Goal: Task Accomplishment & Management: Use online tool/utility

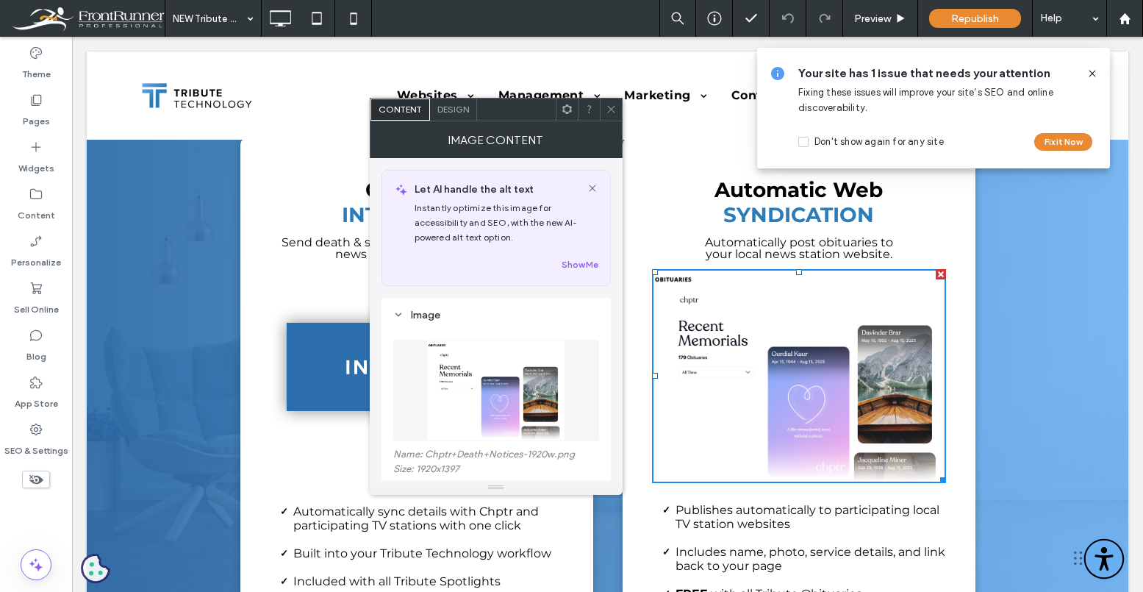
click at [478, 365] on img at bounding box center [495, 390] width 139 height 101
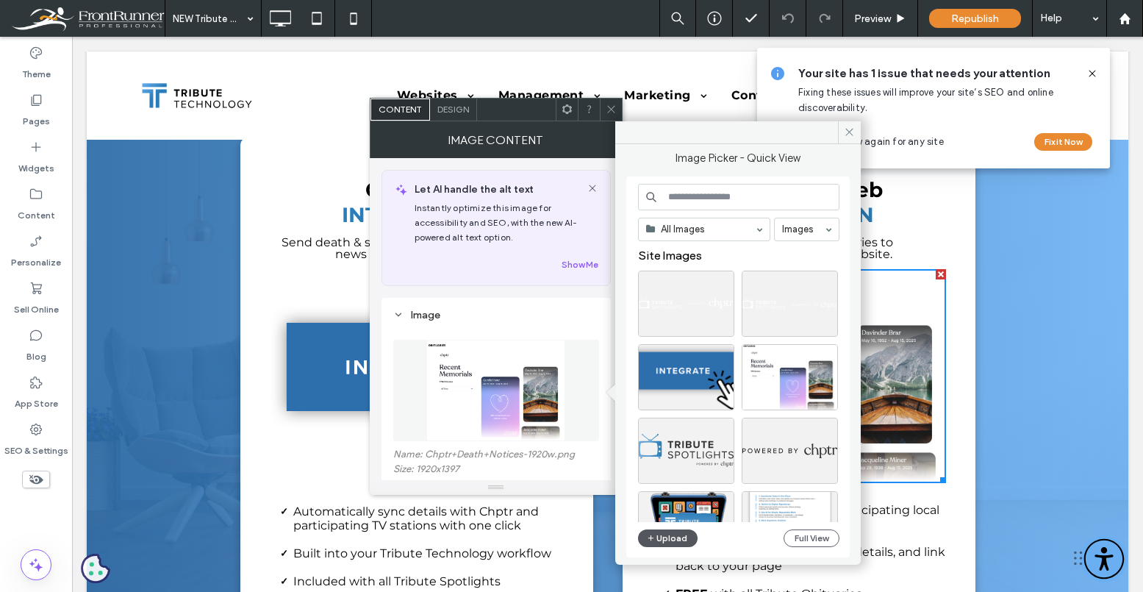
click at [673, 540] on button "Upload" at bounding box center [668, 538] width 60 height 18
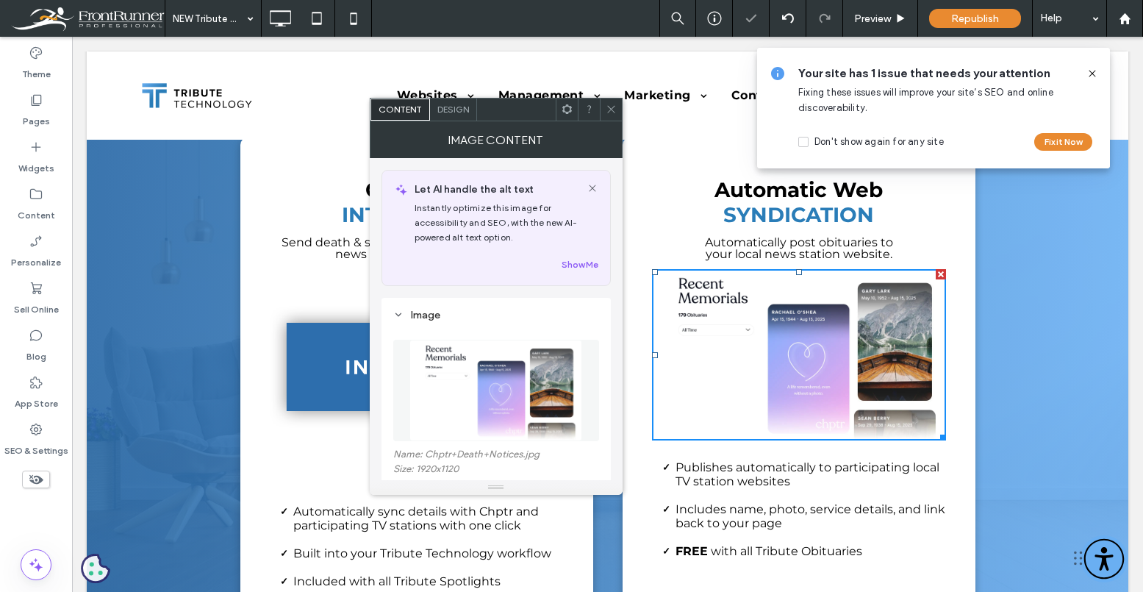
click at [620, 115] on div at bounding box center [611, 110] width 22 height 22
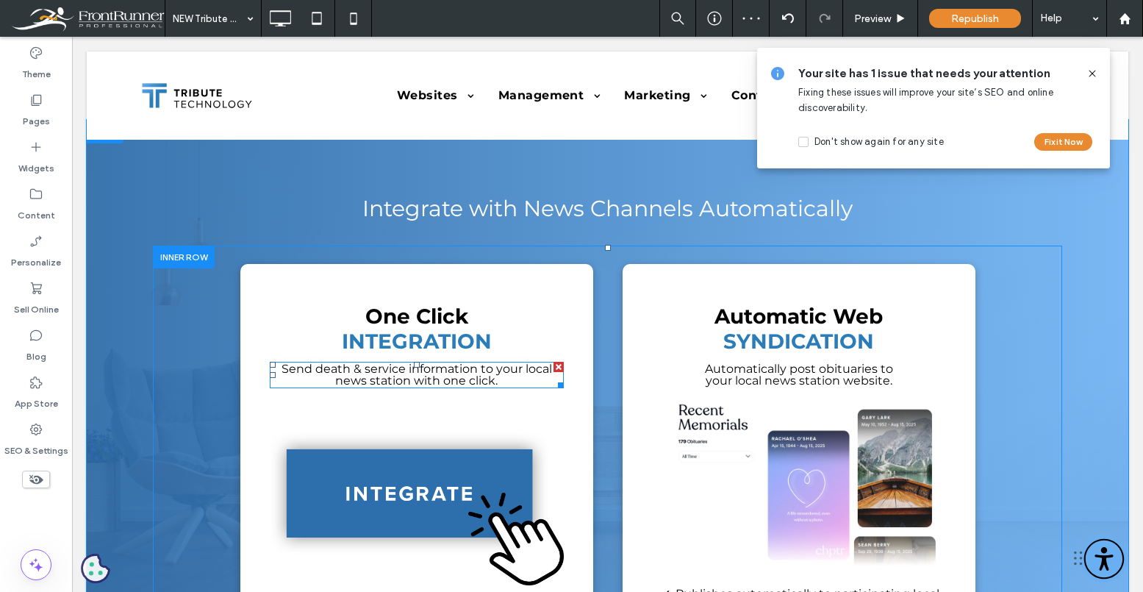
scroll to position [1139, 0]
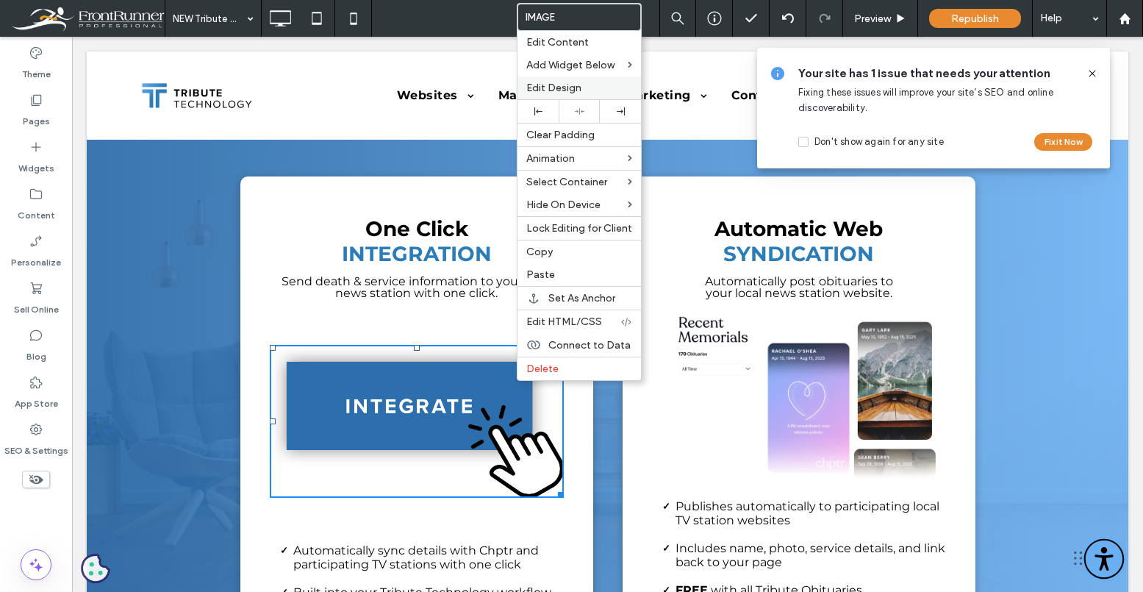
click at [571, 92] on span "Edit Design" at bounding box center [553, 88] width 55 height 12
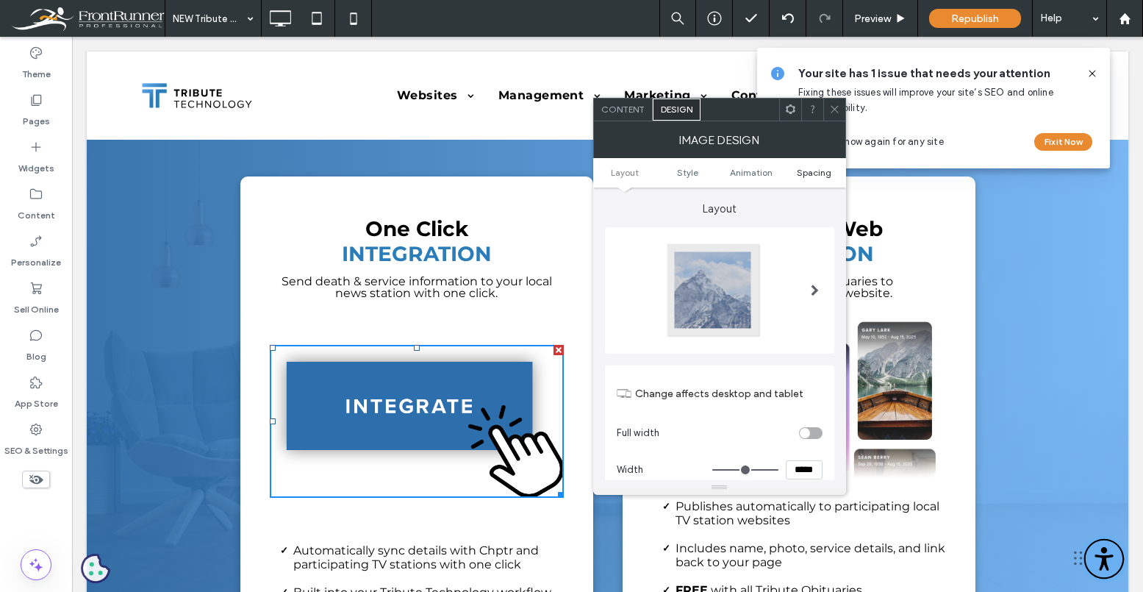
click at [806, 172] on span "Spacing" at bounding box center [814, 172] width 35 height 11
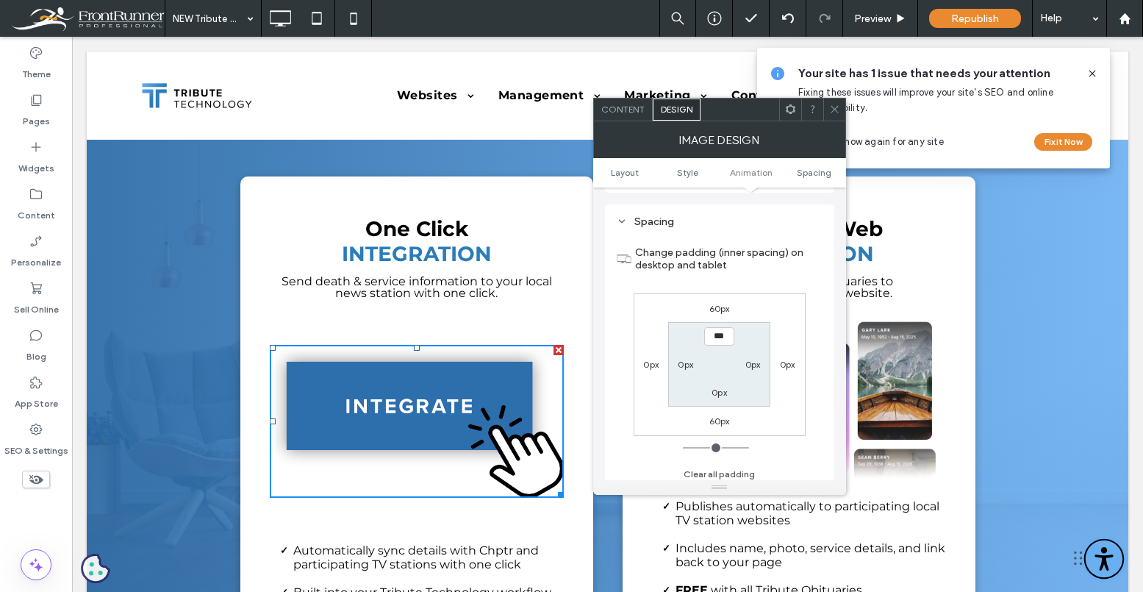
scroll to position [740, 0]
click at [717, 298] on label "60px" at bounding box center [719, 302] width 21 height 11
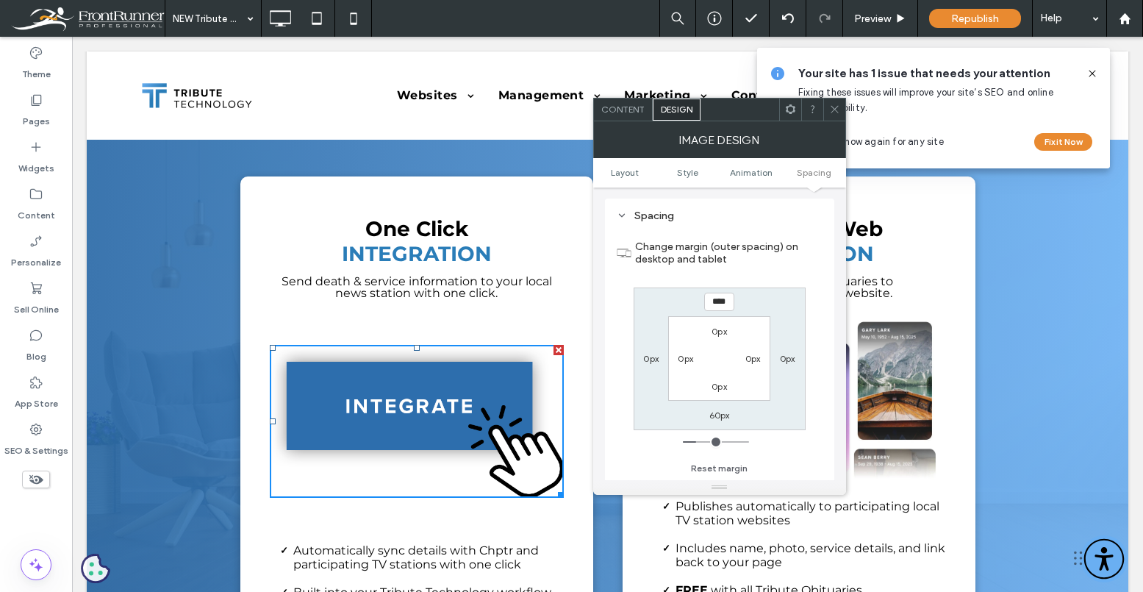
type input "**"
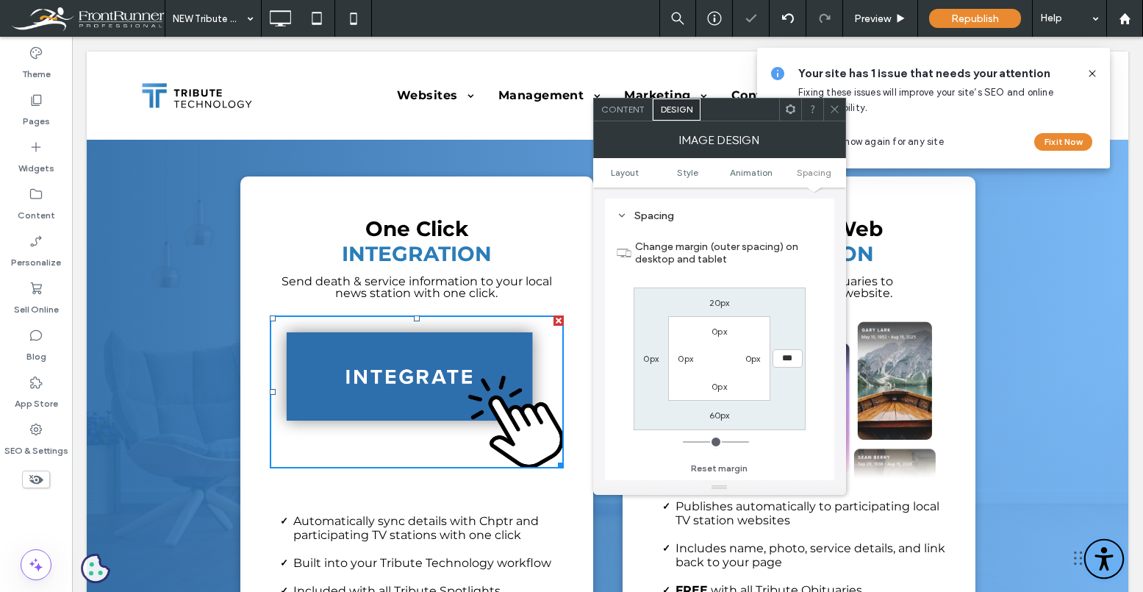
type input "**"
type input "****"
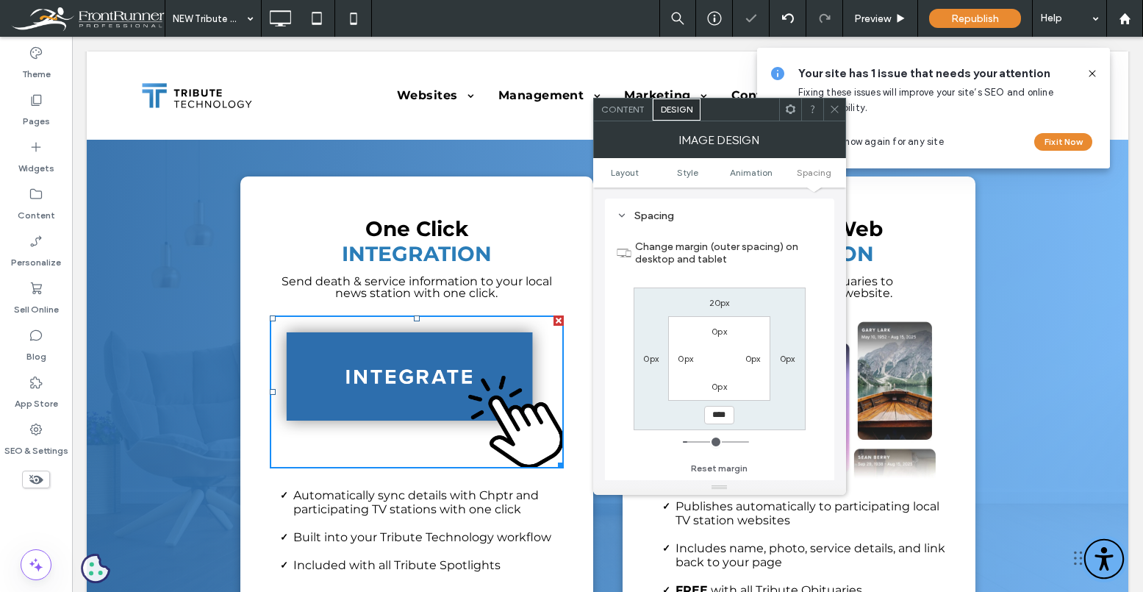
click at [720, 307] on label "20px" at bounding box center [719, 302] width 21 height 11
type input "**"
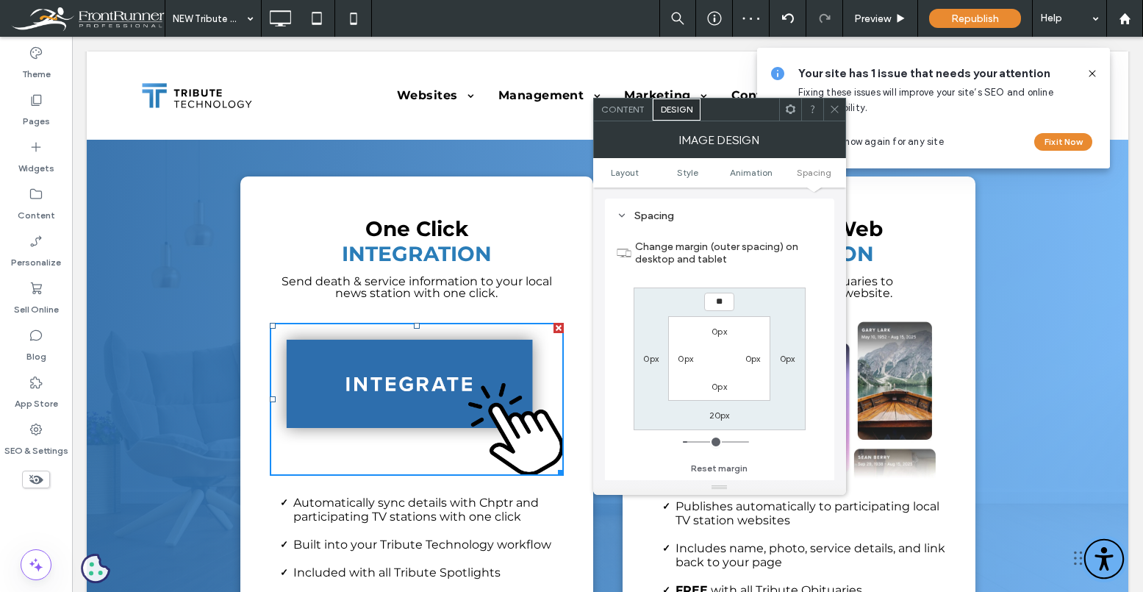
type input "**"
type input "****"
click at [835, 110] on icon at bounding box center [834, 109] width 11 height 11
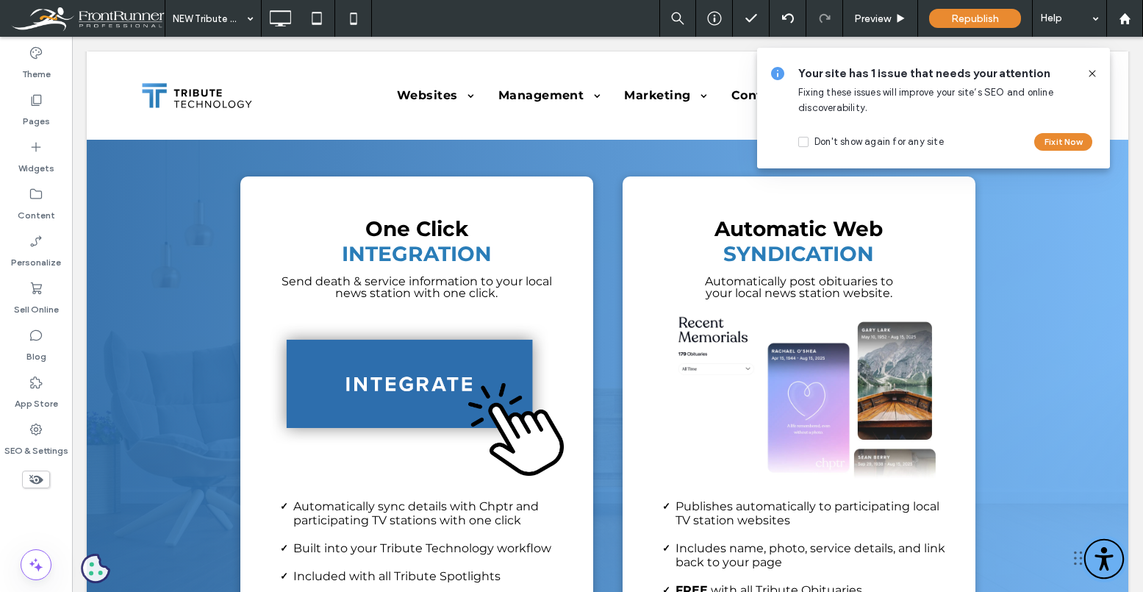
click at [1097, 70] on icon at bounding box center [1092, 74] width 12 height 12
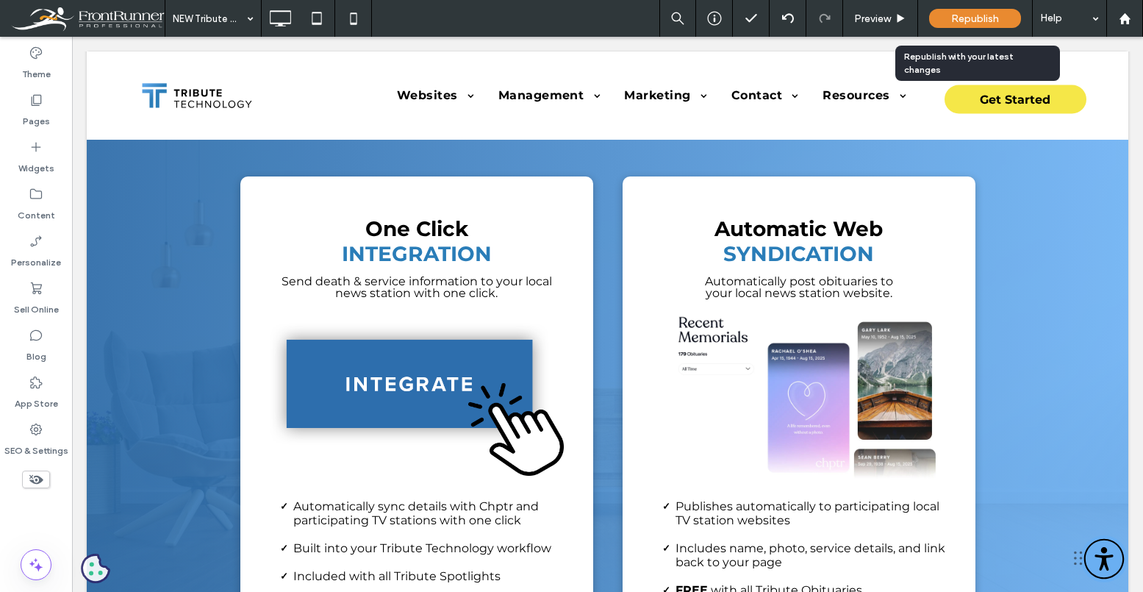
click at [978, 7] on div "Republish" at bounding box center [975, 18] width 92 height 37
click at [980, 21] on span "Republish" at bounding box center [975, 18] width 48 height 12
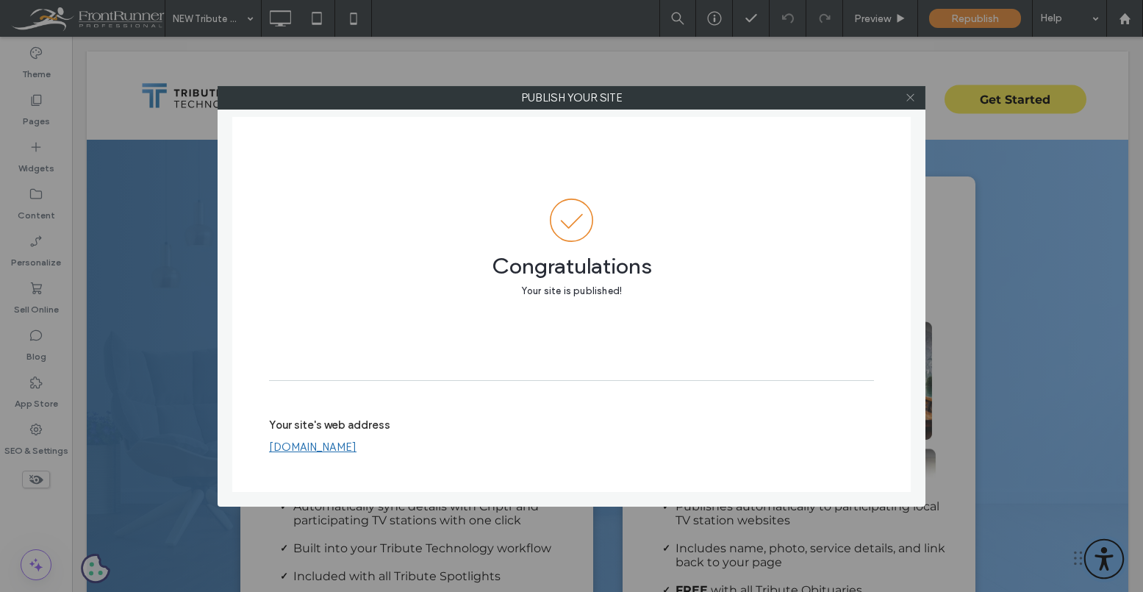
click at [914, 93] on icon at bounding box center [910, 97] width 11 height 11
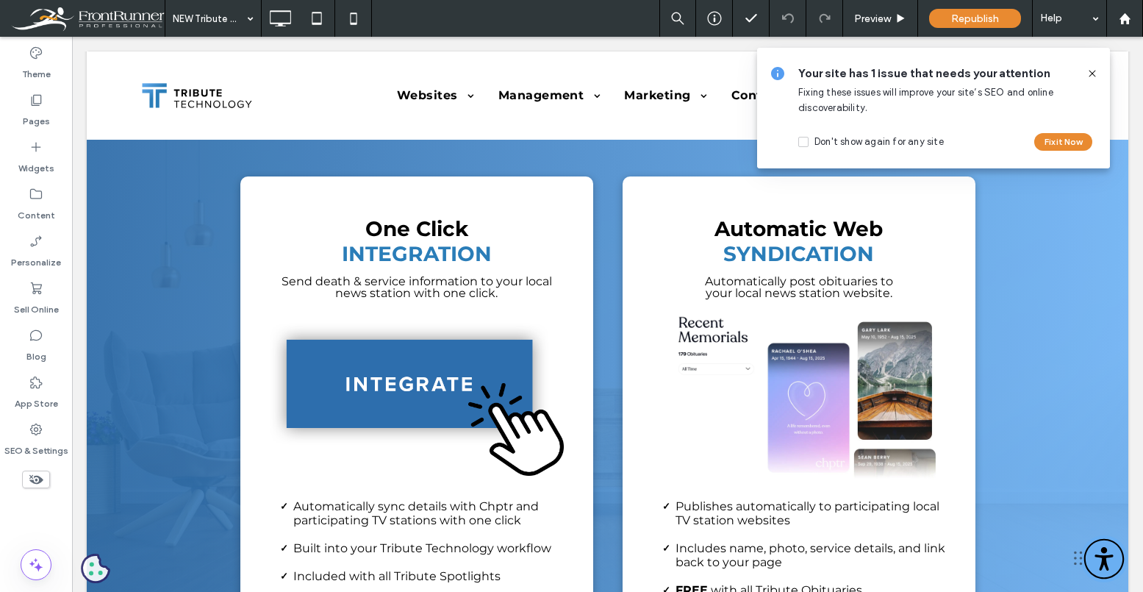
click at [1089, 73] on icon at bounding box center [1092, 74] width 12 height 12
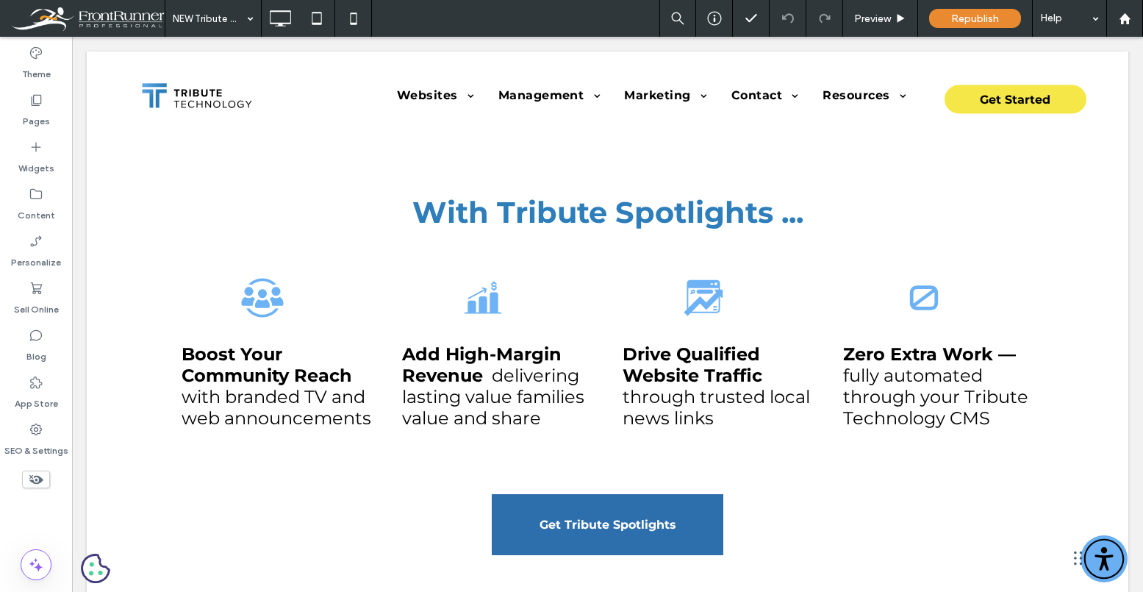
scroll to position [530, 0]
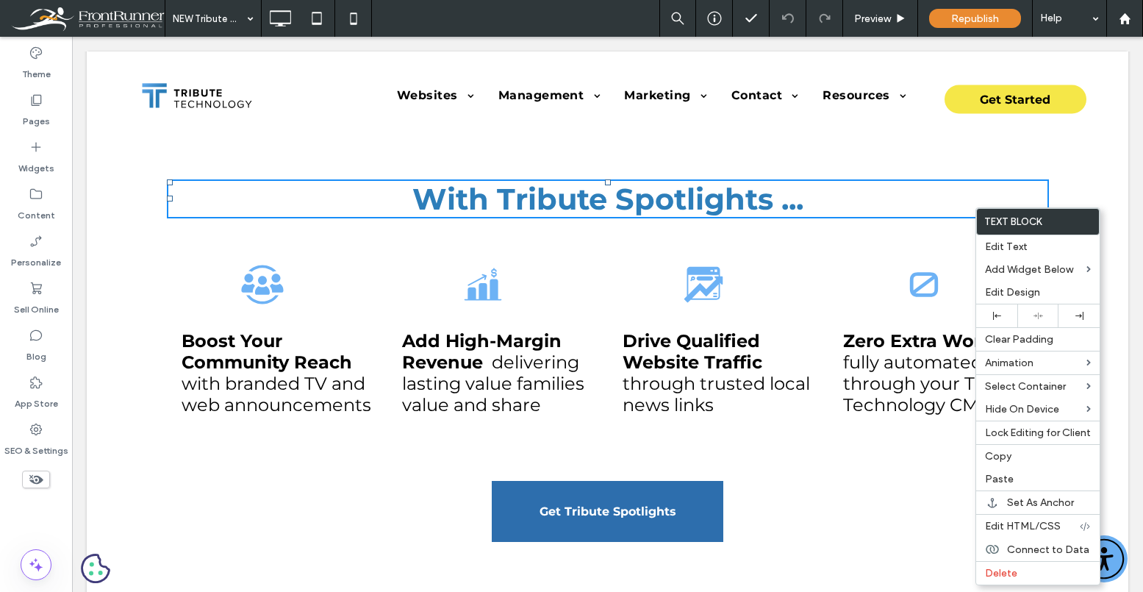
click at [1084, 165] on div "Click To Paste Click To Paste With Tribute Spotlights ... Boost Your Community …" at bounding box center [608, 373] width 1042 height 535
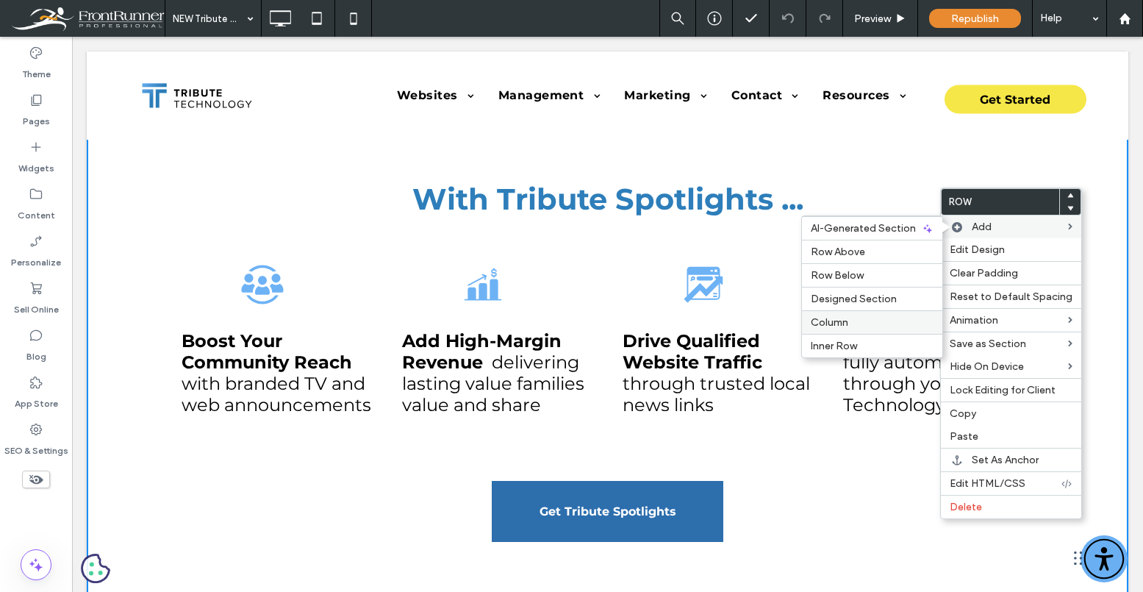
click at [843, 323] on span "Column" at bounding box center [829, 322] width 37 height 12
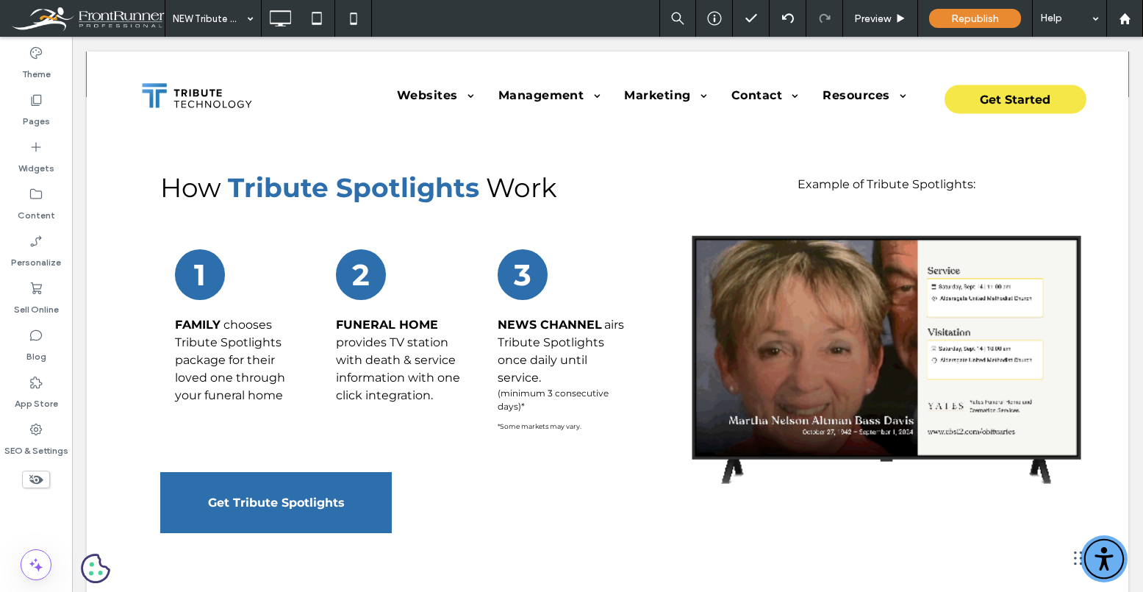
scroll to position [3585, 0]
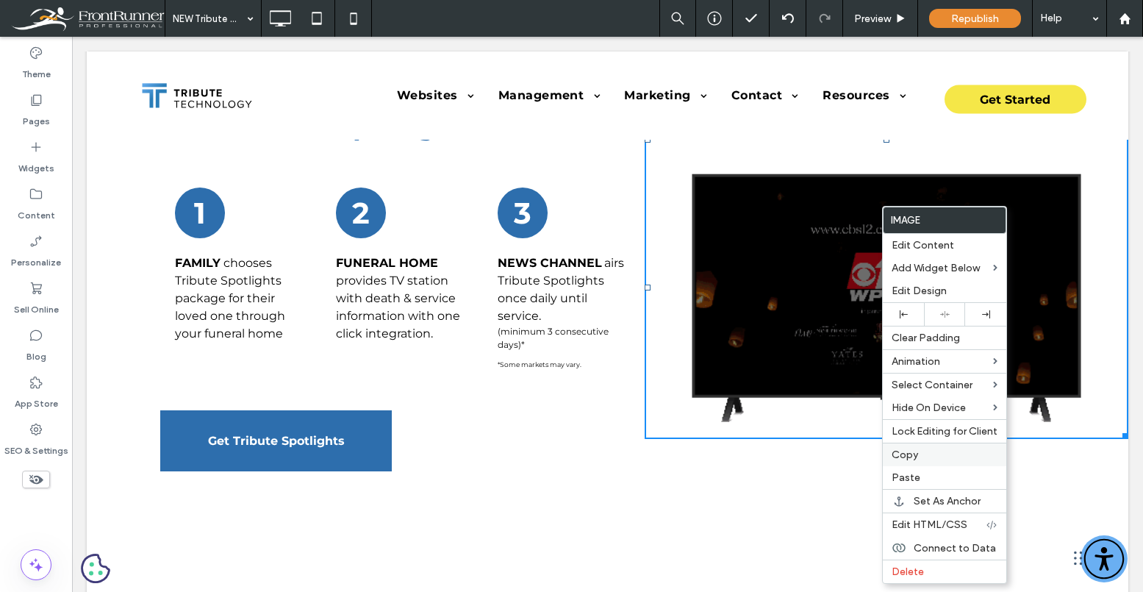
click at [911, 451] on span "Copy" at bounding box center [905, 454] width 26 height 12
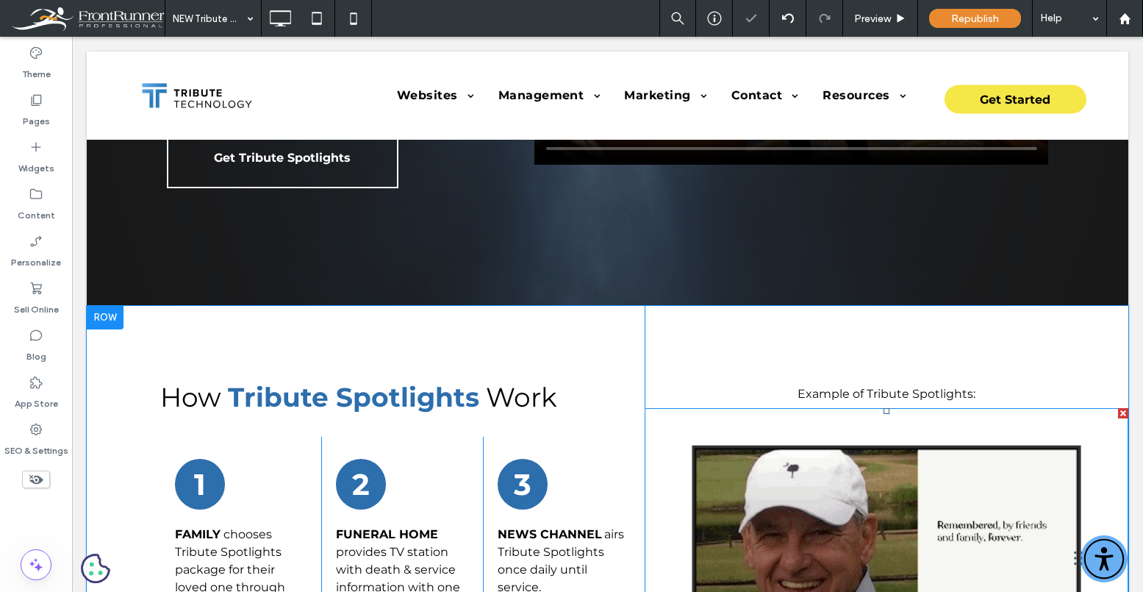
scroll to position [3307, 0]
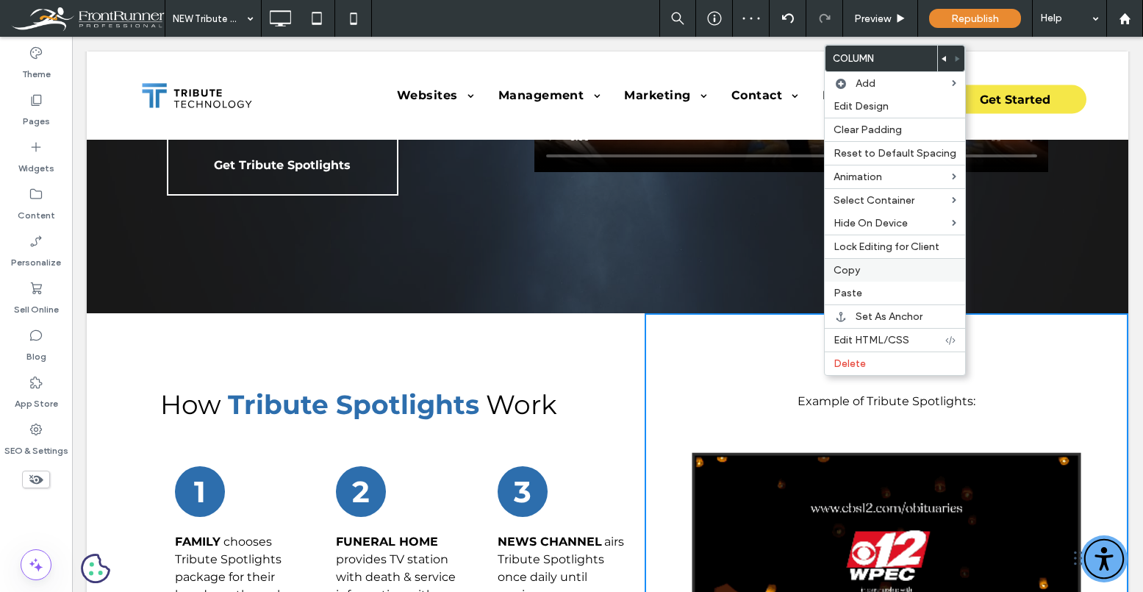
click at [858, 272] on span "Copy" at bounding box center [847, 270] width 26 height 12
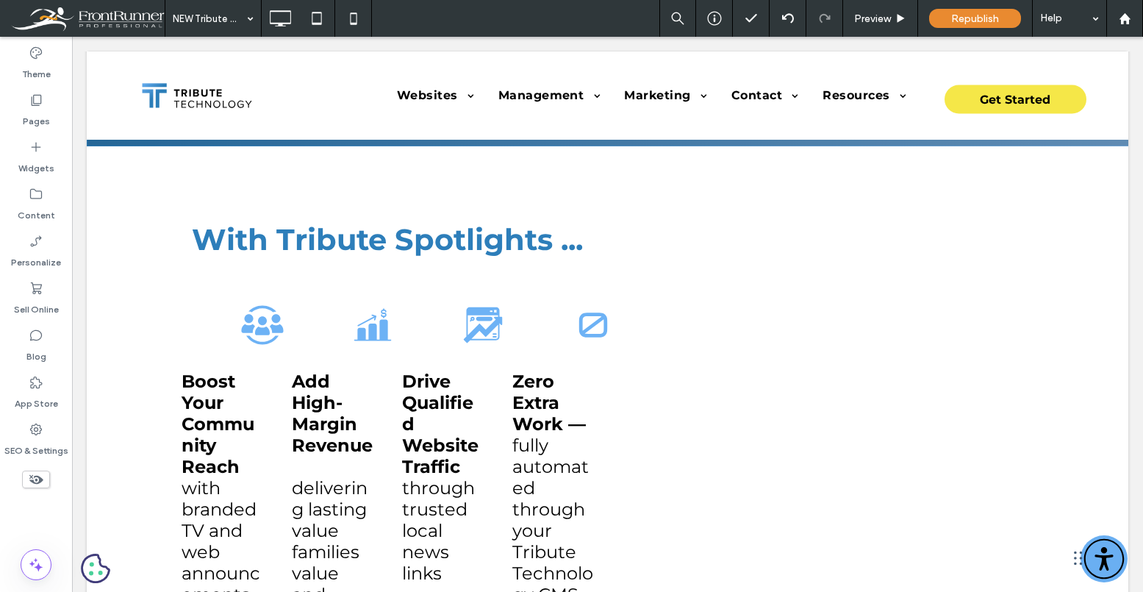
scroll to position [488, 0]
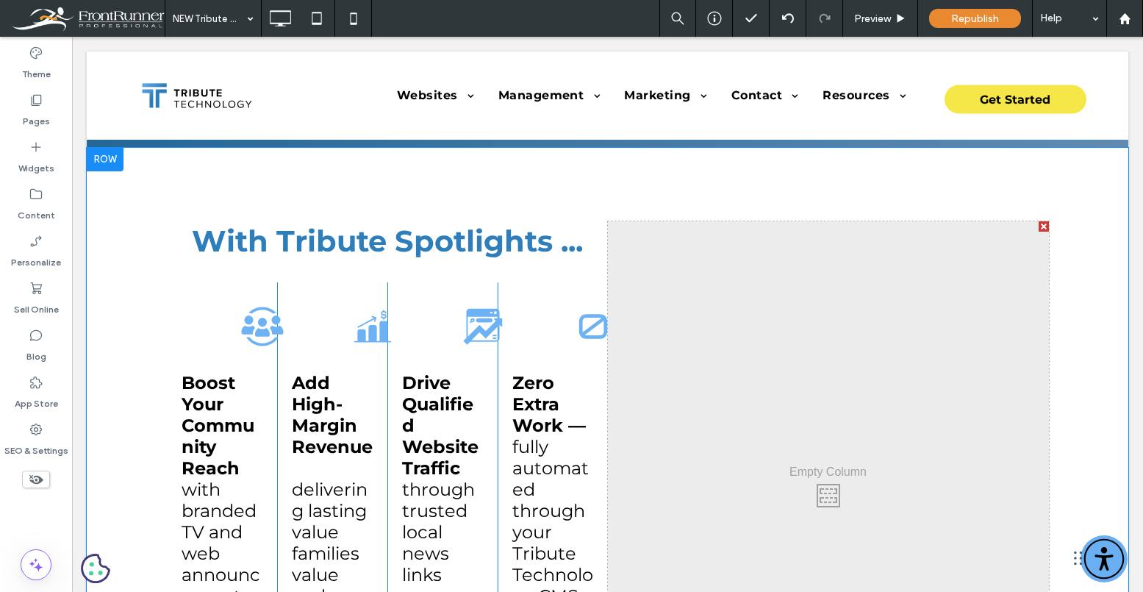
click at [1041, 227] on div at bounding box center [1044, 226] width 10 height 10
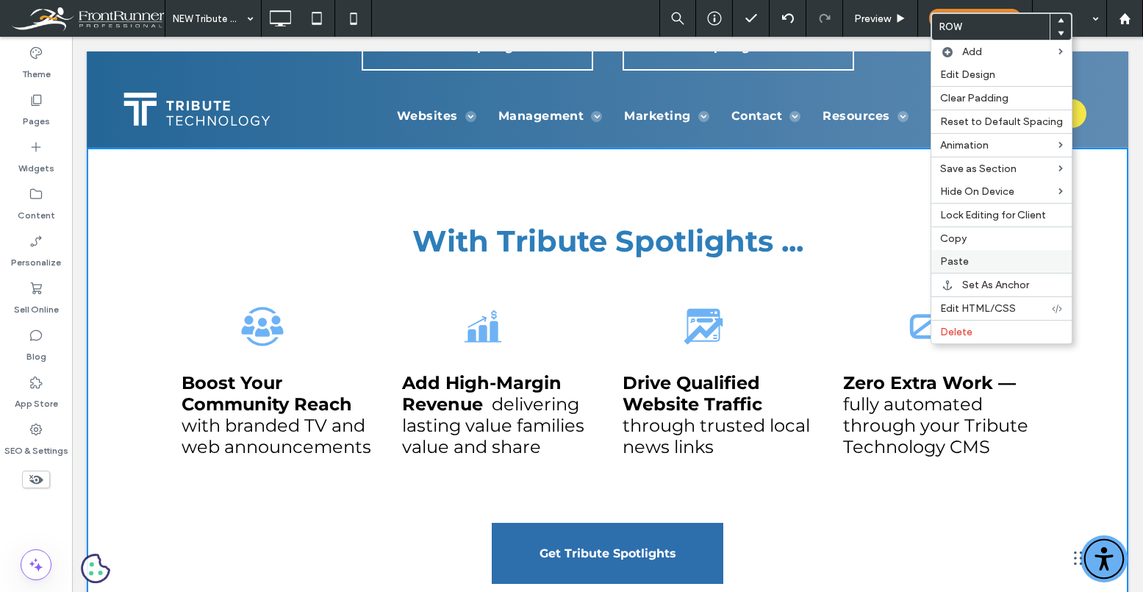
click at [986, 257] on label "Paste" at bounding box center [1001, 261] width 123 height 12
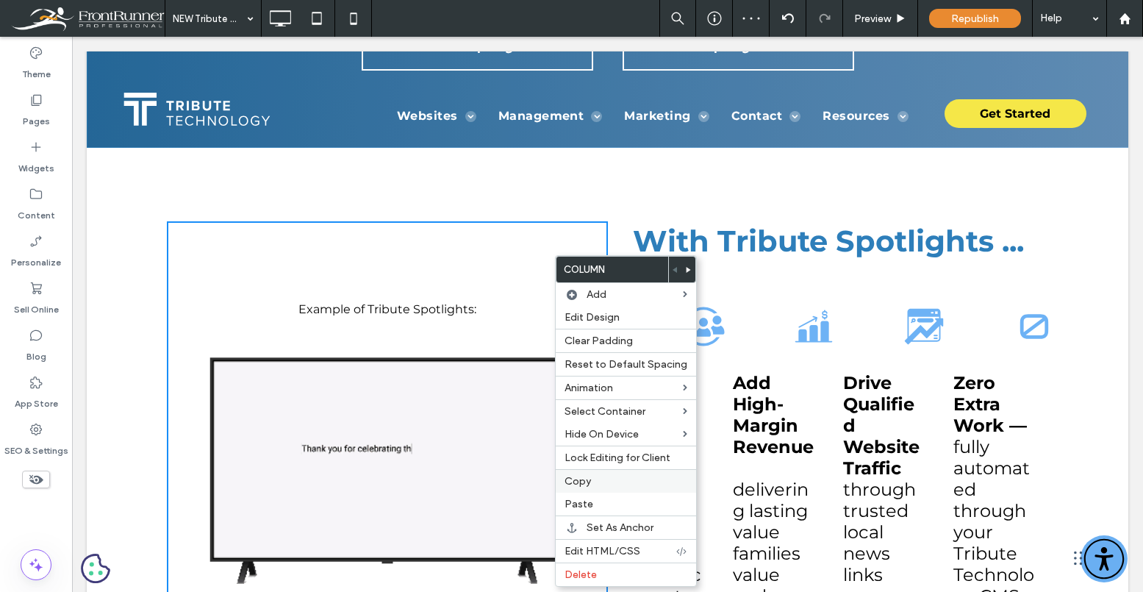
click at [590, 476] on label "Copy" at bounding box center [626, 481] width 123 height 12
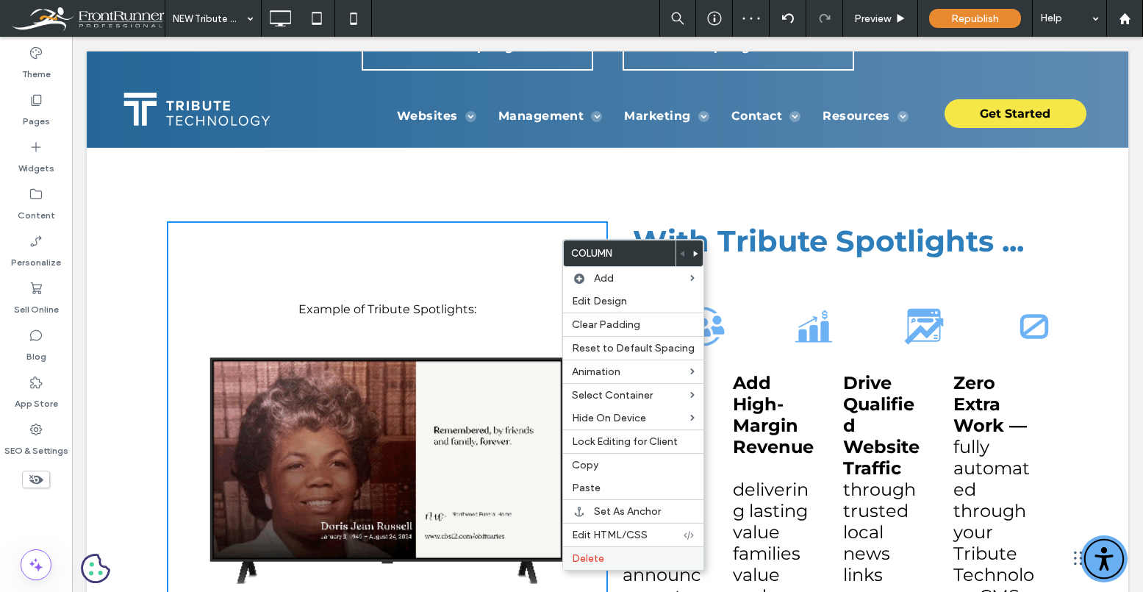
click at [593, 555] on span "Delete" at bounding box center [588, 558] width 32 height 12
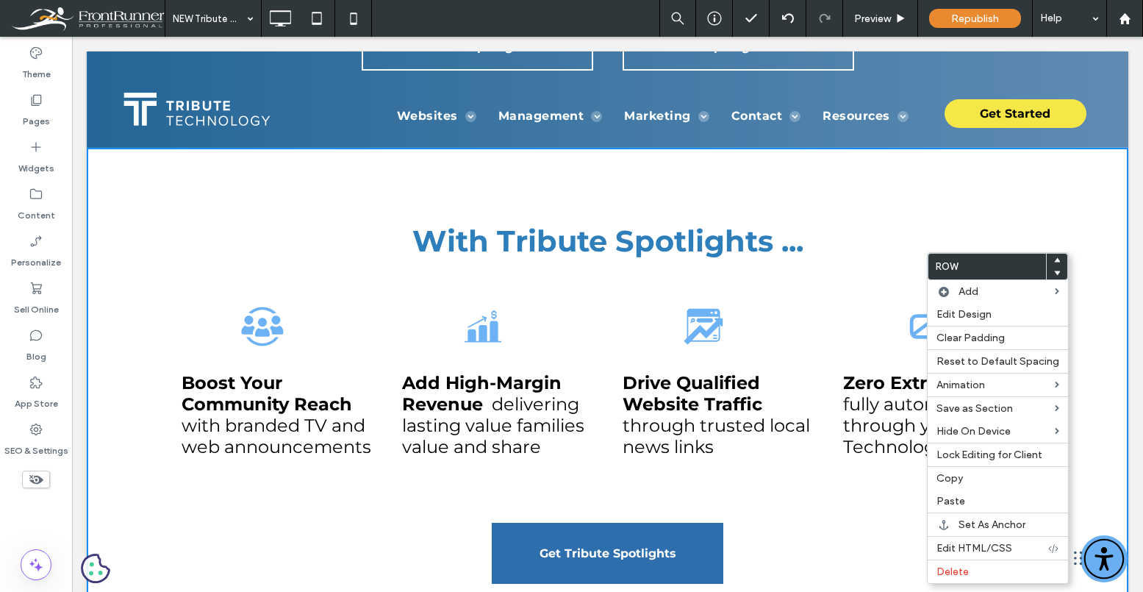
click at [857, 553] on div "Get Tribute Spotlights Click To Paste" at bounding box center [608, 553] width 882 height 76
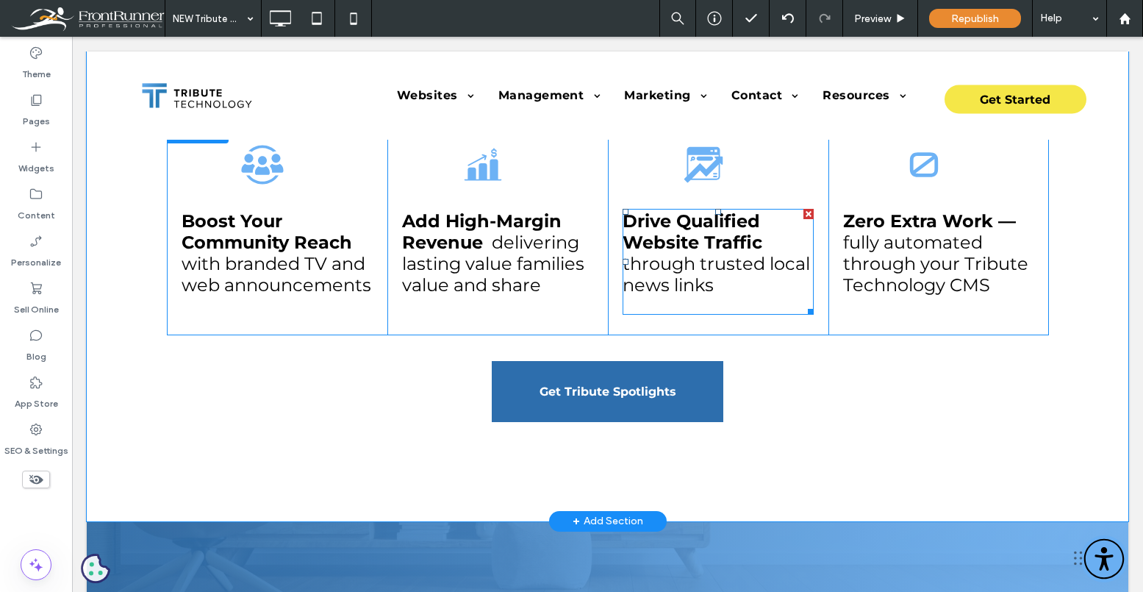
scroll to position [655, 0]
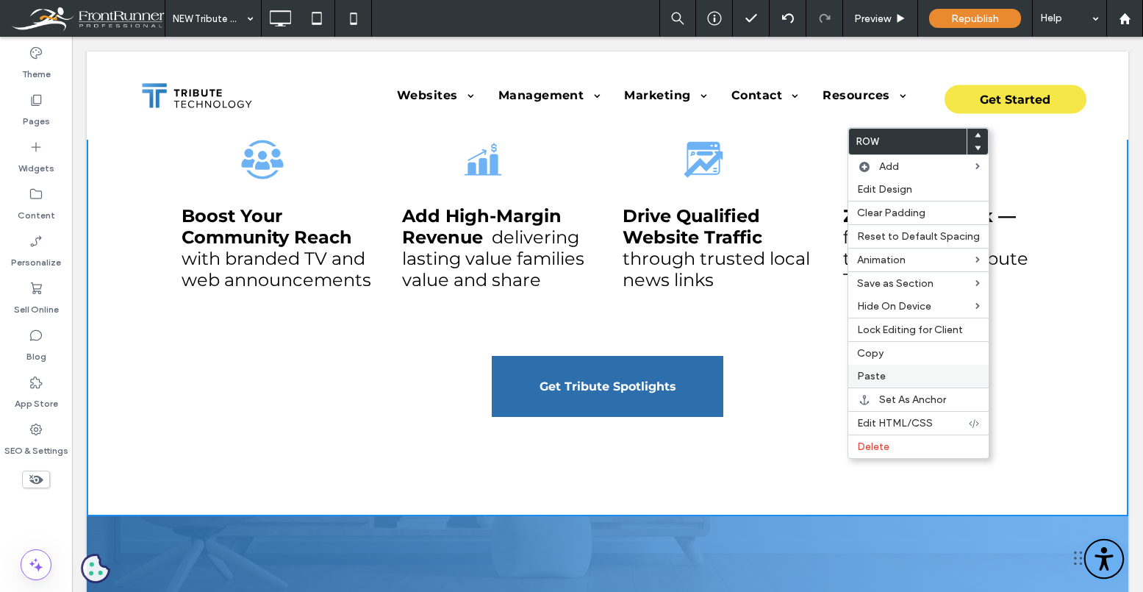
click at [892, 379] on label "Paste" at bounding box center [918, 376] width 123 height 12
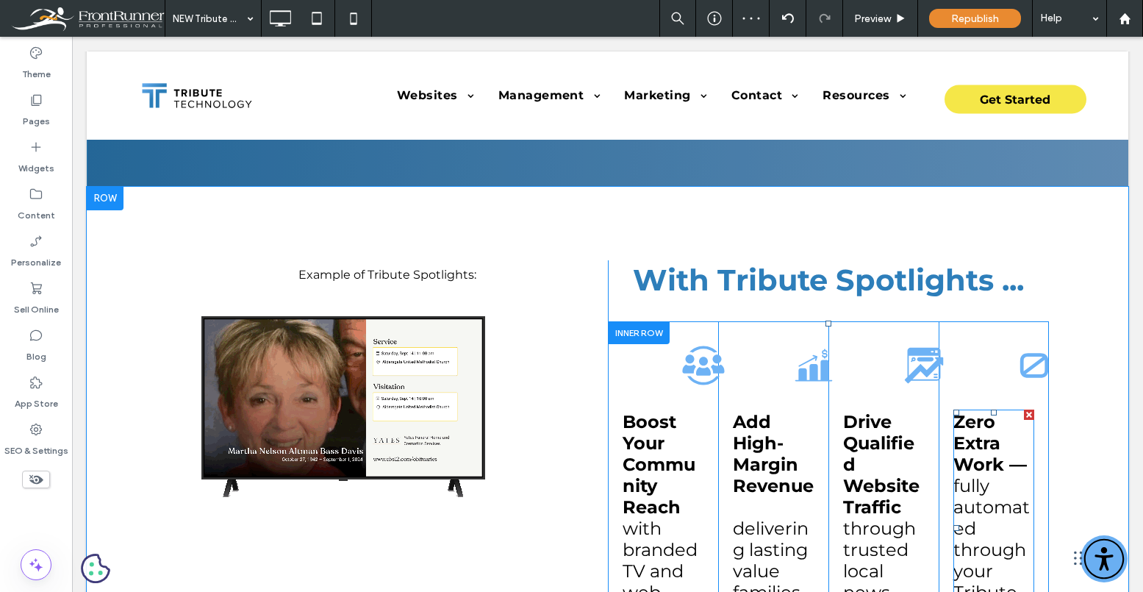
scroll to position [440, 0]
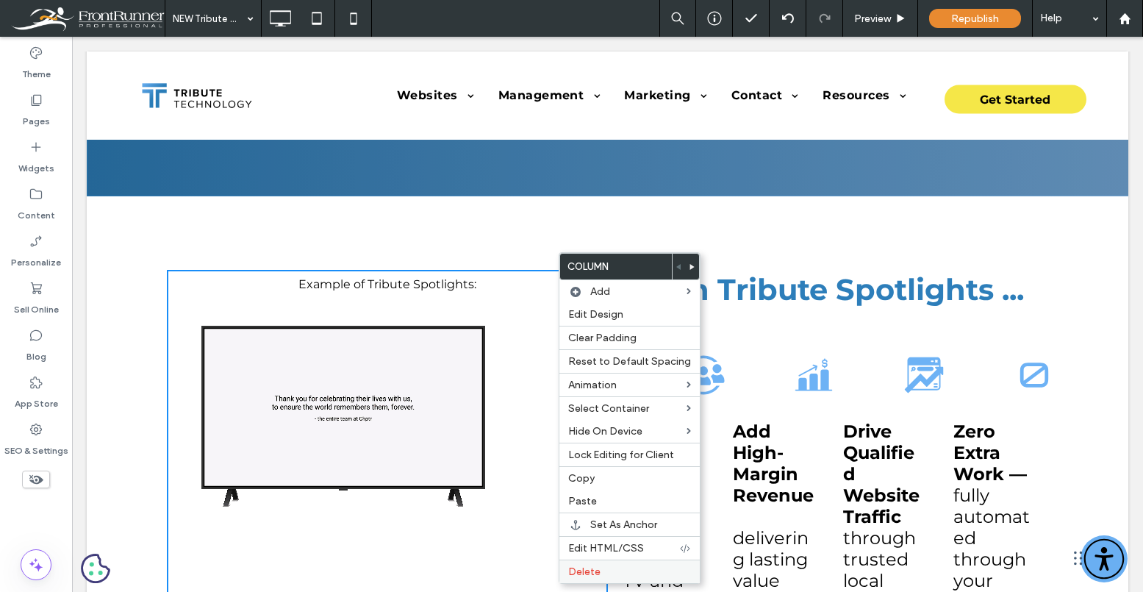
click at [609, 576] on label "Delete" at bounding box center [629, 571] width 123 height 12
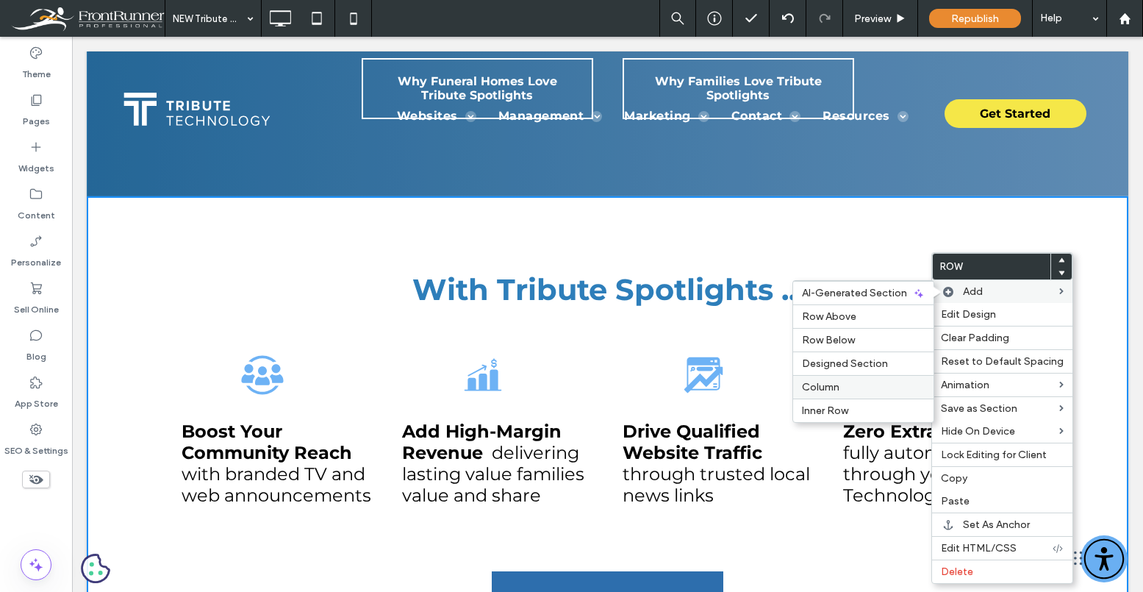
click at [848, 384] on label "Column" at bounding box center [863, 387] width 123 height 12
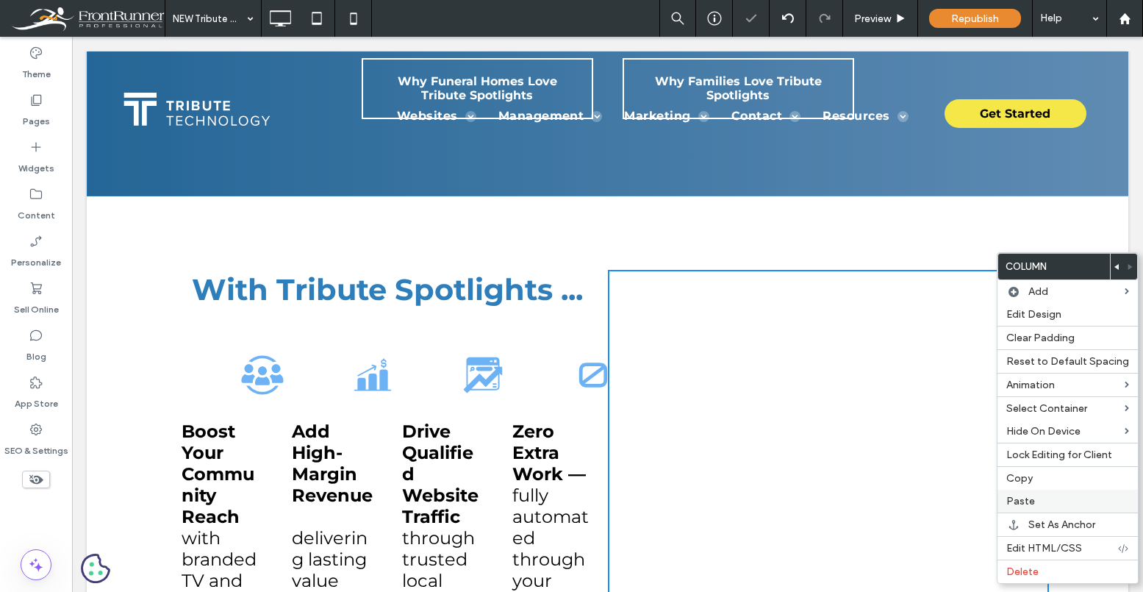
click at [1050, 498] on label "Paste" at bounding box center [1067, 501] width 123 height 12
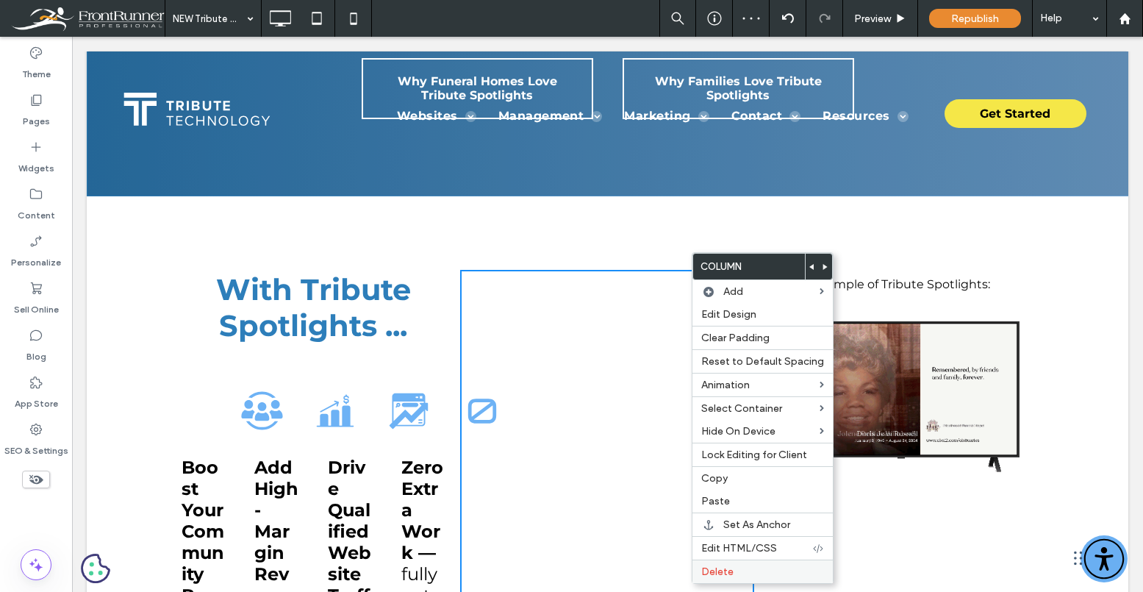
click at [717, 570] on span "Delete" at bounding box center [717, 571] width 32 height 12
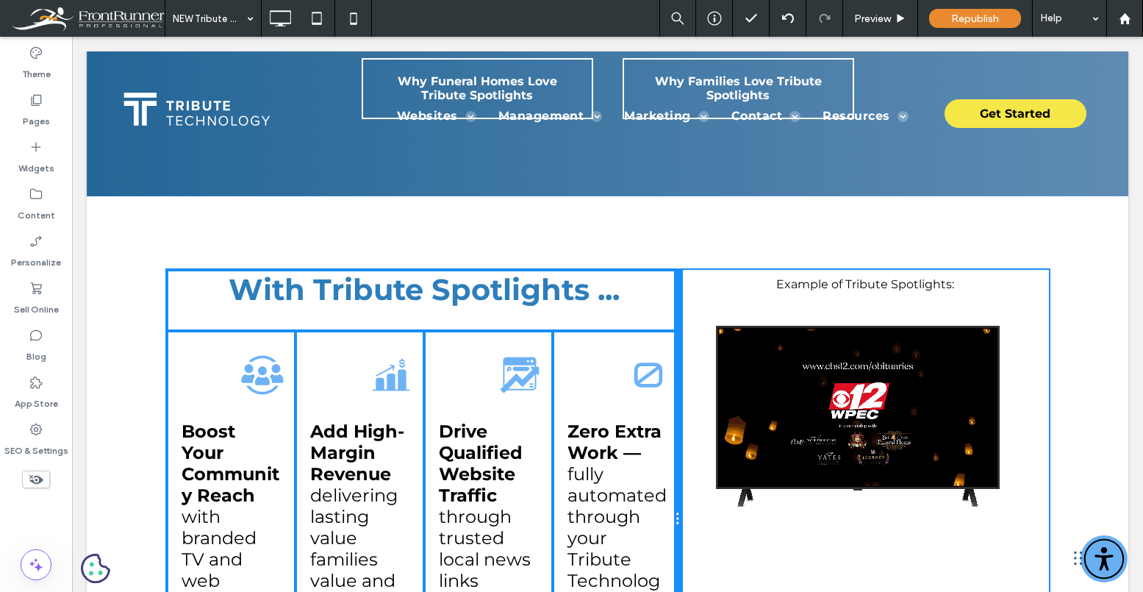
drag, startPoint x: 606, startPoint y: 373, endPoint x: 704, endPoint y: 362, distance: 99.1
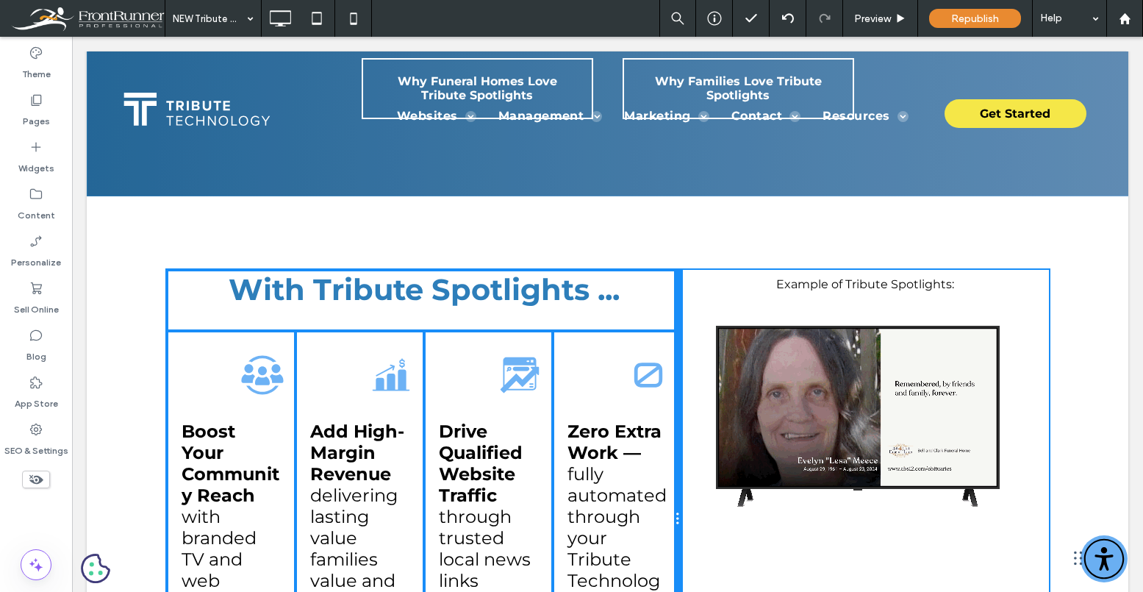
click at [704, 362] on div "Click To Paste Click To Paste With Tribute Spotlights ... Boost Your Community …" at bounding box center [608, 519] width 882 height 498
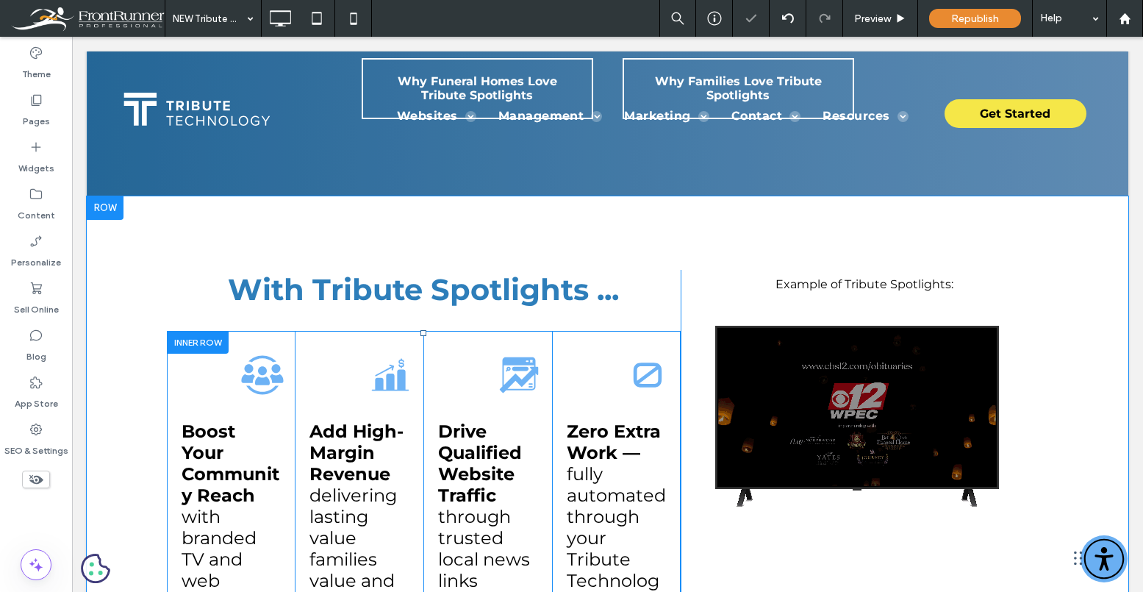
scroll to position [486, 0]
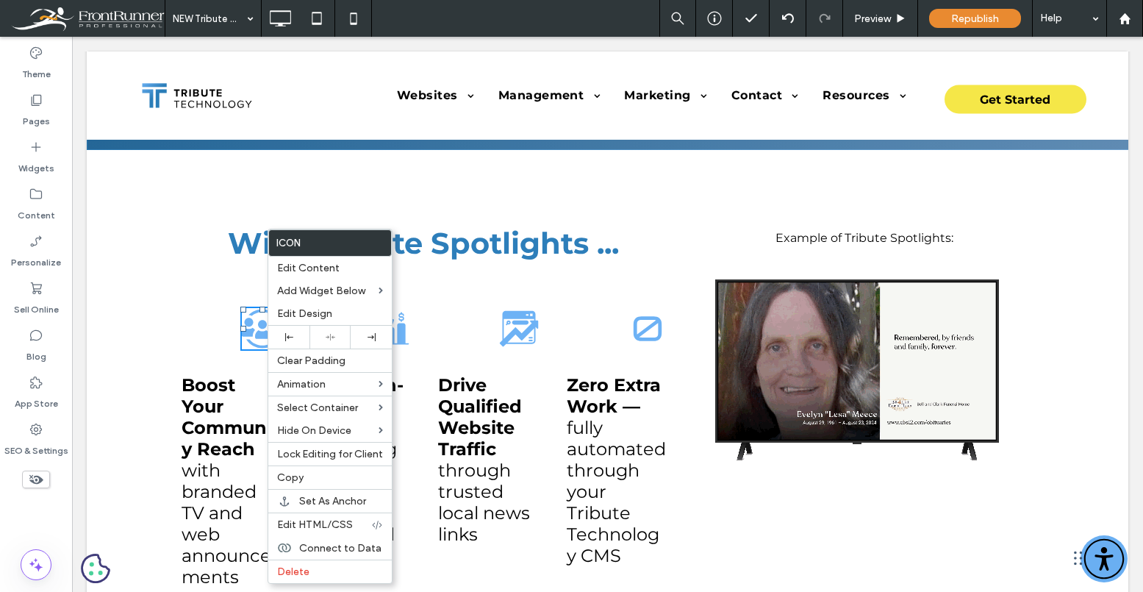
click at [204, 257] on h2 "With Tribute Spotlights ..." at bounding box center [424, 243] width 515 height 36
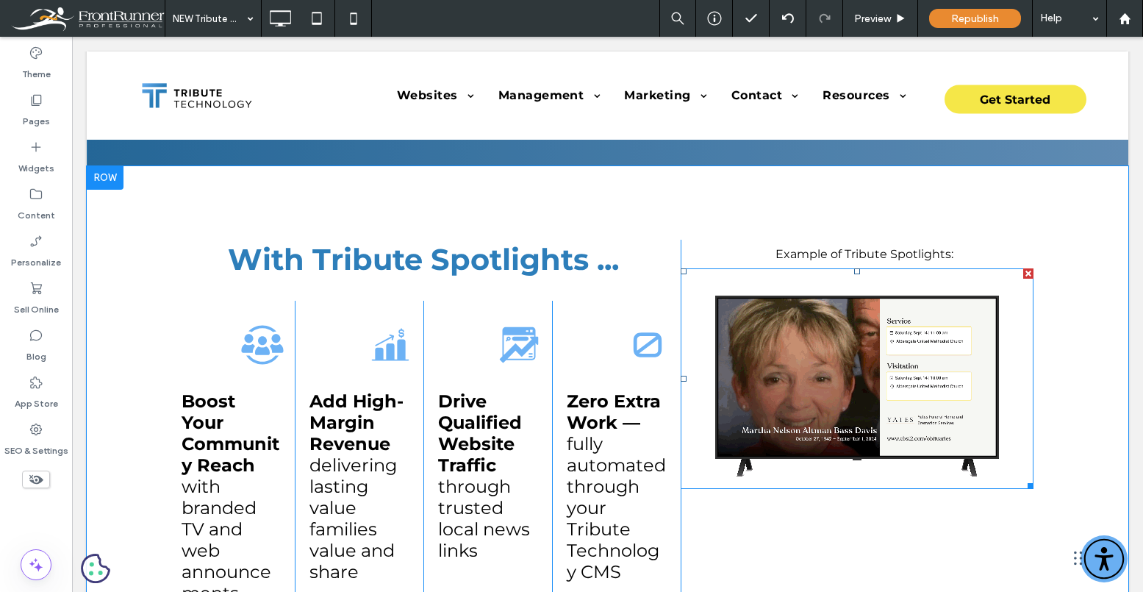
scroll to position [440, 0]
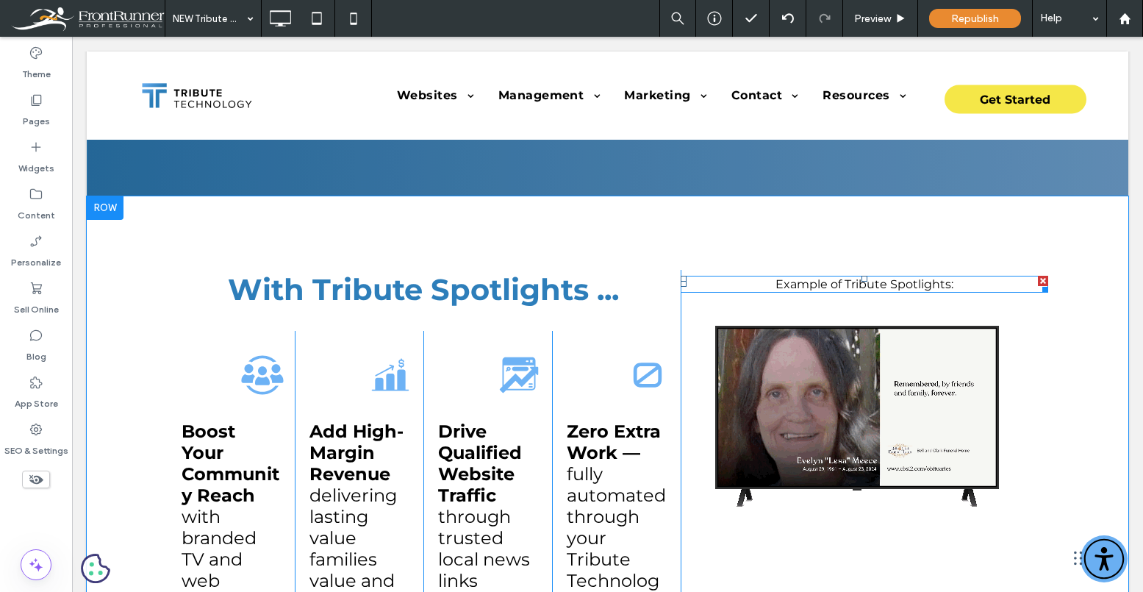
click at [1046, 281] on div at bounding box center [1043, 281] width 10 height 10
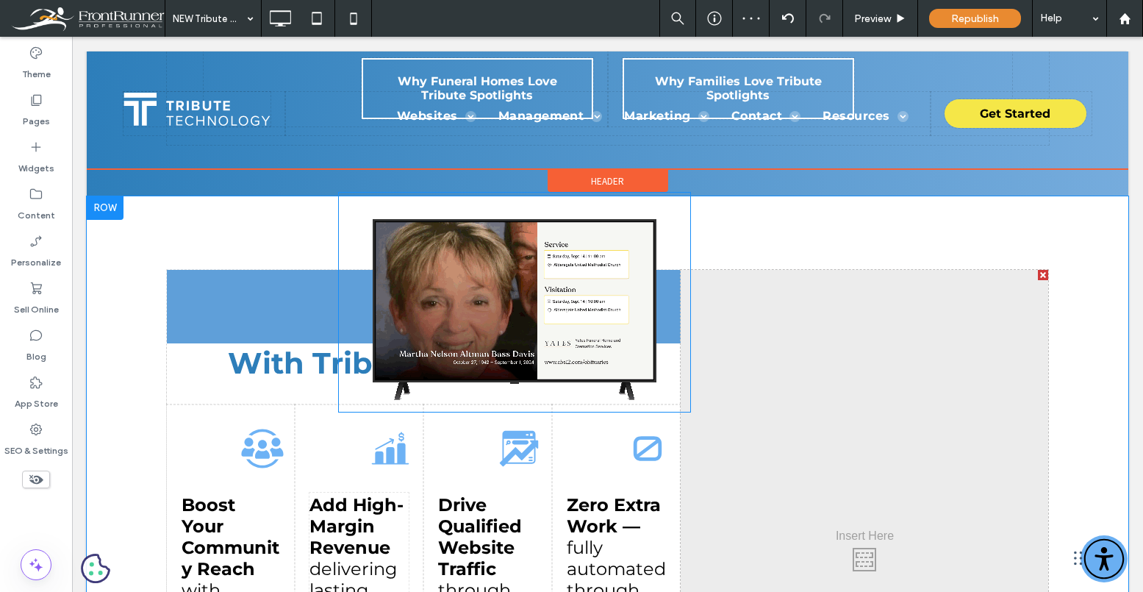
drag, startPoint x: 884, startPoint y: 370, endPoint x: 440, endPoint y: 291, distance: 451.6
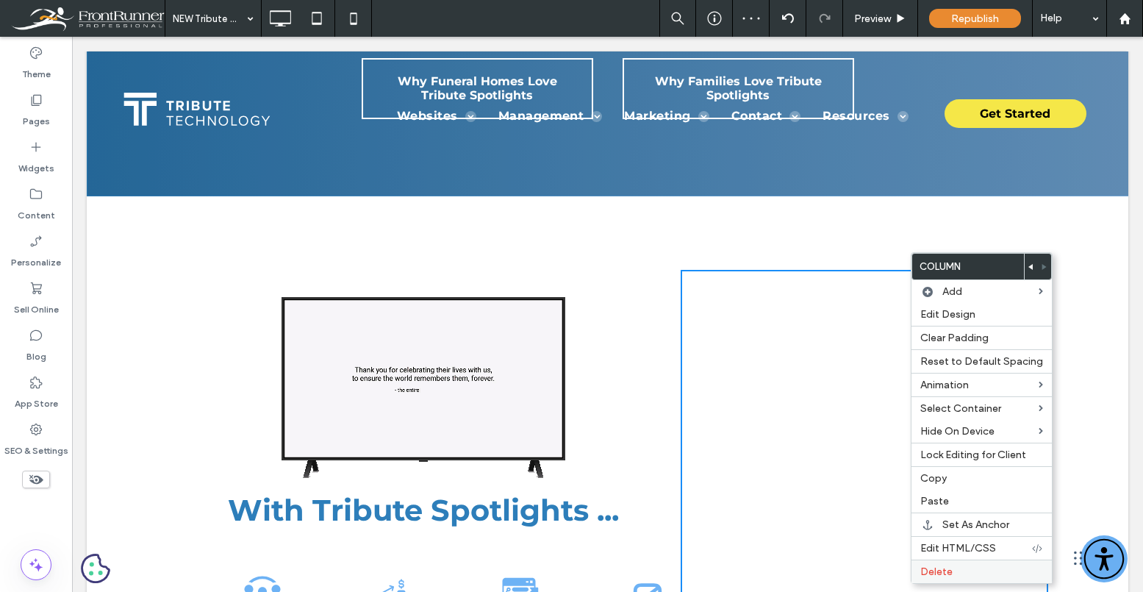
click at [941, 569] on span "Delete" at bounding box center [936, 571] width 32 height 12
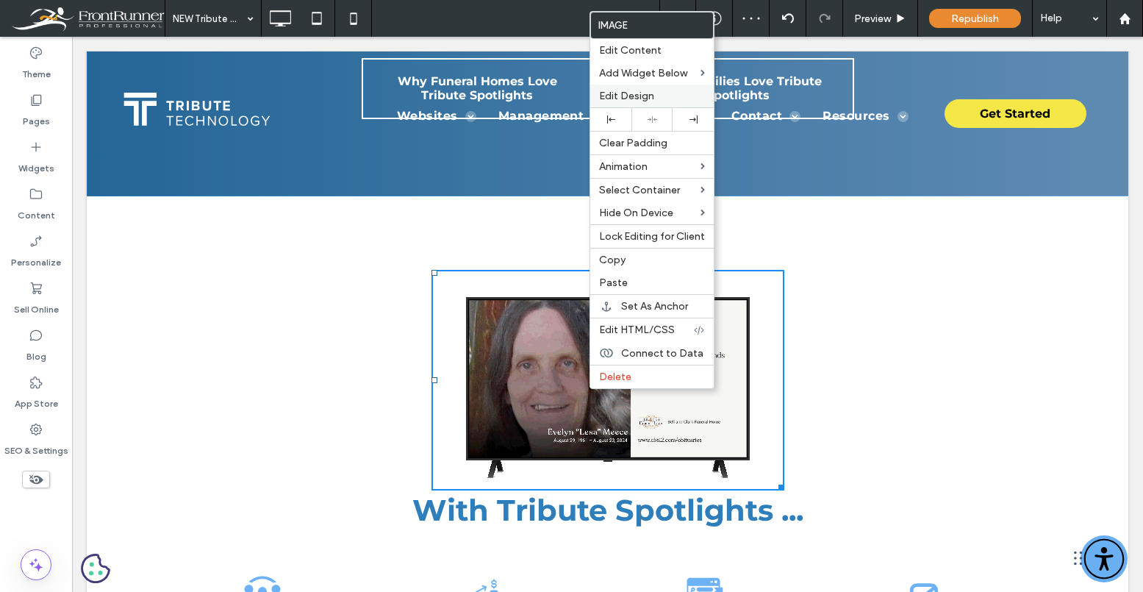
click at [628, 95] on span "Edit Design" at bounding box center [626, 96] width 55 height 12
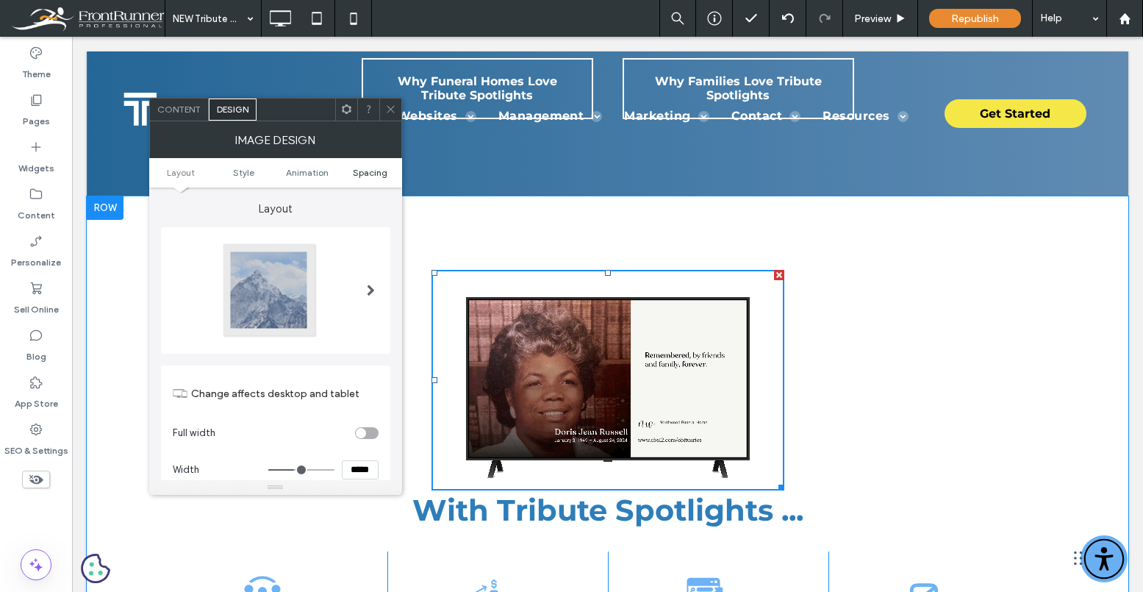
click at [370, 168] on span "Spacing" at bounding box center [370, 172] width 35 height 11
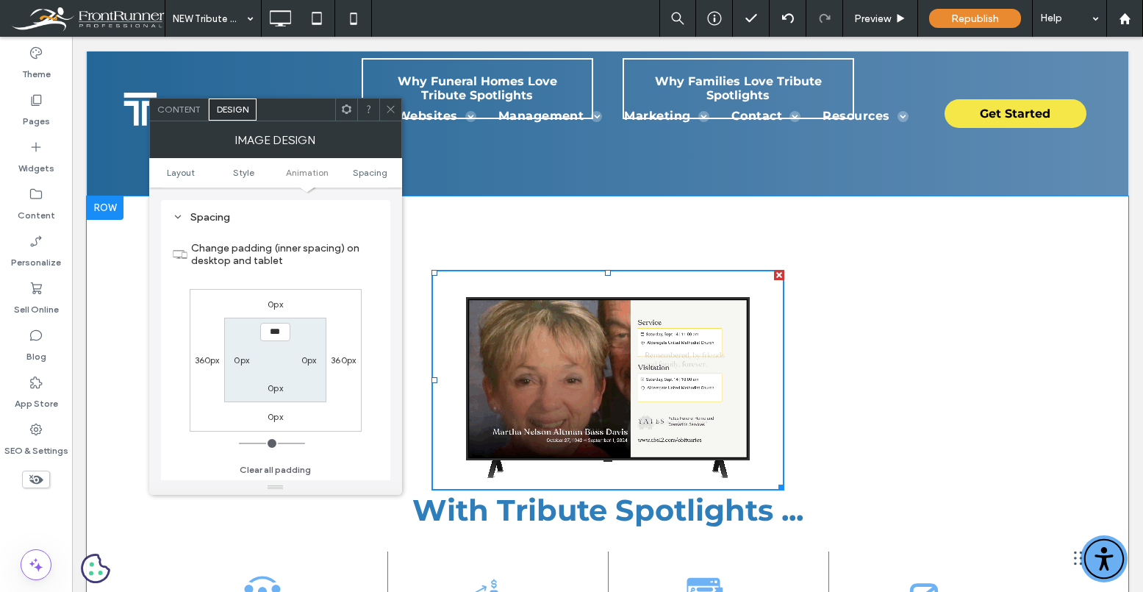
scroll to position [740, 0]
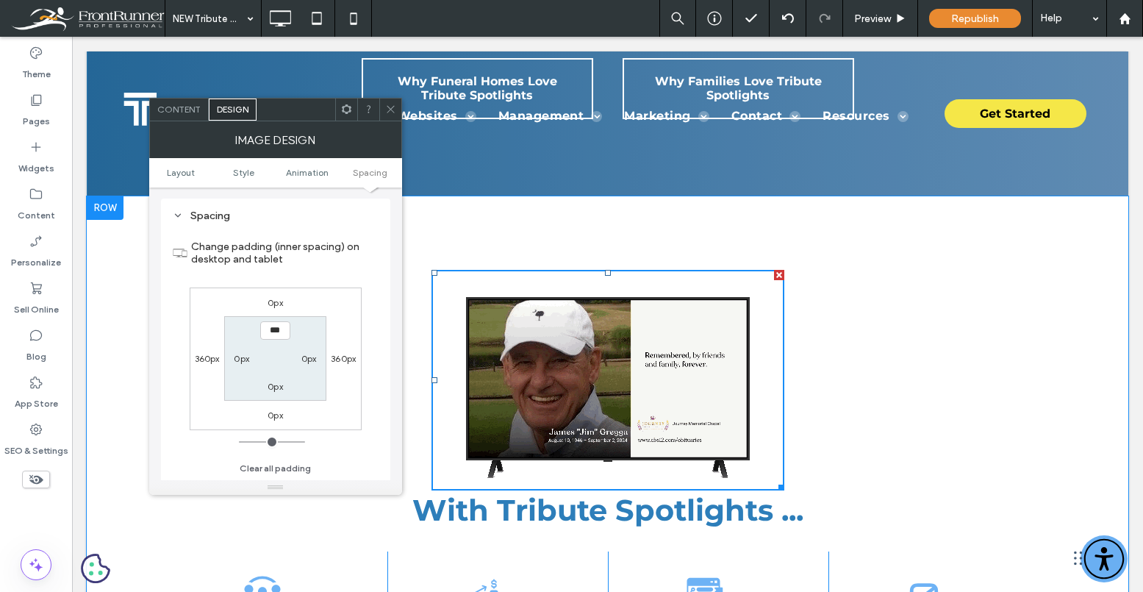
click at [272, 303] on label "0px" at bounding box center [275, 302] width 15 height 11
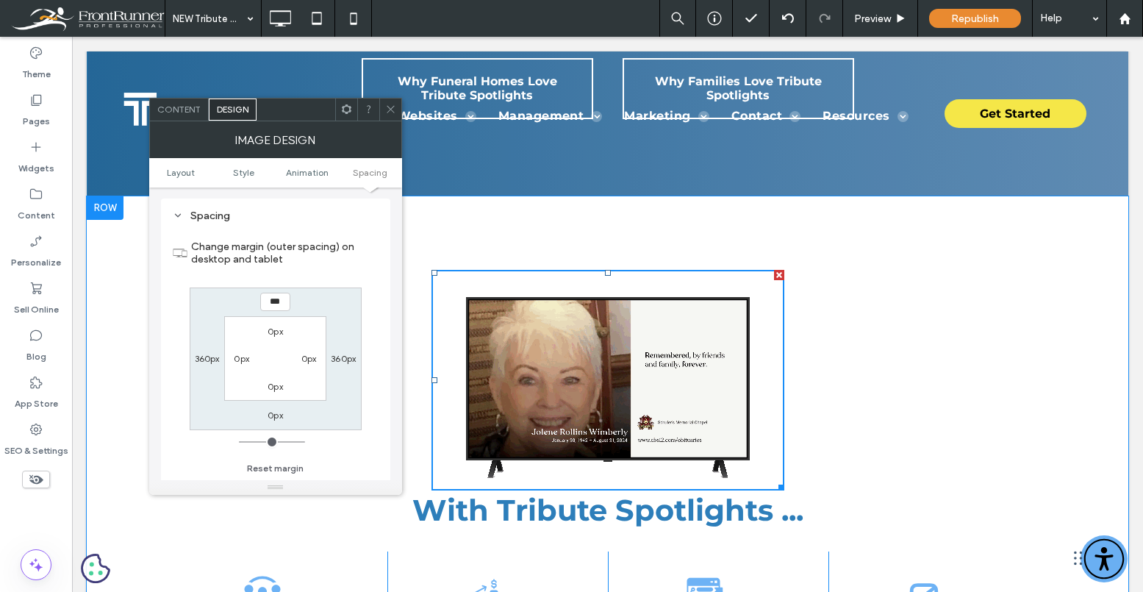
type input "***"
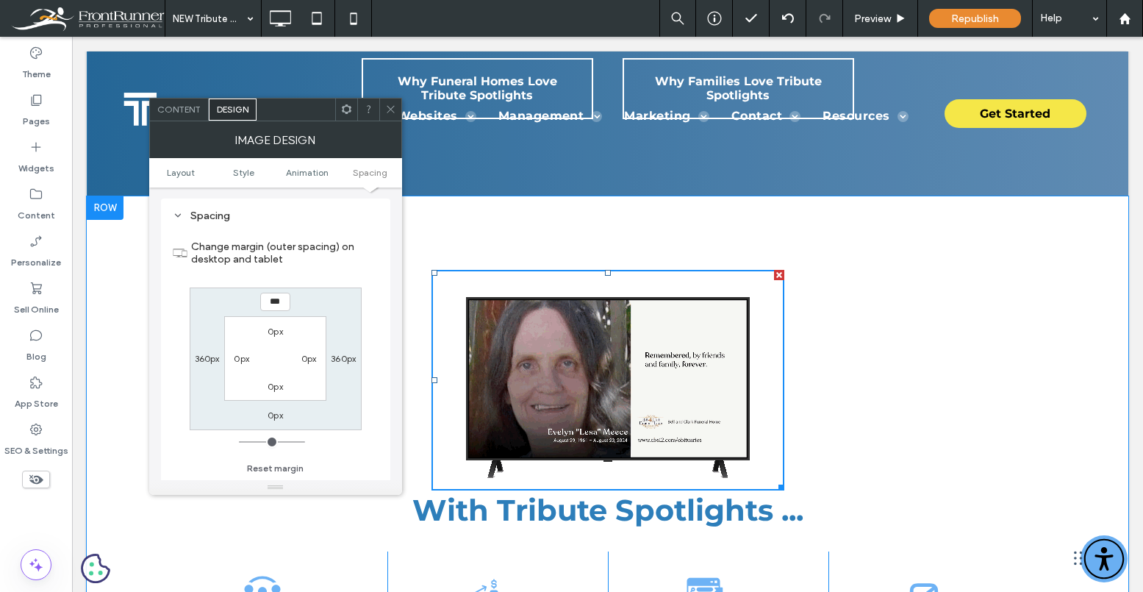
type input "*"
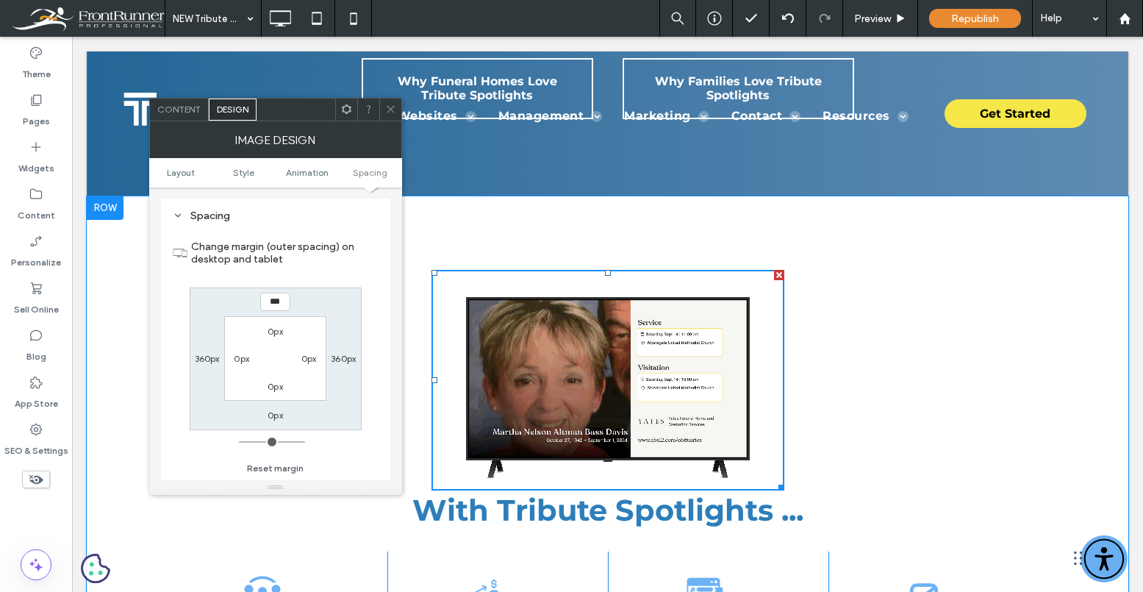
type input "*****"
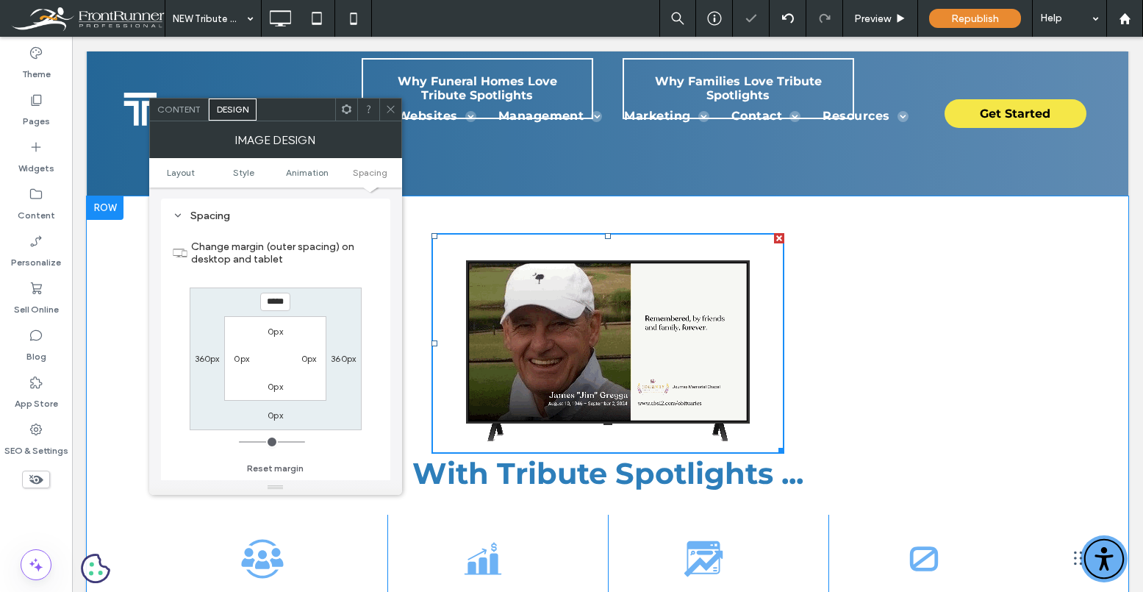
click at [385, 107] on icon at bounding box center [390, 109] width 11 height 11
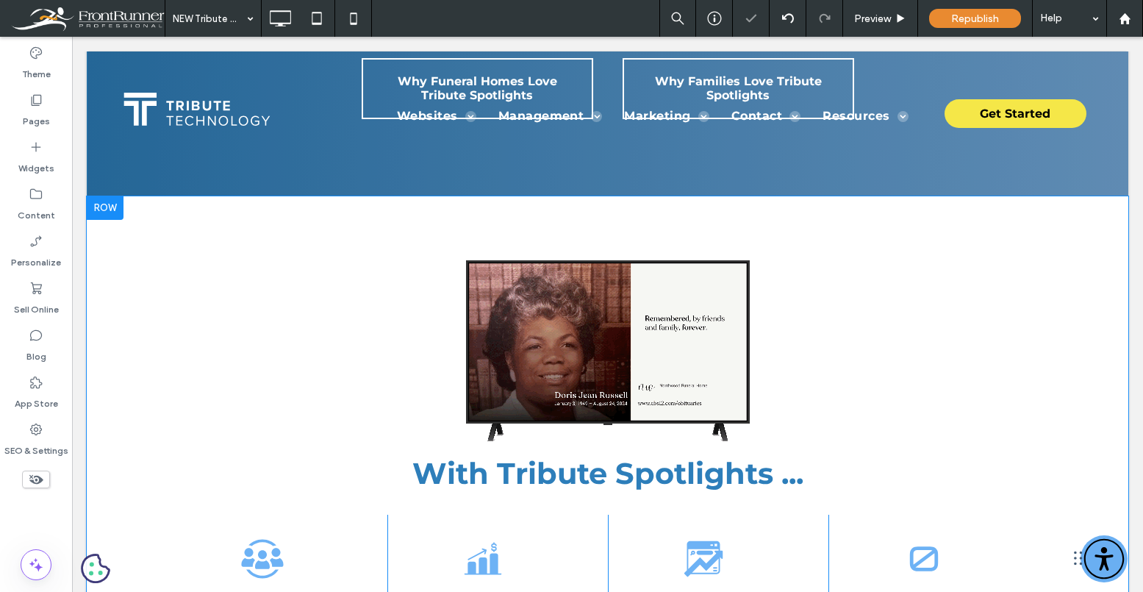
click at [415, 214] on div "Click To Paste Click To Paste With Tribute Spotlights ... Boost Your Community …" at bounding box center [608, 555] width 1042 height 719
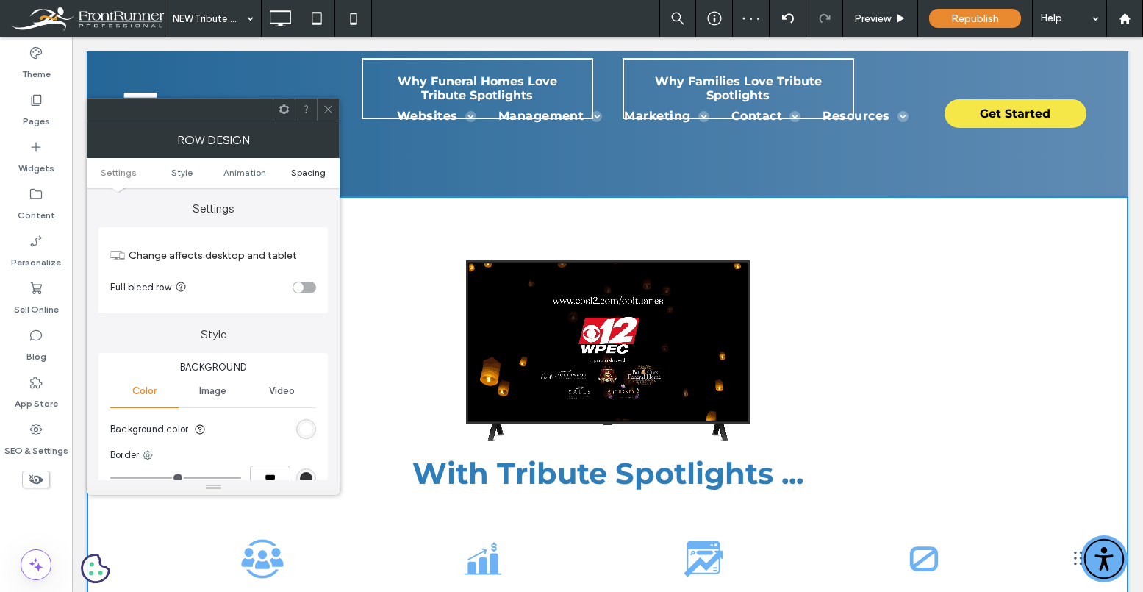
click at [318, 174] on span "Spacing" at bounding box center [308, 172] width 35 height 11
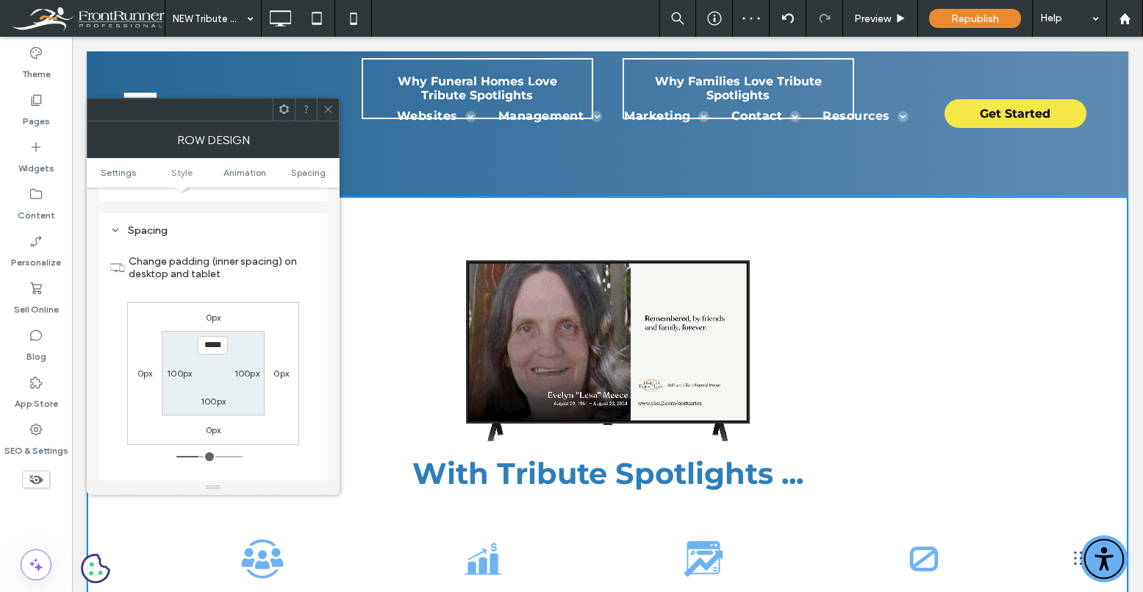
scroll to position [416, 0]
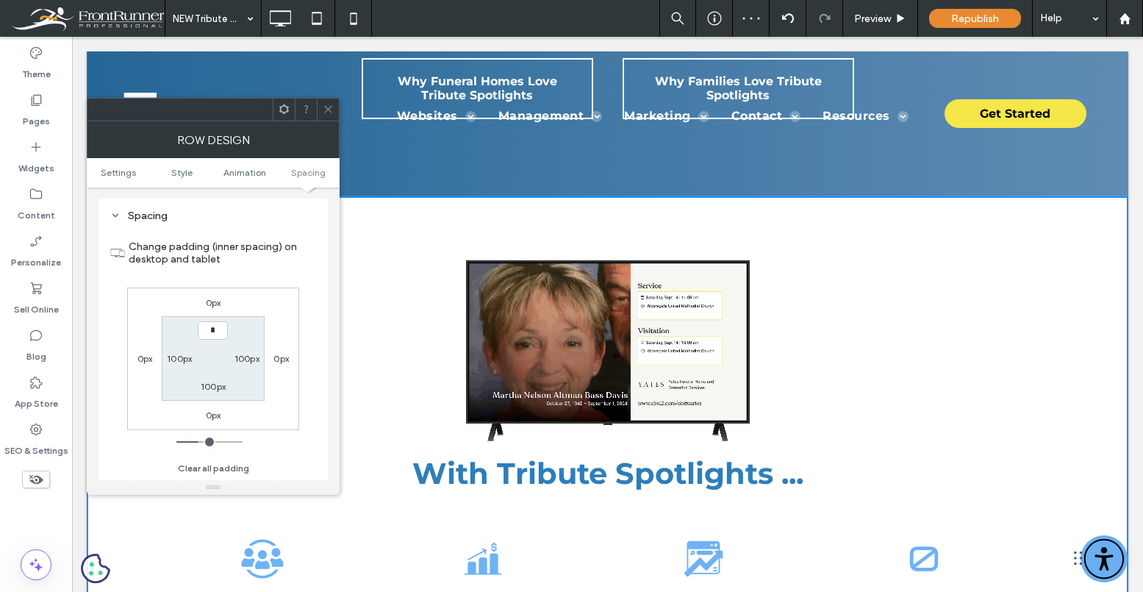
type input "***"
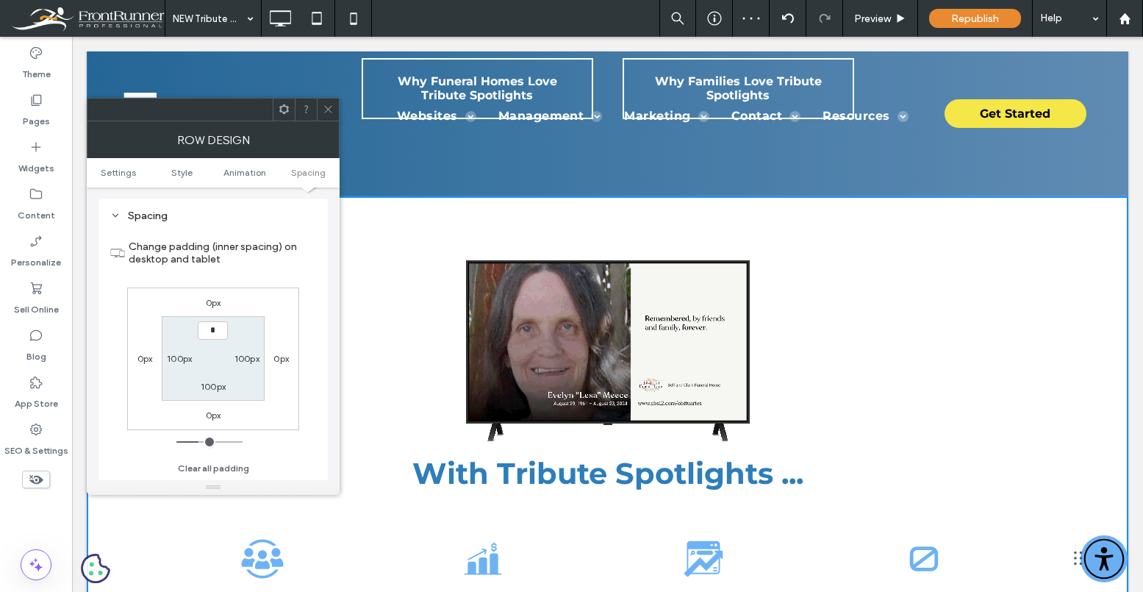
type input "*"
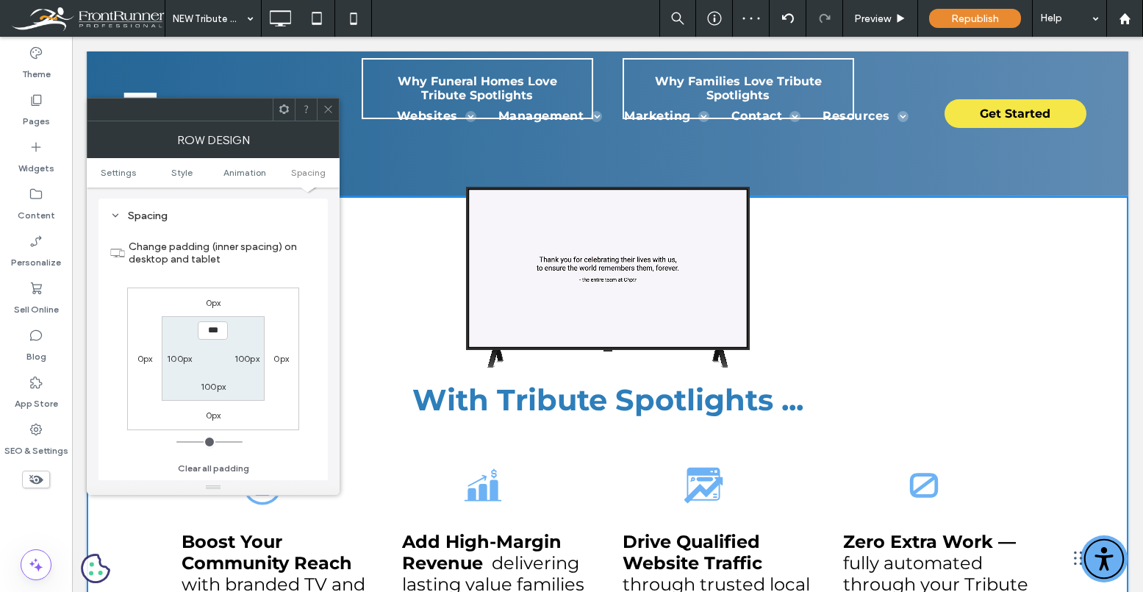
click at [329, 102] on span at bounding box center [328, 110] width 11 height 22
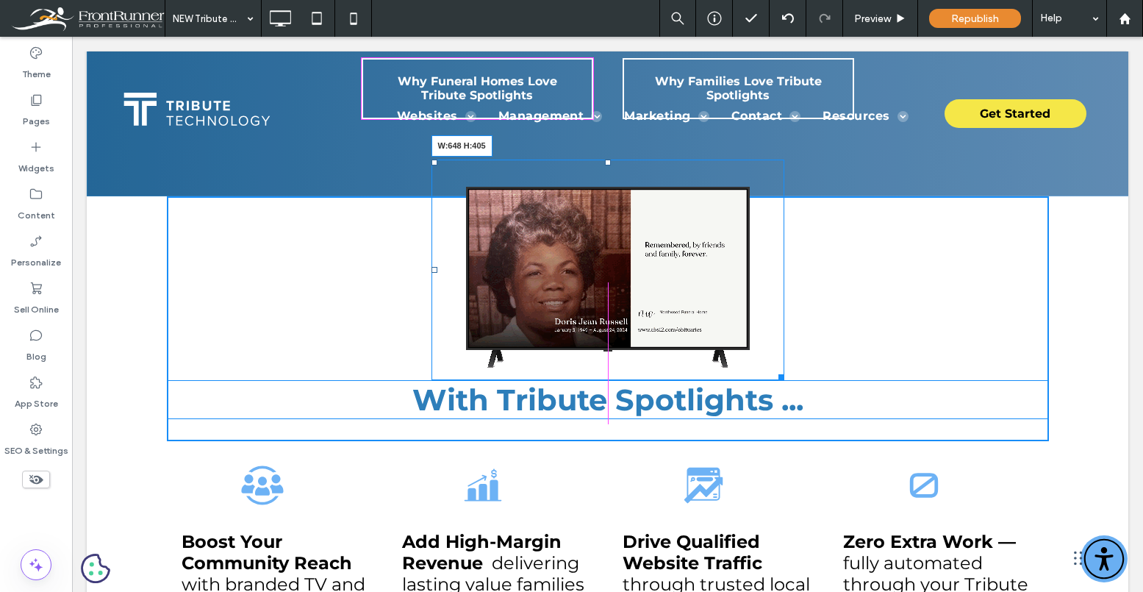
drag, startPoint x: 782, startPoint y: 375, endPoint x: 844, endPoint y: 399, distance: 66.3
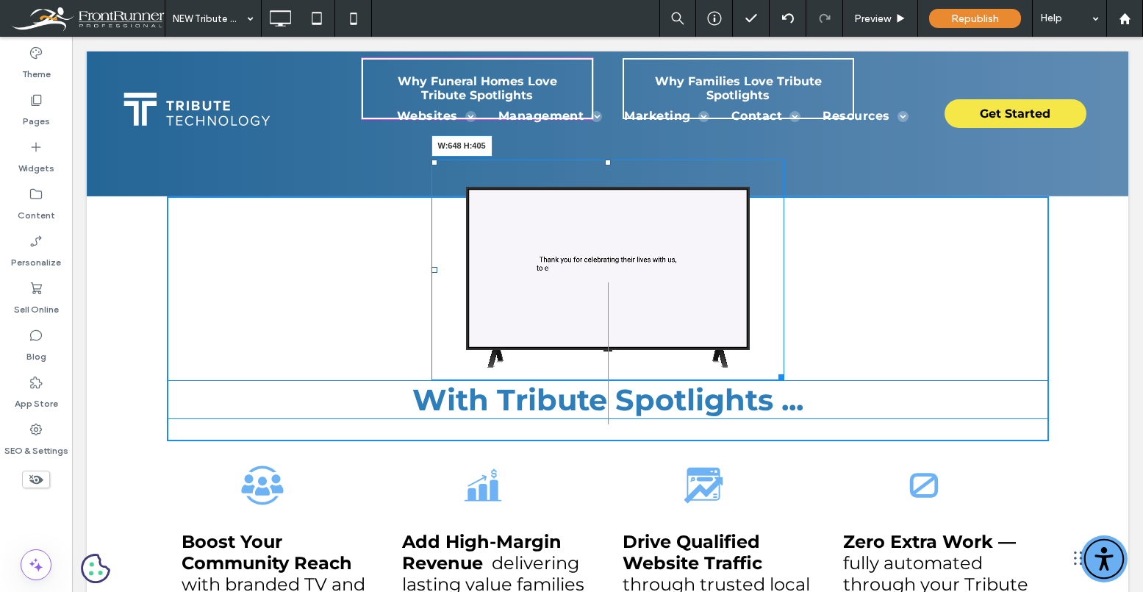
click at [784, 380] on div "W:648 H:405" at bounding box center [608, 270] width 353 height 221
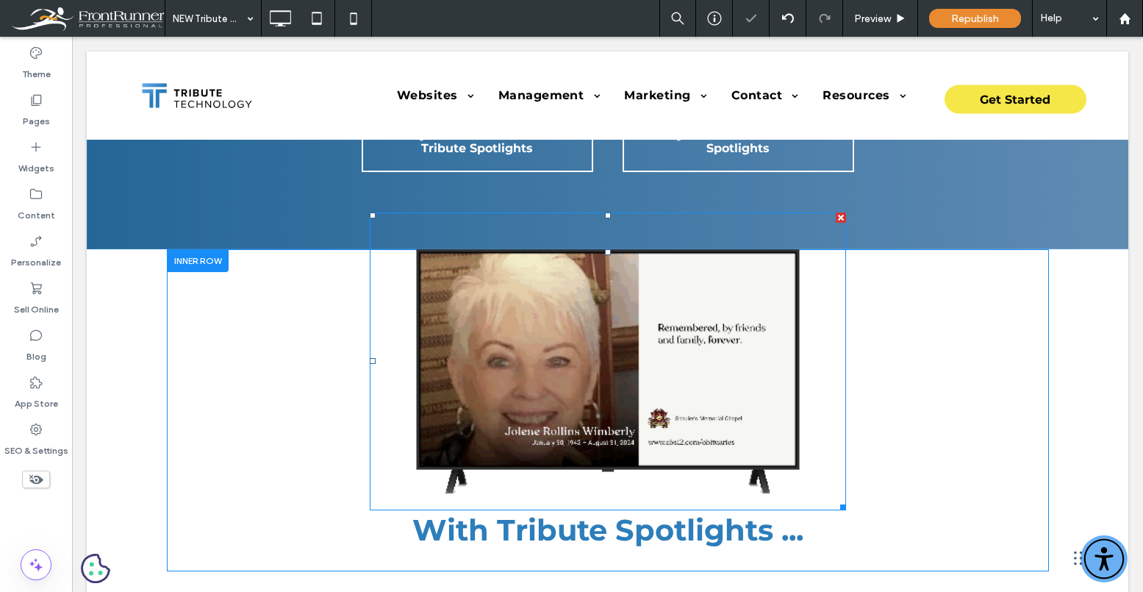
scroll to position [372, 0]
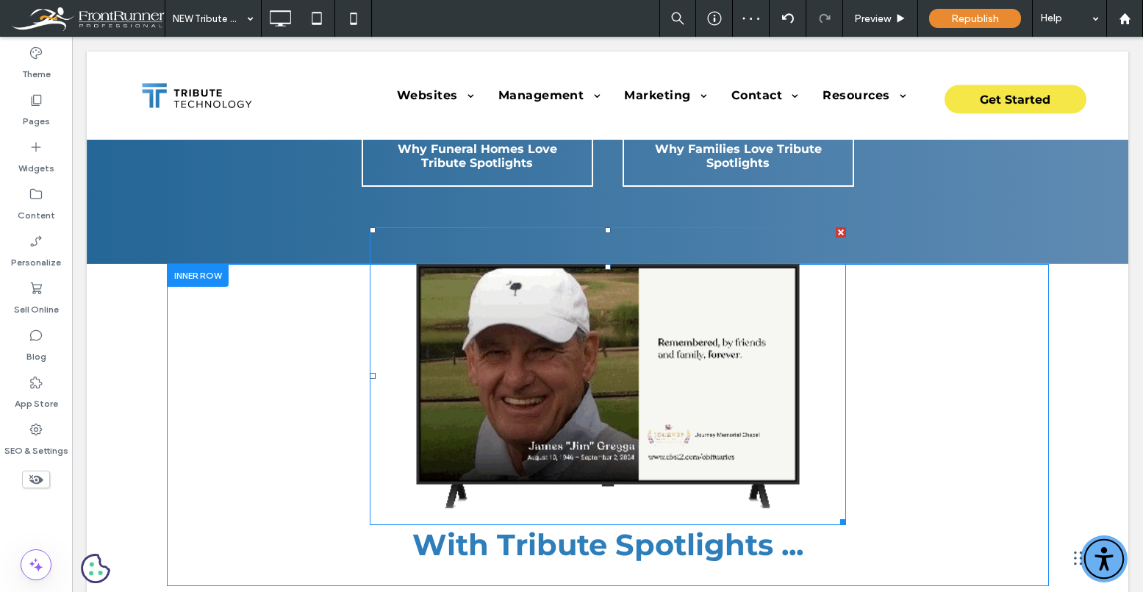
click at [568, 312] on img at bounding box center [608, 376] width 476 height 298
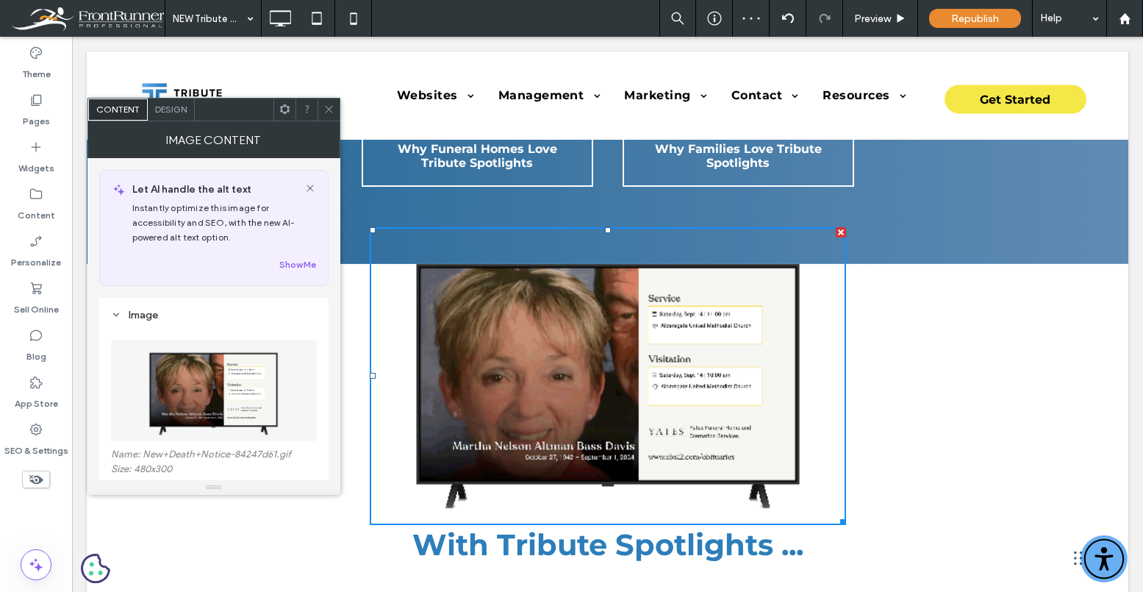
click at [174, 115] on div "Design" at bounding box center [171, 110] width 47 height 22
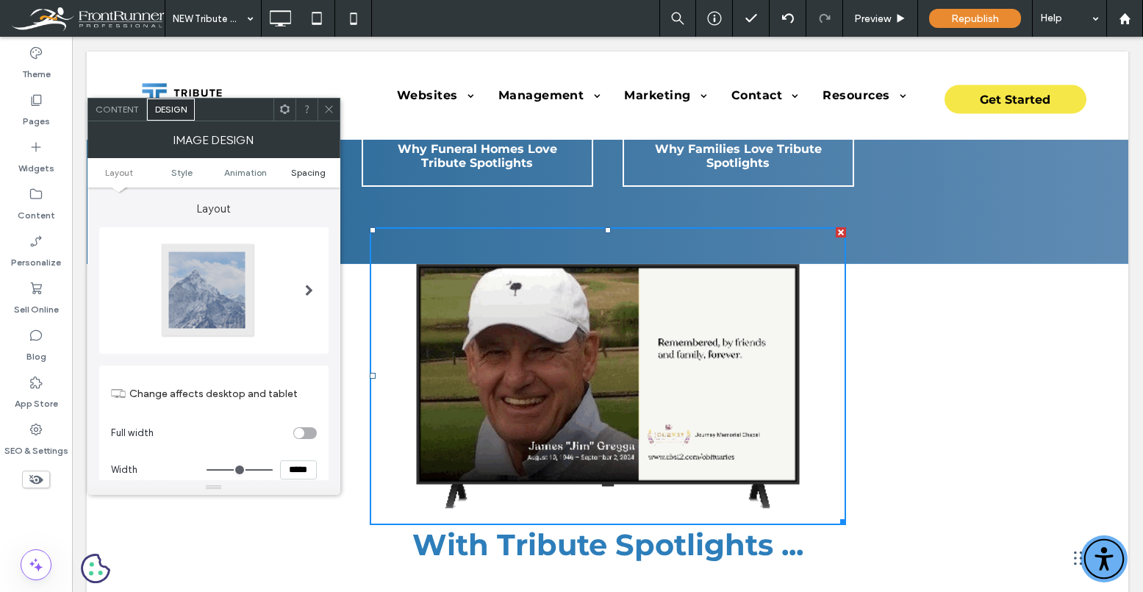
click at [315, 167] on span "Spacing" at bounding box center [308, 172] width 35 height 11
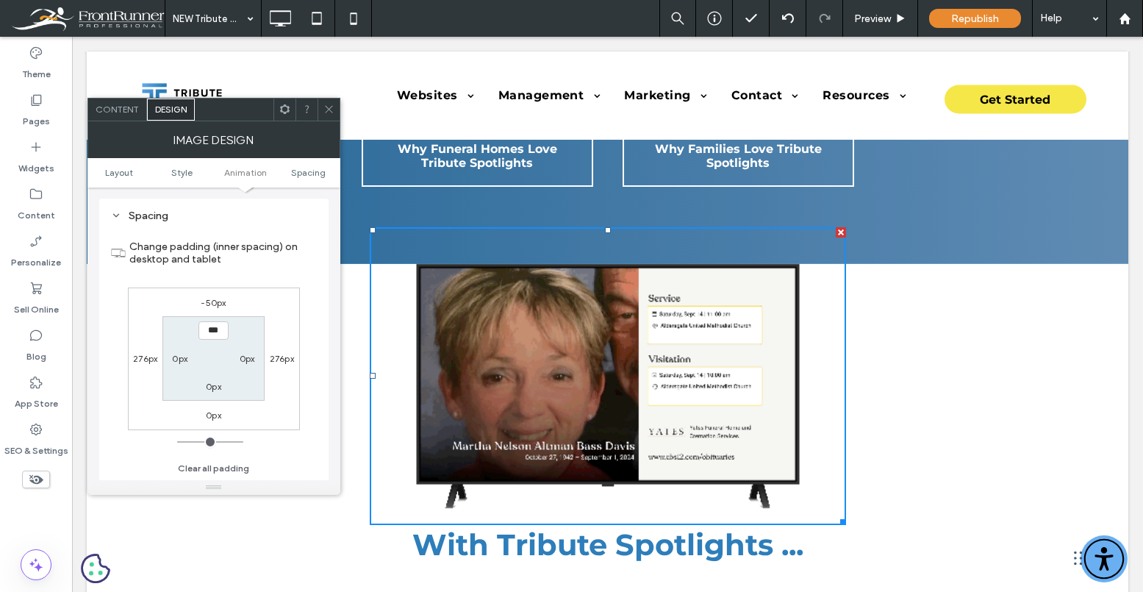
scroll to position [740, 0]
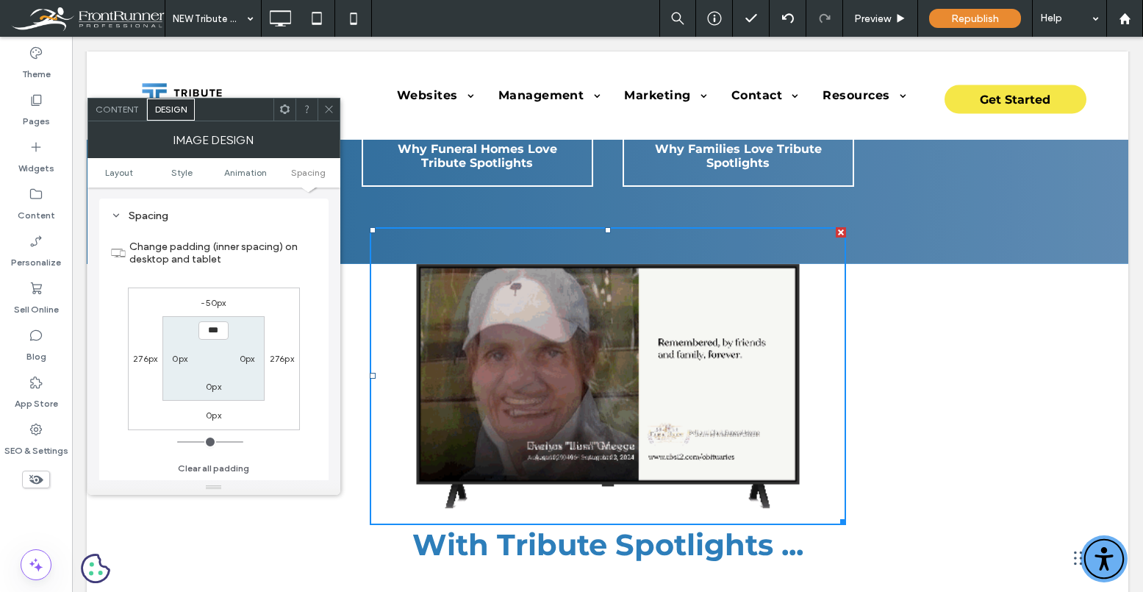
click at [217, 304] on label "-50px" at bounding box center [213, 302] width 25 height 11
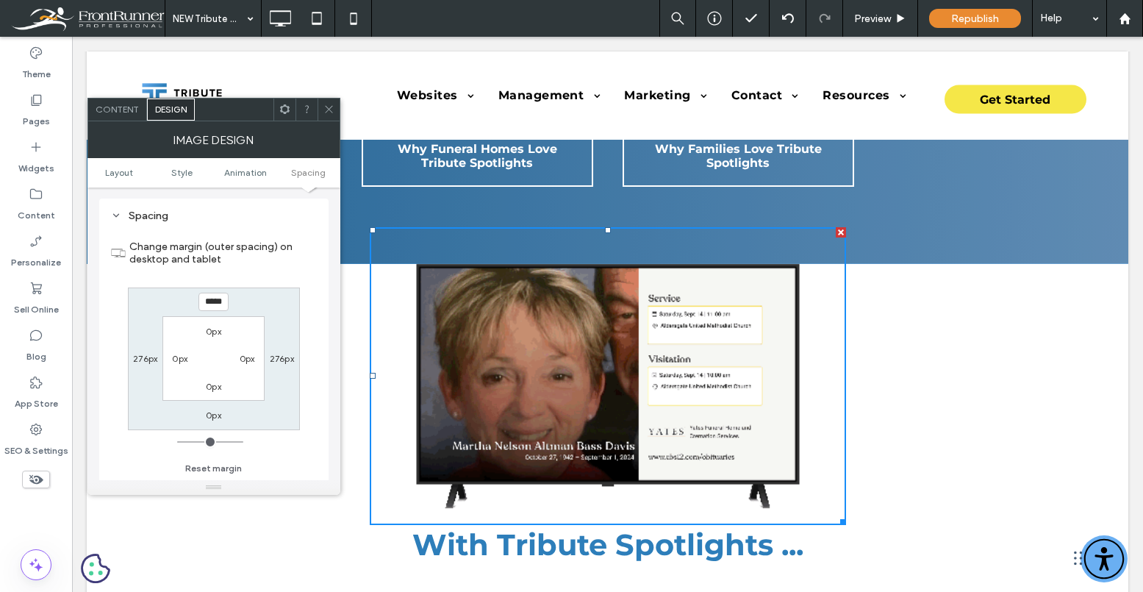
type input "*"
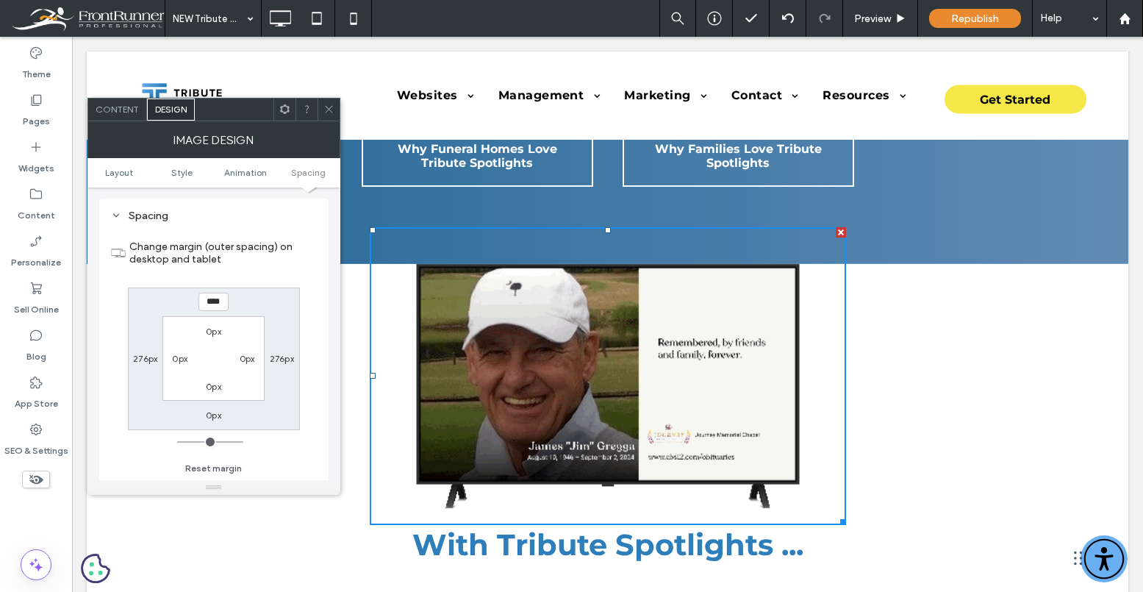
type input "****"
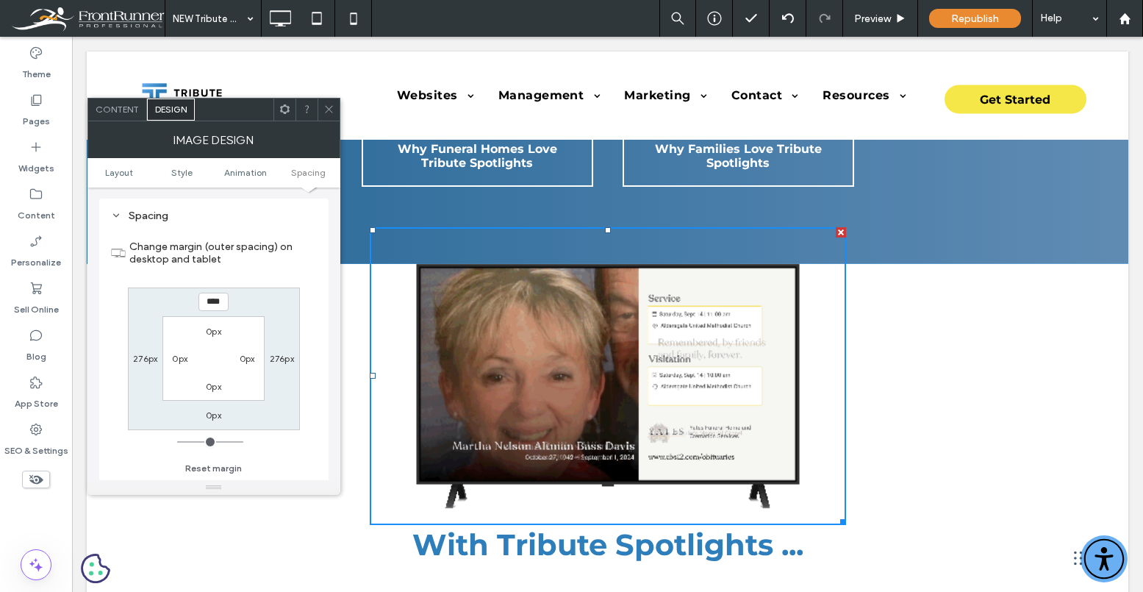
type input "*"
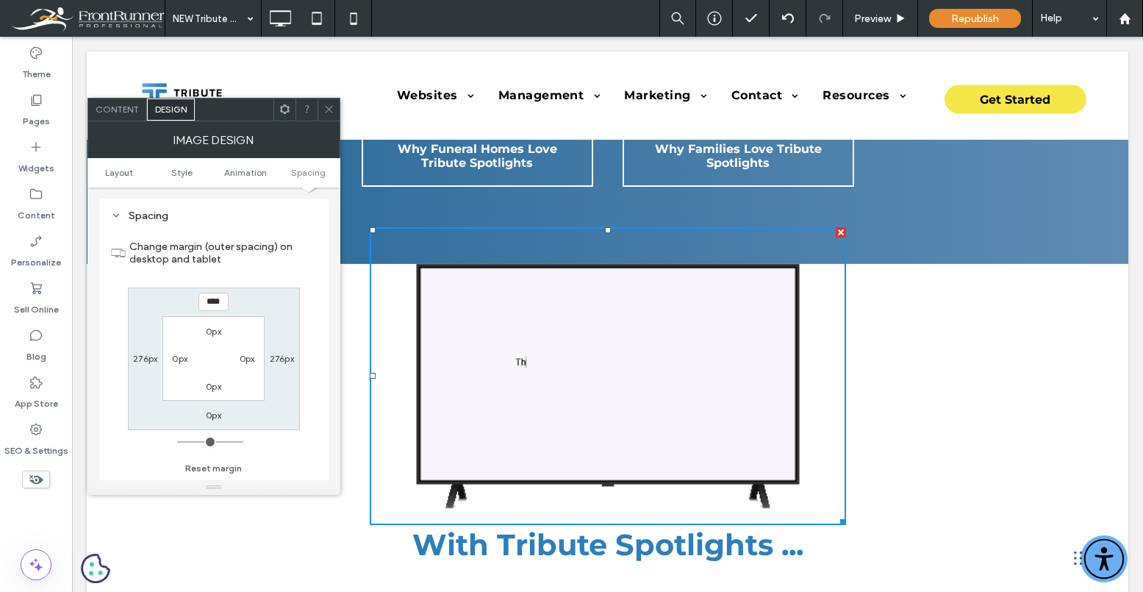
type input "******"
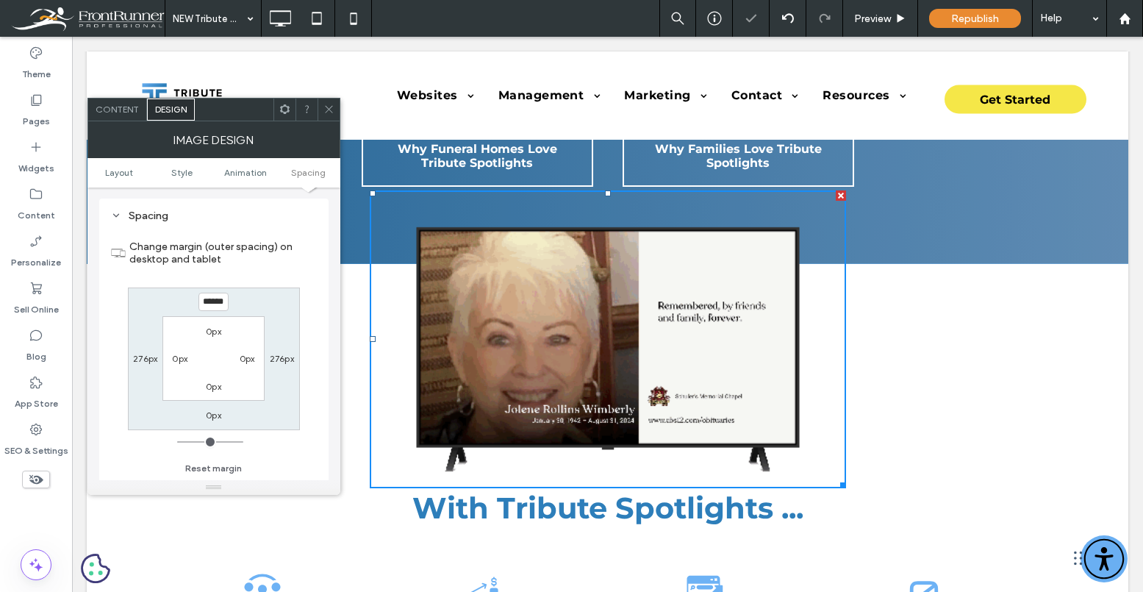
click at [329, 104] on icon at bounding box center [328, 109] width 11 height 11
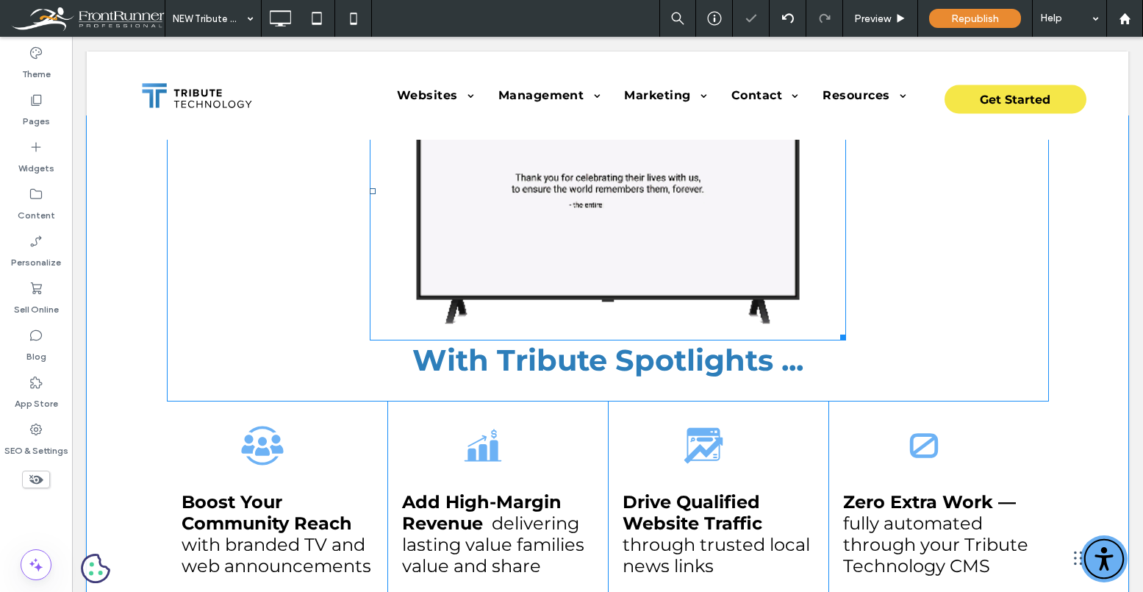
scroll to position [538, 0]
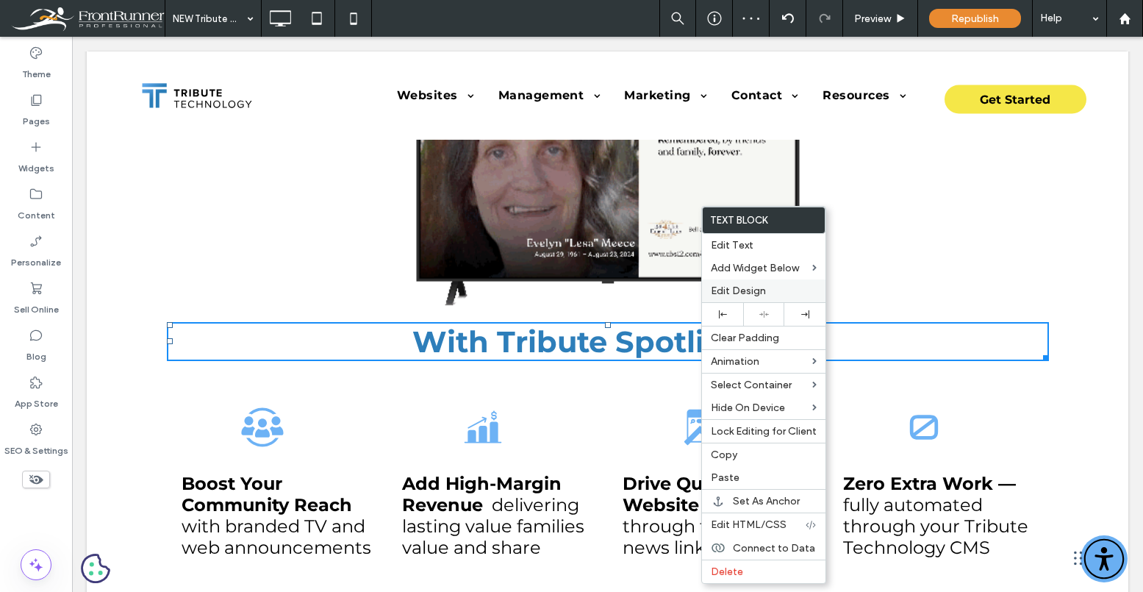
click at [740, 287] on span "Edit Design" at bounding box center [738, 290] width 55 height 12
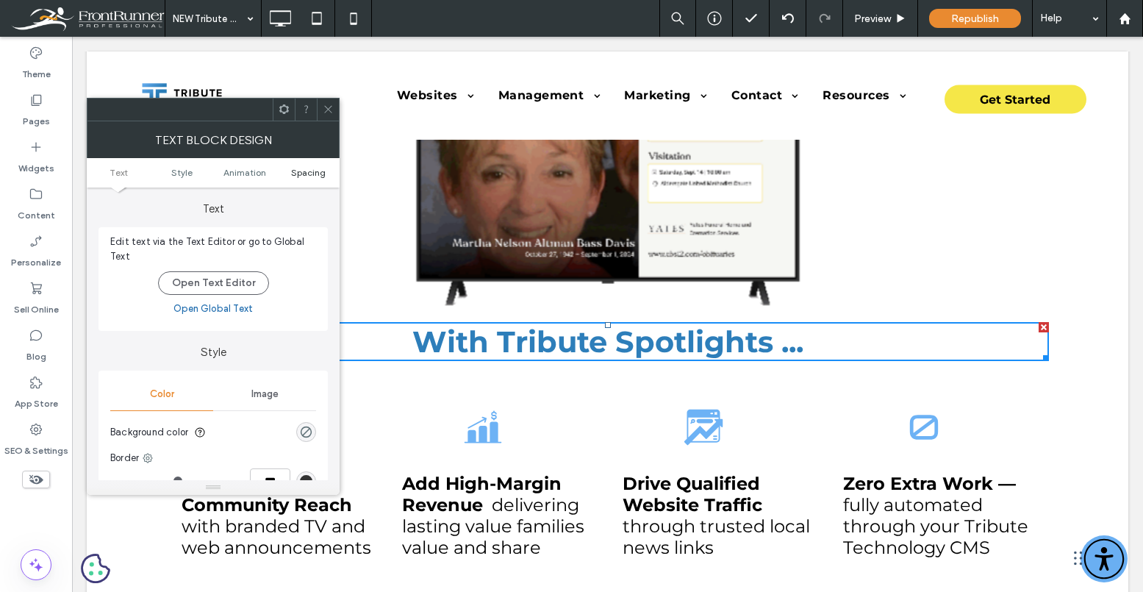
click at [328, 168] on link "Spacing" at bounding box center [307, 172] width 63 height 11
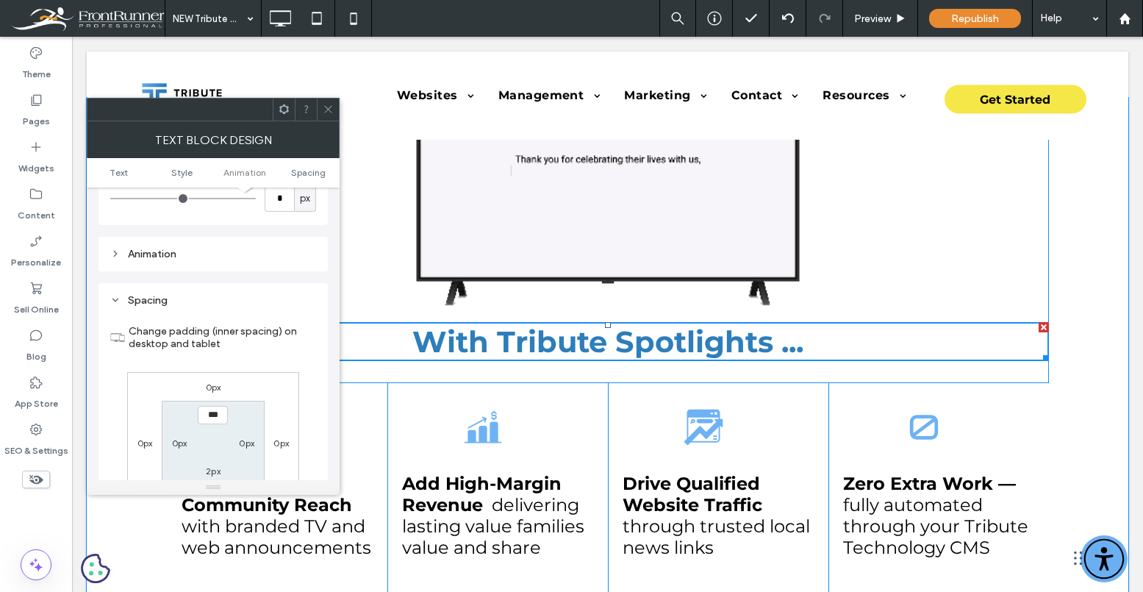
scroll to position [422, 0]
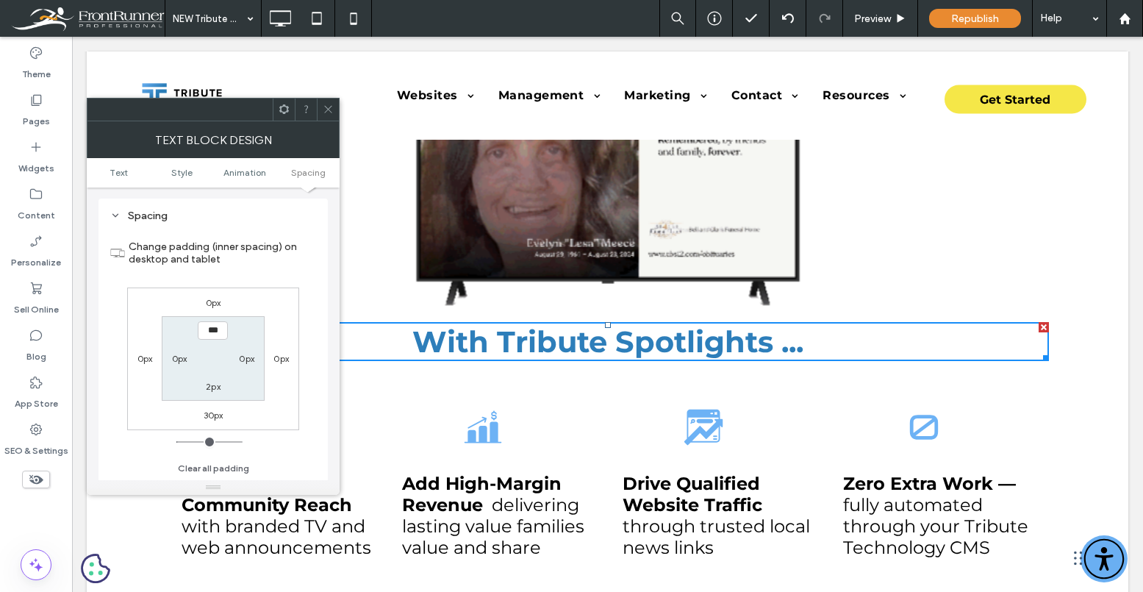
click at [212, 301] on label "0px" at bounding box center [213, 302] width 15 height 11
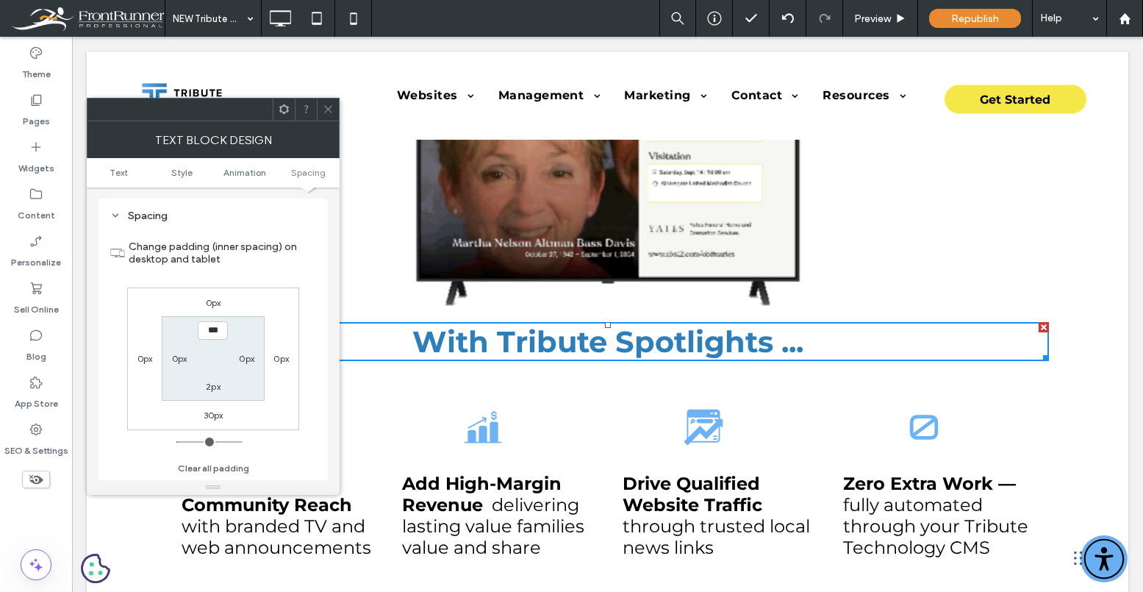
type input "*"
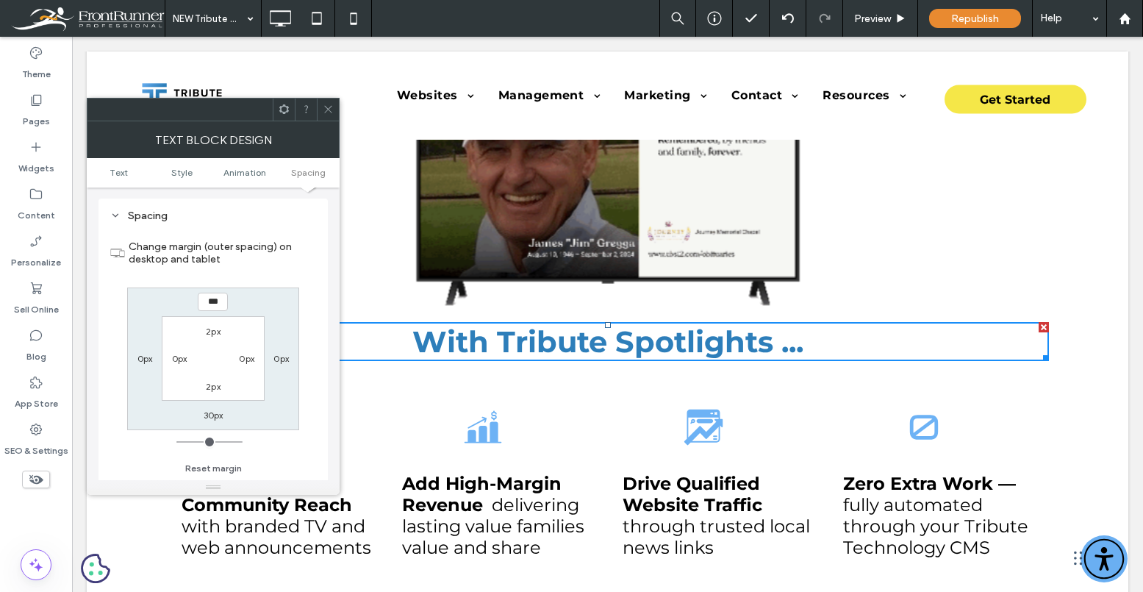
type input "***"
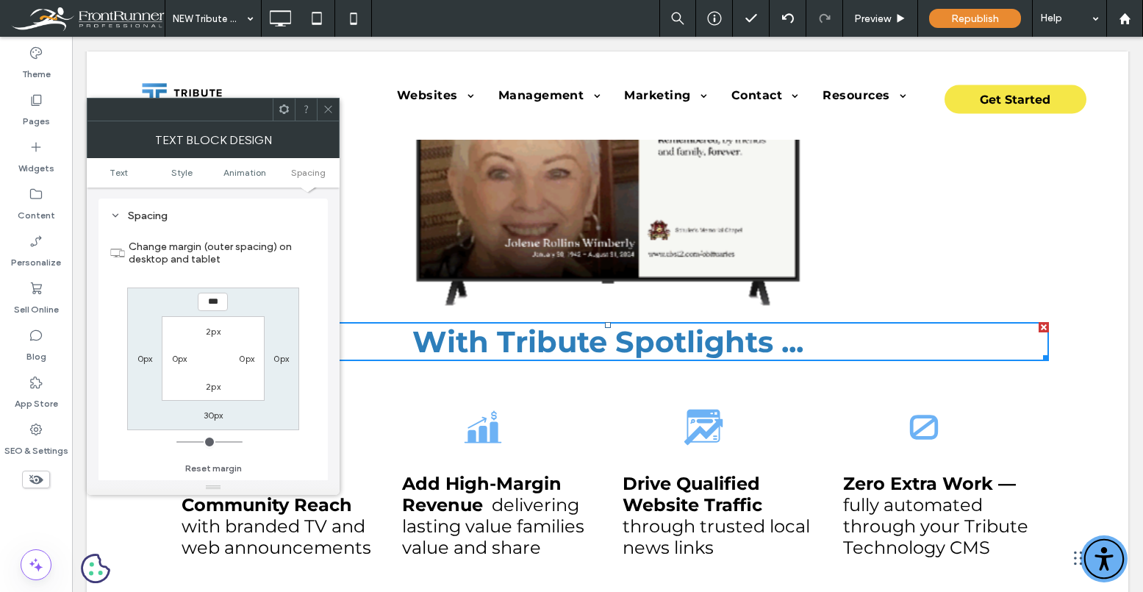
type input "***"
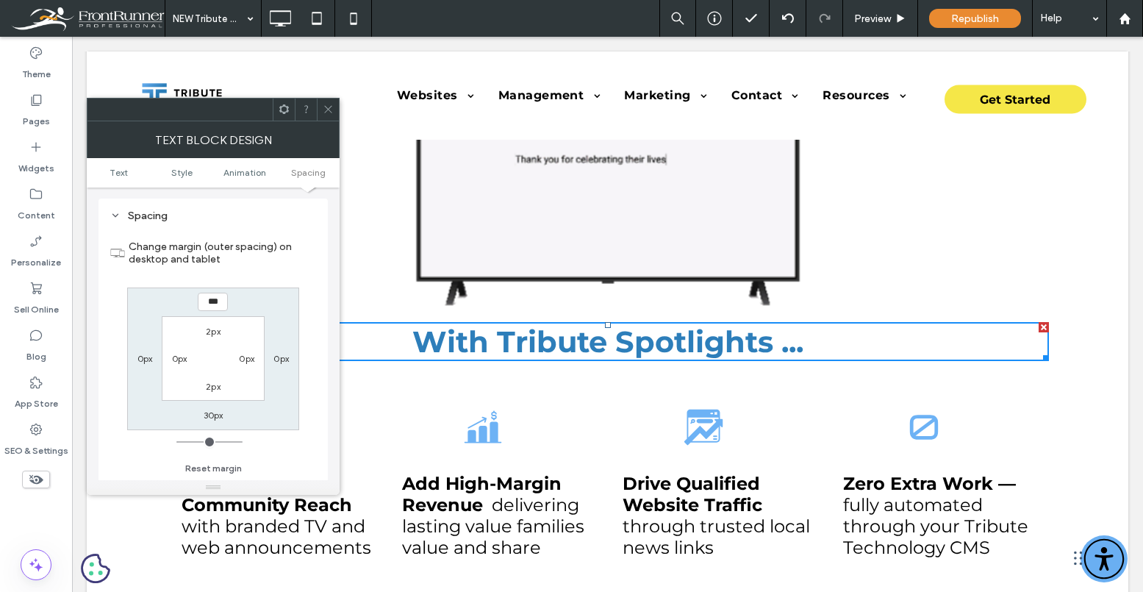
type input "*****"
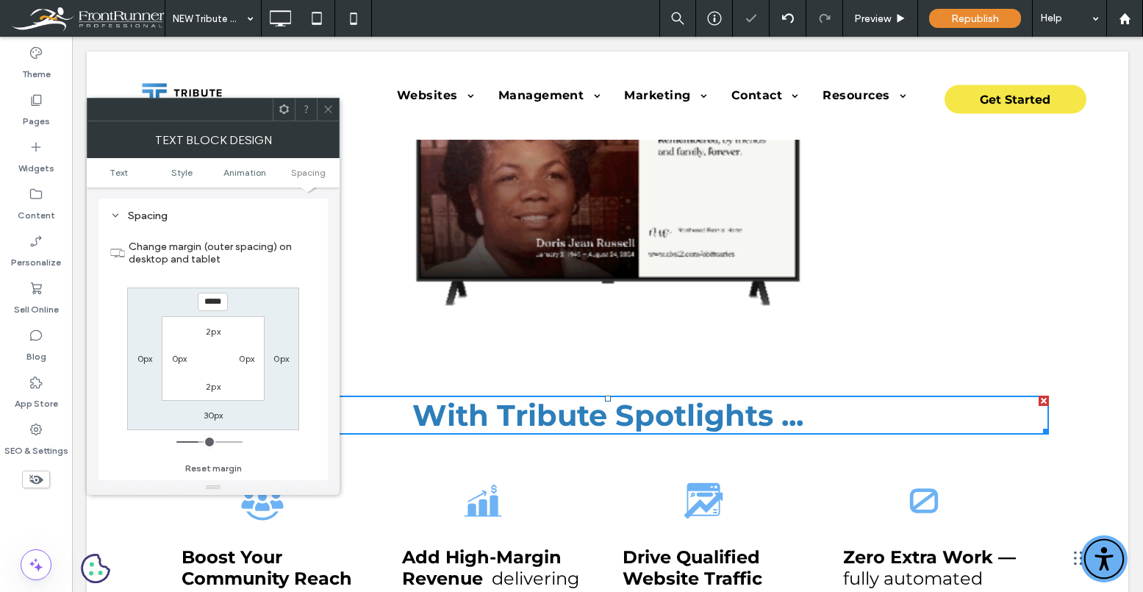
click at [332, 102] on span at bounding box center [328, 110] width 11 height 22
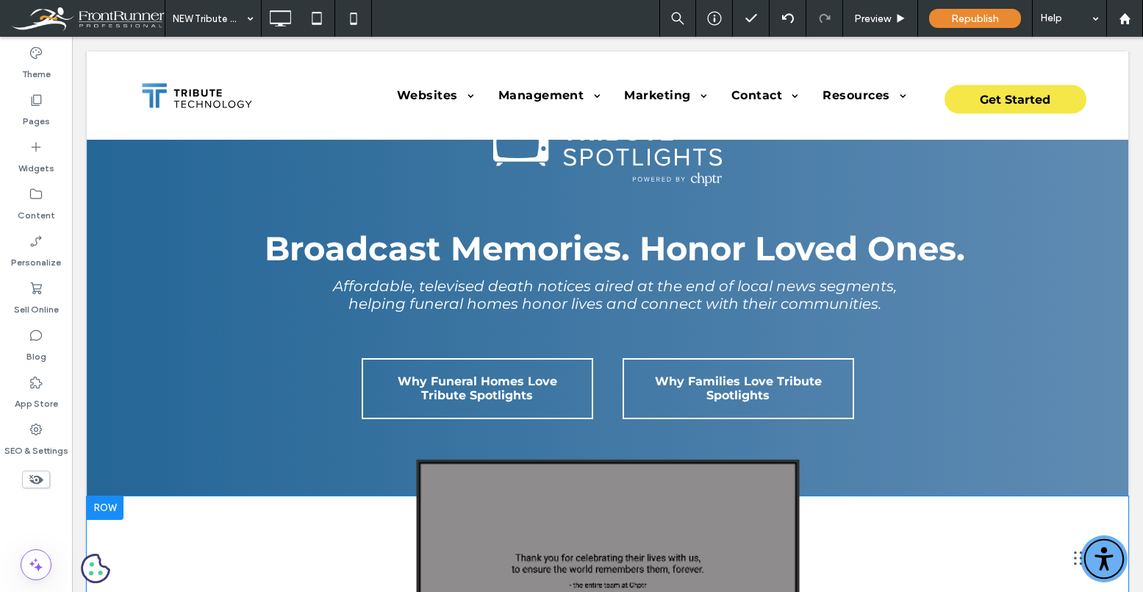
scroll to position [0, 0]
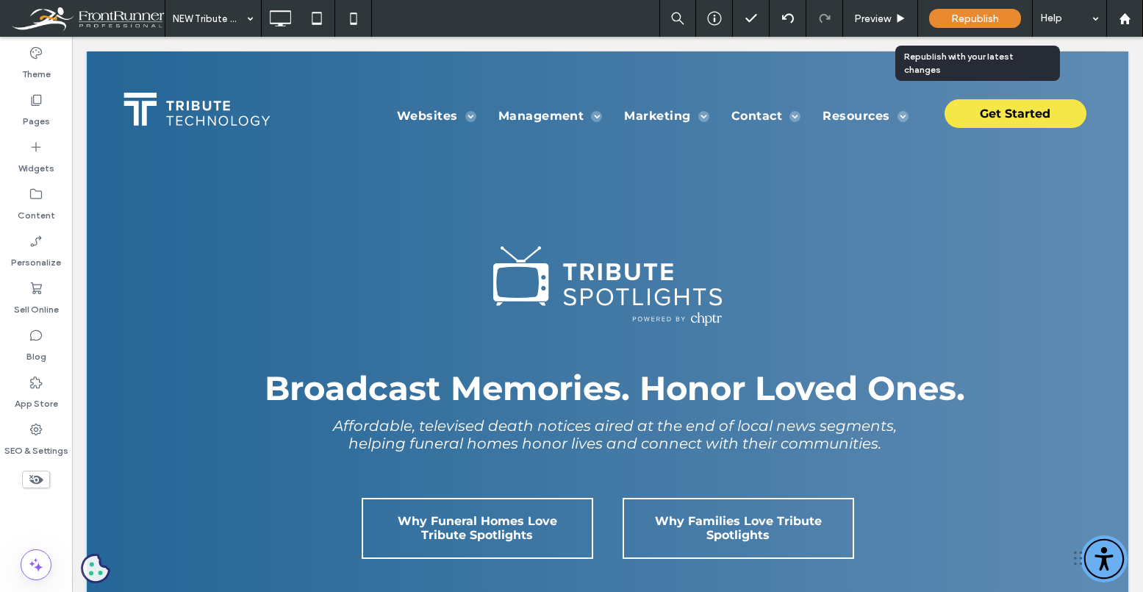
click at [973, 12] on span "Republish" at bounding box center [975, 18] width 48 height 12
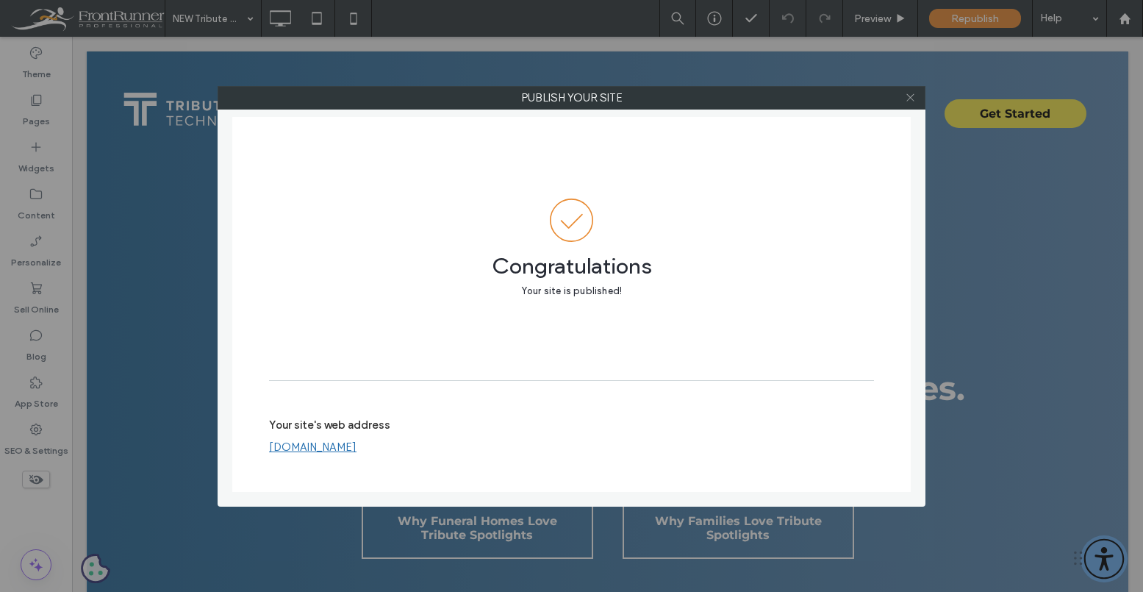
click at [909, 101] on icon at bounding box center [910, 97] width 11 height 11
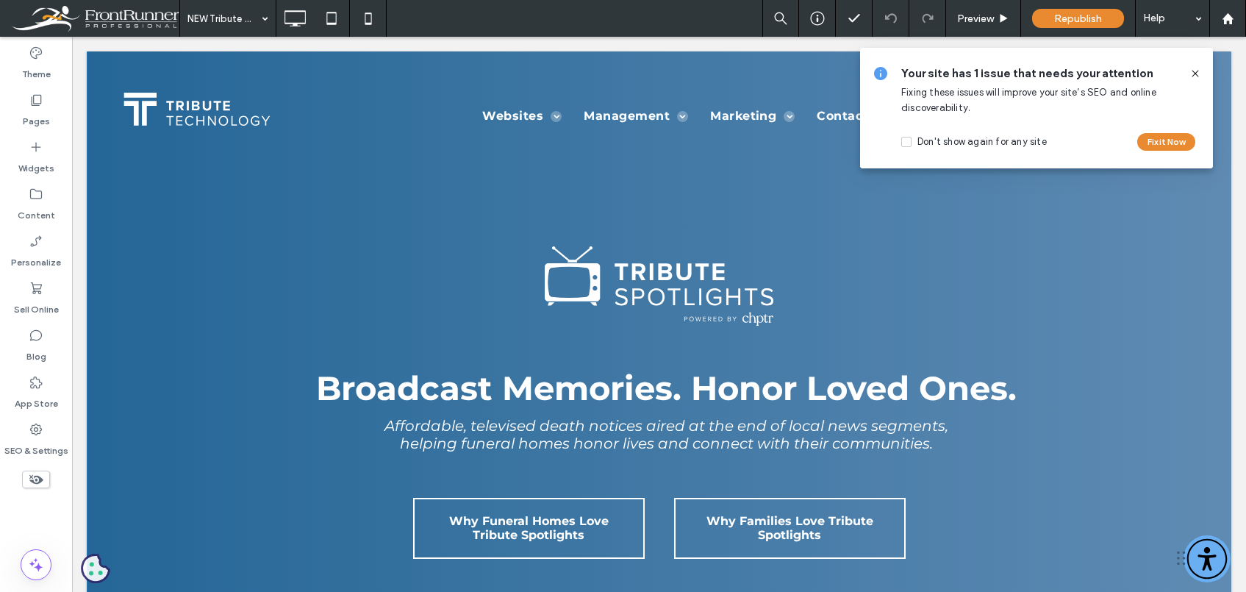
click at [1142, 74] on icon at bounding box center [1195, 74] width 12 height 12
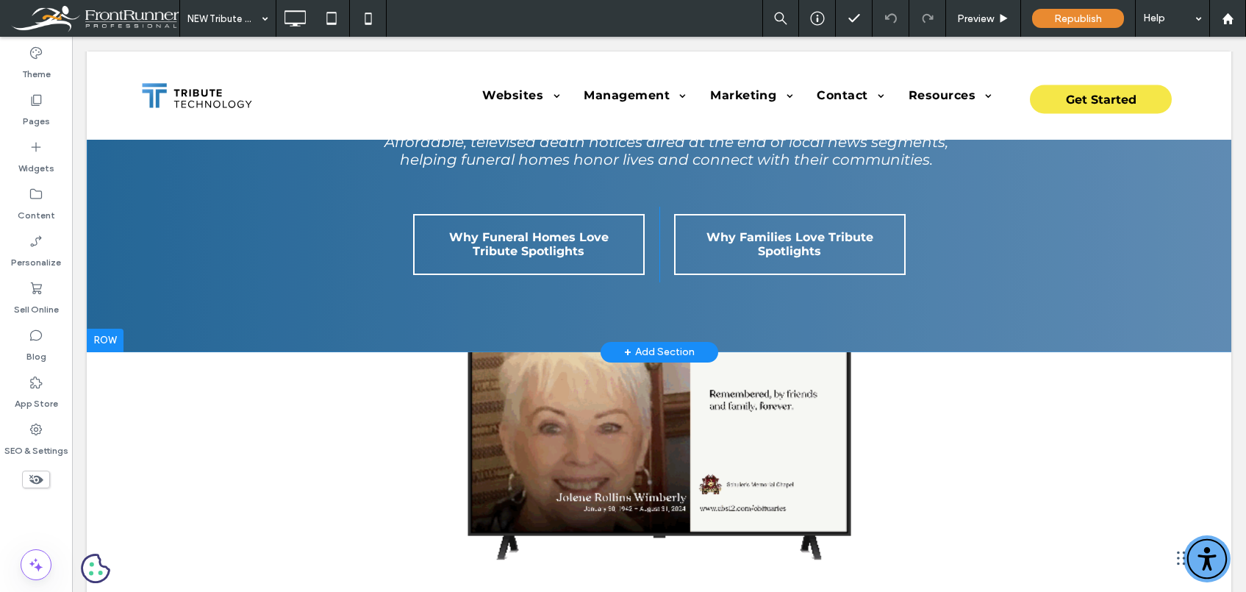
scroll to position [306, 0]
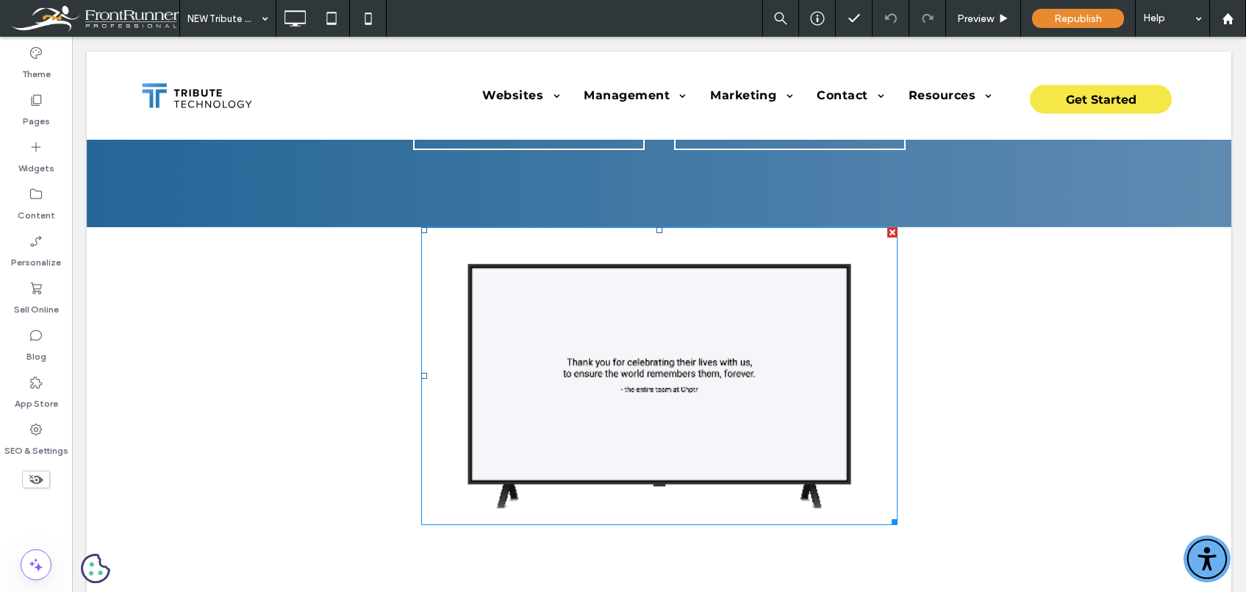
scroll to position [406, 0]
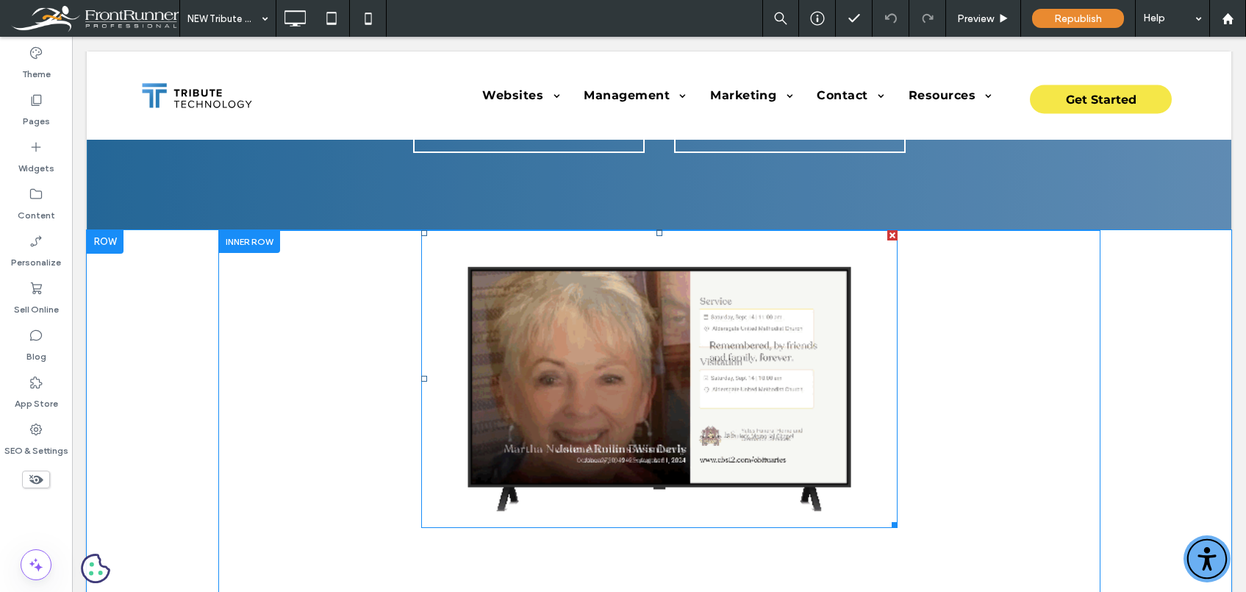
click at [728, 311] on img at bounding box center [659, 379] width 476 height 298
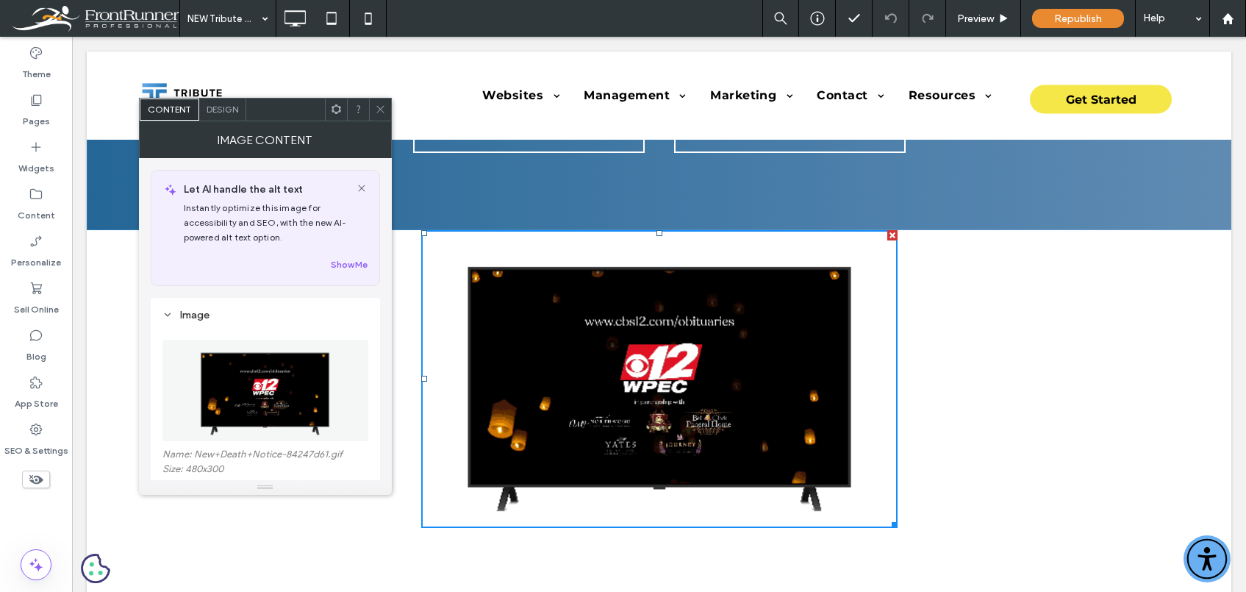
click at [229, 102] on div "Design" at bounding box center [222, 110] width 47 height 22
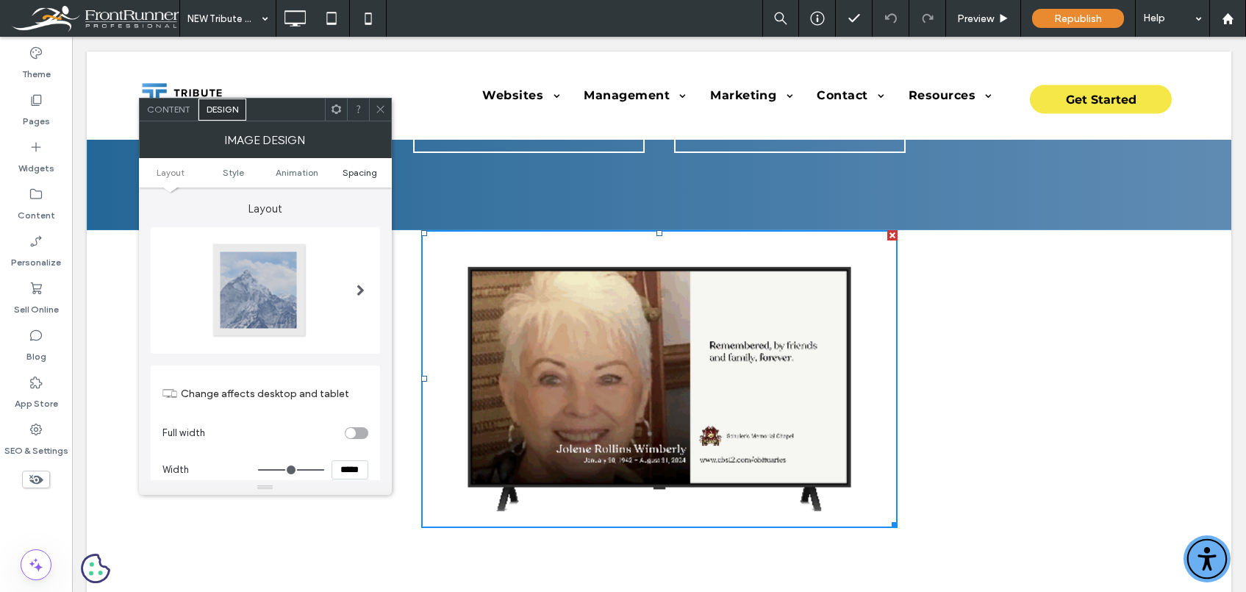
click at [367, 171] on span "Spacing" at bounding box center [360, 172] width 35 height 11
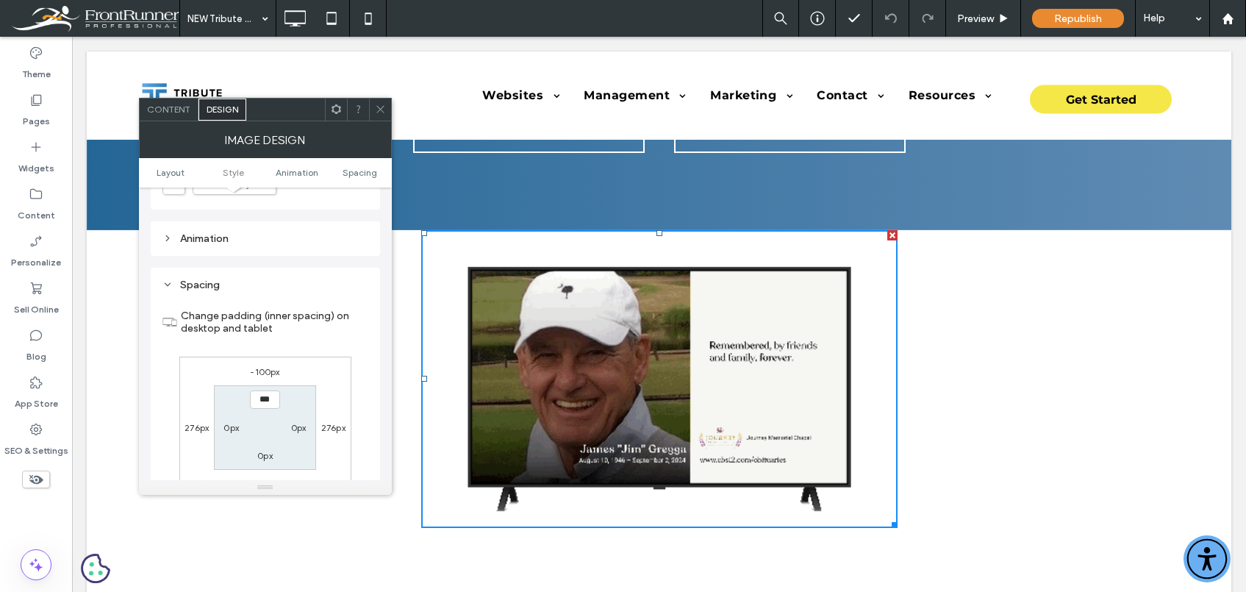
scroll to position [740, 0]
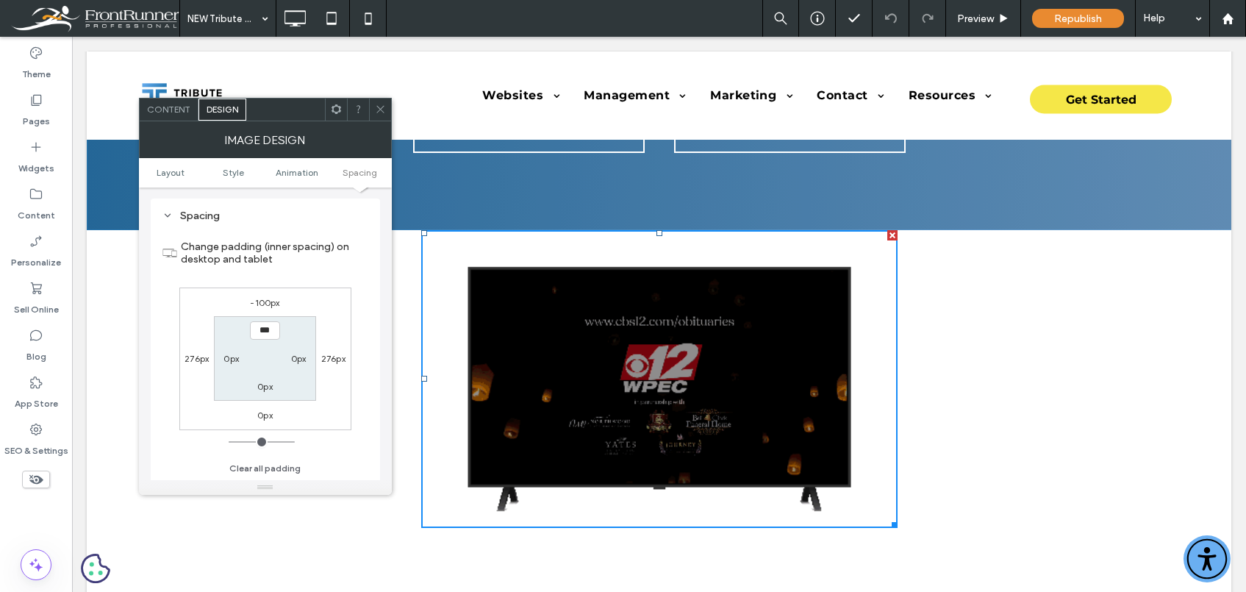
click at [381, 108] on use at bounding box center [379, 109] width 7 height 7
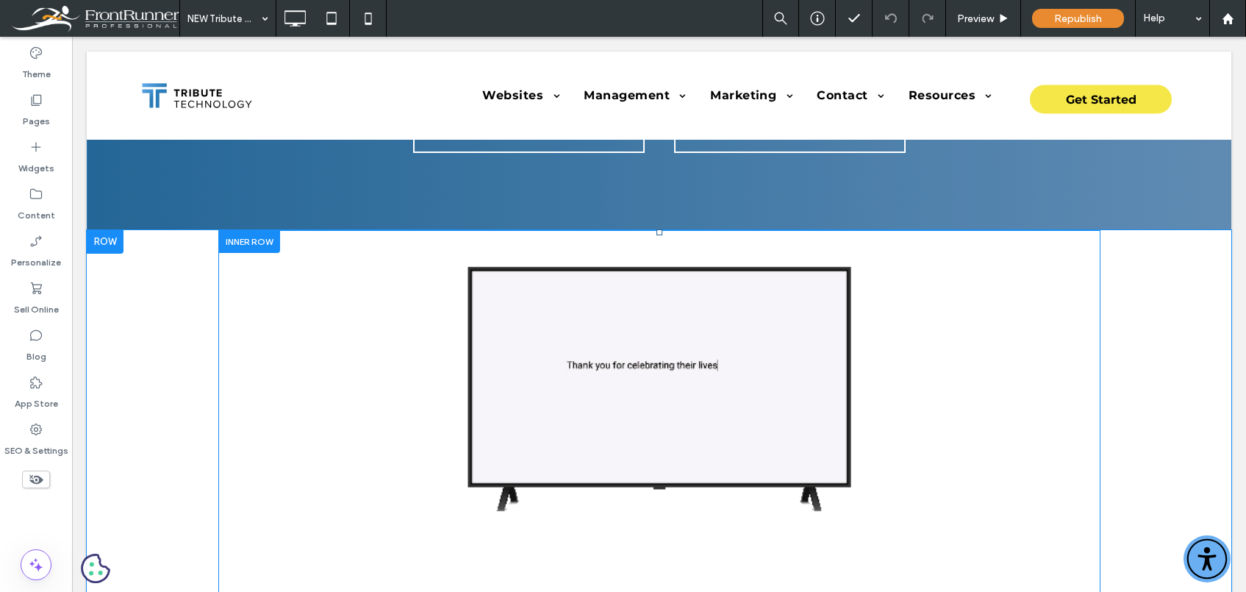
click at [399, 304] on div "With Tribute Spotlights ... Click To Paste" at bounding box center [659, 446] width 882 height 432
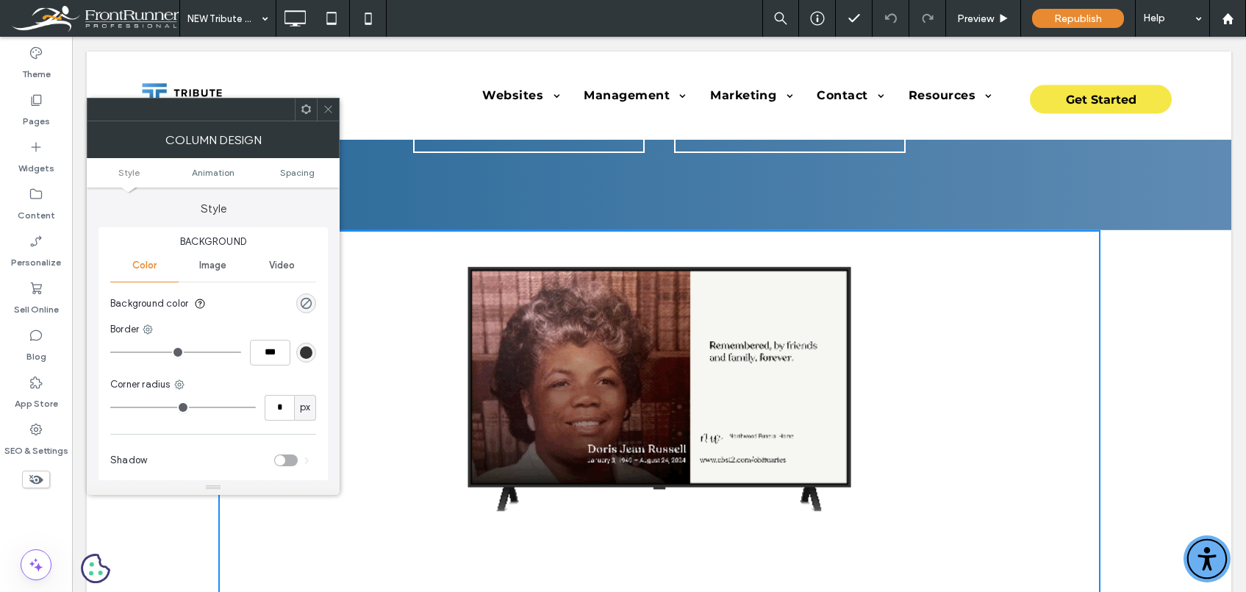
click at [293, 163] on ul "Style Animation Spacing" at bounding box center [213, 172] width 253 height 29
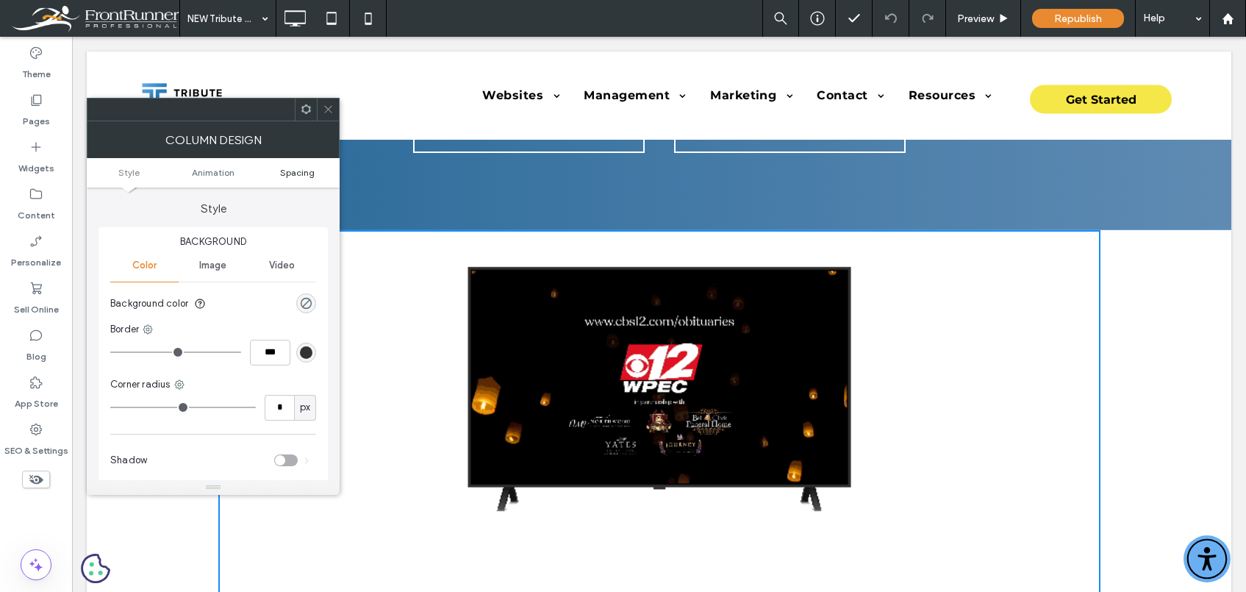
click at [293, 176] on span "Spacing" at bounding box center [297, 172] width 35 height 11
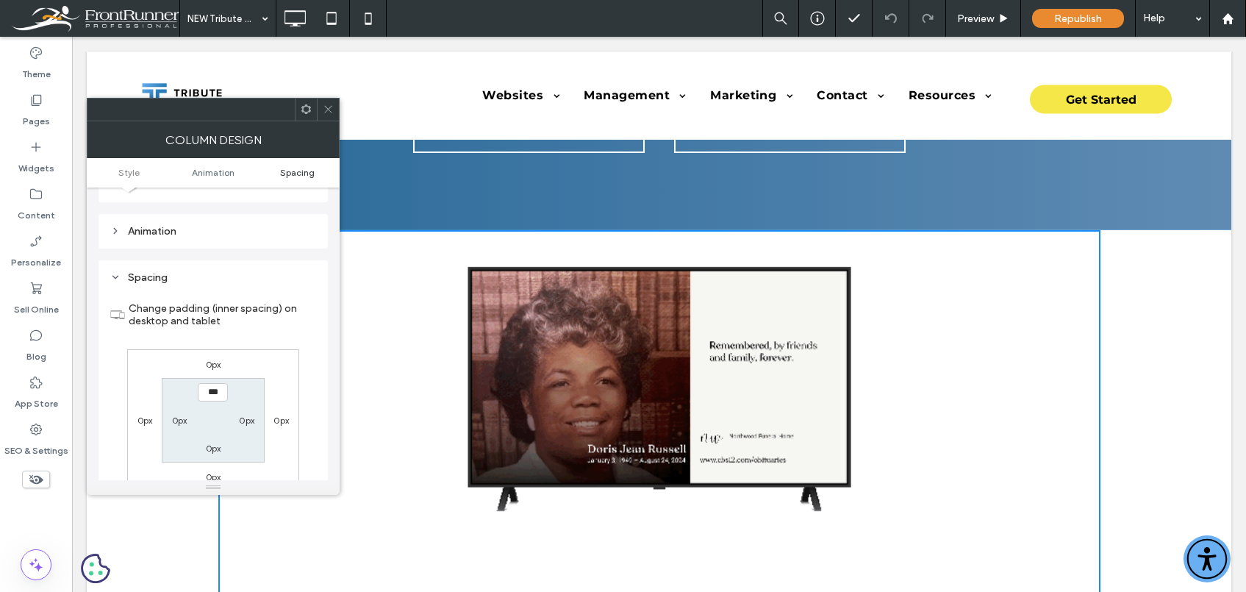
scroll to position [346, 0]
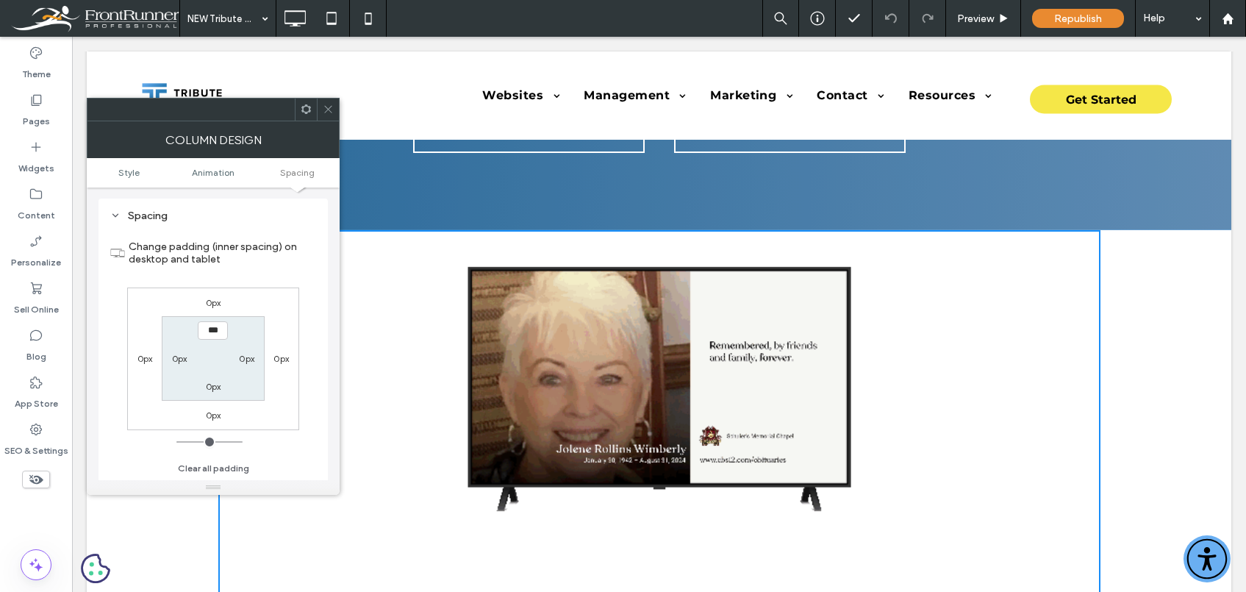
click at [329, 106] on icon at bounding box center [328, 109] width 11 height 11
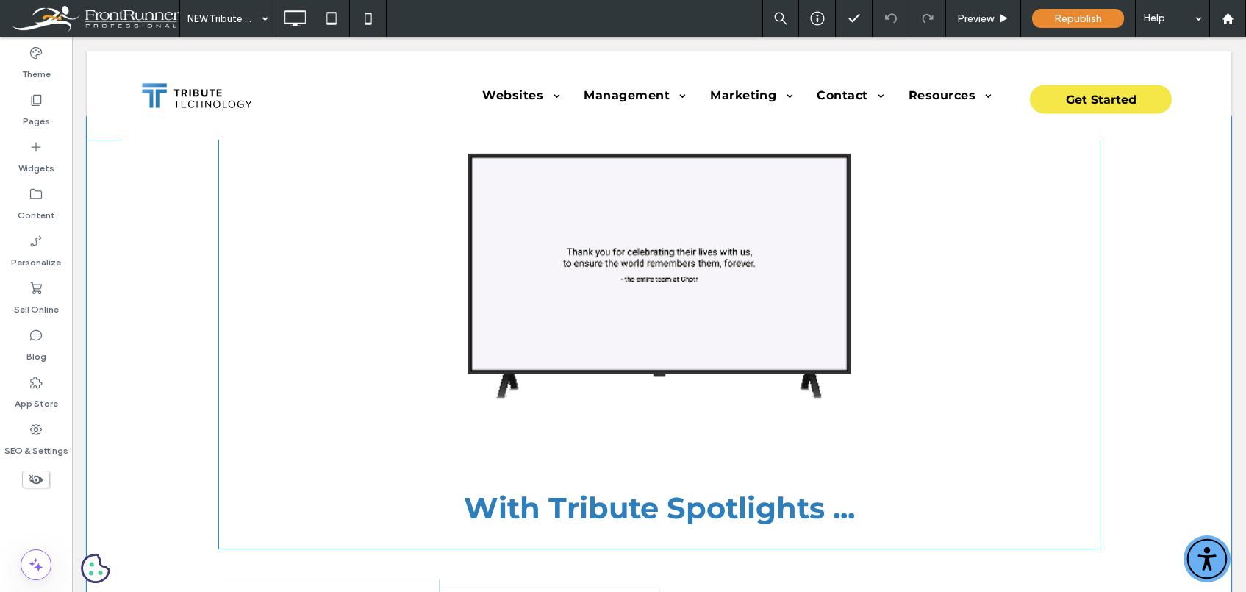
scroll to position [493, 0]
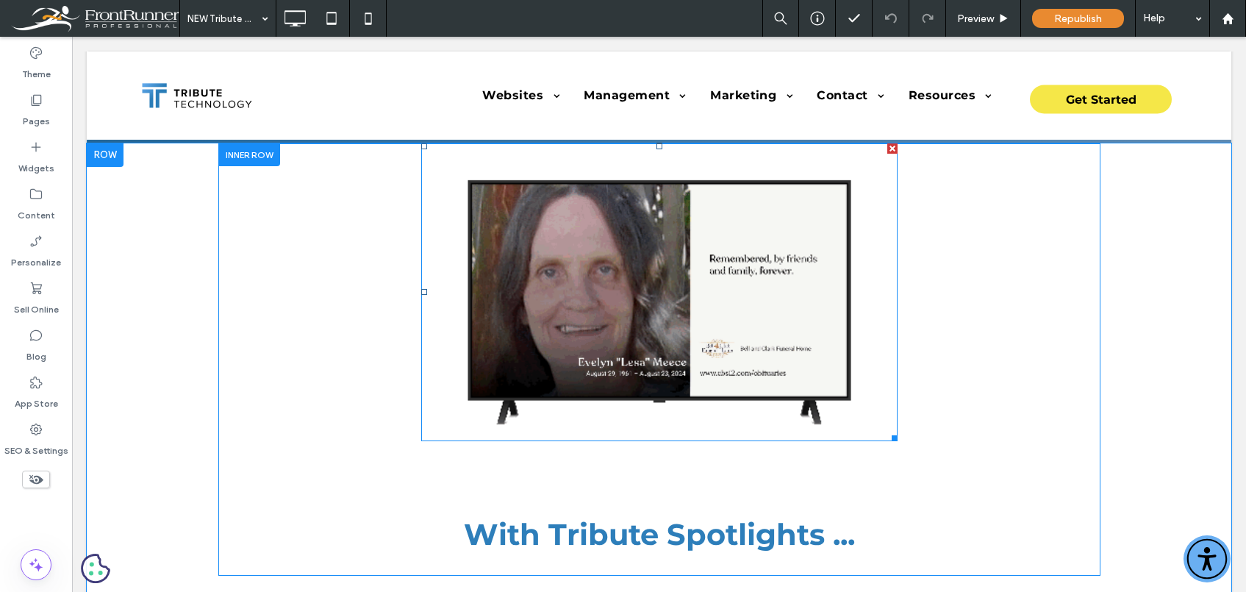
click at [592, 301] on img at bounding box center [659, 292] width 476 height 298
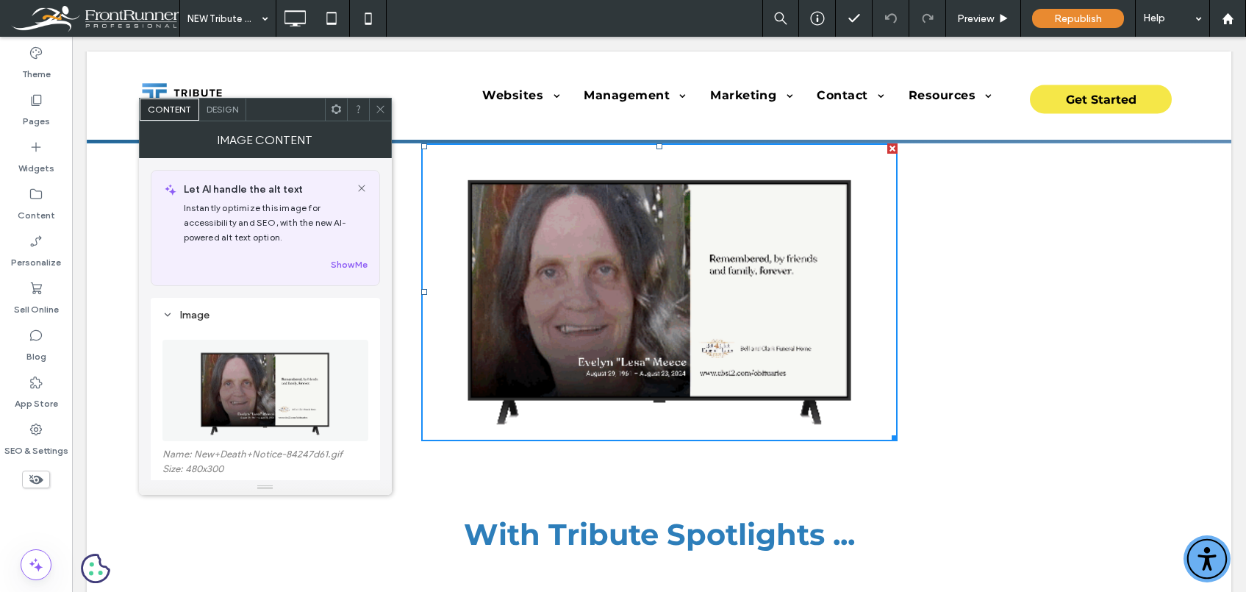
click at [242, 113] on div "Design" at bounding box center [222, 110] width 47 height 22
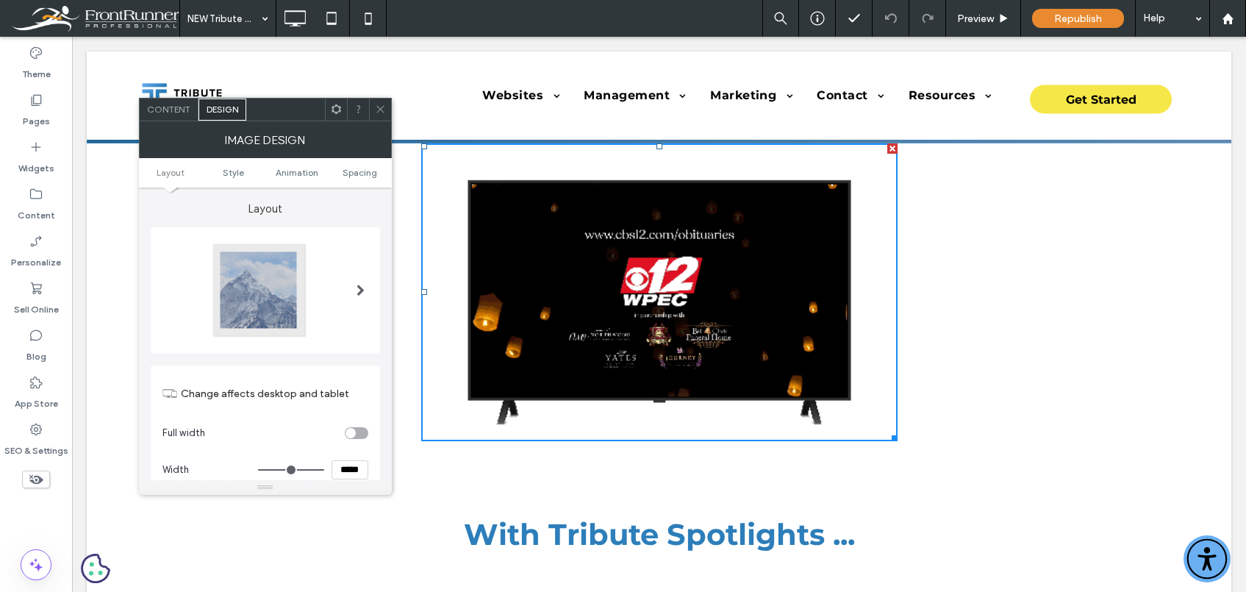
click at [364, 182] on ul "Layout Style Animation Spacing" at bounding box center [265, 172] width 253 height 29
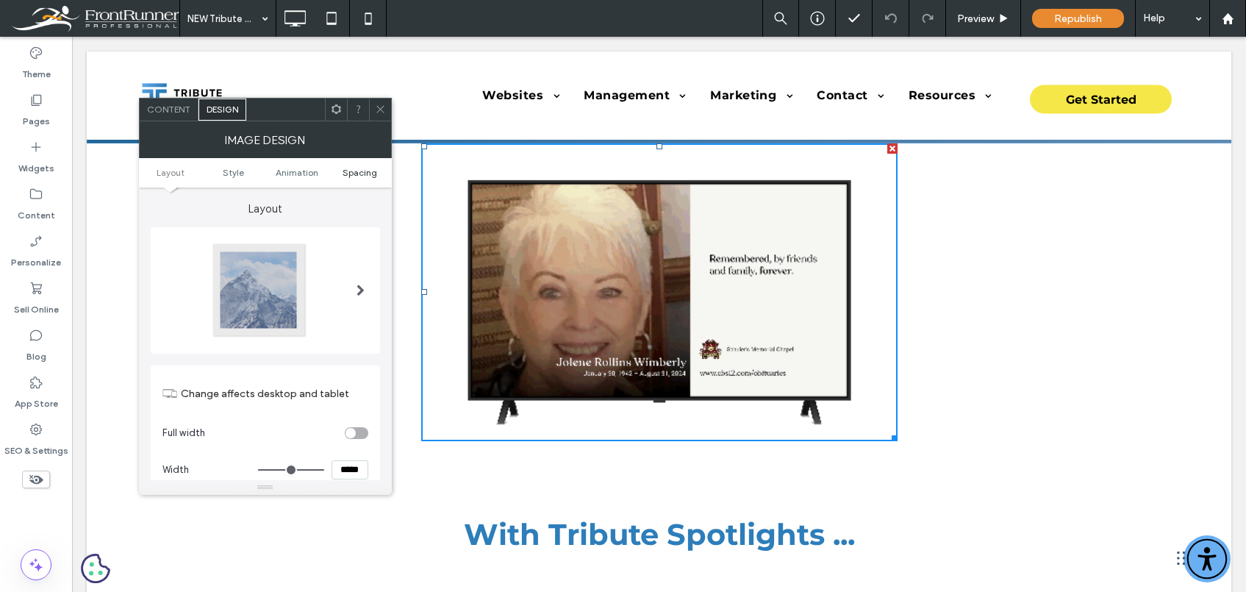
click at [370, 173] on span "Spacing" at bounding box center [360, 172] width 35 height 11
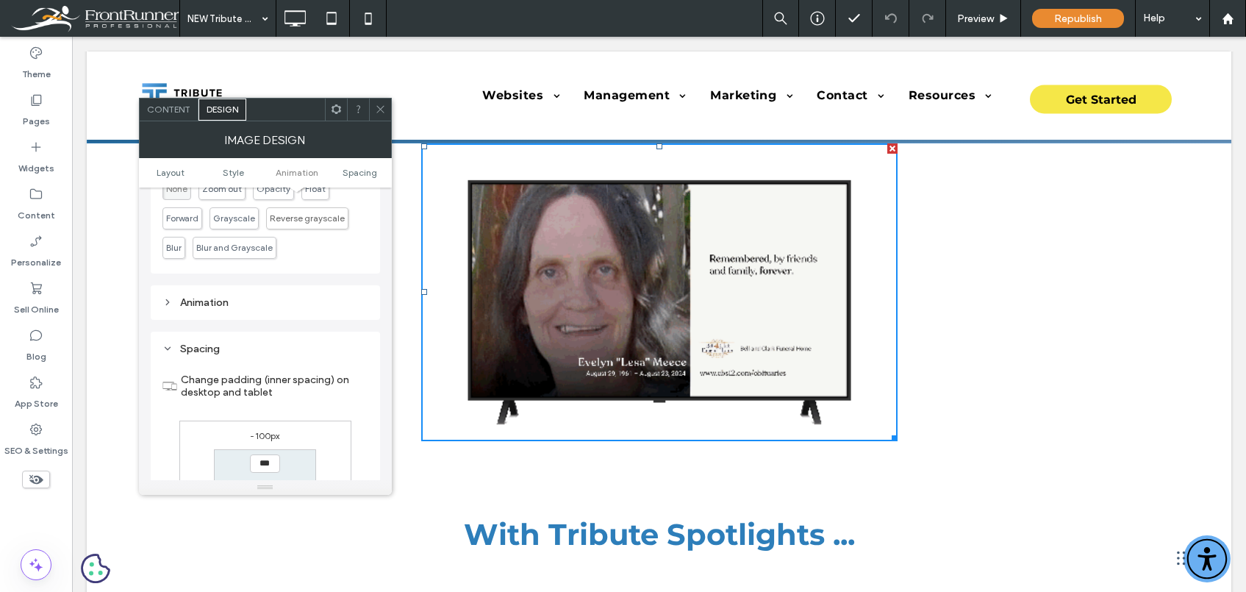
scroll to position [740, 0]
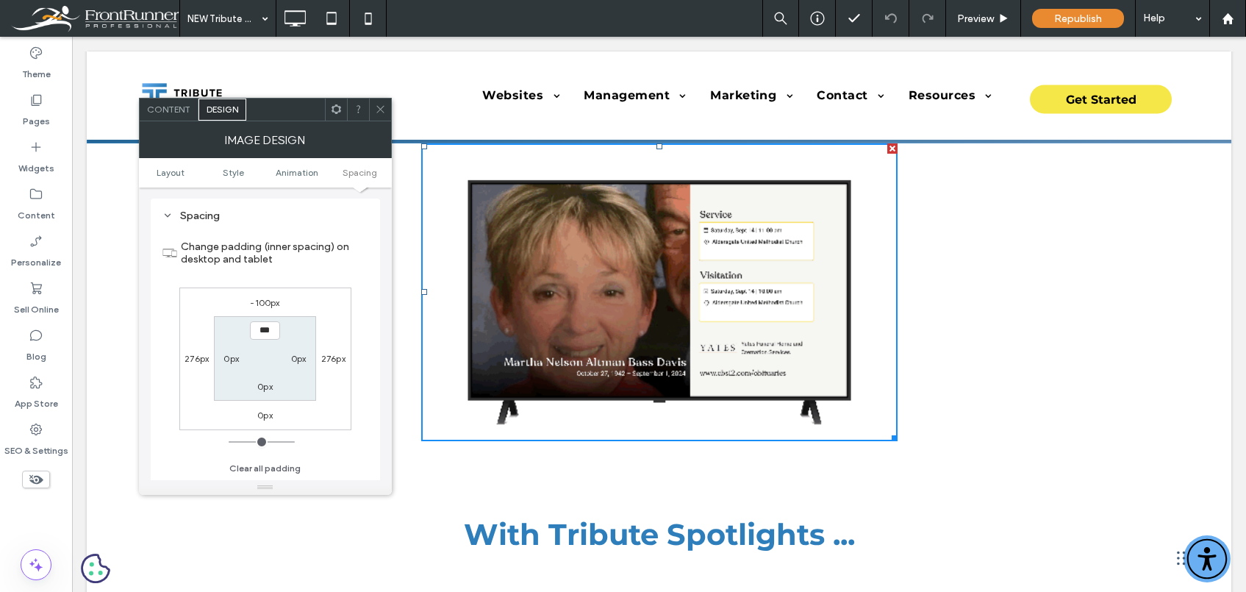
click at [266, 296] on div "-100px" at bounding box center [264, 302] width 29 height 15
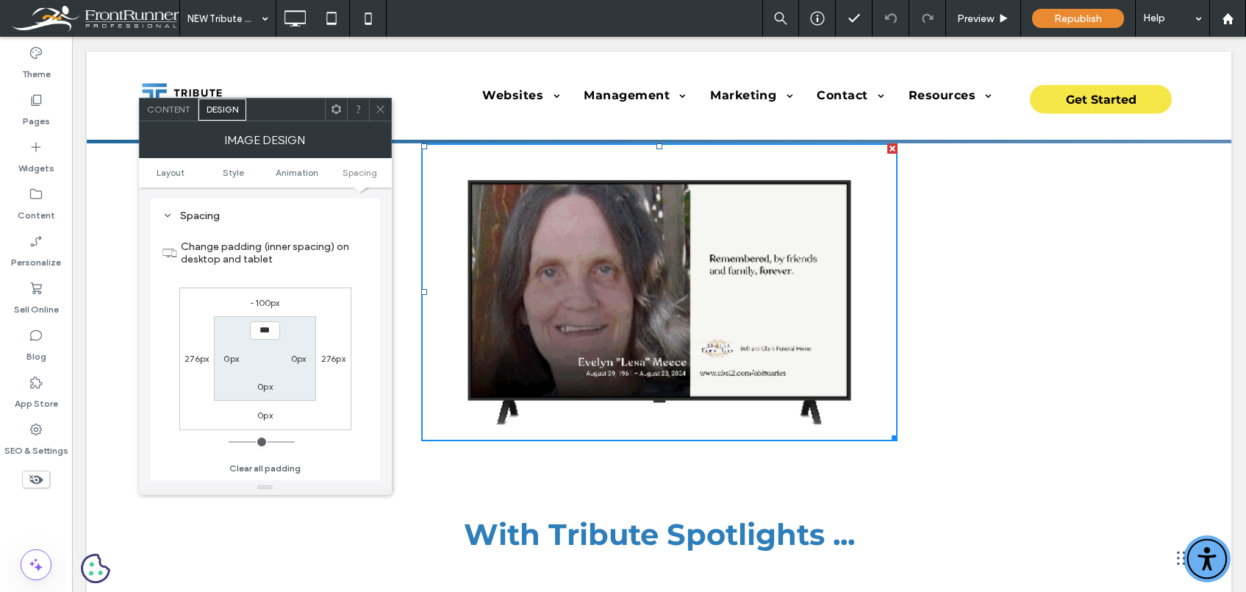
click at [269, 302] on label "-100px" at bounding box center [264, 302] width 29 height 11
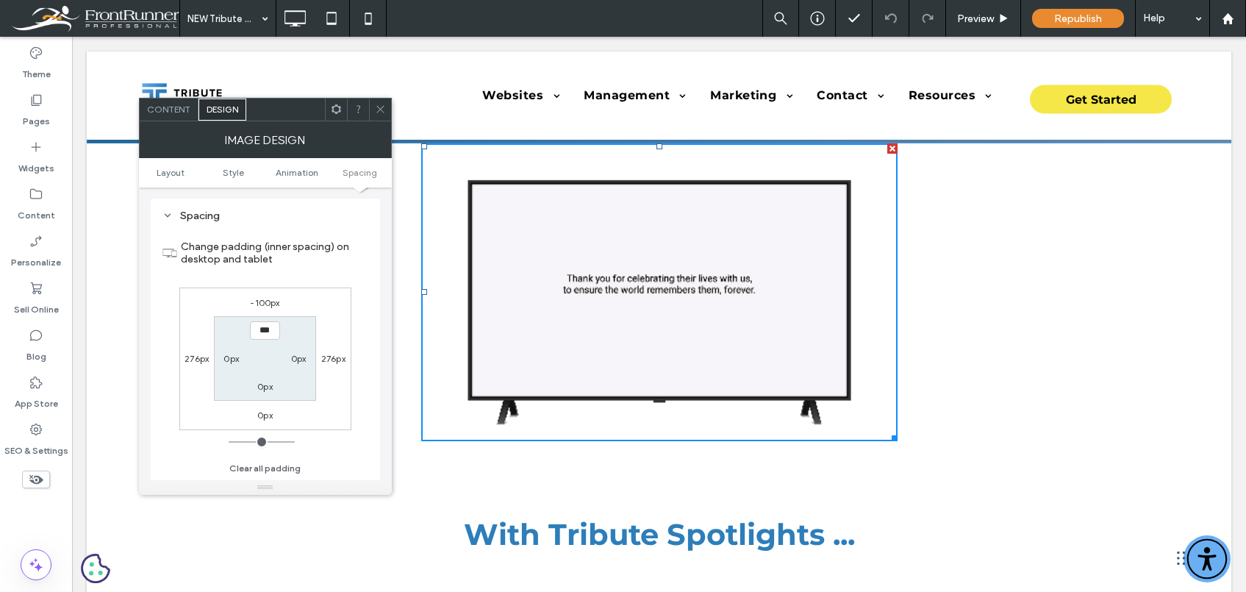
type input "*"
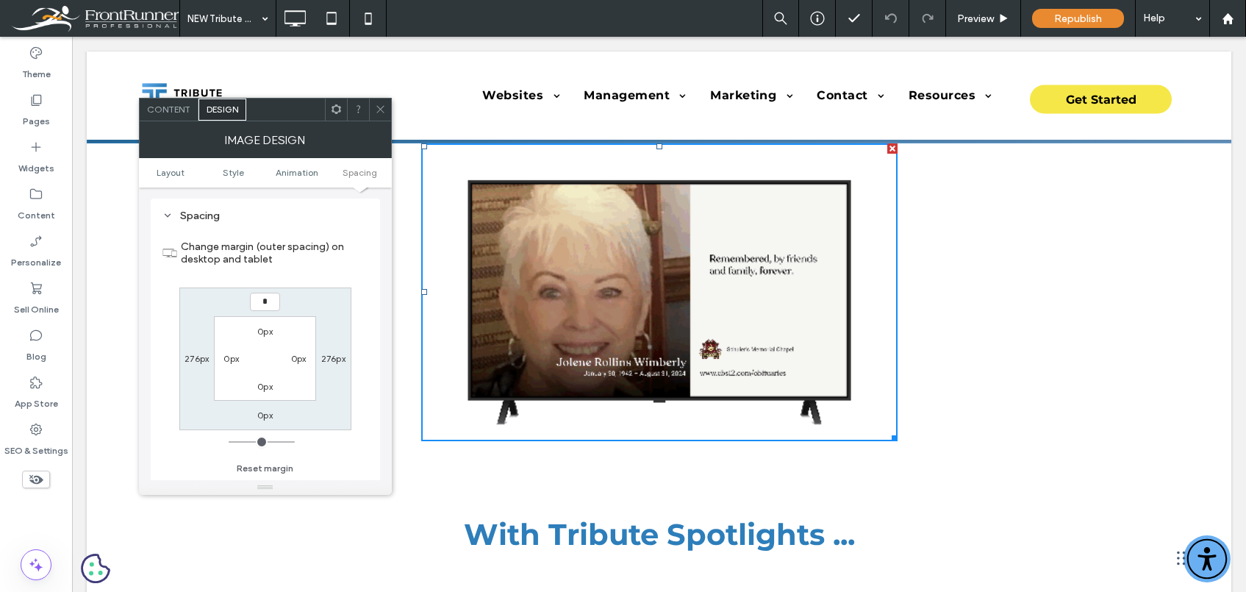
type input "*"
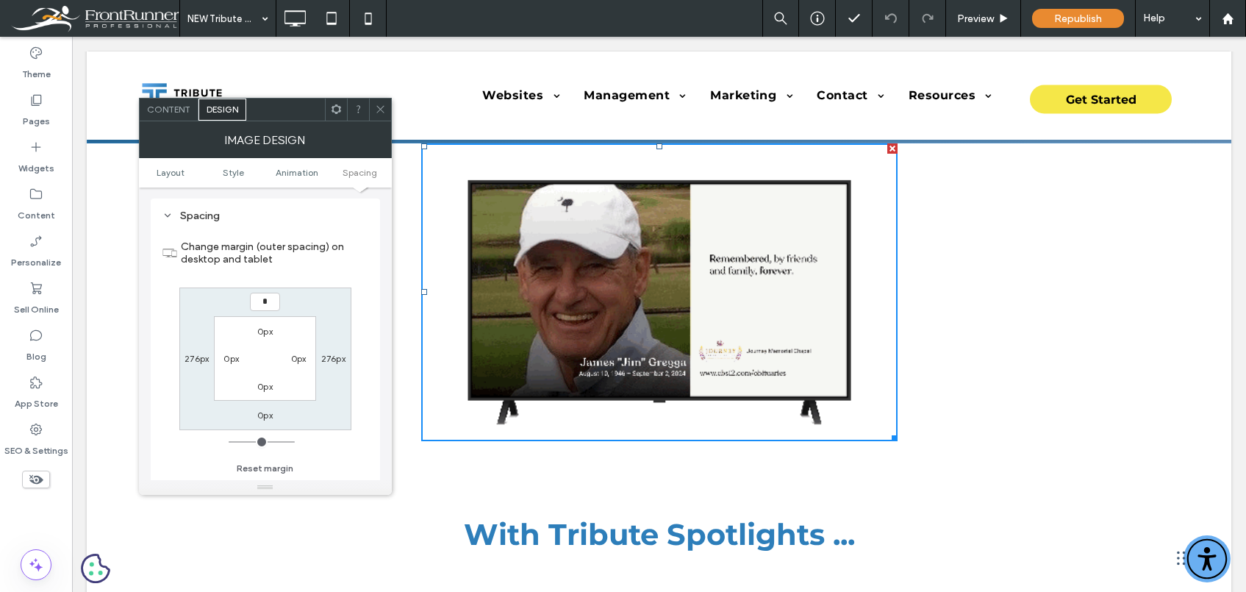
type input "*"
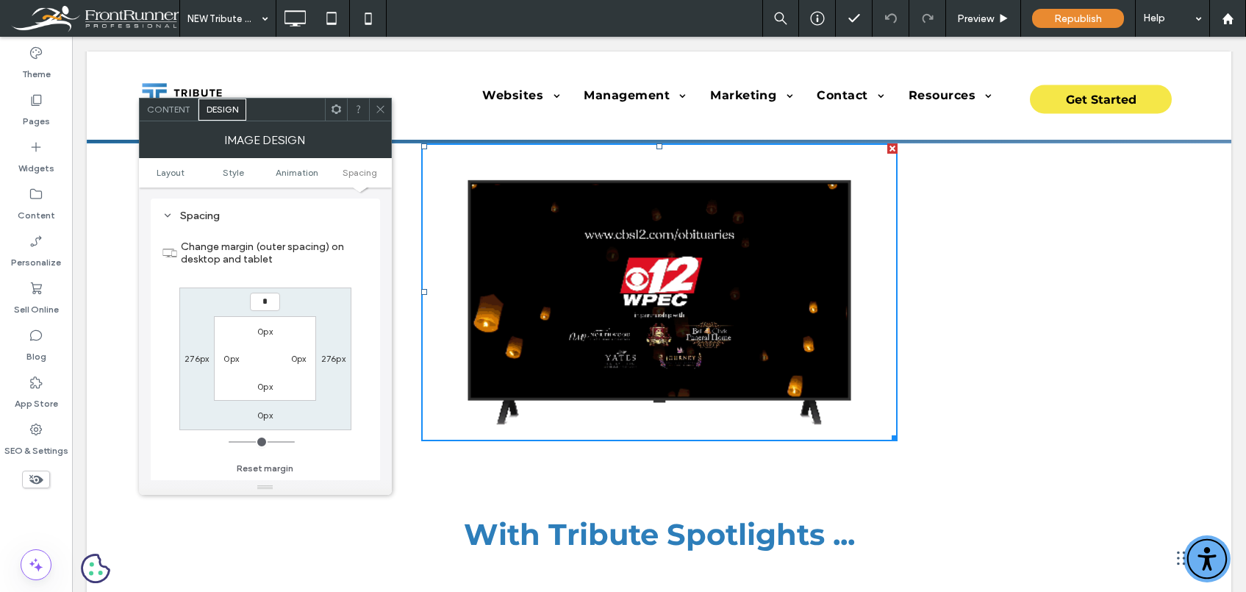
type input "***"
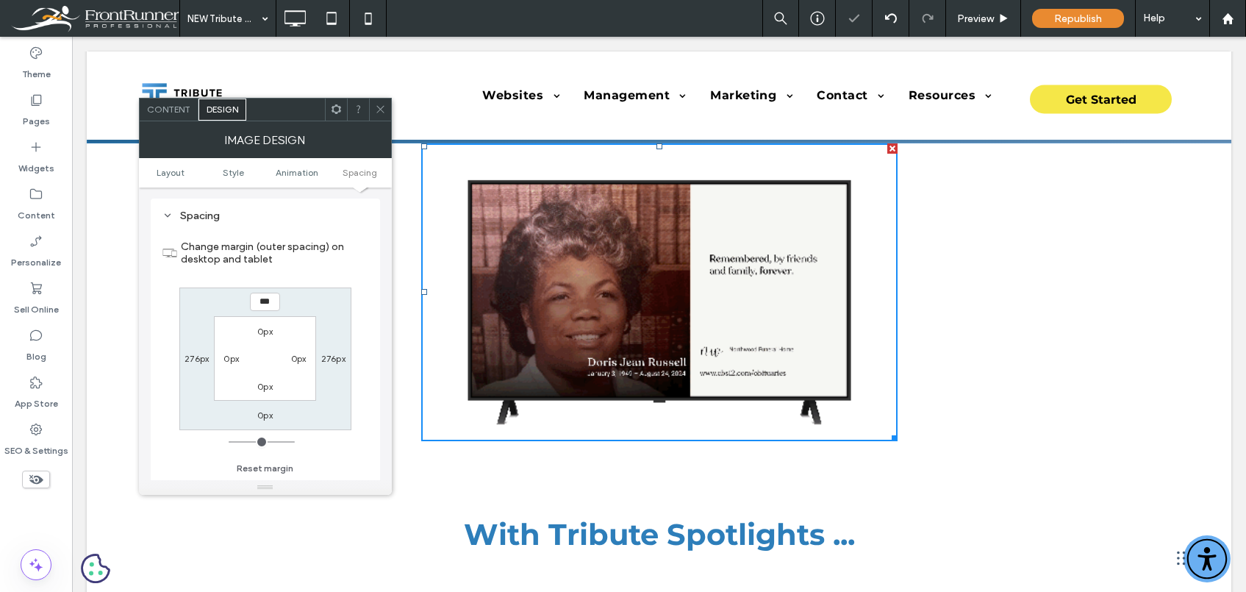
click at [380, 105] on icon at bounding box center [380, 109] width 11 height 11
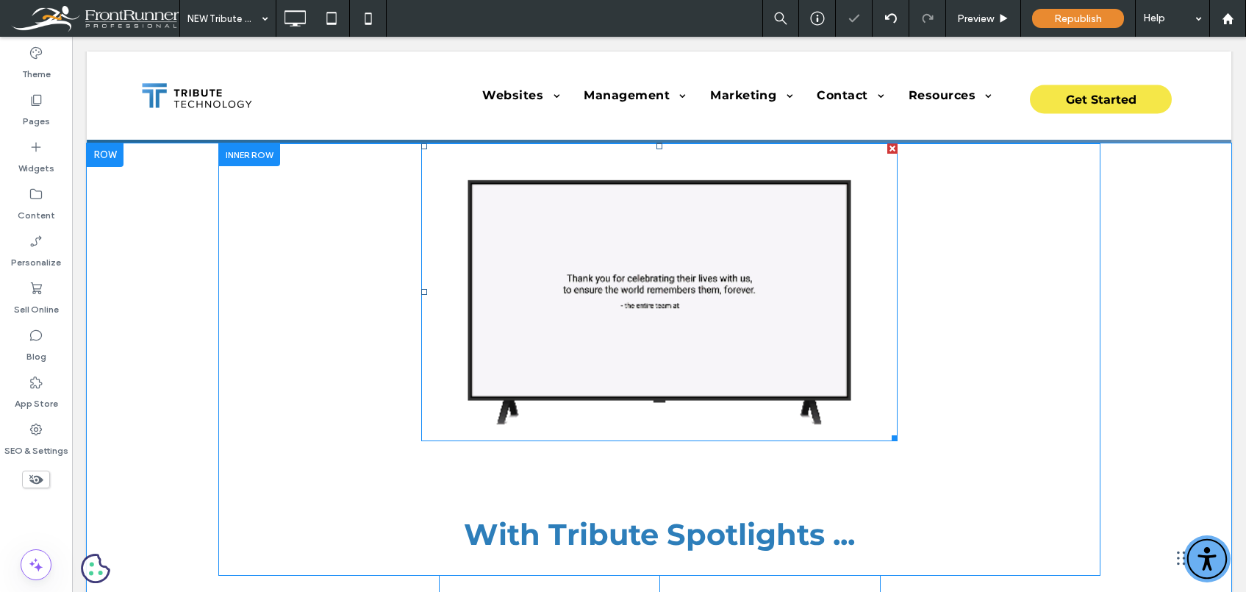
click at [578, 291] on img at bounding box center [659, 292] width 476 height 298
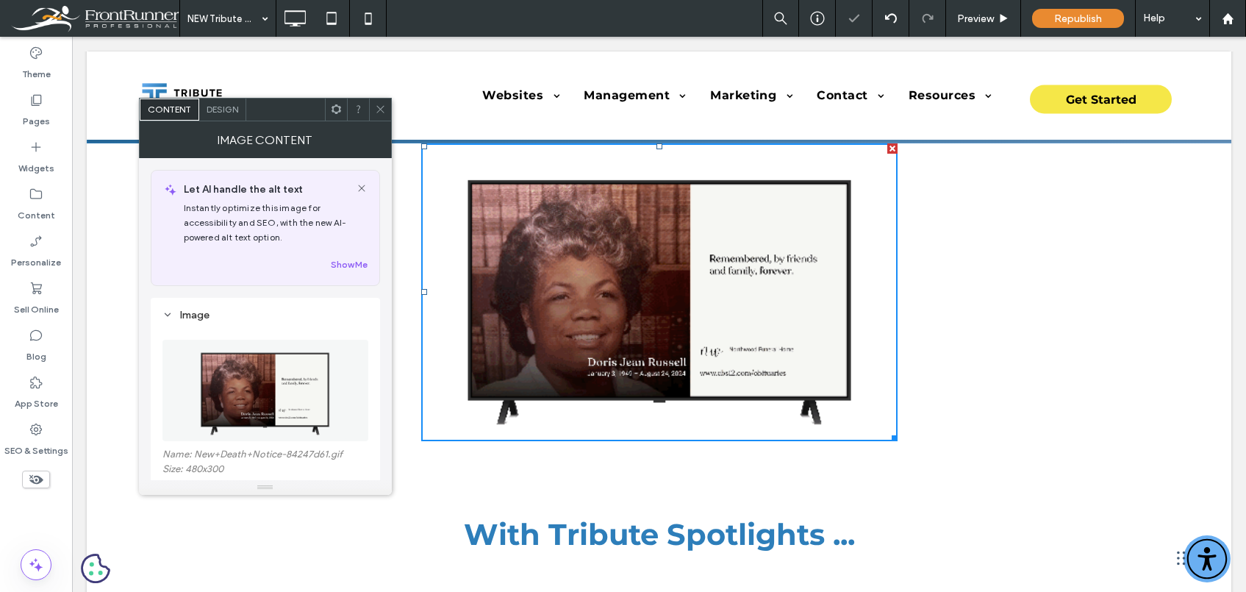
click at [227, 110] on span "Design" at bounding box center [223, 109] width 32 height 11
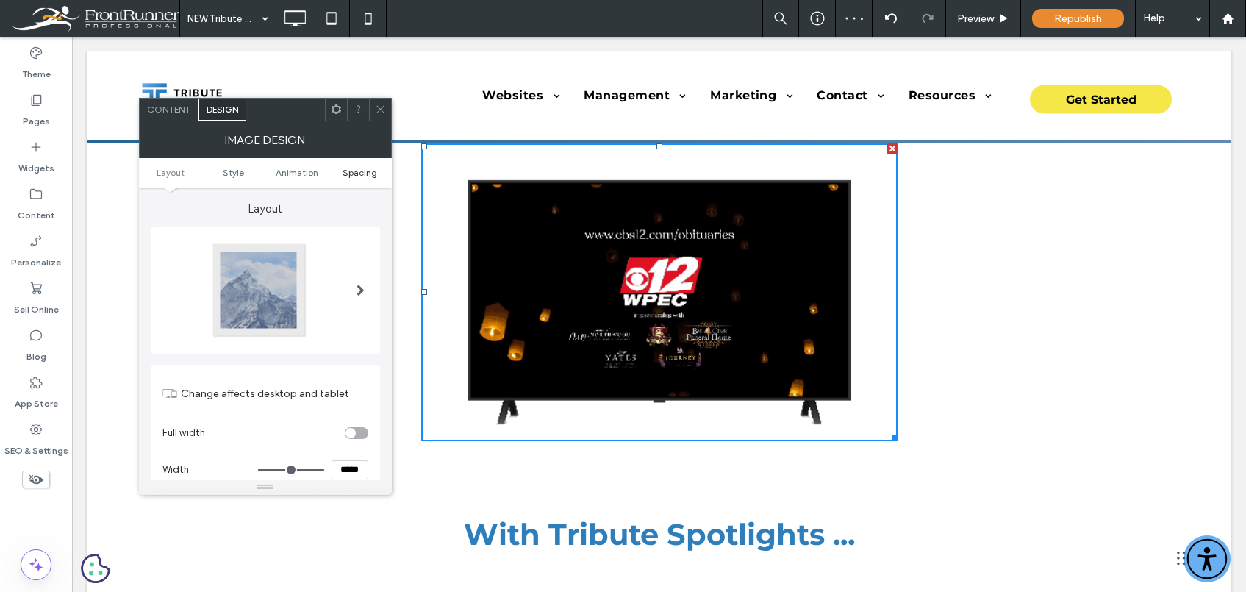
click at [361, 177] on span "Spacing" at bounding box center [360, 172] width 35 height 11
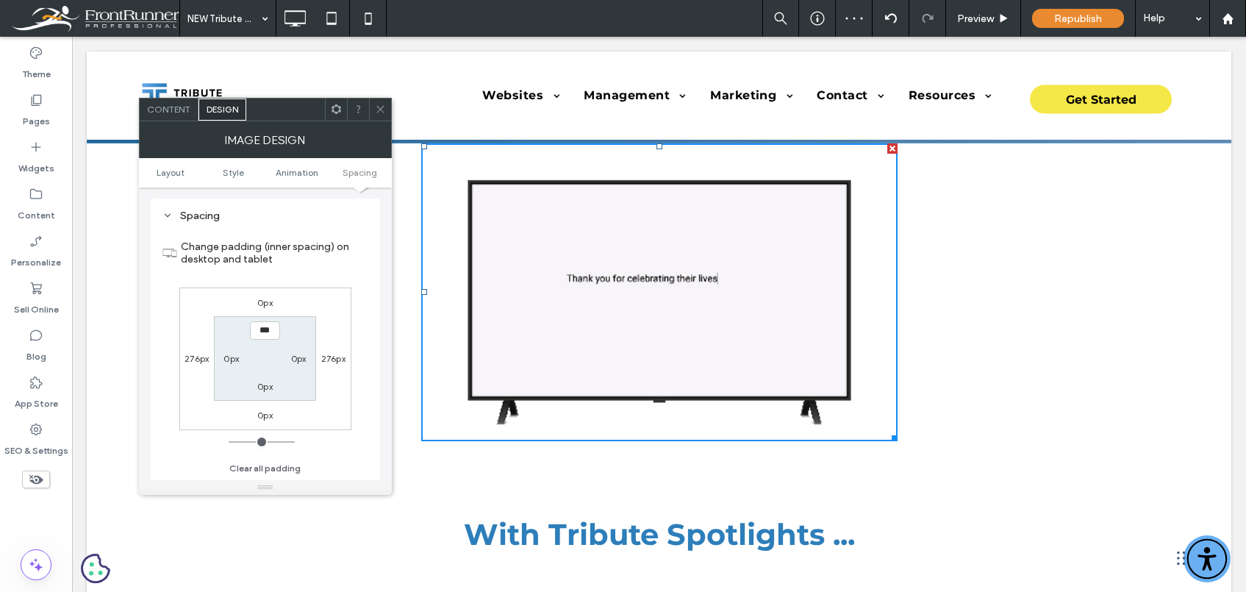
click at [265, 301] on label "0px" at bounding box center [264, 302] width 15 height 11
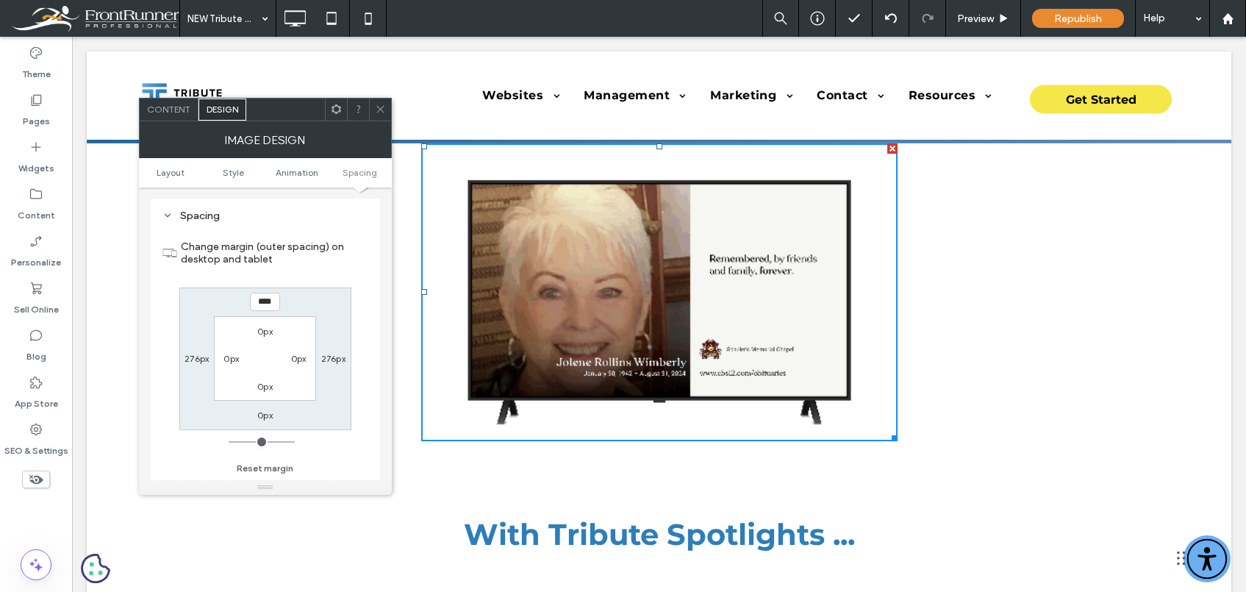
type input "****"
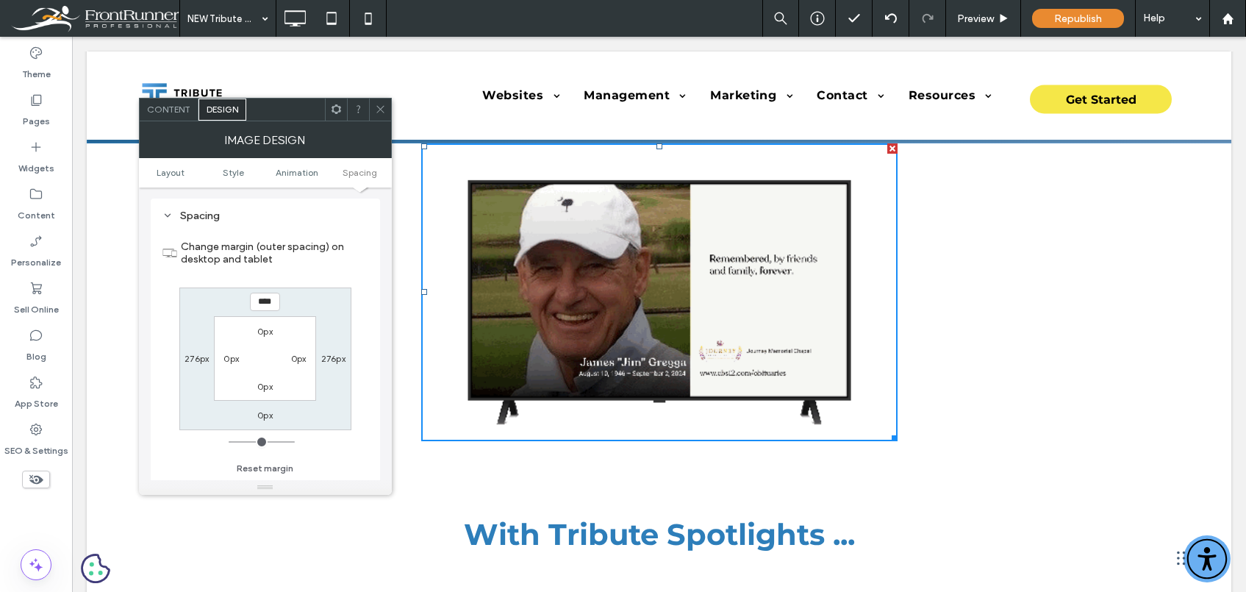
type input "*"
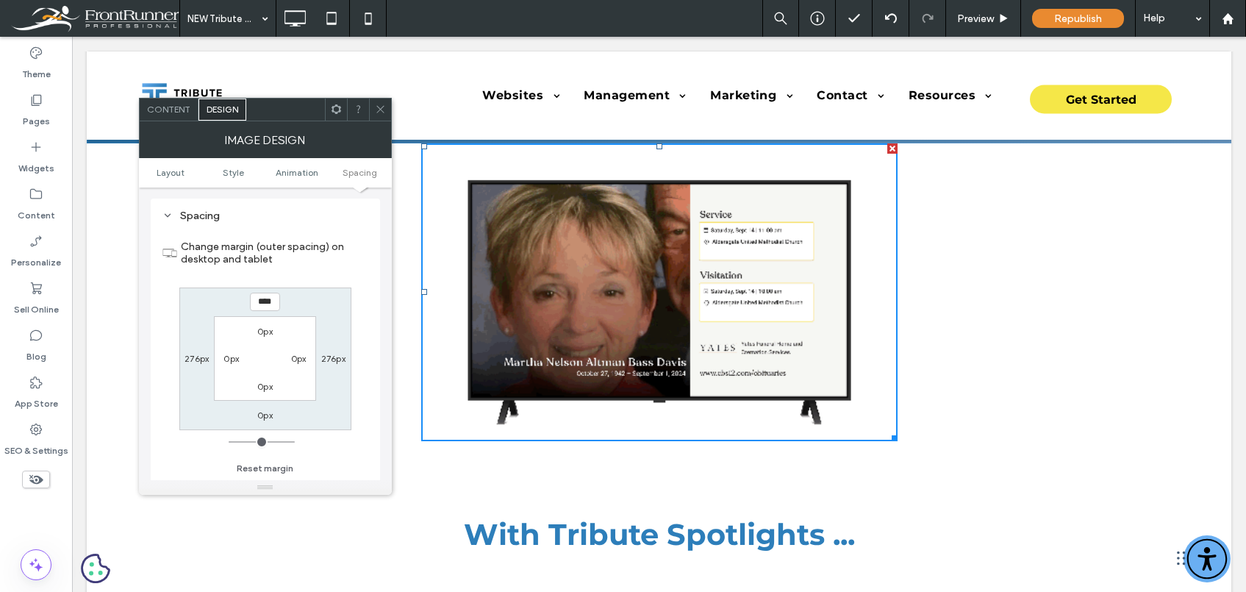
type input "******"
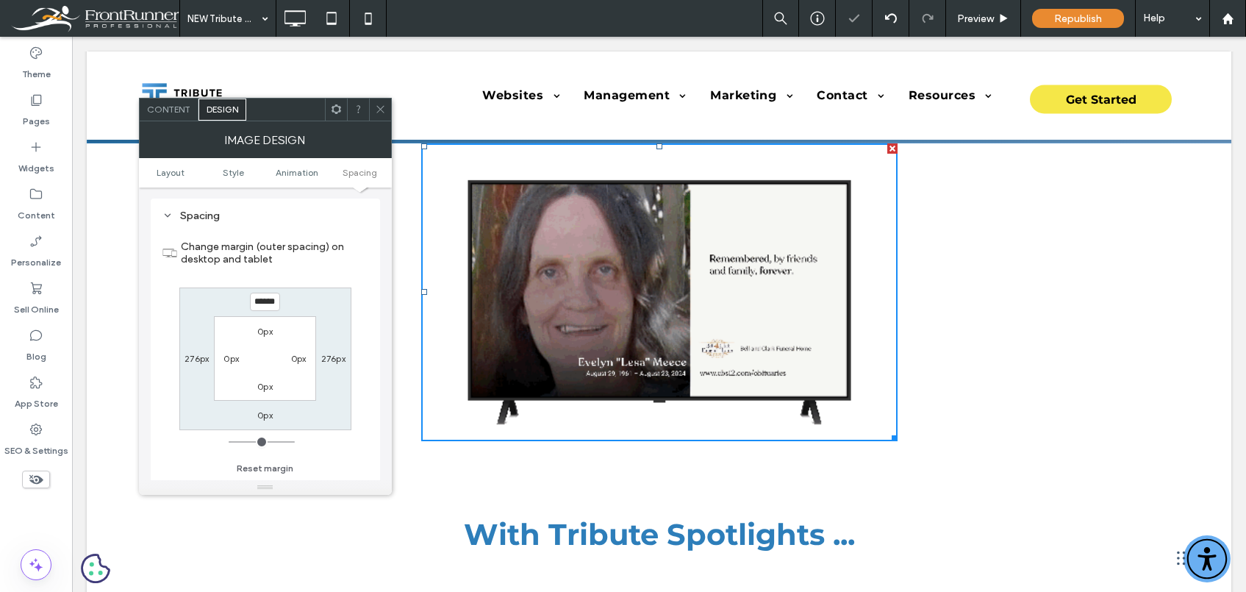
click at [265, 302] on input "******" at bounding box center [265, 302] width 30 height 18
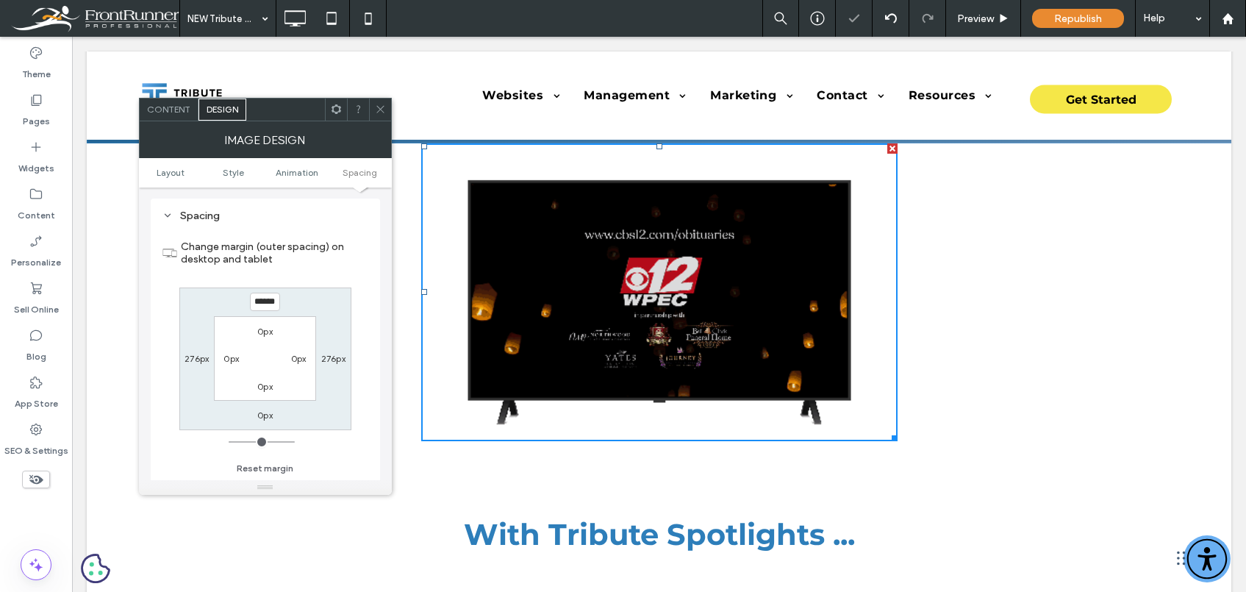
type input "*"
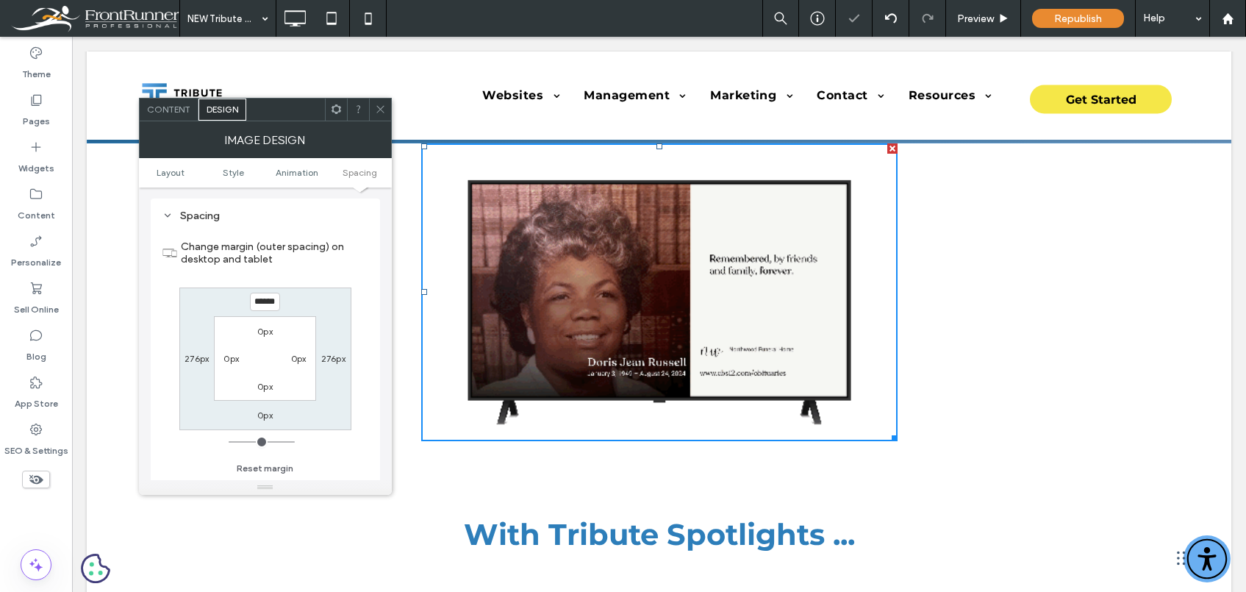
click at [379, 105] on icon at bounding box center [380, 109] width 11 height 11
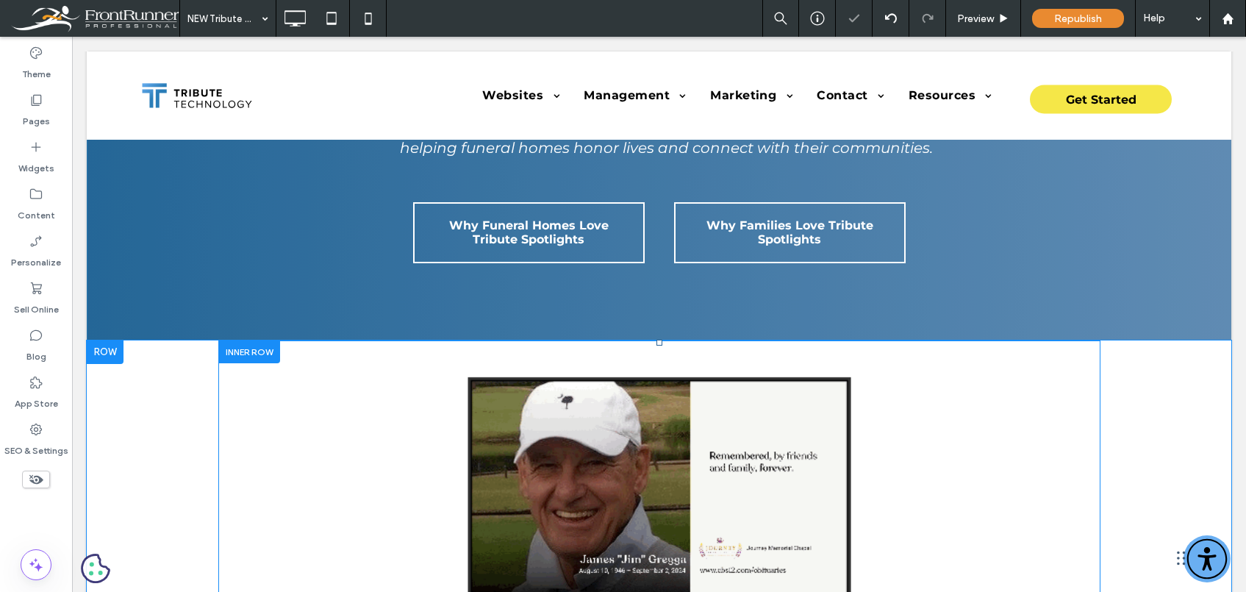
scroll to position [296, 0]
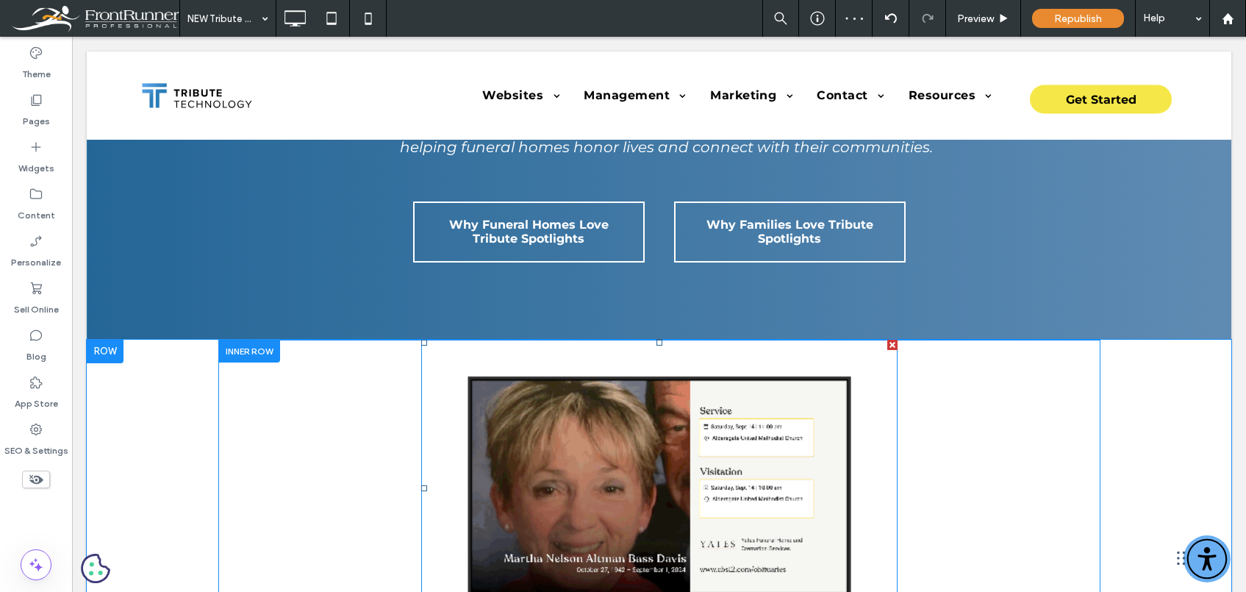
click at [576, 379] on img at bounding box center [659, 489] width 476 height 298
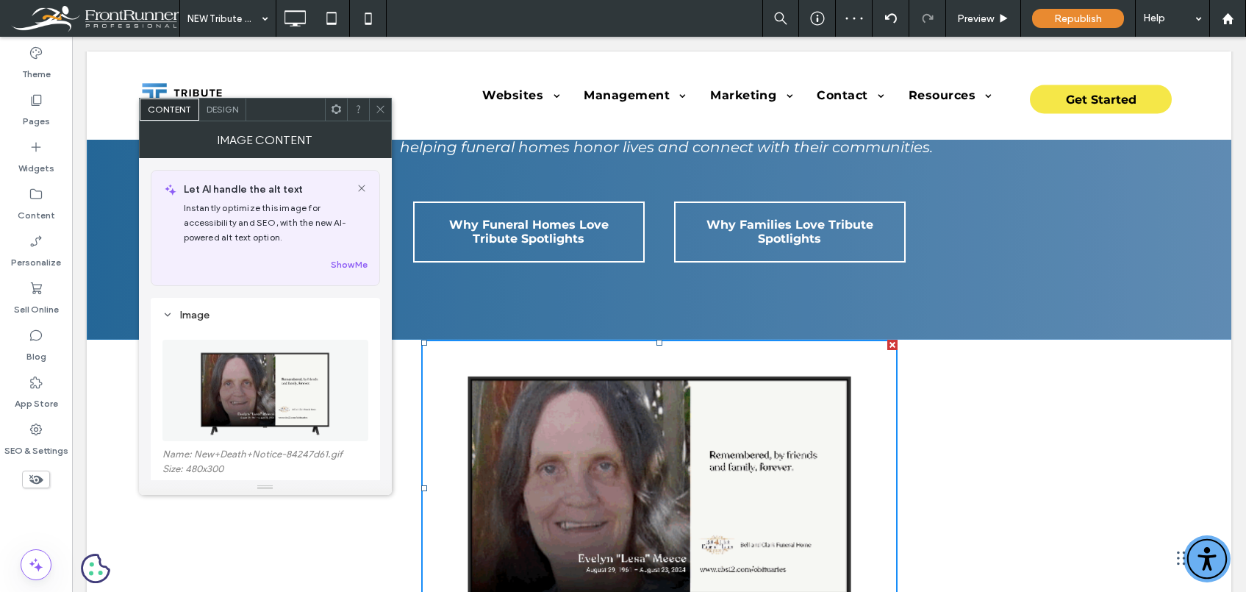
click at [220, 107] on span "Design" at bounding box center [223, 109] width 32 height 11
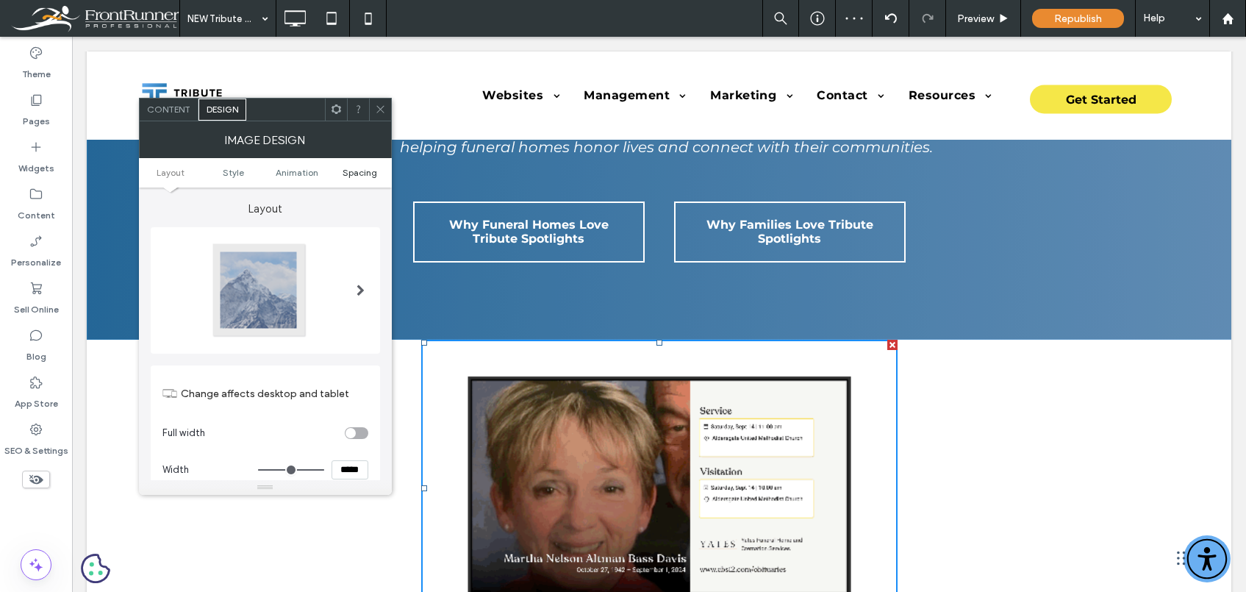
click at [353, 168] on span "Spacing" at bounding box center [360, 172] width 35 height 11
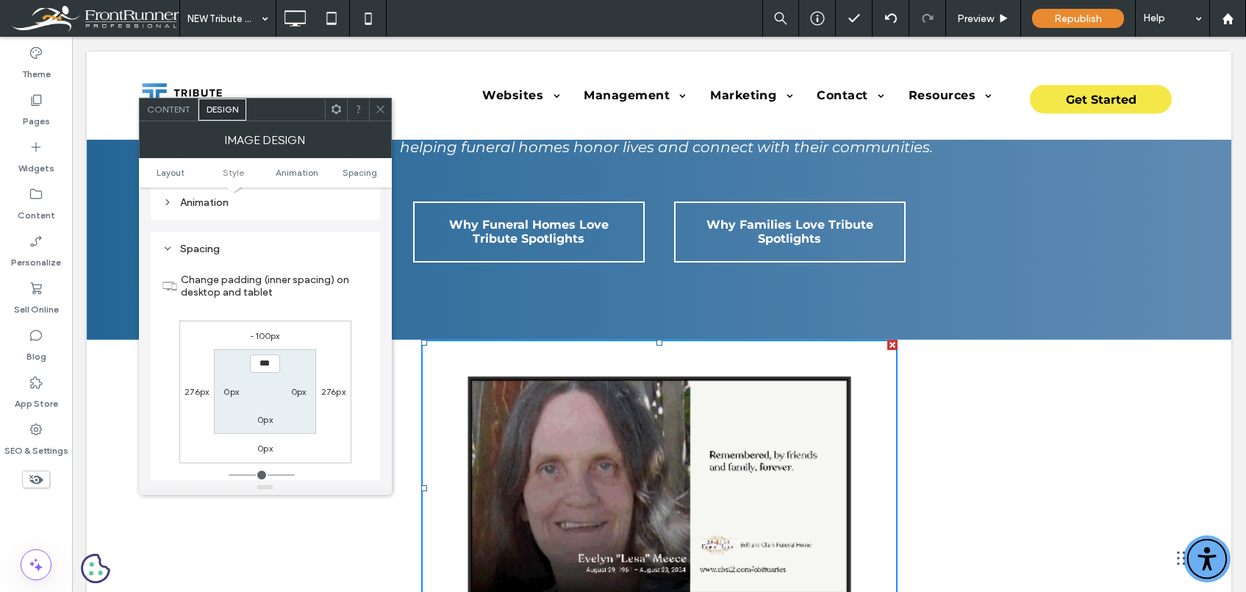
scroll to position [740, 0]
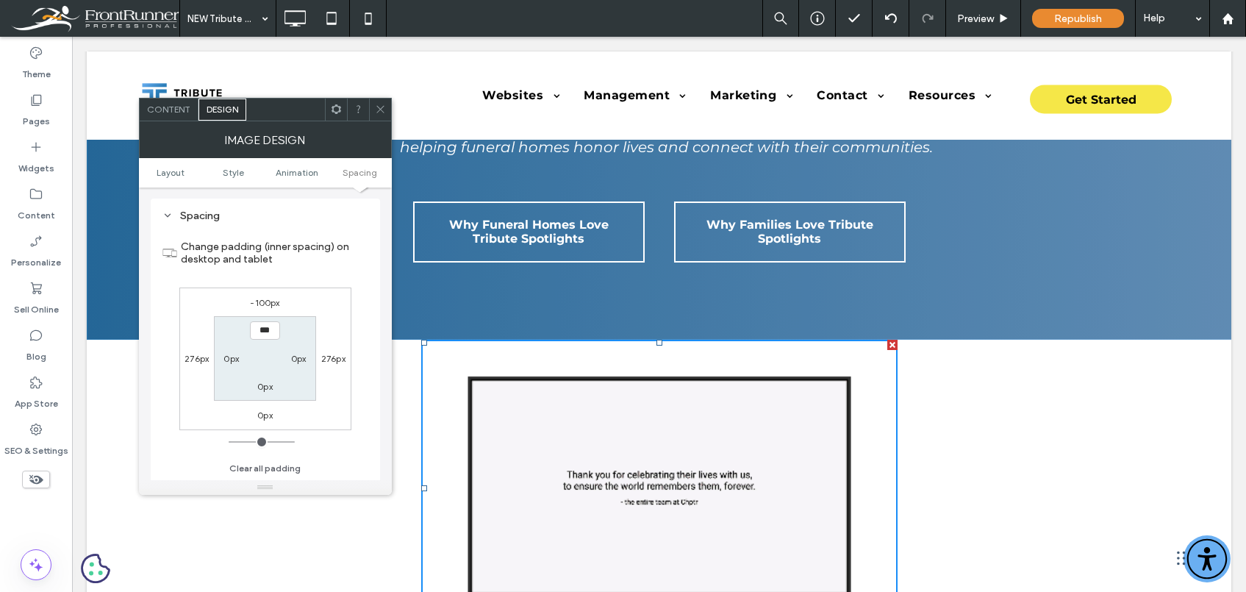
click at [268, 307] on label "-100px" at bounding box center [264, 302] width 29 height 11
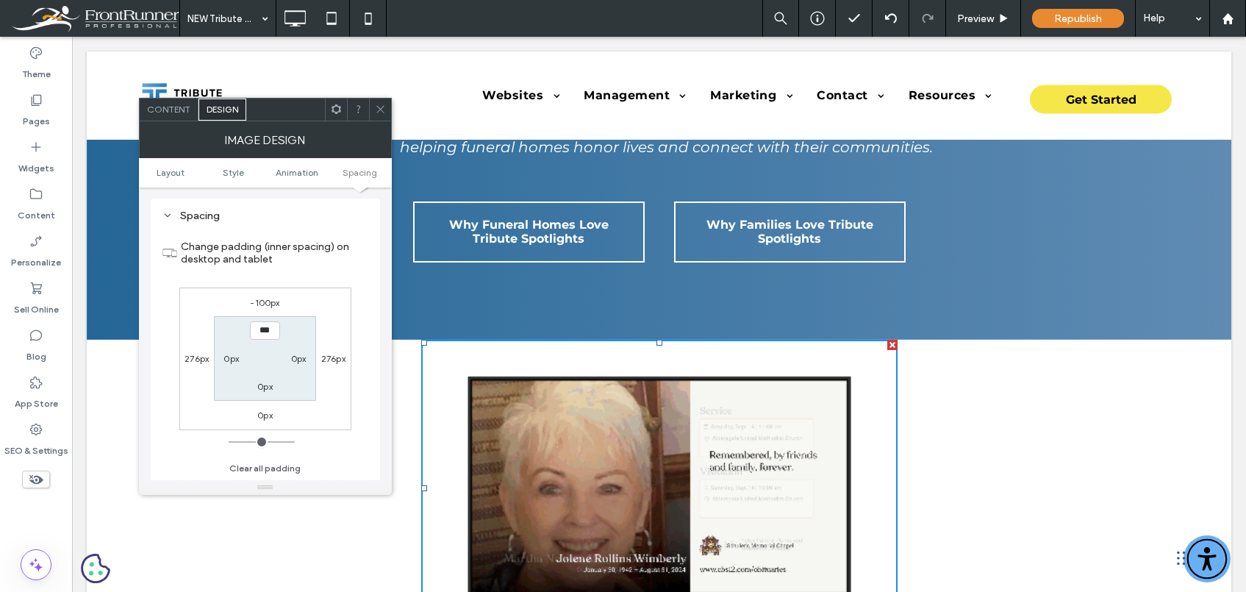
type input "*"
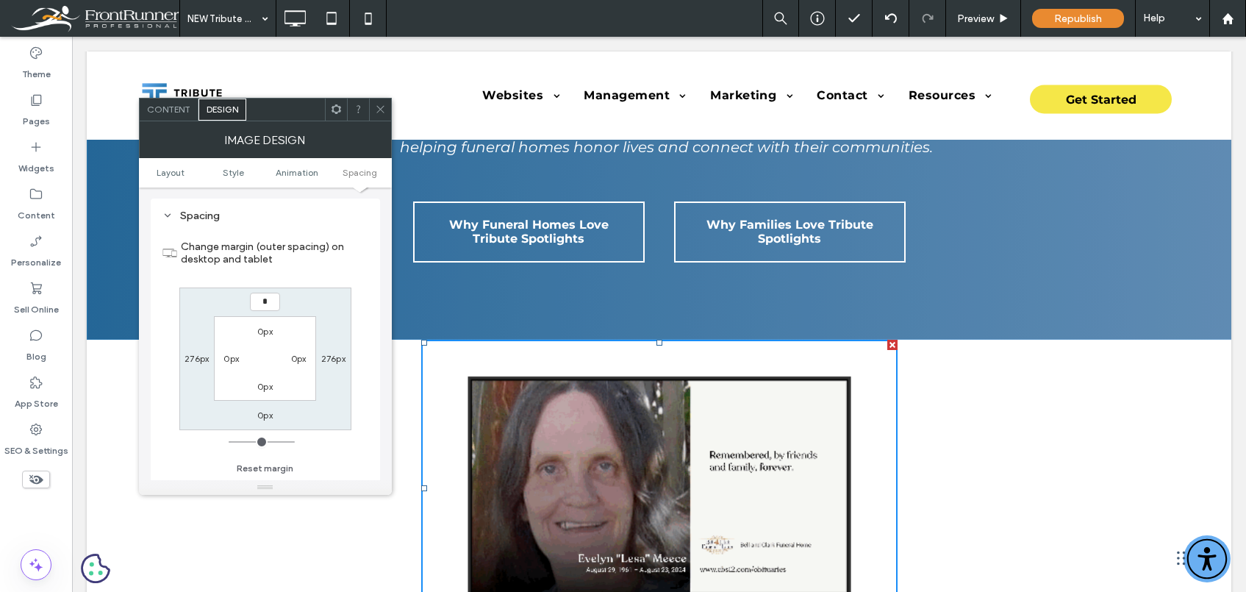
type input "*"
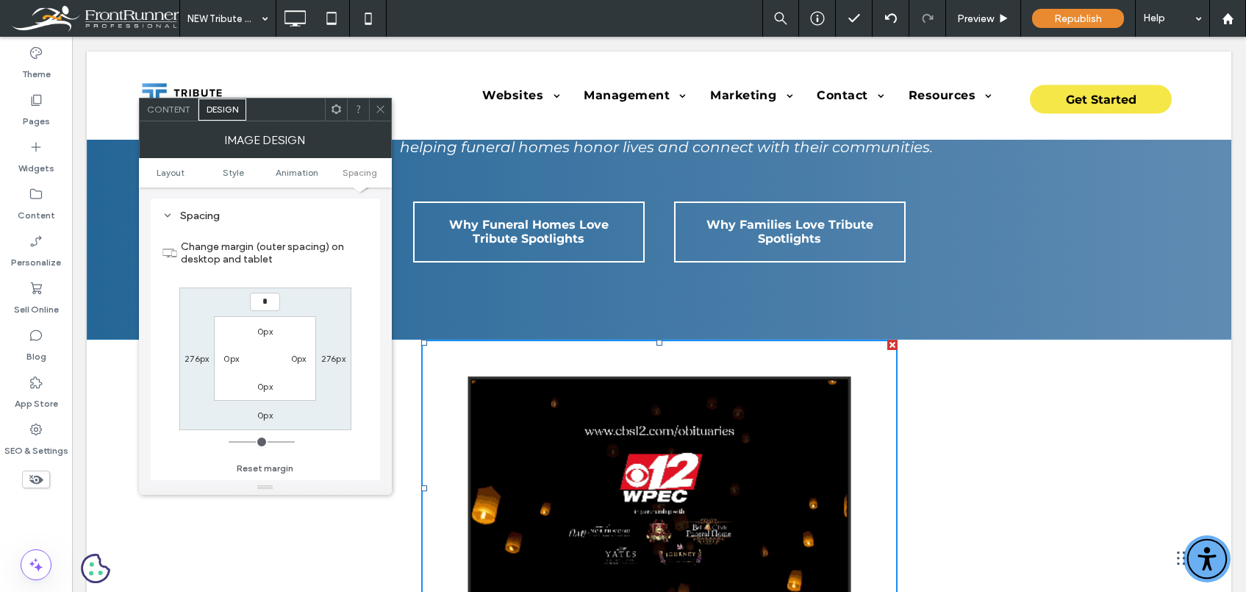
type input "*"
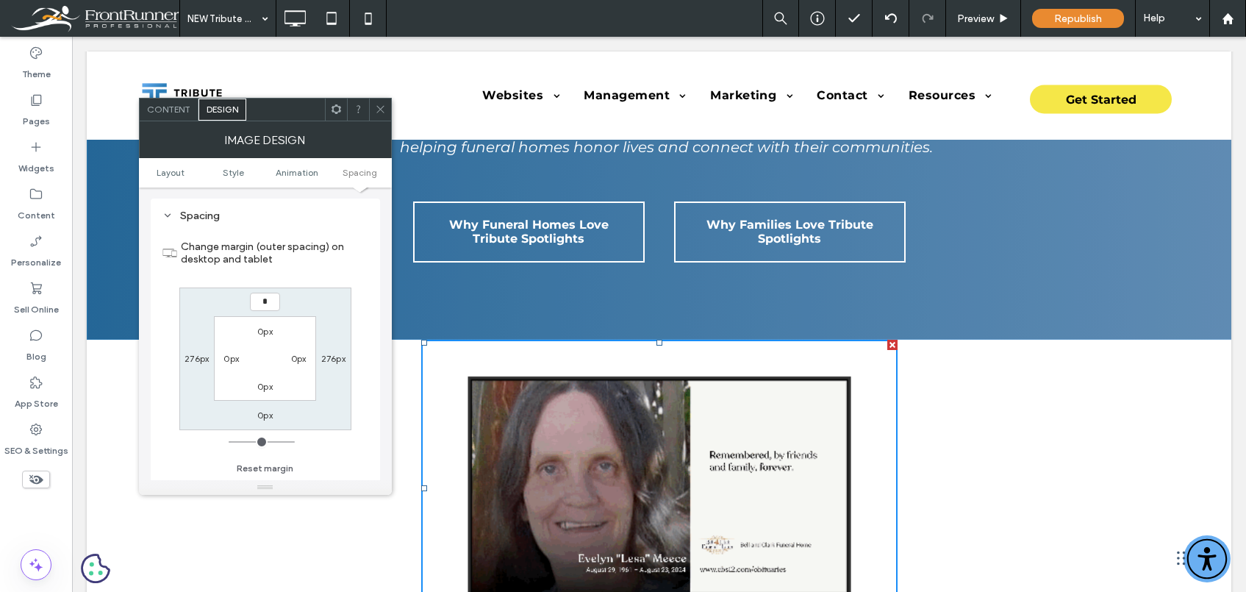
type input "***"
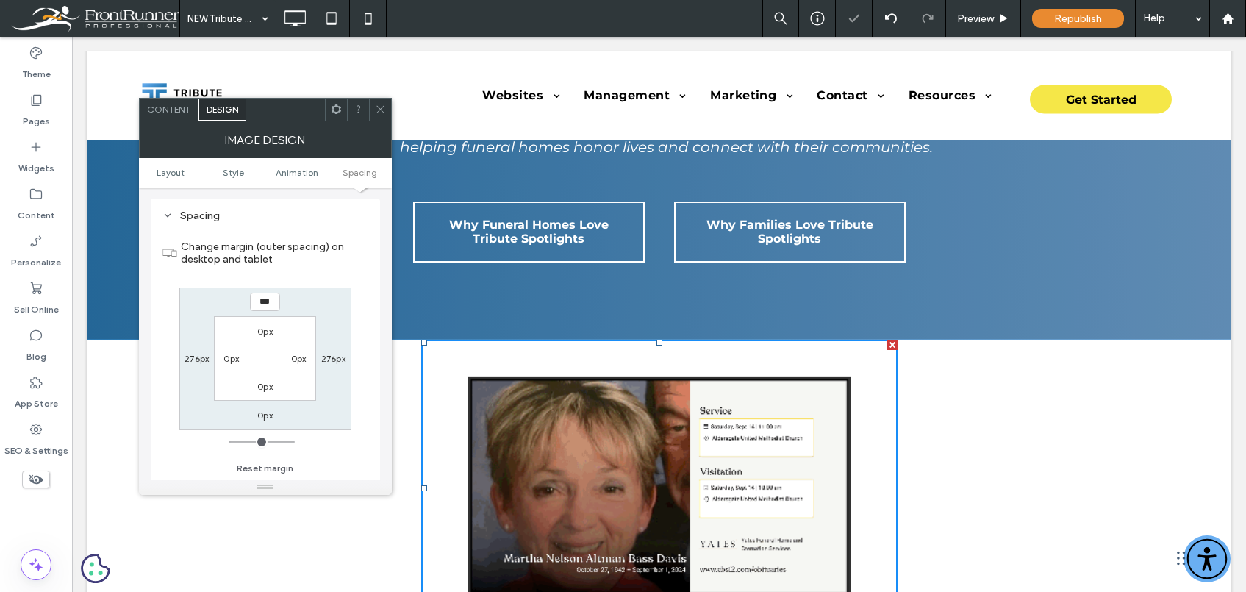
click at [384, 109] on icon at bounding box center [380, 109] width 11 height 11
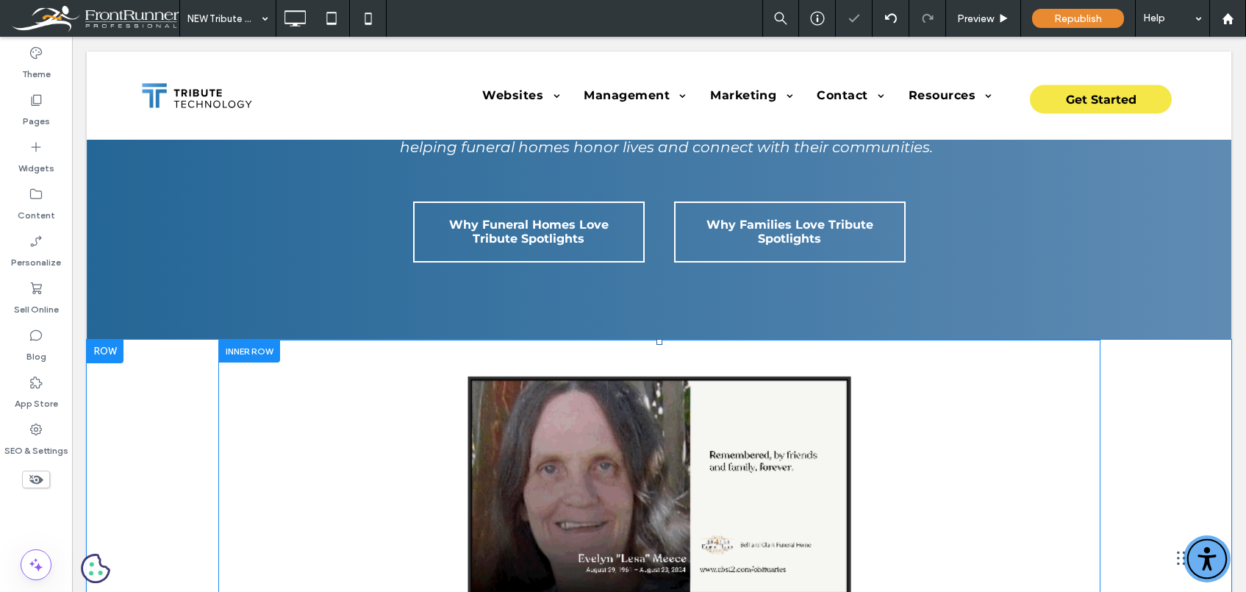
click at [375, 398] on div "With Tribute Spotlights ... Click To Paste" at bounding box center [659, 556] width 882 height 432
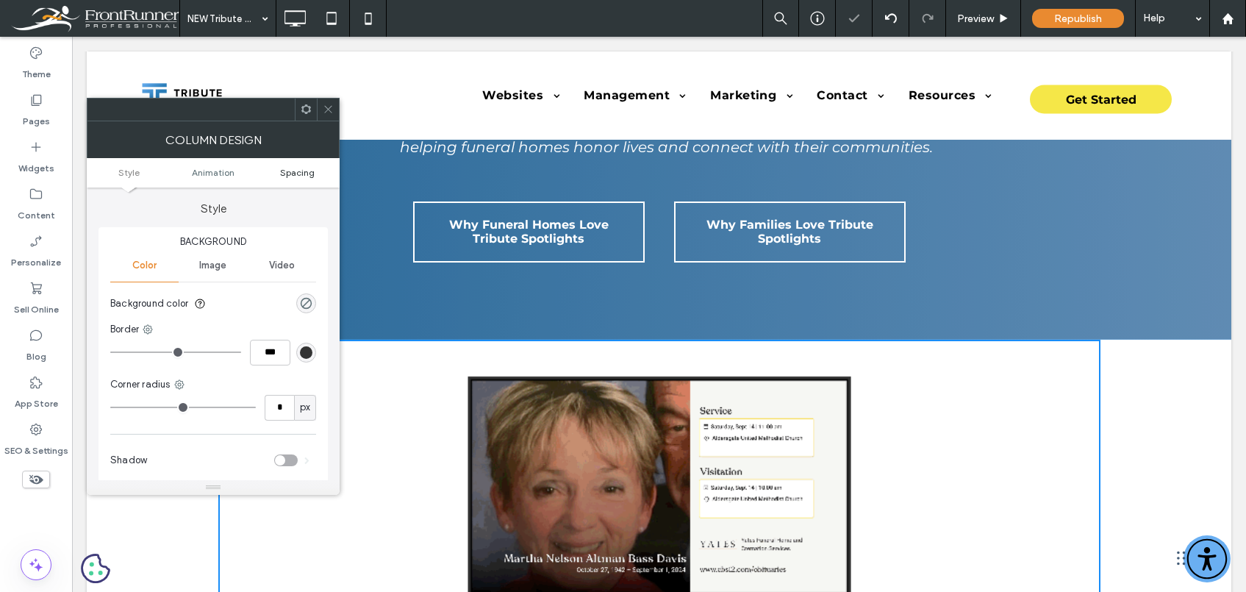
click at [298, 171] on span "Spacing" at bounding box center [297, 172] width 35 height 11
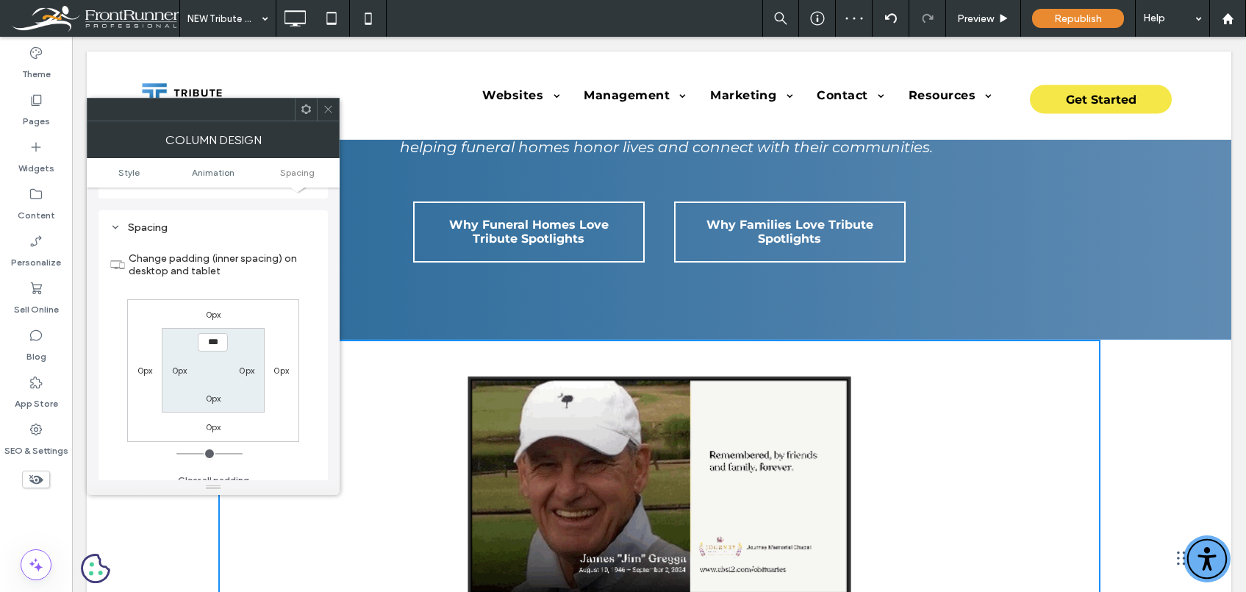
scroll to position [346, 0]
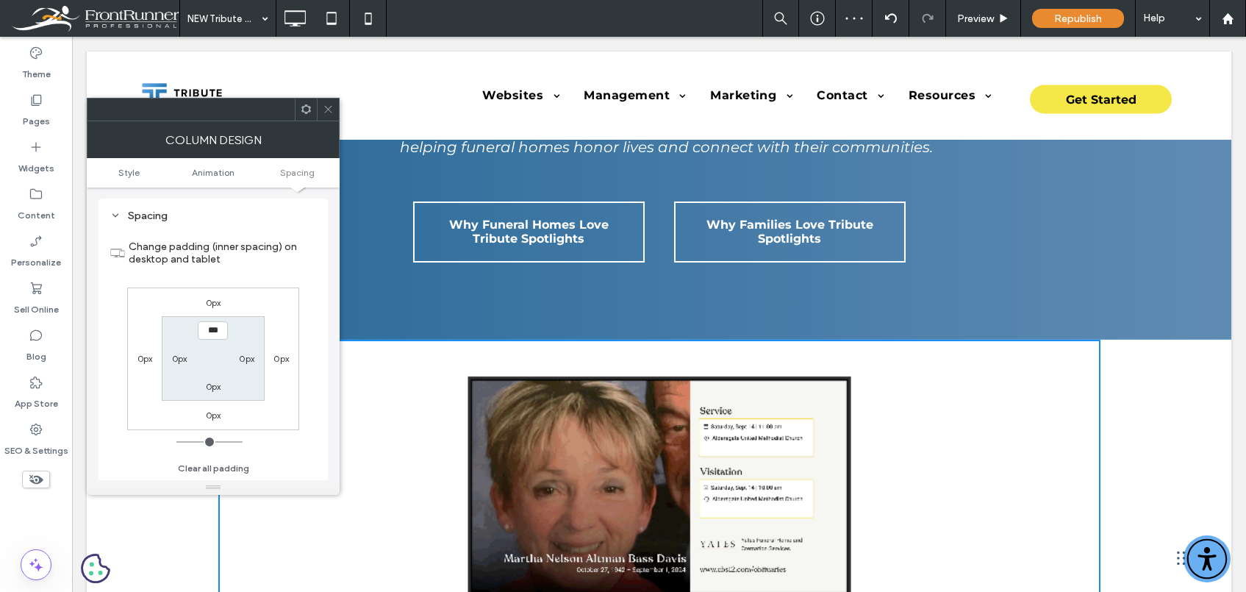
click at [208, 303] on label "0px" at bounding box center [213, 302] width 15 height 11
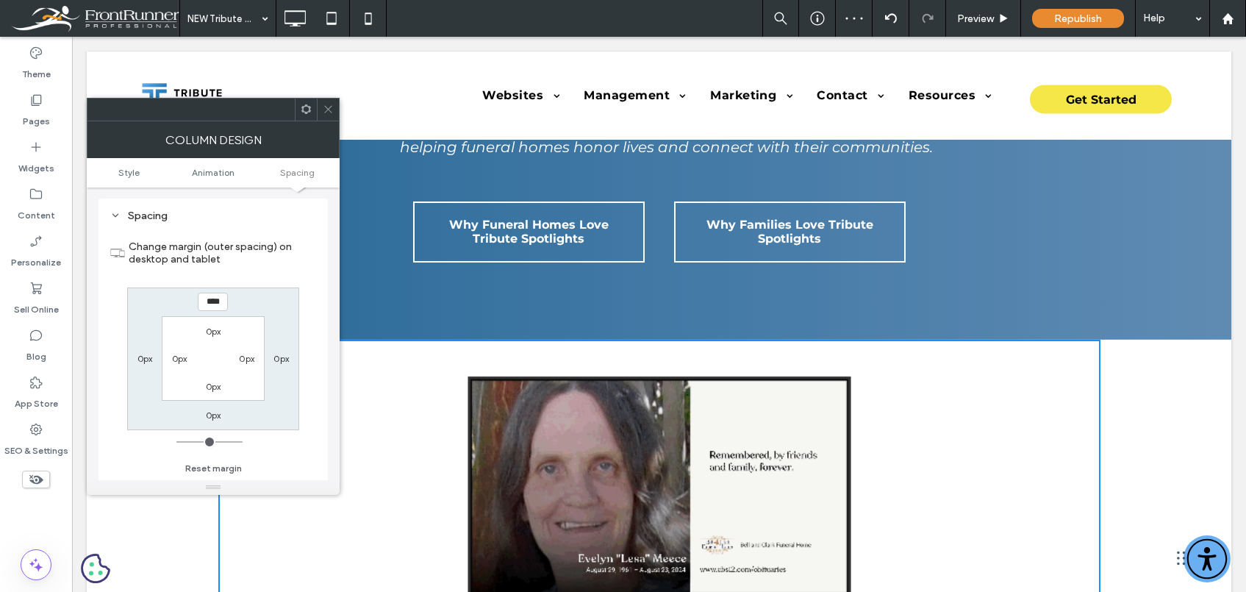
type input "****"
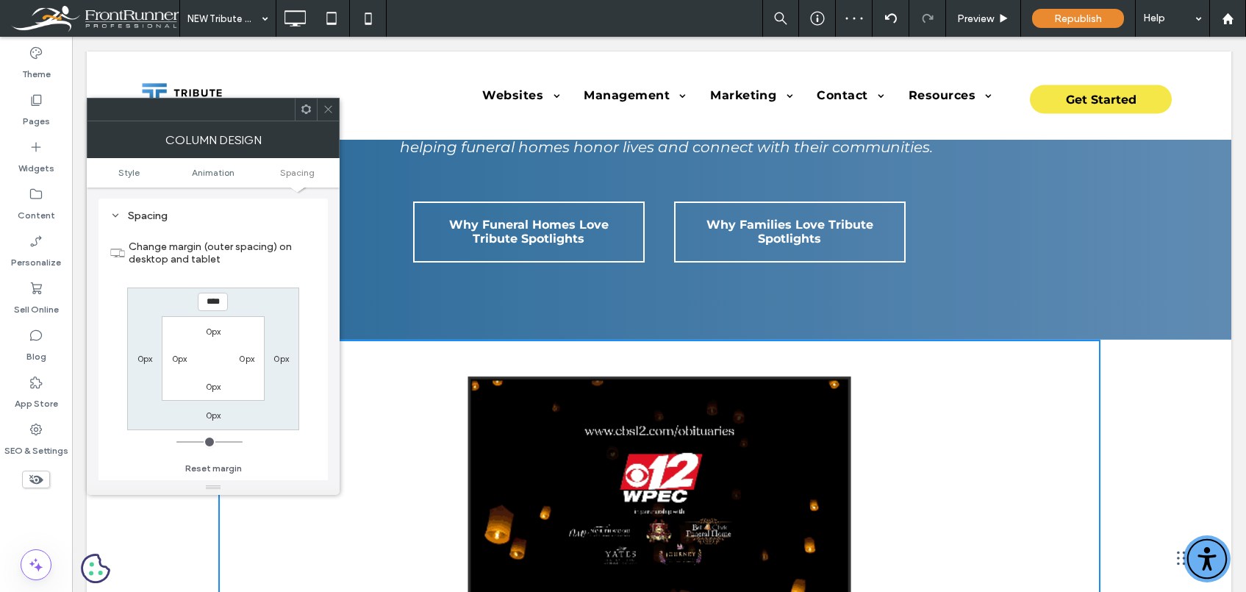
type input "*"
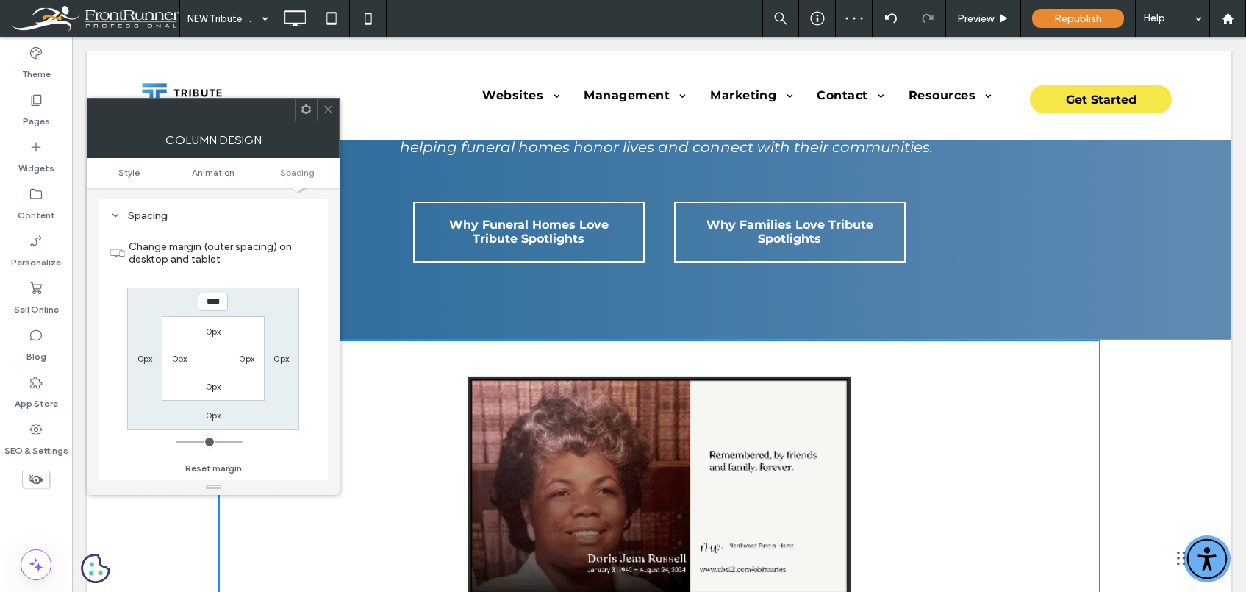
type input "******"
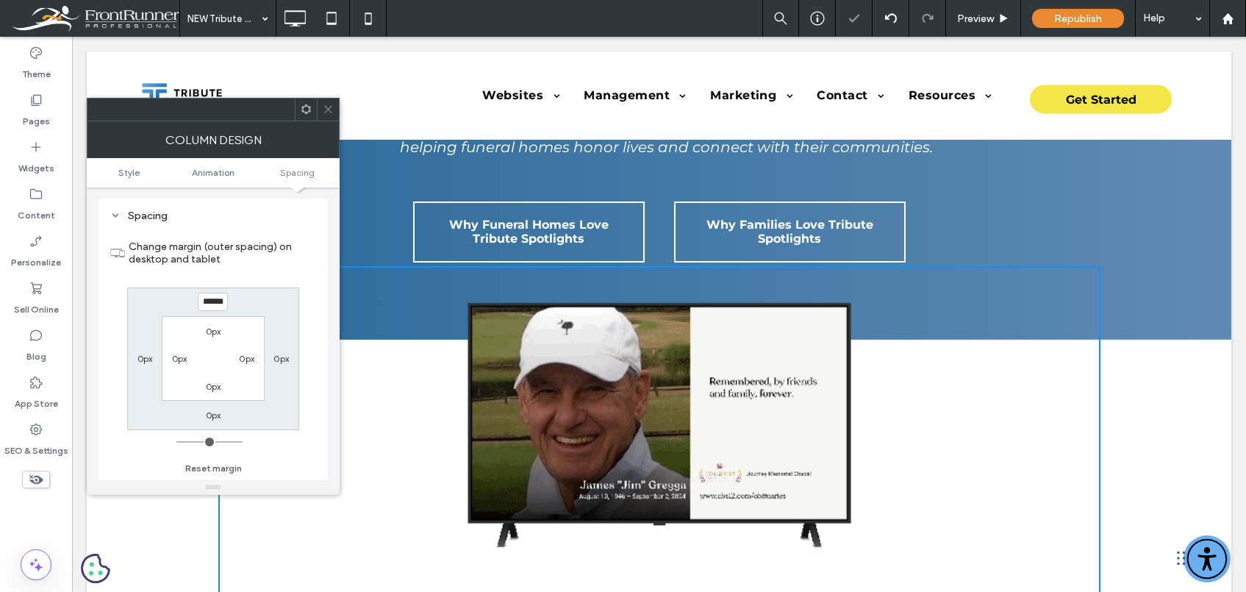
click at [329, 107] on icon at bounding box center [328, 109] width 11 height 11
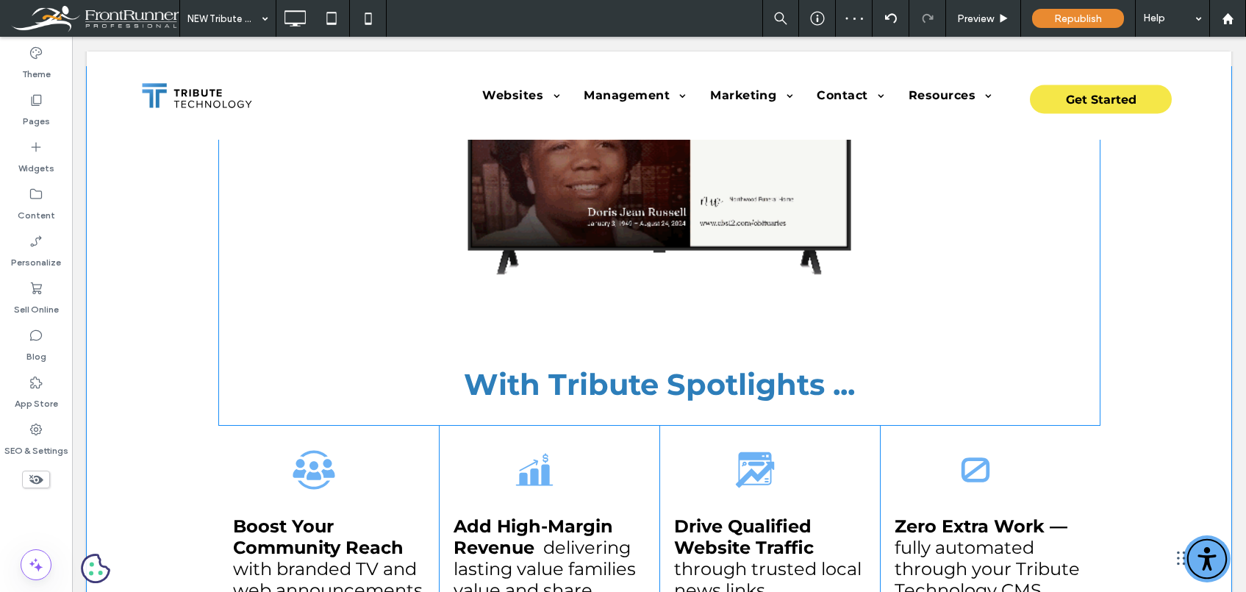
scroll to position [575, 0]
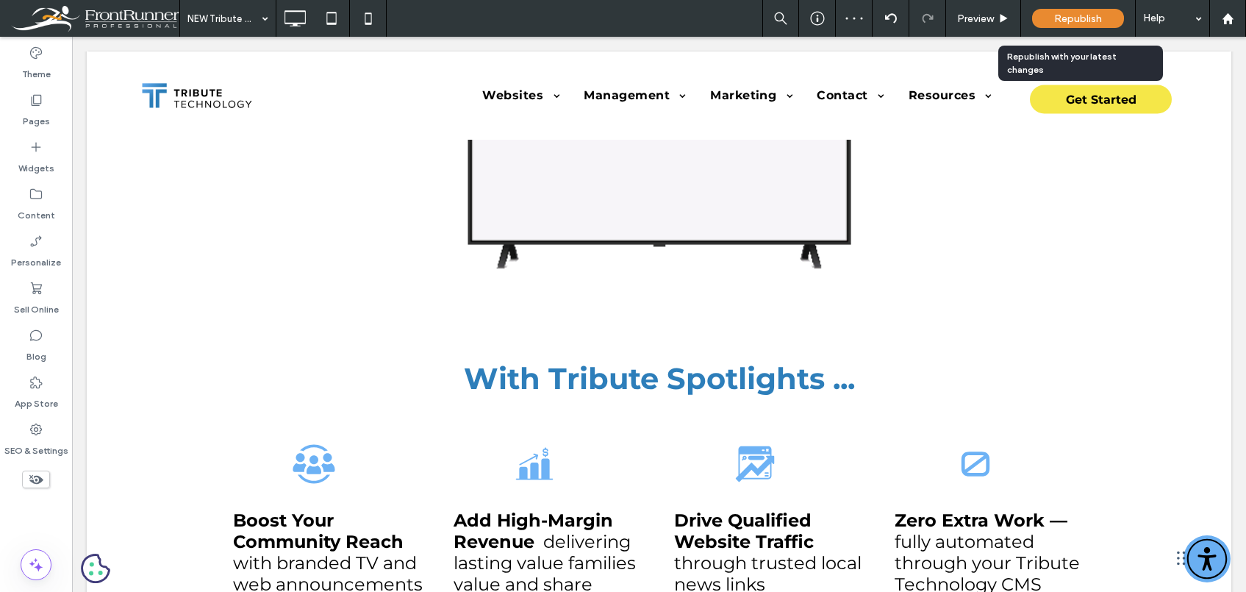
click at [1080, 18] on span "Republish" at bounding box center [1078, 18] width 48 height 12
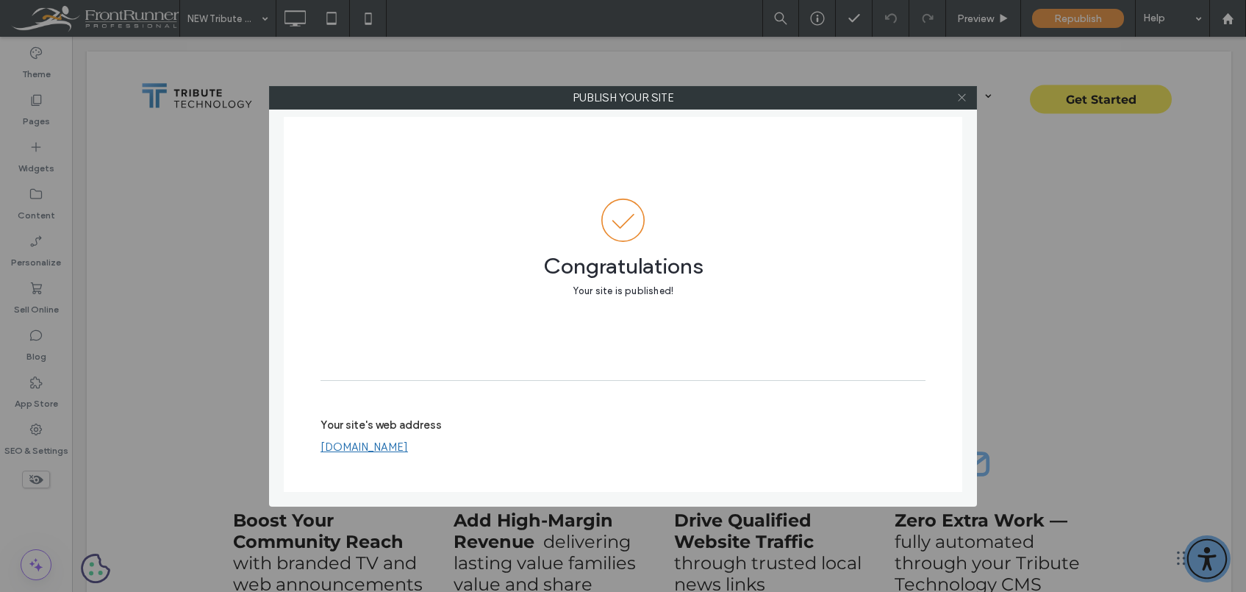
click at [962, 96] on icon at bounding box center [961, 97] width 11 height 11
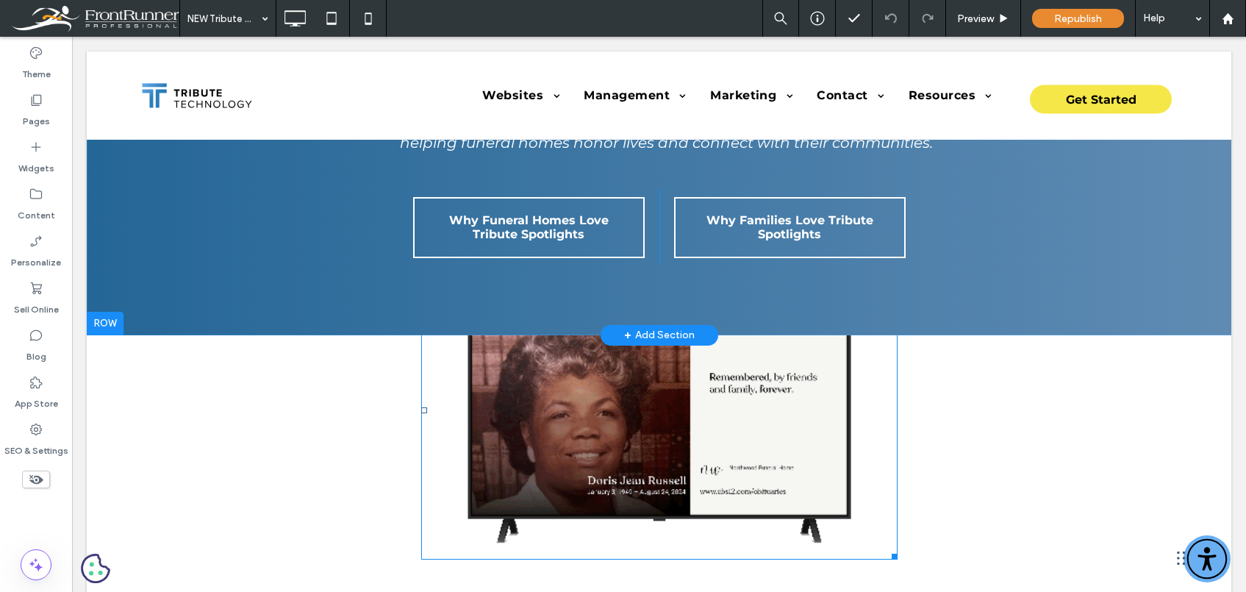
scroll to position [0, 0]
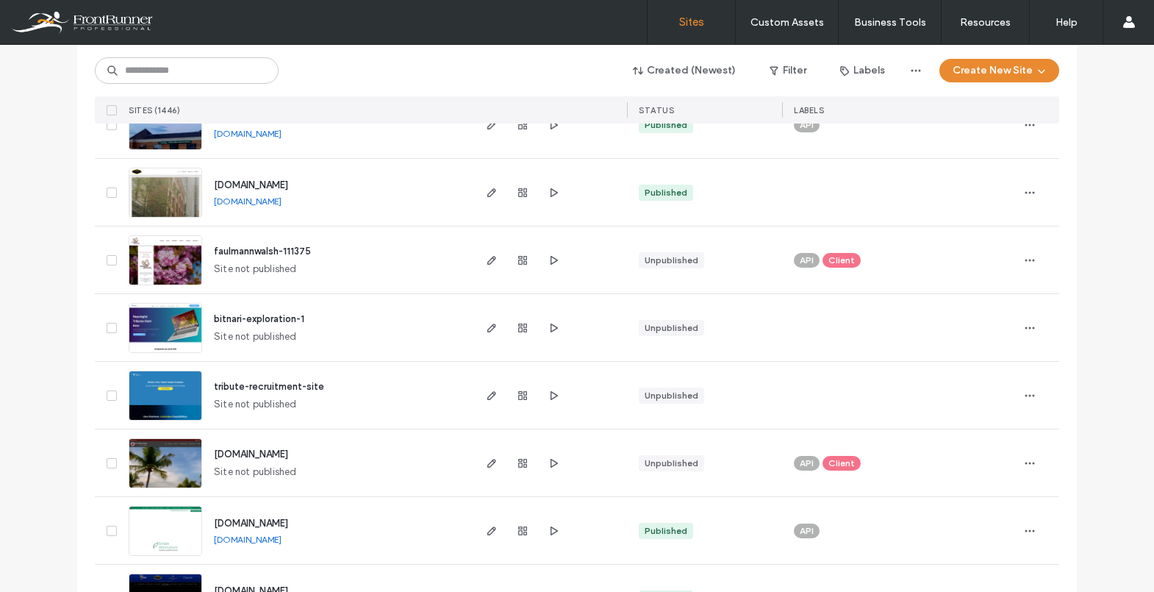
scroll to position [135, 0]
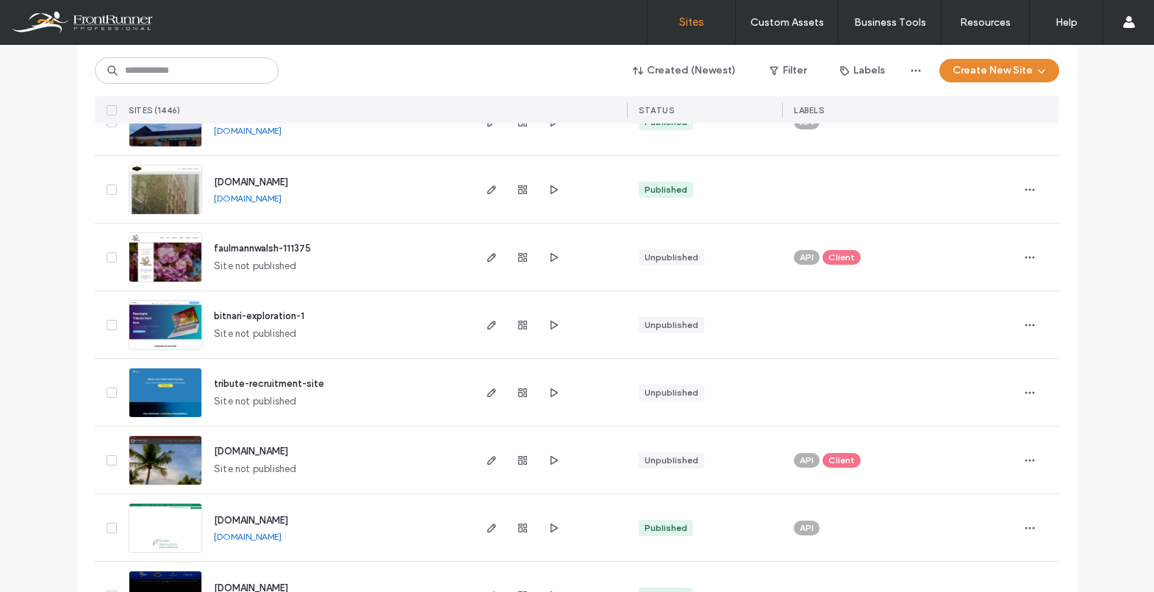
click at [154, 394] on img at bounding box center [165, 418] width 72 height 100
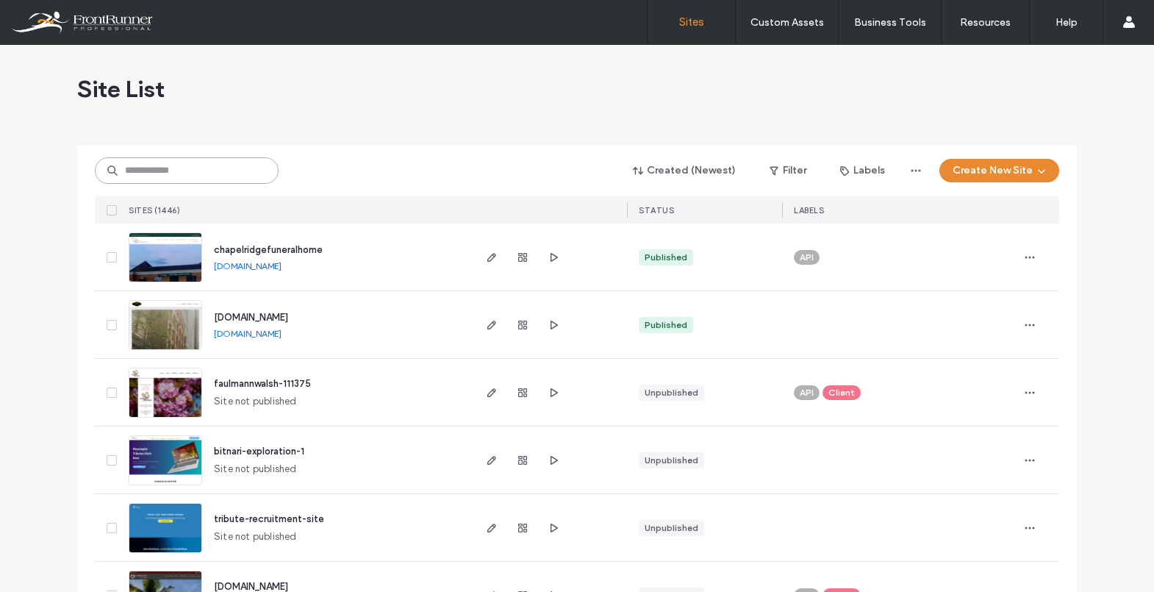
click at [178, 165] on input at bounding box center [187, 170] width 184 height 26
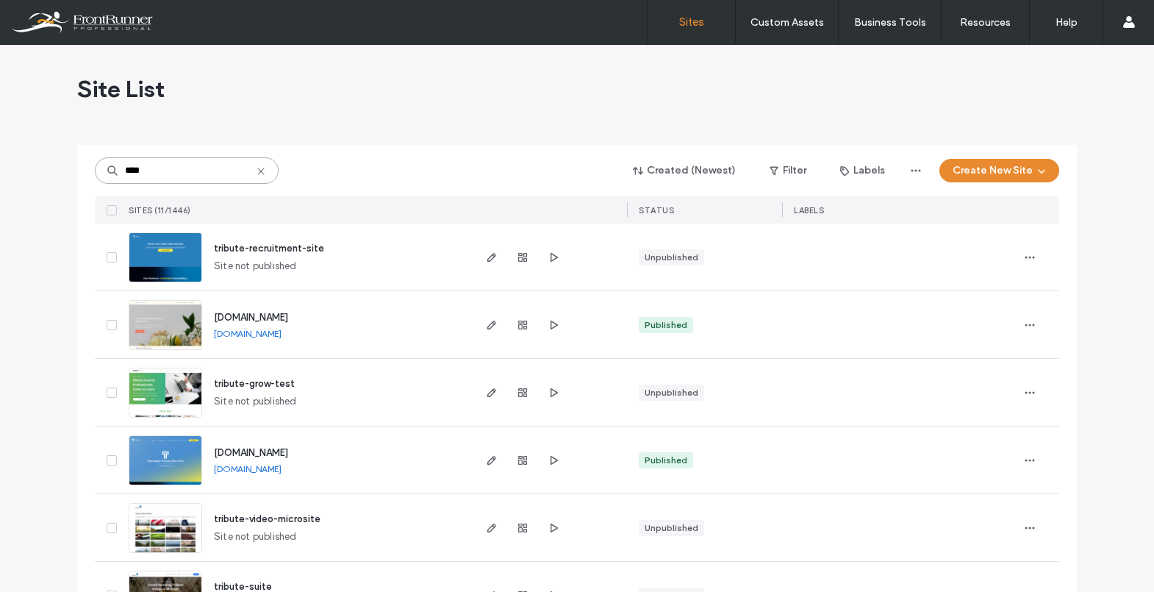
type input "****"
click at [181, 448] on img at bounding box center [165, 486] width 72 height 100
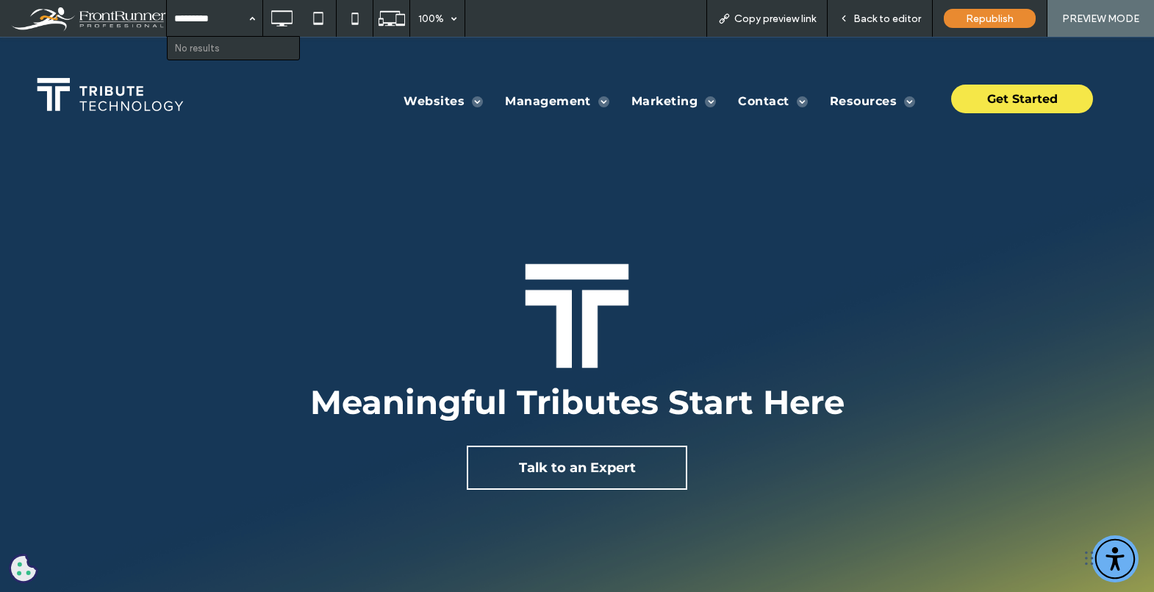
type input "*********"
click at [889, 16] on span "Back to editor" at bounding box center [887, 18] width 68 height 12
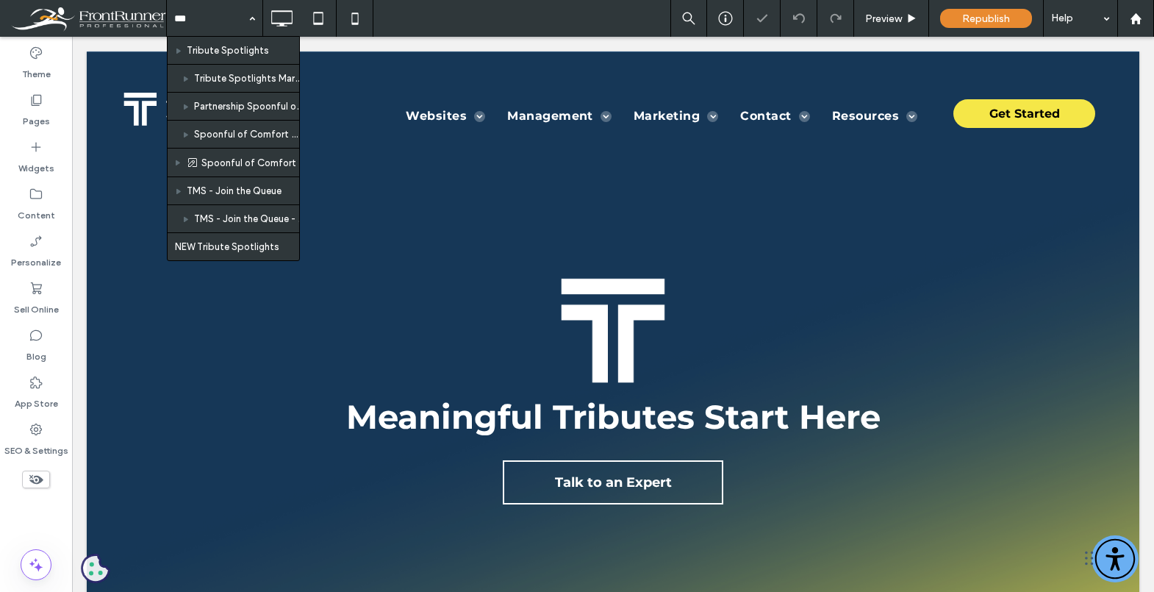
type input "****"
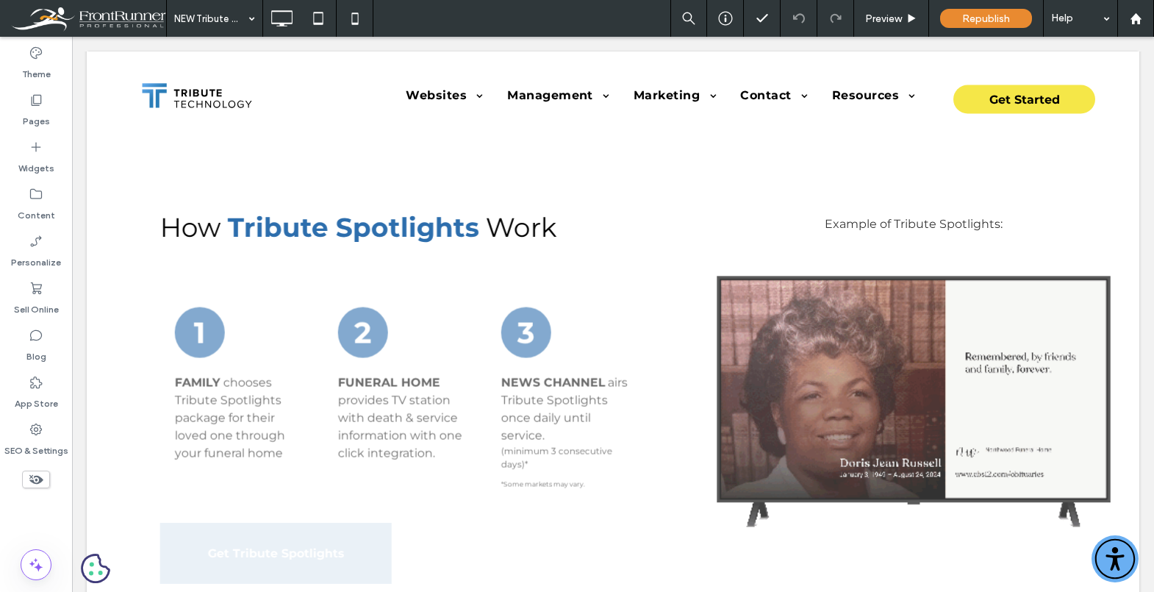
scroll to position [3588, 0]
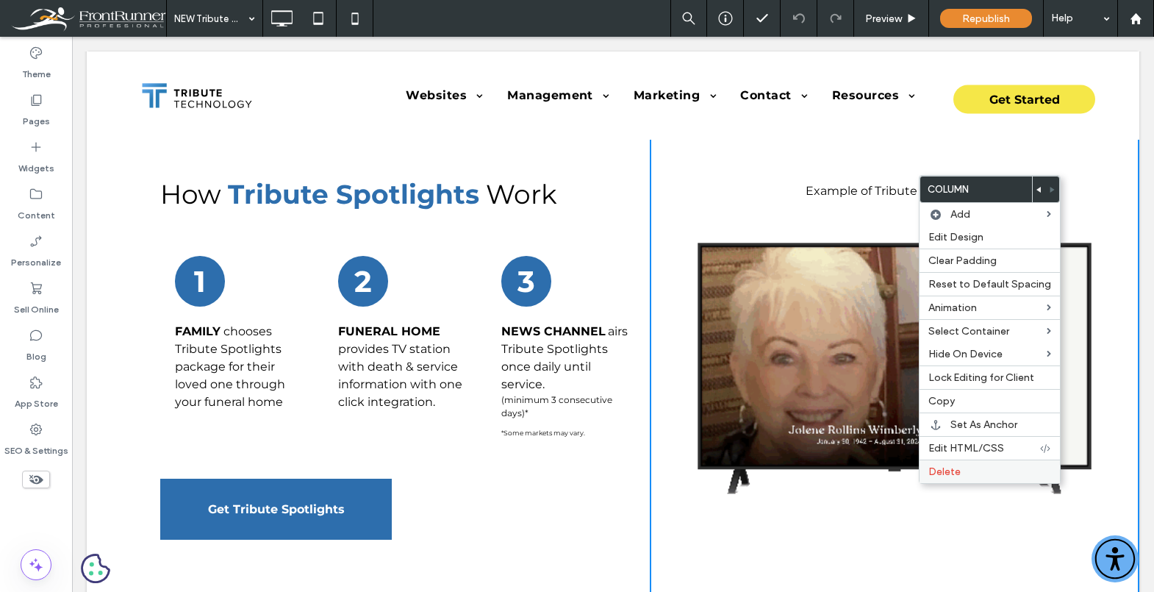
click at [989, 470] on label "Delete" at bounding box center [989, 471] width 123 height 12
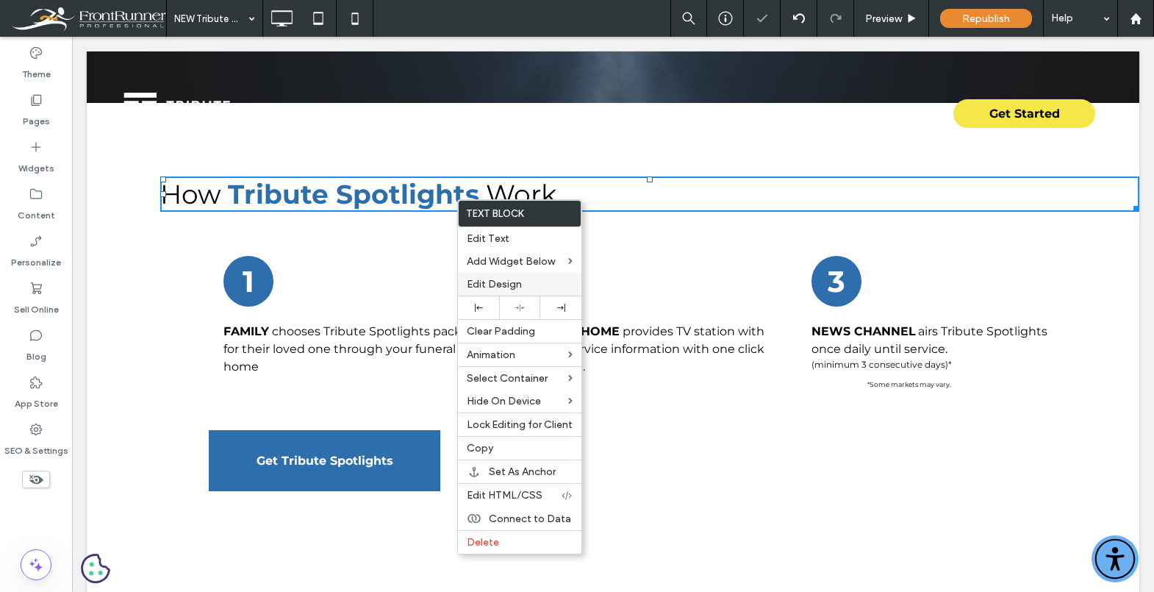
click at [510, 282] on span "Edit Design" at bounding box center [494, 284] width 55 height 12
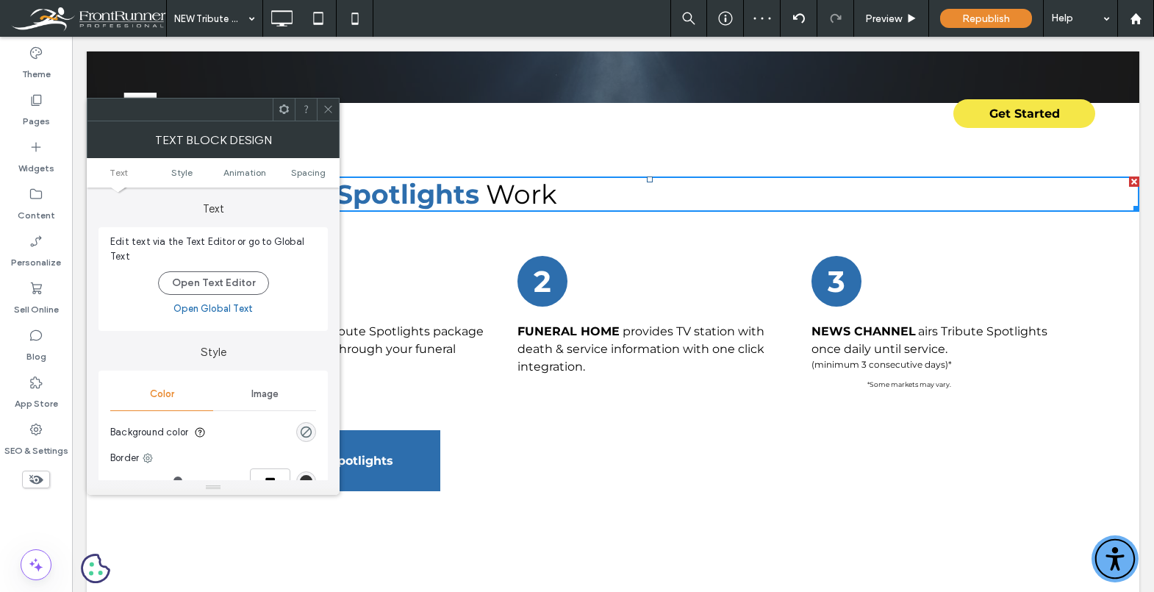
click at [331, 104] on icon at bounding box center [328, 109] width 11 height 11
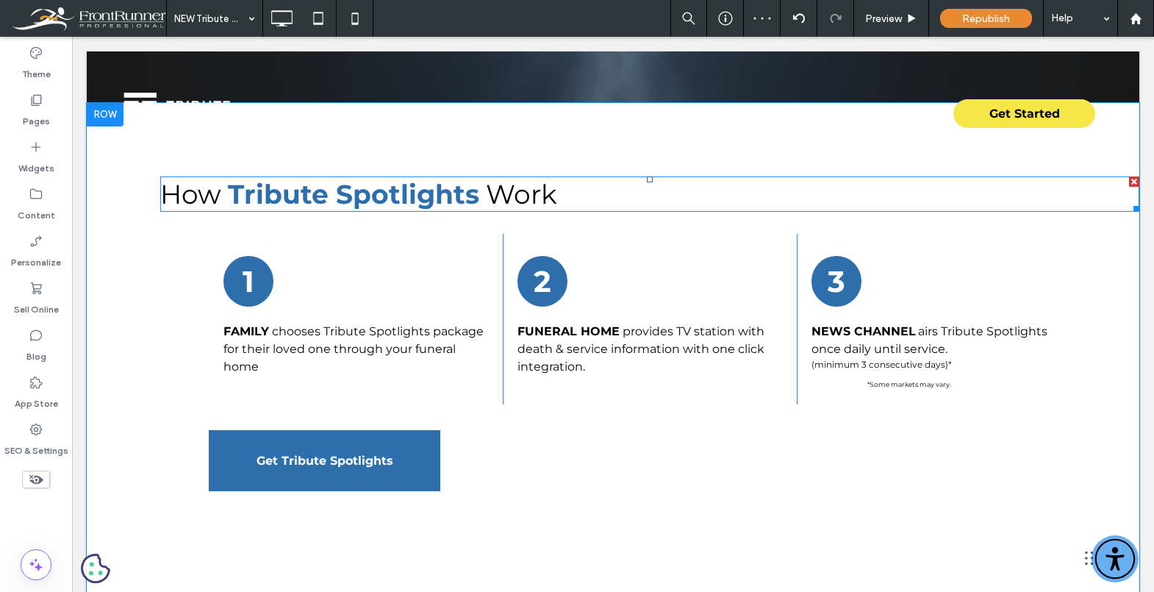
click at [426, 187] on strong "Tribute Spotlights" at bounding box center [353, 194] width 251 height 32
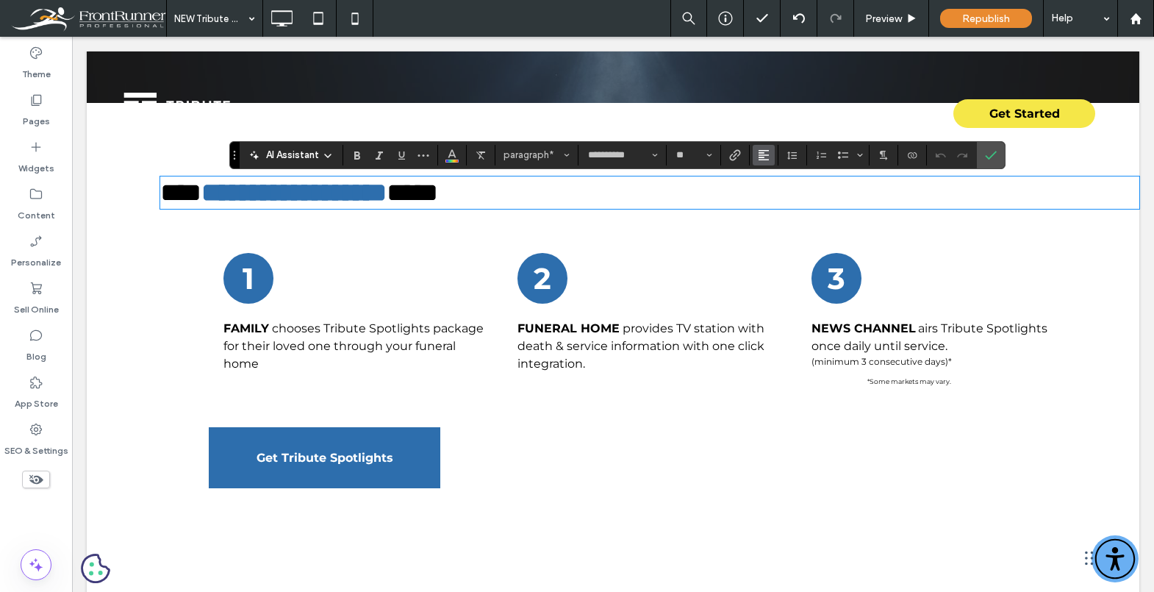
click at [755, 153] on button "Alignment" at bounding box center [764, 155] width 22 height 21
click at [788, 198] on label "ui.textEditor.alignment.center" at bounding box center [778, 200] width 51 height 21
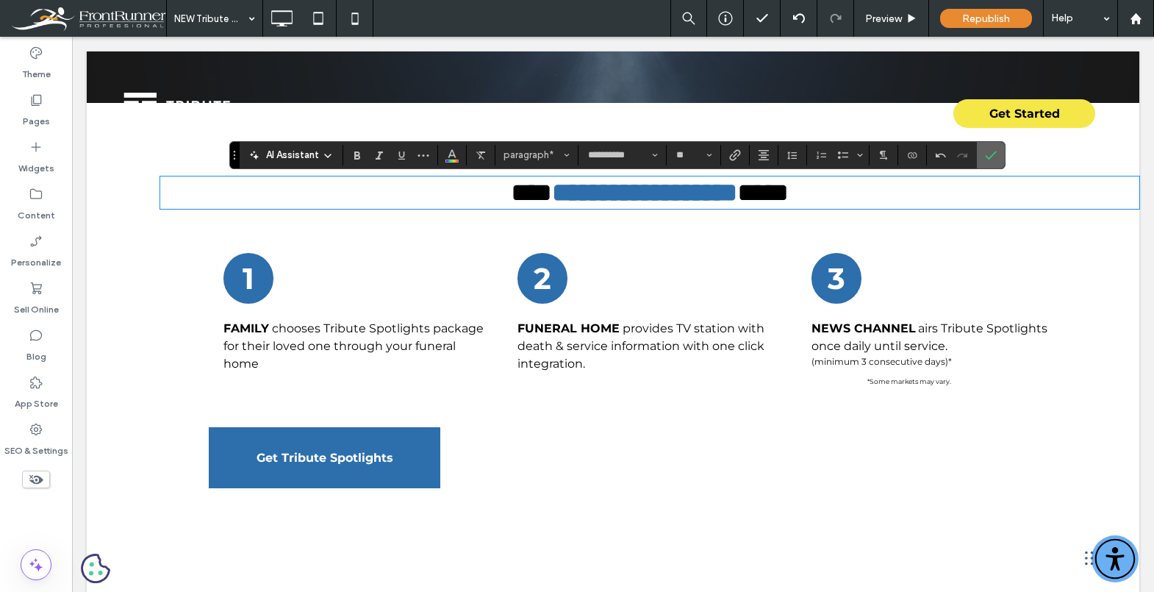
click at [990, 157] on icon "Confirm" at bounding box center [991, 155] width 12 height 12
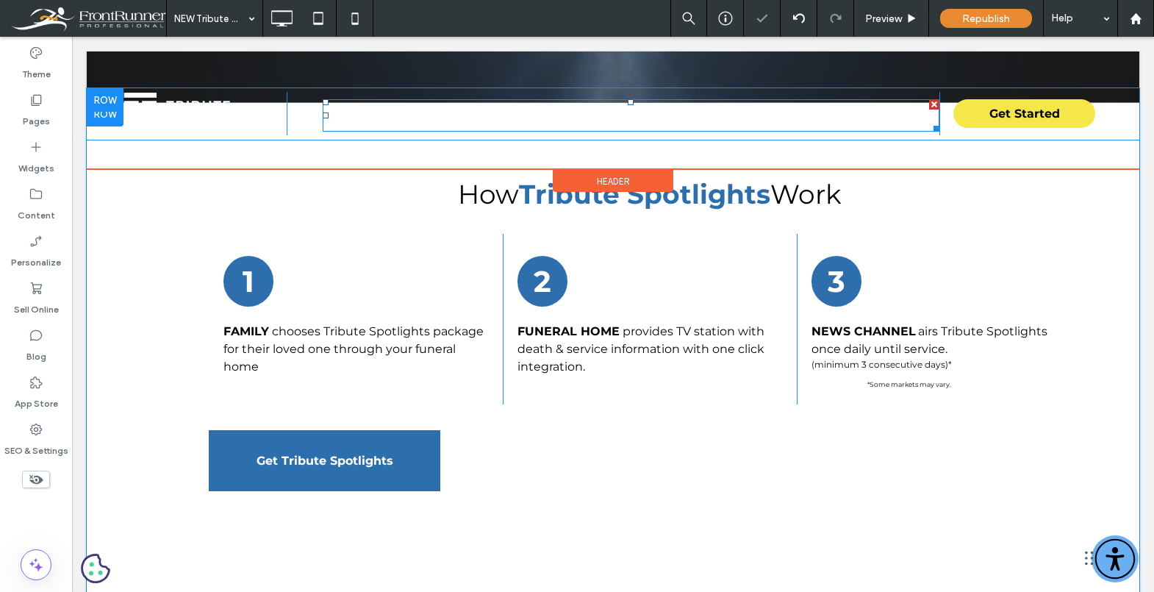
click at [750, 129] on nav "Websites Tribute Websites Tribute OS Obituary Writer Accessibility Tribute Stor…" at bounding box center [631, 115] width 617 height 32
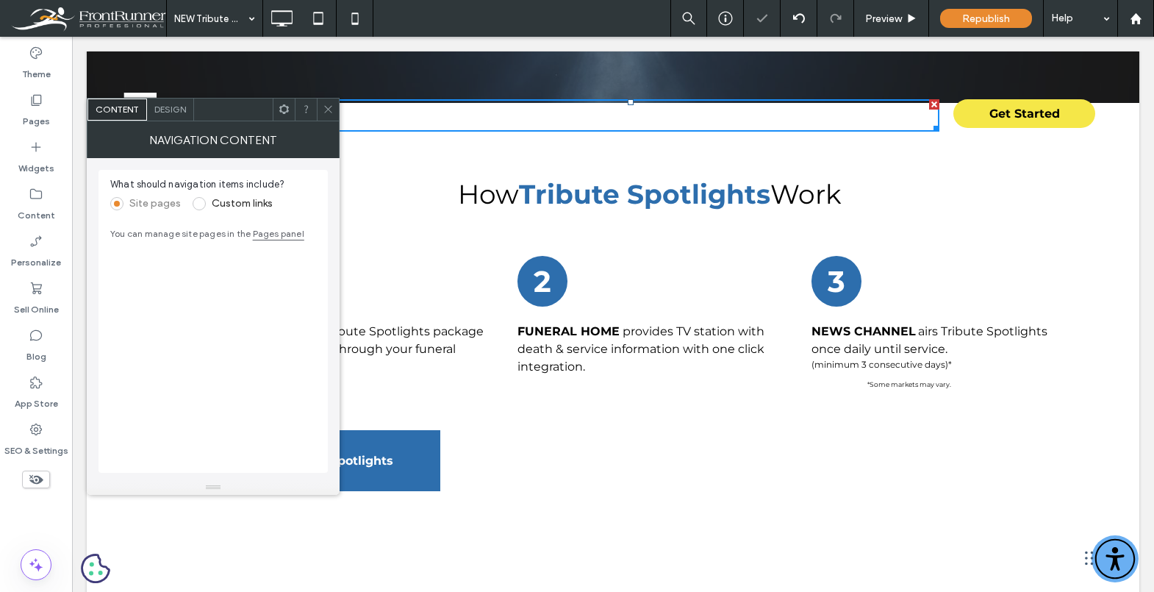
click at [329, 108] on use at bounding box center [327, 109] width 7 height 7
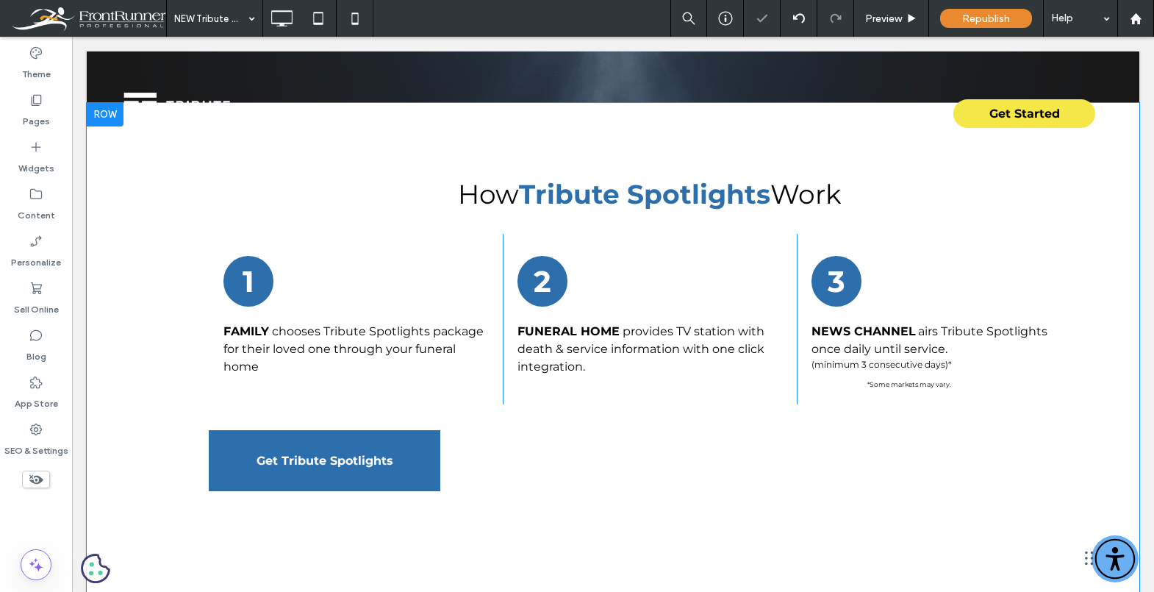
click at [115, 255] on div "How Tribute Spotlights Work 1 Family chooses Tribute Spotlights package for the…" at bounding box center [613, 365] width 1053 height 524
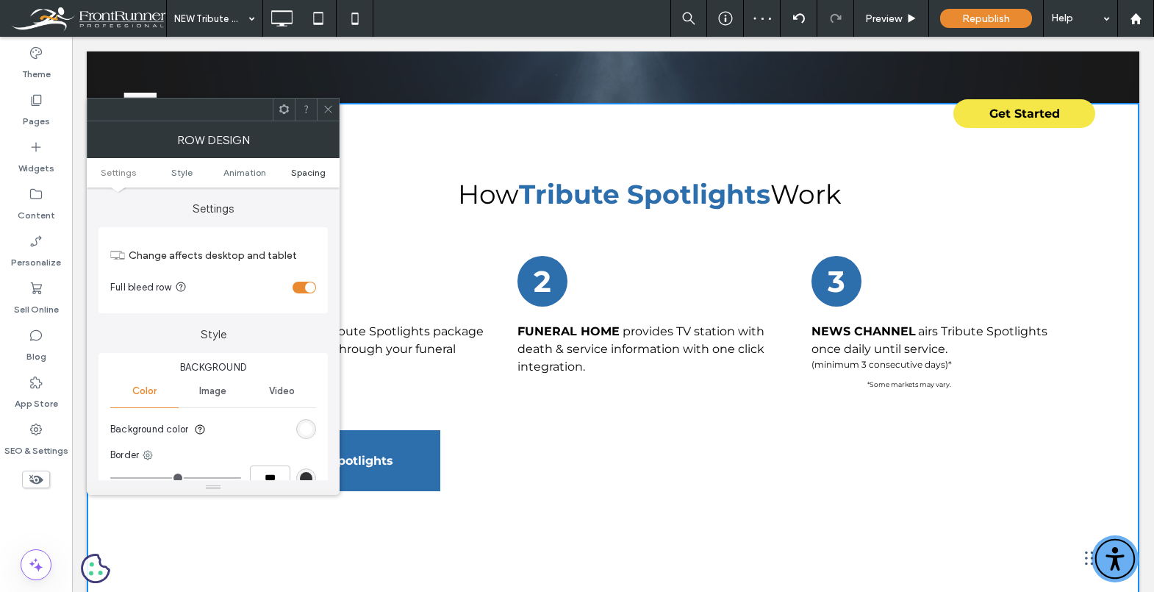
click at [321, 167] on span "Spacing" at bounding box center [308, 172] width 35 height 11
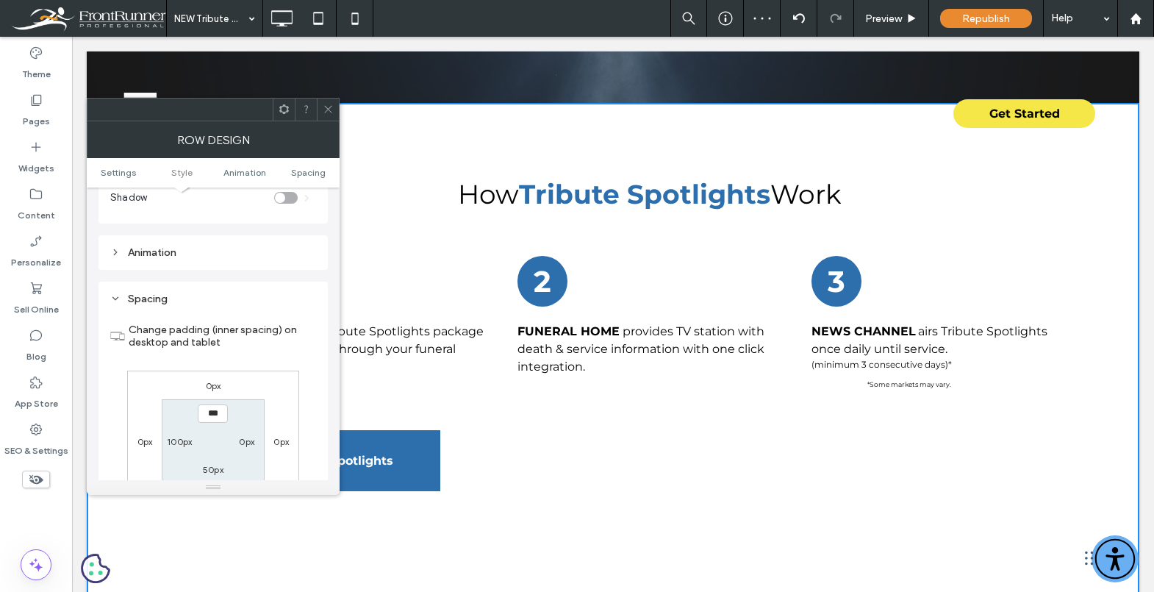
scroll to position [416, 0]
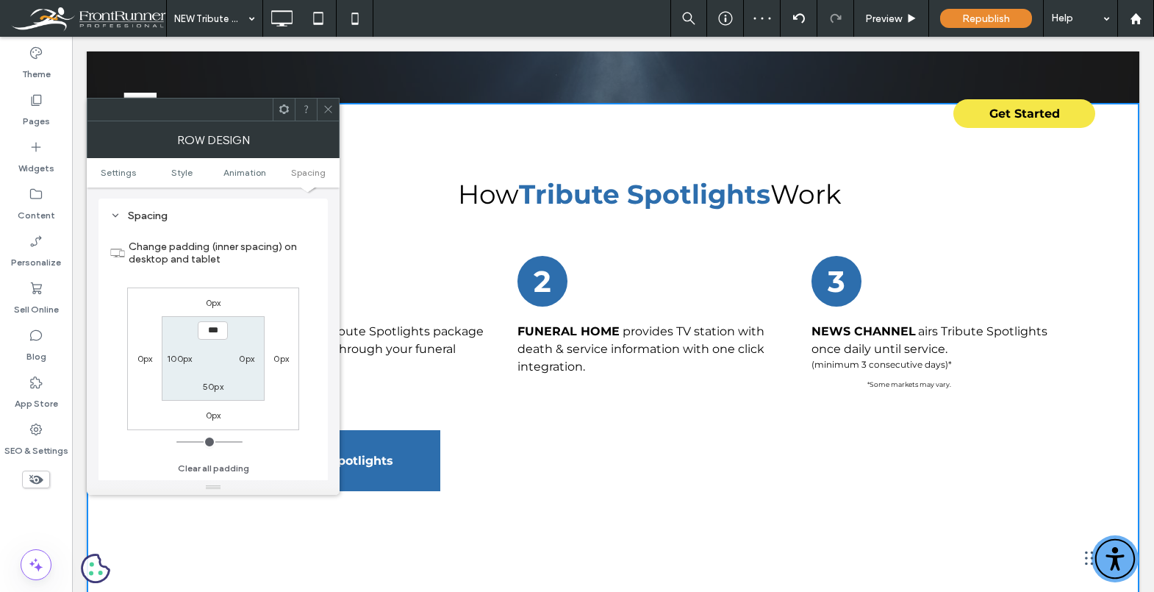
click at [243, 356] on label "0px" at bounding box center [246, 358] width 15 height 11
type input "***"
type input "*****"
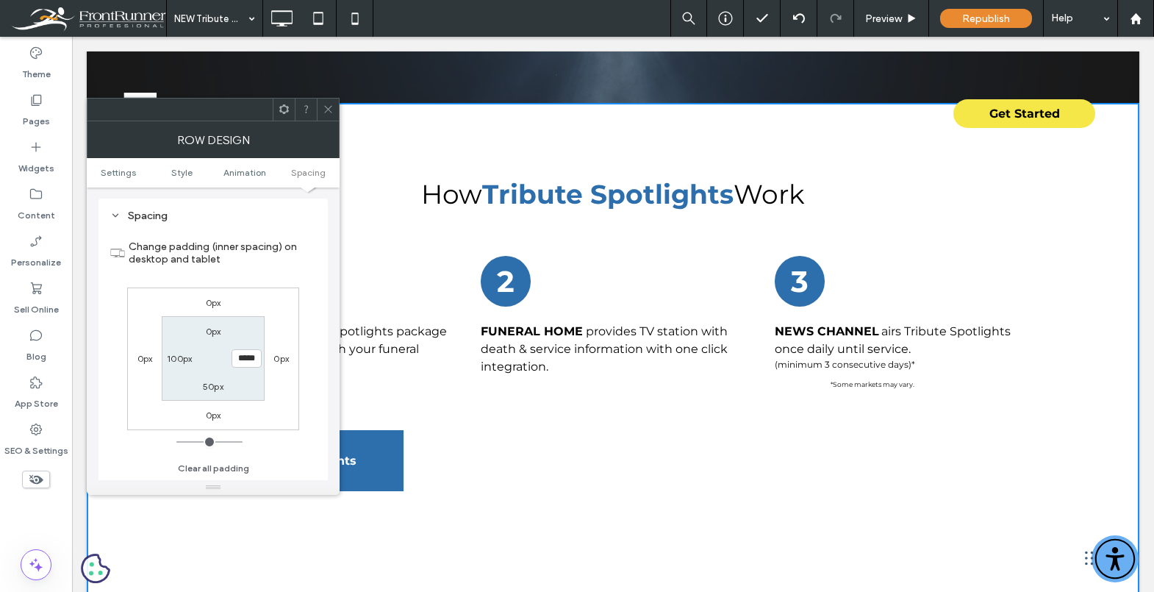
click at [215, 330] on label "0px" at bounding box center [213, 331] width 15 height 11
type input "*"
type input "**"
type input "****"
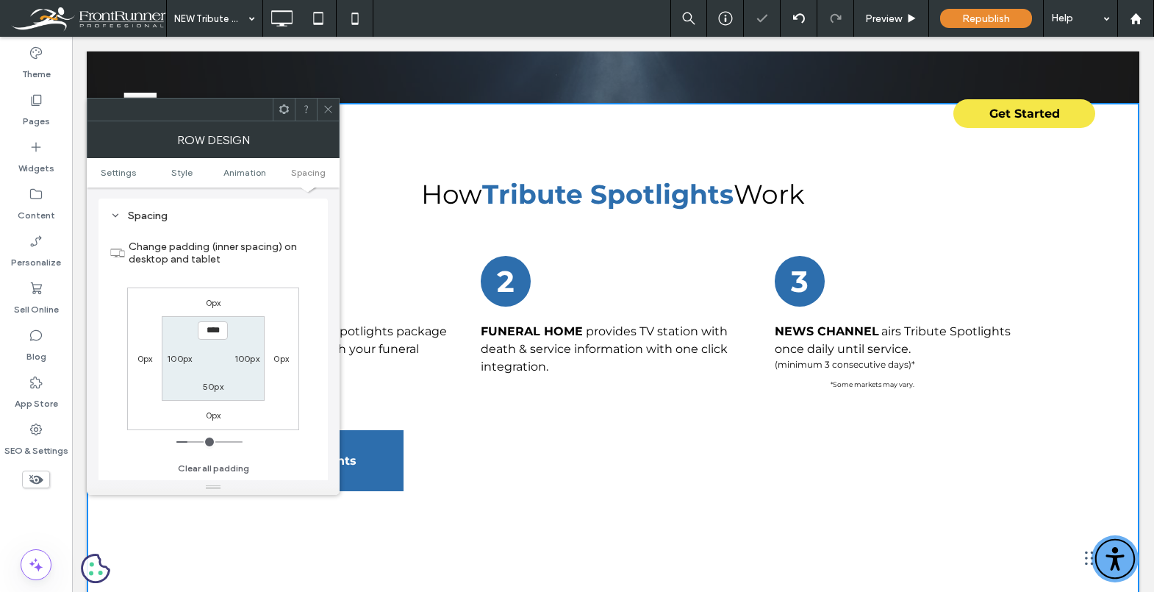
click at [329, 113] on icon at bounding box center [328, 109] width 11 height 11
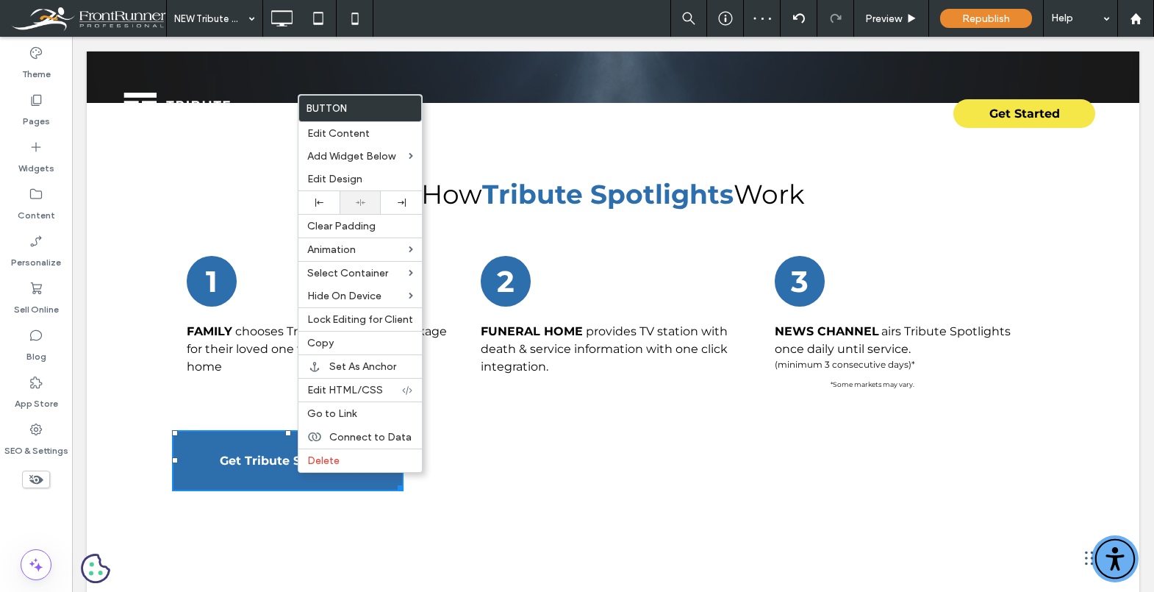
click at [366, 196] on div at bounding box center [360, 202] width 41 height 23
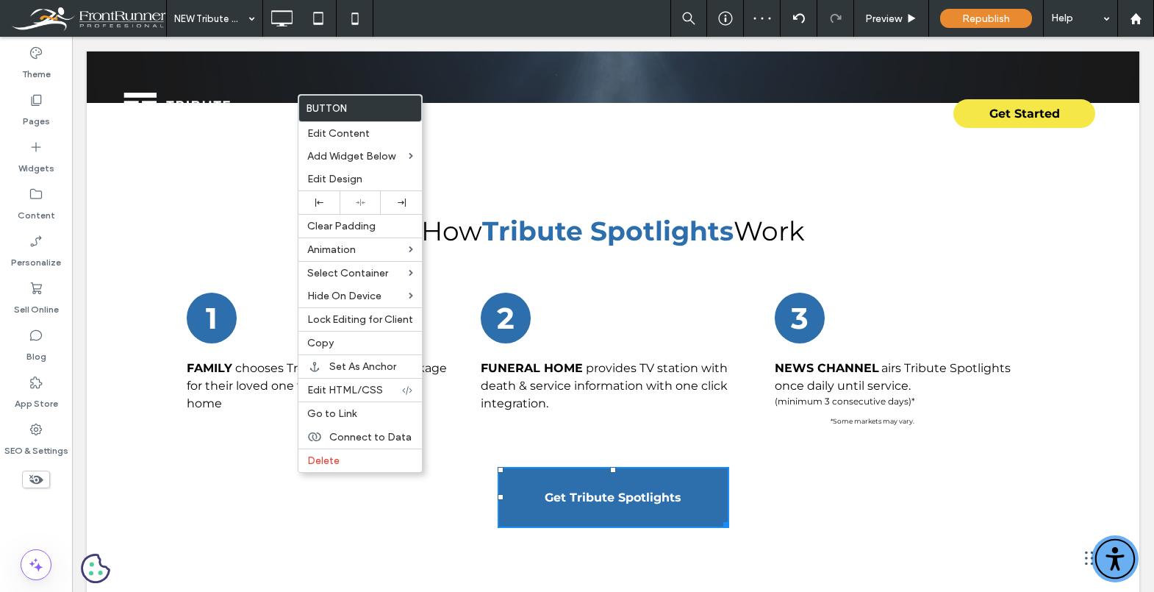
click at [196, 336] on link "1" at bounding box center [212, 318] width 50 height 51
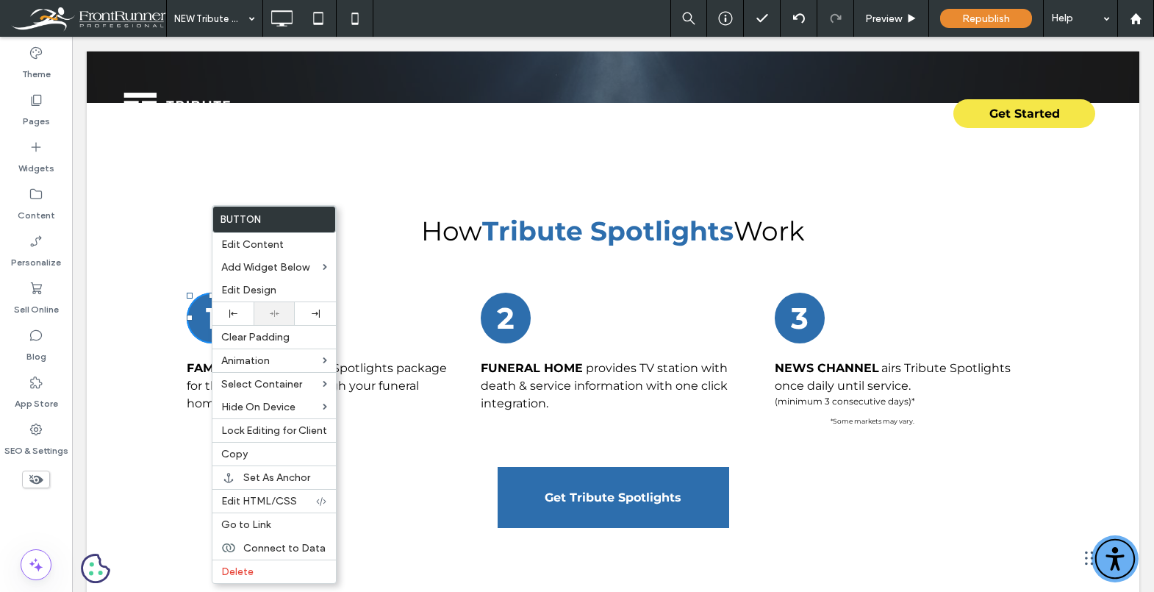
click at [270, 313] on icon at bounding box center [275, 314] width 10 height 10
click at [512, 261] on div "How Tribute Spotlights Work 1 Family chooses Tribute Spotlights package for the…" at bounding box center [613, 383] width 906 height 487
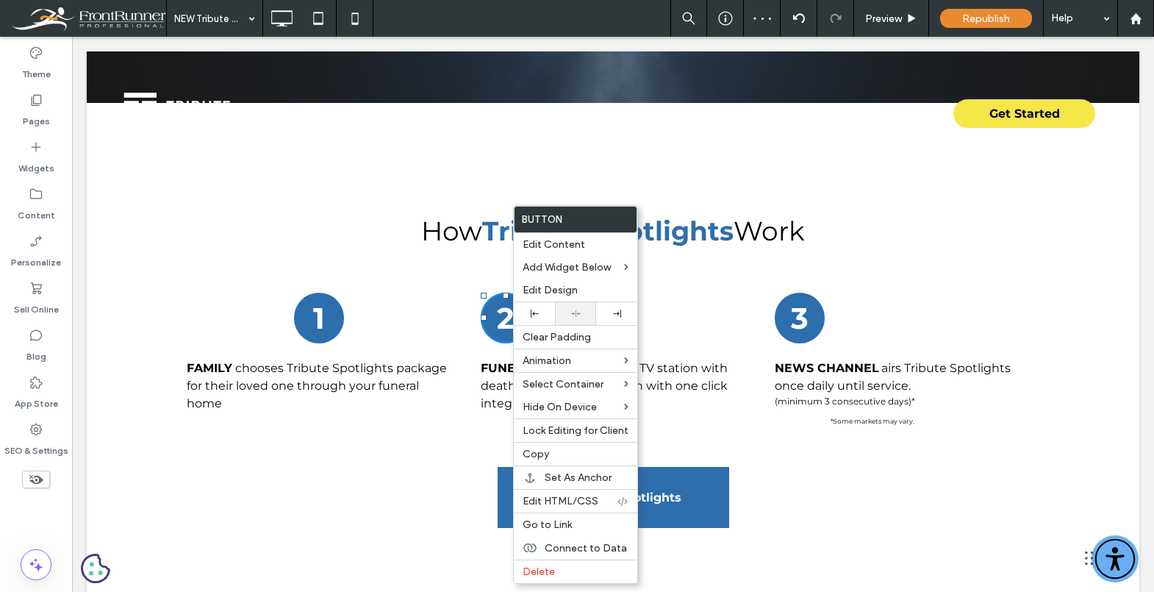
click at [577, 315] on icon at bounding box center [576, 314] width 10 height 10
click at [587, 310] on div at bounding box center [575, 314] width 26 height 10
click at [553, 304] on div at bounding box center [534, 313] width 41 height 23
click at [585, 315] on div at bounding box center [575, 314] width 26 height 10
click at [784, 333] on link "3" at bounding box center [800, 318] width 50 height 51
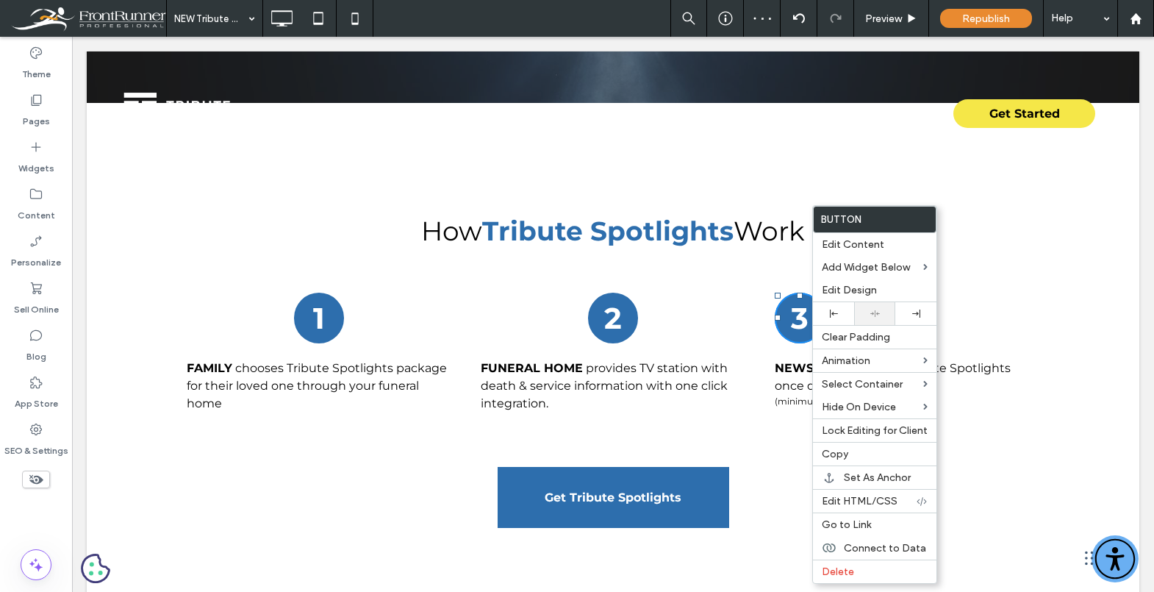
click at [879, 319] on div at bounding box center [874, 313] width 41 height 23
click at [420, 159] on div "Click To Paste Websites Tribute Websites Tribute OS Obituary Writer Accessibili…" at bounding box center [613, 110] width 1053 height 118
click at [210, 157] on div "Click To Paste Websites Tribute Websites Tribute OS Obituary Writer Accessibili…" at bounding box center [613, 110] width 1053 height 118
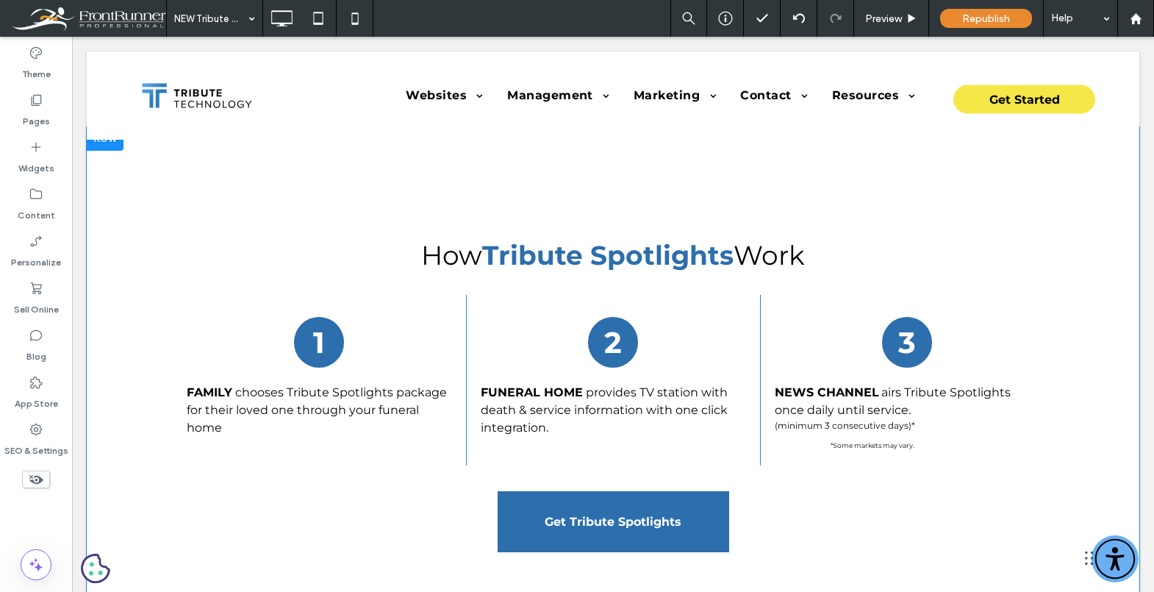
scroll to position [3537, 0]
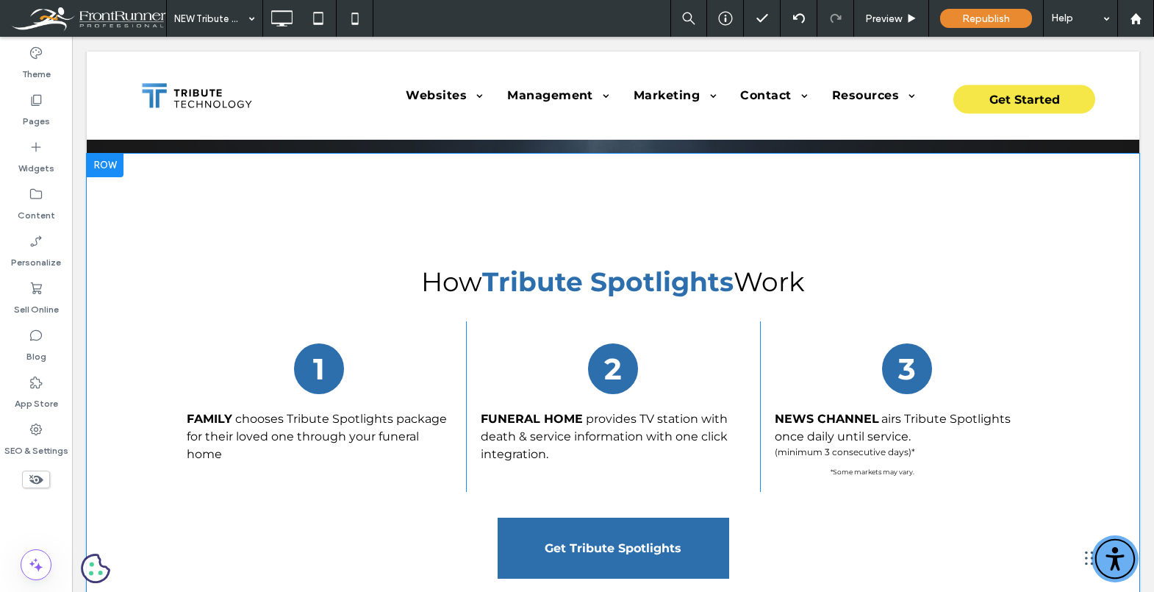
click at [198, 195] on div "How Tribute Spotlights Work 1 Family chooses Tribute Spotlights package for the…" at bounding box center [613, 433] width 906 height 487
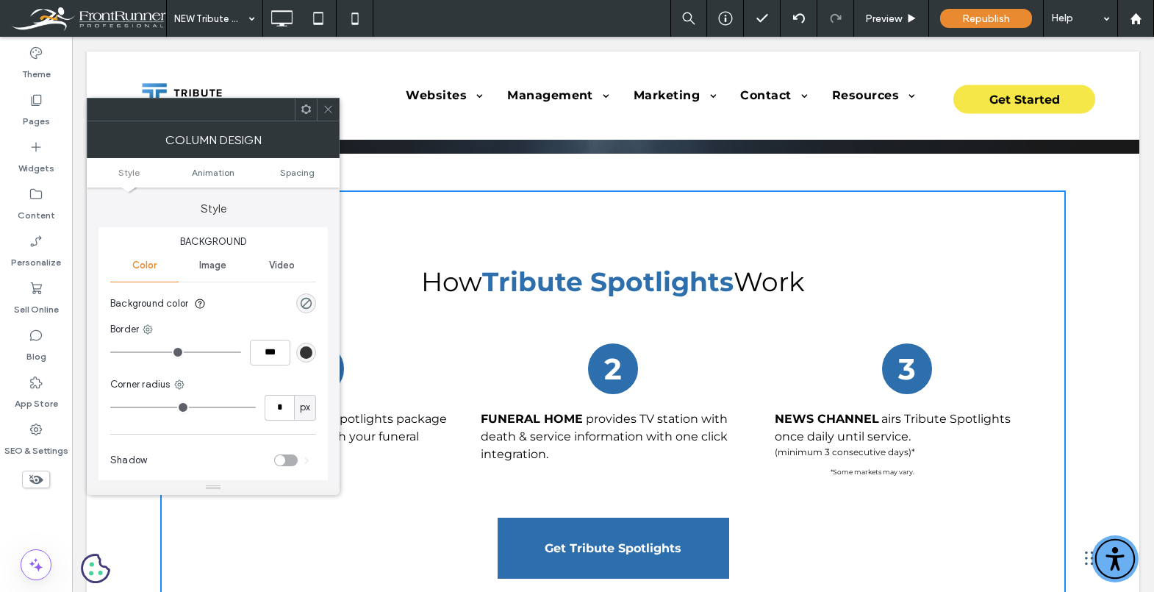
click at [326, 107] on icon at bounding box center [328, 109] width 11 height 11
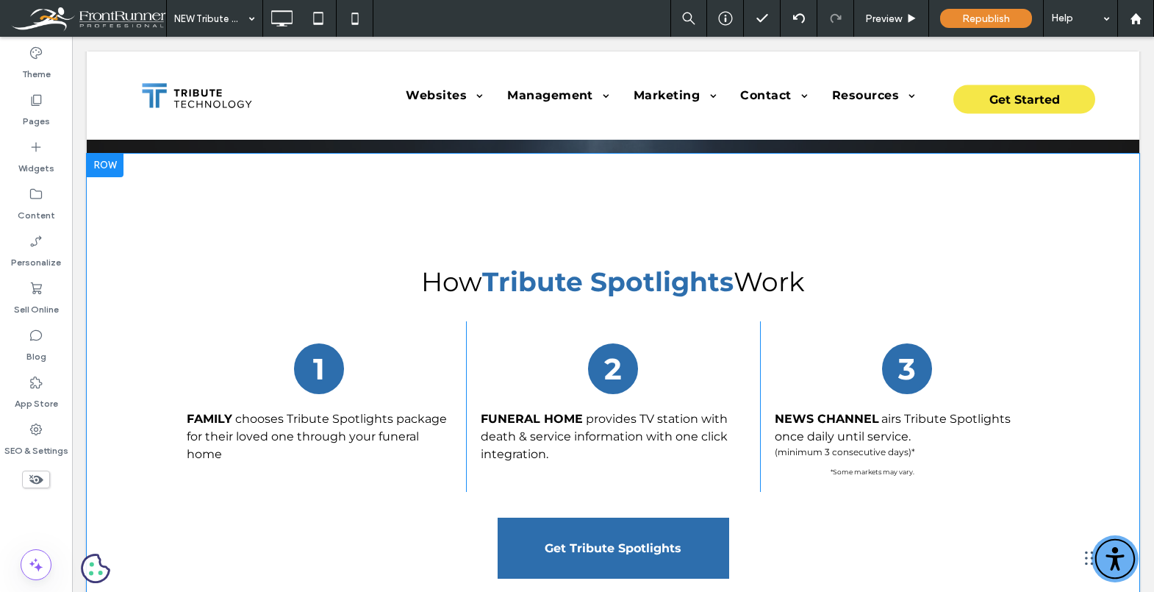
click at [129, 251] on div "How Tribute Spotlights Work 1 Family chooses Tribute Spotlights package for the…" at bounding box center [613, 434] width 1053 height 561
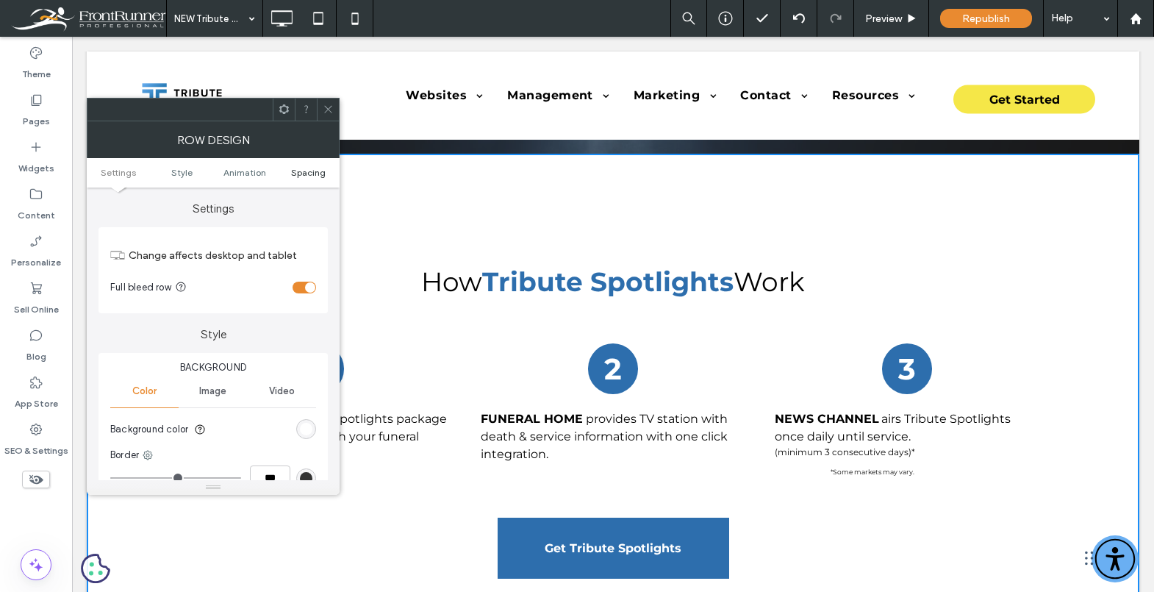
click at [311, 171] on span "Spacing" at bounding box center [308, 172] width 35 height 11
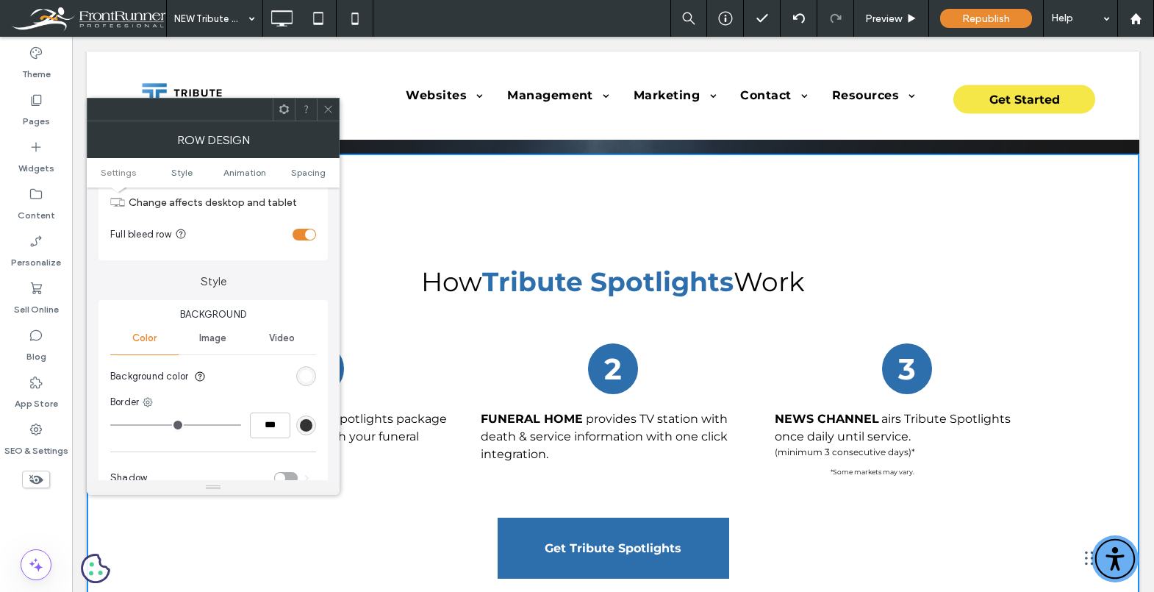
scroll to position [0, 0]
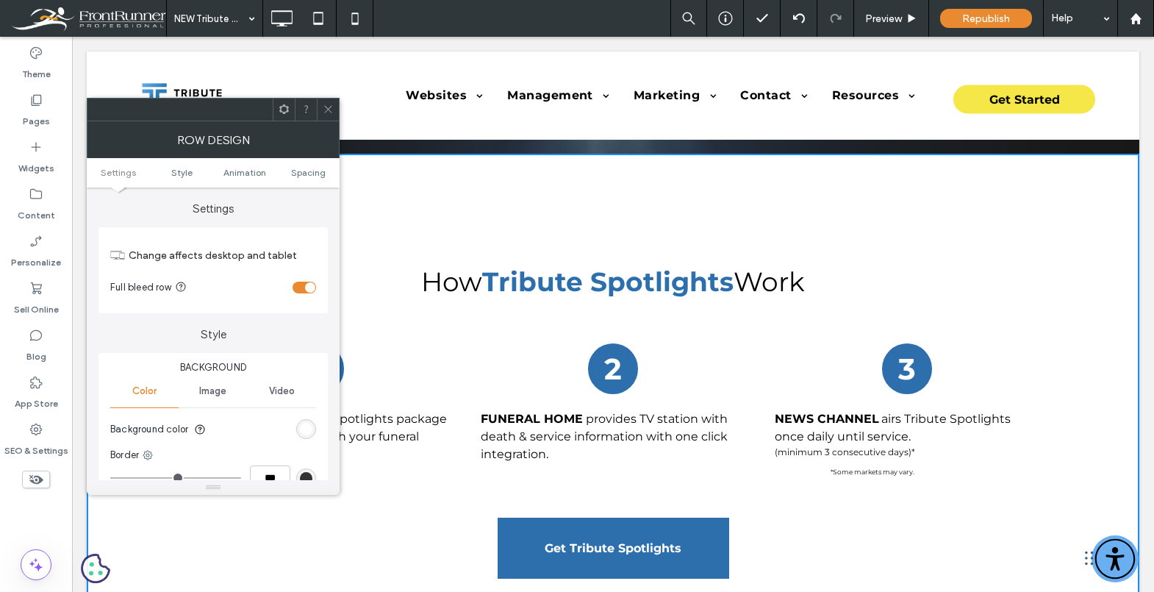
click at [309, 280] on section "Full bleed row" at bounding box center [213, 287] width 206 height 37
click at [309, 283] on div "toggle" at bounding box center [310, 287] width 10 height 10
click at [327, 112] on icon at bounding box center [328, 109] width 11 height 11
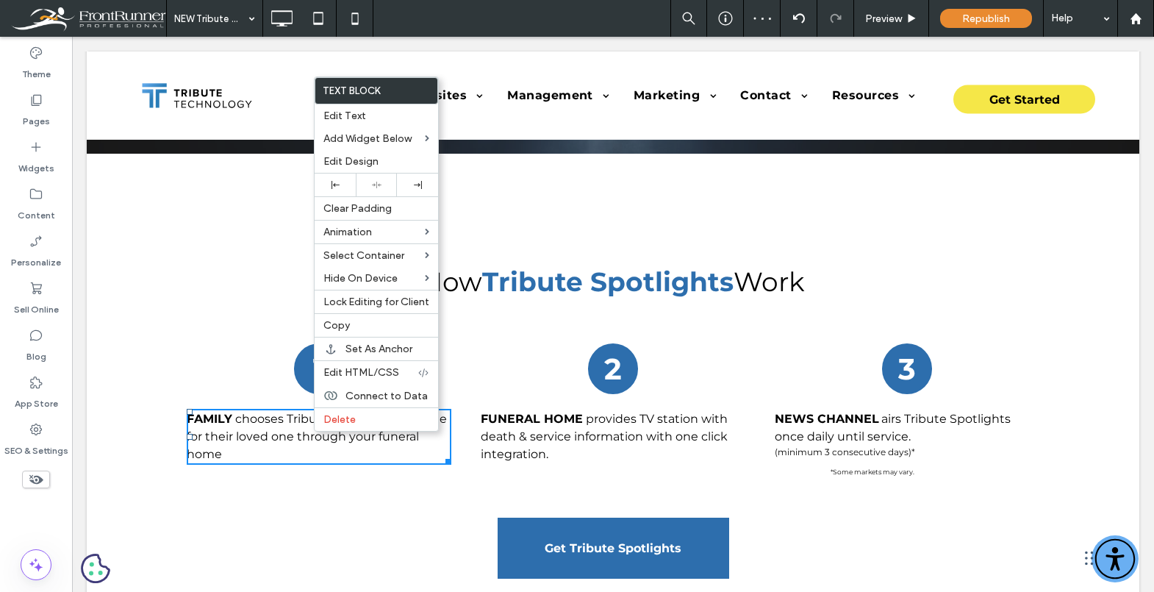
click at [265, 423] on span "chooses Tribute Spotlights package for their loved one through your funeral home" at bounding box center [317, 436] width 260 height 49
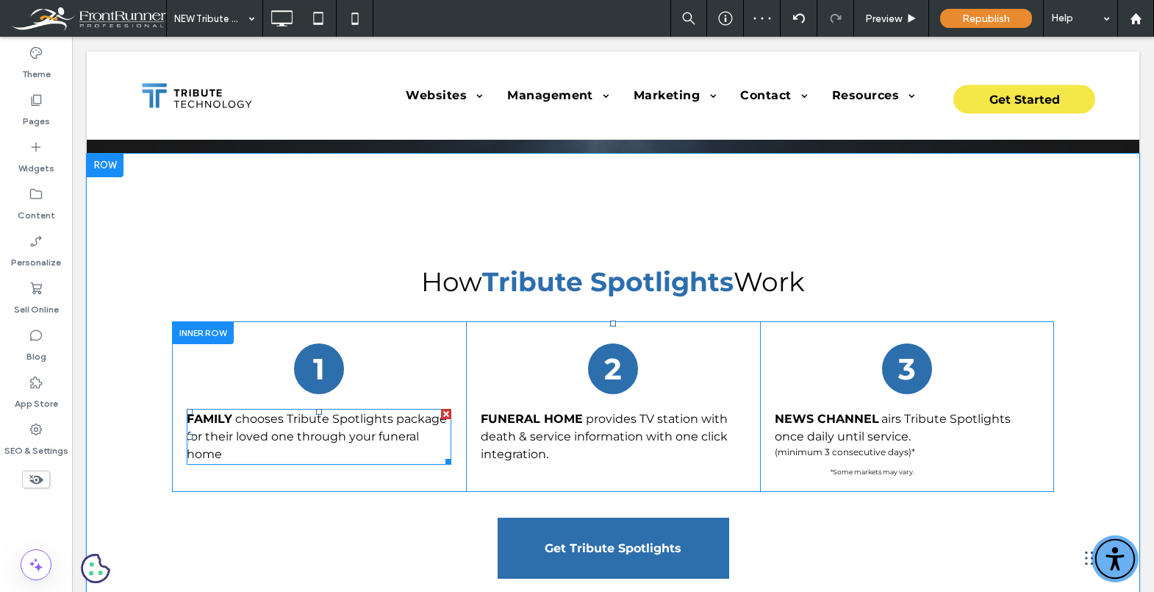
click at [298, 426] on span "chooses Tribute Spotlights package for their loved one through your funeral home" at bounding box center [317, 436] width 260 height 49
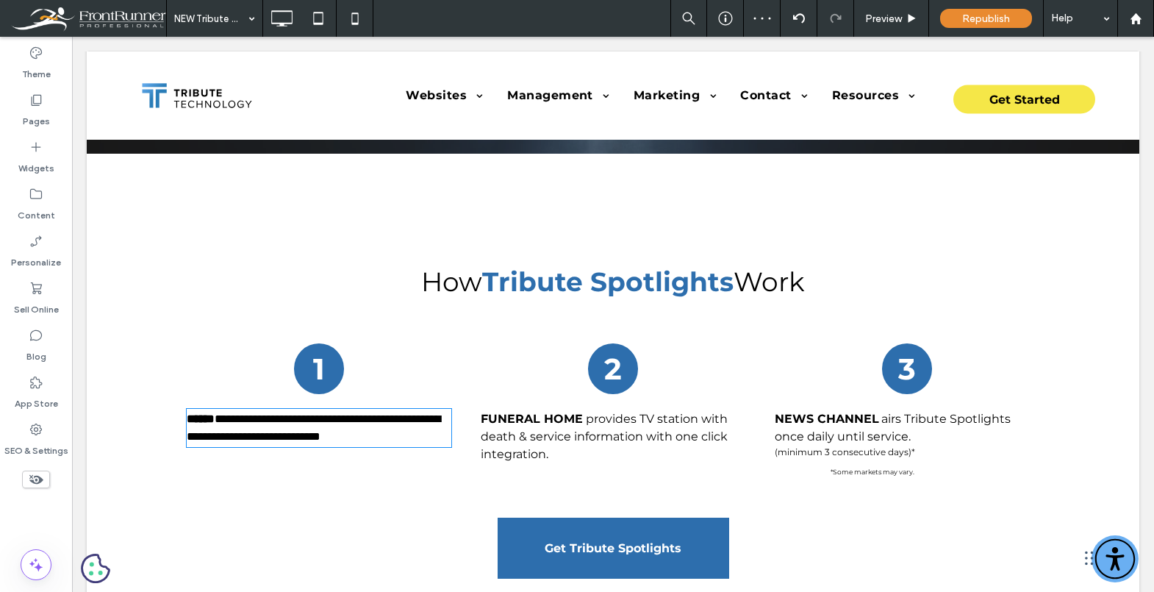
type input "**********"
type input "**"
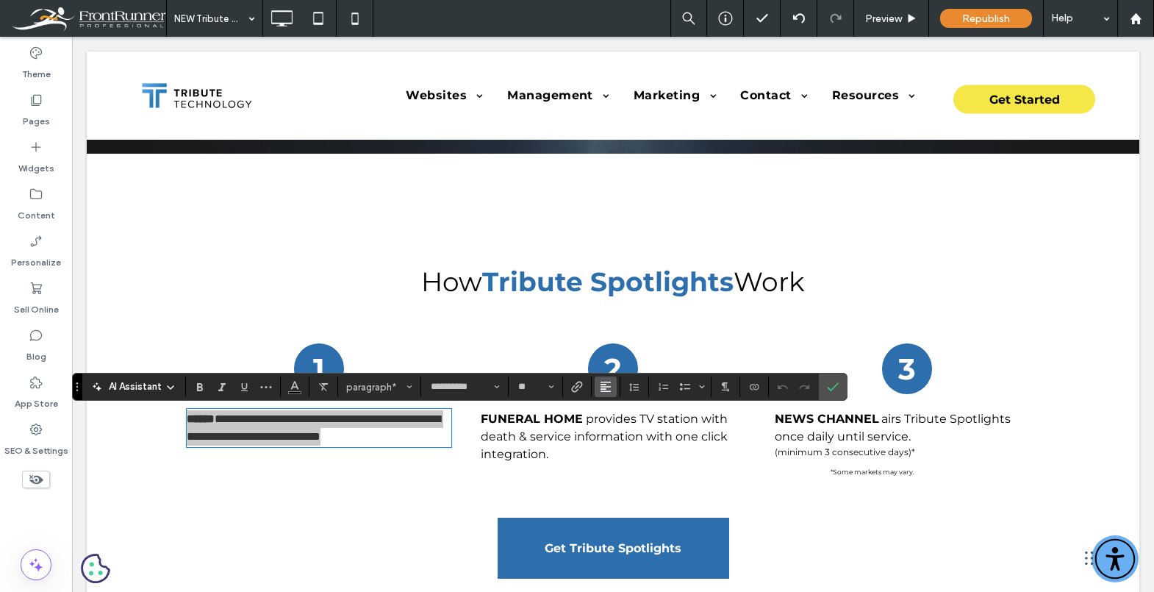
click at [601, 383] on icon "Alignment" at bounding box center [606, 387] width 12 height 12
click at [618, 318] on icon "ui.textEditor.alignment.center" at bounding box center [617, 321] width 12 height 12
click at [551, 440] on span "provides TV station with death & service information with one click integration." at bounding box center [604, 436] width 247 height 49
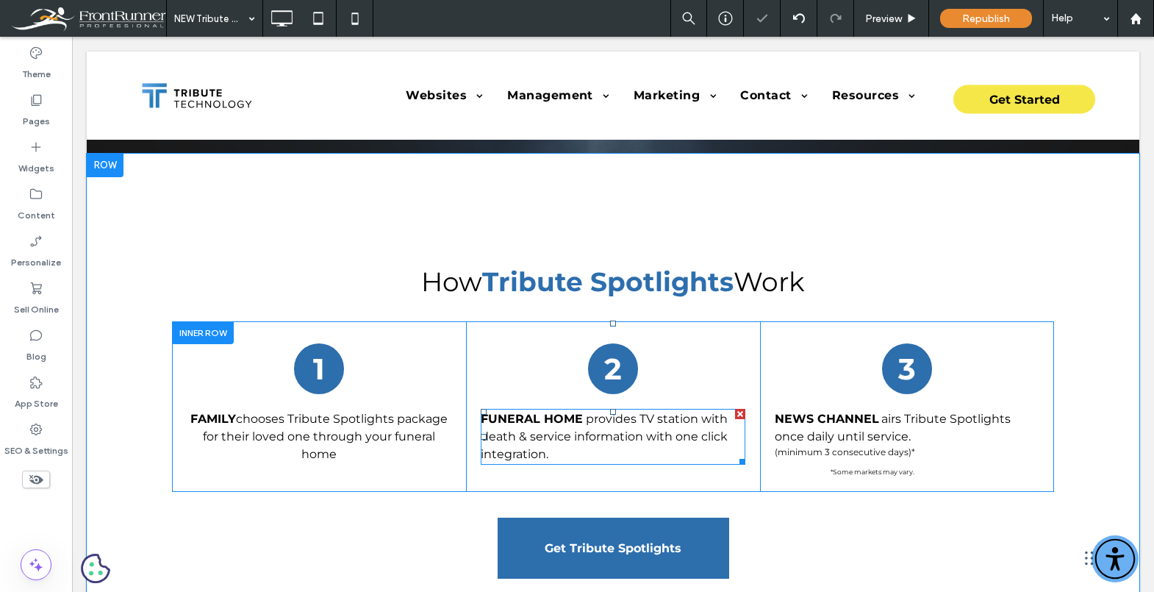
click at [574, 441] on span "provides TV station with death & service information with one click integration." at bounding box center [604, 436] width 247 height 49
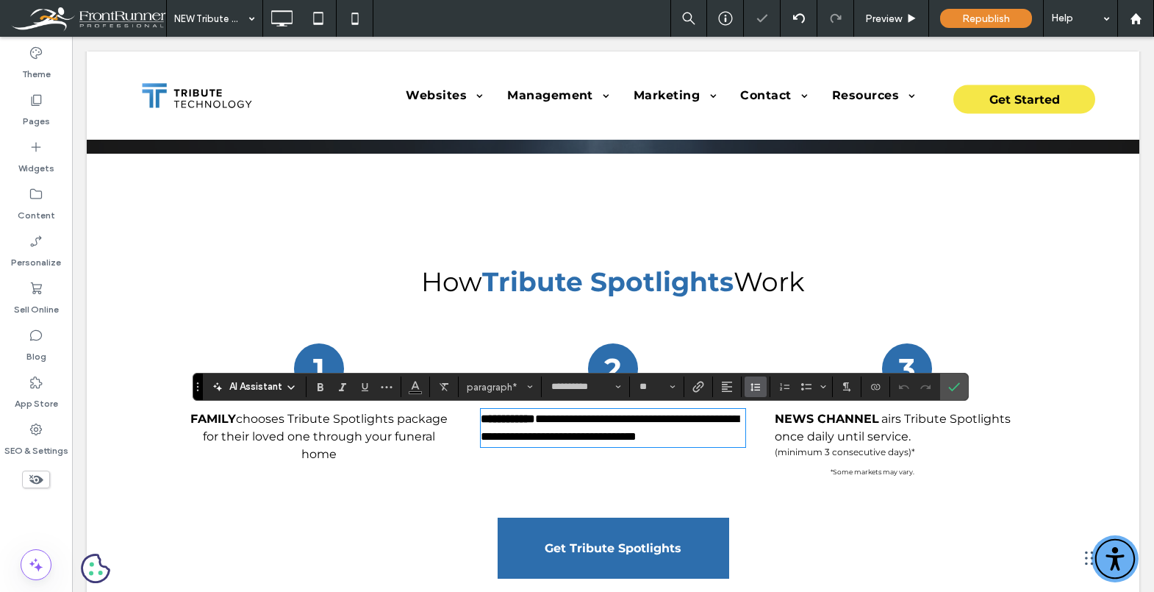
click at [748, 386] on button "Line Height" at bounding box center [756, 386] width 22 height 21
click at [730, 386] on use "Alignment" at bounding box center [727, 387] width 10 height 10
click at [748, 323] on div "ui.textEditor.alignment.center" at bounding box center [741, 321] width 19 height 12
click at [883, 442] on span "airs Tribute Spotlights once daily until service." at bounding box center [893, 428] width 236 height 32
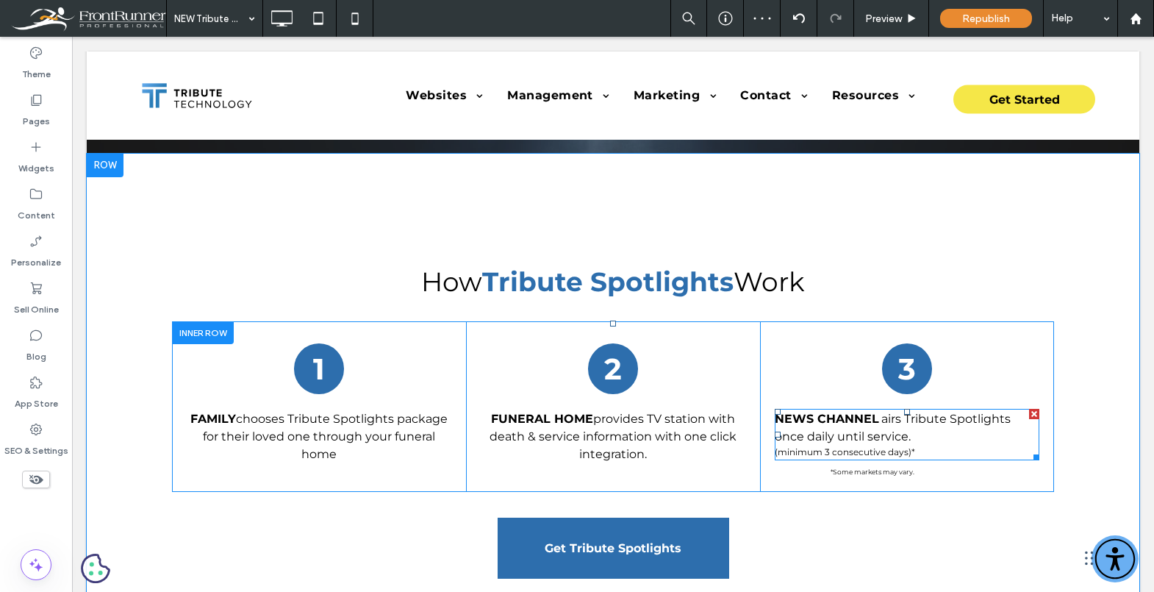
click at [862, 439] on span "airs Tribute Spotlights once daily until service." at bounding box center [893, 428] width 236 height 32
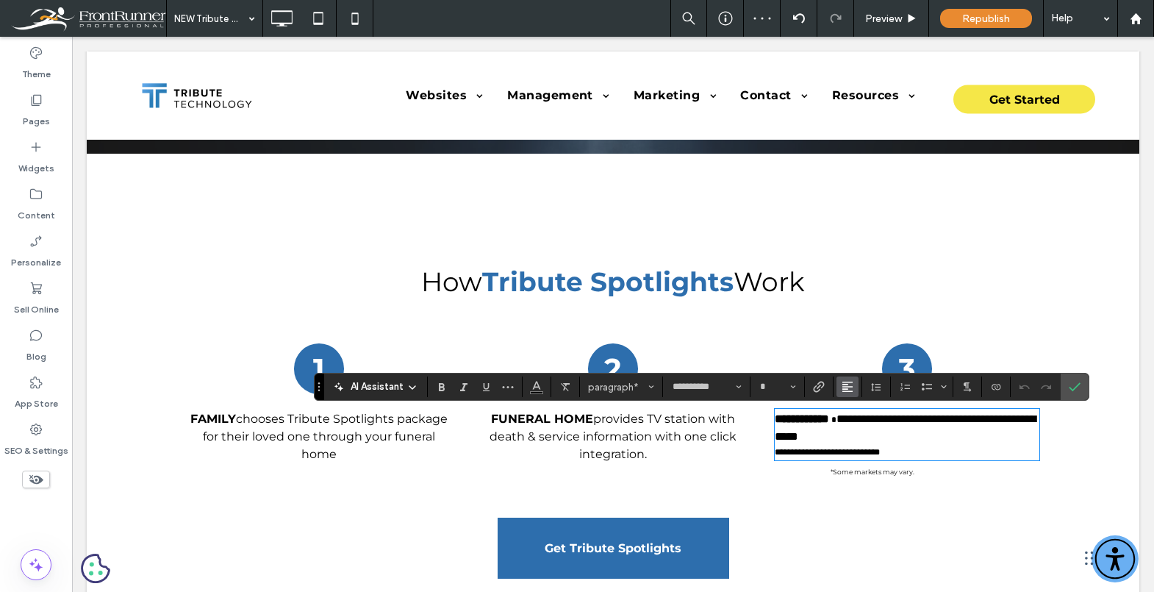
click at [847, 386] on icon "Alignment" at bounding box center [848, 387] width 12 height 12
click at [859, 318] on use "ui.textEditor.alignment.center" at bounding box center [858, 320] width 10 height 10
click at [1073, 384] on icon "Confirm" at bounding box center [1075, 387] width 12 height 12
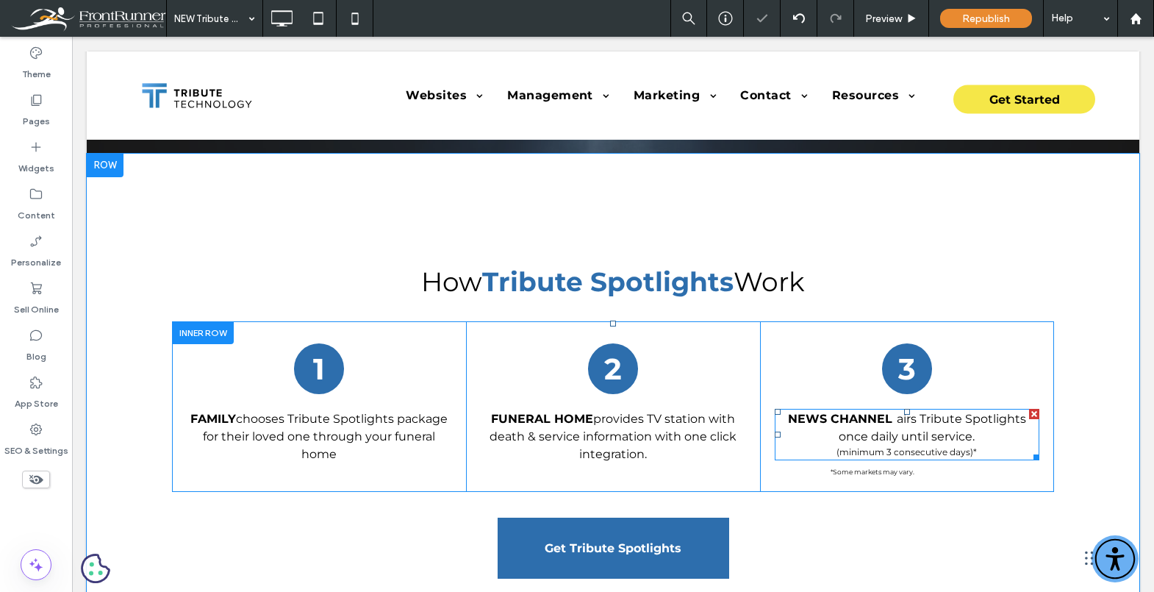
click at [973, 454] on span "(minimum 3 consecutive days)*" at bounding box center [907, 451] width 140 height 11
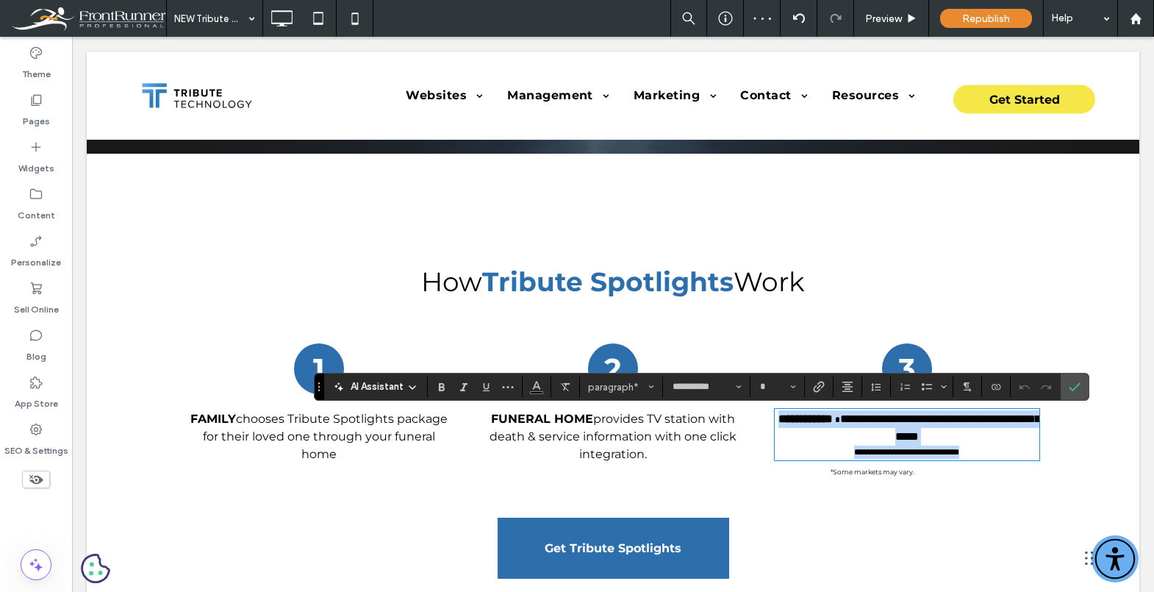
click at [985, 455] on p "**********" at bounding box center [907, 434] width 265 height 49
type input "**"
drag, startPoint x: 992, startPoint y: 455, endPoint x: 806, endPoint y: 459, distance: 186.8
click at [806, 459] on p "**********" at bounding box center [907, 434] width 265 height 49
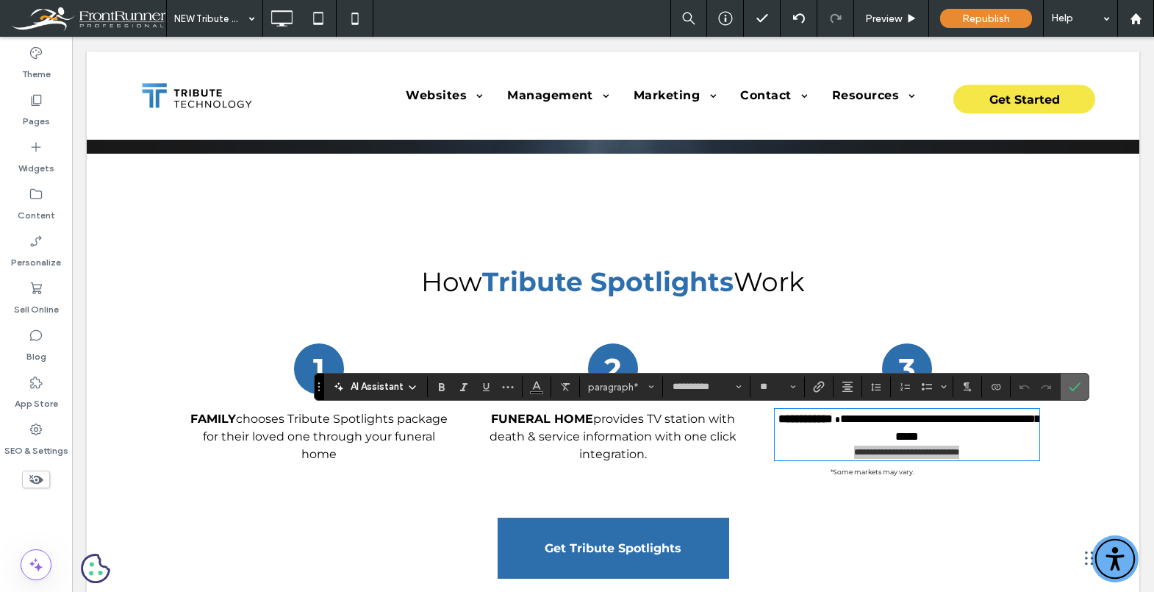
drag, startPoint x: 1063, startPoint y: 387, endPoint x: 819, endPoint y: 446, distance: 251.2
click at [1064, 387] on label "Confirm" at bounding box center [1075, 386] width 22 height 26
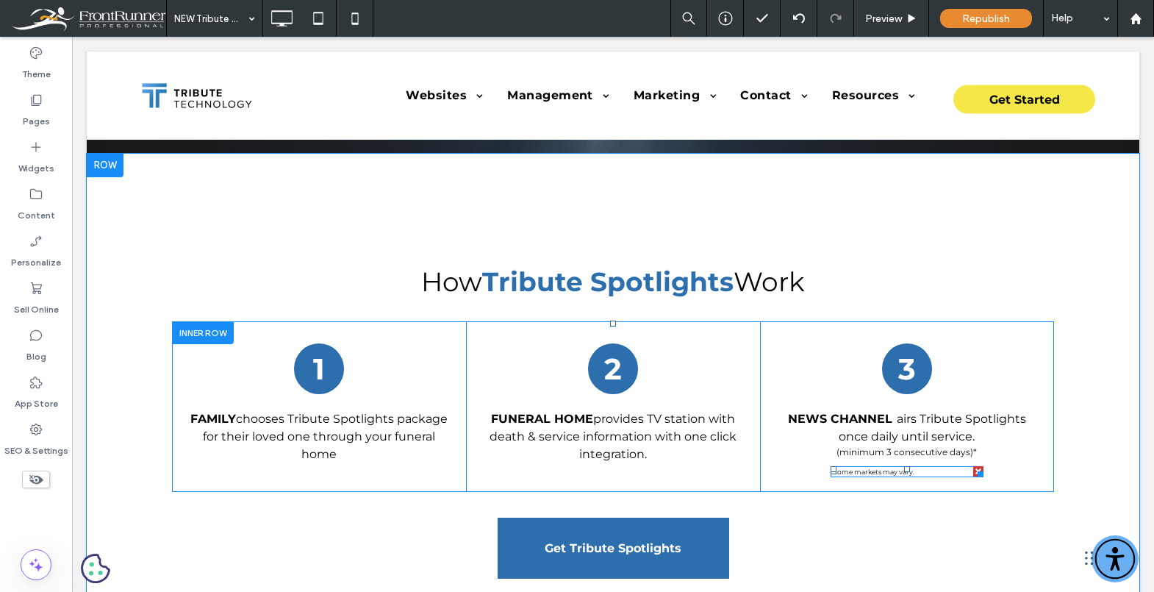
click at [878, 475] on span "*Some markets may vary." at bounding box center [873, 472] width 84 height 8
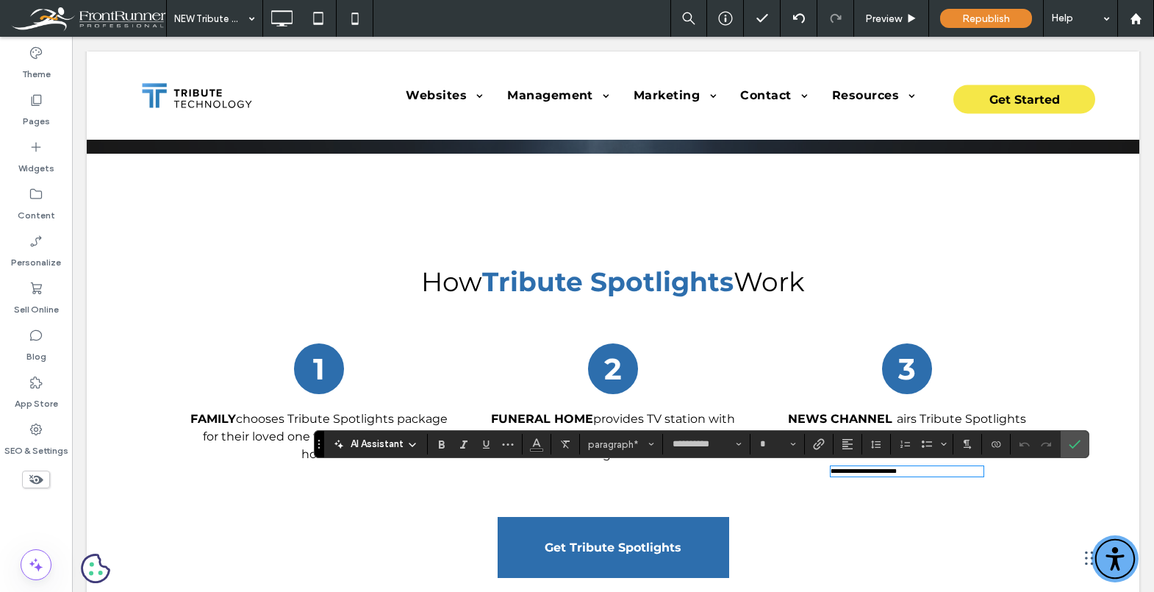
click at [832, 441] on section at bounding box center [819, 444] width 29 height 21
click at [848, 444] on use "Alignment" at bounding box center [847, 444] width 10 height 10
click at [864, 375] on icon "ui.textEditor.alignment.center" at bounding box center [859, 378] width 12 height 12
drag, startPoint x: 1080, startPoint y: 445, endPoint x: 1008, endPoint y: 411, distance: 79.9
click at [1080, 445] on icon "Confirm" at bounding box center [1075, 444] width 12 height 12
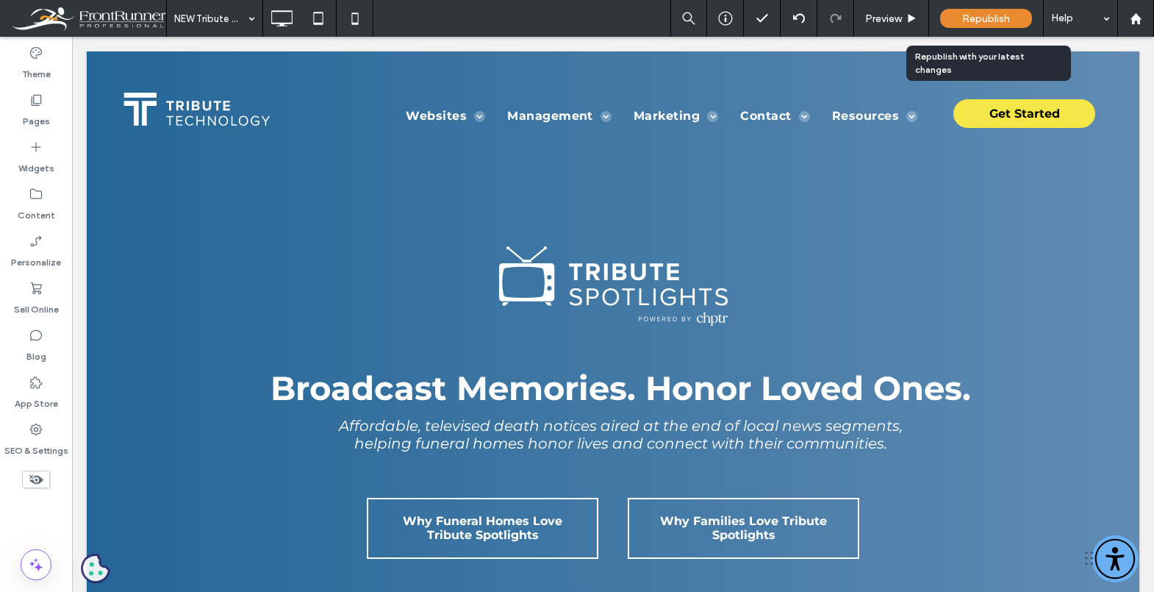
click at [998, 26] on div "Republish" at bounding box center [986, 18] width 92 height 19
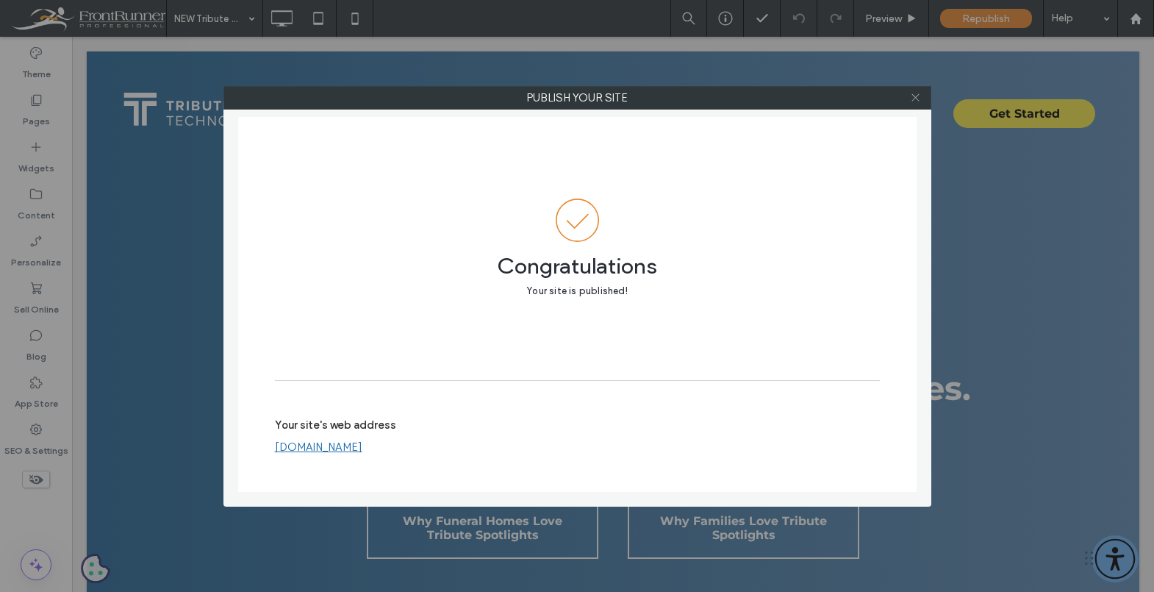
click at [911, 95] on icon at bounding box center [915, 97] width 11 height 11
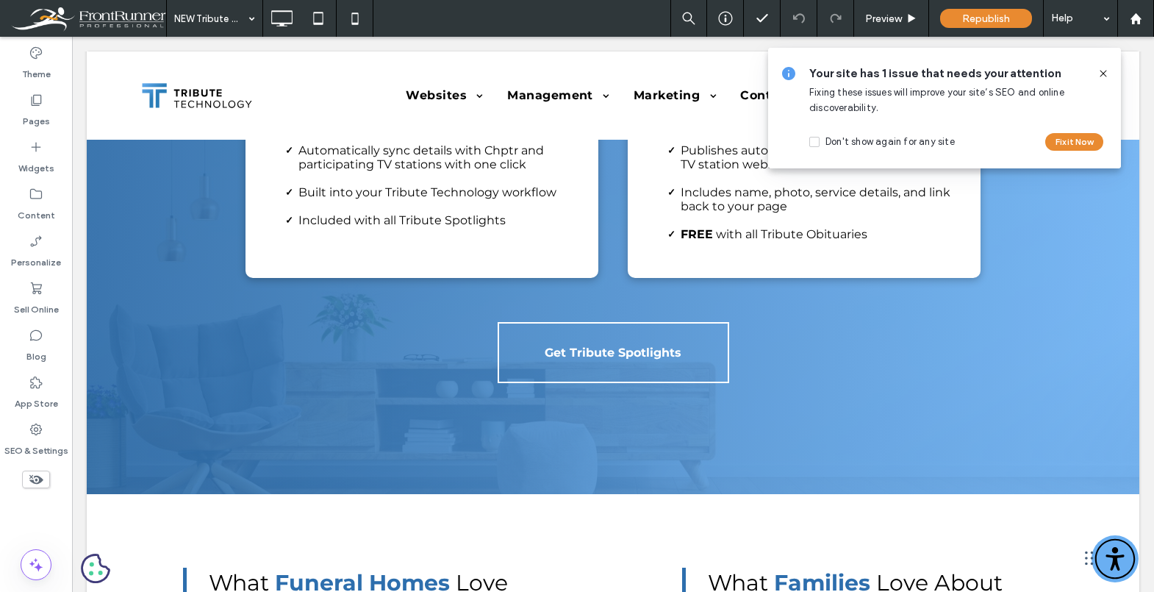
scroll to position [1717, 0]
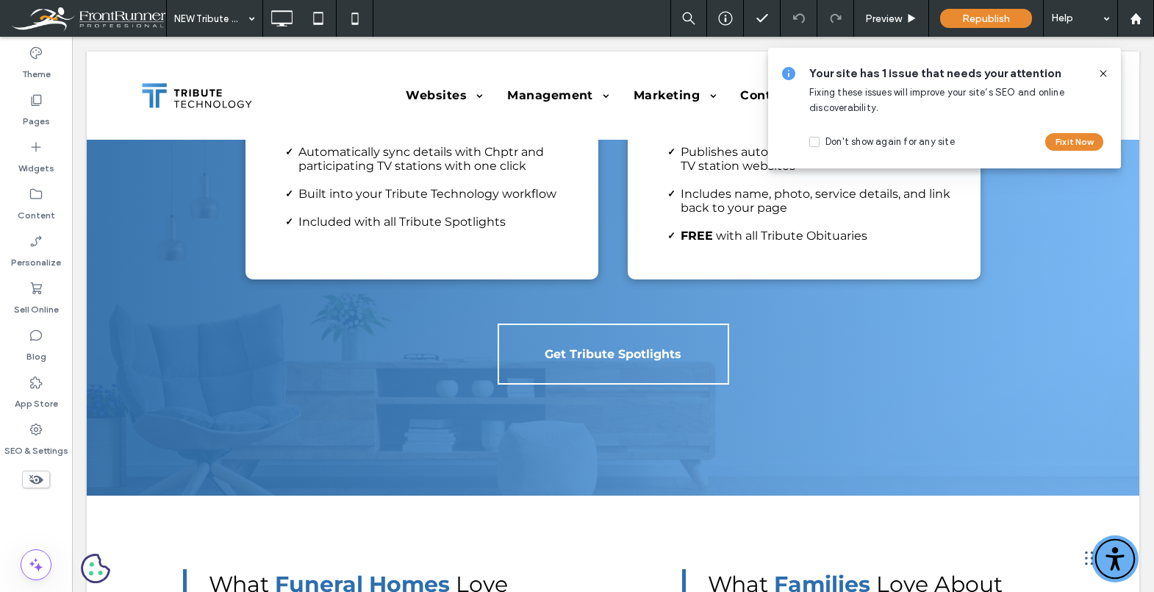
click at [1105, 72] on use at bounding box center [1103, 73] width 7 height 7
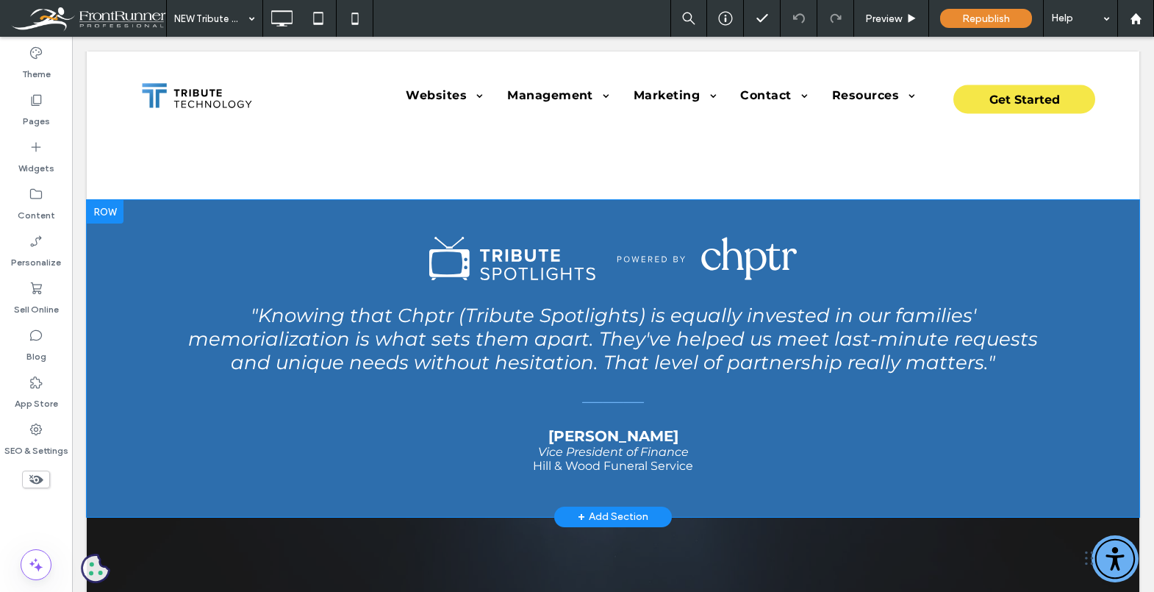
scroll to position [2637, 0]
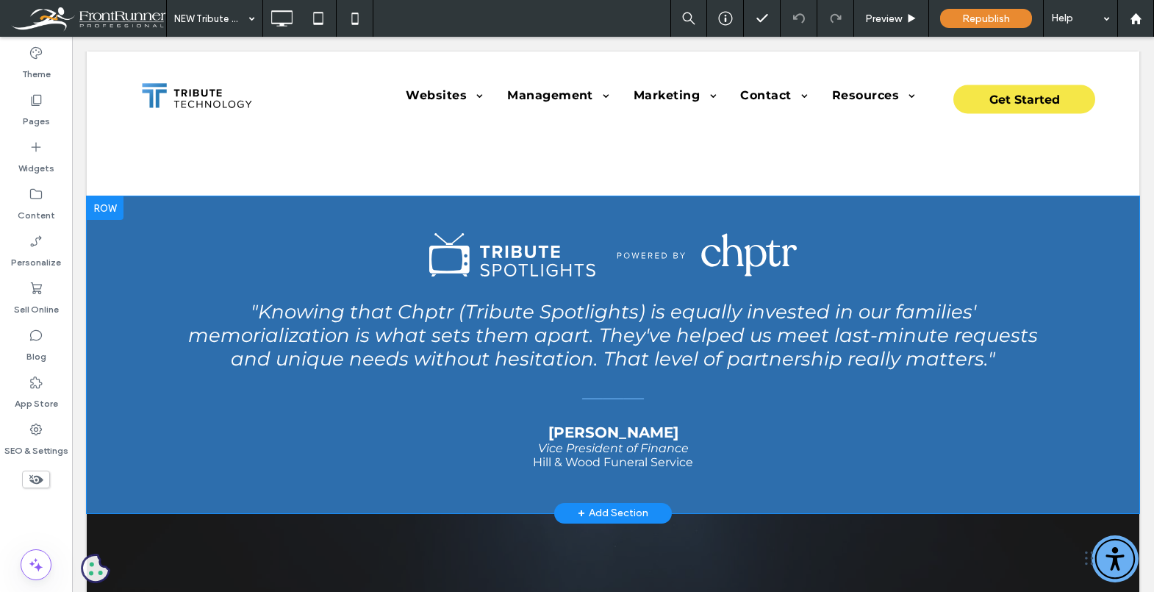
click at [743, 210] on div ""Knowing that Chptr (Tribute Spotlights) is equally invested in our families' m…" at bounding box center [613, 354] width 1053 height 316
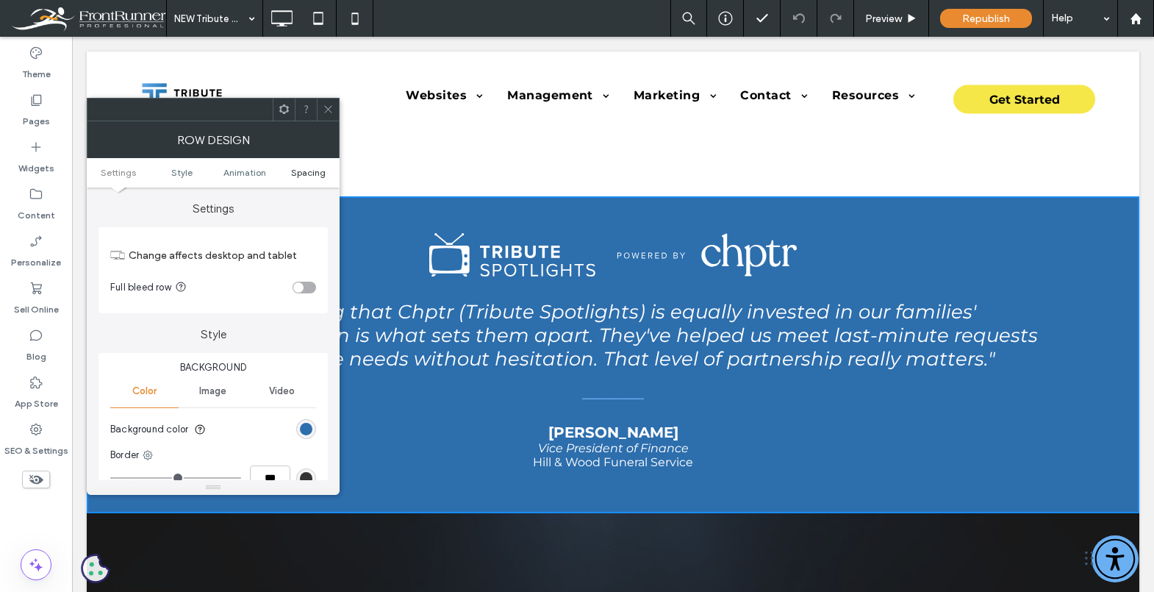
click at [307, 170] on span "Spacing" at bounding box center [308, 172] width 35 height 11
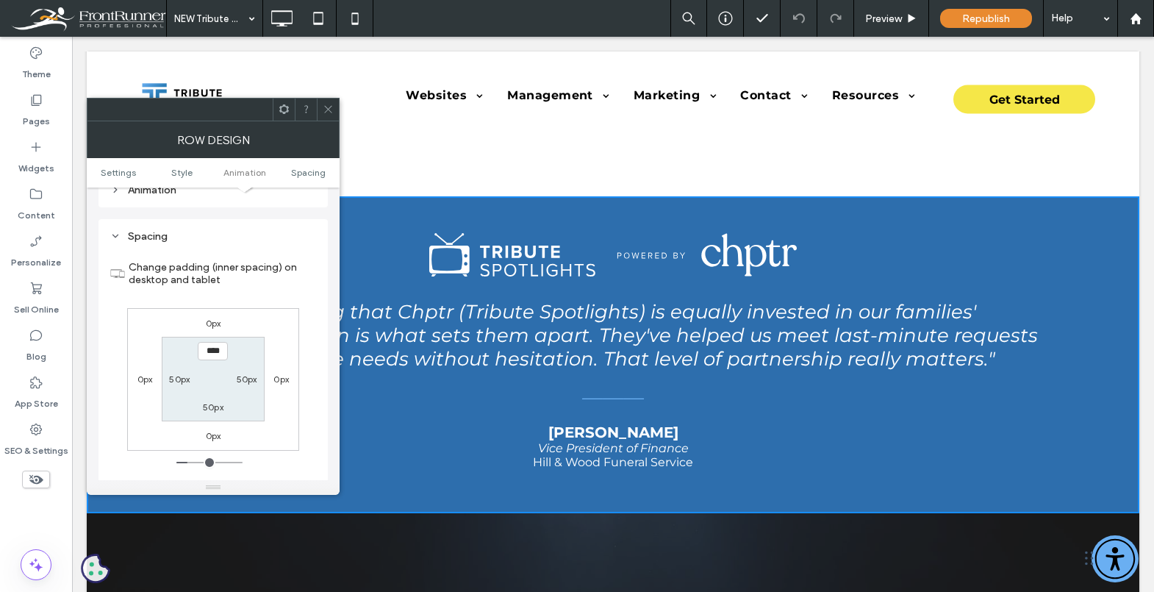
scroll to position [416, 0]
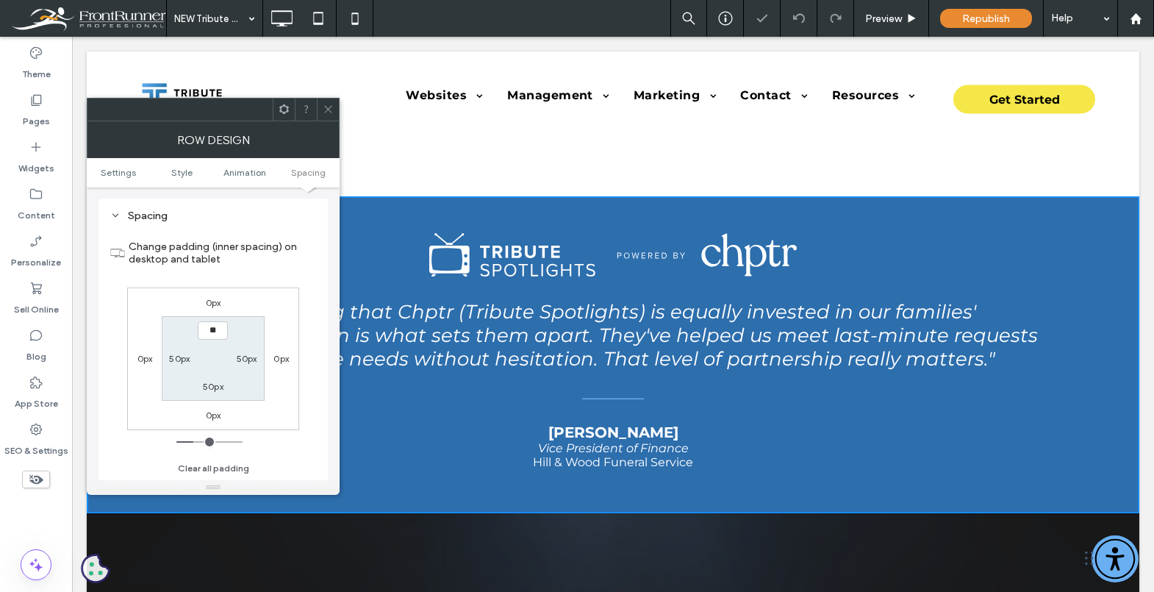
type input "****"
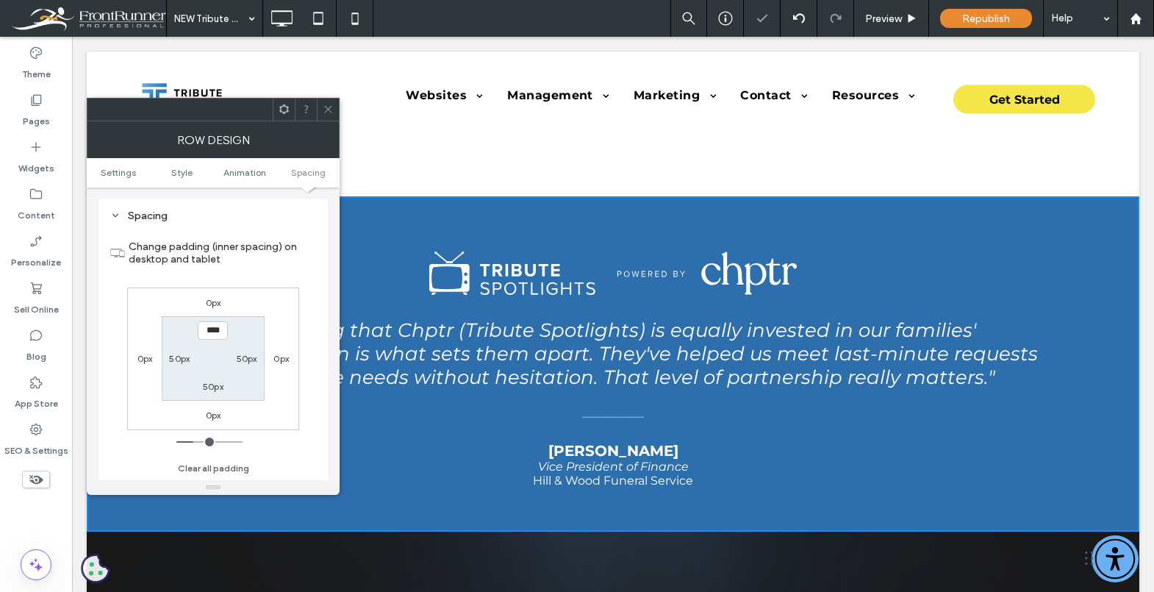
click at [210, 391] on label "50px" at bounding box center [213, 386] width 21 height 11
type input "**"
type input "****"
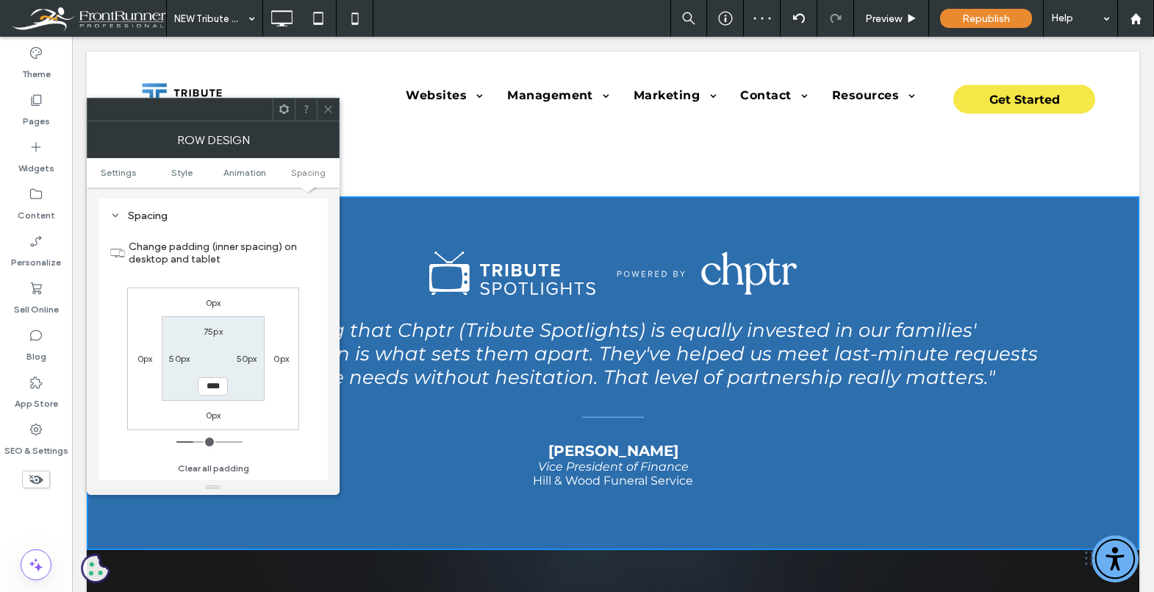
click at [335, 115] on div at bounding box center [328, 110] width 22 height 22
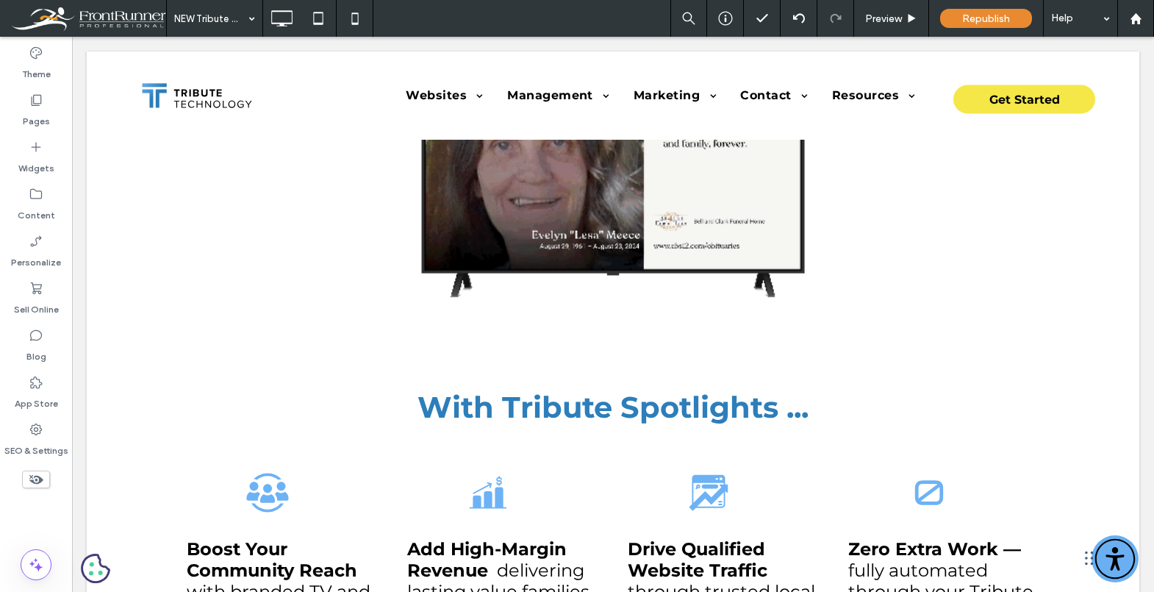
scroll to position [0, 0]
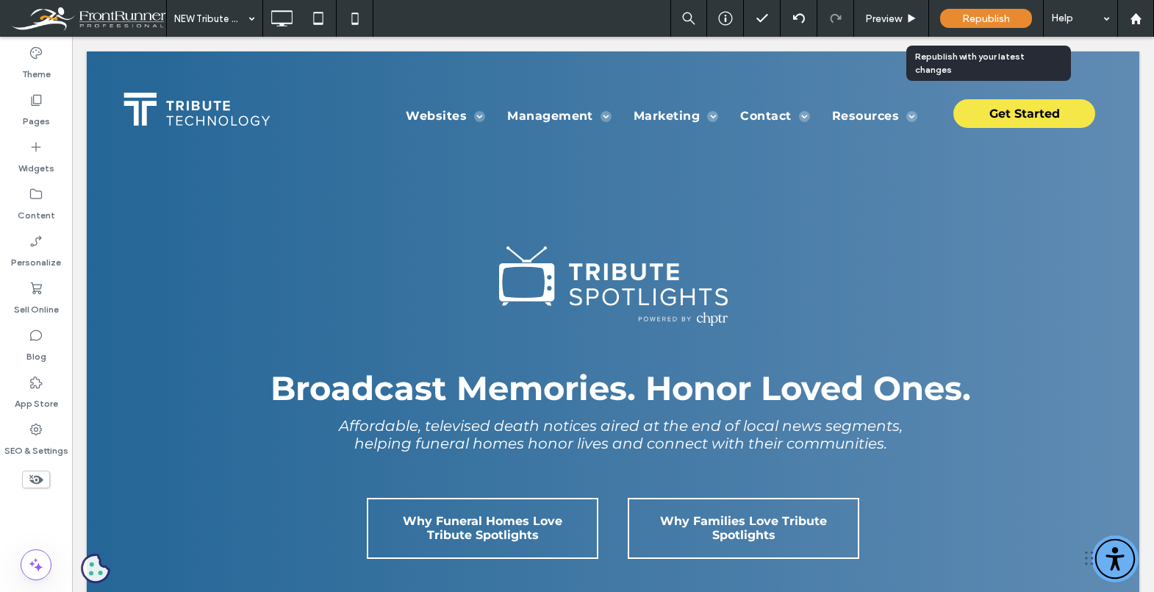
click at [1006, 19] on span "Republish" at bounding box center [986, 18] width 48 height 12
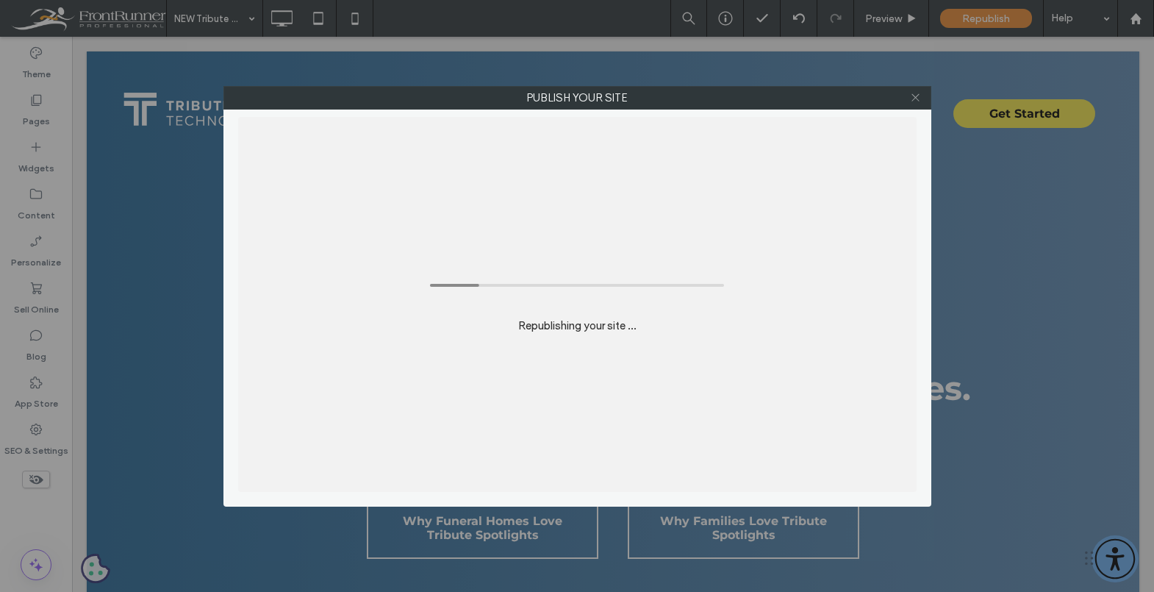
click at [917, 95] on use at bounding box center [915, 97] width 7 height 7
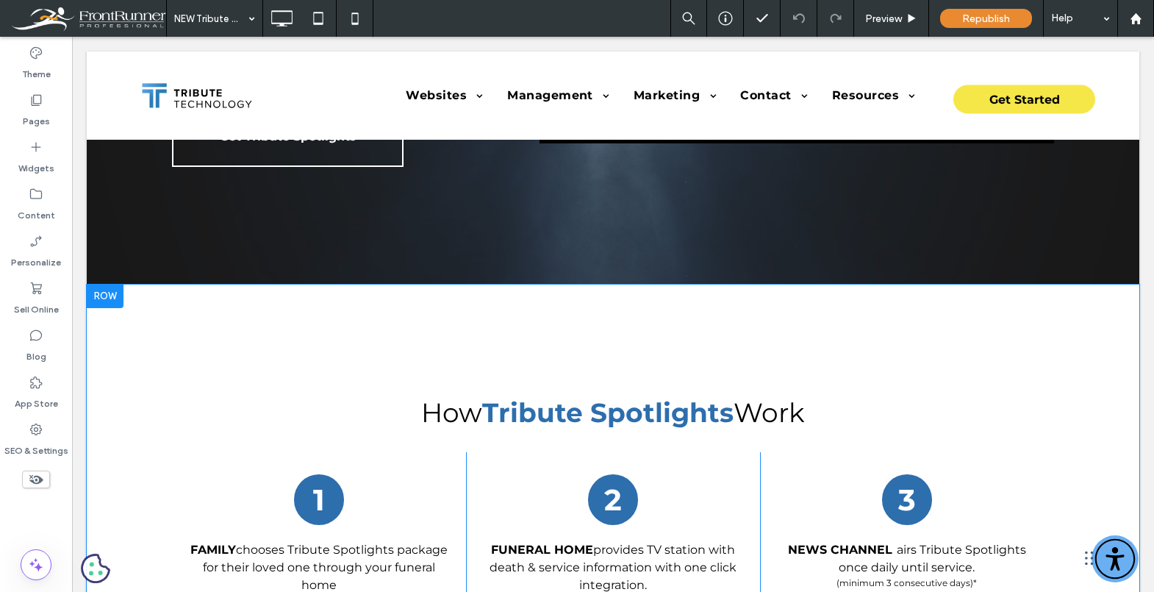
scroll to position [3426, 0]
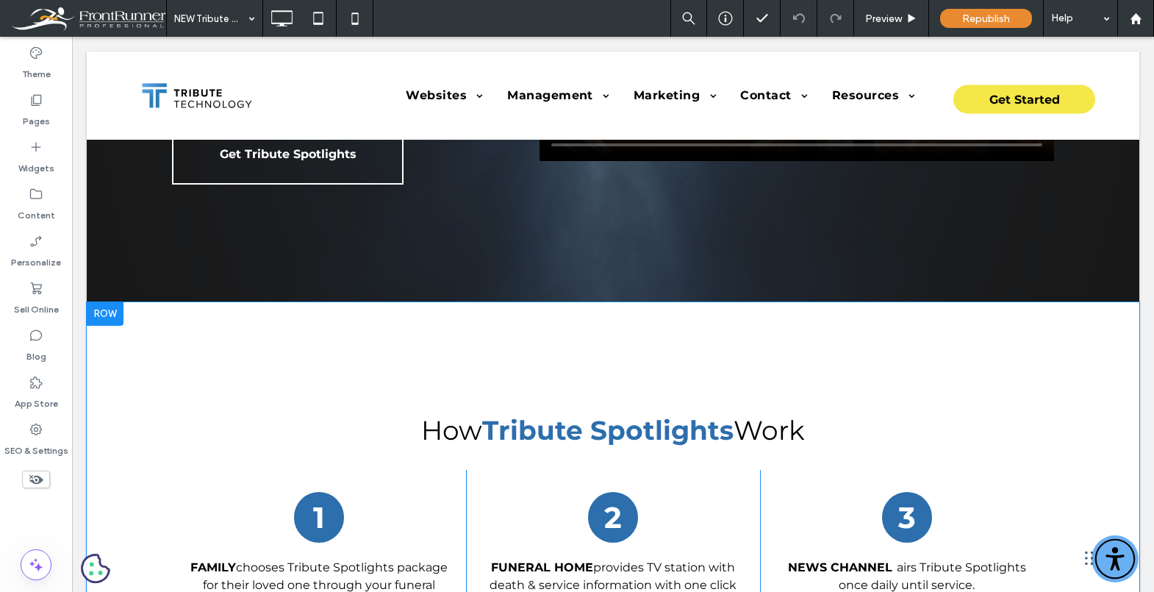
click at [615, 356] on div "How Tribute Spotlights Work 1 Family chooses Tribute Spotlights package for the…" at bounding box center [613, 582] width 882 height 487
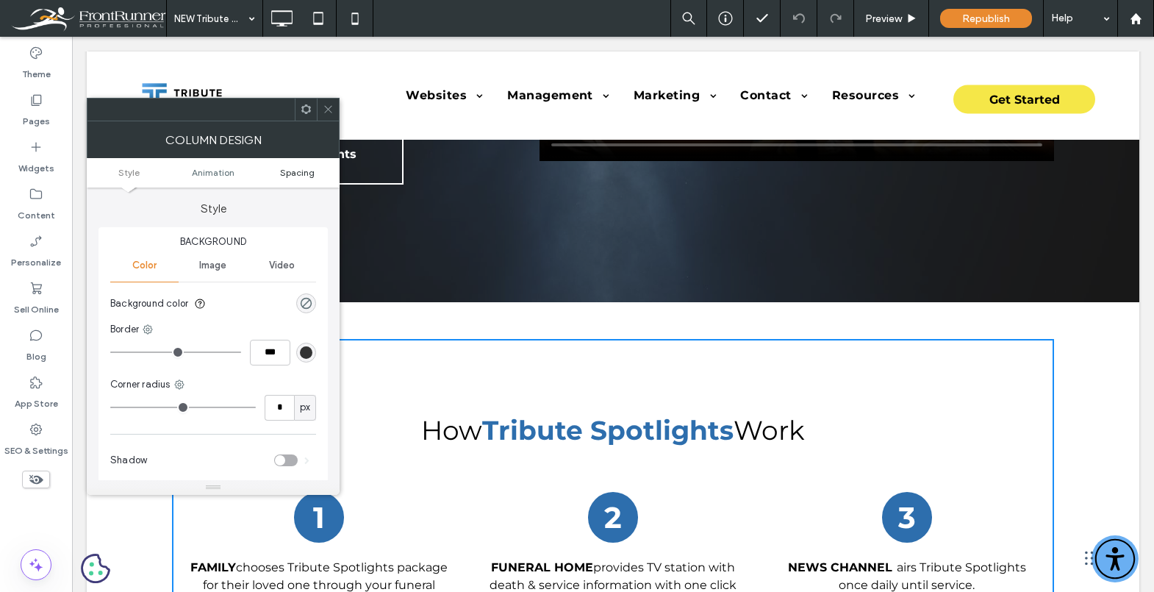
click at [313, 171] on span "Spacing" at bounding box center [297, 172] width 35 height 11
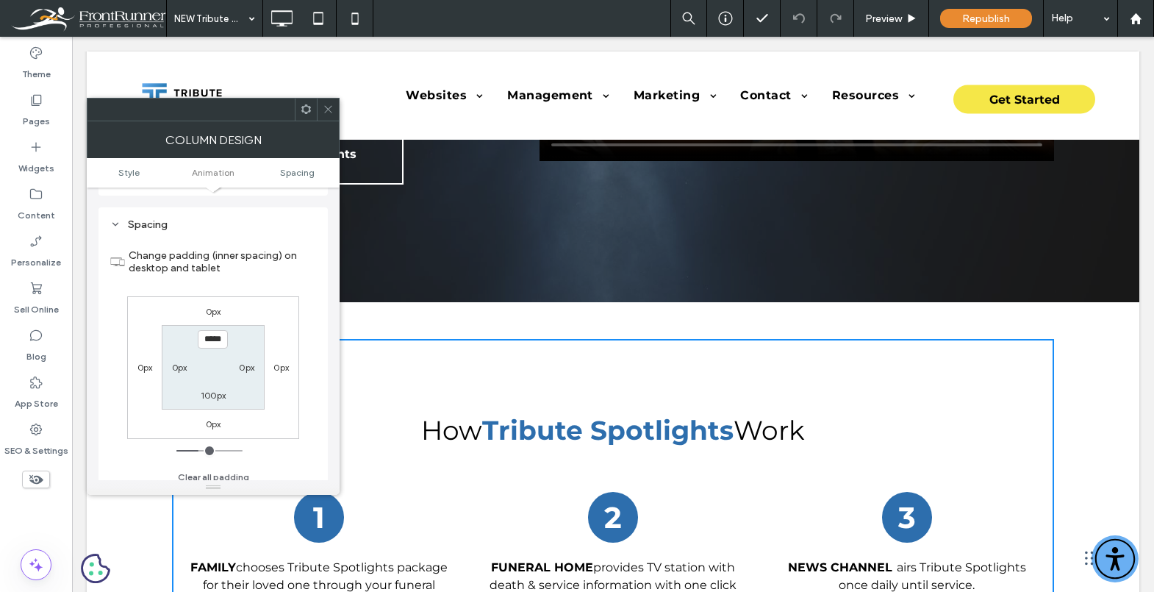
scroll to position [346, 0]
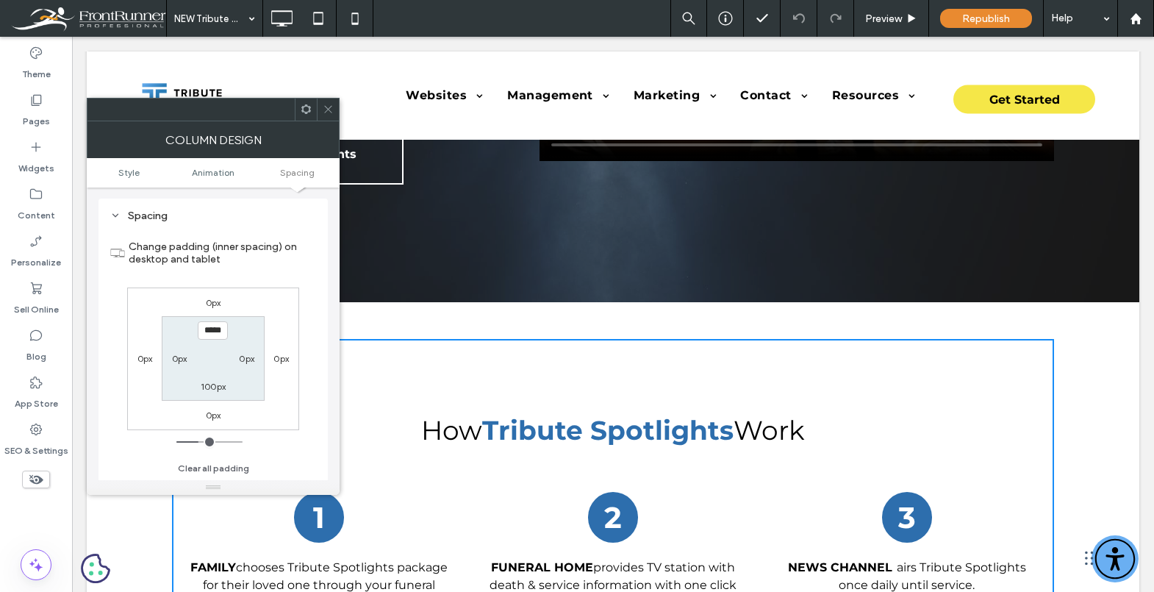
click at [328, 112] on icon at bounding box center [328, 109] width 11 height 11
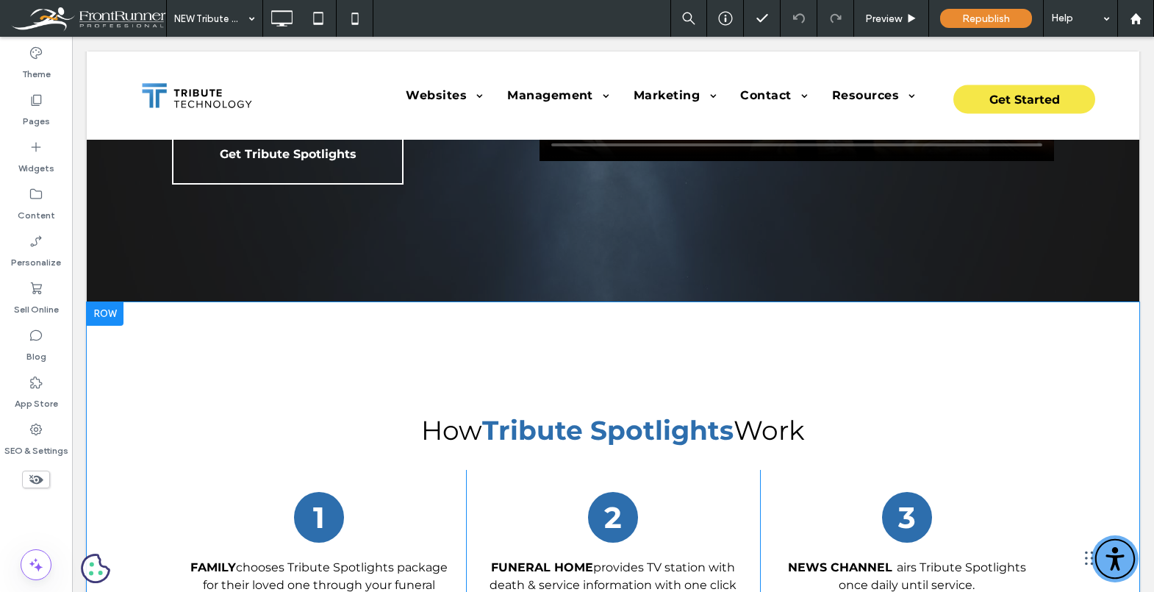
click at [328, 323] on div "How Tribute Spotlights Work 1 Family chooses Tribute Spotlights package for the…" at bounding box center [613, 582] width 1053 height 561
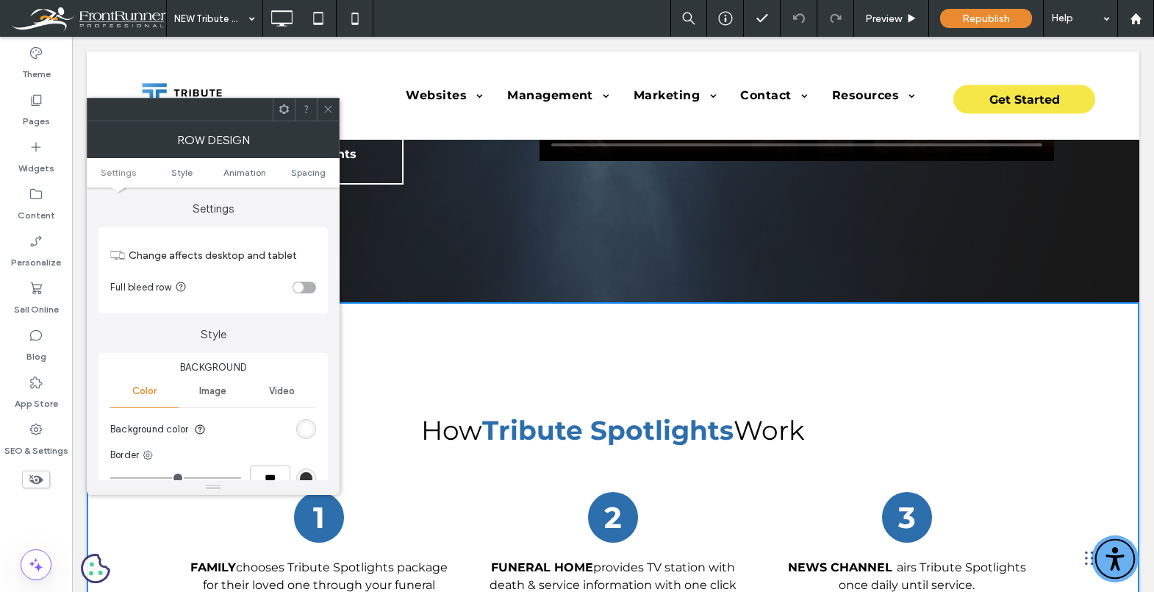
click at [325, 110] on icon at bounding box center [328, 109] width 11 height 11
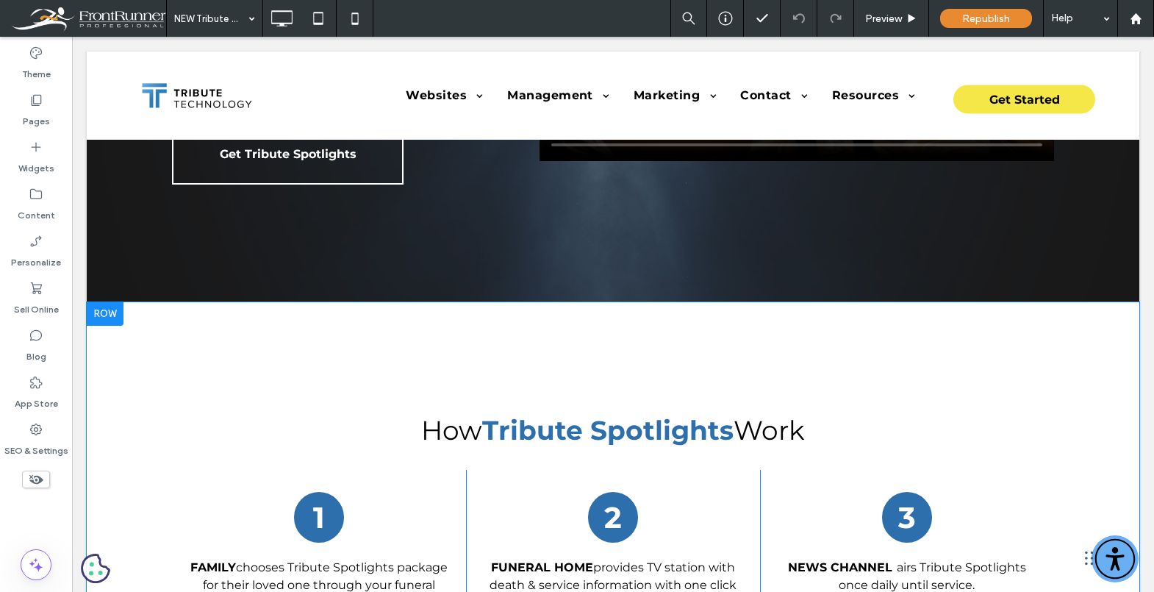
click at [398, 363] on div "How Tribute Spotlights Work 1 Family chooses Tribute Spotlights package for the…" at bounding box center [613, 582] width 882 height 487
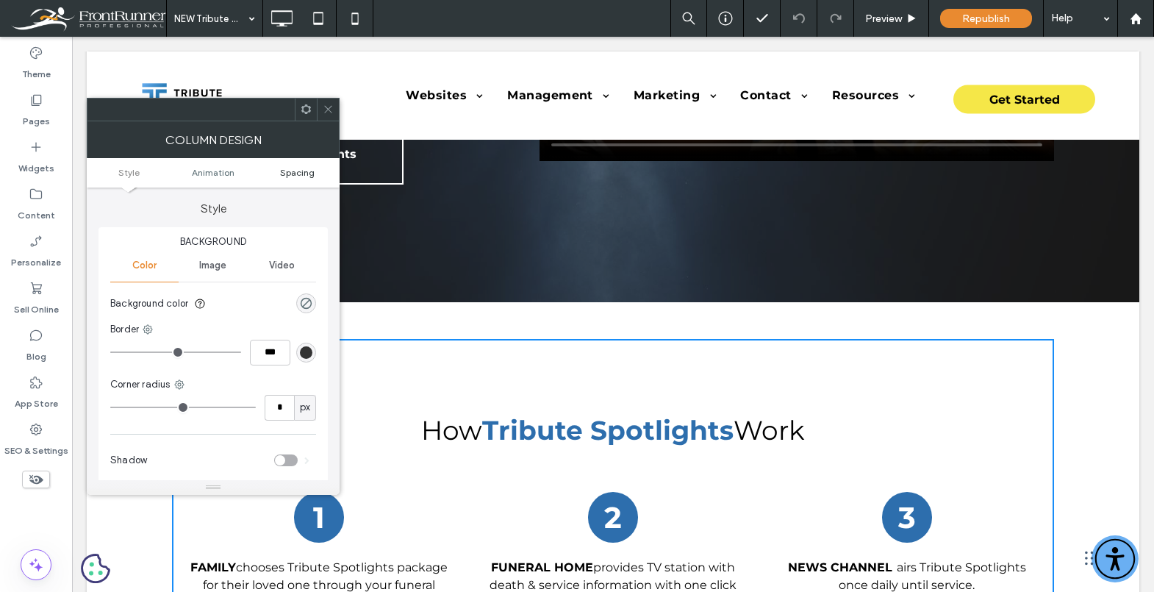
click at [304, 168] on span "Spacing" at bounding box center [297, 172] width 35 height 11
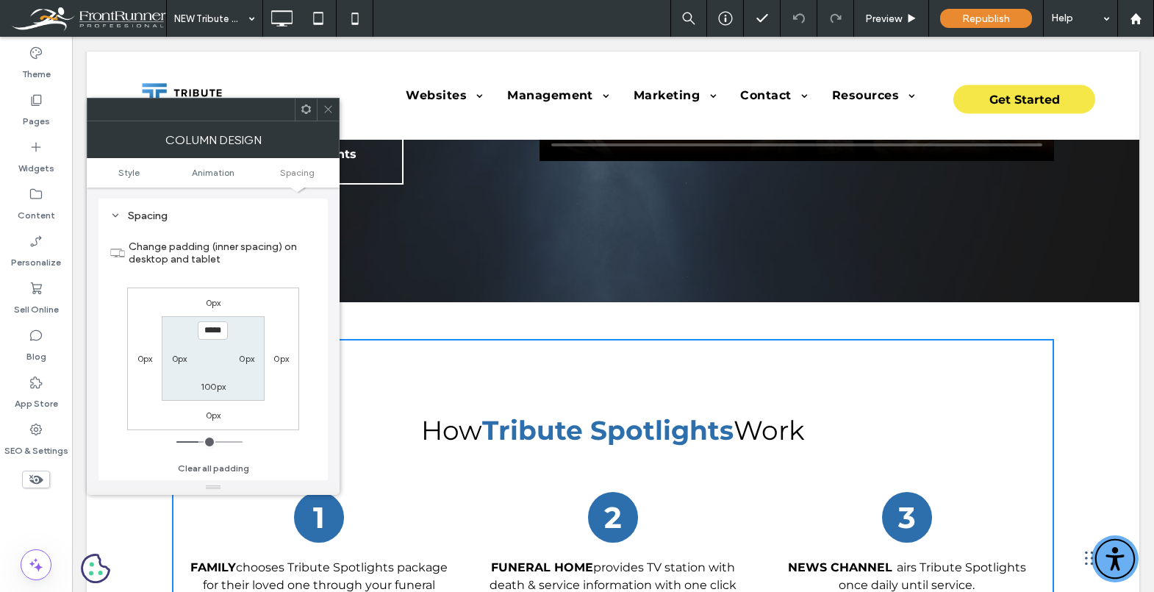
type input "*"
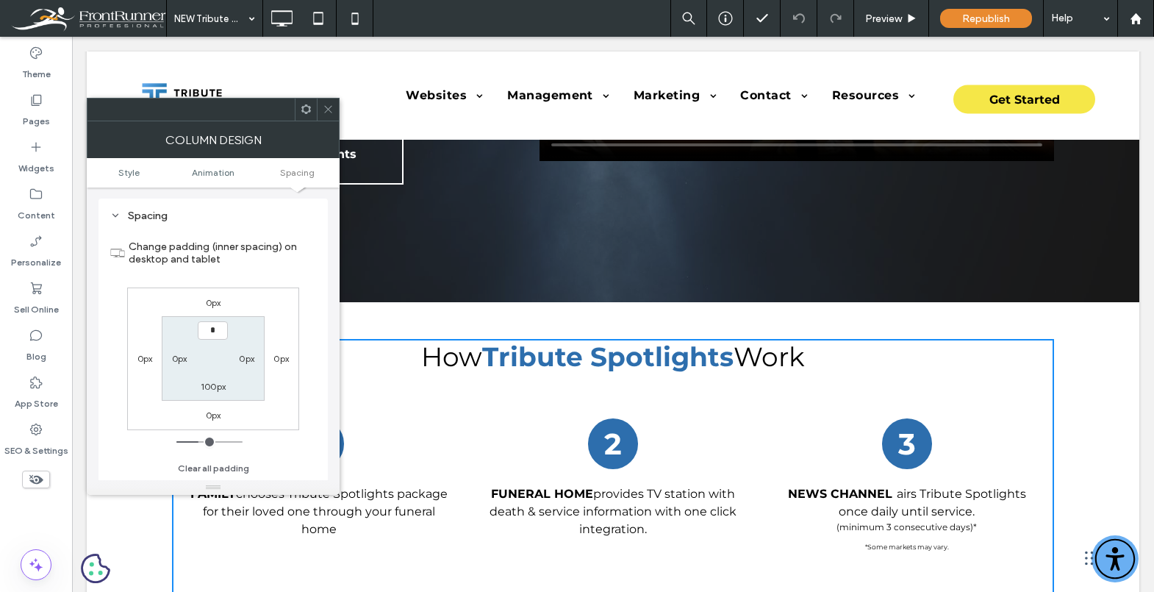
type input "***"
type input "*"
type input "***"
click at [332, 104] on icon at bounding box center [328, 109] width 11 height 11
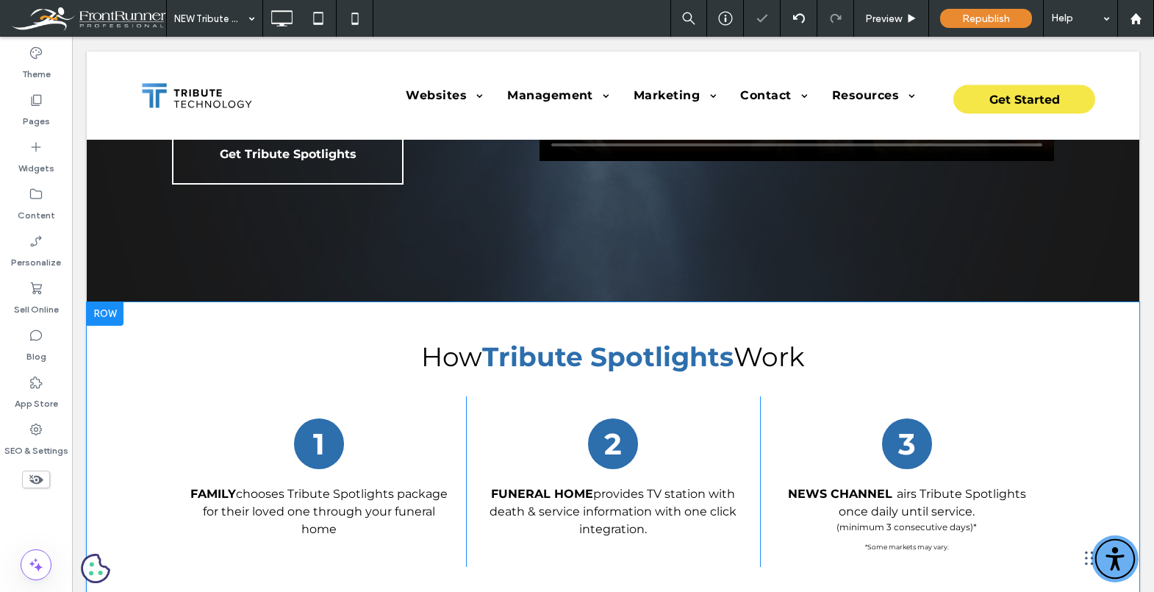
click at [337, 320] on div "How Tribute Spotlights Work 1 Family chooses Tribute Spotlights package for the…" at bounding box center [613, 509] width 1053 height 414
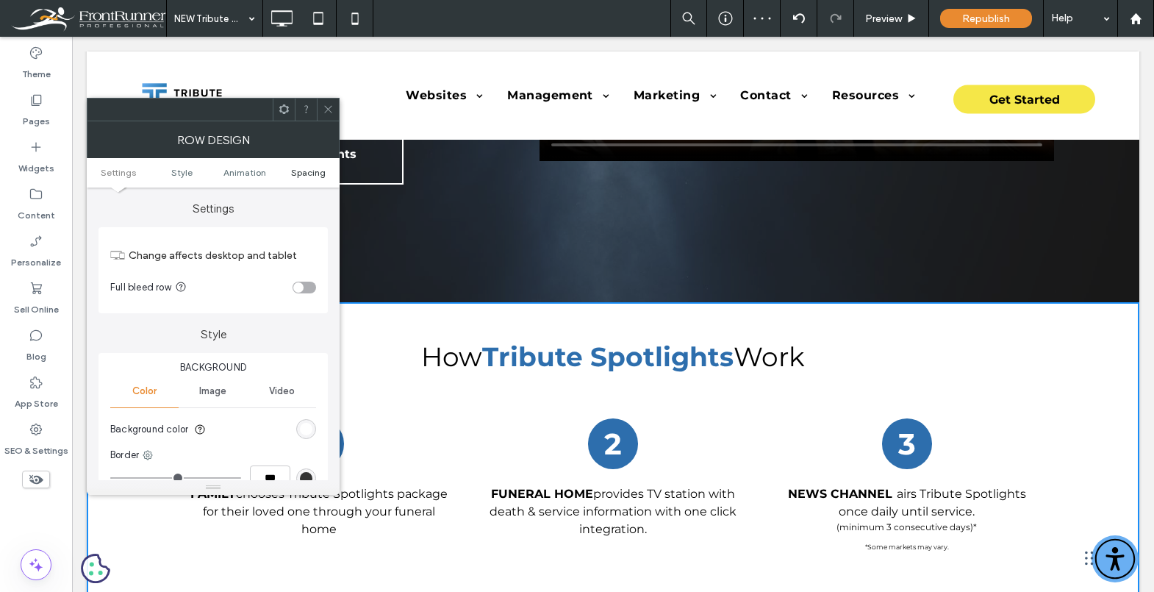
click at [306, 171] on span "Spacing" at bounding box center [308, 172] width 35 height 11
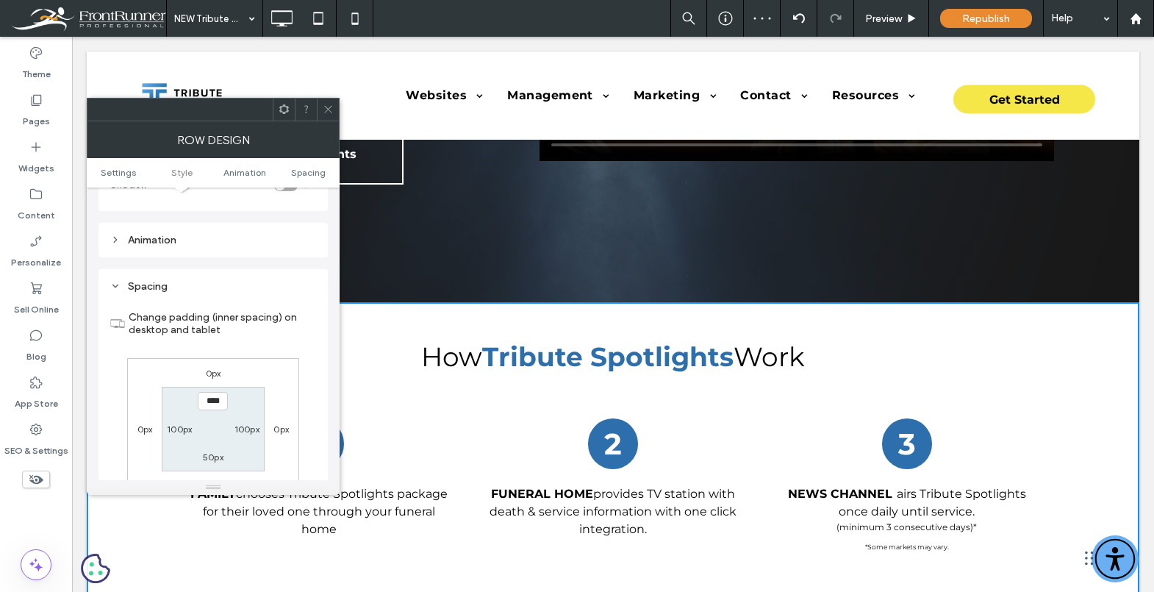
scroll to position [416, 0]
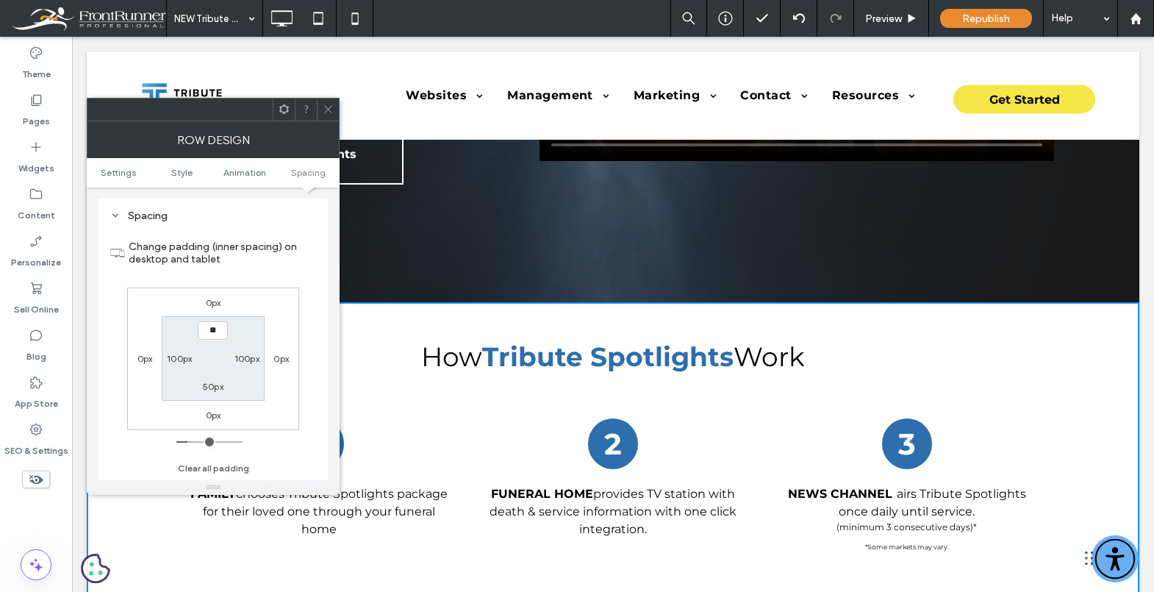
type input "***"
type input "**"
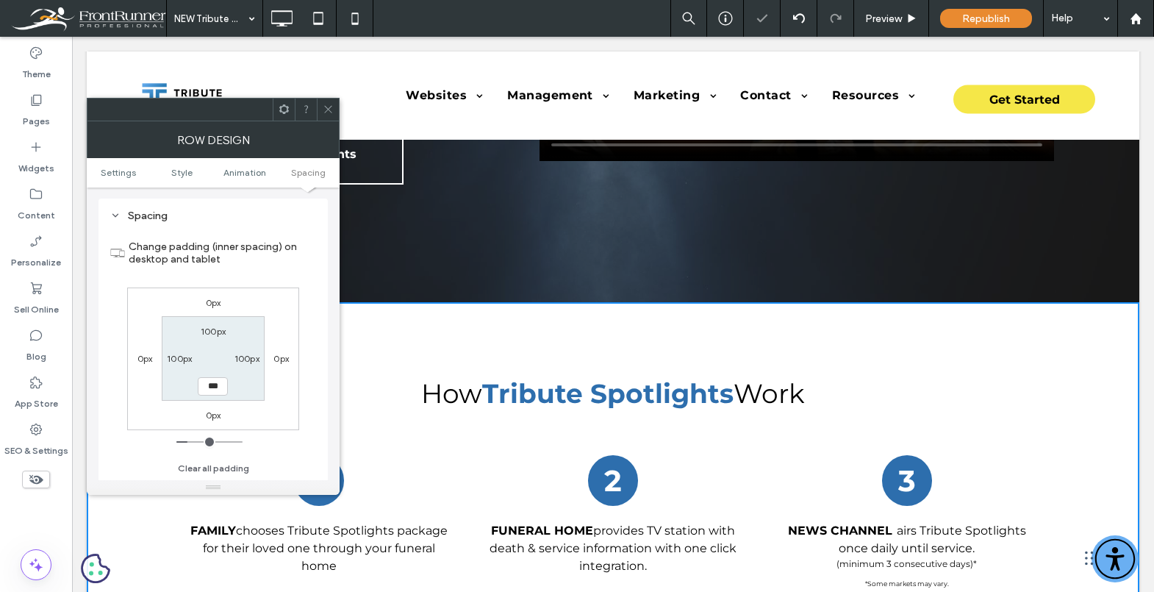
type input "***"
type input "*****"
click at [330, 105] on icon at bounding box center [328, 109] width 11 height 11
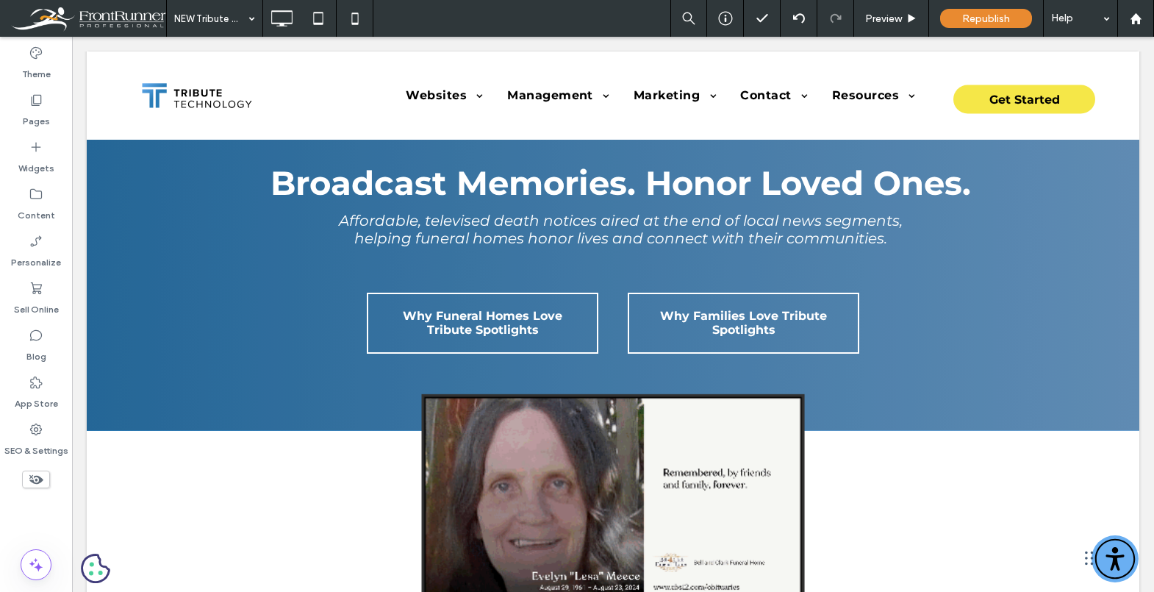
scroll to position [0, 0]
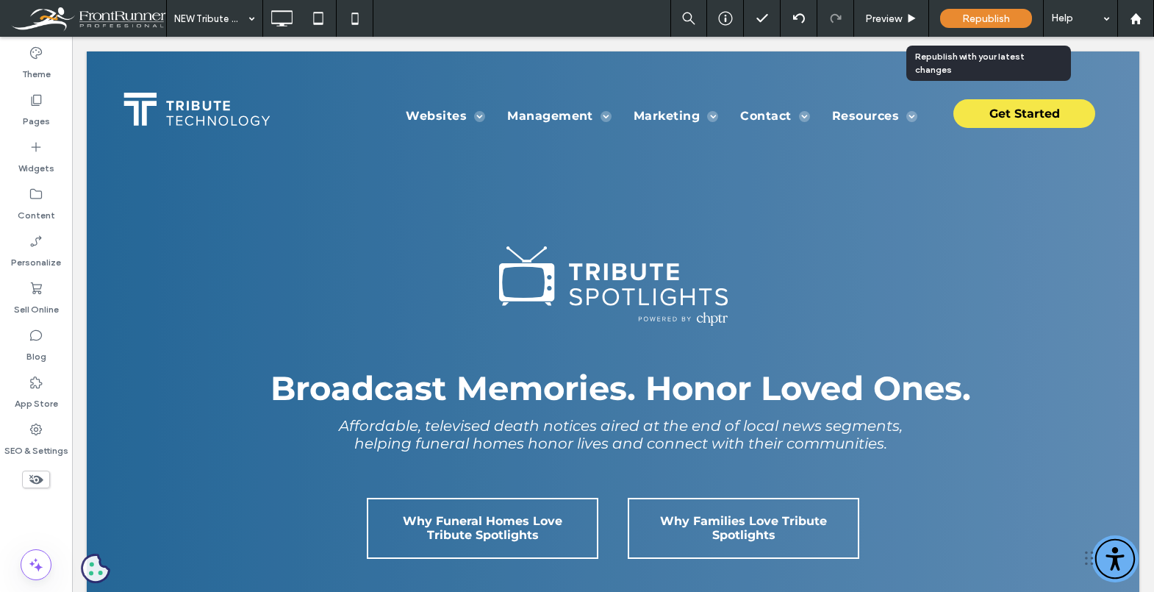
click at [987, 16] on span "Republish" at bounding box center [986, 18] width 48 height 12
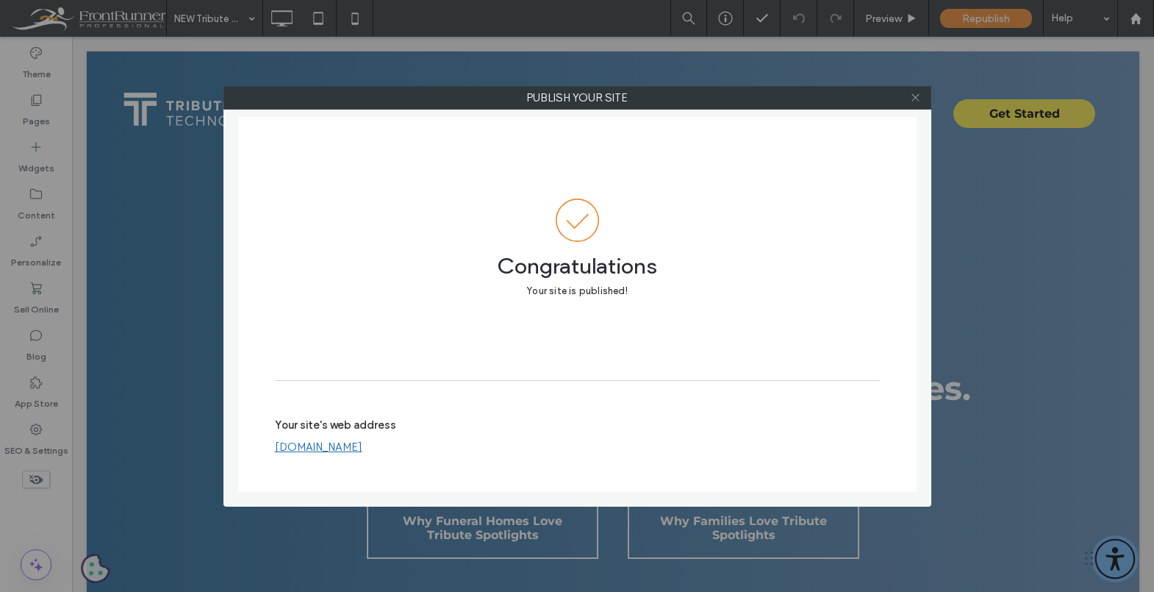
click at [917, 96] on use at bounding box center [915, 97] width 7 height 7
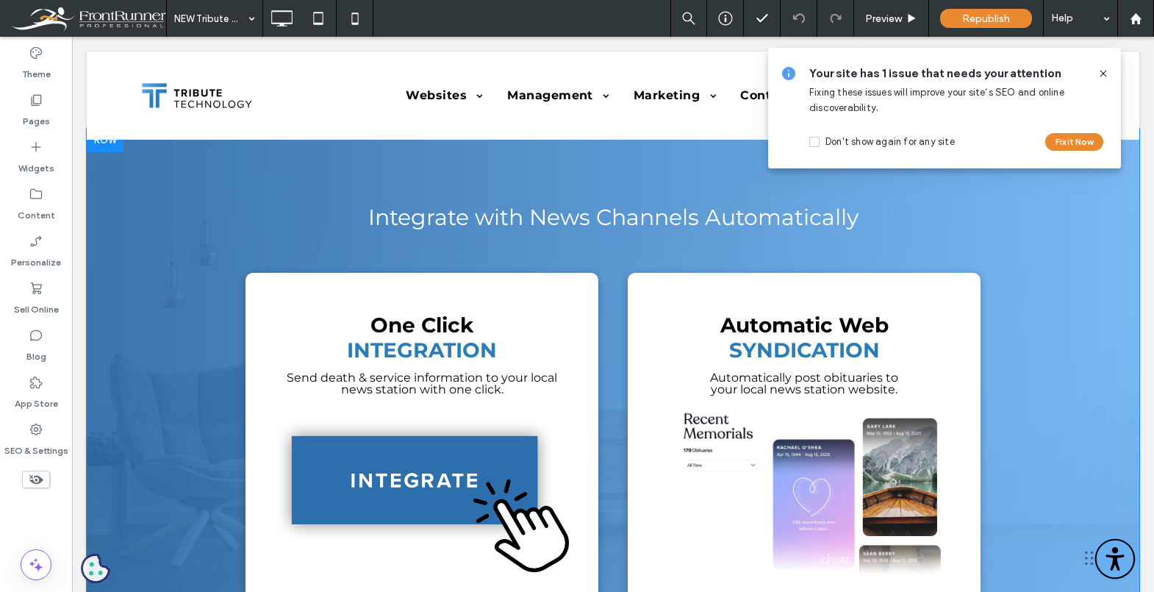
scroll to position [1237, 0]
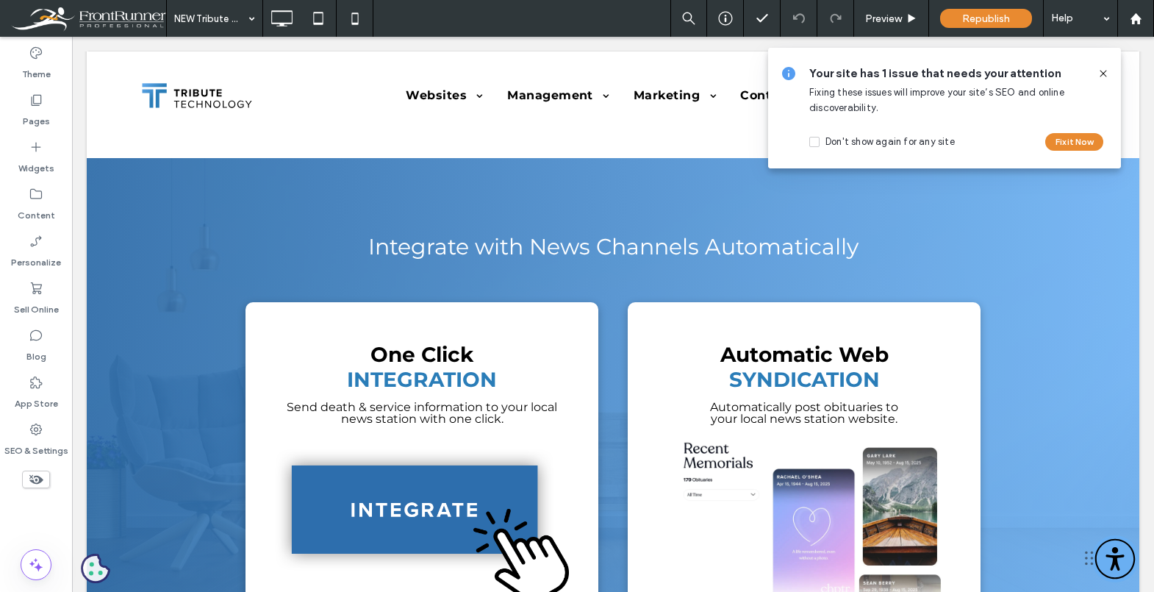
click at [1110, 71] on div "Your site has 1 issue that needs your attention Fixing these issues will improv…" at bounding box center [944, 108] width 353 height 121
click at [1106, 71] on icon at bounding box center [1104, 74] width 12 height 12
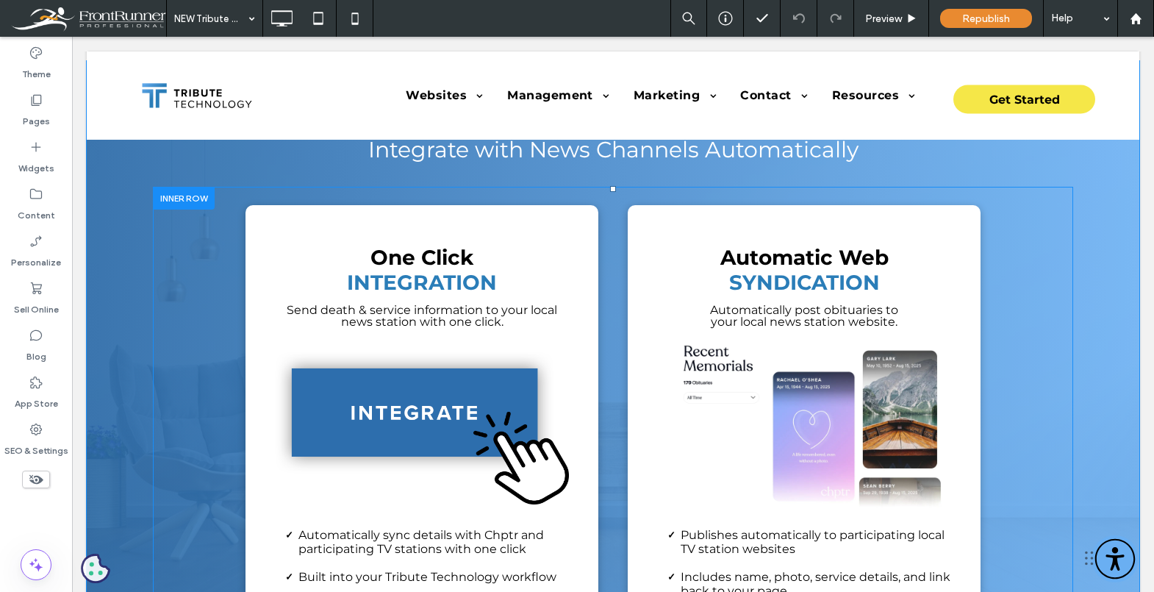
scroll to position [1339, 0]
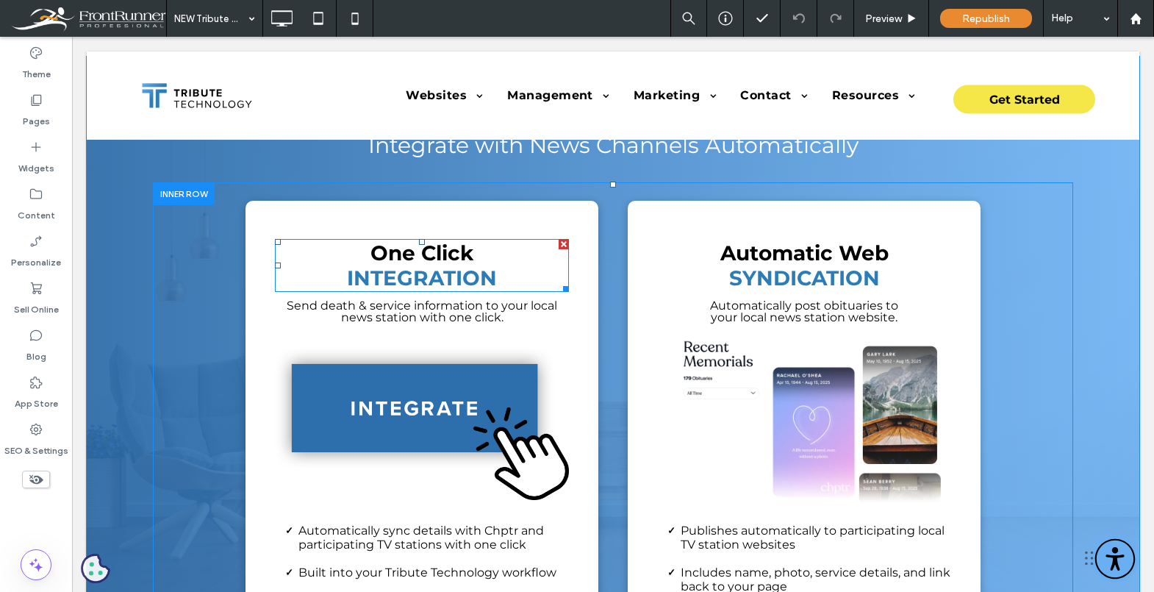
click at [437, 259] on span "One Click" at bounding box center [421, 252] width 103 height 25
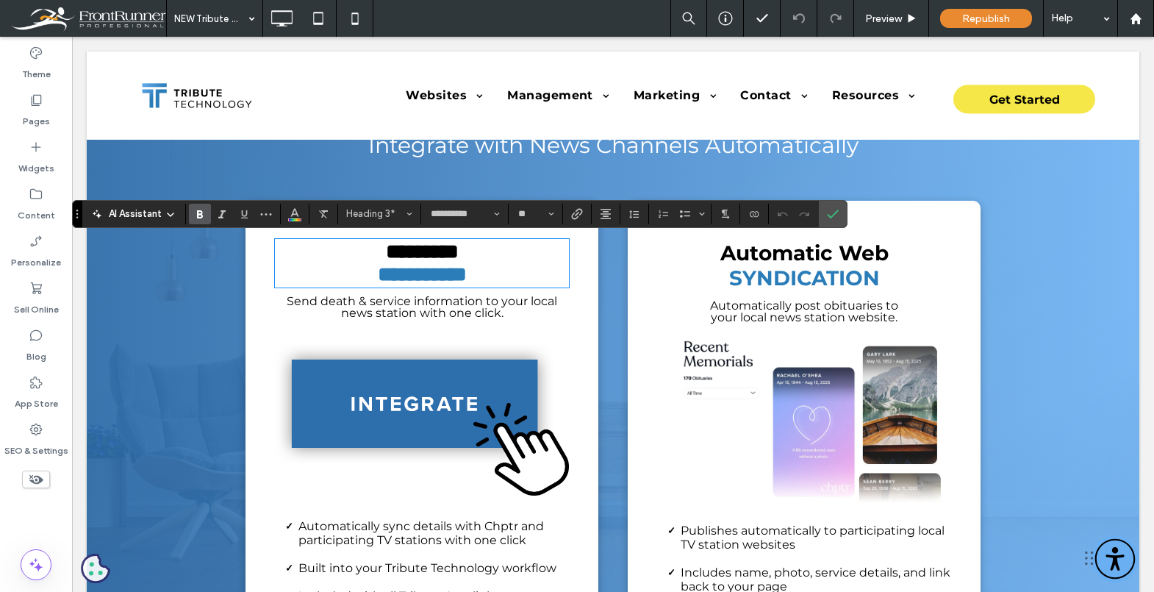
type input "**"
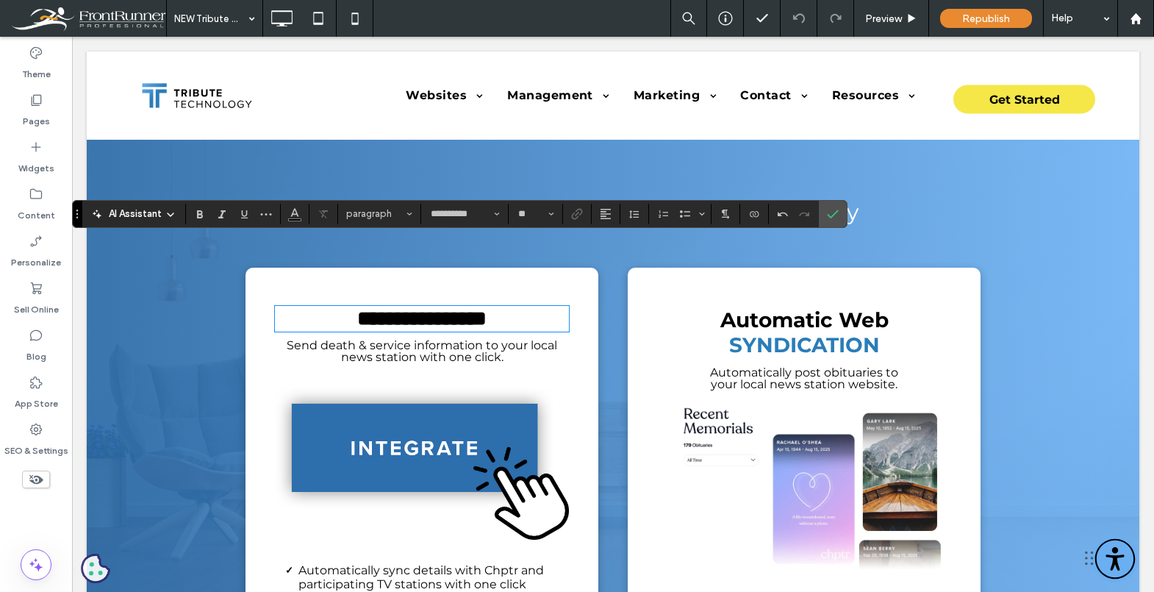
scroll to position [1256, 0]
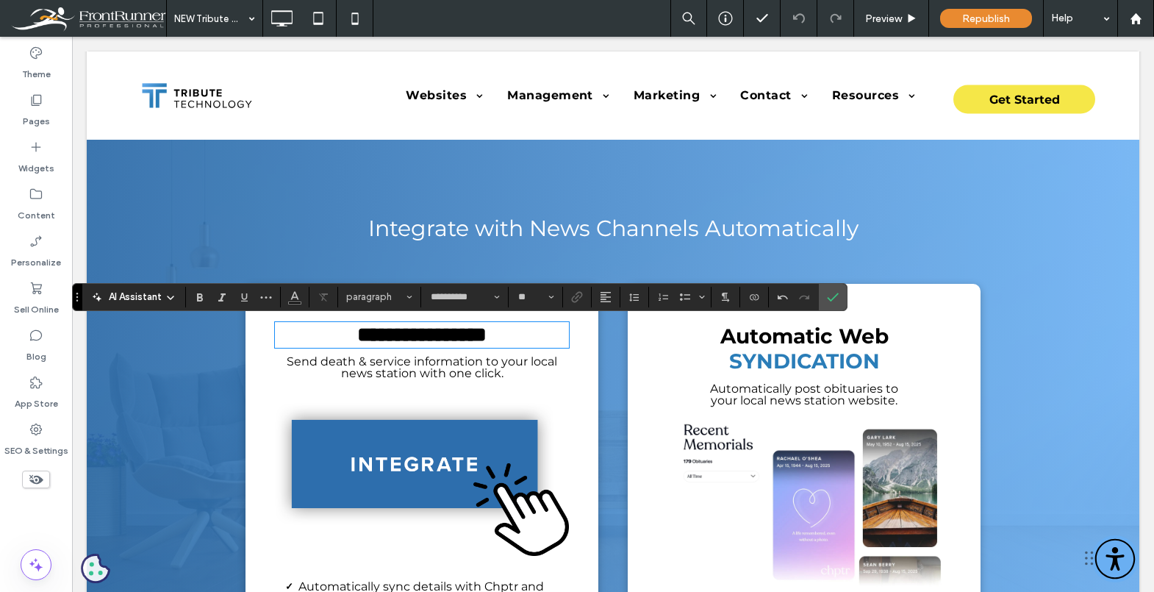
click at [490, 226] on span "Integrate with News Channels Automatically" at bounding box center [613, 228] width 490 height 27
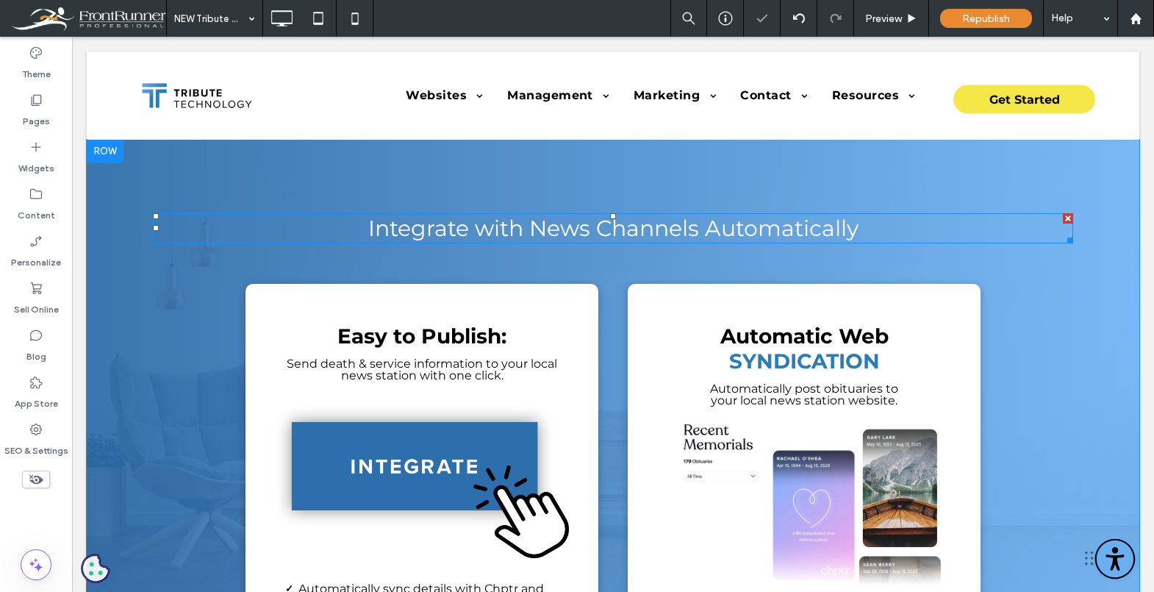
click at [425, 225] on span "Integrate with News Channels Automatically" at bounding box center [613, 228] width 490 height 27
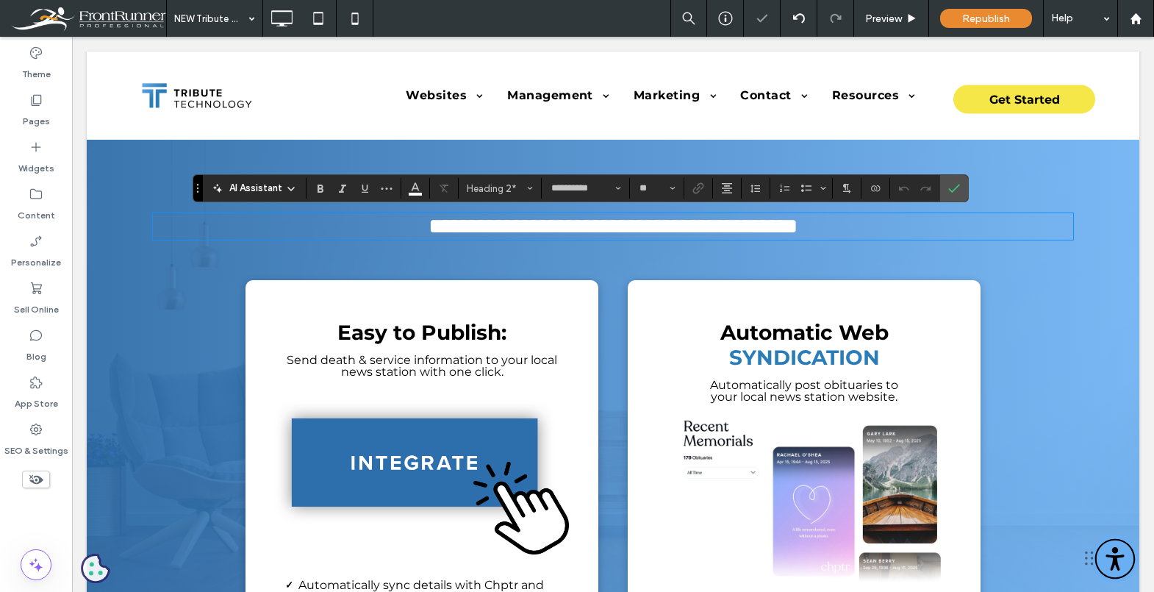
click at [429, 227] on span "**********" at bounding box center [613, 225] width 369 height 21
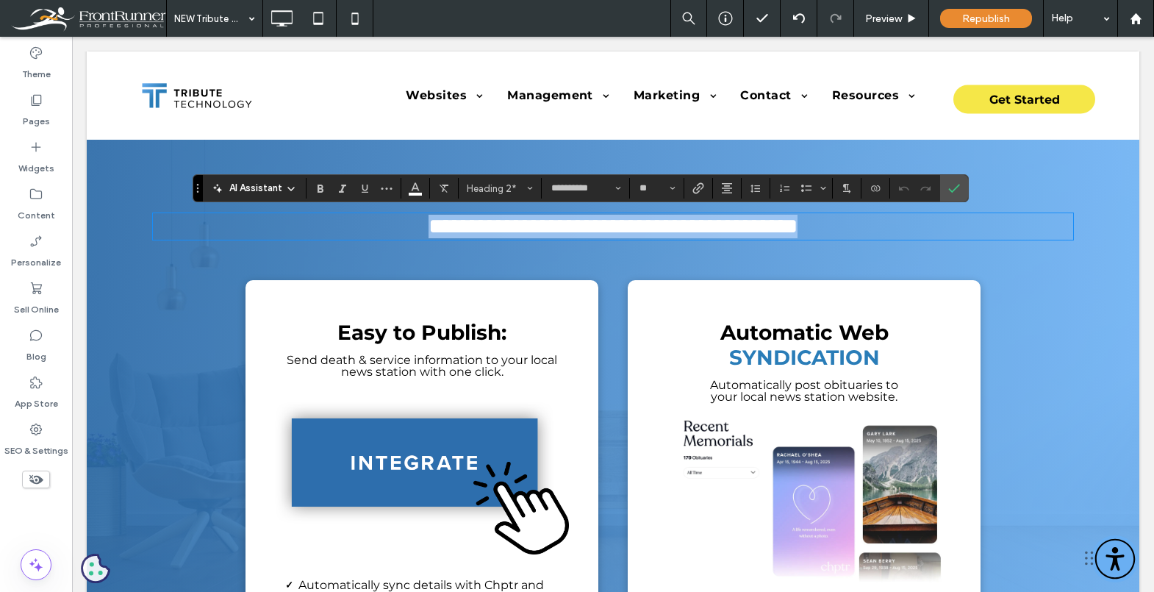
drag, startPoint x: 365, startPoint y: 230, endPoint x: 854, endPoint y: 232, distance: 488.8
click at [854, 232] on h2 "**********" at bounding box center [613, 227] width 920 height 24
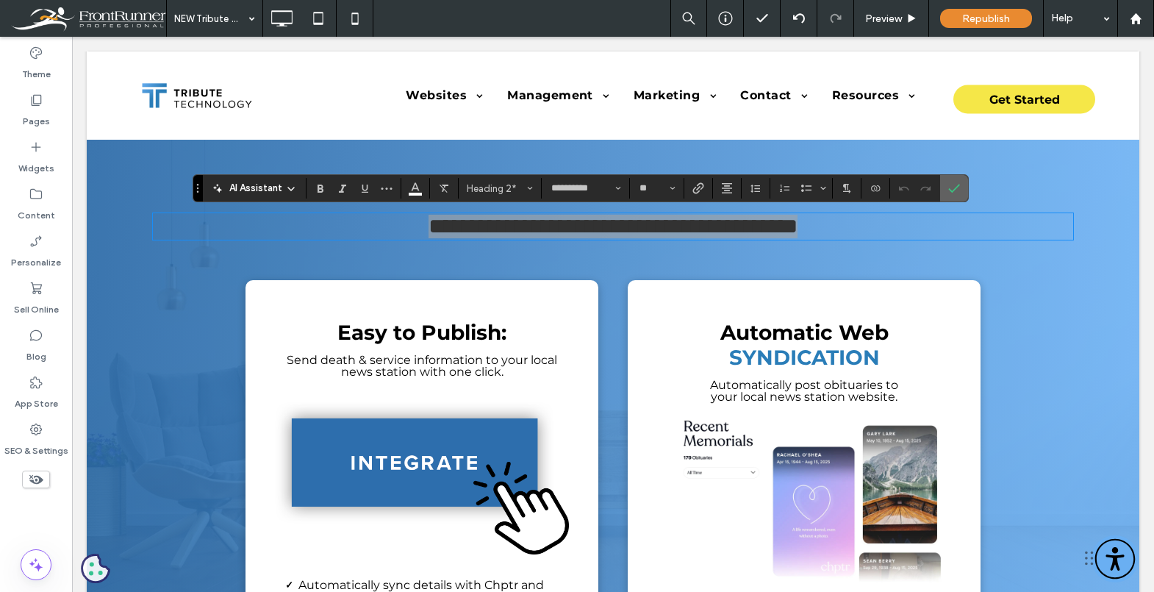
click at [957, 192] on icon "Confirm" at bounding box center [954, 188] width 12 height 12
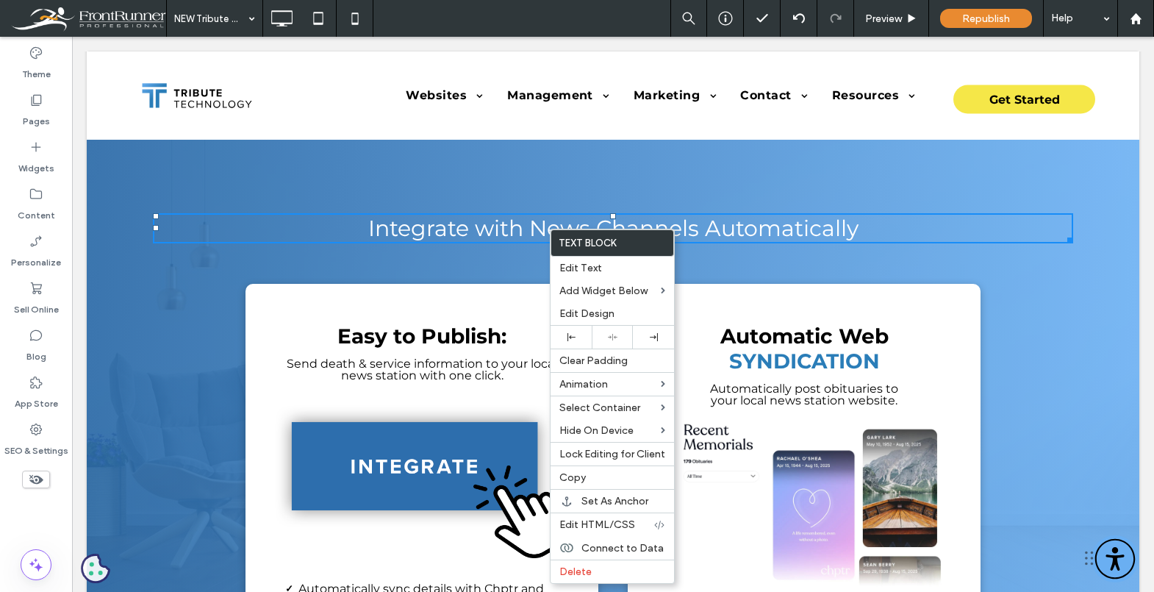
drag, startPoint x: 427, startPoint y: 246, endPoint x: 379, endPoint y: 230, distance: 50.9
click at [426, 243] on div "Integrate with News Channels Automatically Easy to Publish: Send death & servic…" at bounding box center [612, 548] width 979 height 670
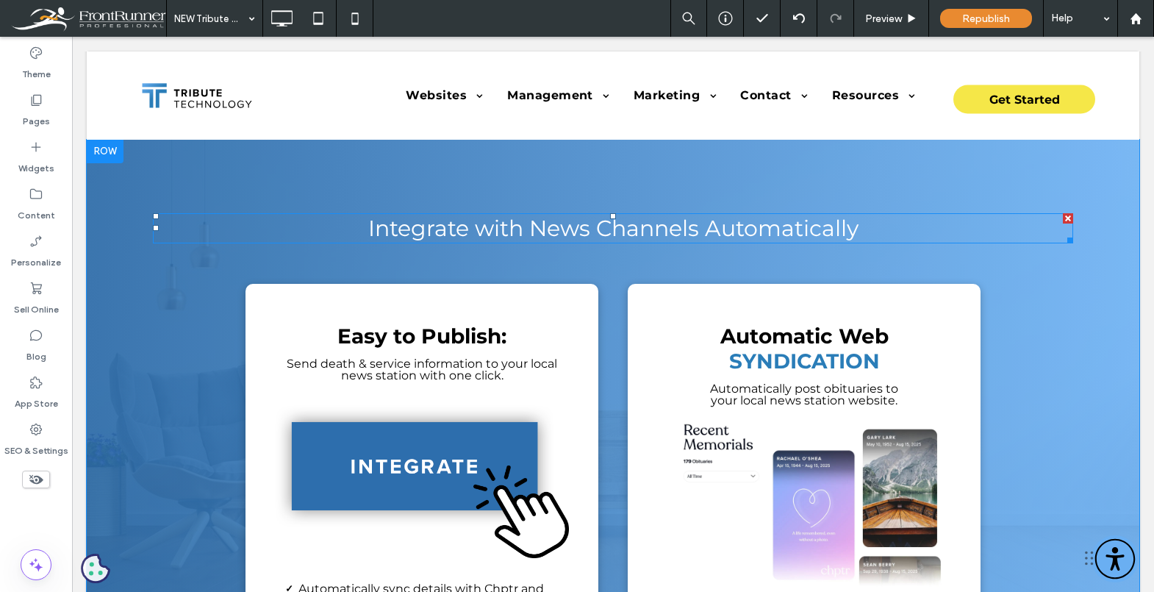
click at [374, 229] on span "Integrate with News Channels Automatically" at bounding box center [613, 228] width 490 height 27
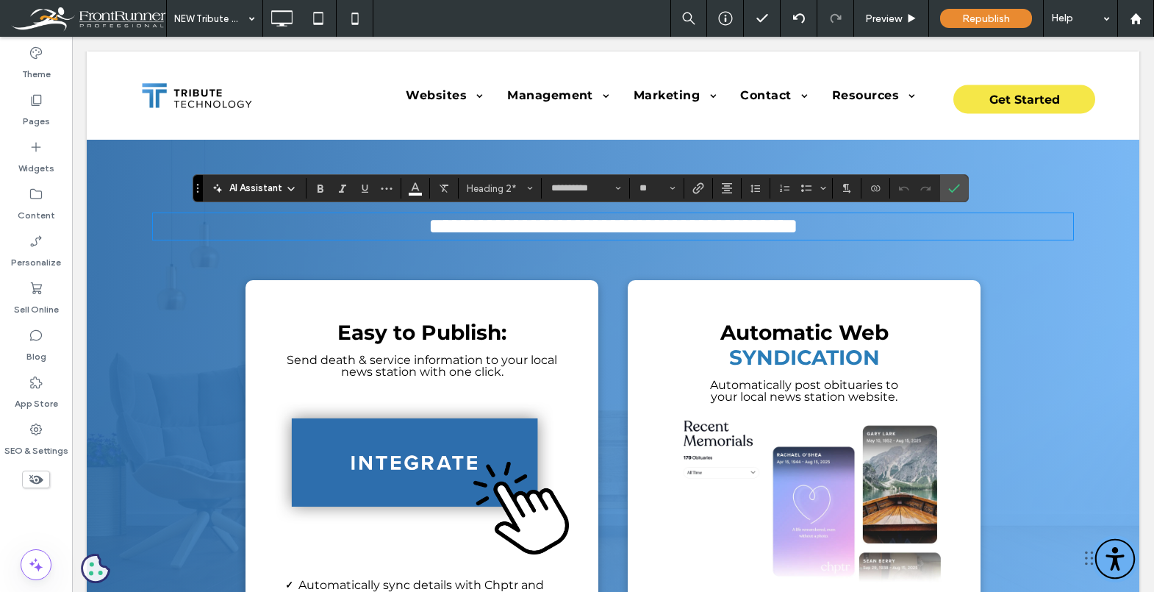
click at [429, 229] on span "**********" at bounding box center [613, 225] width 369 height 21
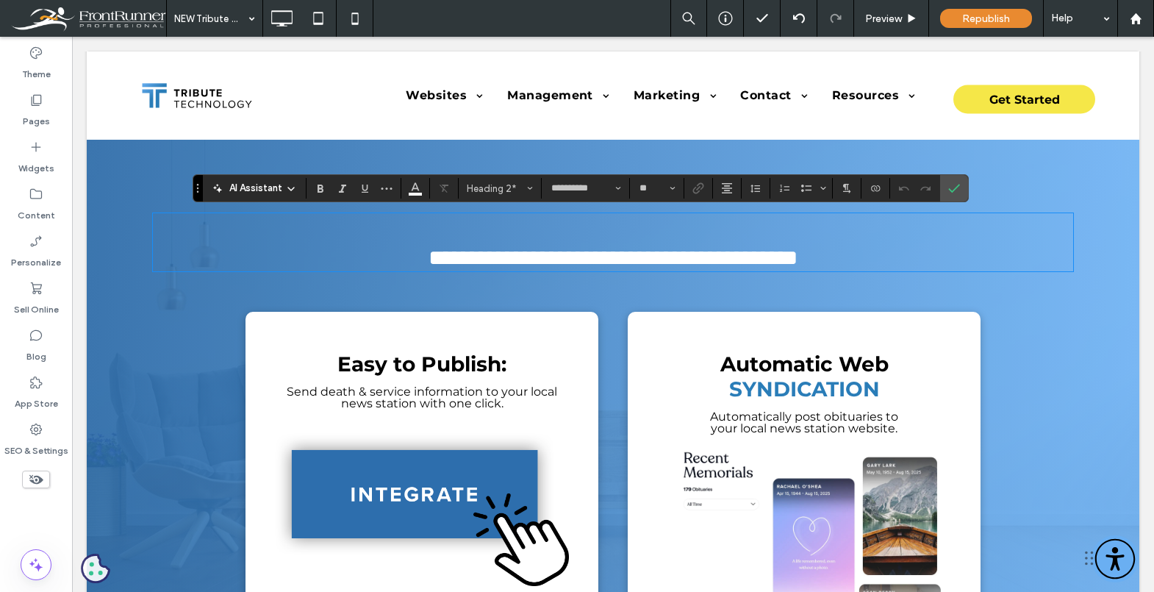
type input "**"
click at [591, 212] on div "**********" at bounding box center [613, 562] width 1053 height 845
type input "**"
click at [596, 217] on span "***" at bounding box center [613, 230] width 35 height 29
click at [601, 232] on span "***" at bounding box center [613, 230] width 35 height 29
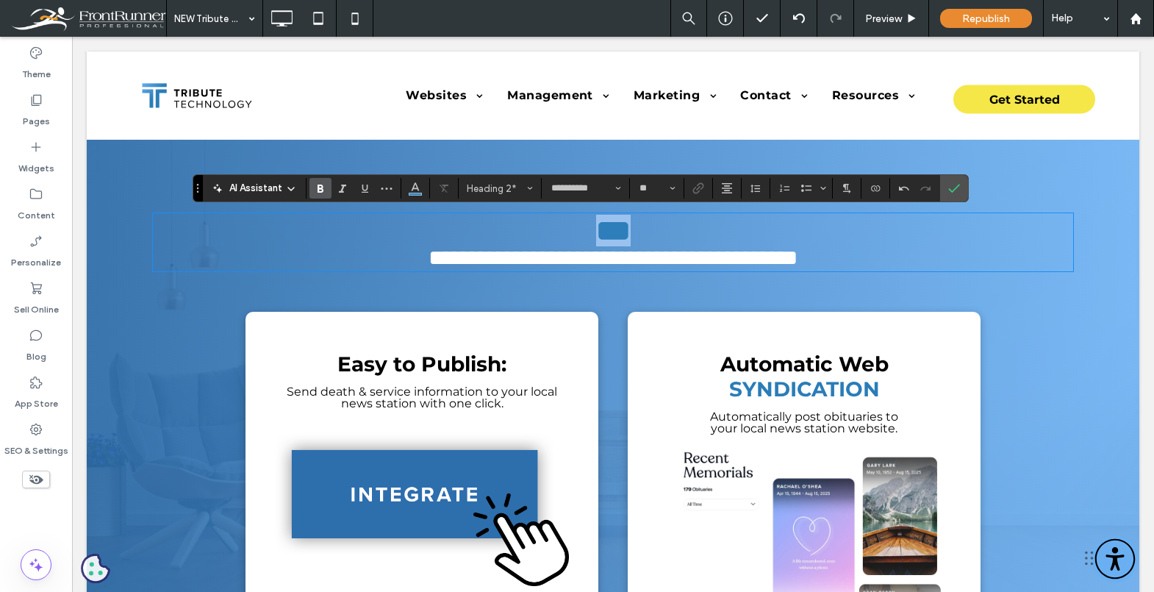
drag, startPoint x: 601, startPoint y: 232, endPoint x: 550, endPoint y: 219, distance: 52.4
click at [601, 232] on span "***" at bounding box center [613, 230] width 35 height 29
click at [409, 186] on button "Color" at bounding box center [415, 188] width 22 height 21
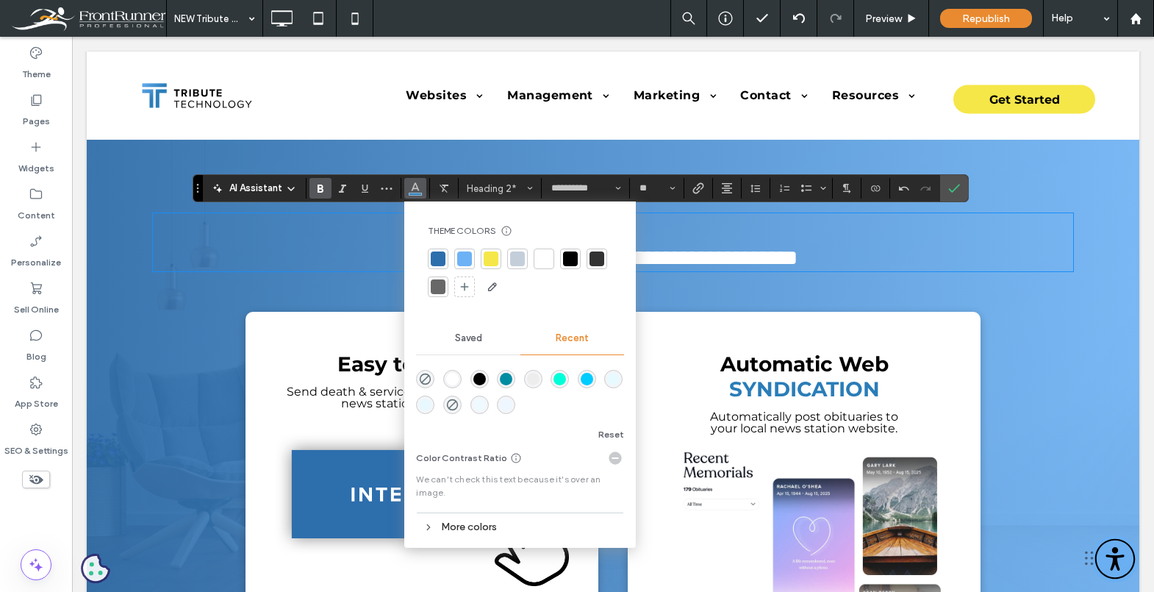
drag, startPoint x: 492, startPoint y: 259, endPoint x: 505, endPoint y: 257, distance: 13.6
click at [493, 259] on div at bounding box center [491, 258] width 15 height 15
click at [753, 246] on h2 "***" at bounding box center [613, 231] width 920 height 32
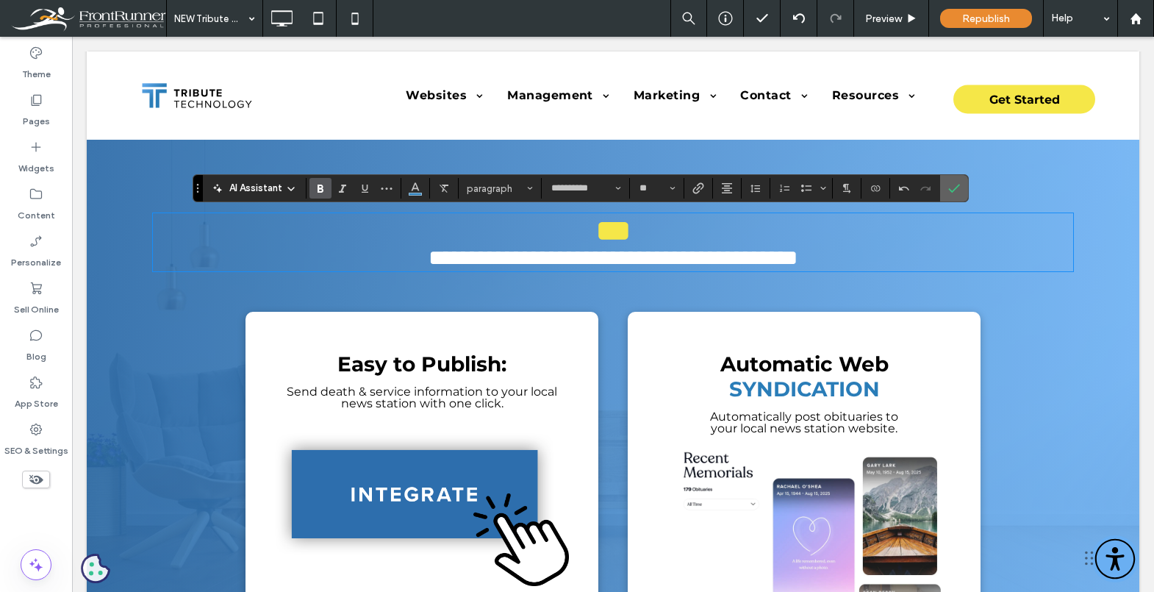
click at [956, 185] on icon "Confirm" at bounding box center [954, 188] width 12 height 12
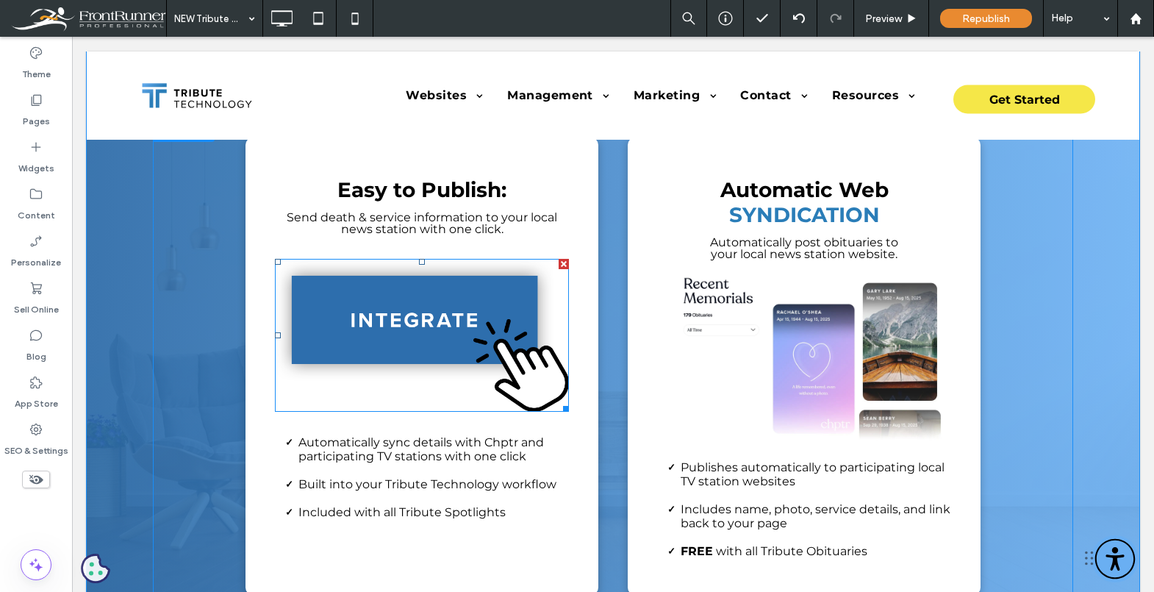
scroll to position [1440, 0]
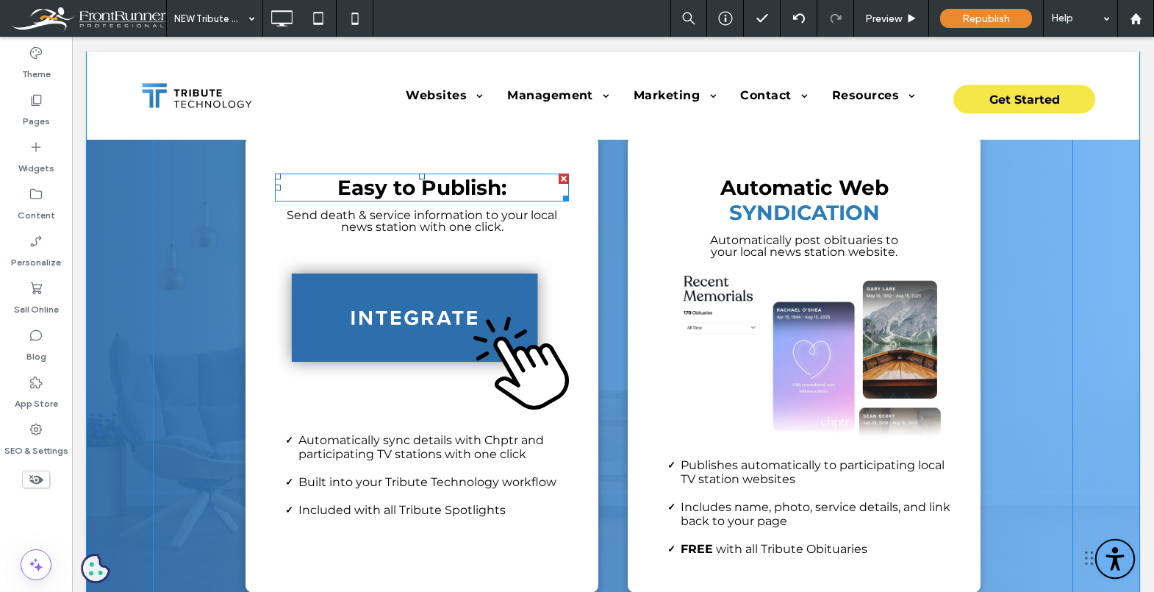
click at [434, 187] on span "Easy to Publish:" at bounding box center [421, 187] width 169 height 25
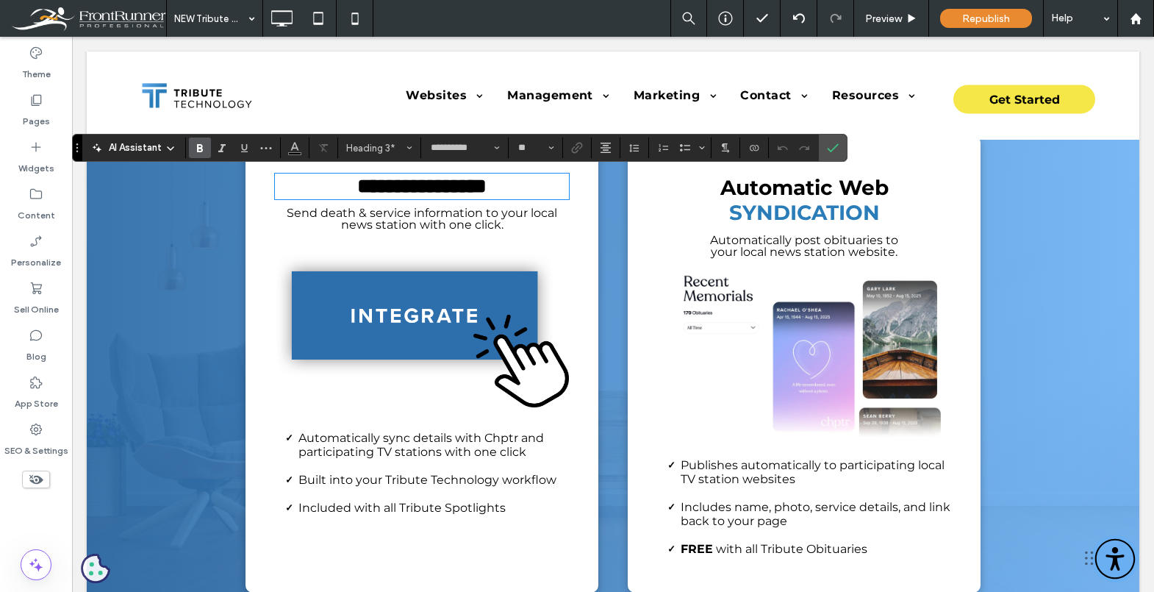
click at [427, 186] on span "**********" at bounding box center [421, 186] width 129 height 21
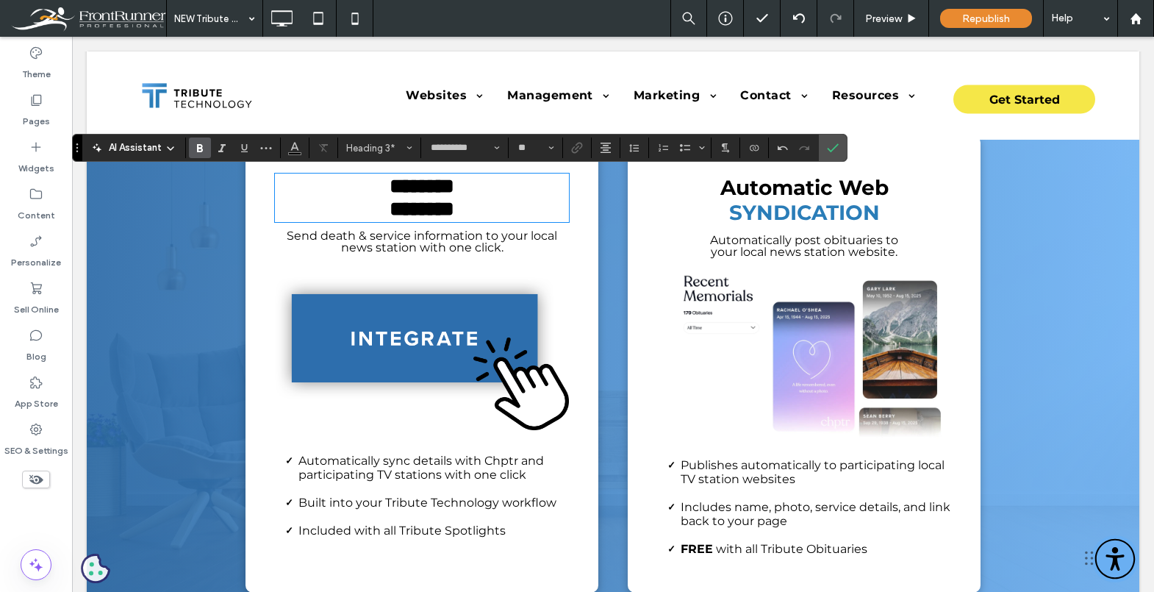
click at [476, 213] on h3 "******* ********" at bounding box center [422, 198] width 294 height 46
click at [466, 188] on h3 "******* *******" at bounding box center [422, 198] width 294 height 46
drag, startPoint x: 477, startPoint y: 216, endPoint x: 341, endPoint y: 225, distance: 136.3
click at [333, 219] on h3 "******* *******" at bounding box center [422, 198] width 294 height 46
click at [308, 146] on section at bounding box center [295, 147] width 29 height 21
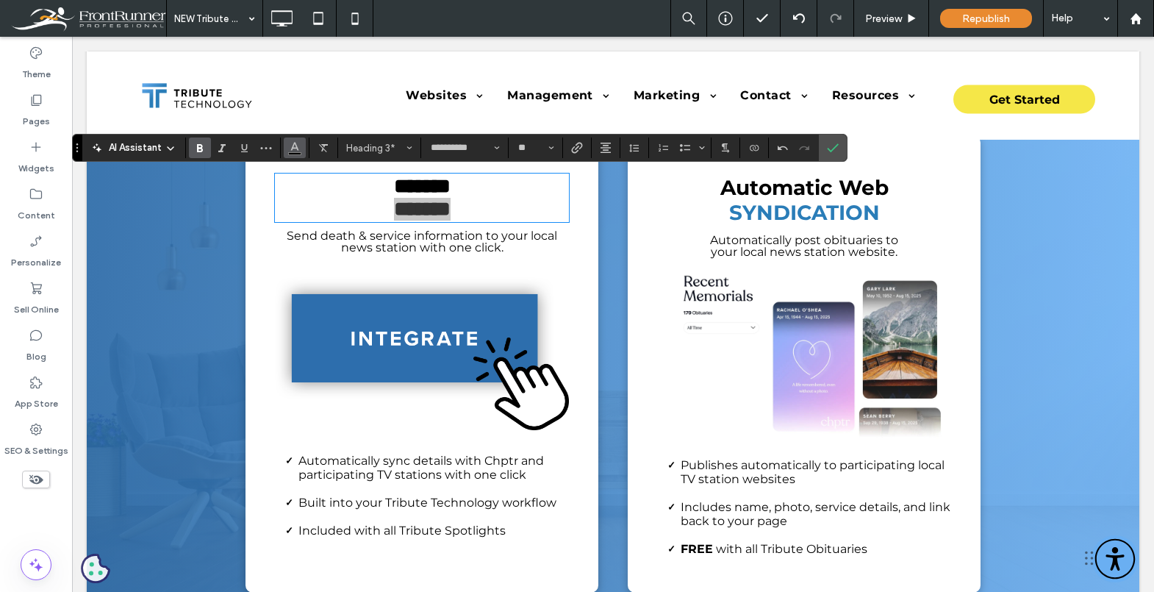
click at [298, 149] on use "Color" at bounding box center [295, 147] width 8 height 8
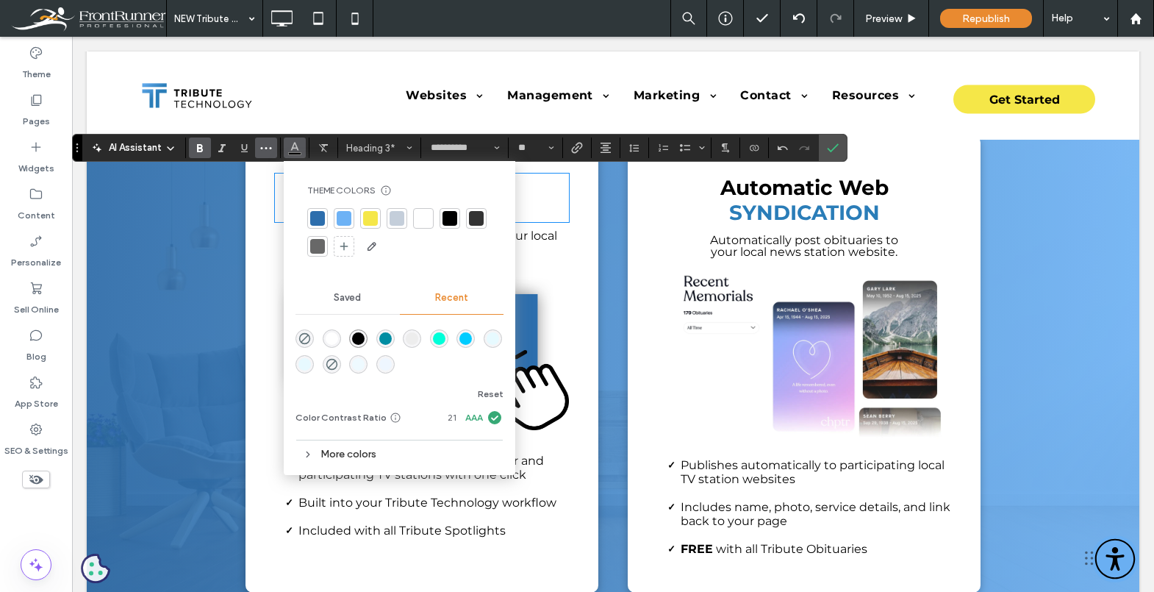
click at [264, 147] on icon "More" at bounding box center [266, 148] width 12 height 12
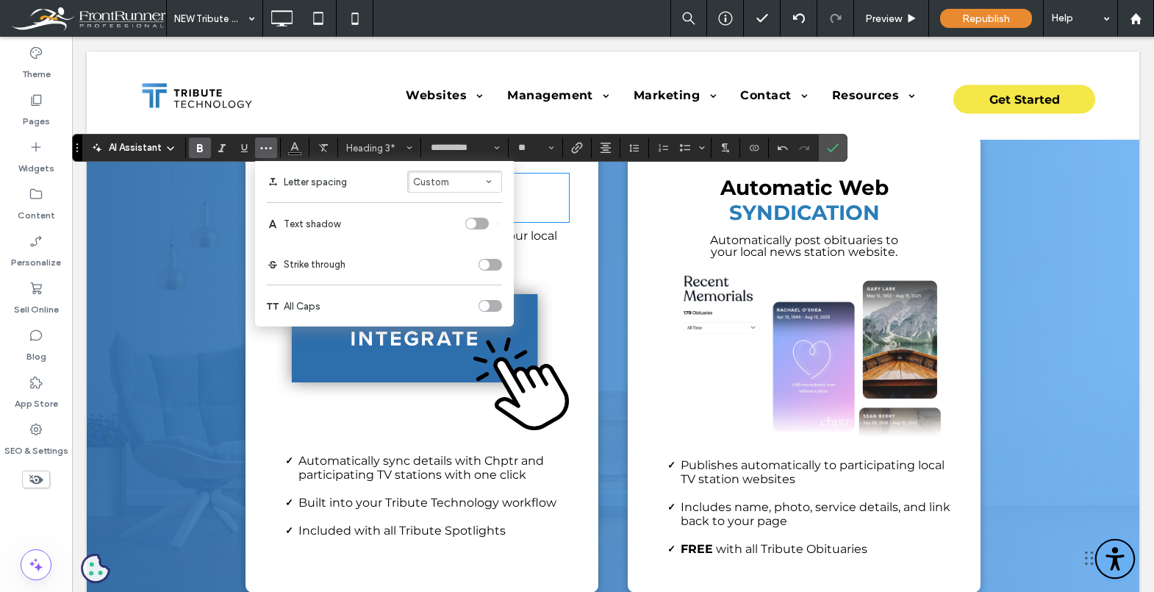
drag, startPoint x: 484, startPoint y: 304, endPoint x: 500, endPoint y: 304, distance: 15.5
click at [485, 303] on div "toggle" at bounding box center [484, 306] width 10 height 10
click at [536, 218] on h3 "******* *******" at bounding box center [422, 198] width 294 height 46
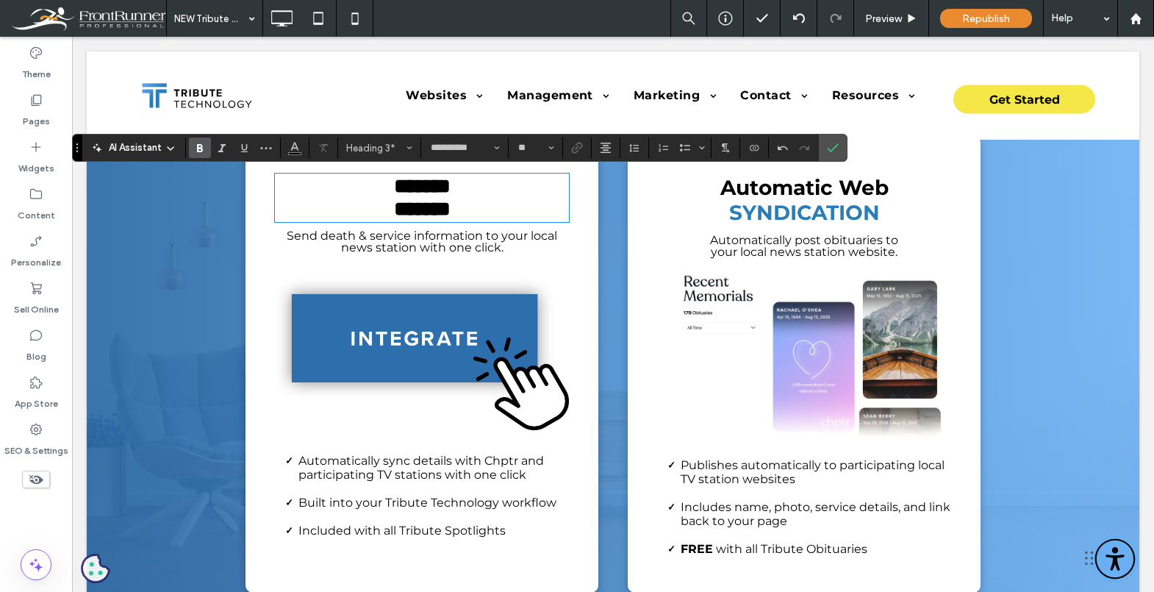
drag, startPoint x: 429, startPoint y: 213, endPoint x: 457, endPoint y: 212, distance: 27.9
click at [429, 213] on span "*******" at bounding box center [422, 208] width 57 height 21
drag, startPoint x: 432, startPoint y: 213, endPoint x: 304, endPoint y: 215, distance: 127.2
click at [302, 213] on h3 "******* *******" at bounding box center [422, 198] width 294 height 46
click at [298, 148] on icon "Color" at bounding box center [295, 146] width 12 height 12
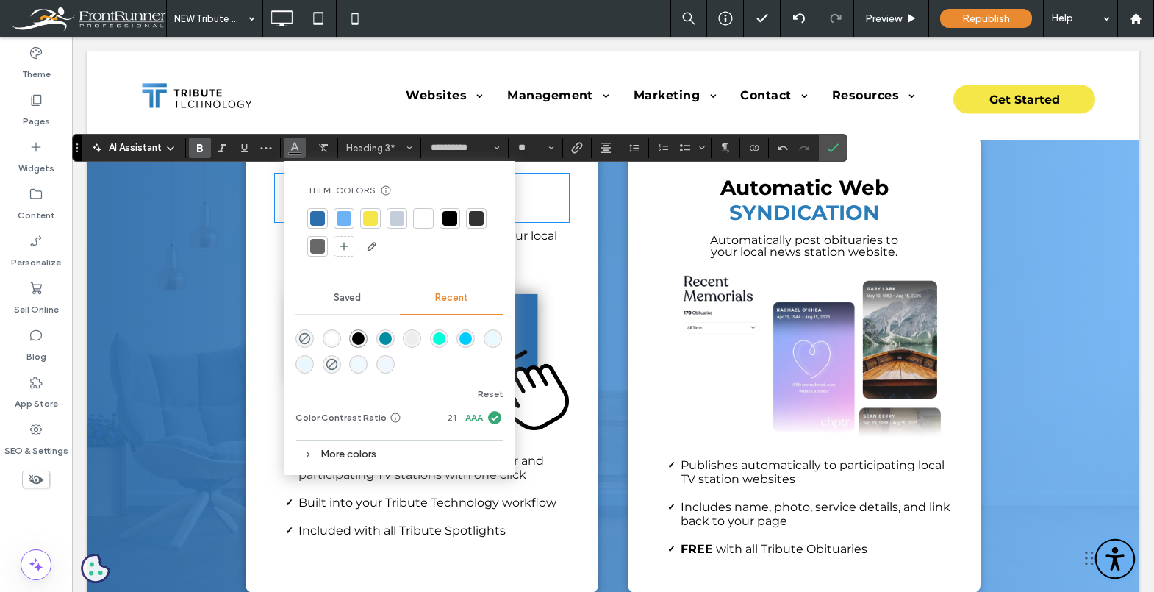
click at [322, 216] on div at bounding box center [317, 218] width 15 height 15
click at [527, 193] on h3 "******* *******" at bounding box center [422, 198] width 294 height 46
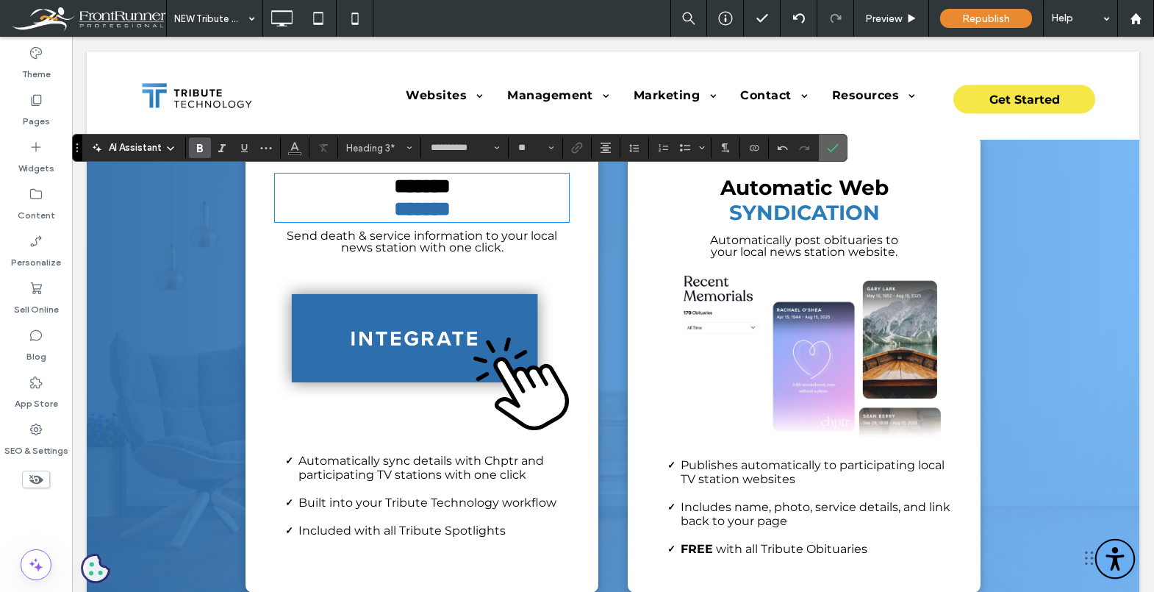
click at [827, 150] on icon "Confirm" at bounding box center [833, 148] width 12 height 12
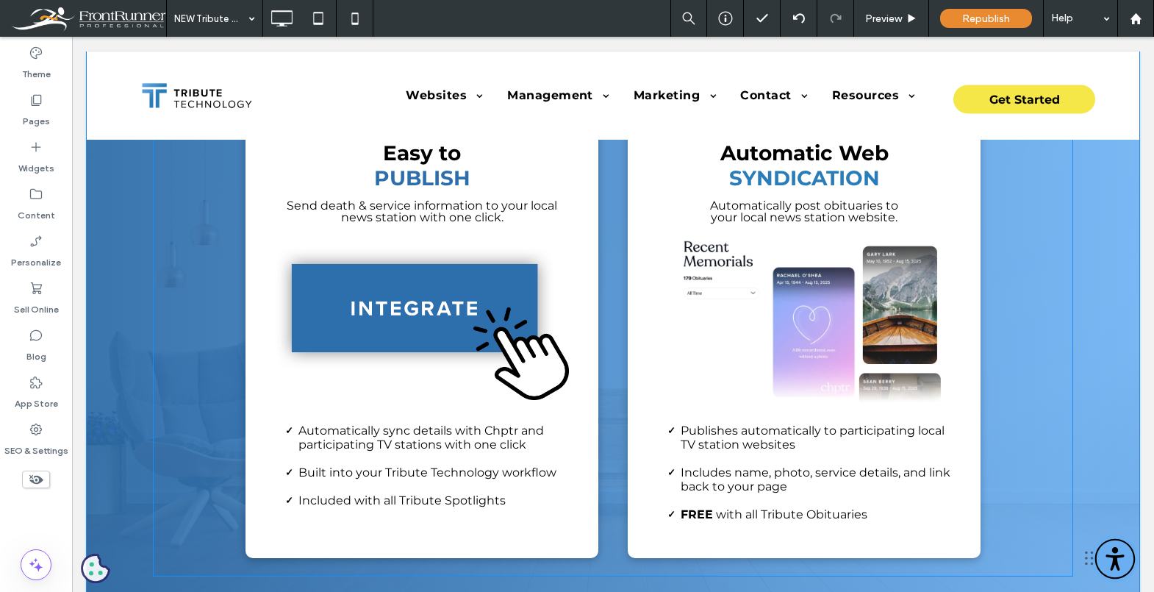
scroll to position [1453, 0]
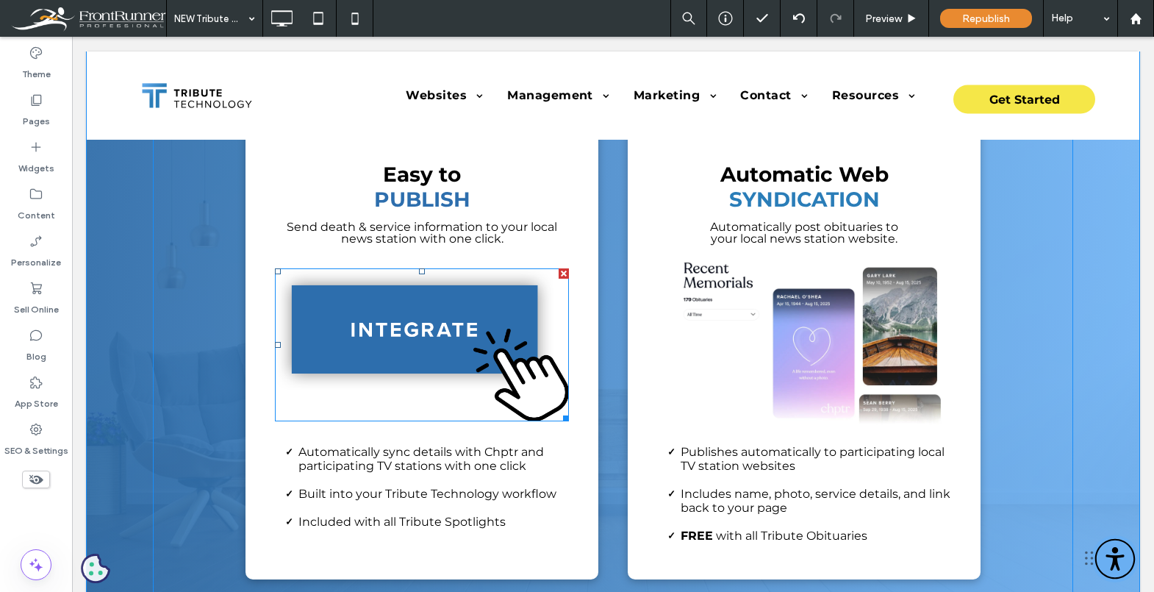
click at [458, 341] on img at bounding box center [422, 344] width 294 height 153
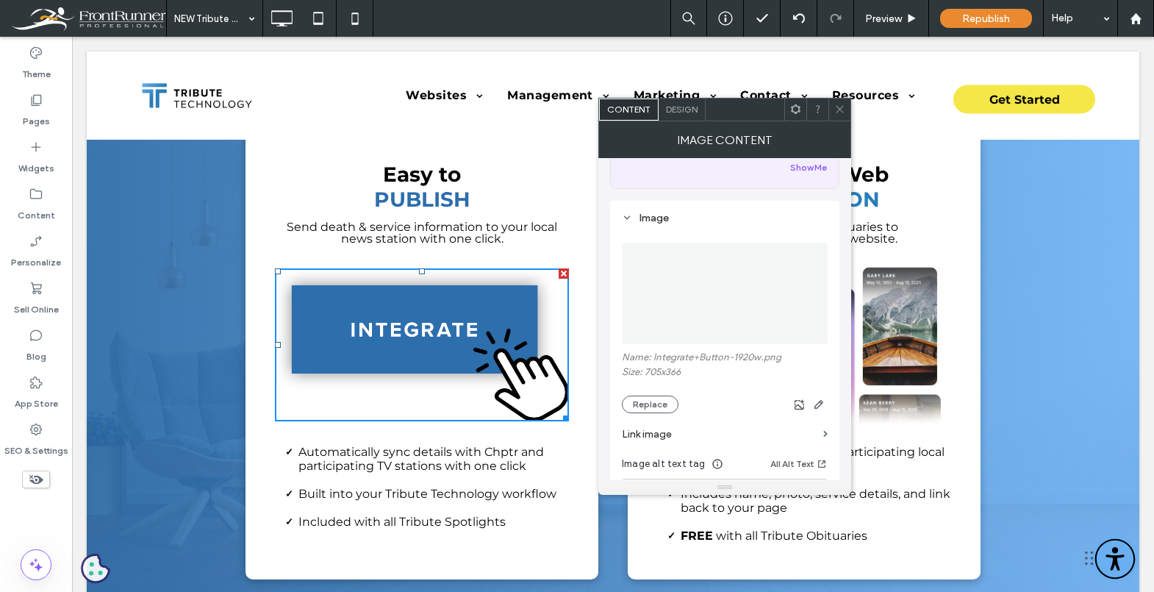
scroll to position [121, 0]
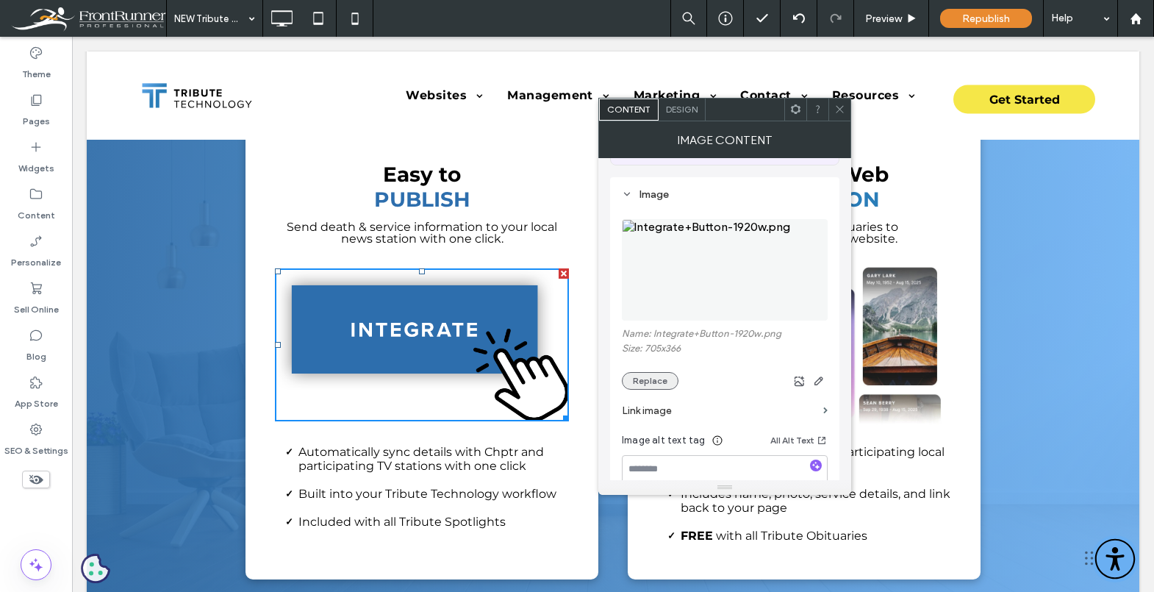
click at [663, 376] on button "Replace" at bounding box center [650, 381] width 57 height 18
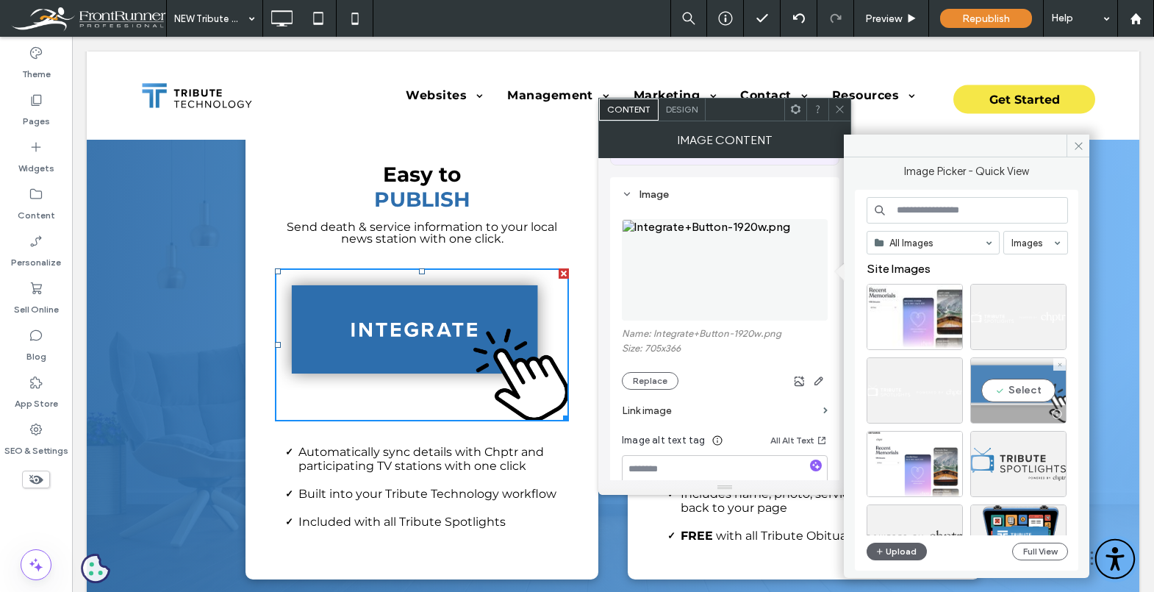
click at [1058, 357] on div "Select" at bounding box center [1018, 390] width 96 height 66
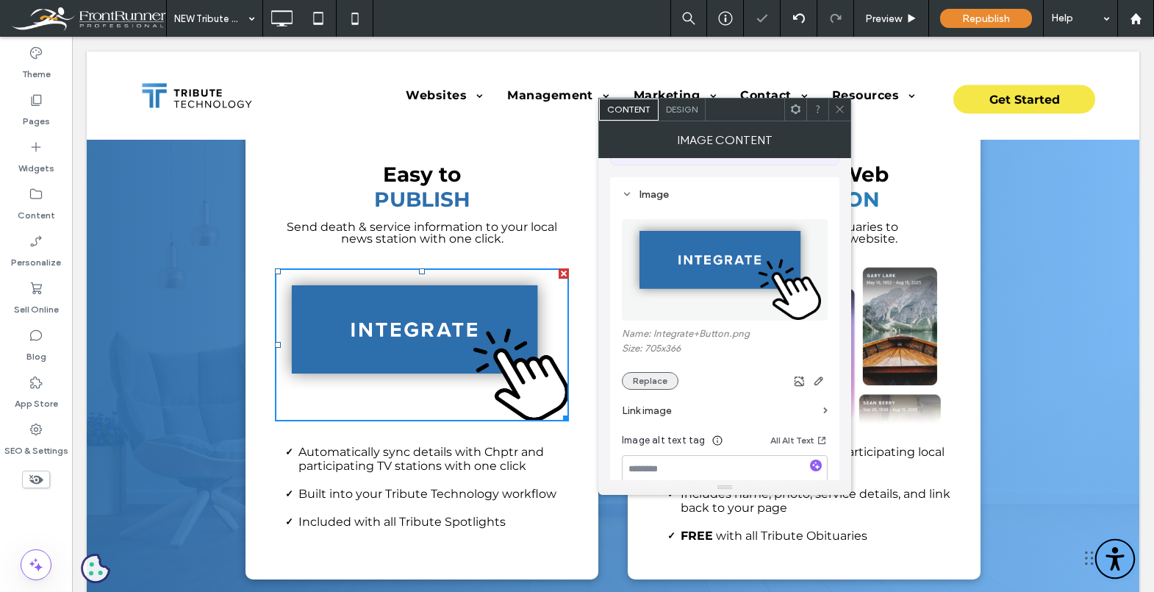
click at [655, 384] on button "Replace" at bounding box center [650, 381] width 57 height 18
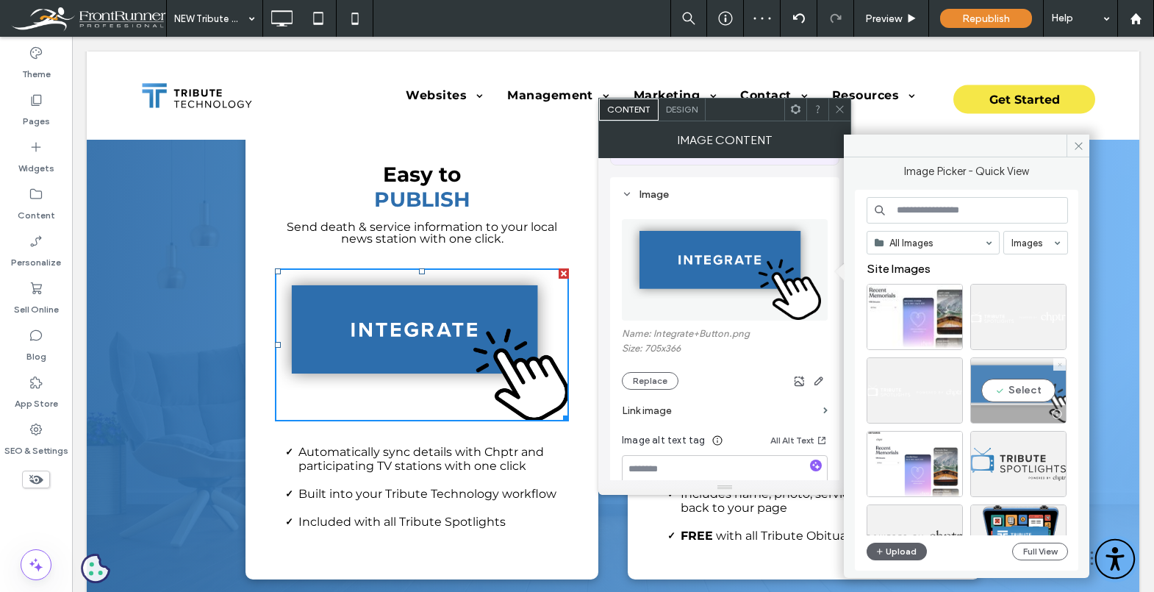
click at [1060, 365] on use at bounding box center [1060, 364] width 4 height 4
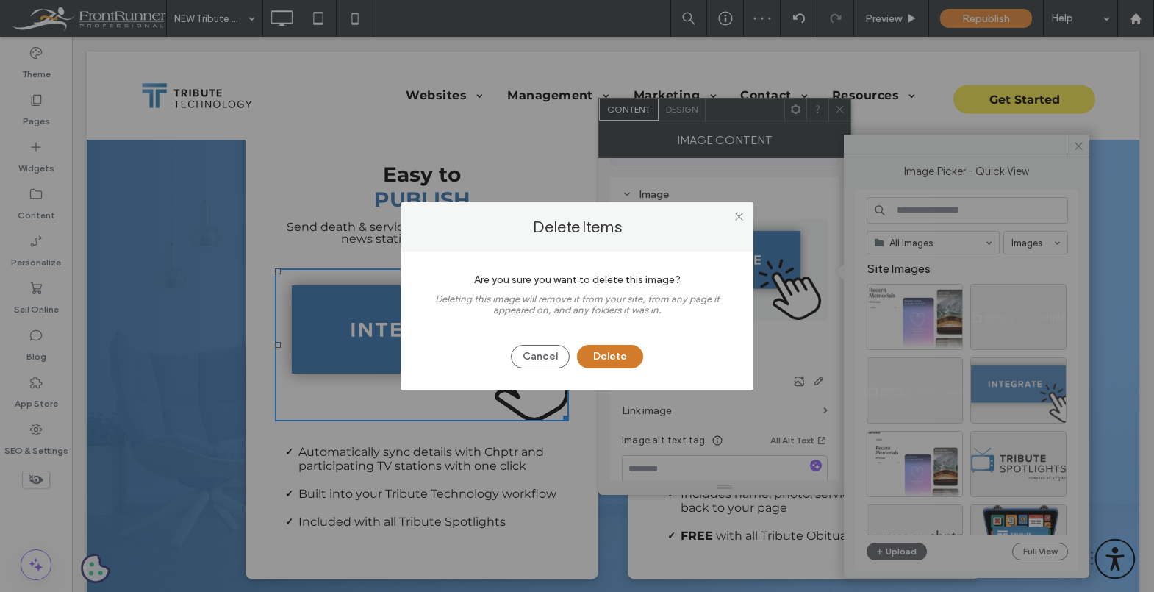
click at [640, 361] on button "Delete" at bounding box center [610, 357] width 66 height 24
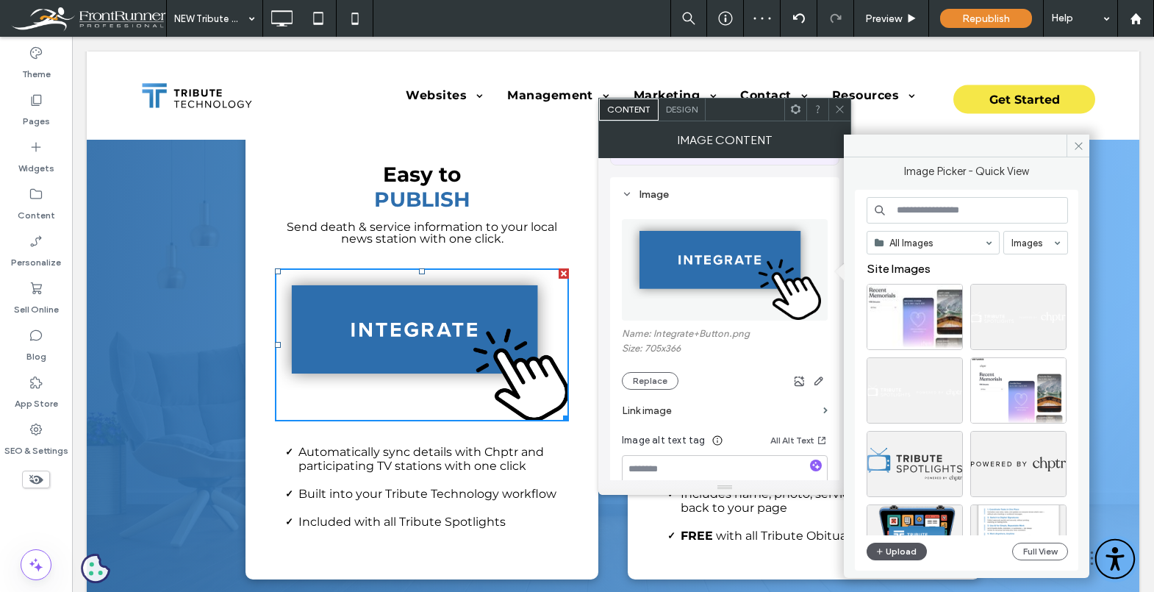
click at [905, 553] on button "Upload" at bounding box center [897, 552] width 60 height 18
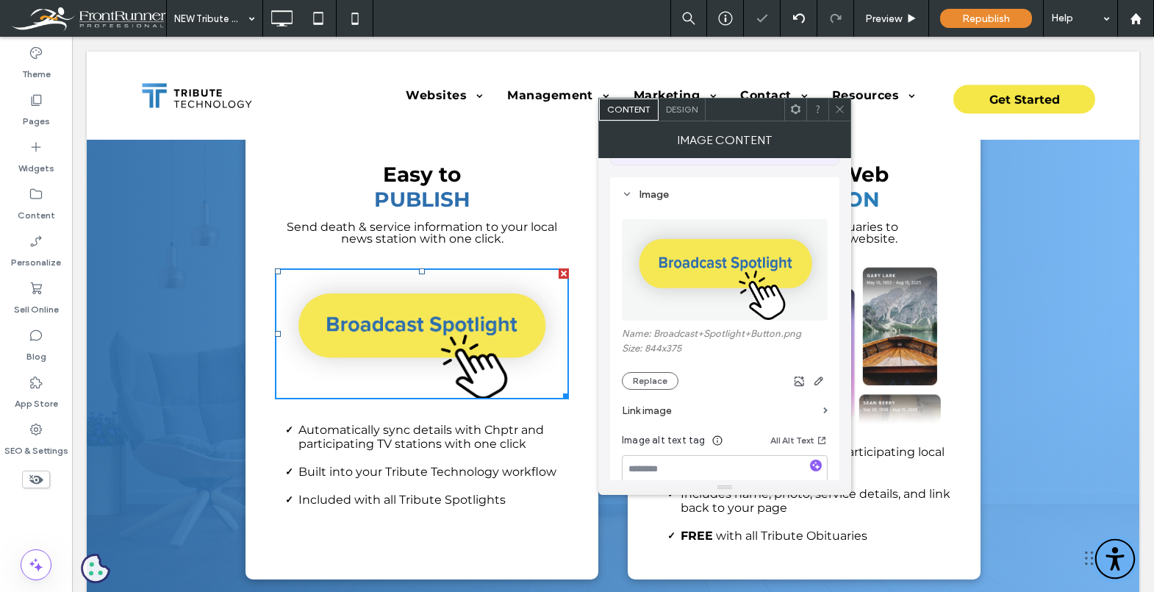
click at [840, 112] on icon at bounding box center [839, 109] width 11 height 11
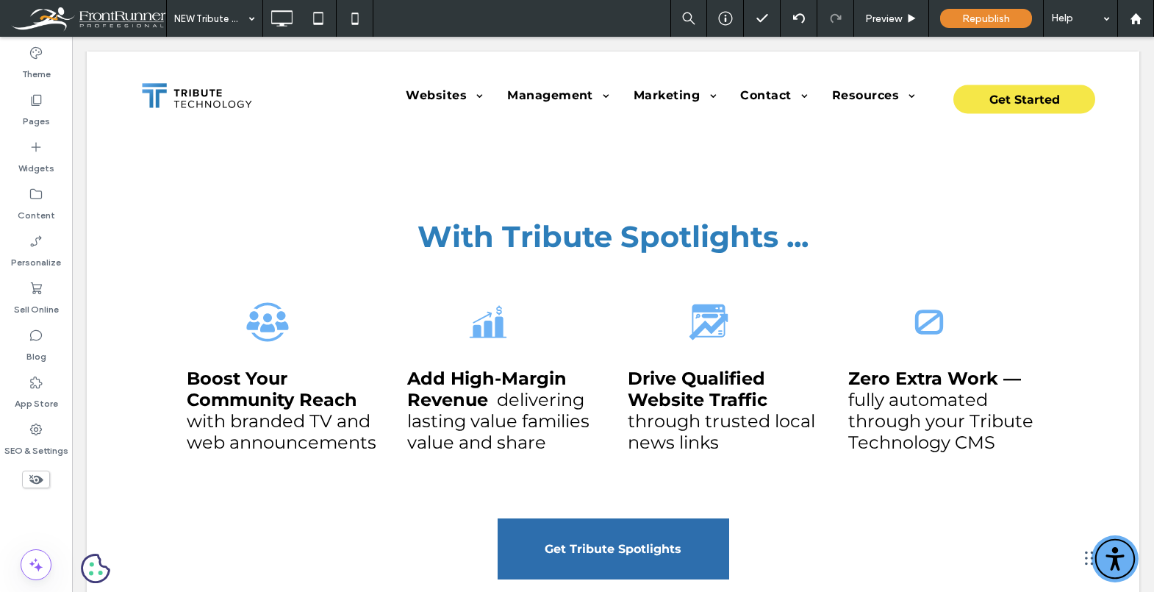
scroll to position [726, 0]
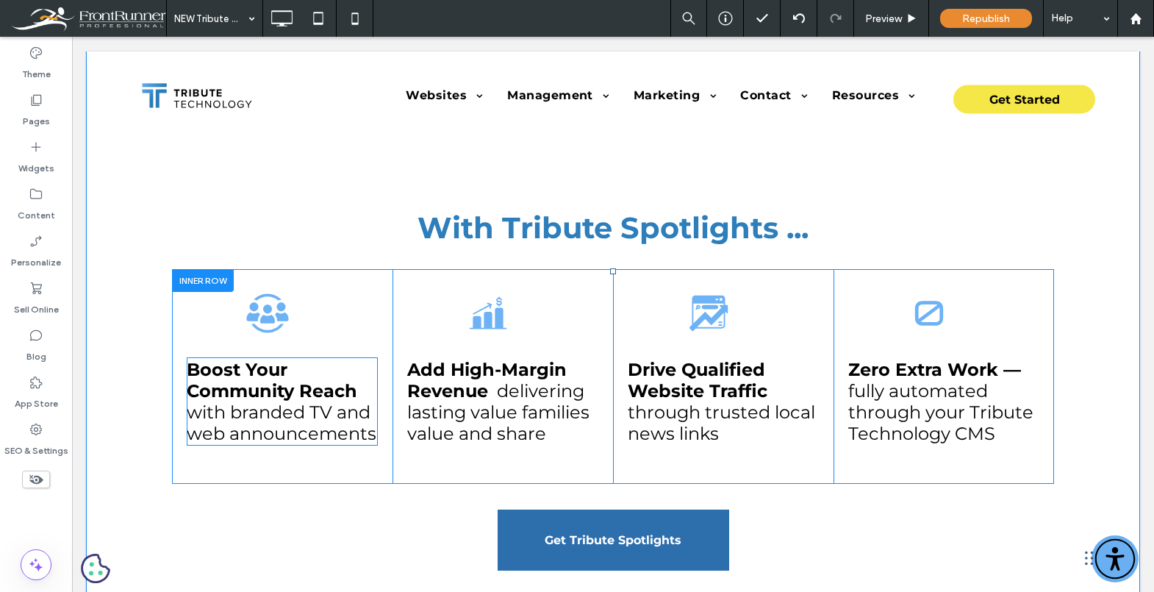
click at [307, 393] on strong "Boost Your Community Reach" at bounding box center [272, 380] width 171 height 43
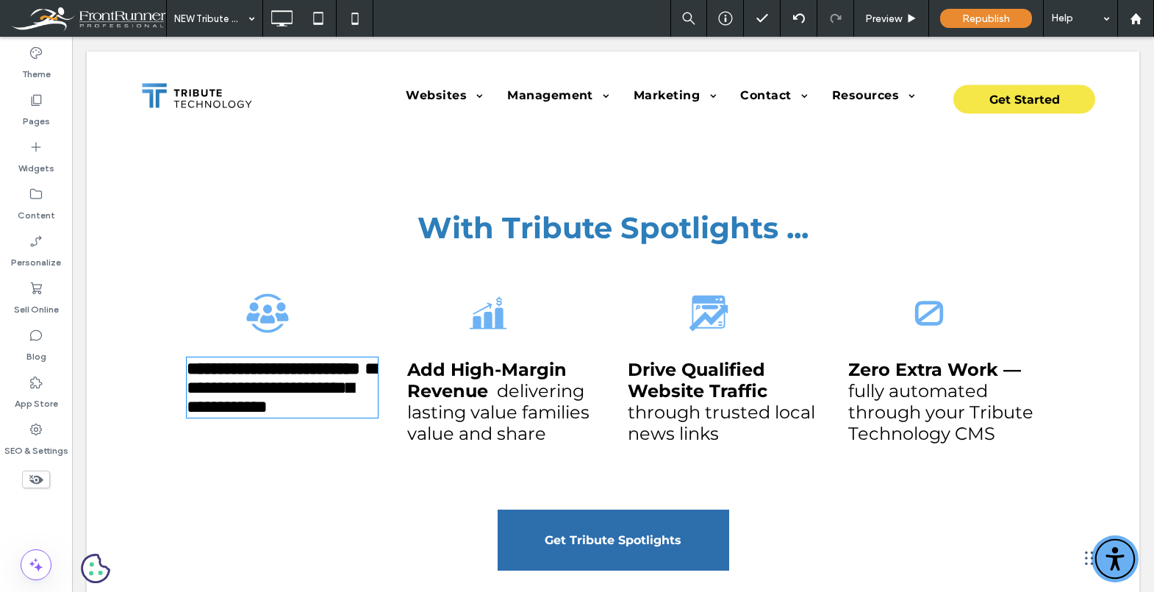
type input "**********"
type input "**"
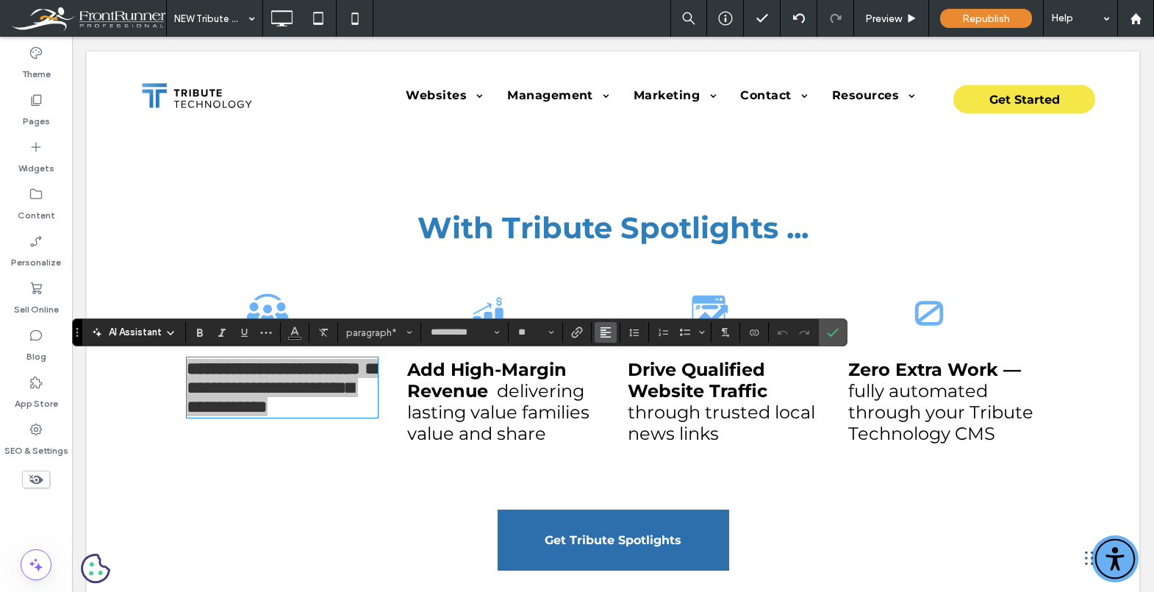
click at [606, 331] on icon "Alignment" at bounding box center [606, 332] width 12 height 12
click at [616, 368] on label "ui.textEditor.alignment.center" at bounding box center [620, 377] width 51 height 21
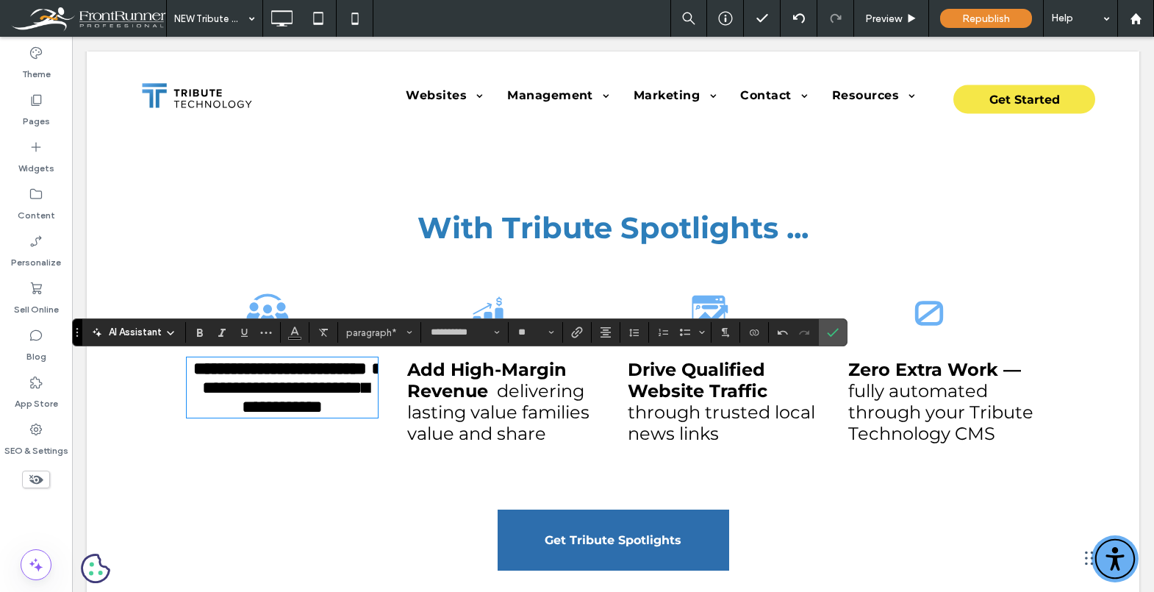
click at [517, 386] on span "delivering lasting value families value and share" at bounding box center [498, 412] width 182 height 64
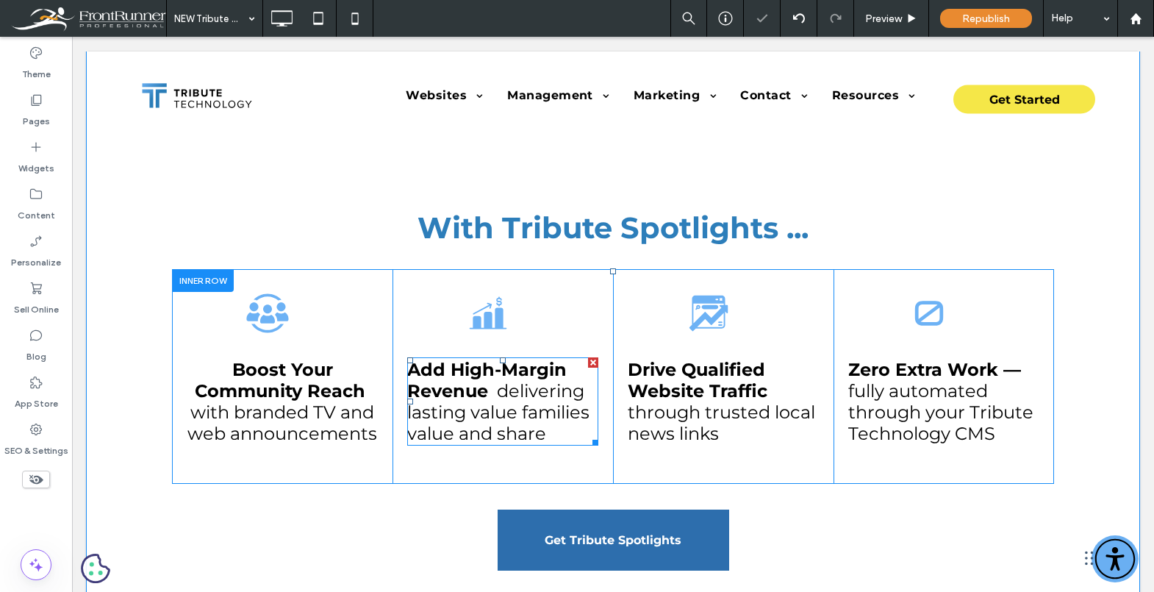
click at [501, 391] on span "delivering lasting value families value and share" at bounding box center [498, 412] width 182 height 64
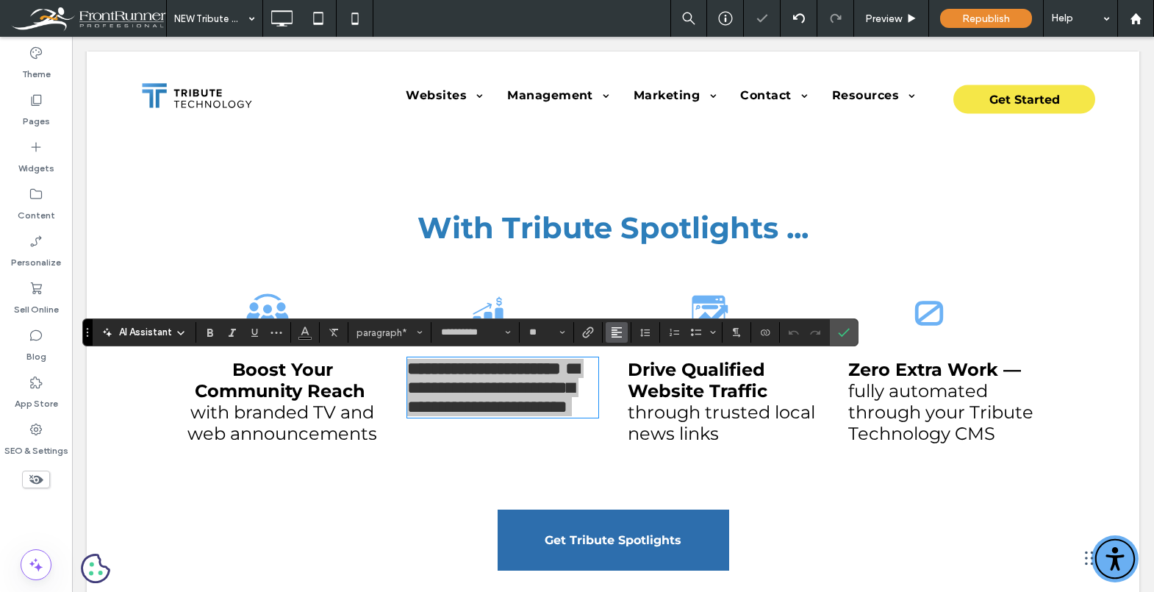
click at [615, 332] on use "Alignment" at bounding box center [617, 332] width 10 height 10
click at [634, 381] on div "ui.textEditor.alignment.center" at bounding box center [631, 378] width 19 height 12
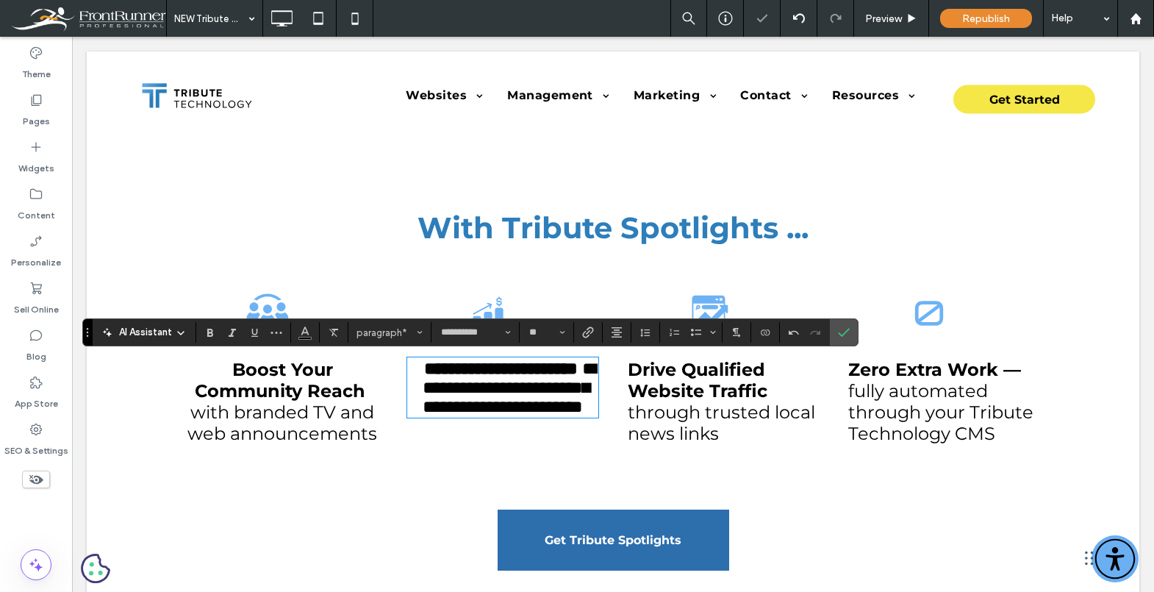
click at [738, 409] on span "through trusted local news links" at bounding box center [721, 422] width 187 height 43
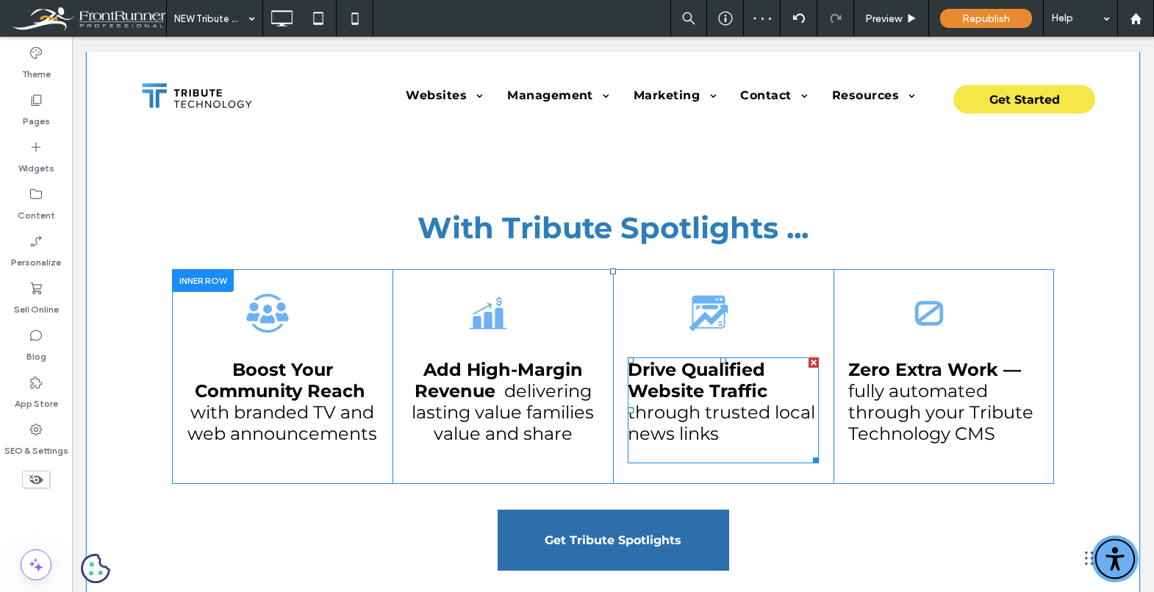
click at [724, 407] on span "through trusted local news links" at bounding box center [721, 422] width 187 height 43
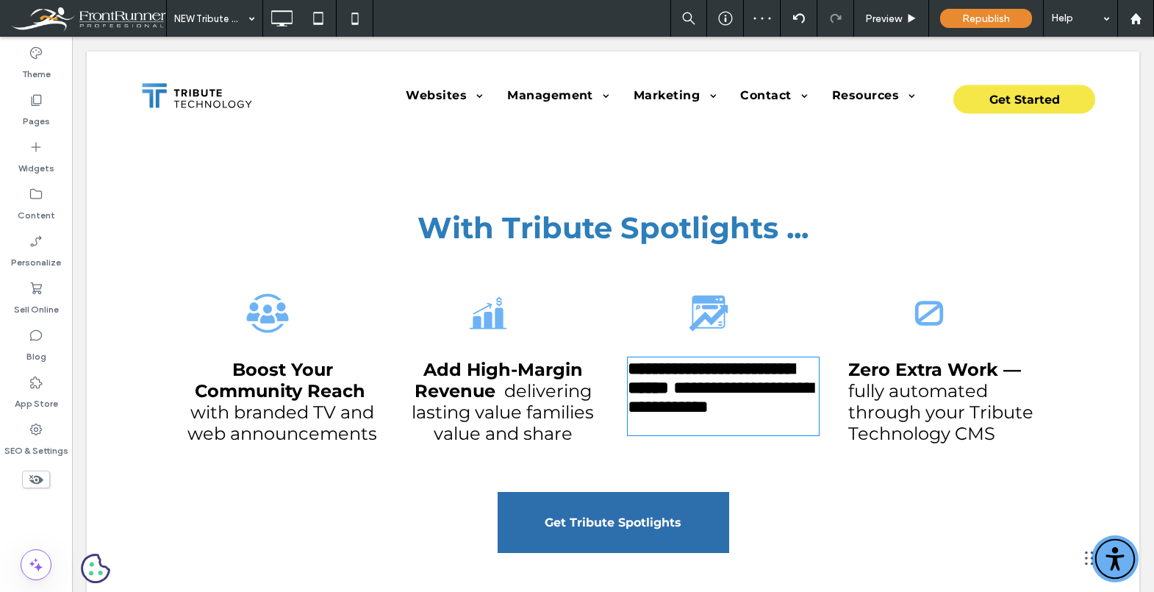
type input "**********"
type input "**"
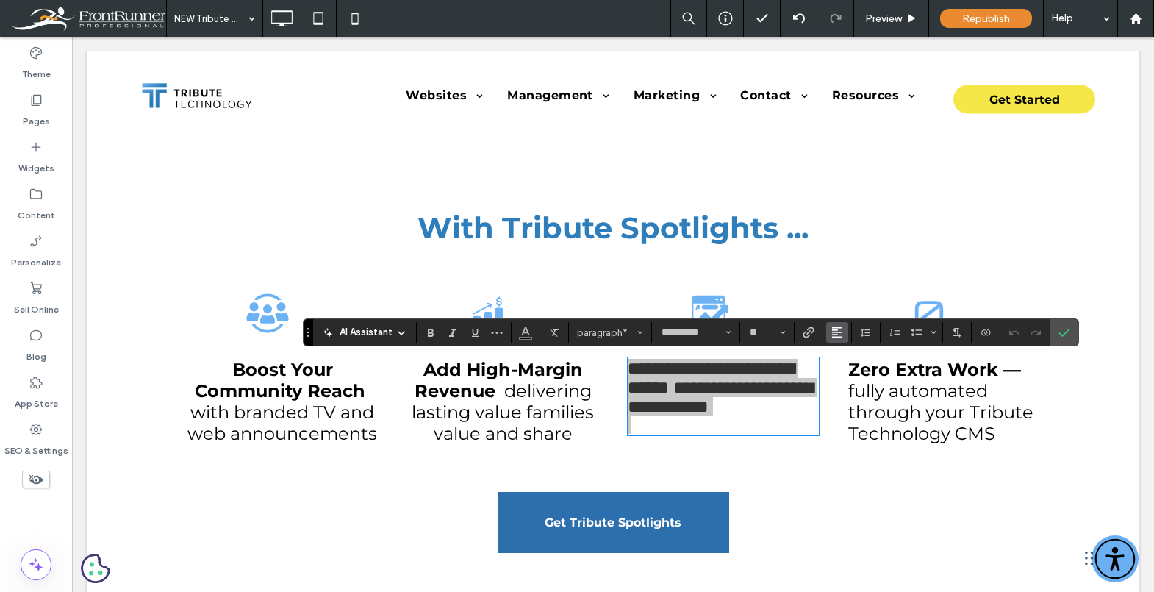
click at [834, 335] on use "Alignment" at bounding box center [837, 332] width 10 height 10
click at [849, 373] on use "ui.textEditor.alignment.center" at bounding box center [848, 378] width 10 height 10
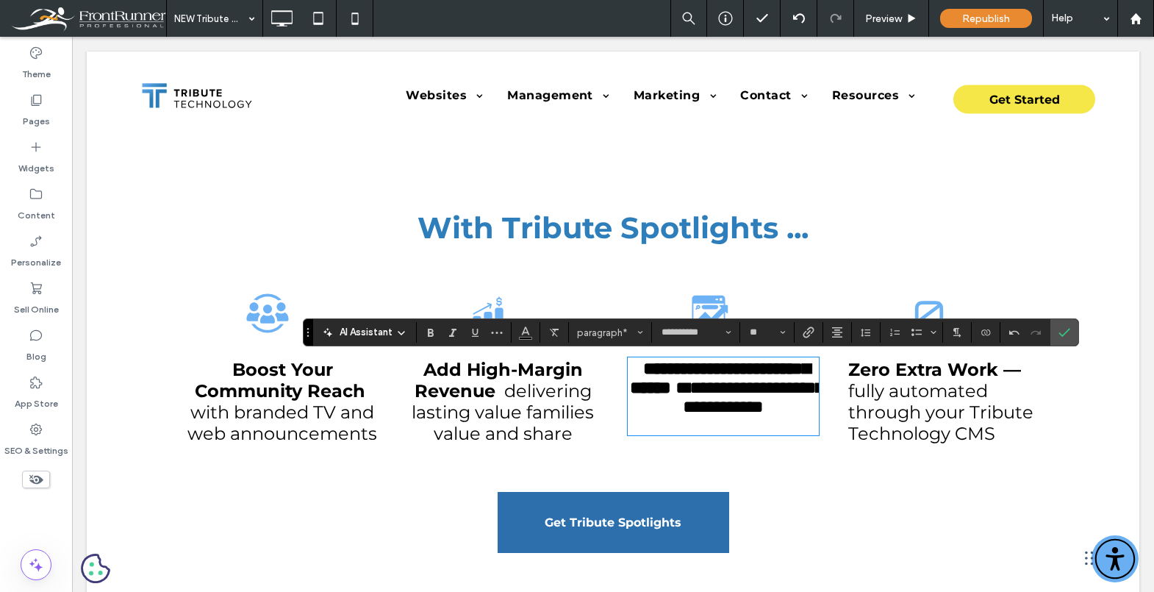
click at [926, 400] on span "fully automated through your Tribute Technology CMS" at bounding box center [940, 412] width 185 height 64
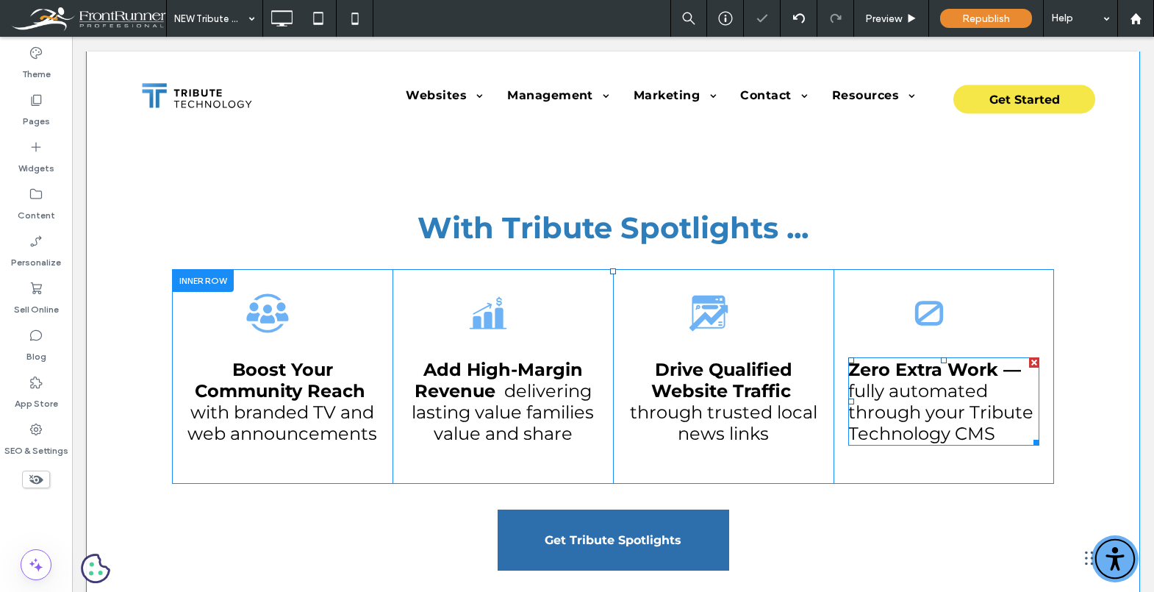
click at [926, 400] on span "fully automated through your Tribute Technology CMS" at bounding box center [940, 412] width 185 height 64
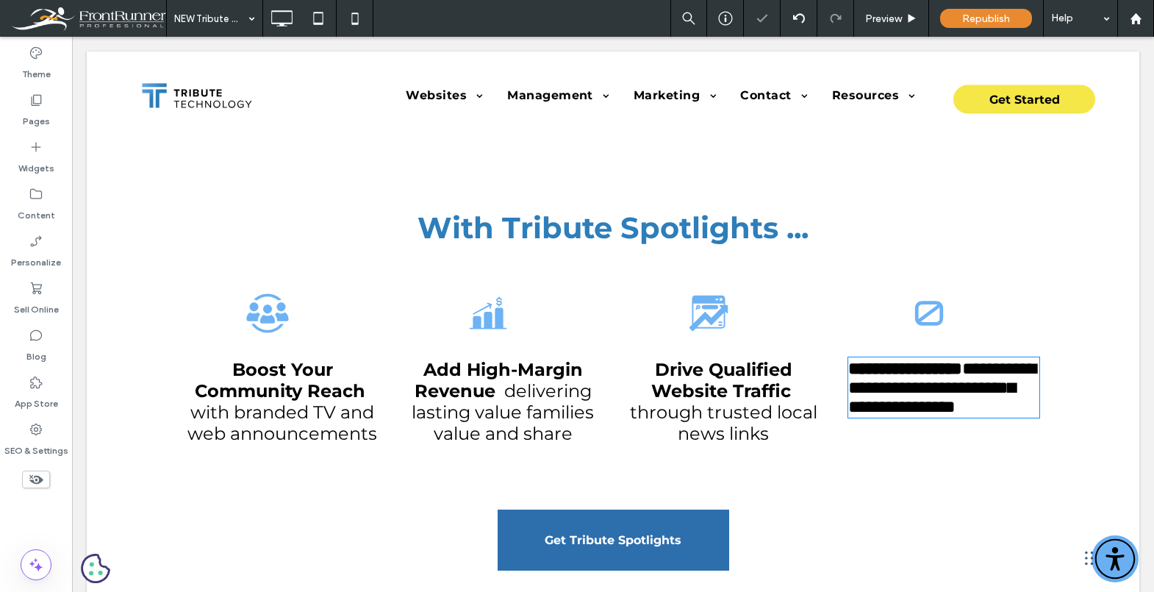
type input "**********"
type input "**"
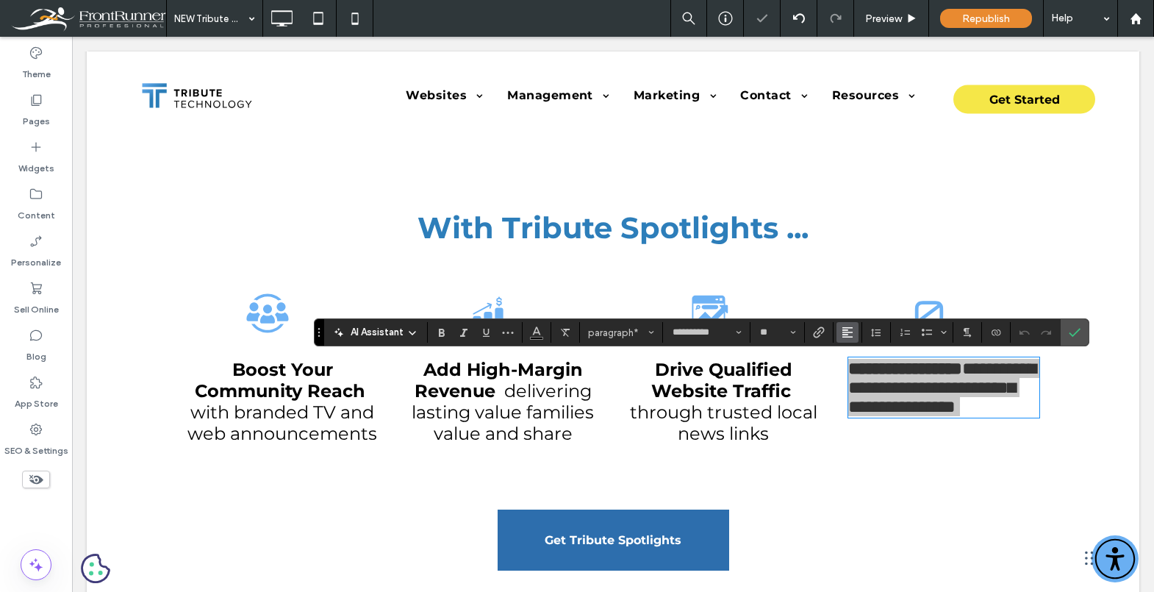
click at [845, 326] on icon "Alignment" at bounding box center [848, 332] width 12 height 12
click at [870, 376] on div "ui.textEditor.alignment.center" at bounding box center [862, 378] width 19 height 12
click at [1075, 332] on icon "Confirm" at bounding box center [1075, 332] width 12 height 12
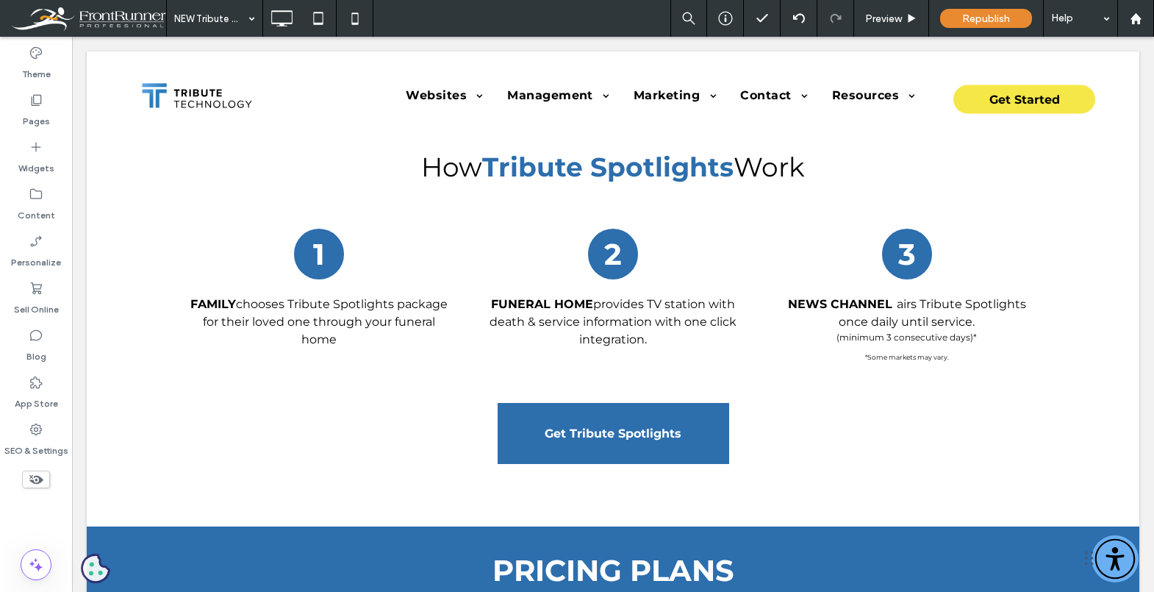
scroll to position [3690, 0]
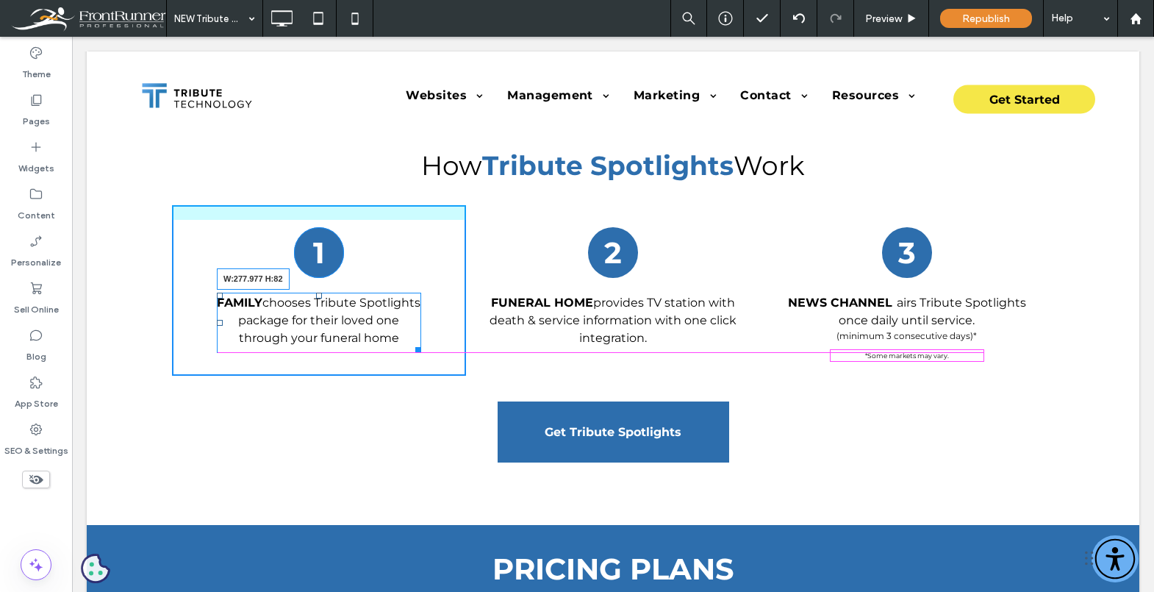
drag, startPoint x: 446, startPoint y: 346, endPoint x: 416, endPoint y: 348, distance: 30.2
click at [416, 348] on div at bounding box center [415, 347] width 11 height 11
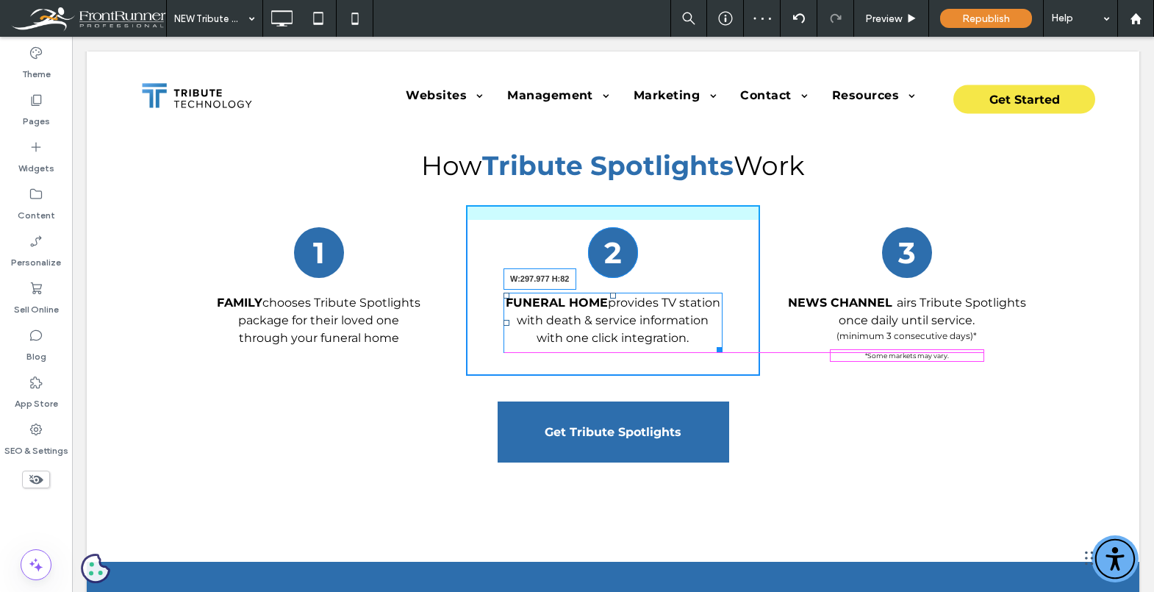
drag, startPoint x: 741, startPoint y: 346, endPoint x: 719, endPoint y: 347, distance: 22.1
click at [719, 347] on div at bounding box center [717, 347] width 11 height 11
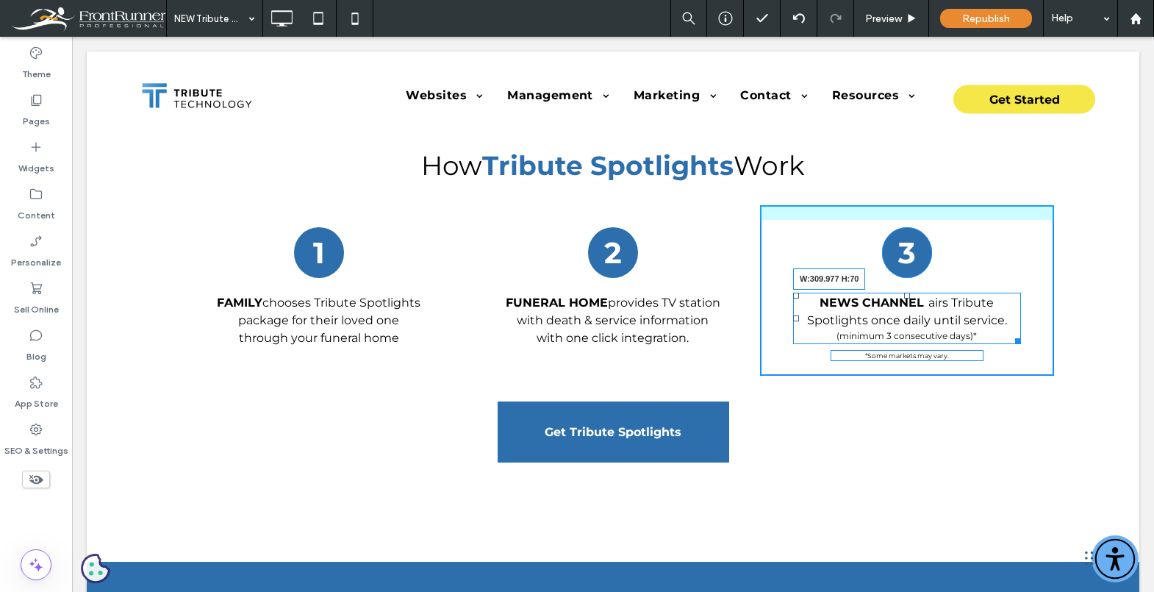
drag, startPoint x: 1033, startPoint y: 342, endPoint x: 1014, endPoint y: 340, distance: 18.5
click at [1014, 340] on div at bounding box center [1015, 338] width 11 height 11
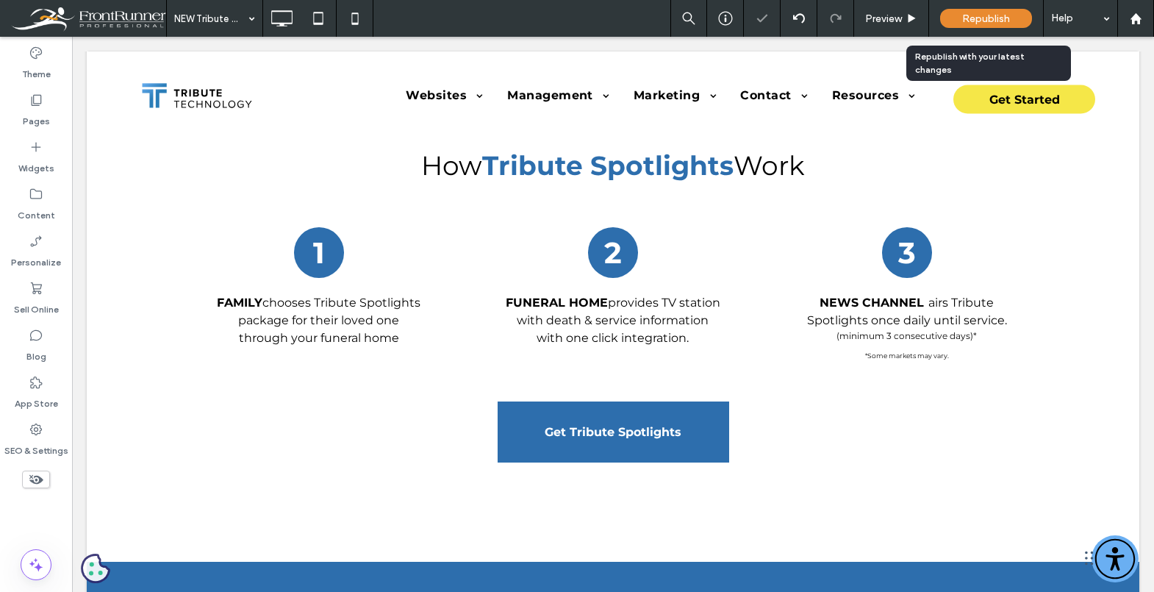
click at [977, 17] on span "Republish" at bounding box center [986, 18] width 48 height 12
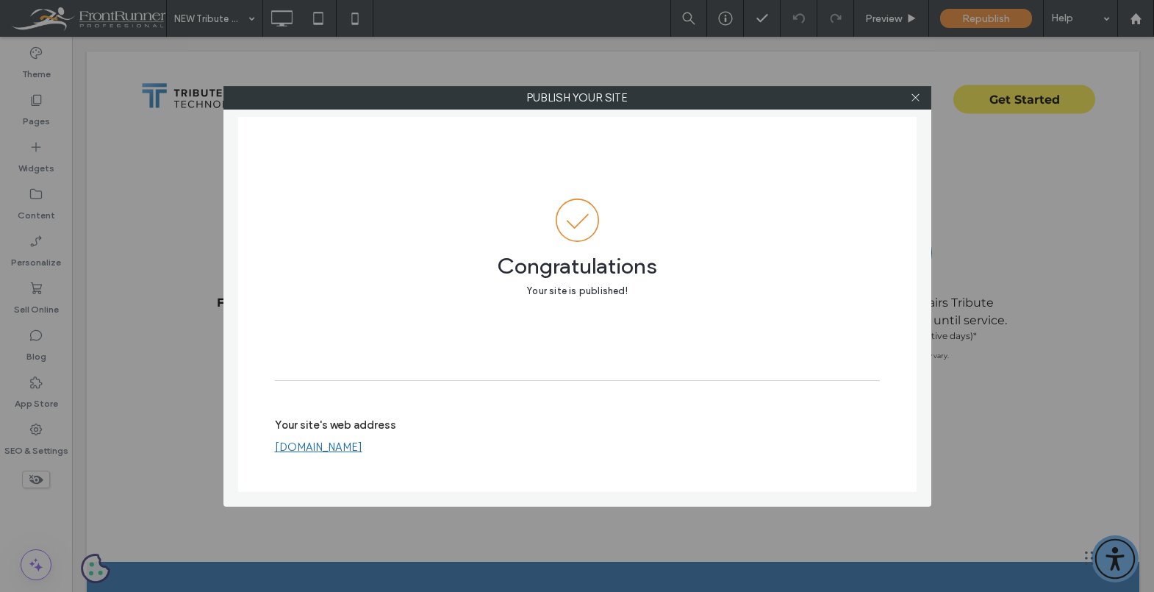
drag, startPoint x: 917, startPoint y: 101, endPoint x: 913, endPoint y: 121, distance: 19.5
click at [917, 101] on icon at bounding box center [915, 97] width 11 height 11
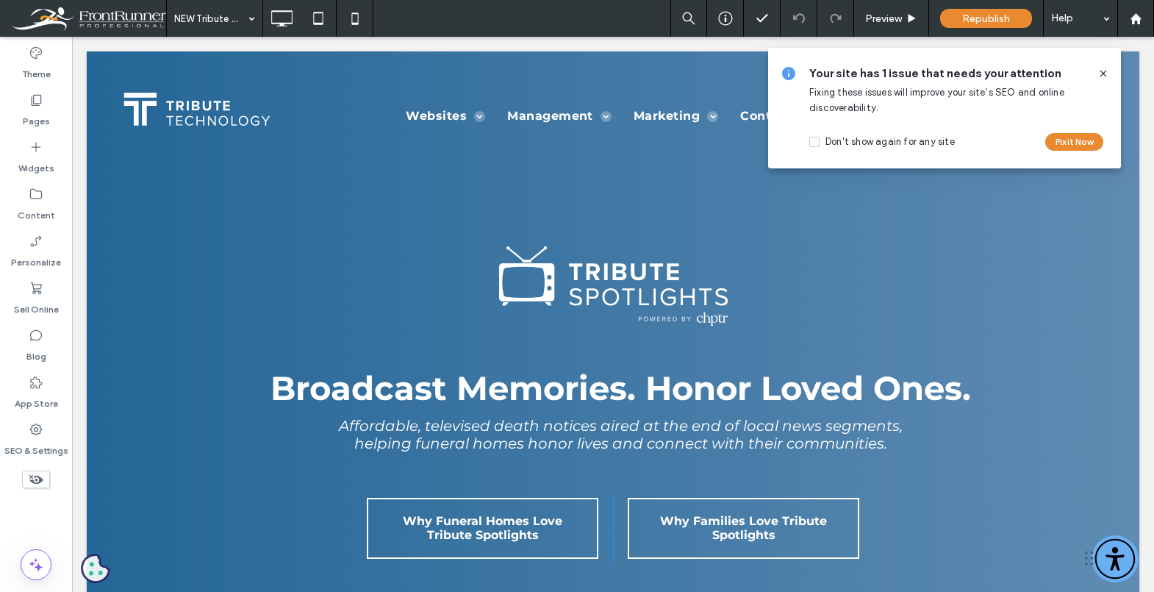
scroll to position [1377, 0]
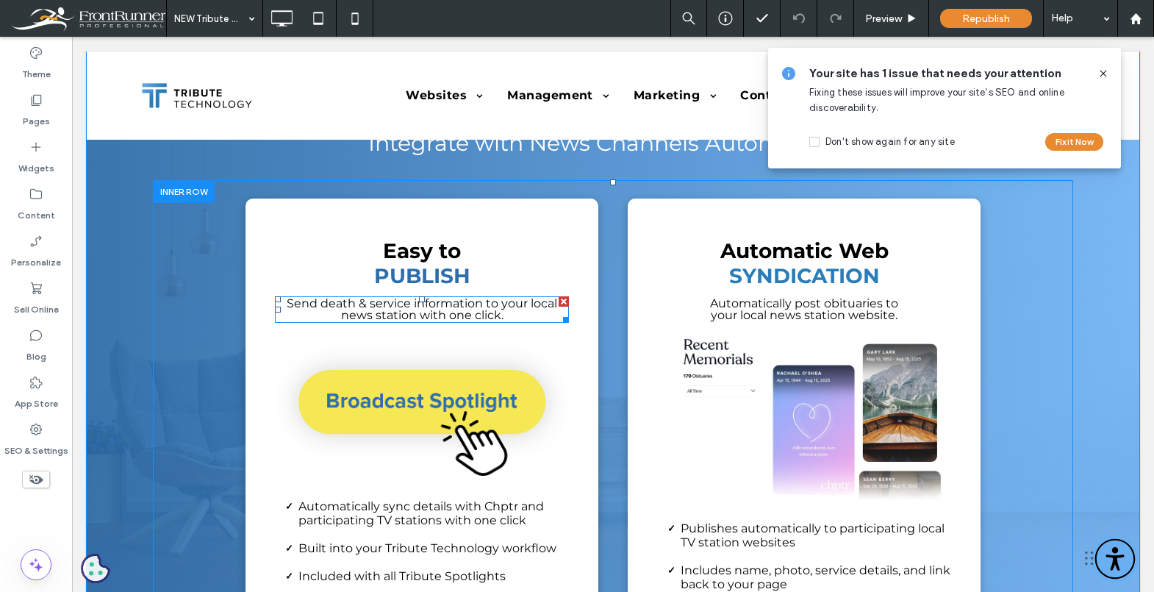
click at [406, 315] on span "Send death & service information to your local news station with one click." at bounding box center [422, 309] width 271 height 26
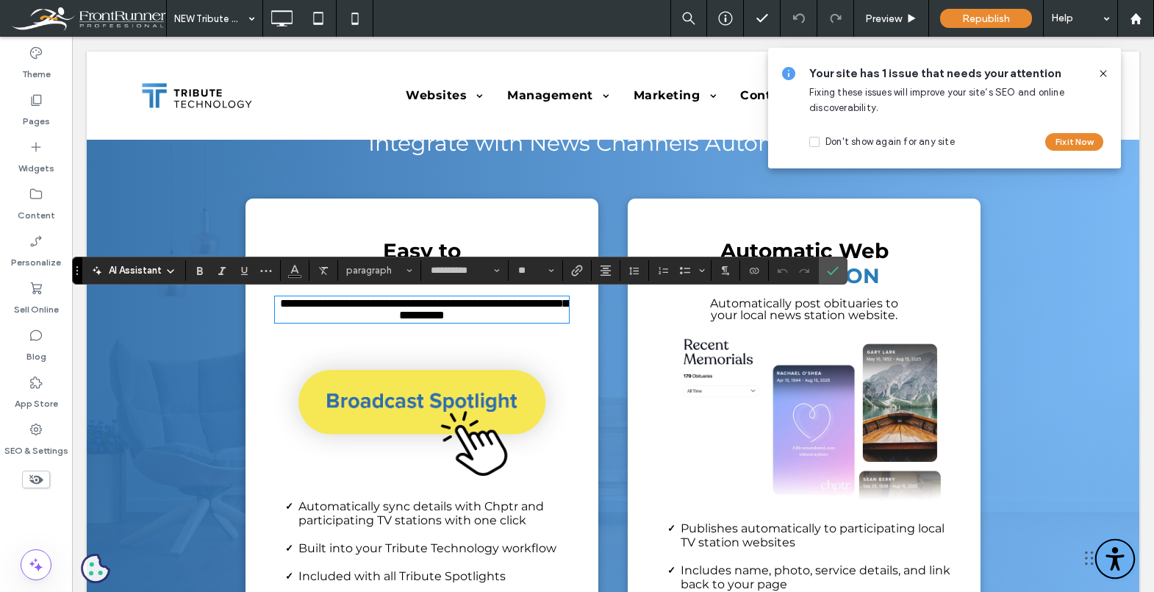
click at [393, 312] on span "**********" at bounding box center [424, 309] width 288 height 23
drag, startPoint x: 416, startPoint y: 312, endPoint x: 306, endPoint y: 313, distance: 110.3
click at [306, 313] on p "**********" at bounding box center [422, 310] width 294 height 24
click at [1101, 76] on icon at bounding box center [1104, 74] width 12 height 12
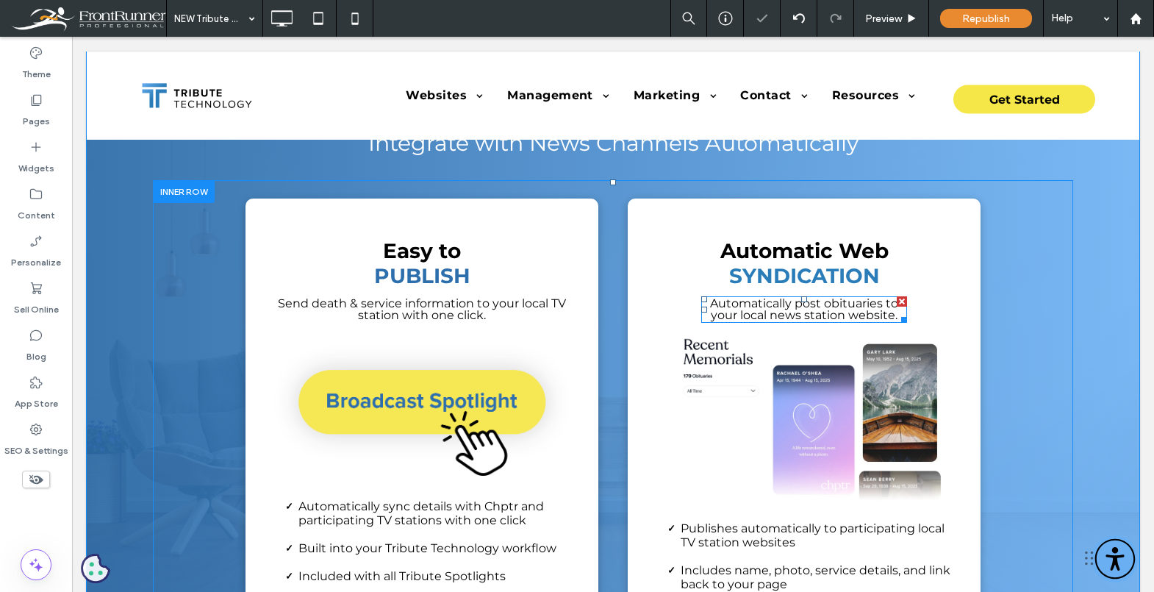
click at [793, 315] on span "Automatically post obituaries to your local news station website." at bounding box center [804, 309] width 188 height 26
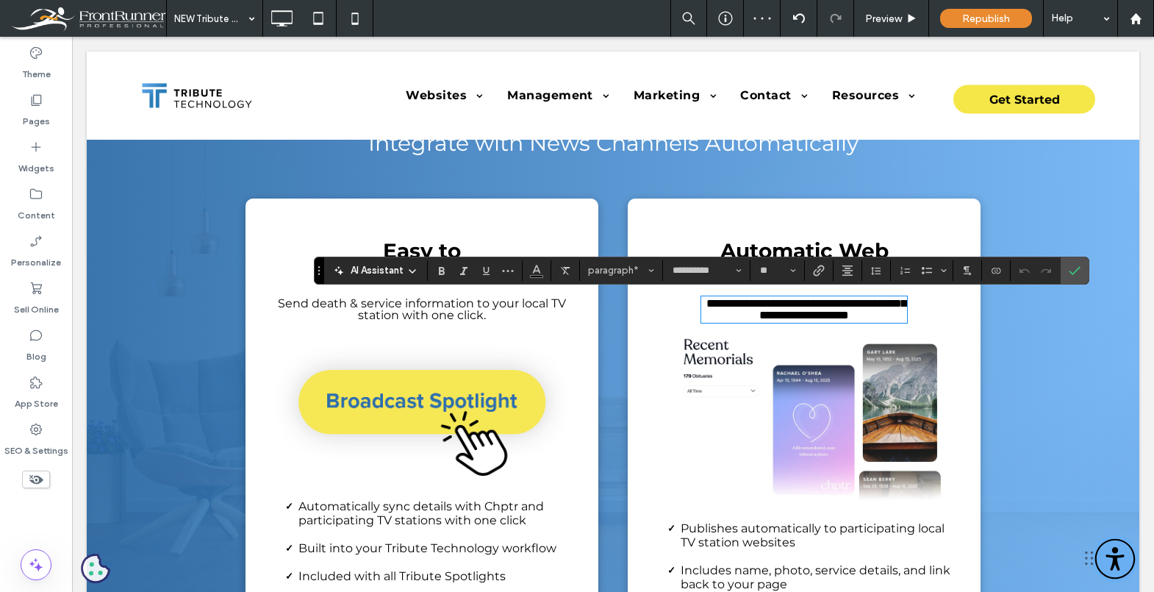
click at [784, 314] on span "**********" at bounding box center [806, 309] width 200 height 23
click at [1078, 268] on use "Confirm" at bounding box center [1075, 270] width 12 height 9
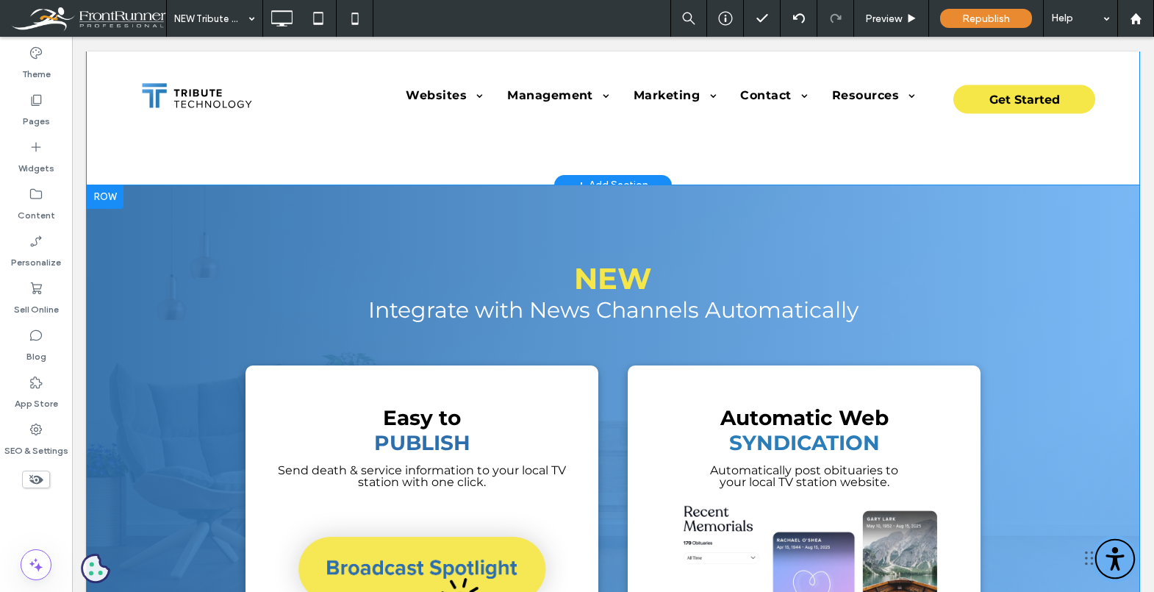
scroll to position [1212, 0]
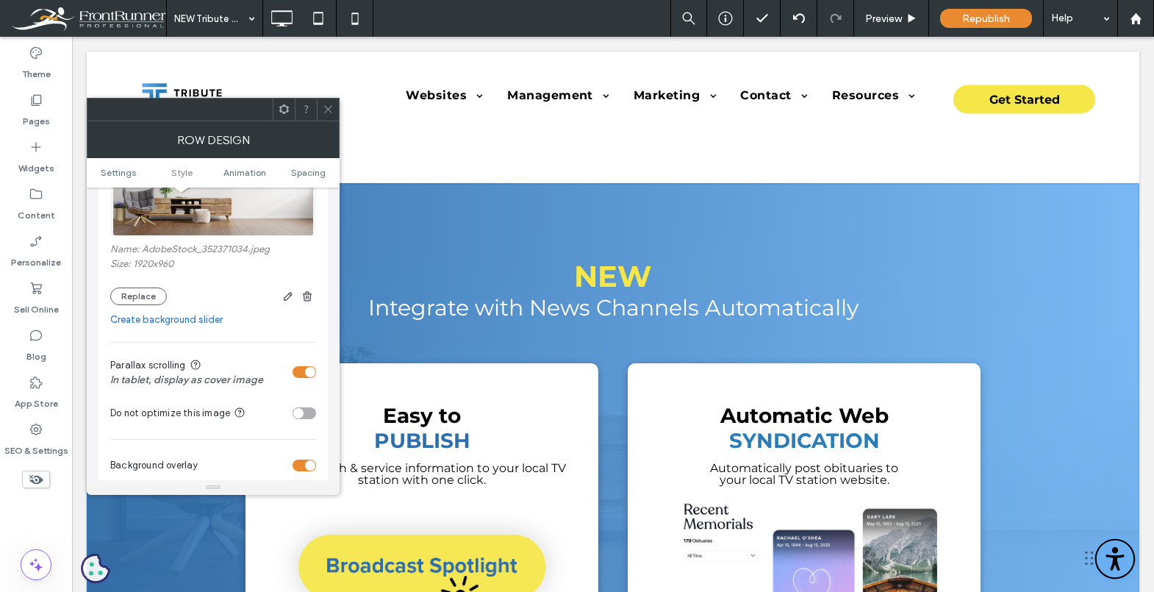
scroll to position [310, 0]
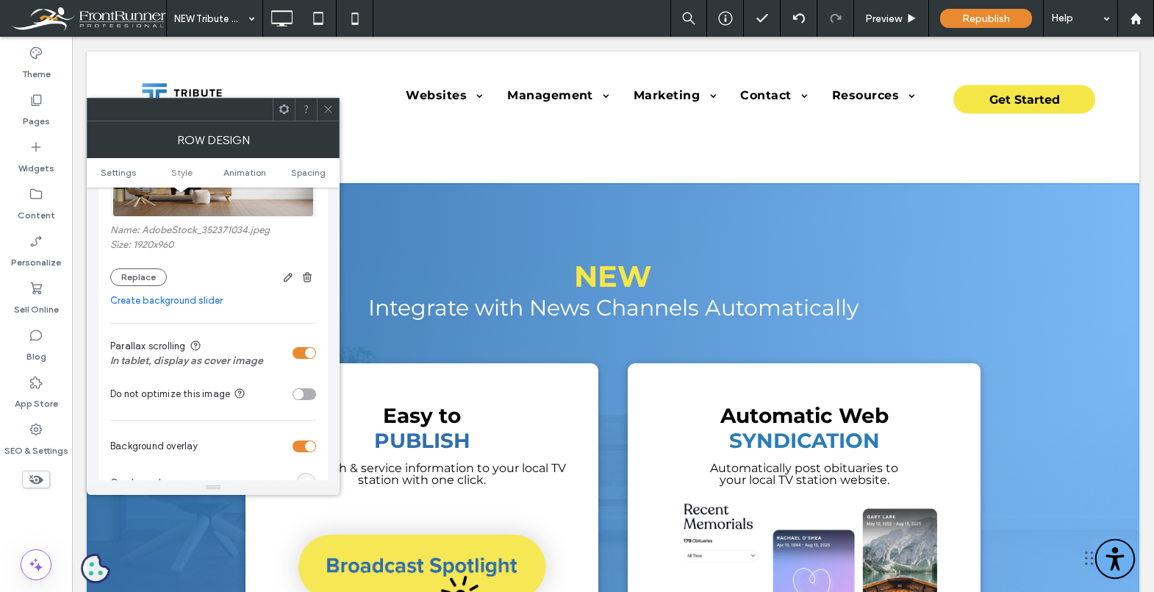
click at [304, 271] on span "button" at bounding box center [307, 277] width 18 height 18
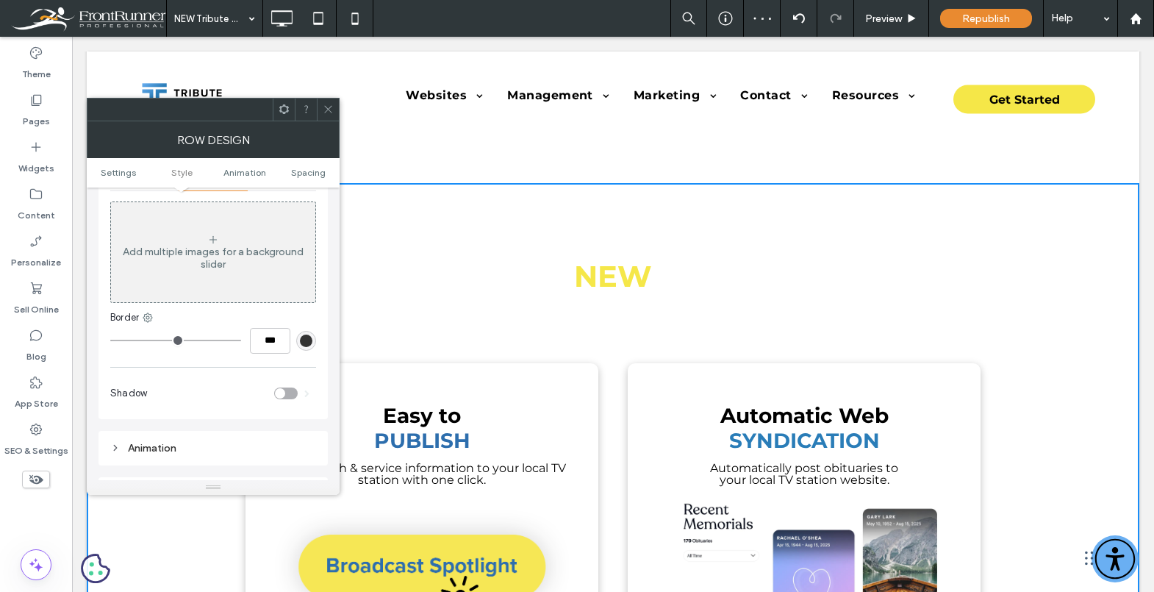
scroll to position [218, 0]
click at [259, 262] on div "Add multiple images for a background slider" at bounding box center [213, 257] width 204 height 25
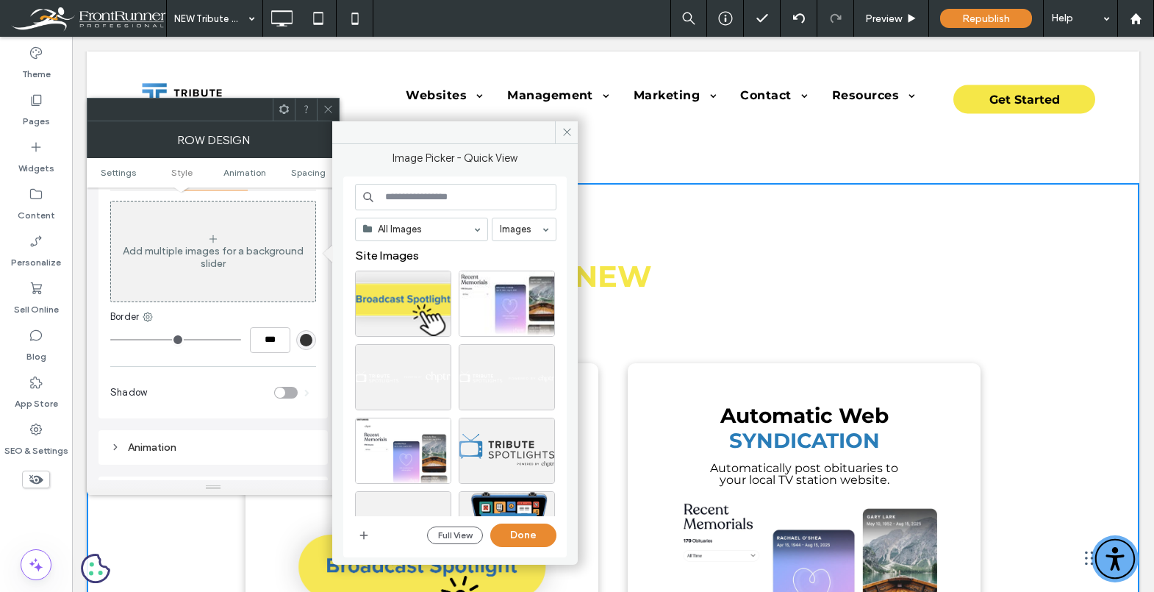
drag, startPoint x: 565, startPoint y: 131, endPoint x: 282, endPoint y: 230, distance: 299.2
click at [563, 132] on icon at bounding box center [567, 131] width 11 height 11
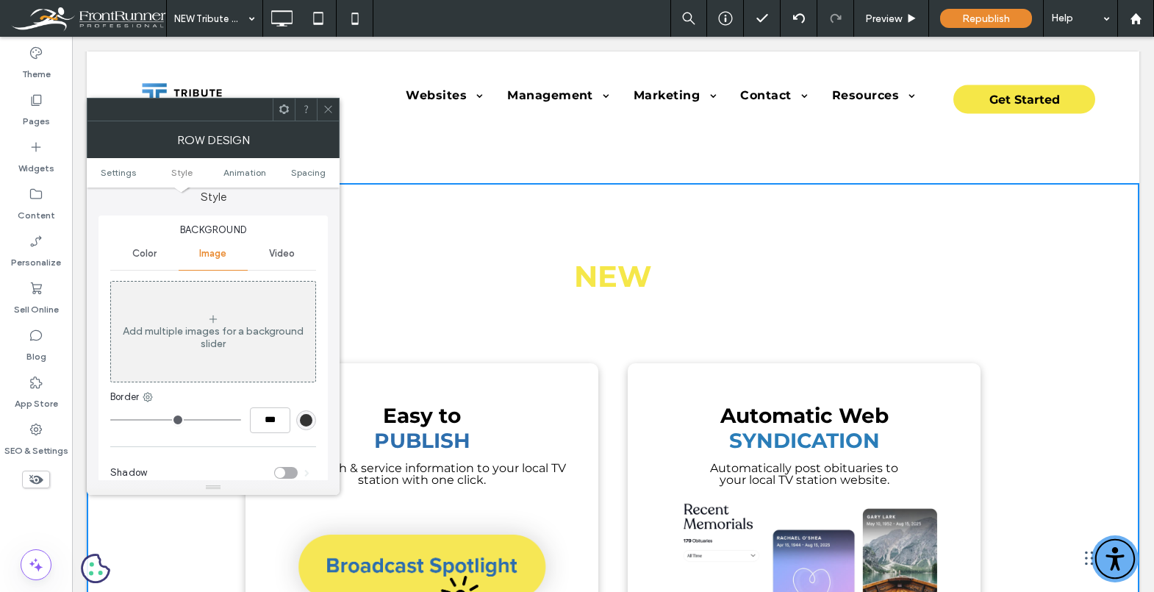
scroll to position [135, 0]
click at [139, 263] on div "Color" at bounding box center [144, 256] width 68 height 32
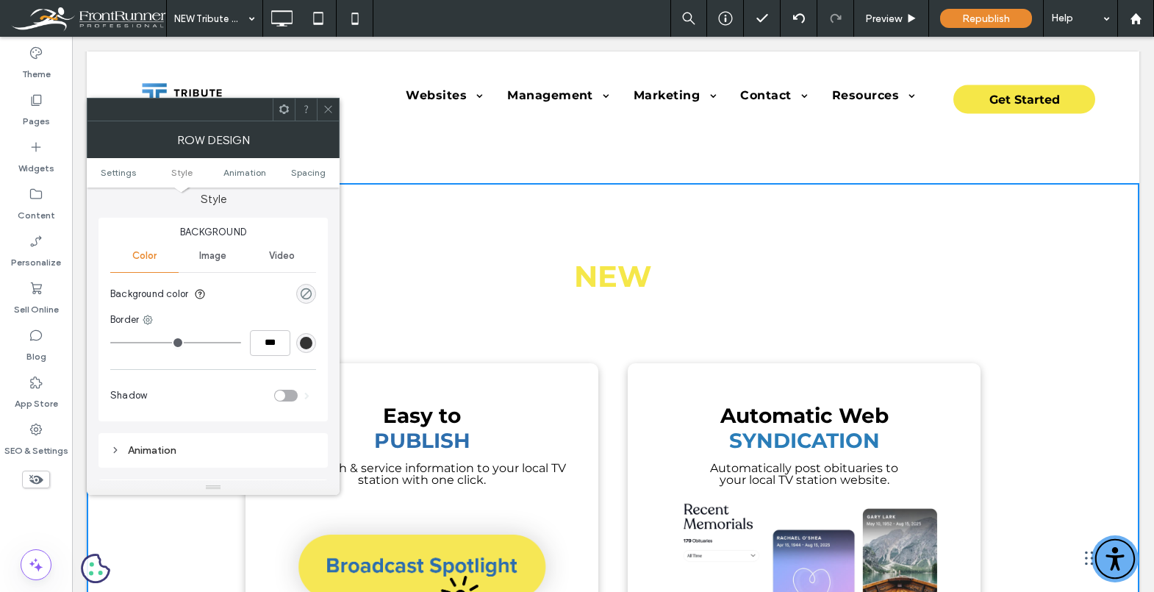
click at [311, 298] on div "rgba(0, 0, 0, 0)" at bounding box center [306, 293] width 12 height 12
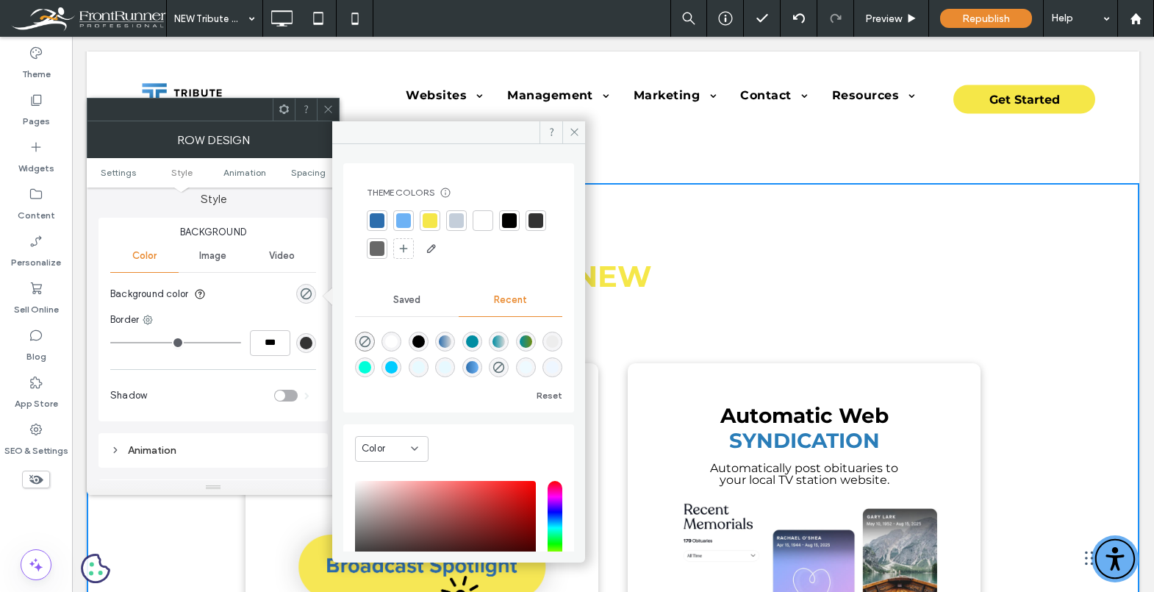
click at [407, 223] on div at bounding box center [403, 220] width 15 height 15
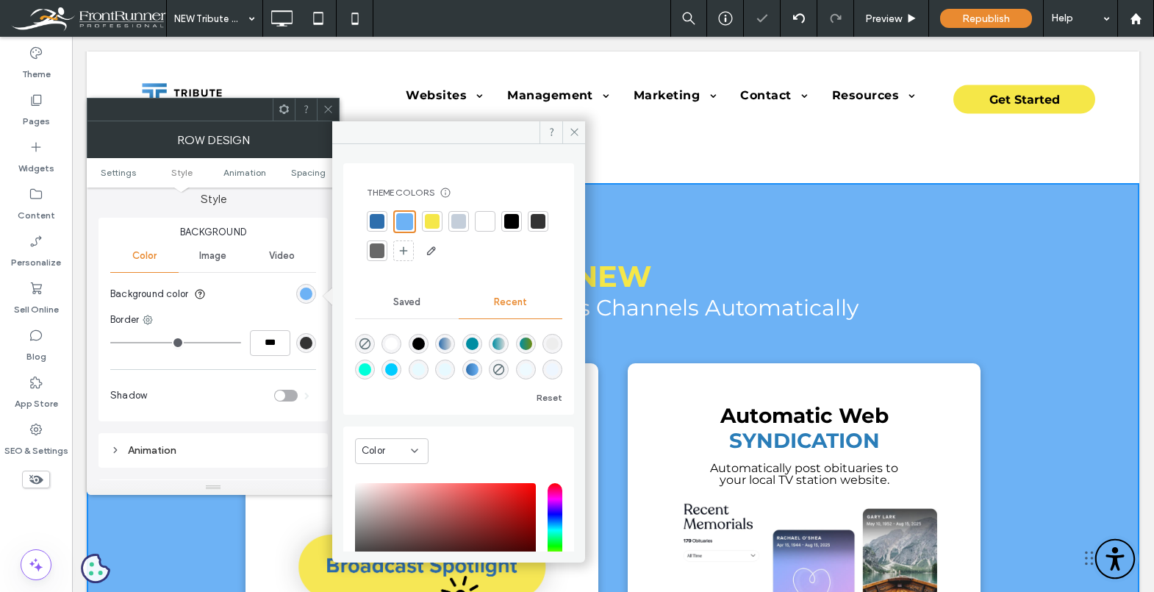
click at [326, 110] on icon at bounding box center [328, 109] width 11 height 11
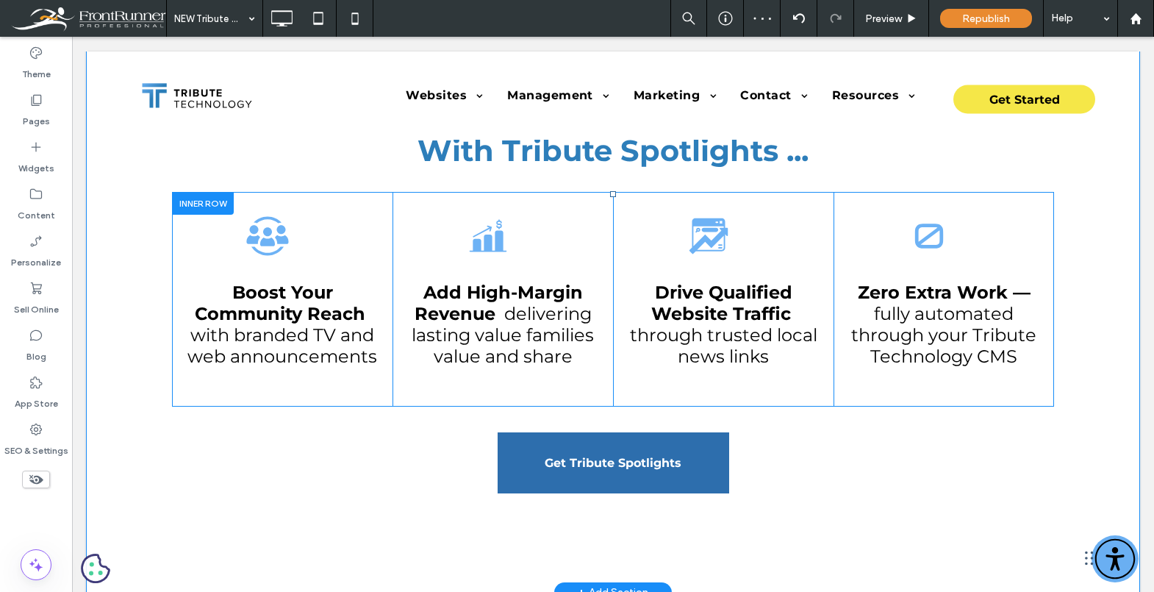
scroll to position [1145, 0]
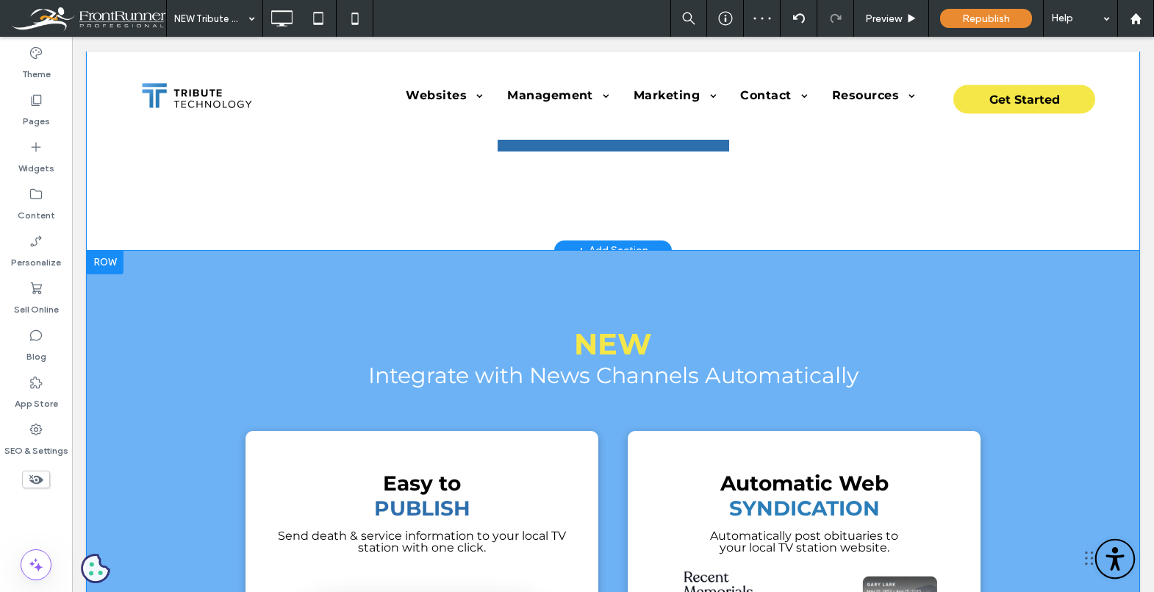
drag, startPoint x: 336, startPoint y: 272, endPoint x: 343, endPoint y: 287, distance: 17.1
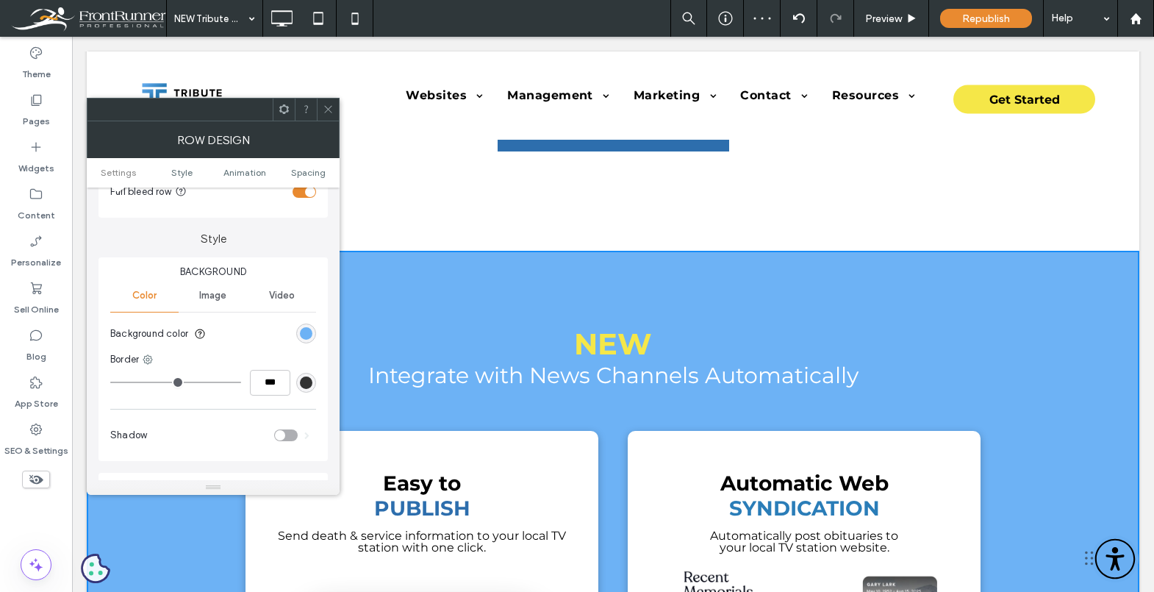
scroll to position [104, 0]
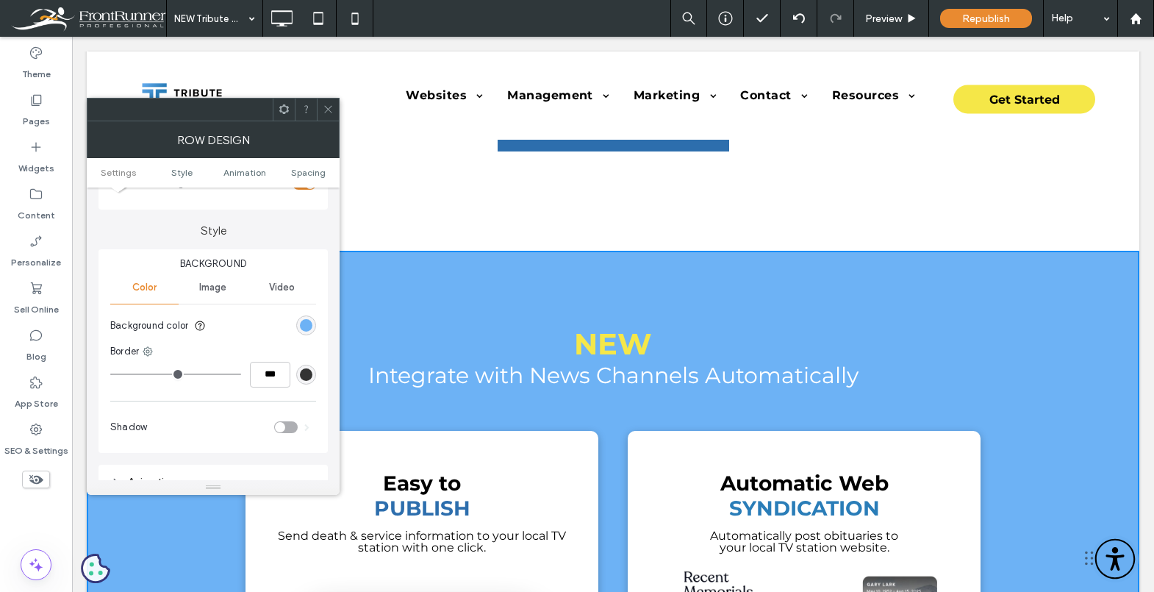
click at [326, 112] on icon at bounding box center [328, 109] width 11 height 11
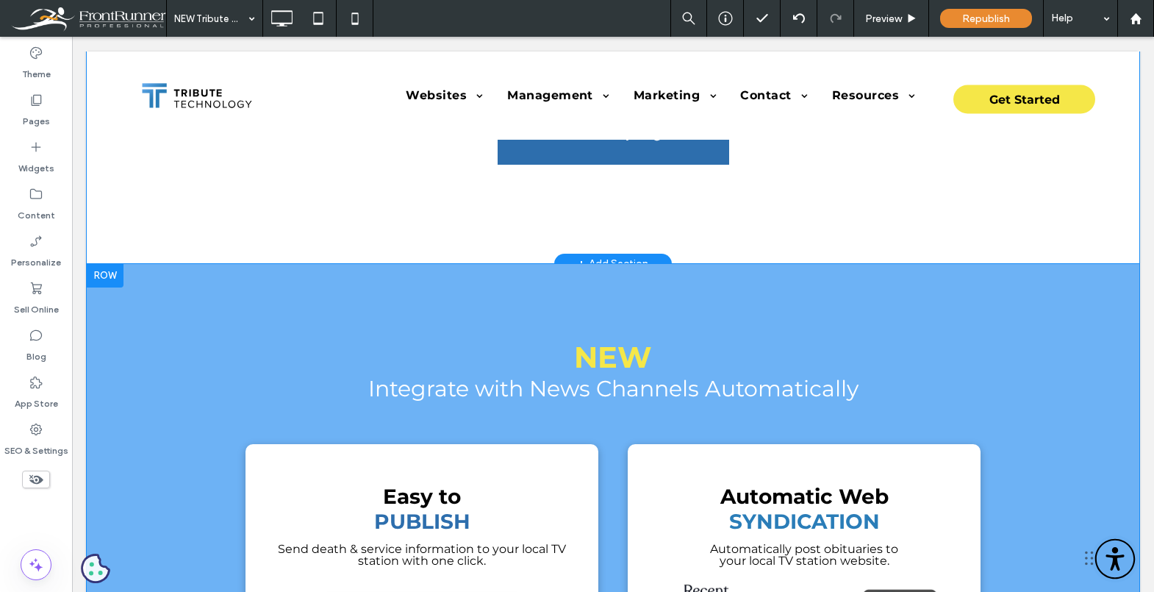
scroll to position [1137, 0]
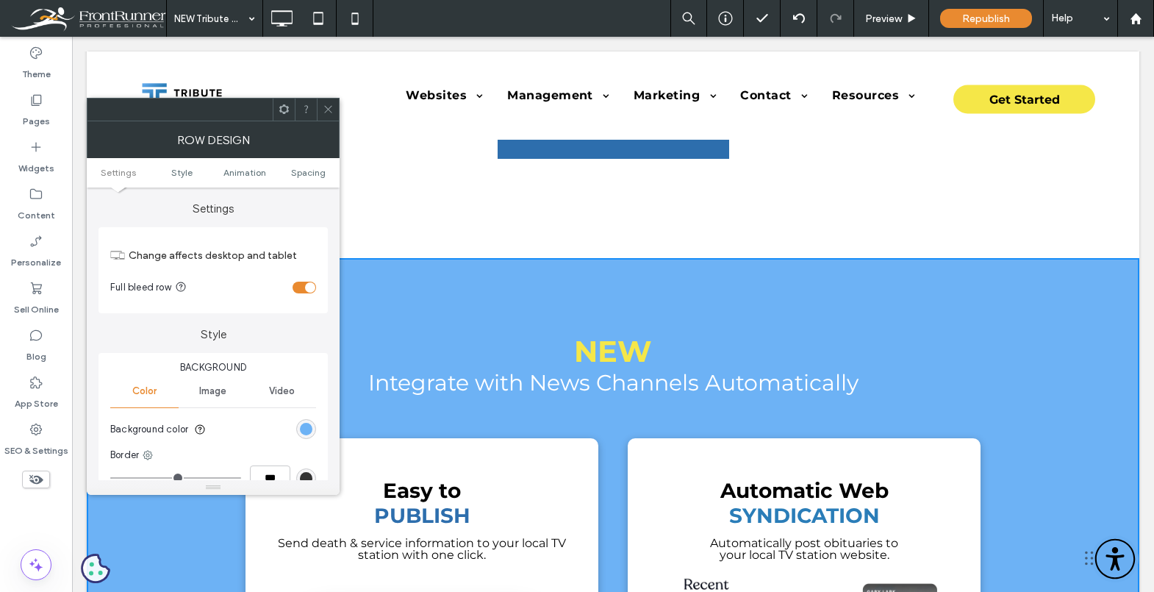
scroll to position [121, 0]
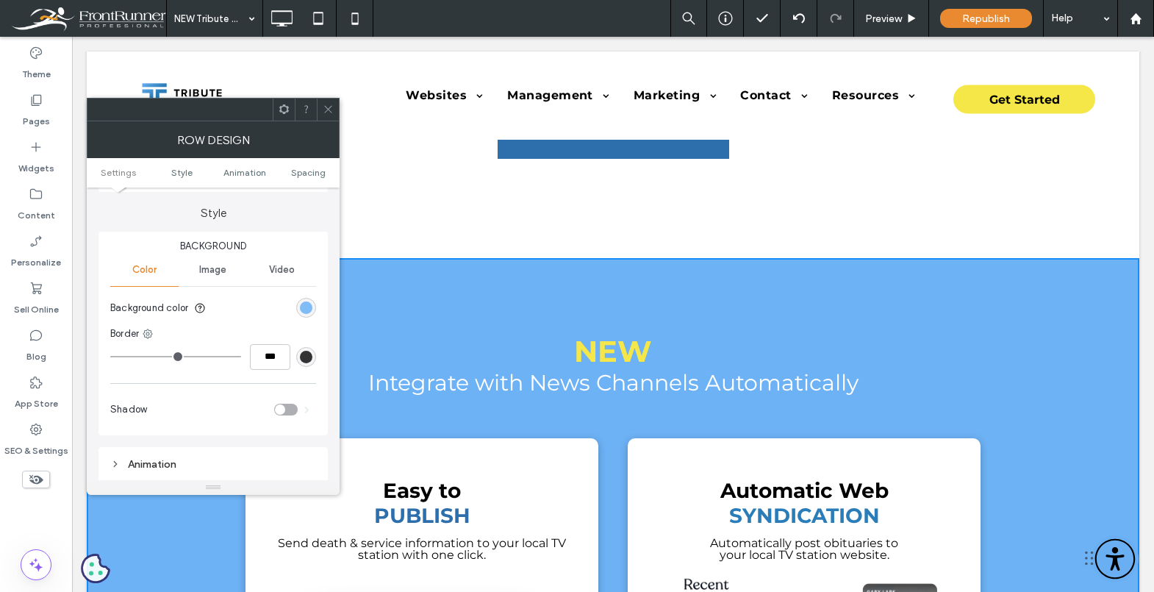
click at [309, 306] on div "rgb(109, 178, 245)" at bounding box center [306, 307] width 12 height 12
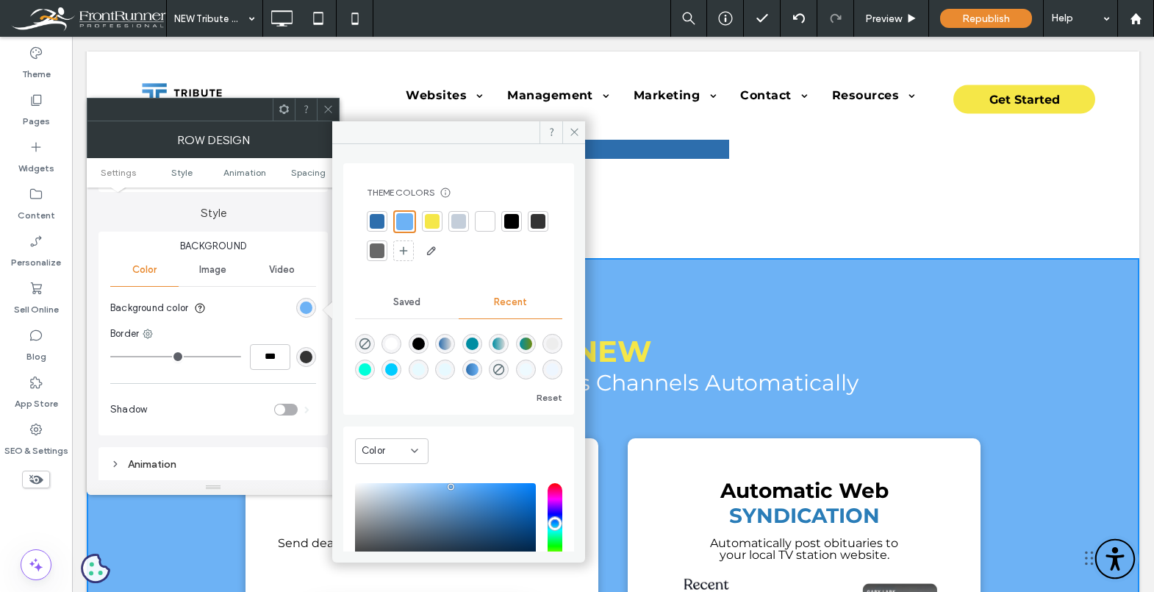
click at [476, 224] on div at bounding box center [485, 221] width 21 height 21
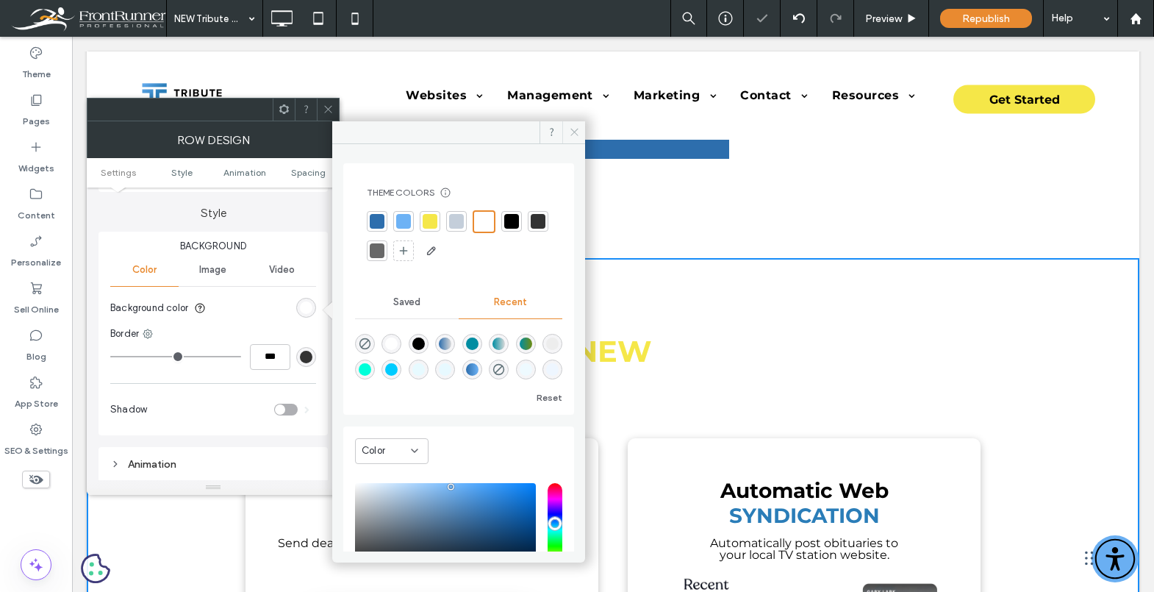
click at [580, 131] on span at bounding box center [573, 132] width 23 height 22
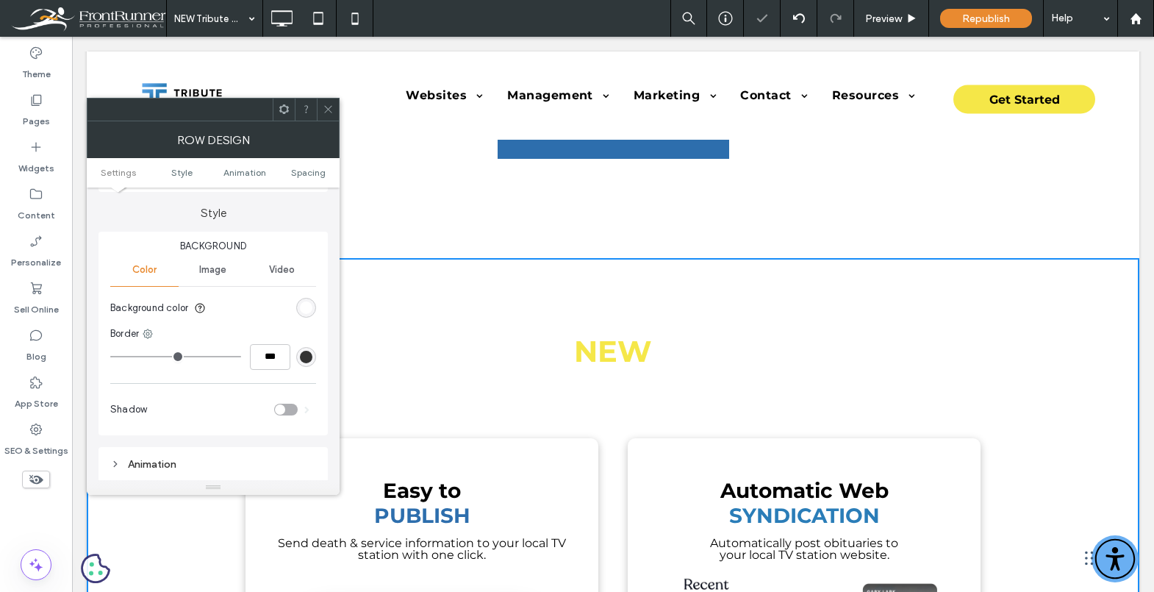
click at [326, 112] on icon at bounding box center [328, 109] width 11 height 11
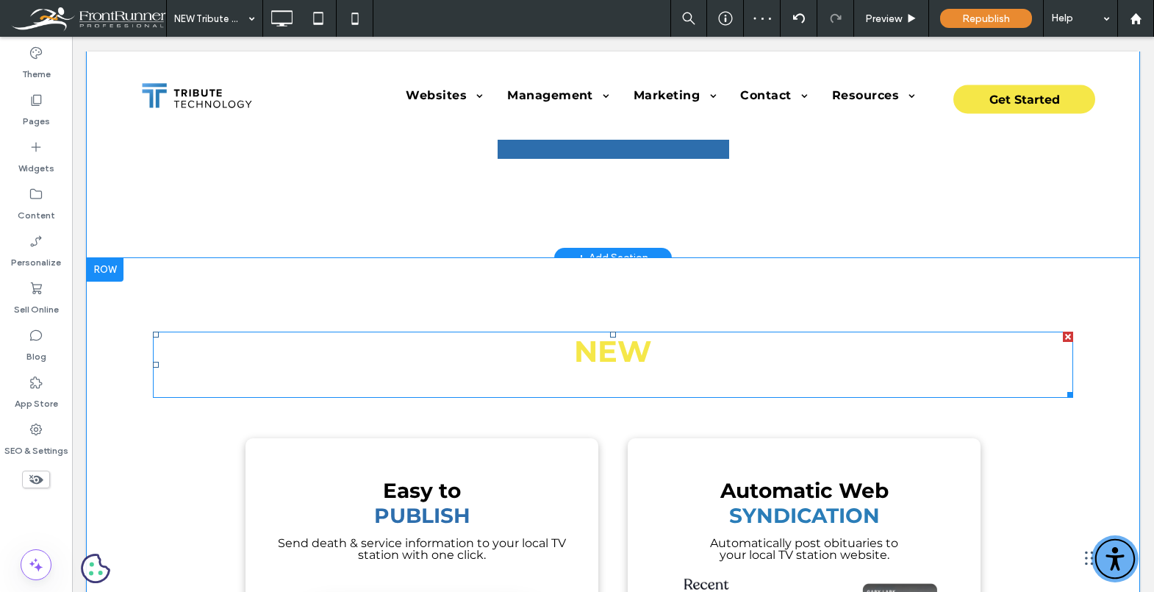
click at [524, 356] on h2 "NEW" at bounding box center [613, 351] width 920 height 36
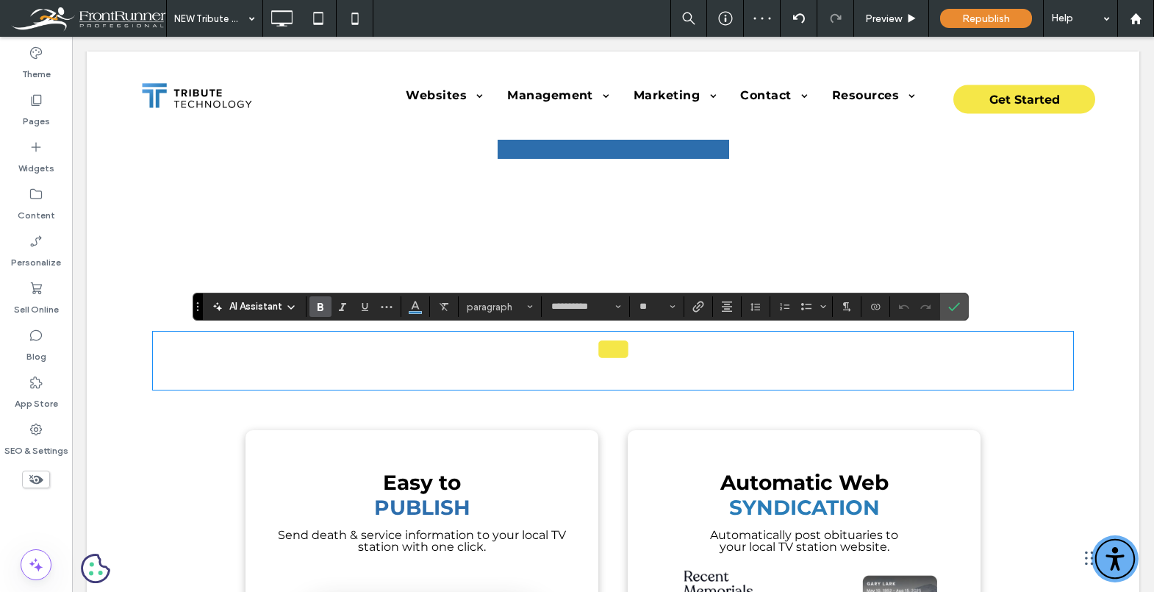
click at [534, 362] on h2 "***" at bounding box center [613, 349] width 920 height 32
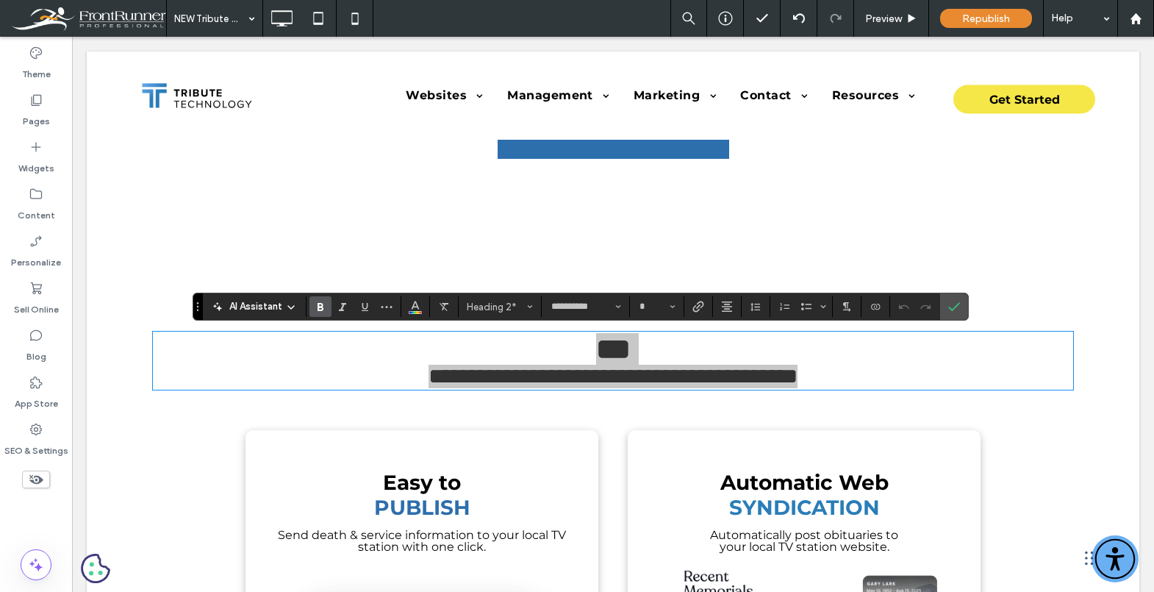
drag, startPoint x: 319, startPoint y: 307, endPoint x: 329, endPoint y: 308, distance: 9.6
click at [319, 307] on use "Bold" at bounding box center [321, 307] width 6 height 8
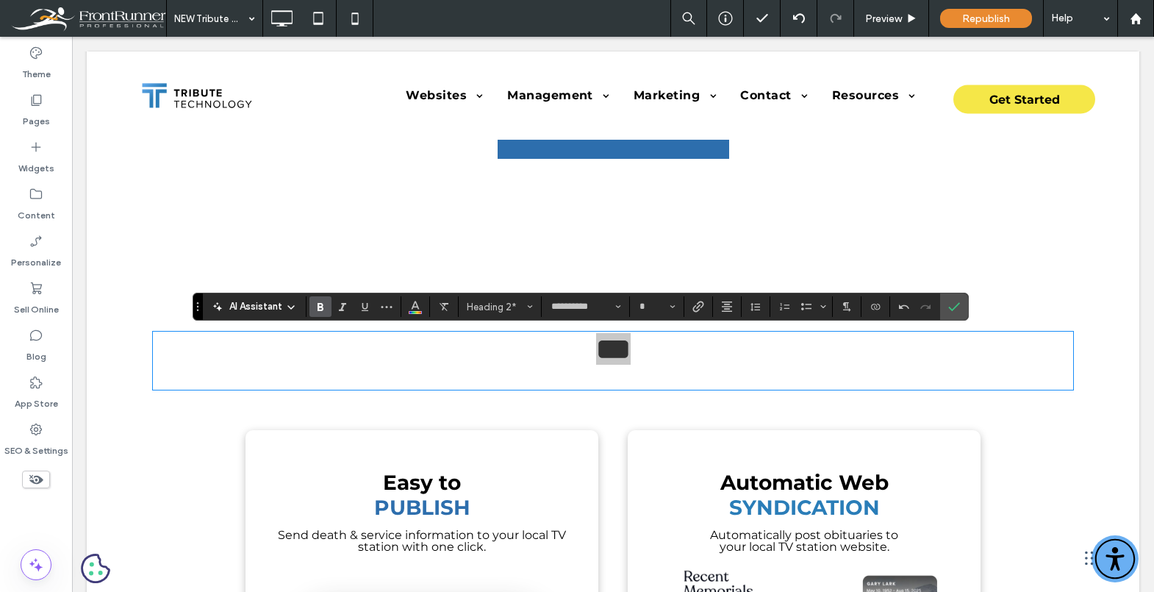
drag, startPoint x: 322, startPoint y: 306, endPoint x: 334, endPoint y: 309, distance: 12.1
click at [322, 306] on use "Bold" at bounding box center [321, 307] width 6 height 8
click at [419, 310] on icon "Color" at bounding box center [415, 305] width 12 height 12
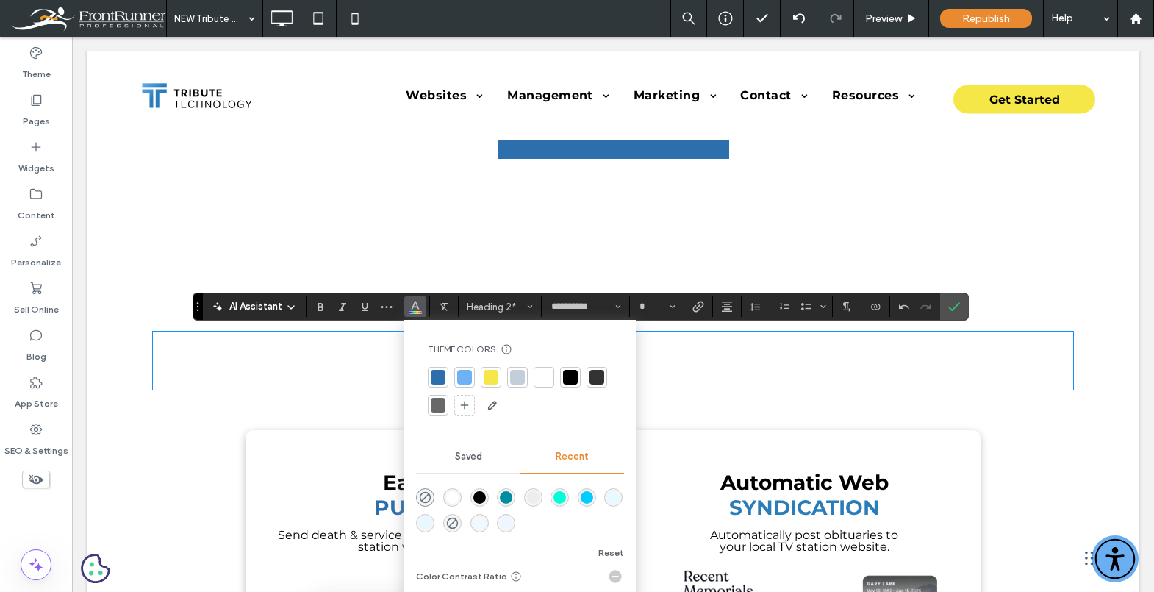
click at [571, 376] on div at bounding box center [570, 377] width 15 height 15
type input "**"
click at [708, 361] on h2 "***" at bounding box center [613, 349] width 920 height 32
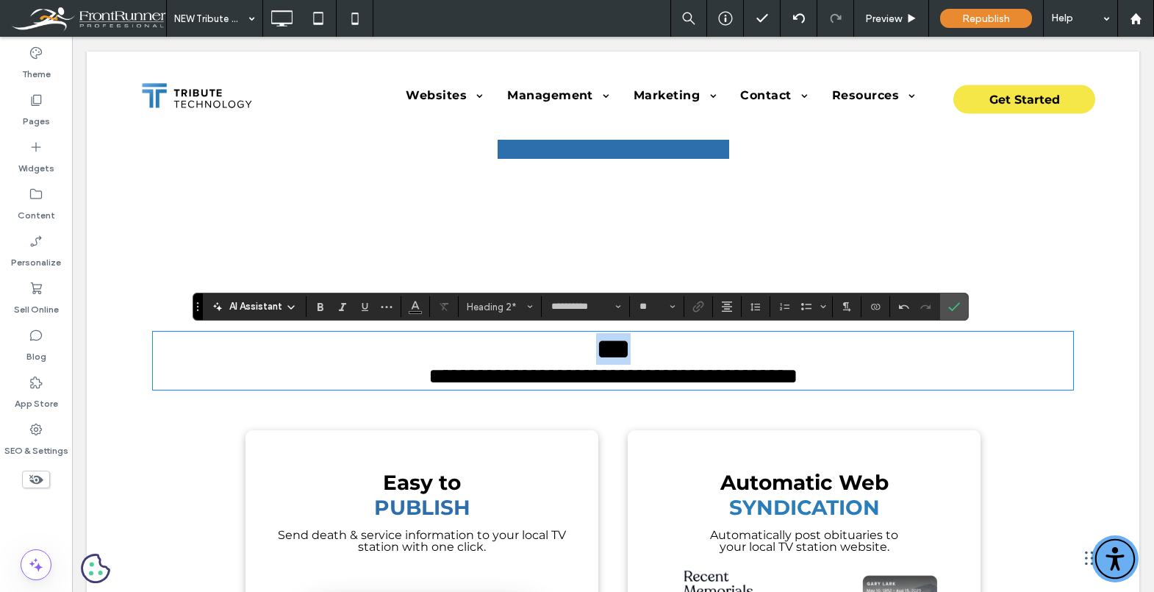
drag, startPoint x: 685, startPoint y: 354, endPoint x: 490, endPoint y: 359, distance: 194.9
click at [496, 348] on h2 "***" at bounding box center [613, 349] width 920 height 32
drag, startPoint x: 321, startPoint y: 304, endPoint x: 346, endPoint y: 303, distance: 24.3
click at [321, 304] on use "Bold" at bounding box center [321, 307] width 6 height 8
click at [415, 304] on icon "Color" at bounding box center [415, 305] width 12 height 12
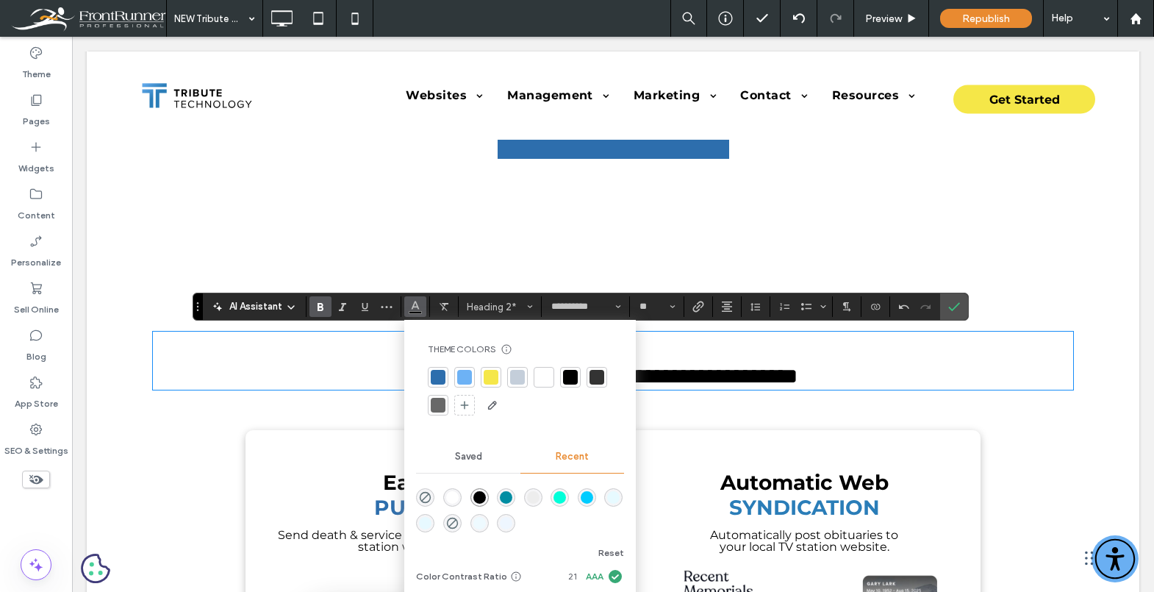
click at [442, 377] on div at bounding box center [438, 377] width 15 height 15
click at [687, 357] on h2 "***" at bounding box center [613, 349] width 920 height 32
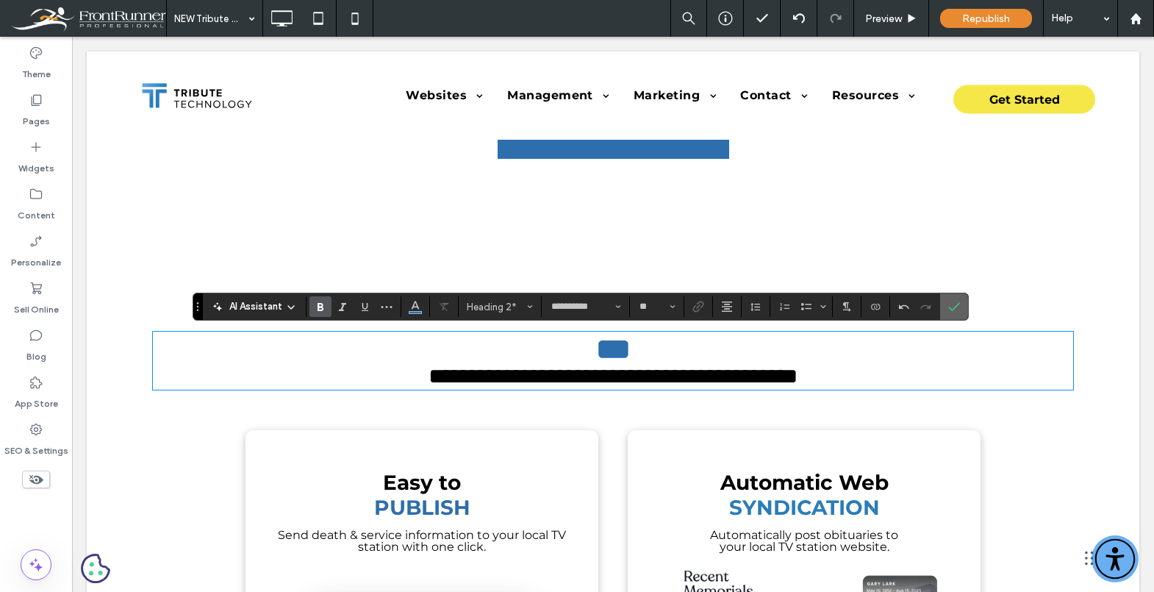
click at [956, 304] on icon "Confirm" at bounding box center [954, 307] width 12 height 12
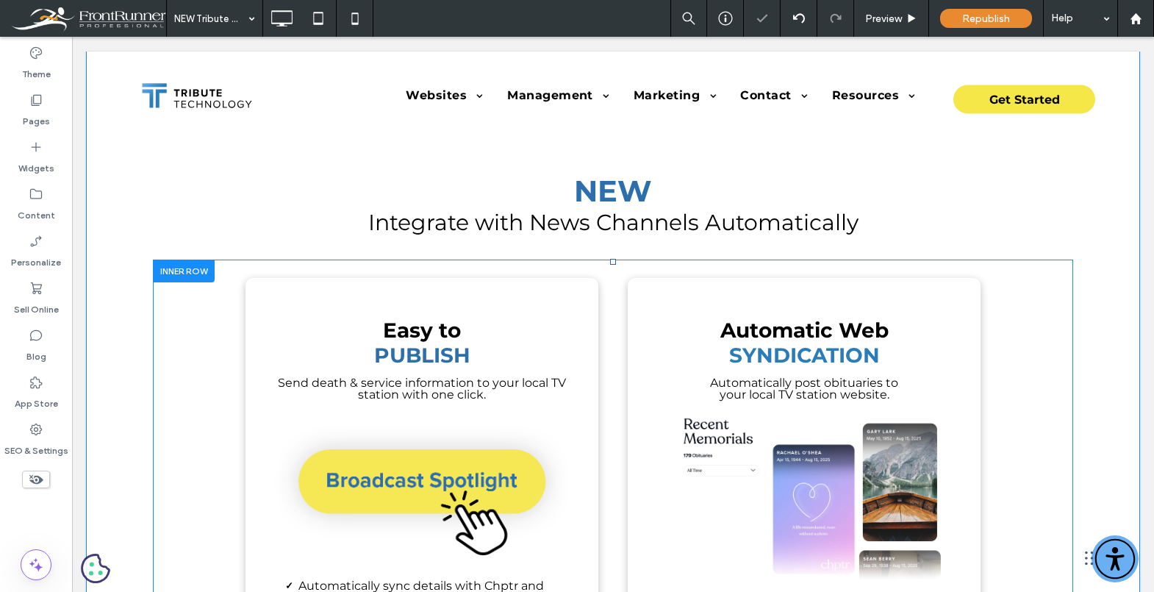
scroll to position [1298, 0]
click at [459, 290] on div "Easy to Publish Send death & service information to your local TV station with …" at bounding box center [422, 505] width 353 height 457
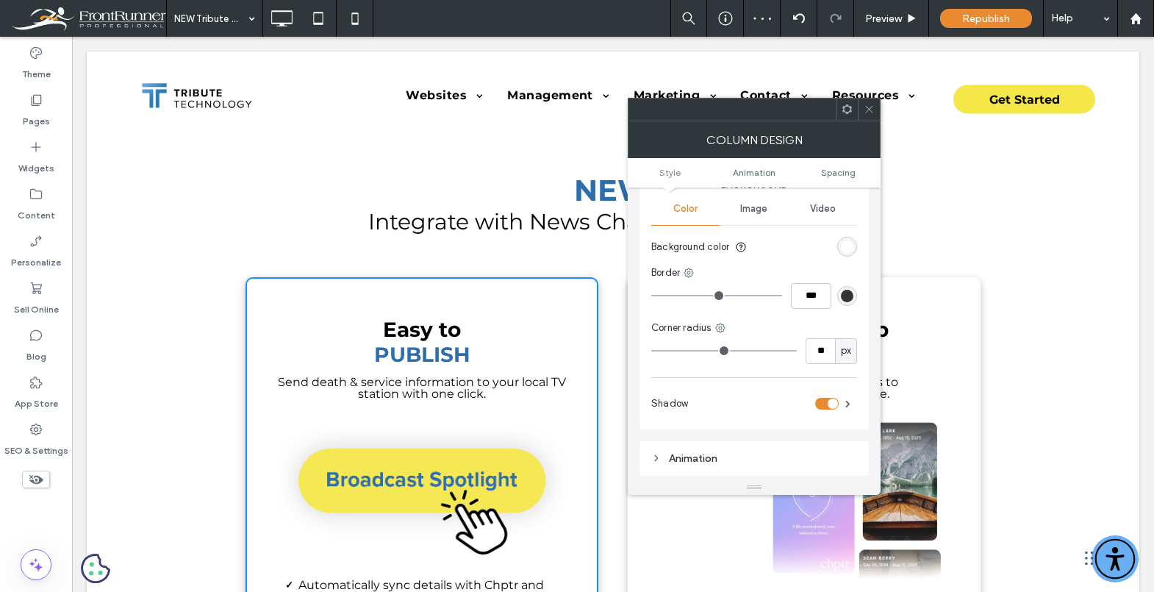
scroll to position [101, 0]
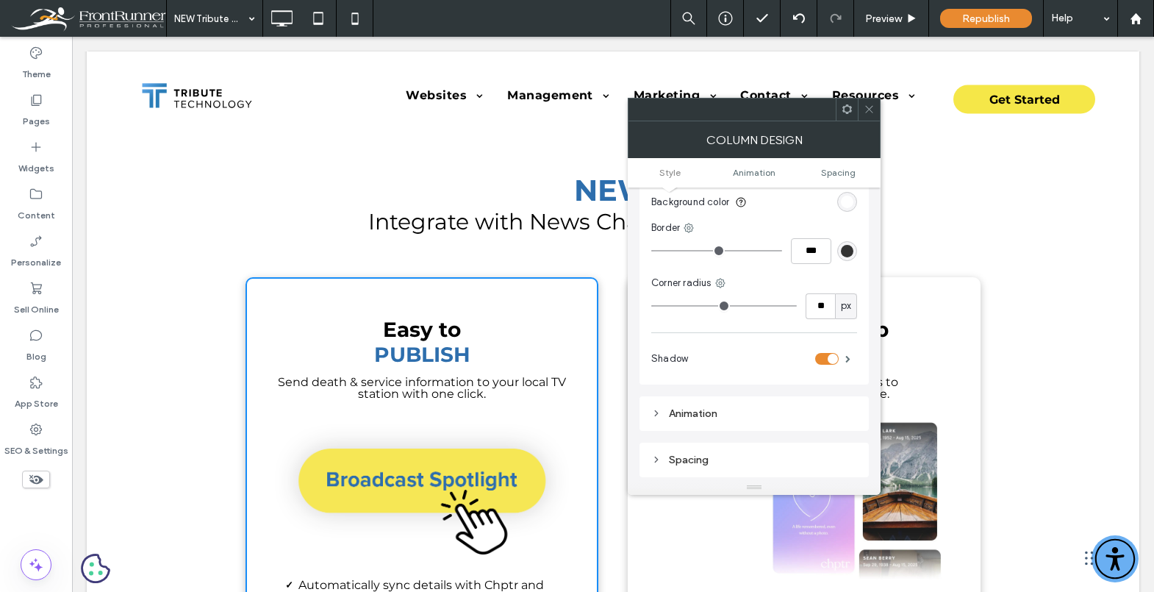
click at [826, 360] on div "toggle" at bounding box center [827, 359] width 24 height 12
click at [873, 107] on icon at bounding box center [869, 109] width 11 height 11
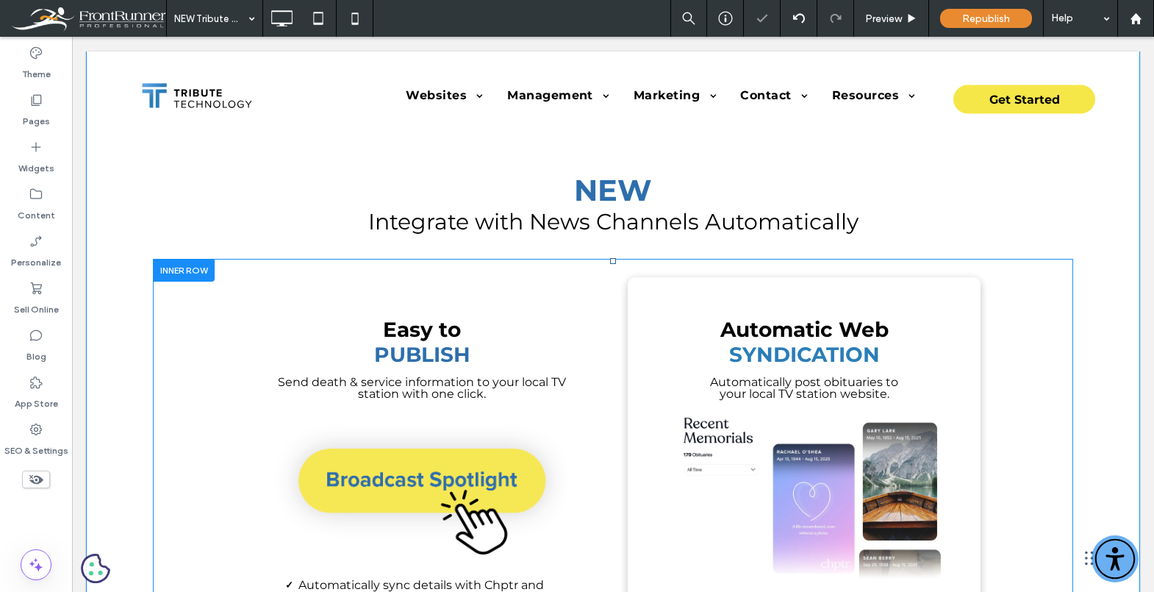
click at [927, 283] on div "Automatic Web SYNDICATION Automatically post obituaries to your local TV statio…" at bounding box center [804, 505] width 353 height 457
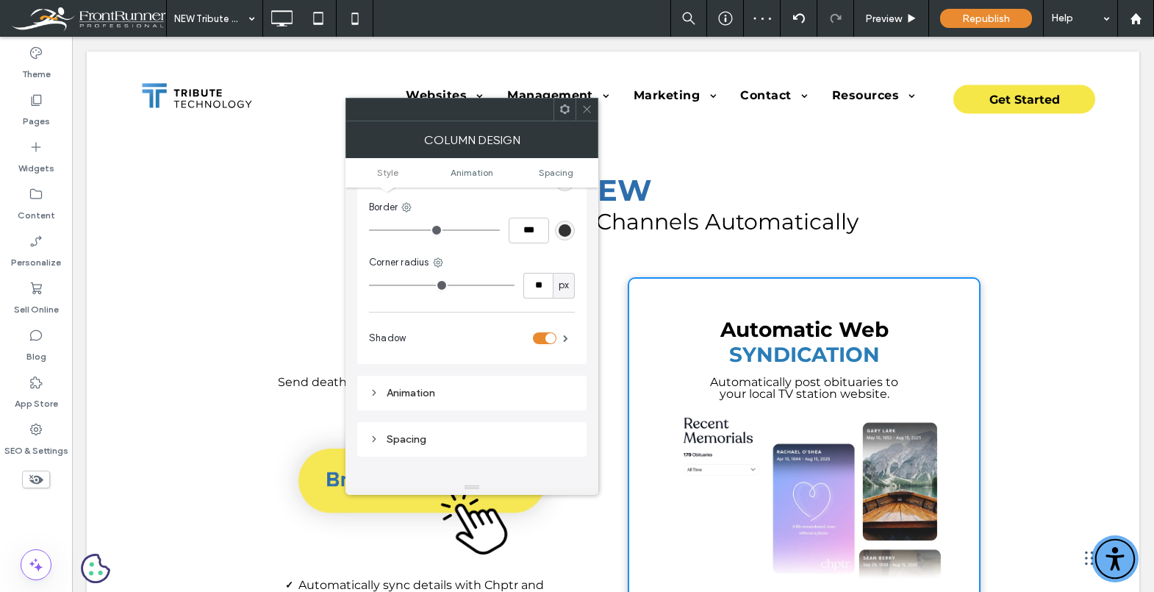
scroll to position [124, 0]
click at [540, 336] on div "toggle" at bounding box center [545, 336] width 24 height 12
drag, startPoint x: 584, startPoint y: 112, endPoint x: 593, endPoint y: 124, distance: 15.2
click at [584, 112] on icon at bounding box center [586, 109] width 11 height 11
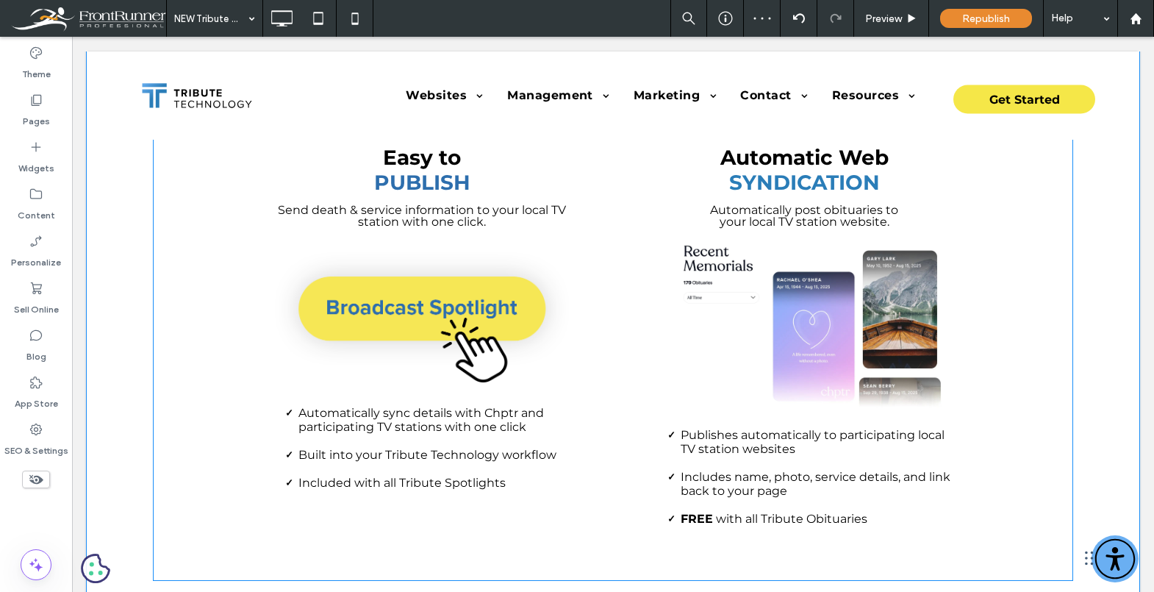
scroll to position [1486, 0]
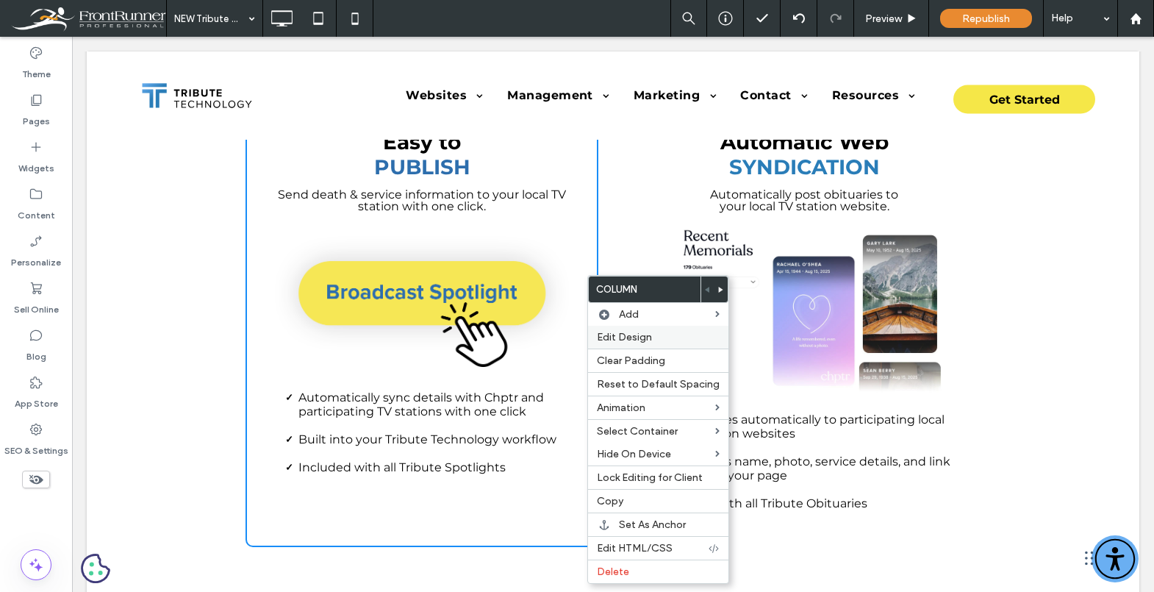
click at [629, 339] on span "Edit Design" at bounding box center [624, 337] width 55 height 12
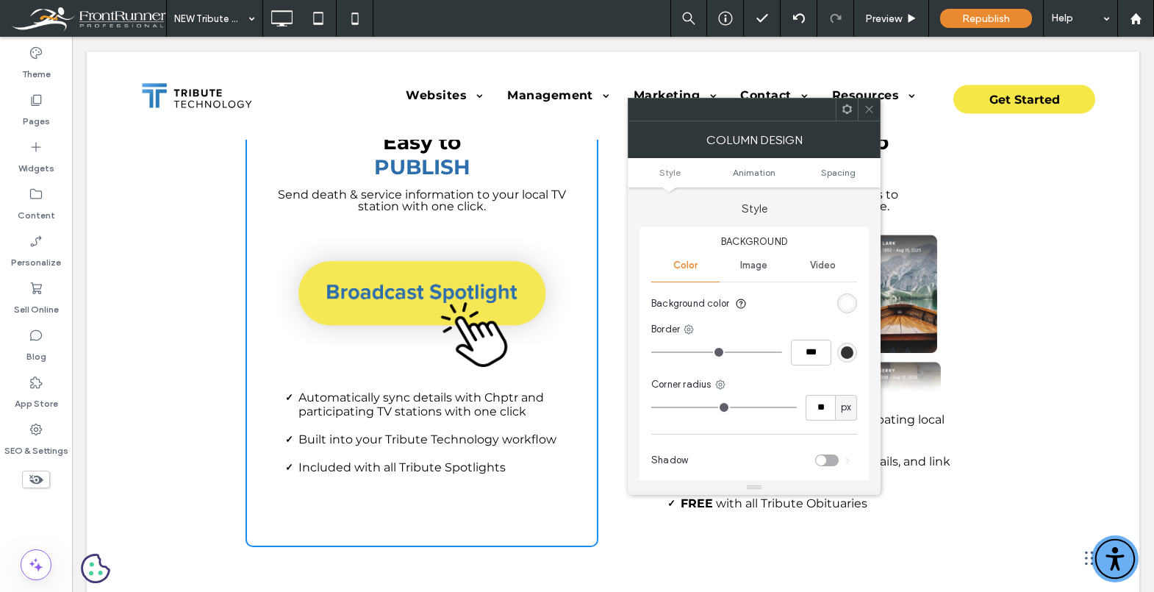
click at [656, 351] on input "range" at bounding box center [716, 351] width 131 height 1
click at [690, 327] on use at bounding box center [689, 329] width 10 height 10
click at [749, 442] on span "Right border" at bounding box center [743, 445] width 56 height 15
click at [848, 351] on div "rgb(51, 51, 51)" at bounding box center [847, 352] width 12 height 12
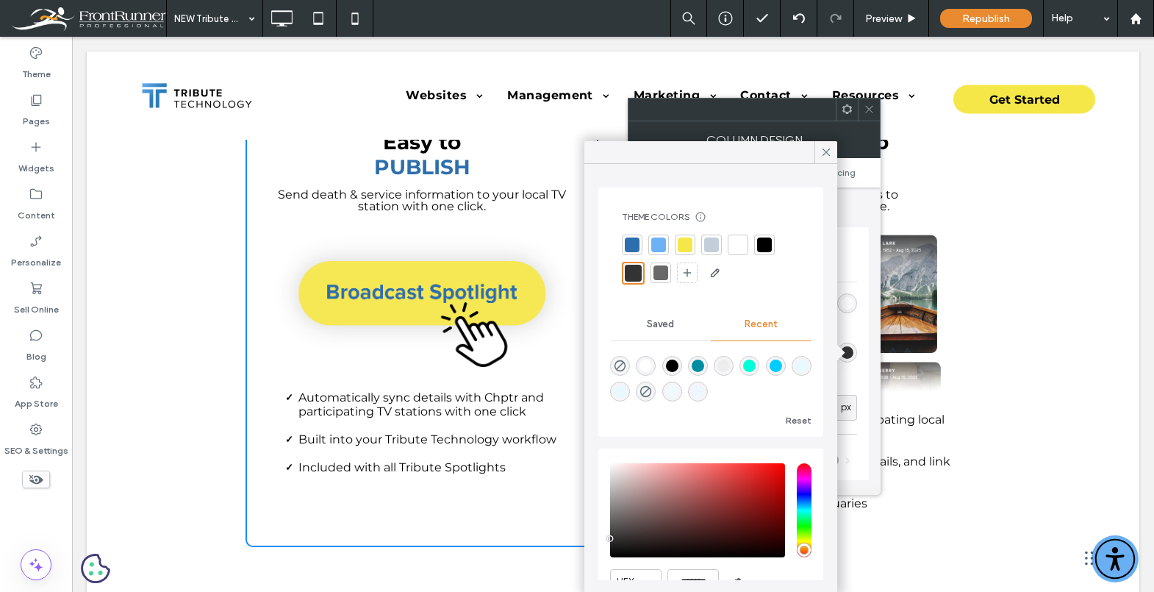
click at [716, 239] on div at bounding box center [711, 244] width 15 height 15
type input "*"
type input "***"
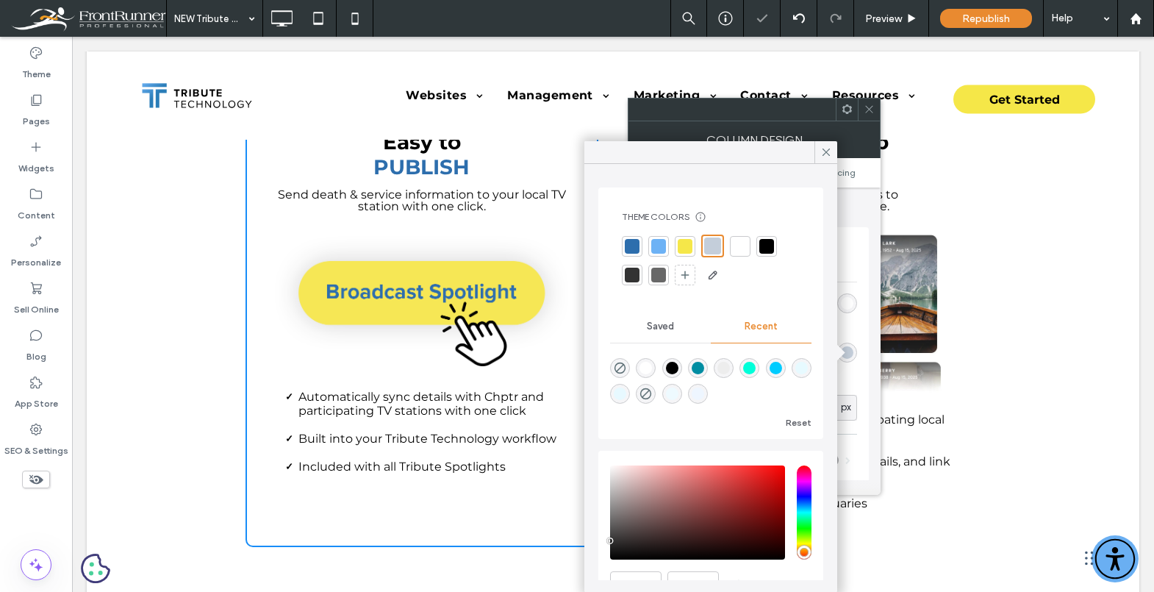
click at [822, 146] on icon at bounding box center [826, 152] width 13 height 13
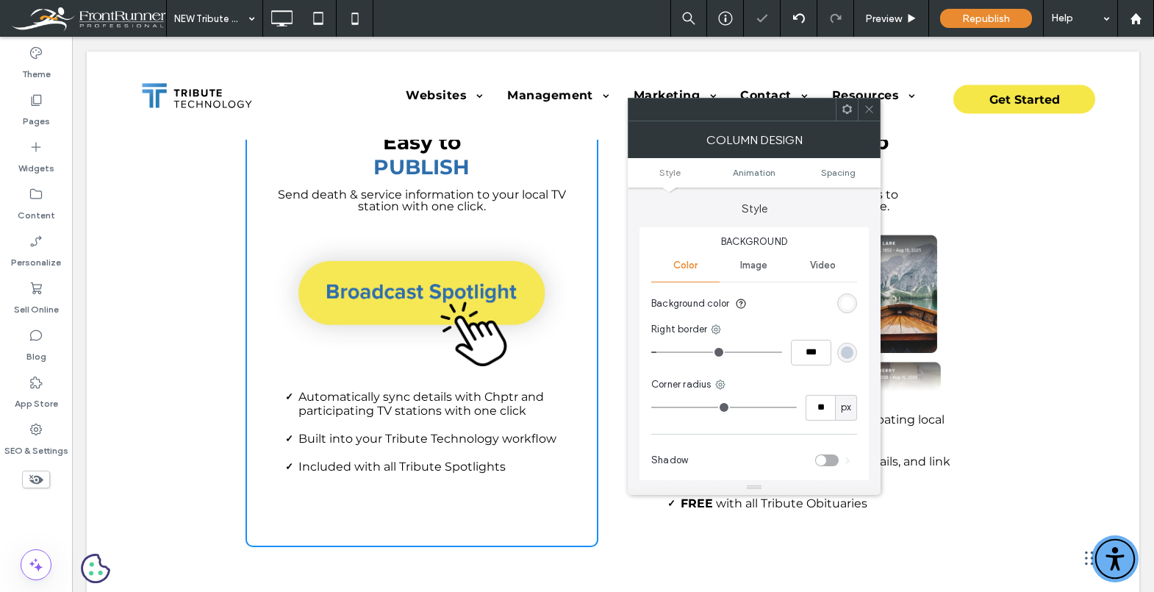
drag, startPoint x: 871, startPoint y: 110, endPoint x: 730, endPoint y: 226, distance: 183.3
click at [871, 110] on icon at bounding box center [869, 109] width 11 height 11
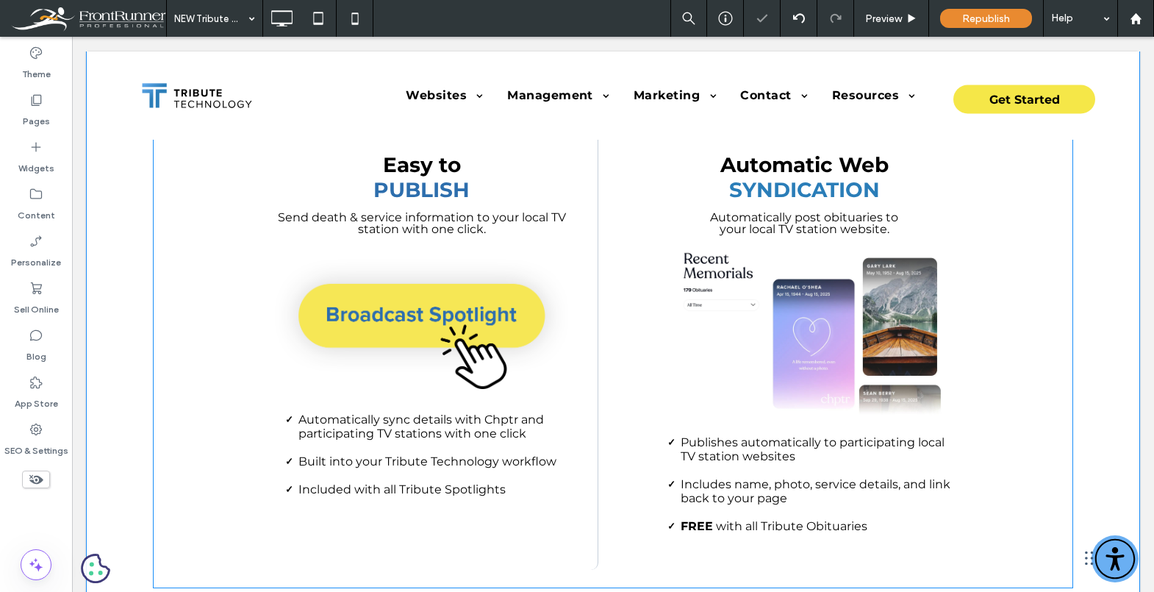
scroll to position [1461, 0]
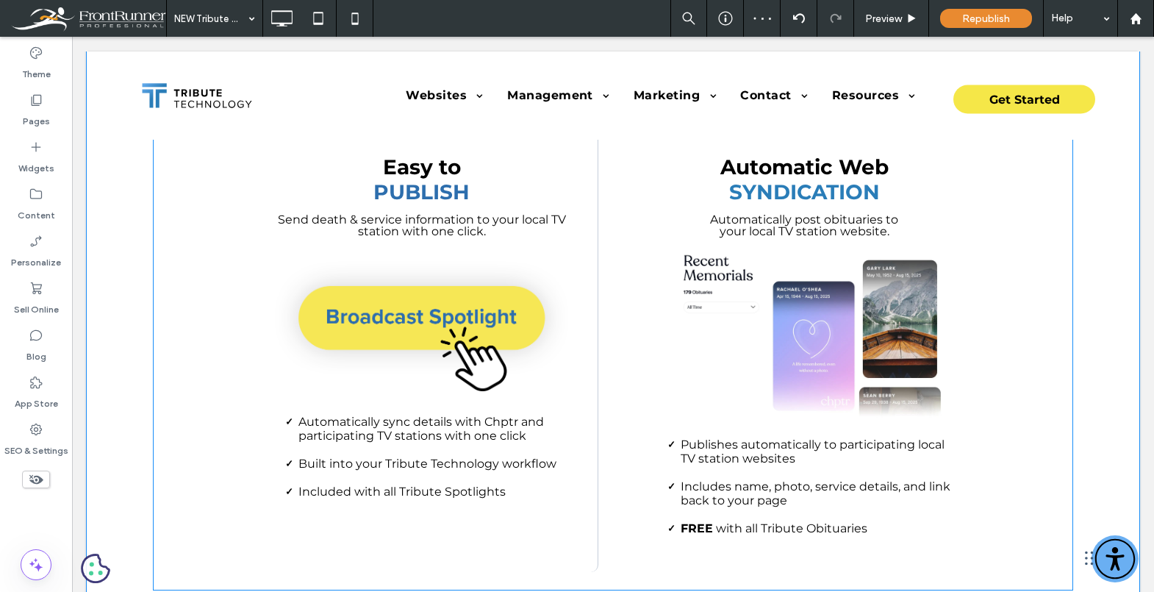
click at [581, 255] on div "Easy to Publish Send death & service information to your local TV station with …" at bounding box center [422, 343] width 353 height 457
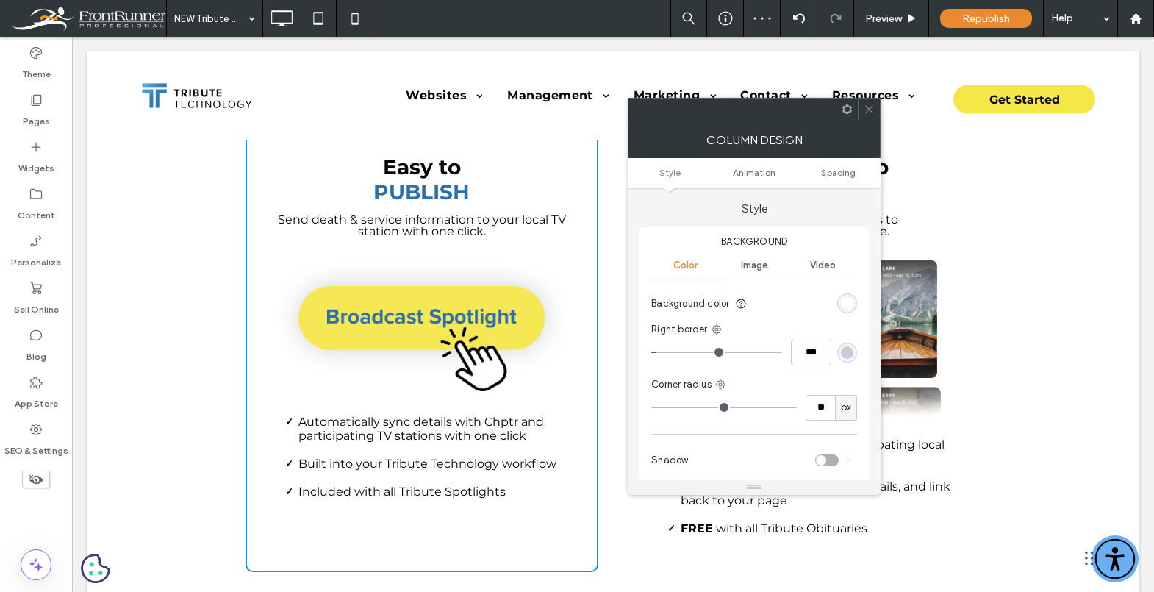
click at [840, 178] on ul "Style Animation Spacing" at bounding box center [754, 172] width 253 height 29
click at [840, 172] on span "Spacing" at bounding box center [838, 172] width 35 height 11
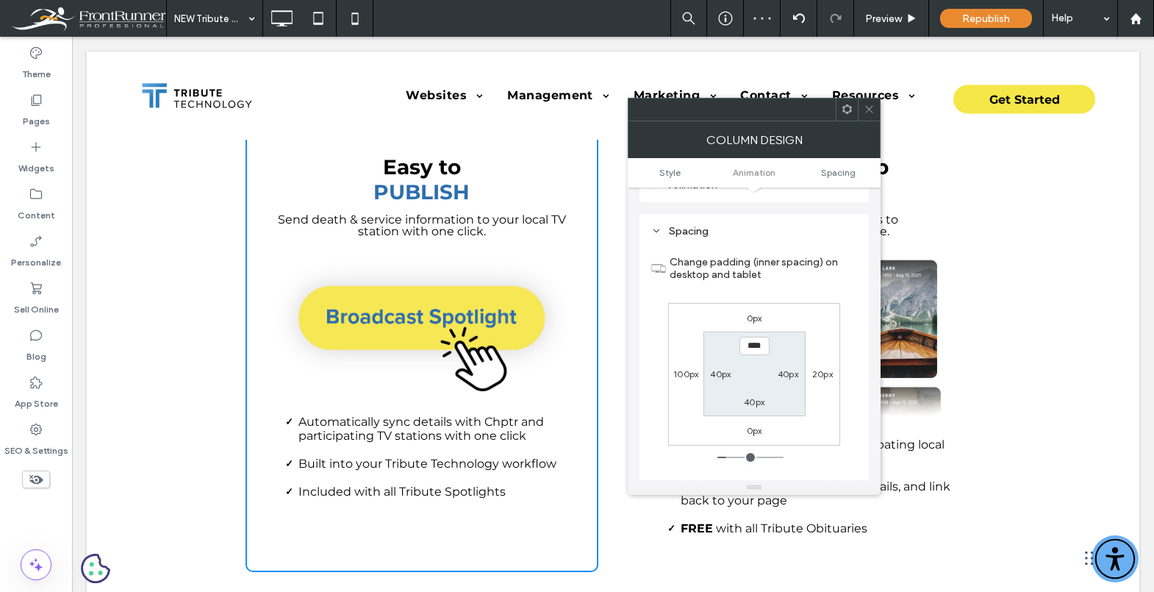
scroll to position [346, 0]
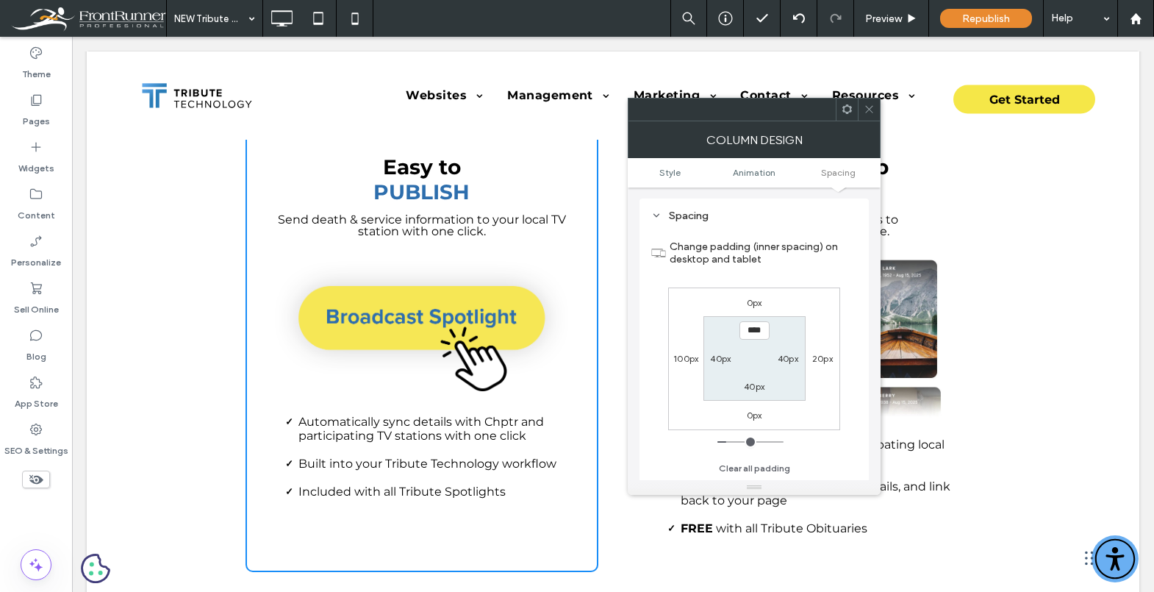
click at [717, 359] on label "40px" at bounding box center [720, 358] width 21 height 11
type input "*"
type input "***"
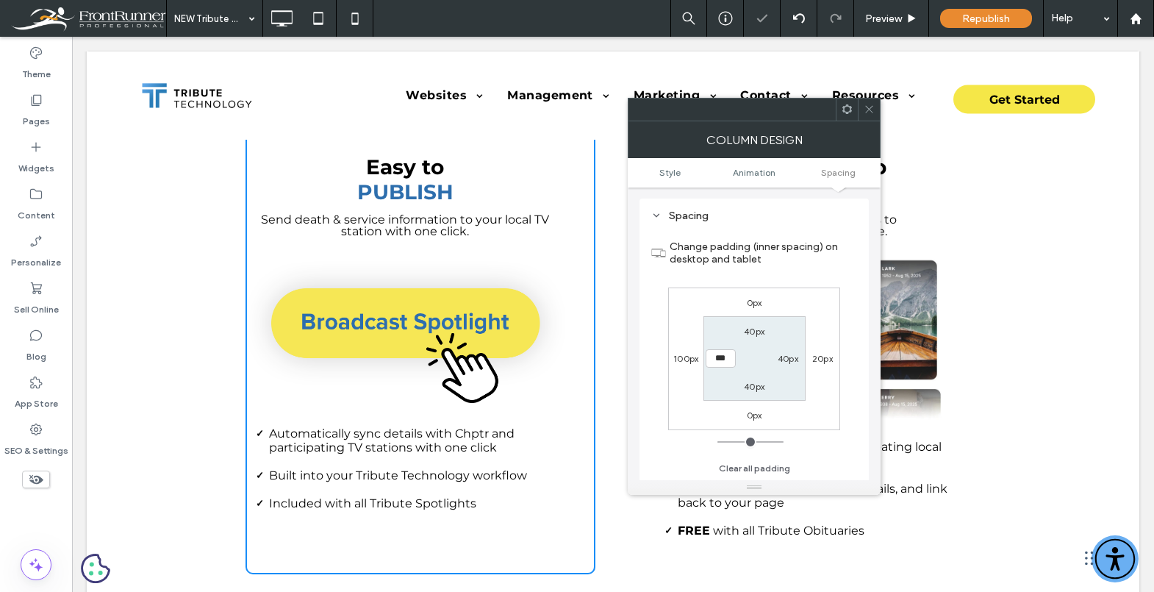
click at [875, 107] on div at bounding box center [869, 110] width 22 height 22
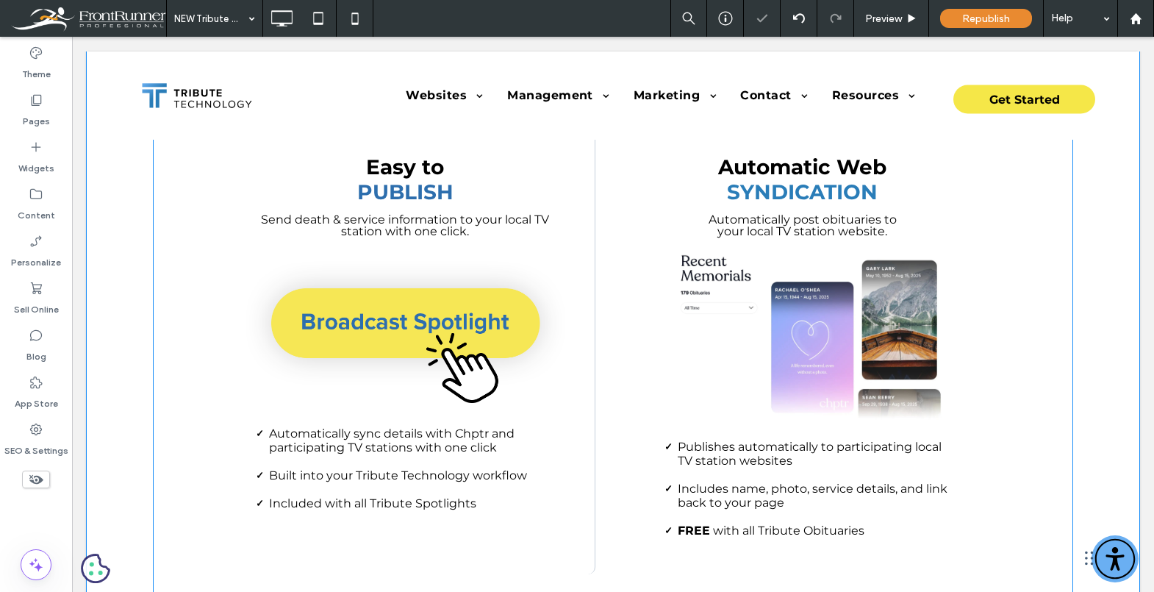
click at [983, 288] on div "Easy to Publish Send death & service information to your local TV station with …" at bounding box center [613, 344] width 882 height 459
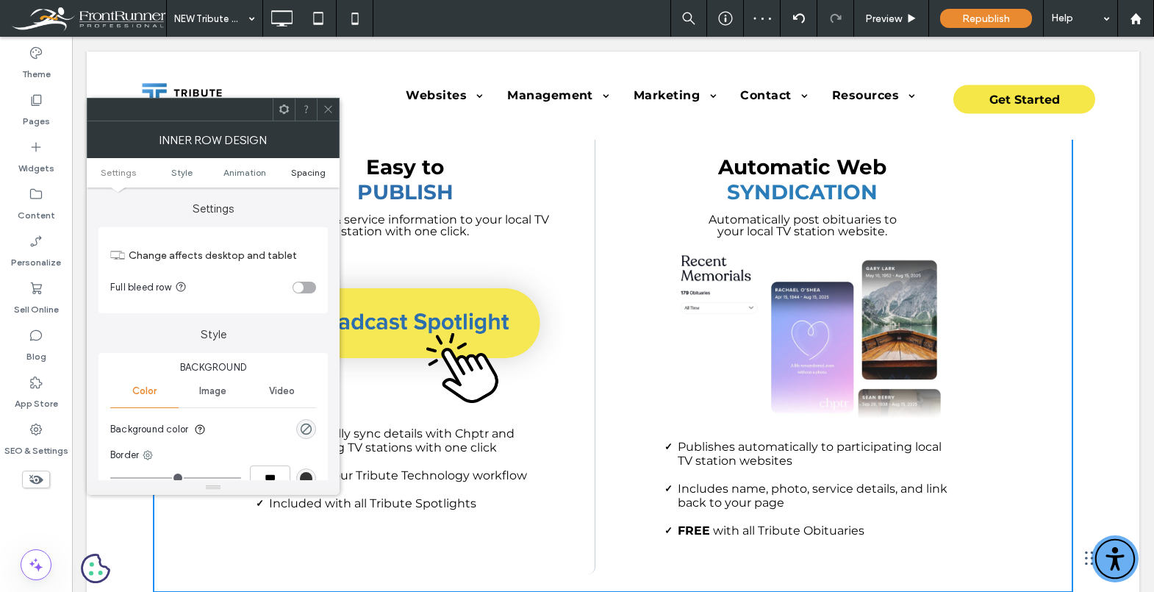
click at [321, 174] on span "Spacing" at bounding box center [308, 172] width 35 height 11
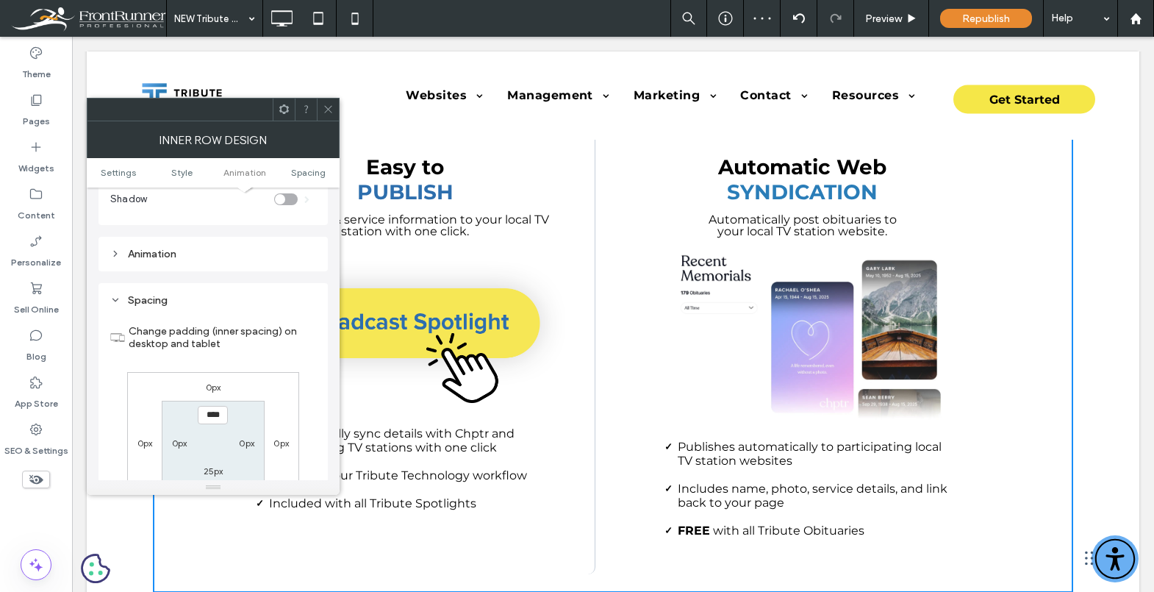
scroll to position [471, 0]
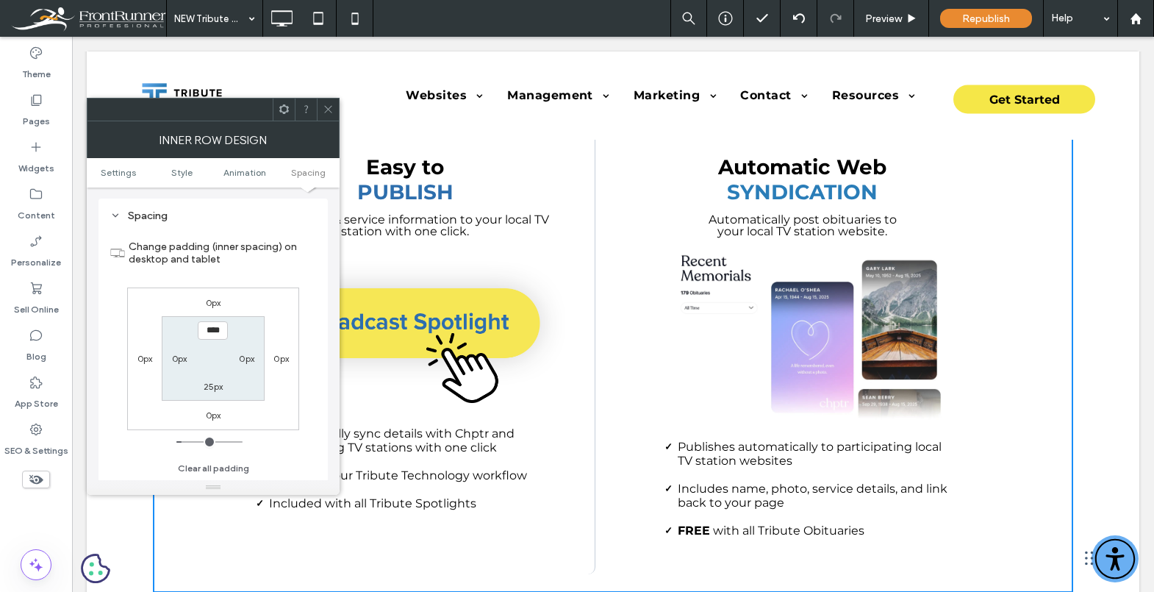
click at [332, 105] on icon at bounding box center [328, 109] width 11 height 11
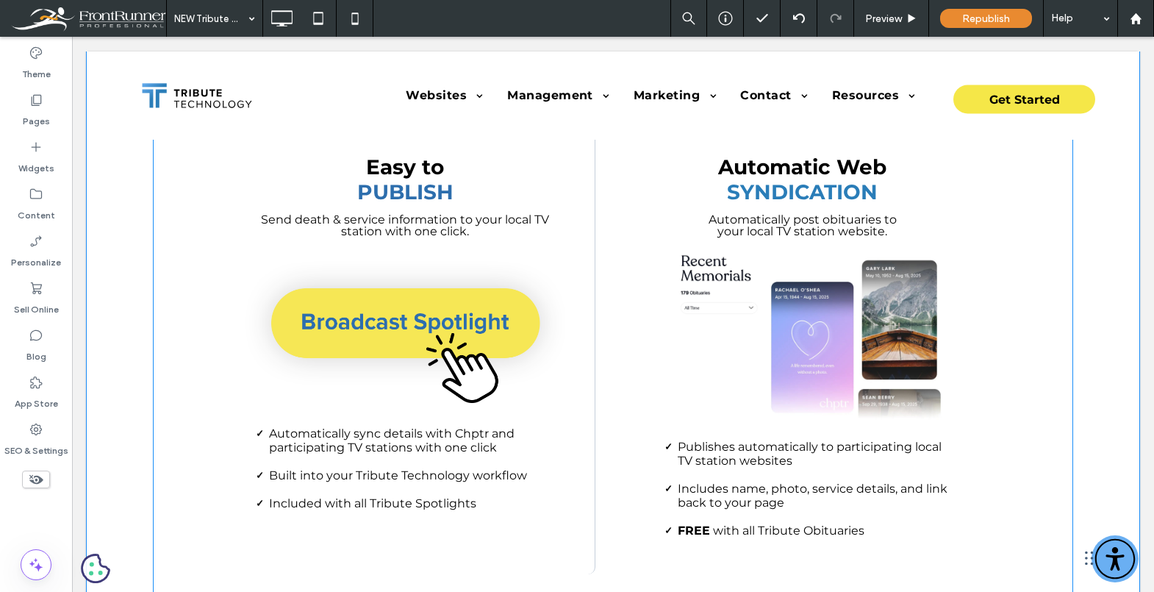
click at [641, 359] on div "Automatic Web SYNDICATION Automatically post obituaries to your local TV statio…" at bounding box center [803, 344] width 356 height 459
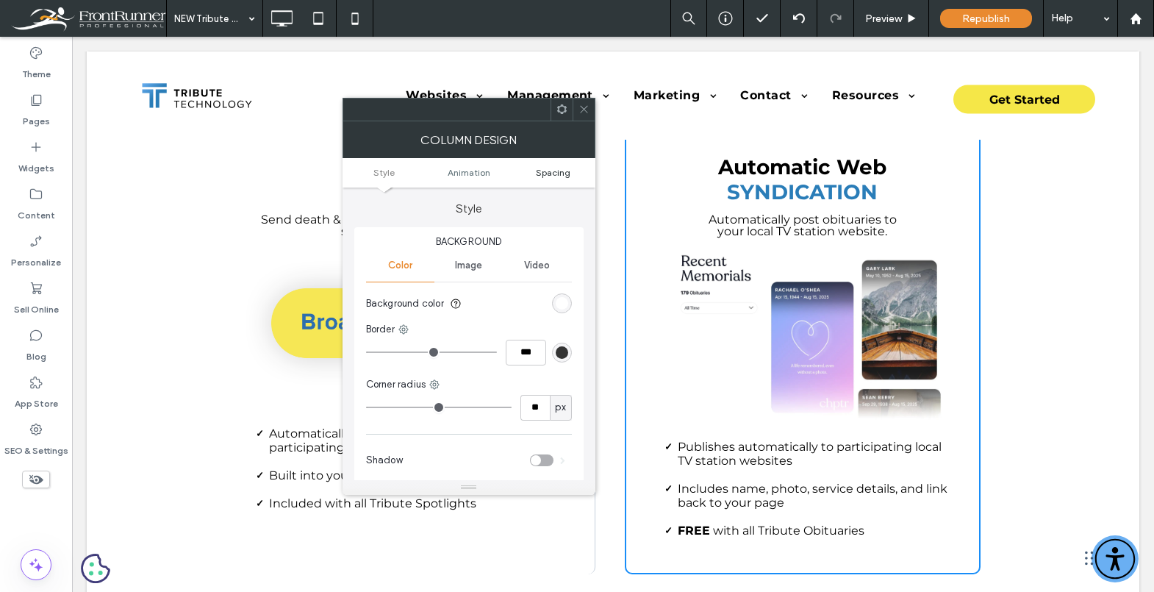
click at [548, 171] on span "Spacing" at bounding box center [553, 172] width 35 height 11
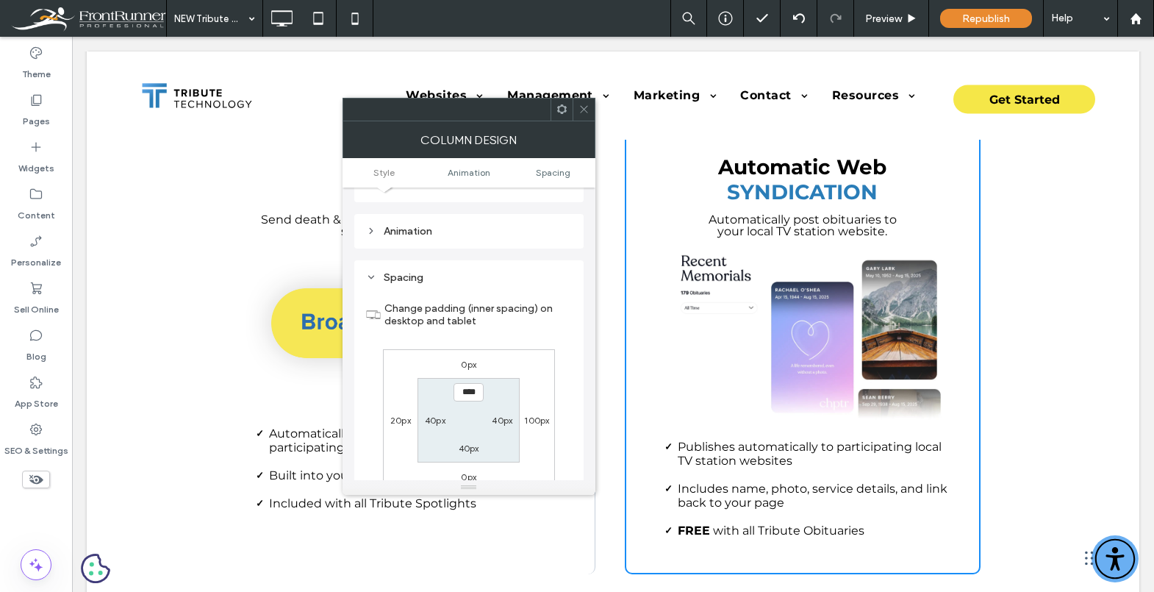
scroll to position [346, 0]
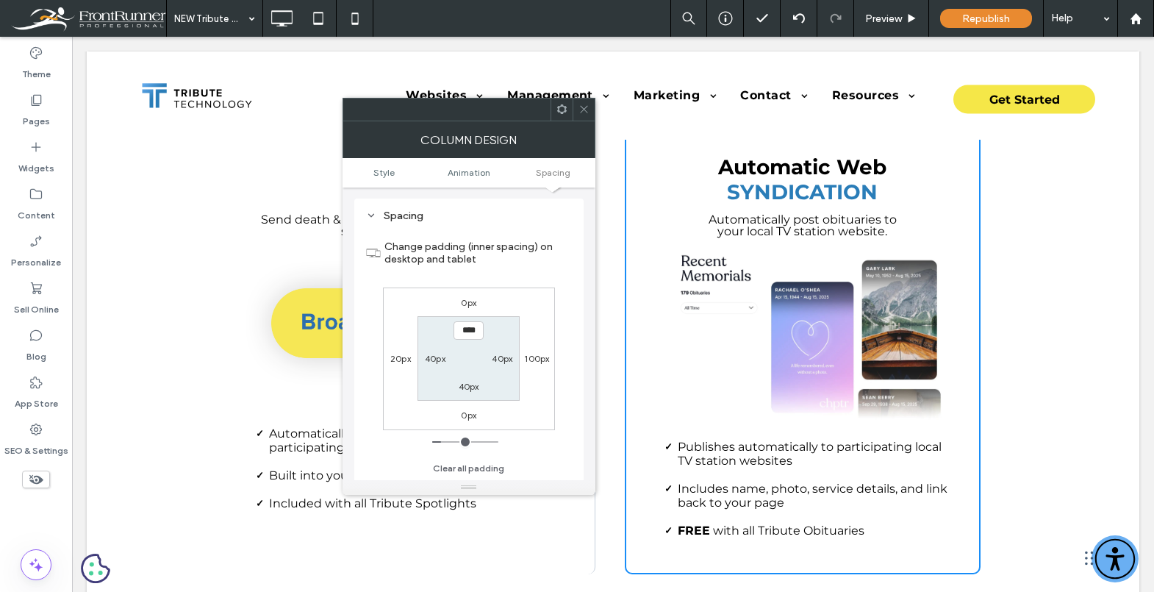
click at [502, 361] on label "40px" at bounding box center [502, 358] width 21 height 11
type input "*"
type input "***"
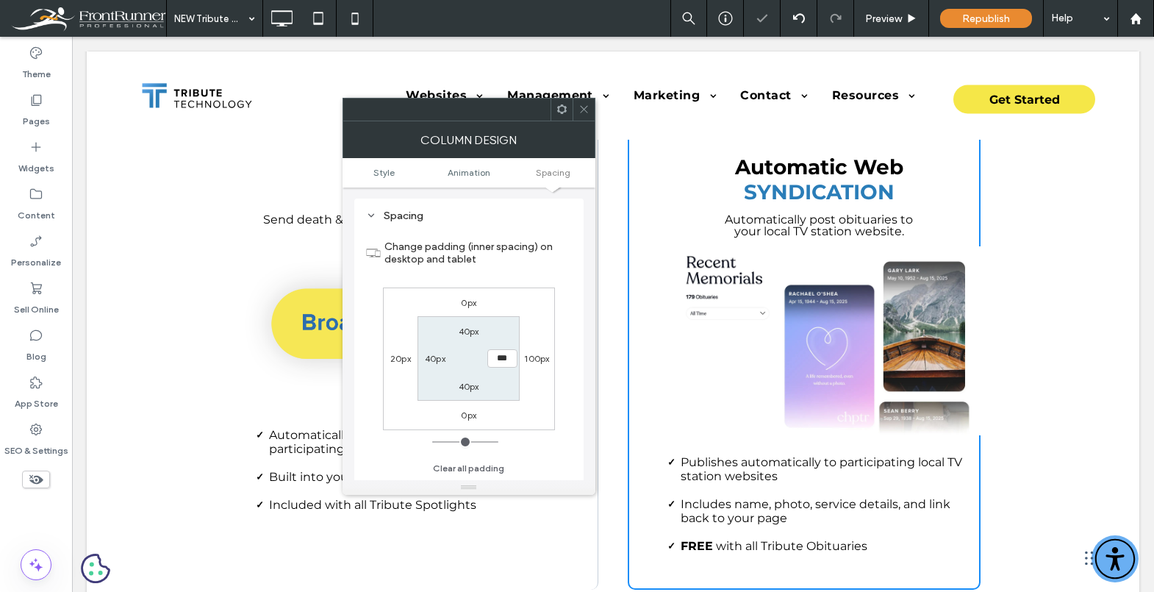
click at [429, 362] on label "40px" at bounding box center [435, 358] width 21 height 11
type input "**"
type input "***"
type input "*****"
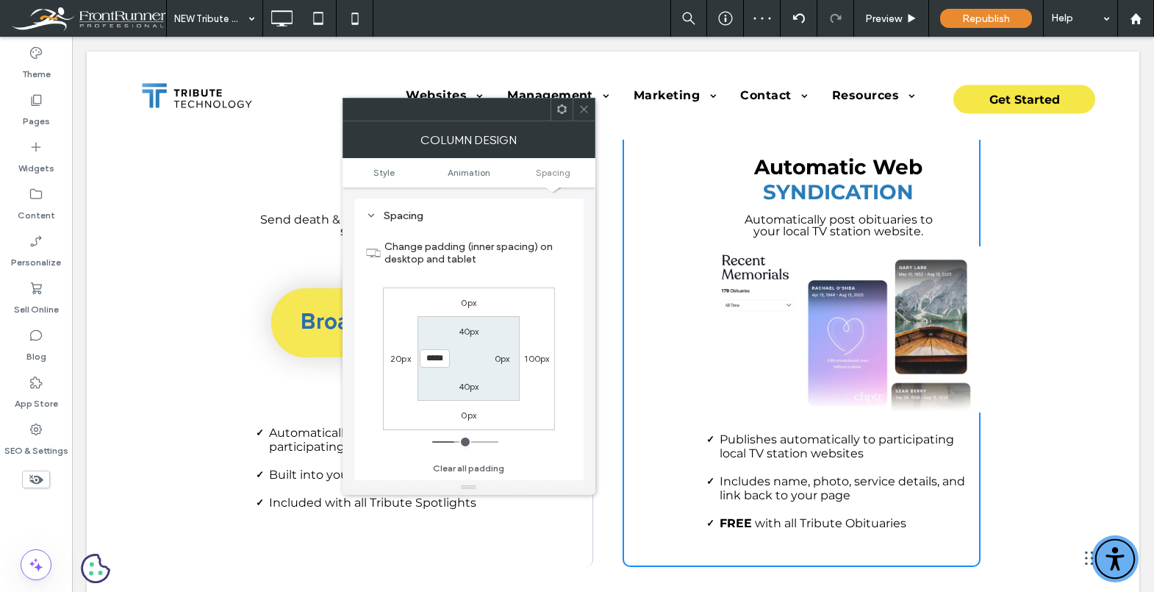
click at [585, 110] on icon at bounding box center [584, 109] width 11 height 11
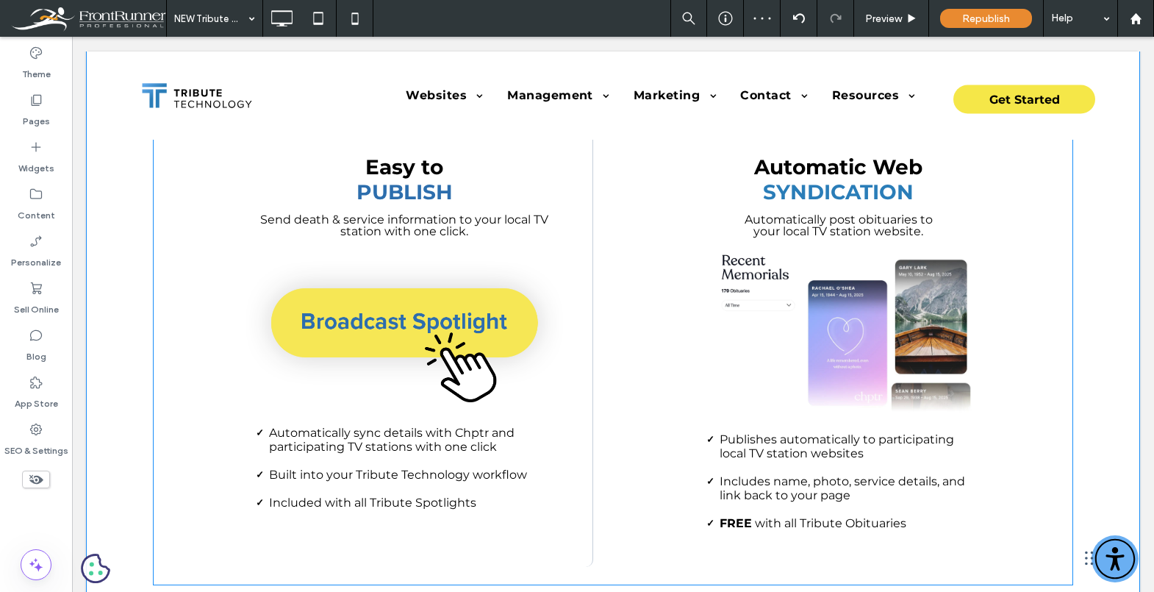
click at [573, 299] on div "Easy to Publish Send death & service information to your local TV station with …" at bounding box center [420, 341] width 348 height 452
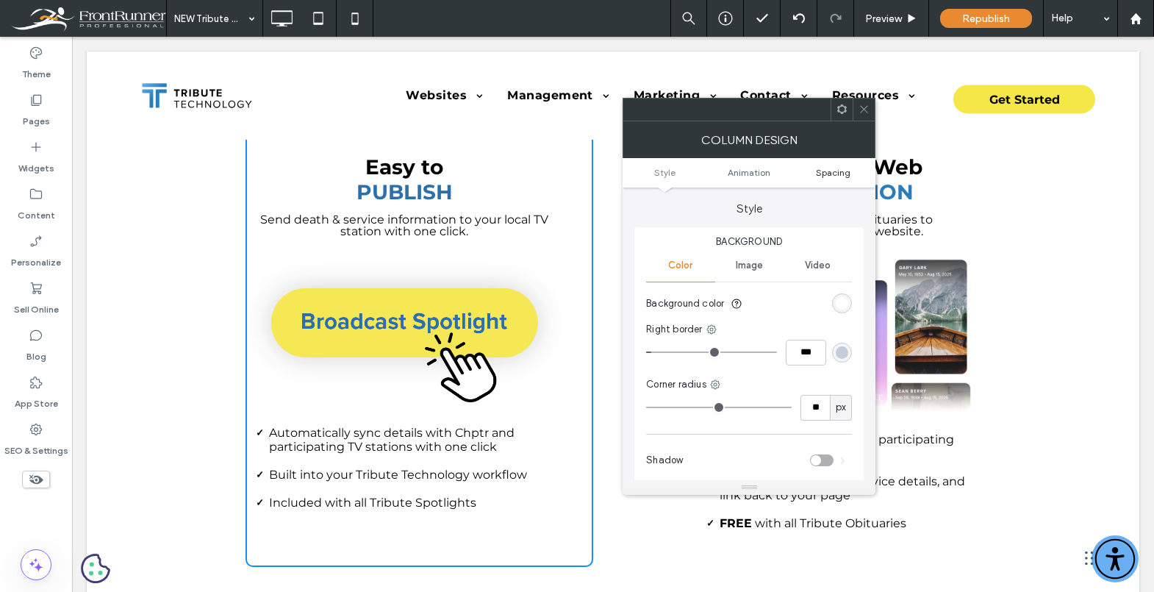
click at [848, 172] on span "Spacing" at bounding box center [833, 172] width 35 height 11
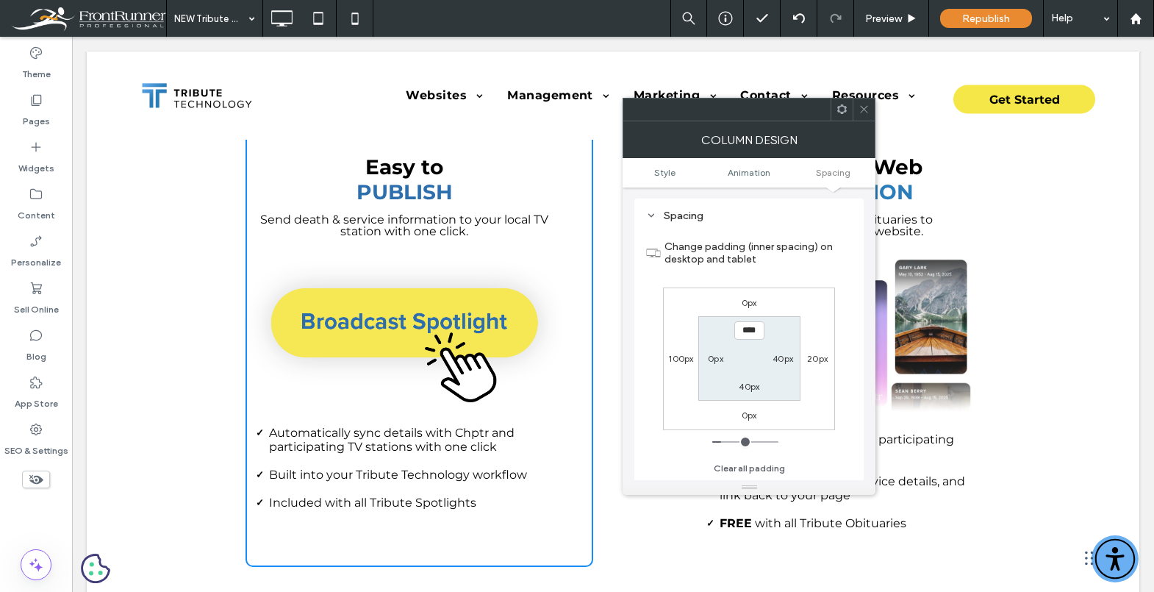
click at [783, 357] on label "40px" at bounding box center [783, 358] width 21 height 11
type input "***"
type input "*****"
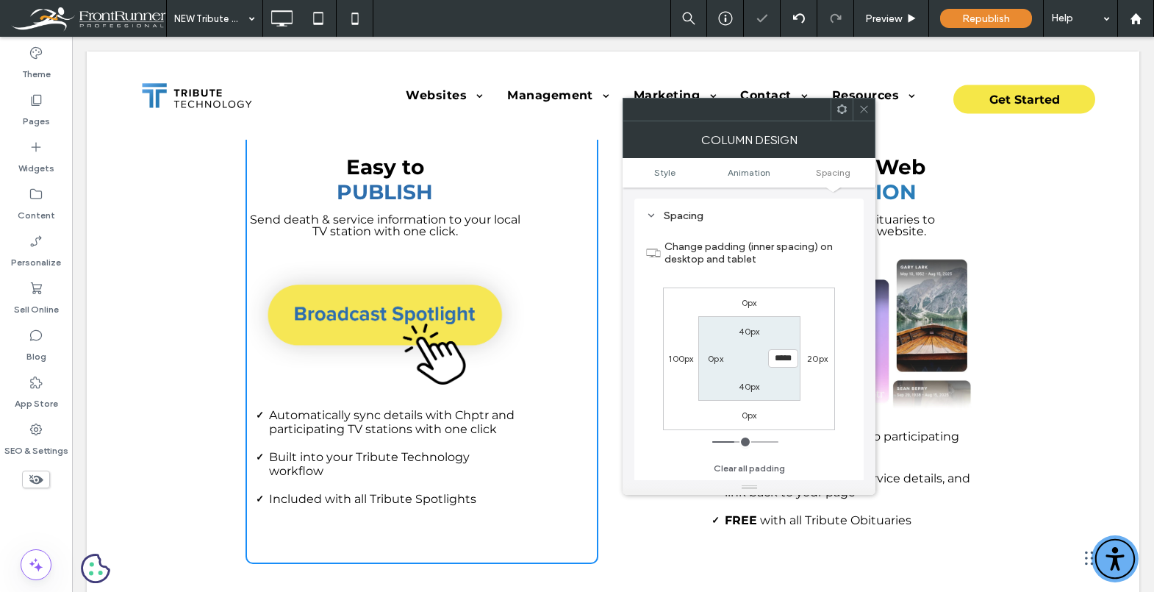
click at [865, 112] on icon at bounding box center [864, 109] width 11 height 11
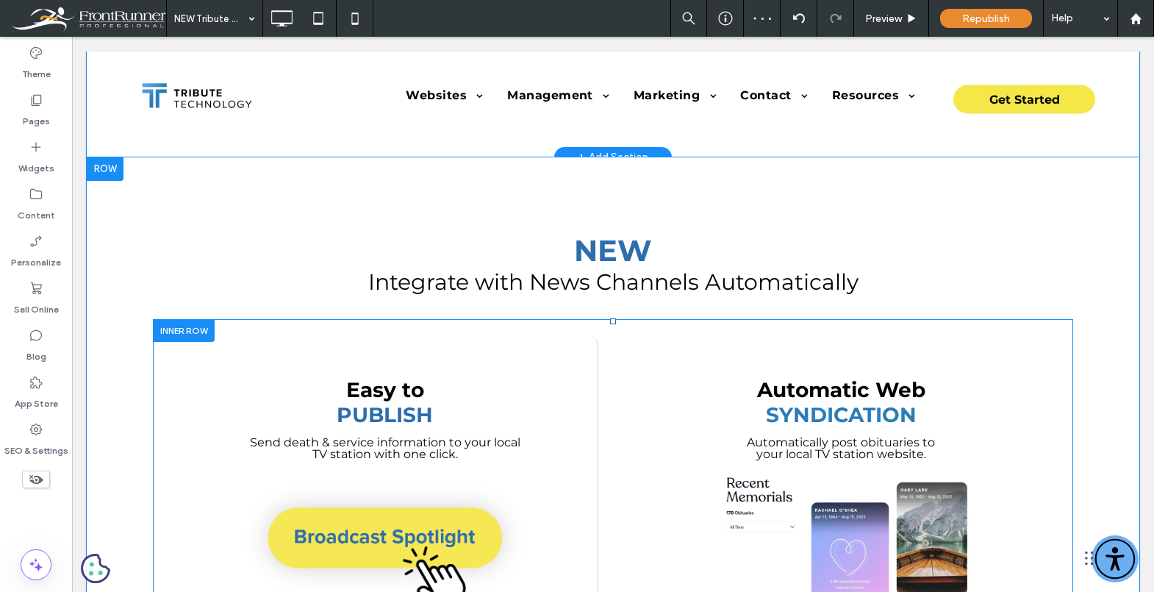
scroll to position [1231, 0]
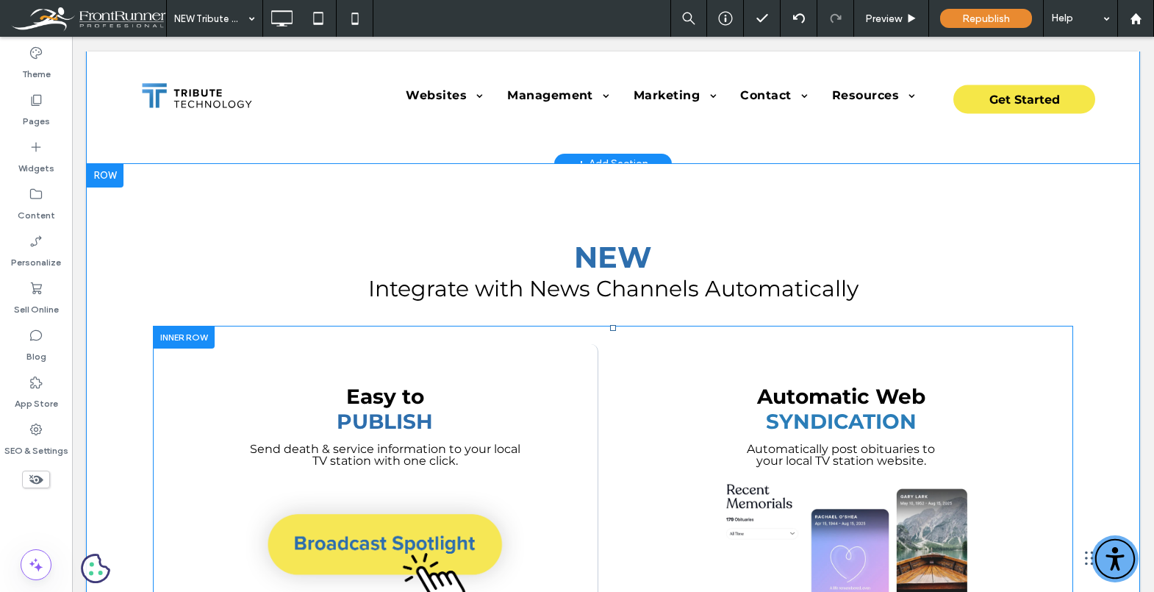
click at [565, 362] on div "Easy to Publish Send death & service information to your local TV station with …" at bounding box center [422, 568] width 353 height 449
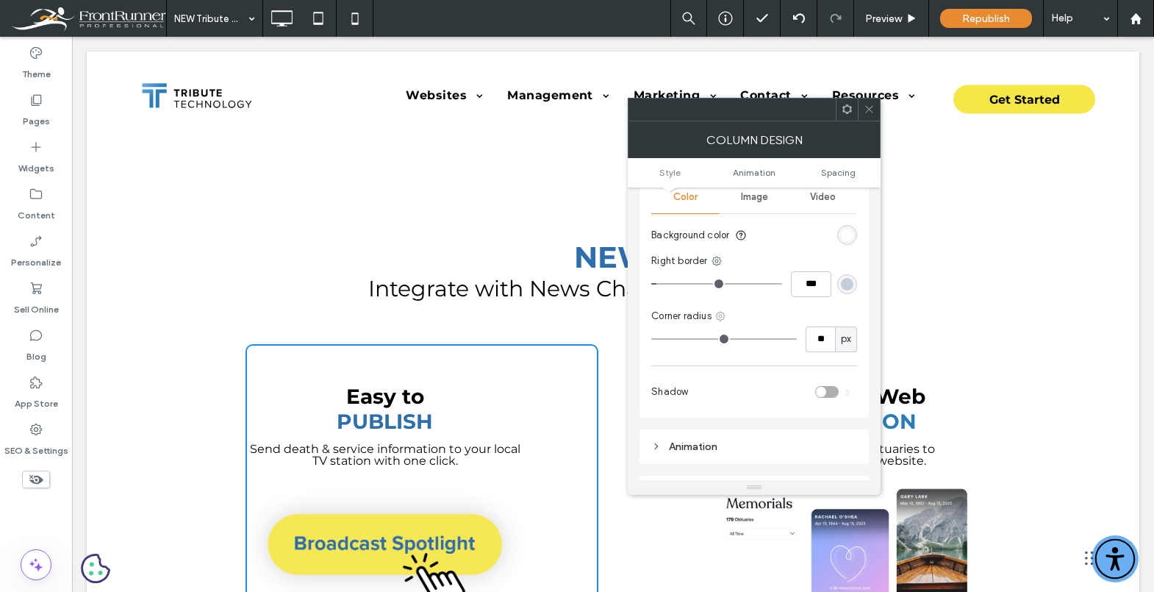
scroll to position [74, 0]
type input "*"
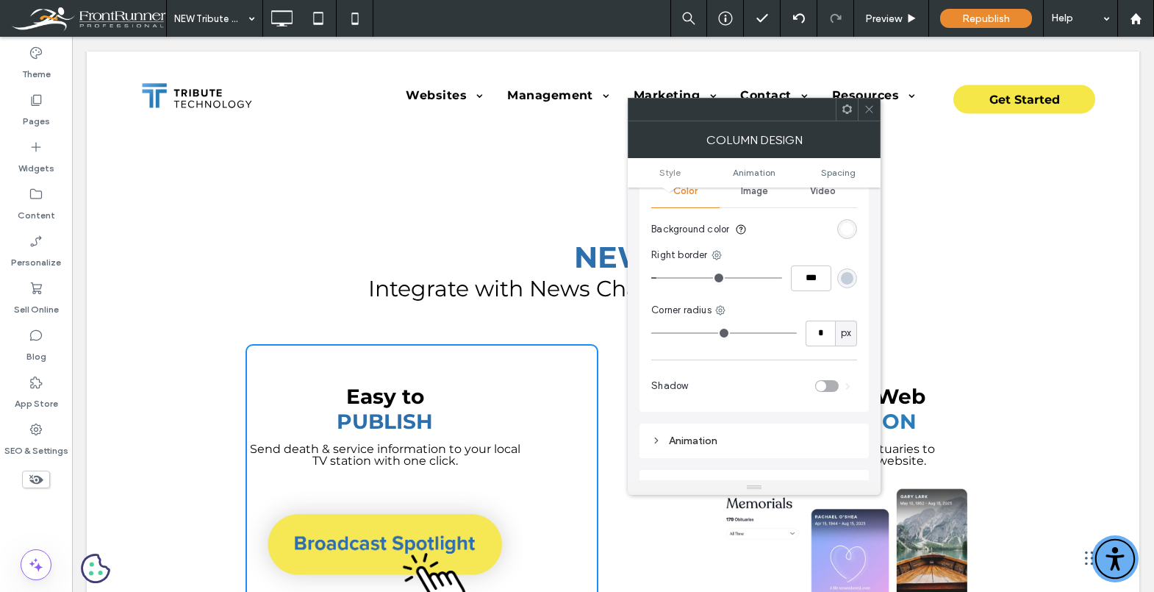
type input "*"
drag, startPoint x: 670, startPoint y: 334, endPoint x: 586, endPoint y: 334, distance: 83.8
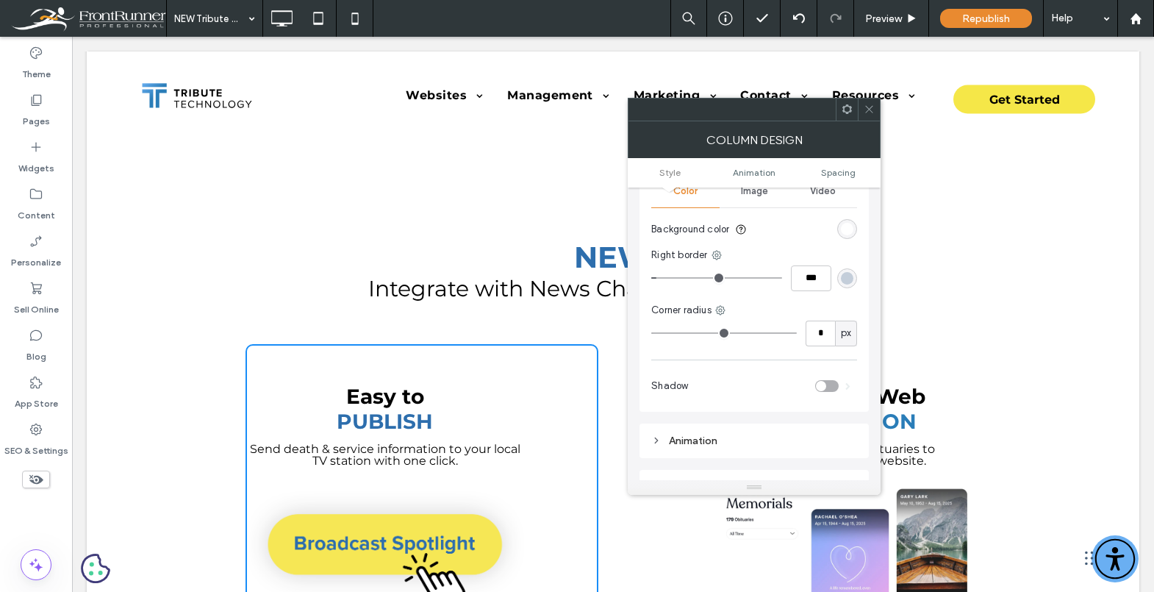
type input "*"
click at [651, 334] on input "range" at bounding box center [724, 332] width 146 height 1
click at [866, 114] on icon at bounding box center [869, 109] width 11 height 11
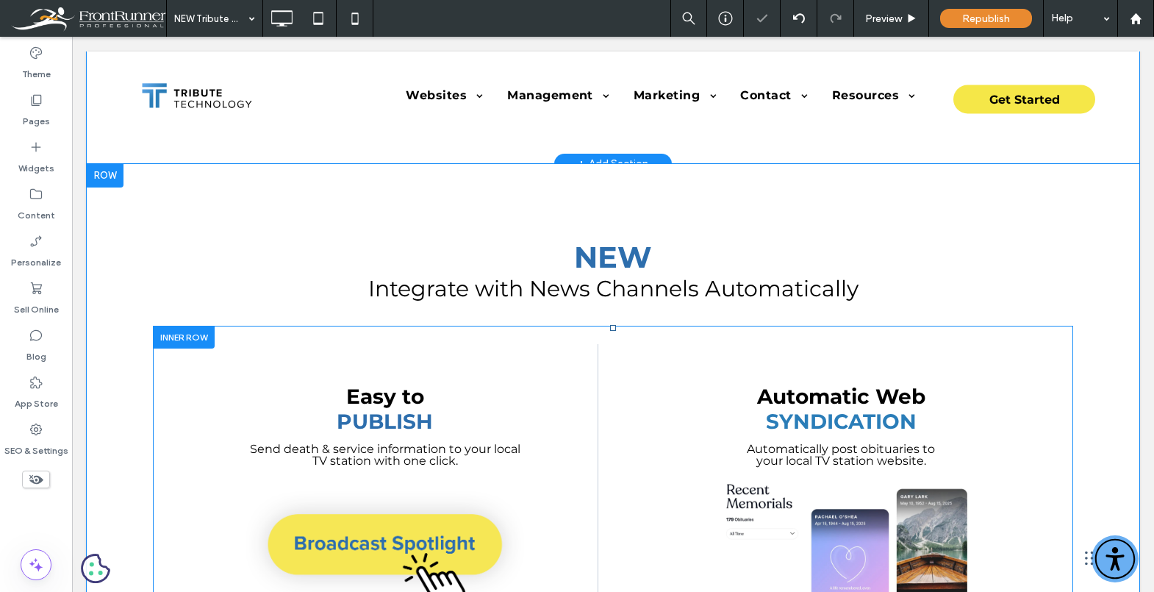
click at [665, 410] on div "Automatic Web SYNDICATION Automatically post obituaries to your local TV statio…" at bounding box center [804, 568] width 353 height 449
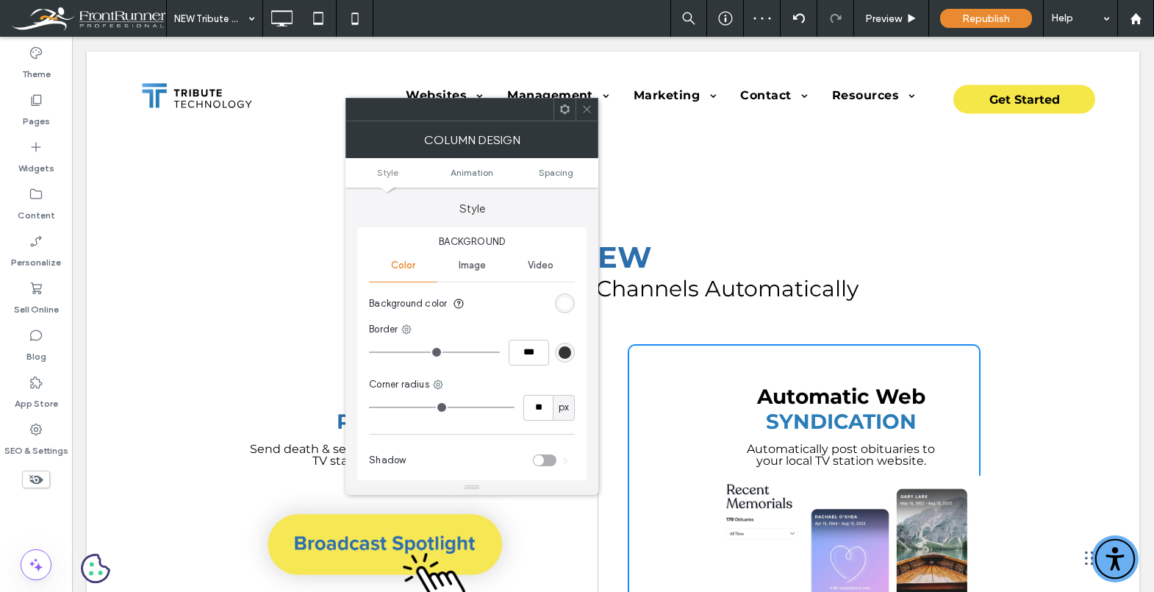
type input "*"
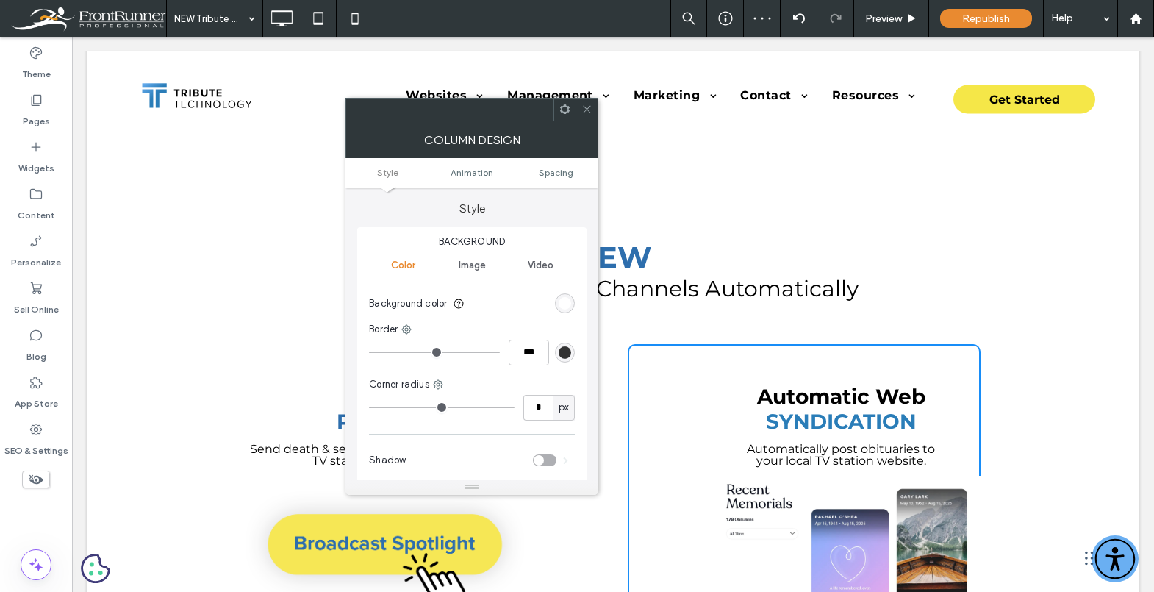
type input "*"
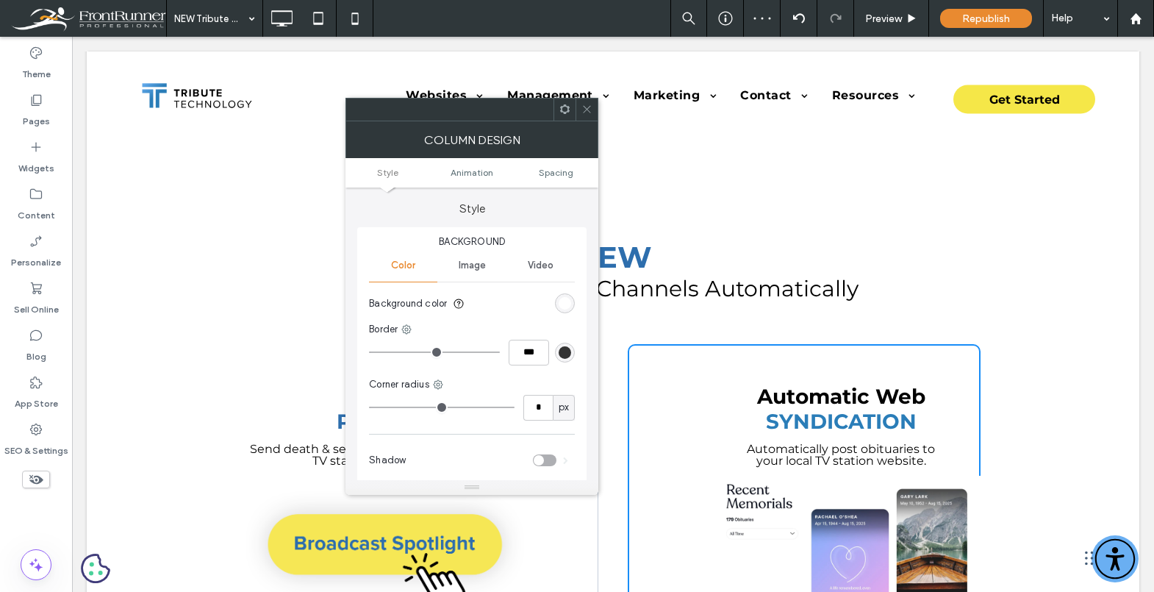
drag, startPoint x: 387, startPoint y: 401, endPoint x: 324, endPoint y: 401, distance: 62.5
type input "*"
click at [369, 407] on input "range" at bounding box center [442, 407] width 146 height 1
click at [590, 107] on icon at bounding box center [586, 109] width 11 height 11
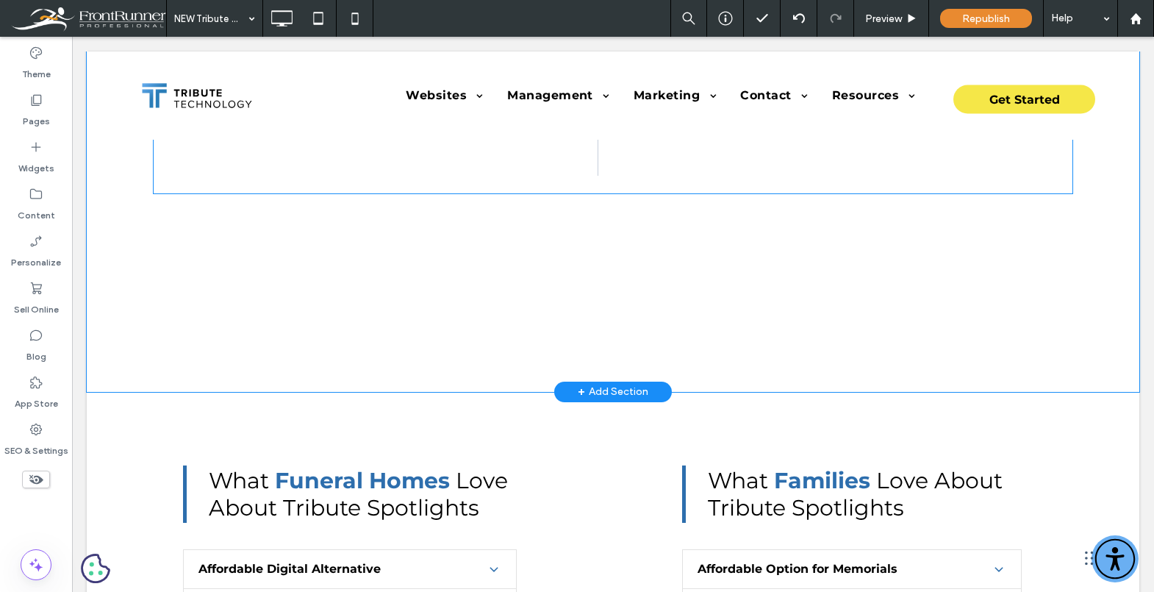
scroll to position [1902, 0]
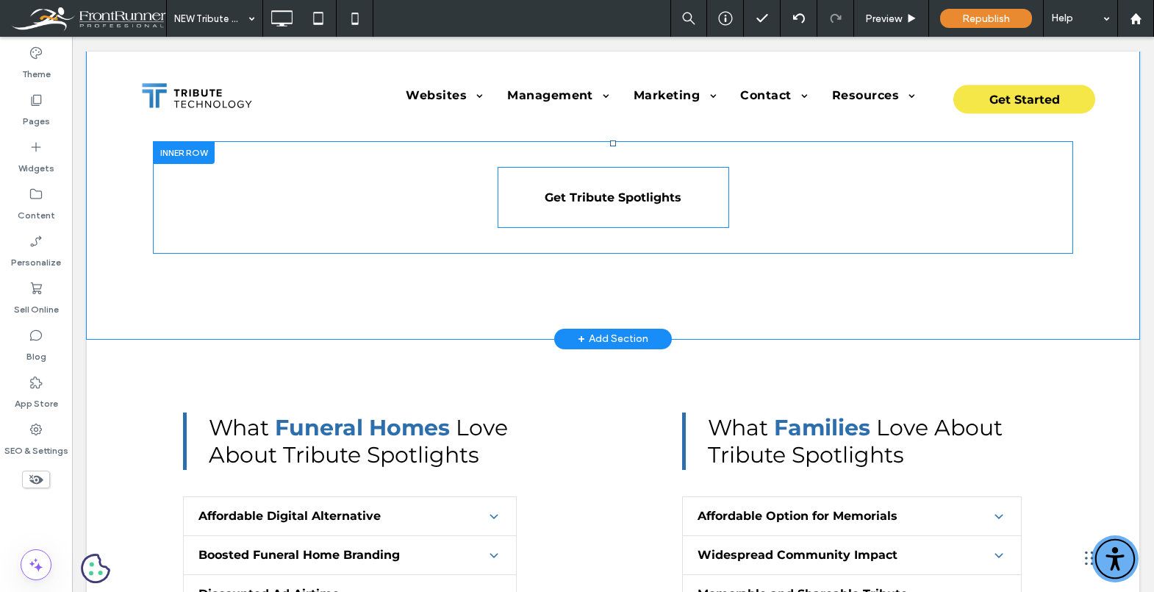
click at [598, 228] on link "Get Tribute Spotlights" at bounding box center [614, 197] width 232 height 61
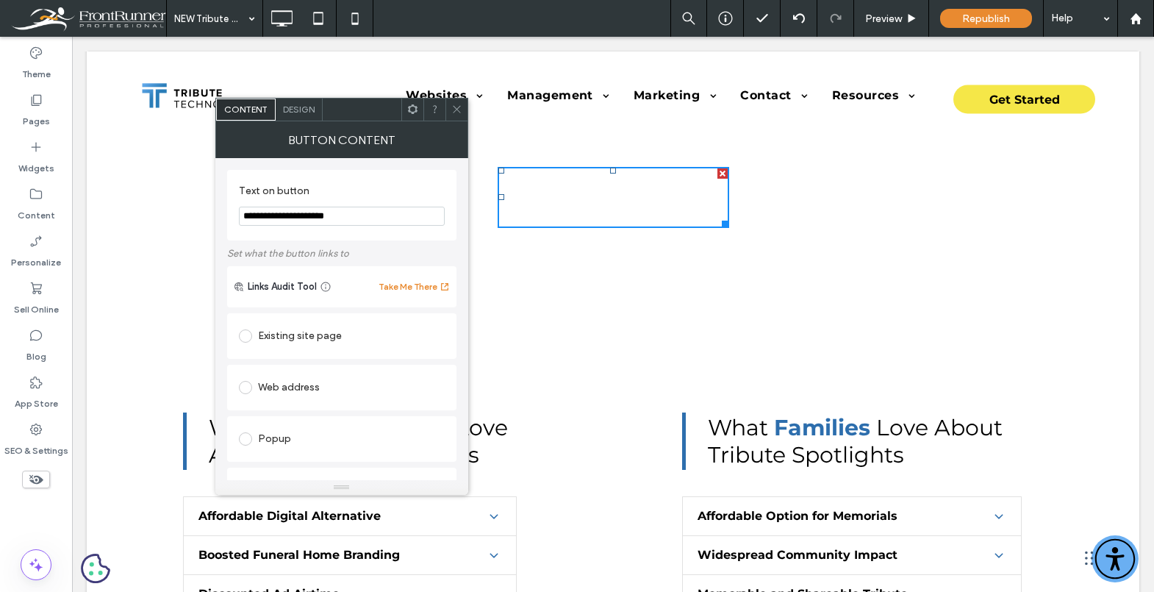
click at [464, 107] on div at bounding box center [456, 110] width 22 height 22
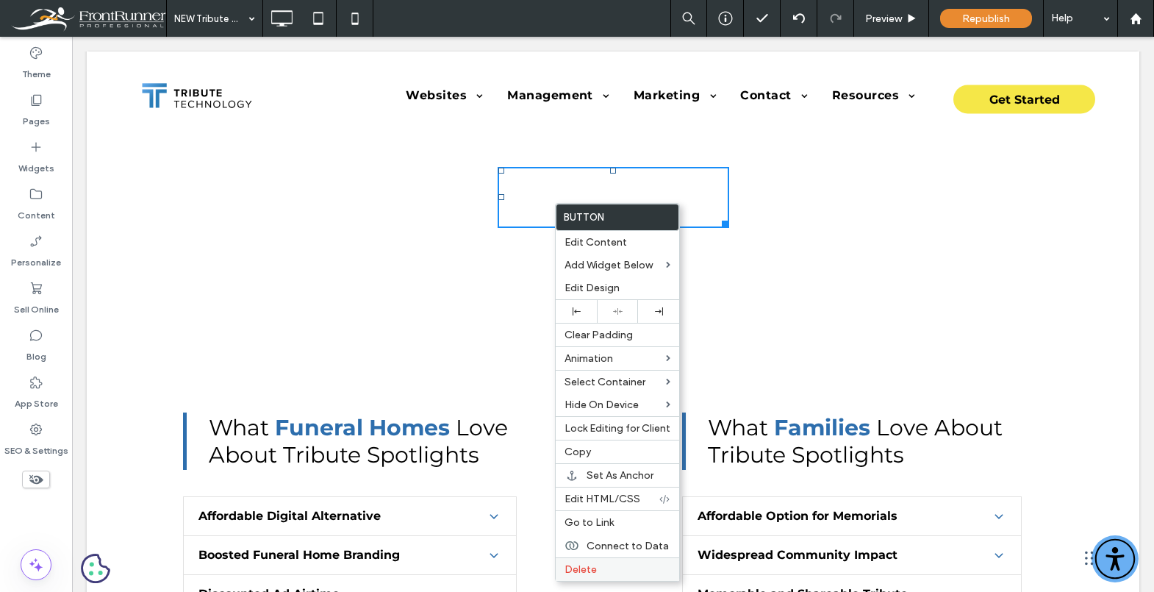
click at [586, 565] on span "Delete" at bounding box center [581, 569] width 32 height 12
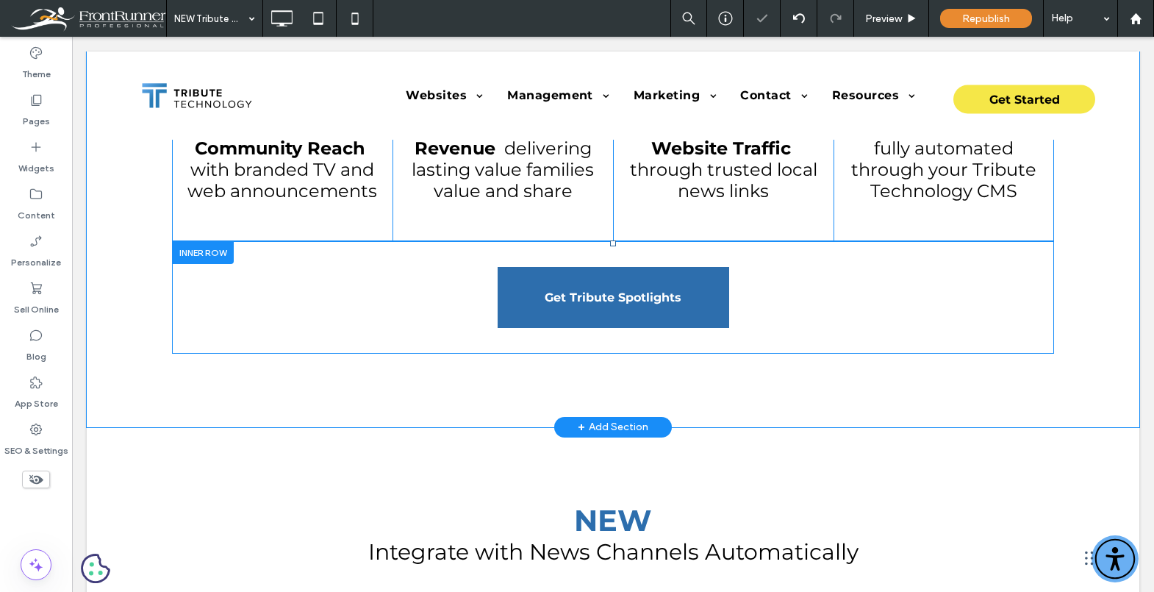
scroll to position [962, 0]
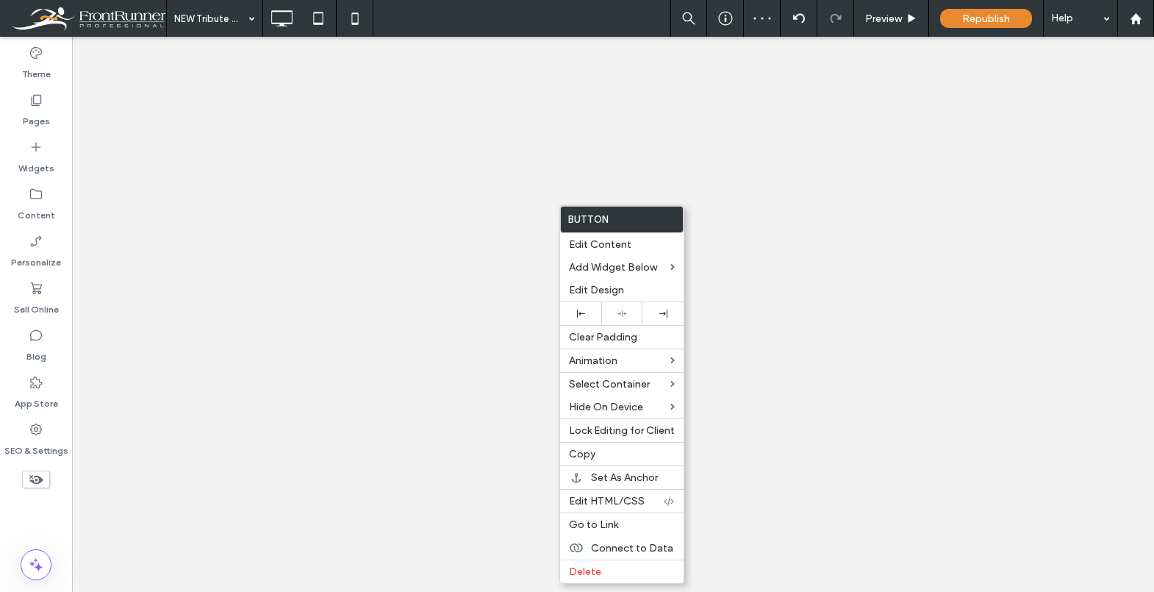
click at [595, 452] on label "Copy" at bounding box center [622, 454] width 106 height 12
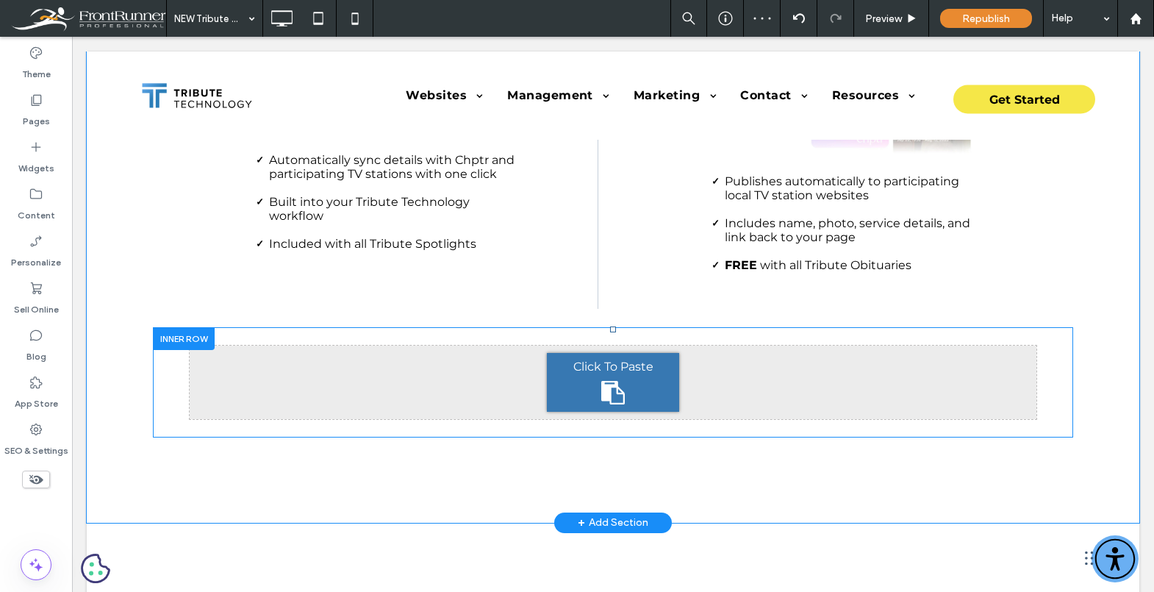
scroll to position [1727, 0]
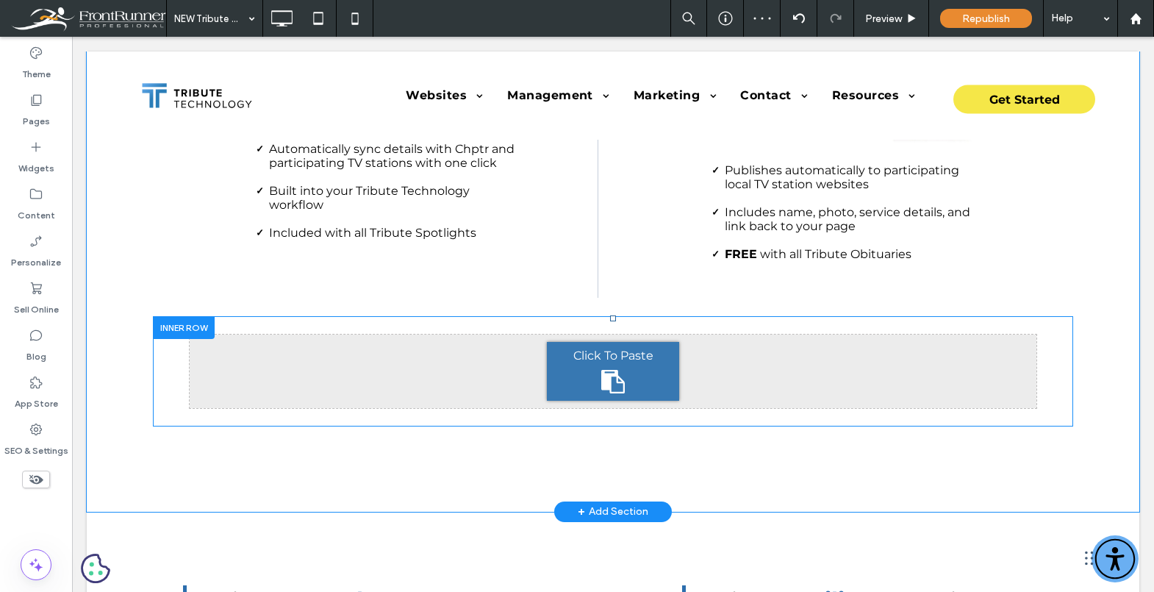
click at [610, 382] on icon at bounding box center [613, 382] width 24 height 24
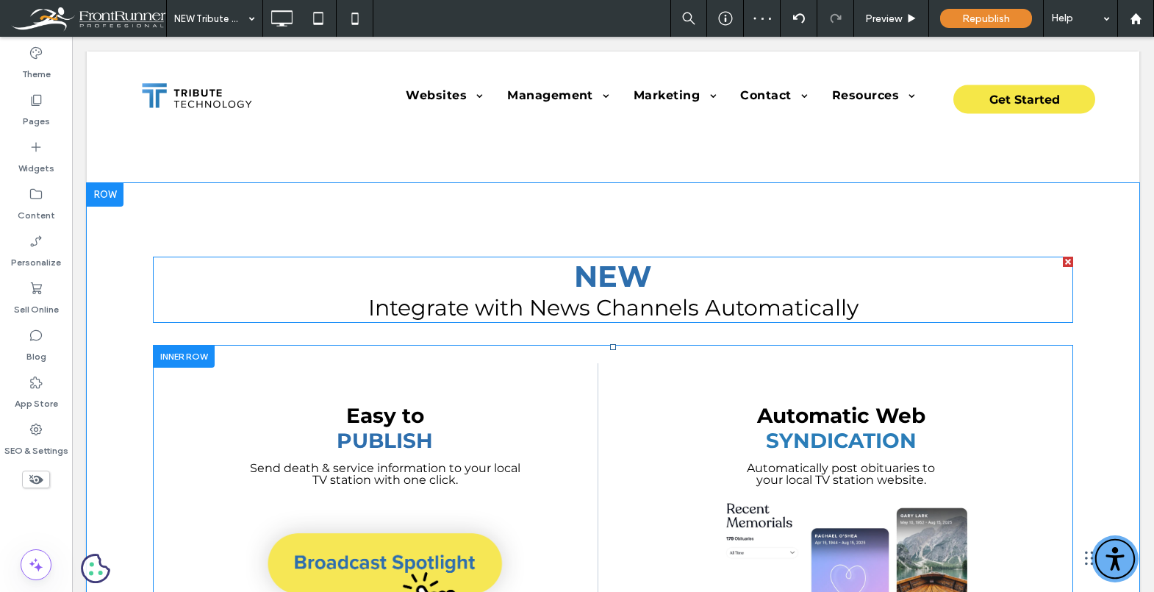
scroll to position [1199, 0]
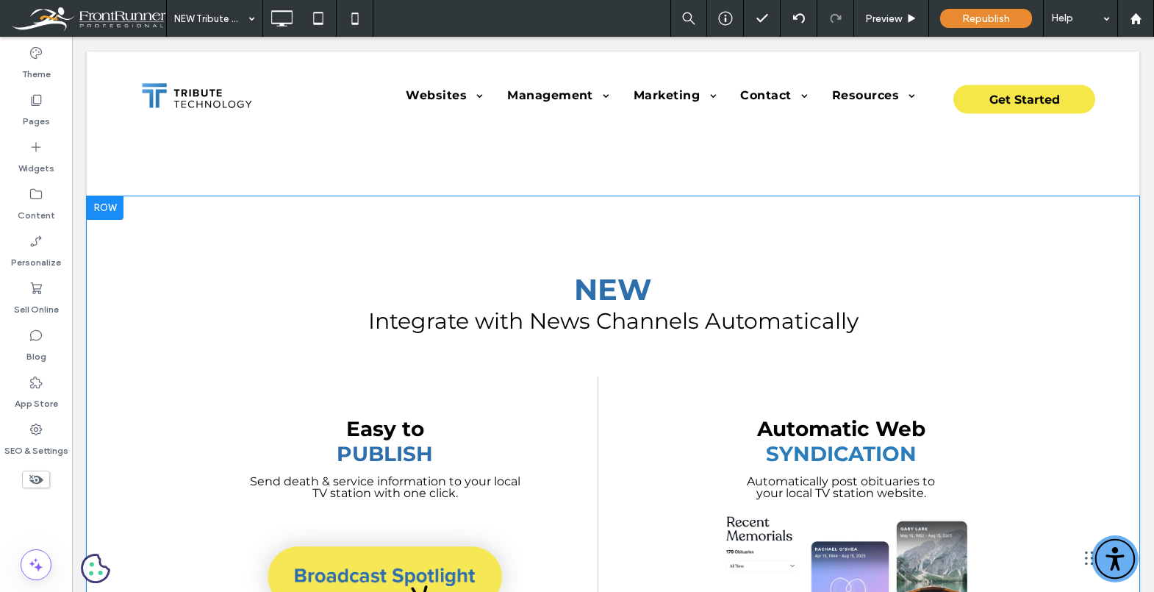
click at [99, 210] on div at bounding box center [105, 208] width 37 height 24
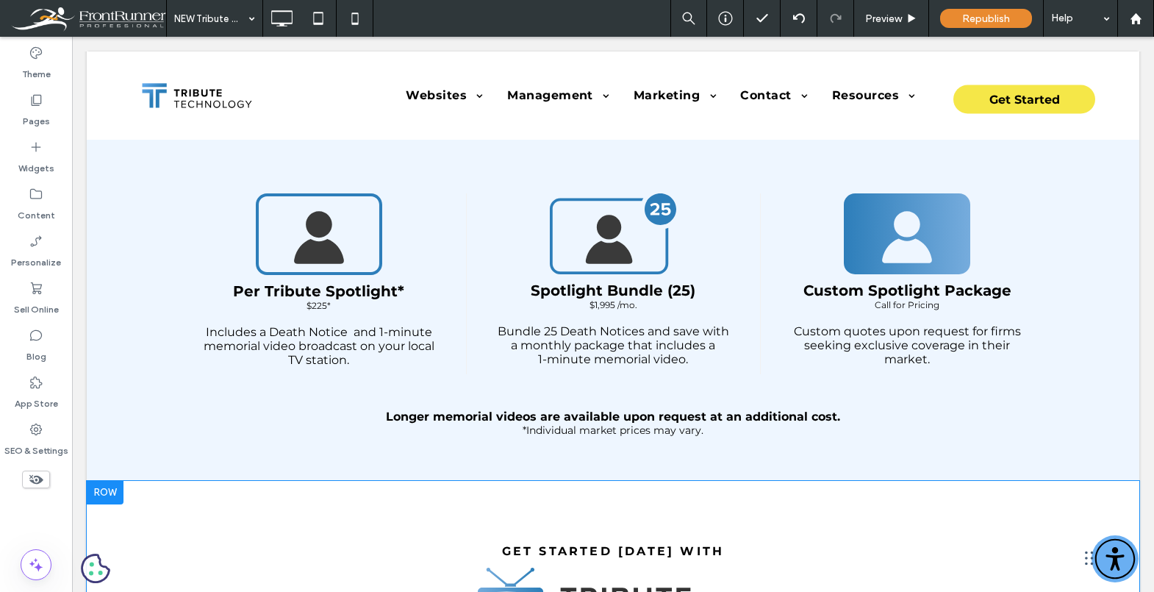
scroll to position [4172, 0]
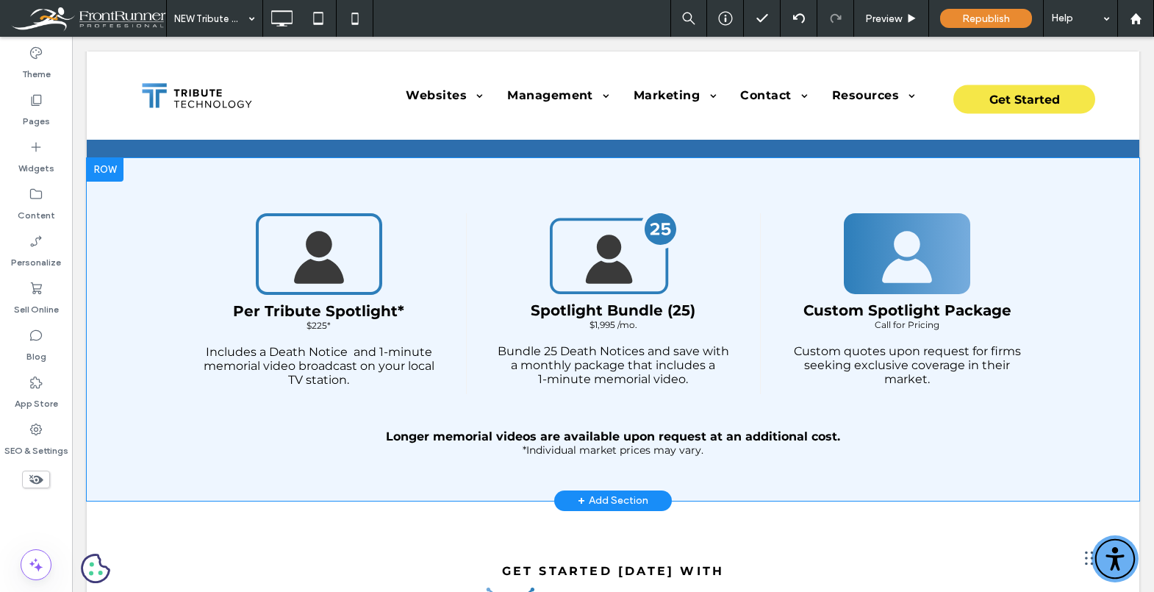
click at [108, 418] on div "Per Tribute Spotlight* $225* Includes a Death Notice and 1-minute memorial vide…" at bounding box center [613, 329] width 1053 height 343
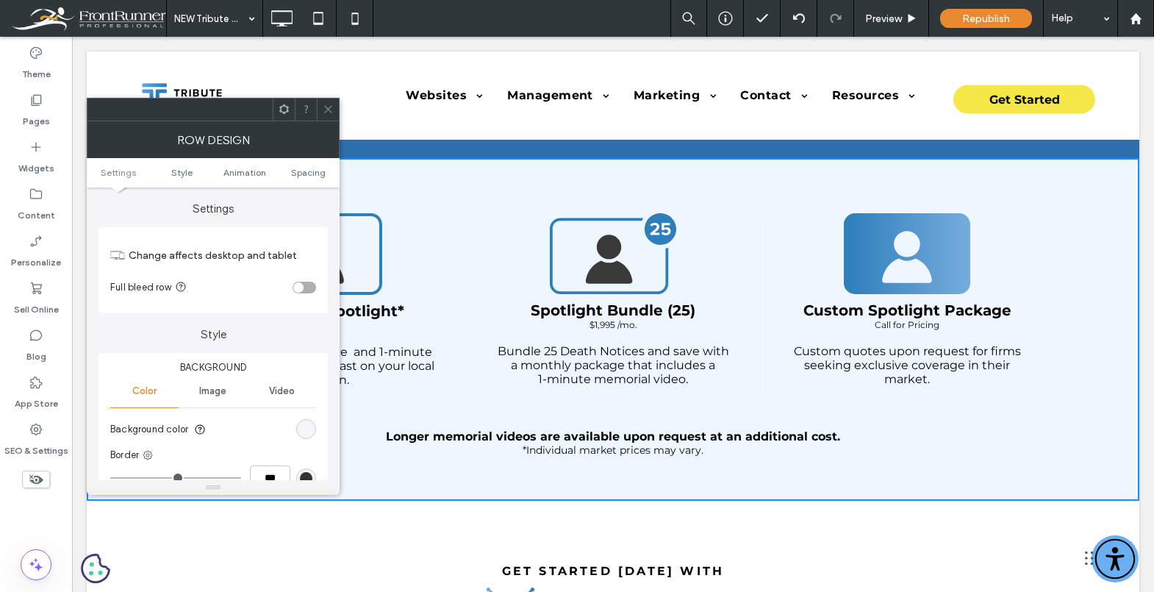
click at [307, 429] on div "rgb(238, 246, 255)" at bounding box center [306, 429] width 12 height 12
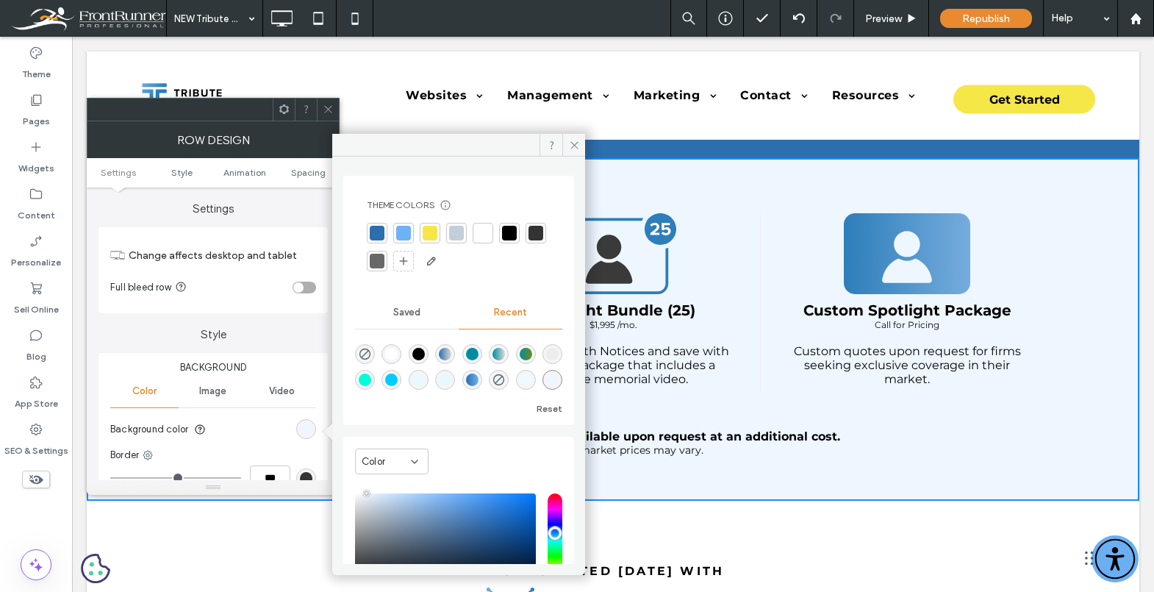
scroll to position [117, 0]
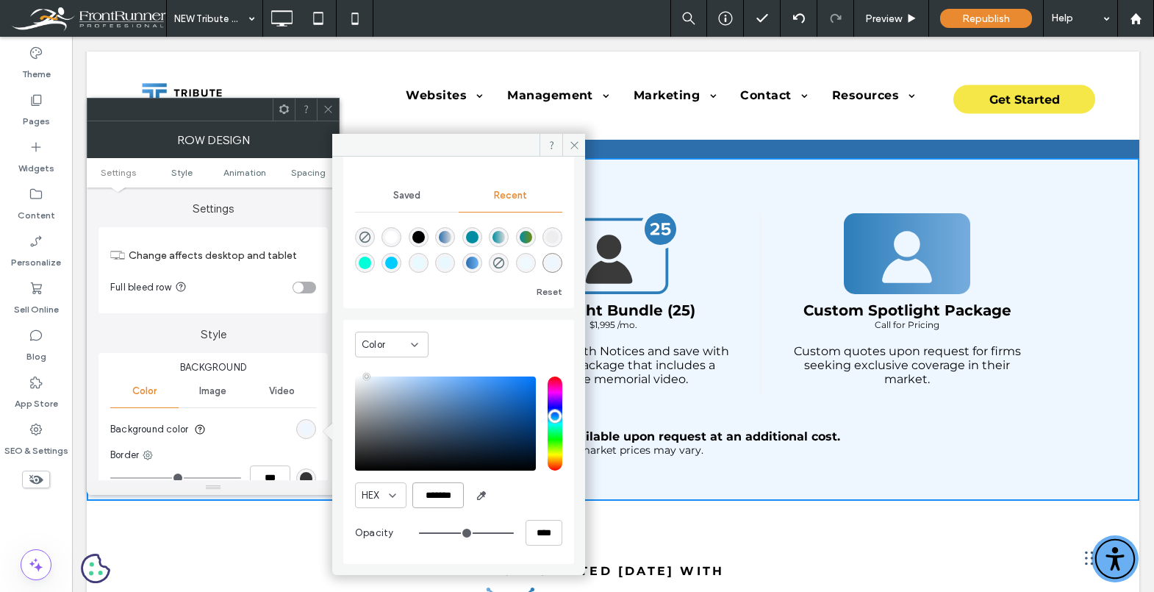
click at [443, 498] on input "*******" at bounding box center [437, 495] width 51 height 26
click at [573, 151] on span at bounding box center [573, 145] width 23 height 22
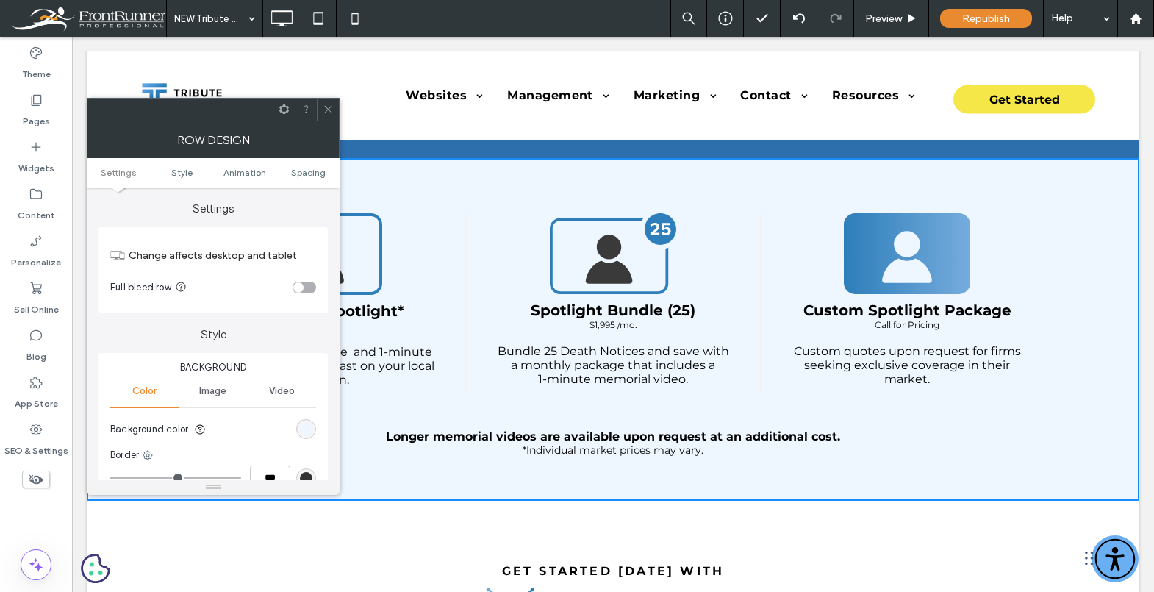
click at [326, 107] on icon at bounding box center [328, 109] width 11 height 11
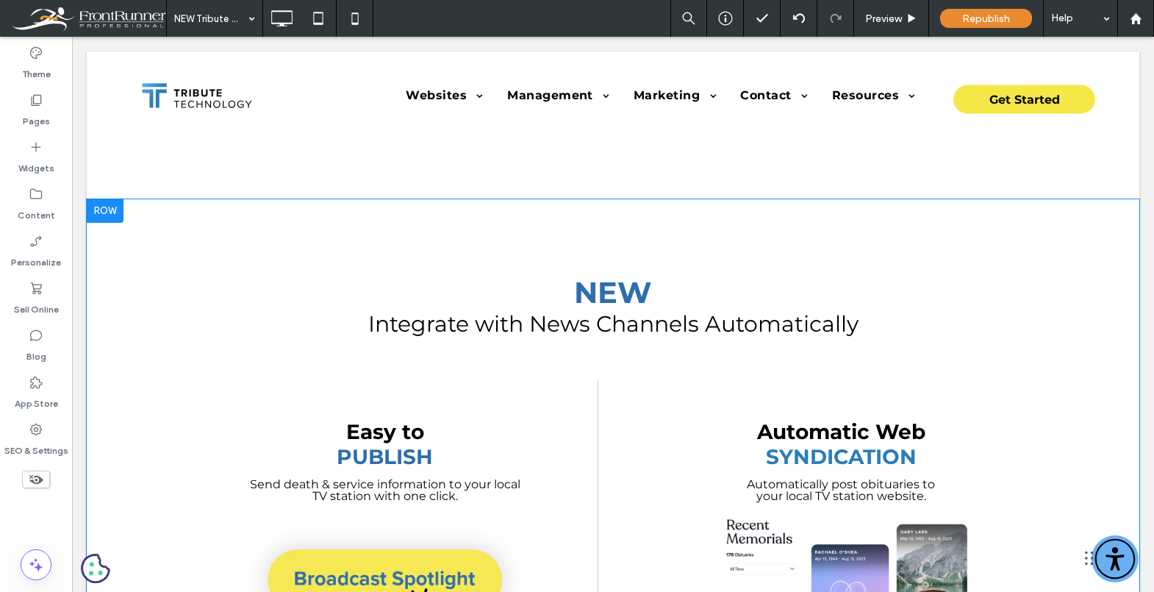
scroll to position [1193, 0]
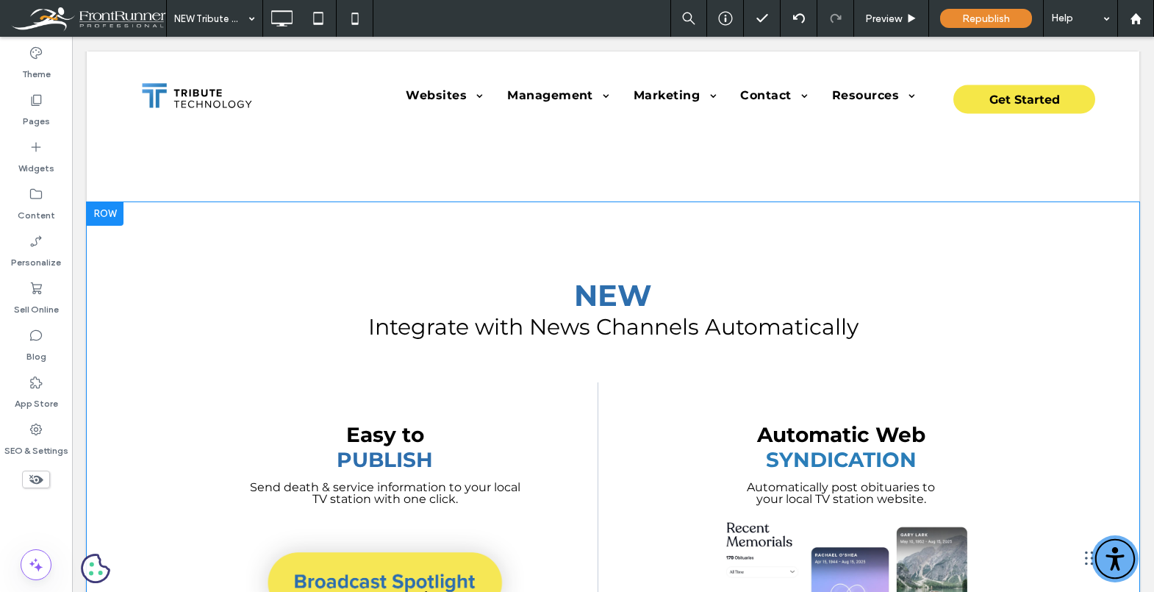
click at [115, 219] on div at bounding box center [105, 214] width 37 height 24
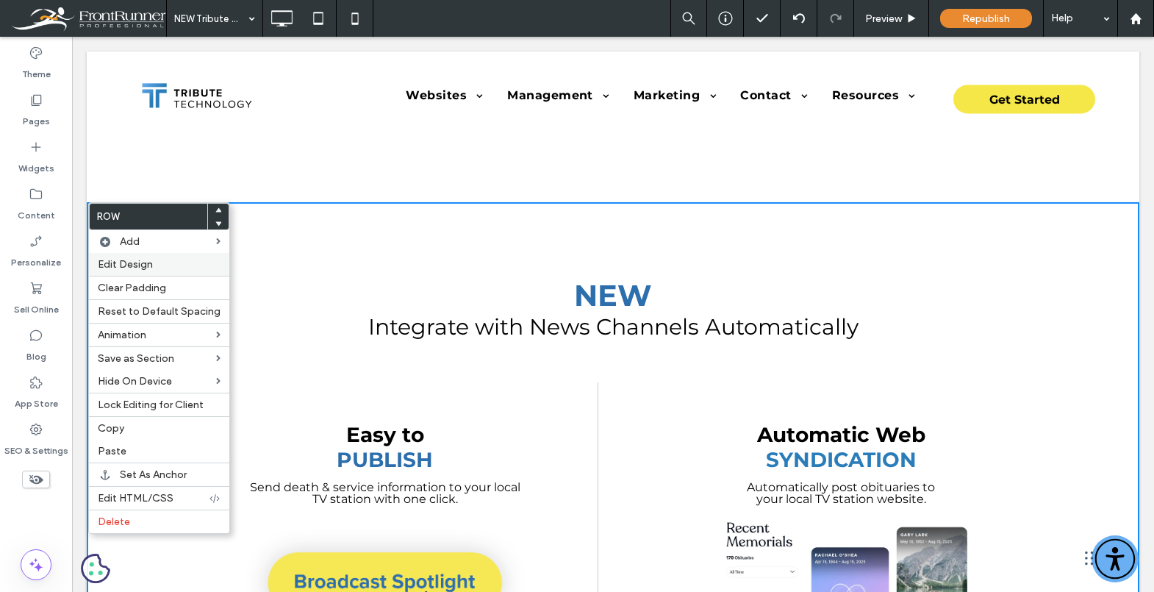
click at [130, 265] on span "Edit Design" at bounding box center [125, 264] width 55 height 12
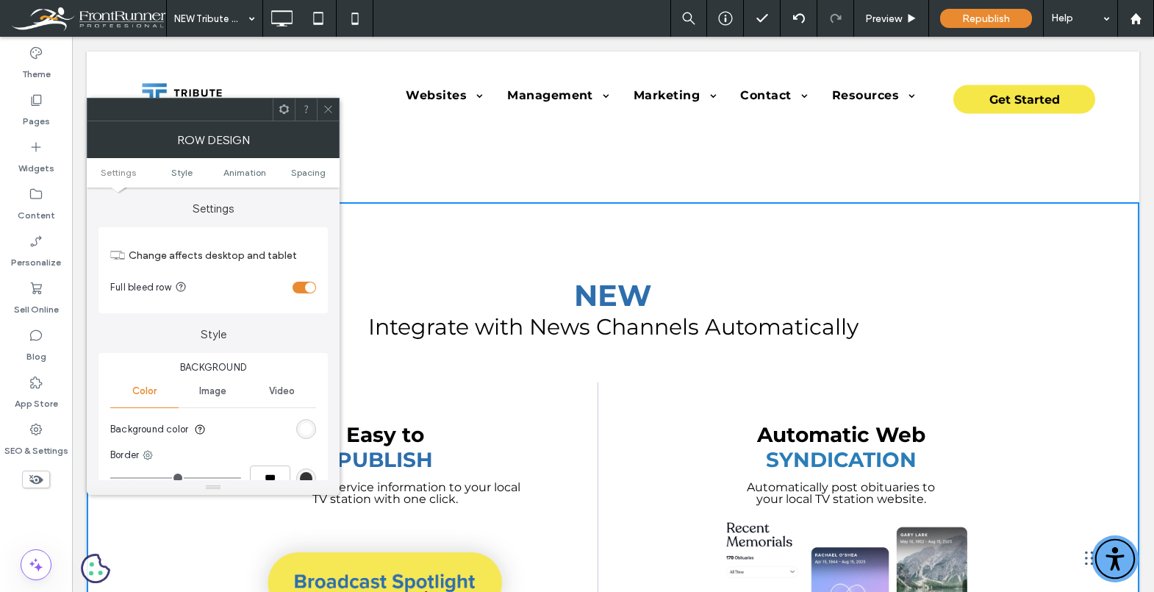
click at [302, 425] on div "rgb(255, 255, 255)" at bounding box center [306, 429] width 12 height 12
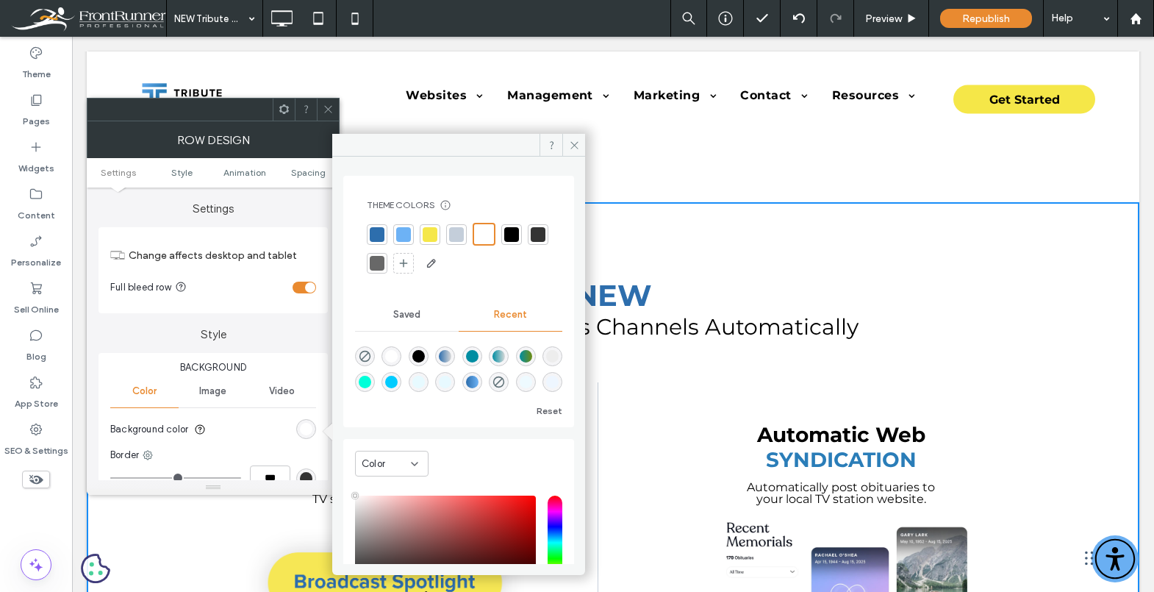
click at [404, 462] on div "Color" at bounding box center [386, 464] width 49 height 15
click at [502, 446] on div "Color" at bounding box center [458, 467] width 207 height 42
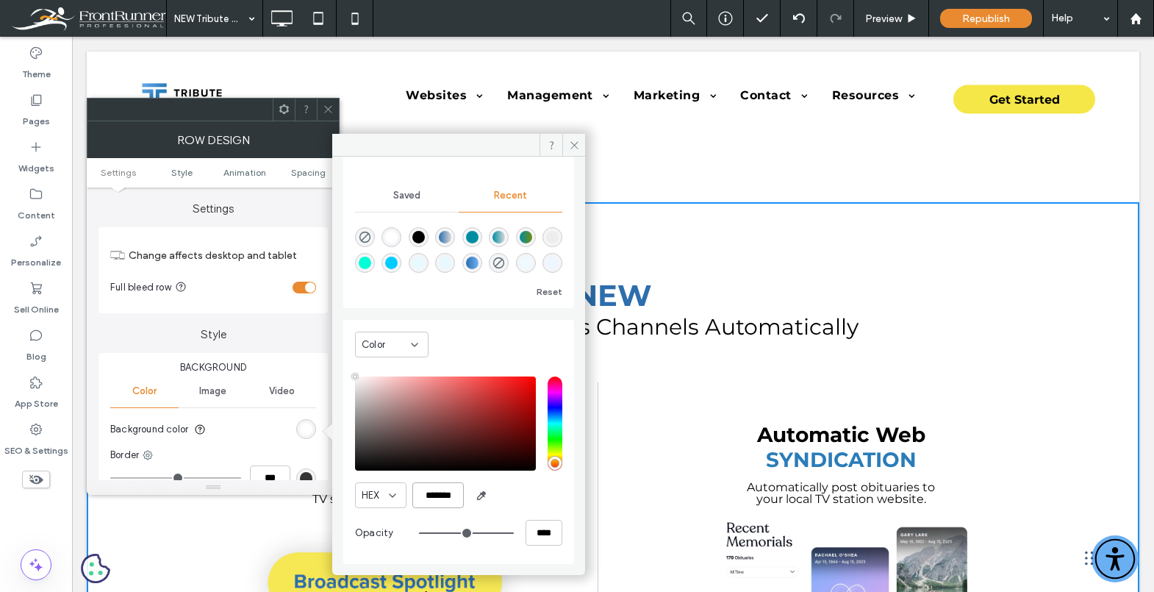
click at [451, 498] on input "*******" at bounding box center [437, 495] width 51 height 26
paste input "color picker textbox"
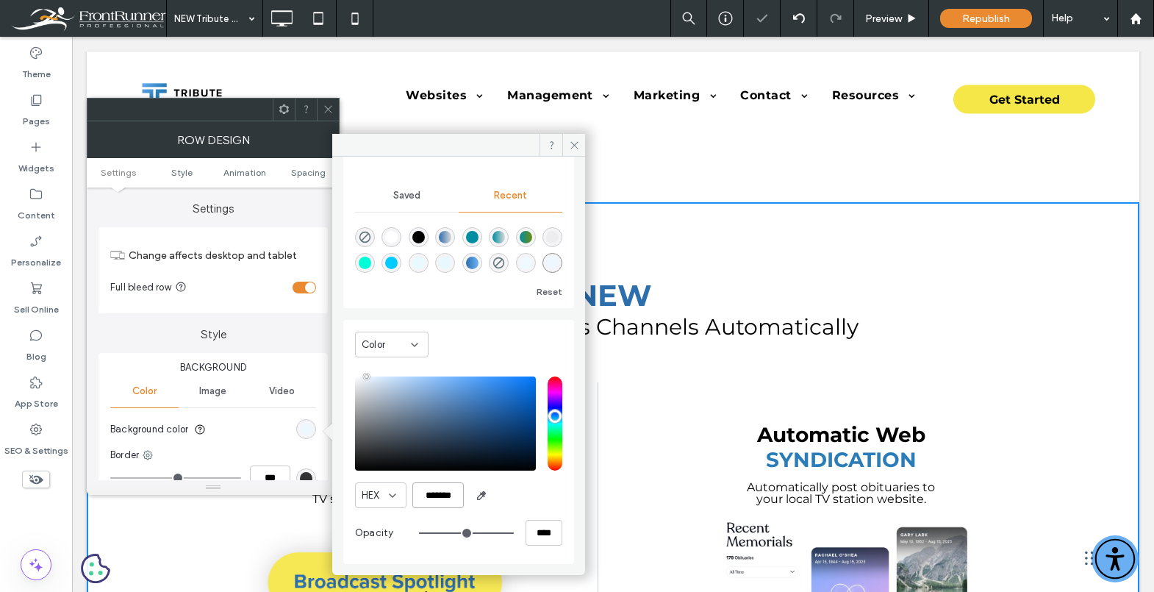
scroll to position [117, 0]
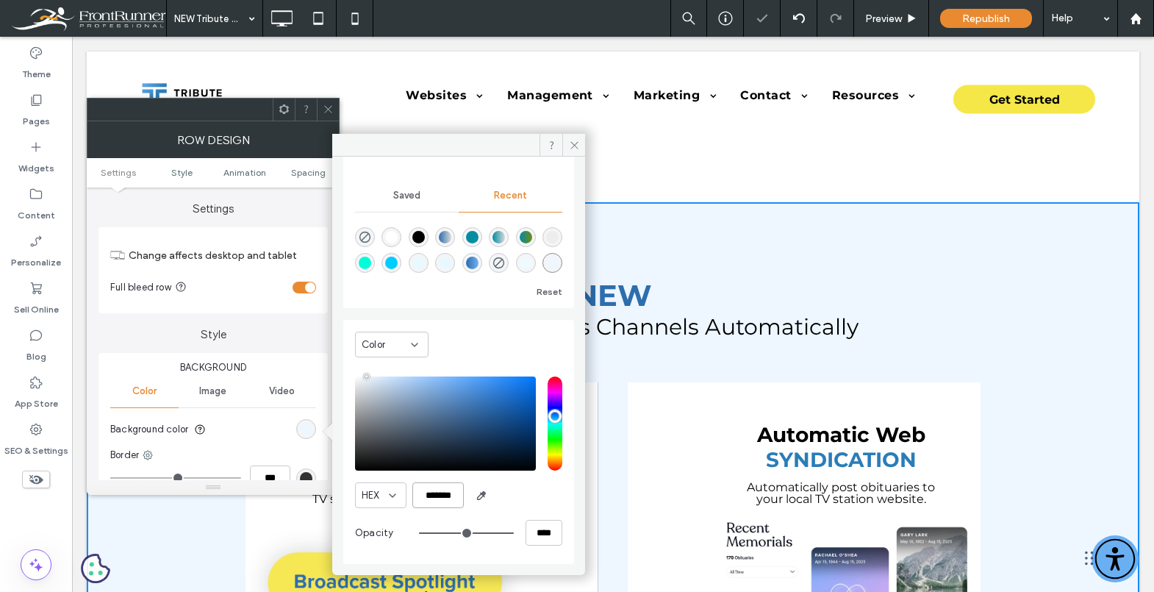
type input "*******"
click at [567, 146] on span at bounding box center [573, 145] width 23 height 22
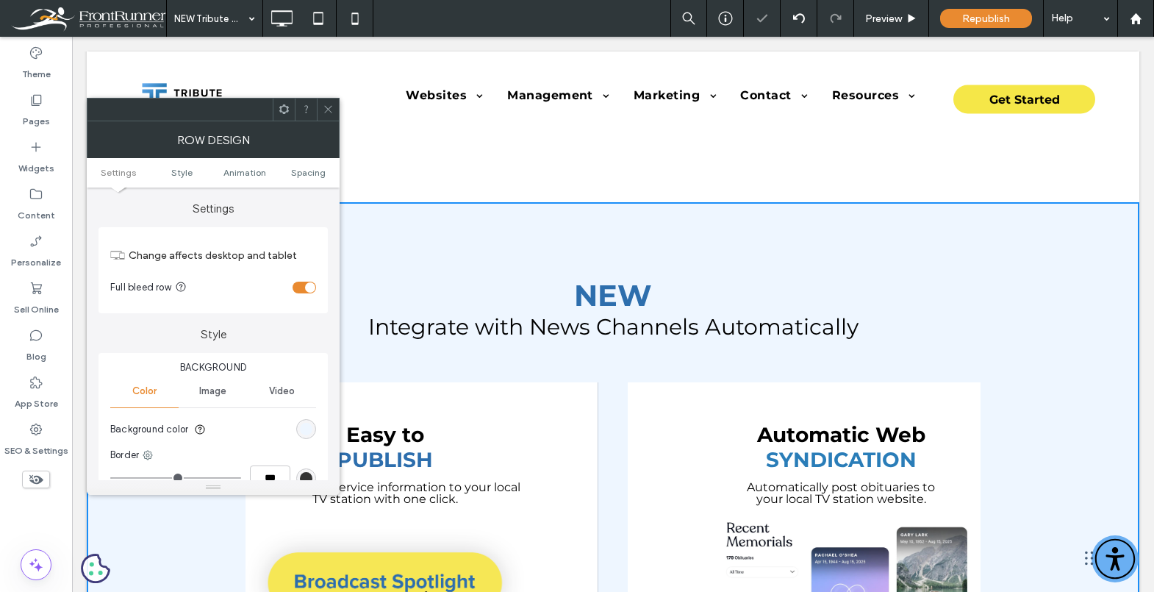
click at [329, 112] on icon at bounding box center [328, 109] width 11 height 11
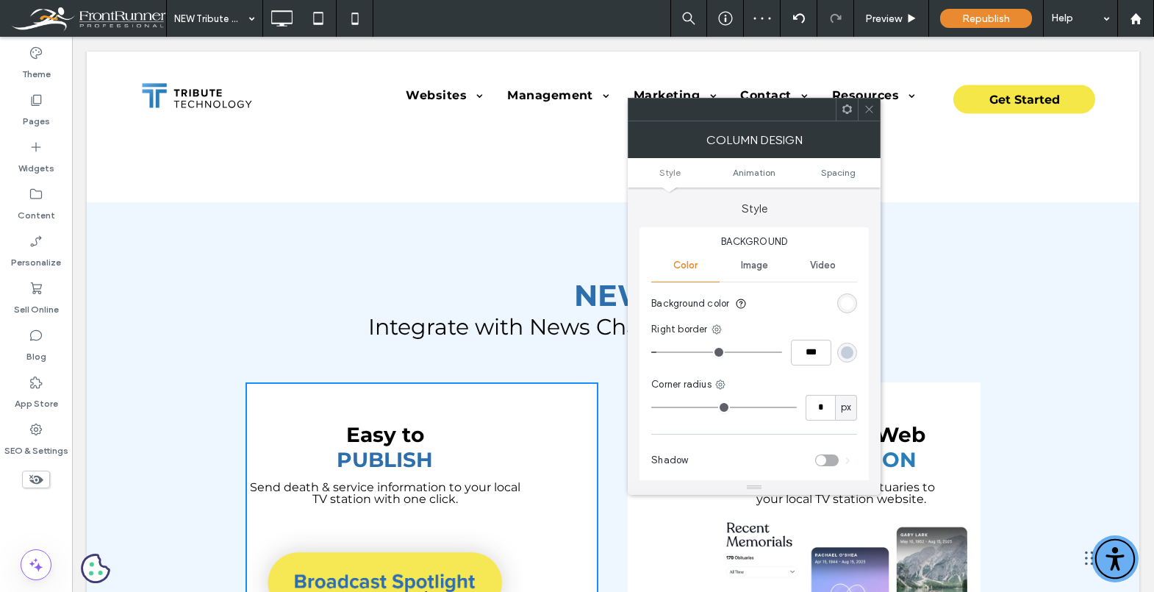
click at [847, 307] on div "rgb(255, 255, 255)" at bounding box center [847, 303] width 12 height 12
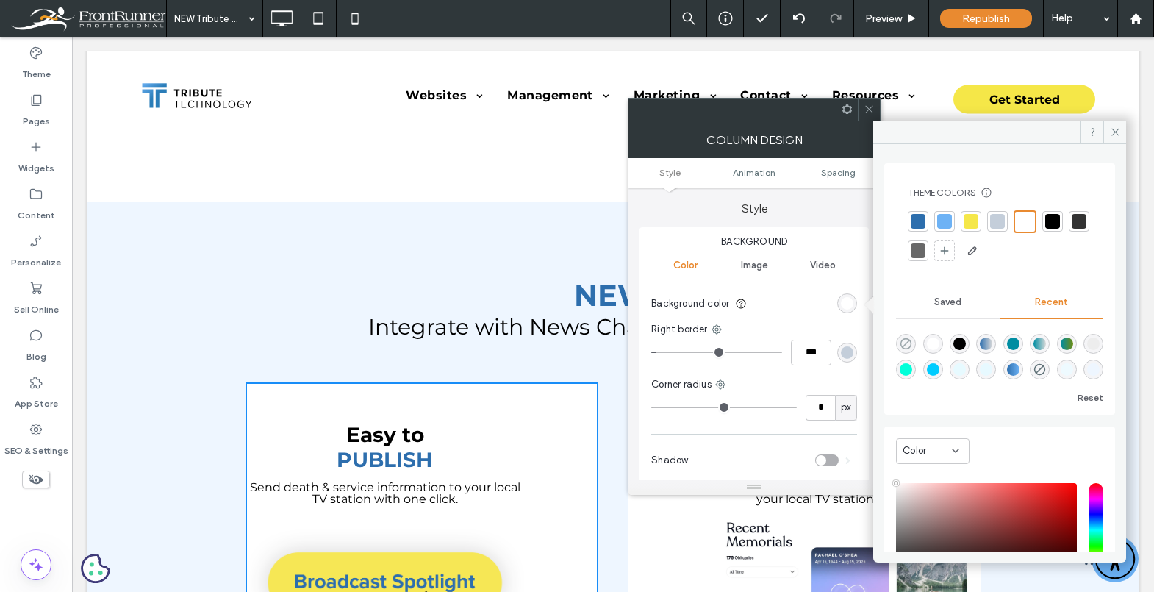
click at [911, 346] on use "rgba(0, 0, 0, 0)" at bounding box center [906, 342] width 11 height 11
type input "*******"
type input "*"
type input "**"
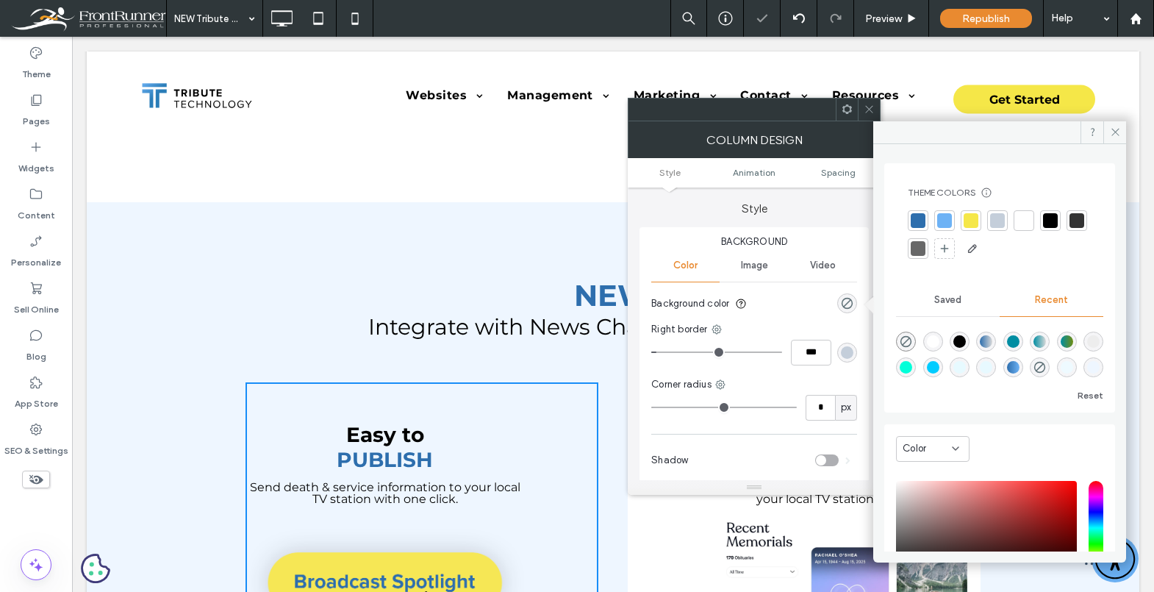
click at [864, 109] on icon at bounding box center [869, 109] width 11 height 11
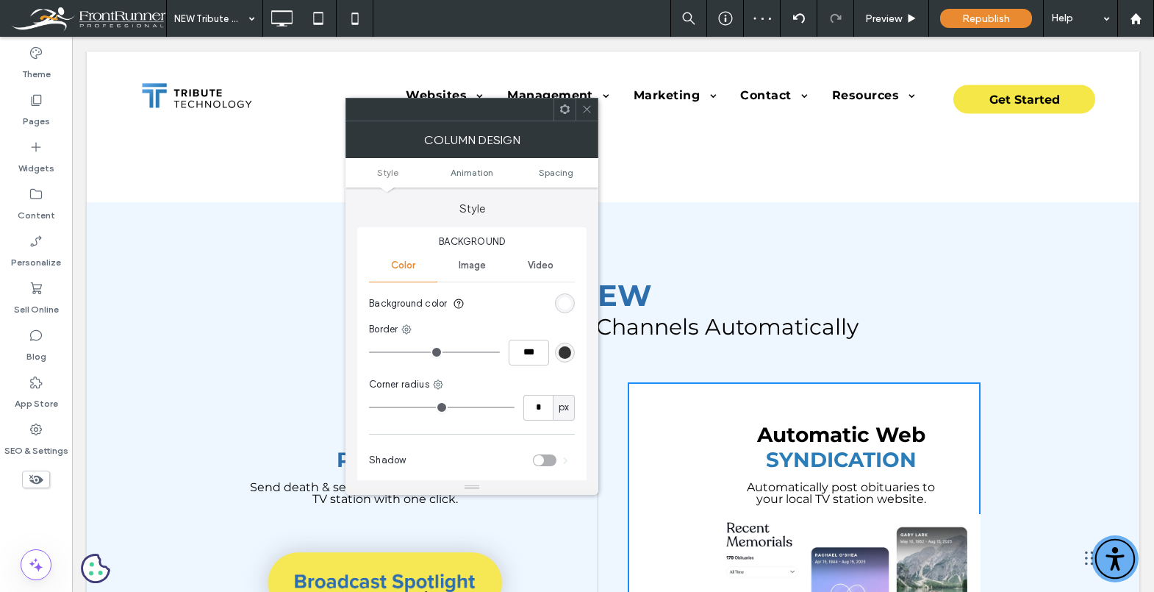
click at [567, 302] on div "rgb(255, 255, 255)" at bounding box center [565, 303] width 12 height 12
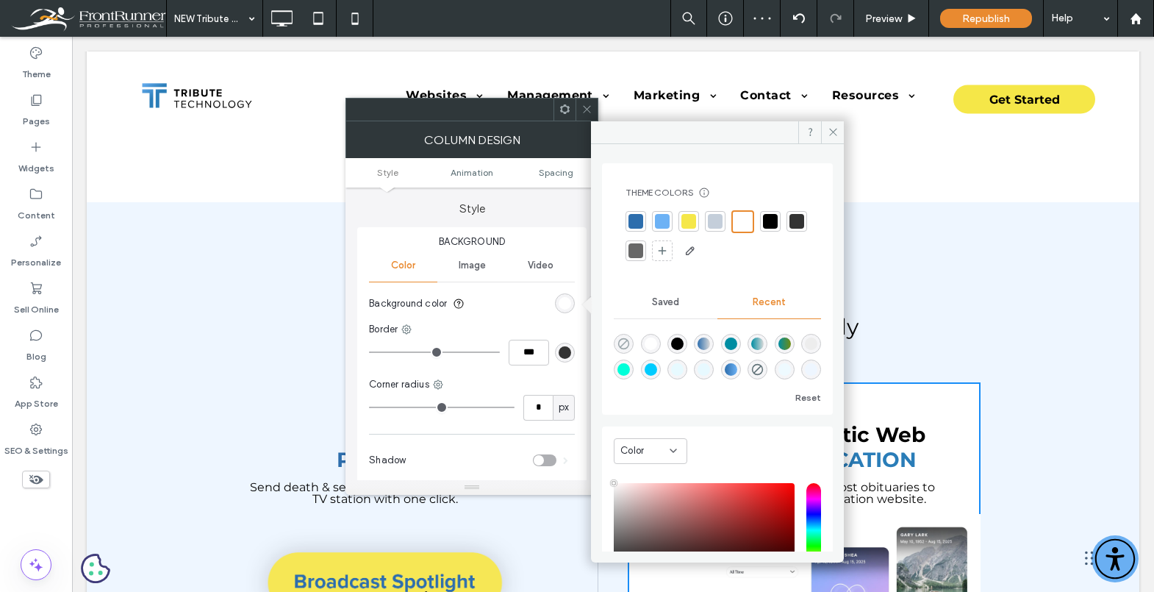
click at [628, 338] on icon "rgba(0, 0, 0, 0)" at bounding box center [623, 343] width 12 height 12
type input "*******"
type input "*"
type input "**"
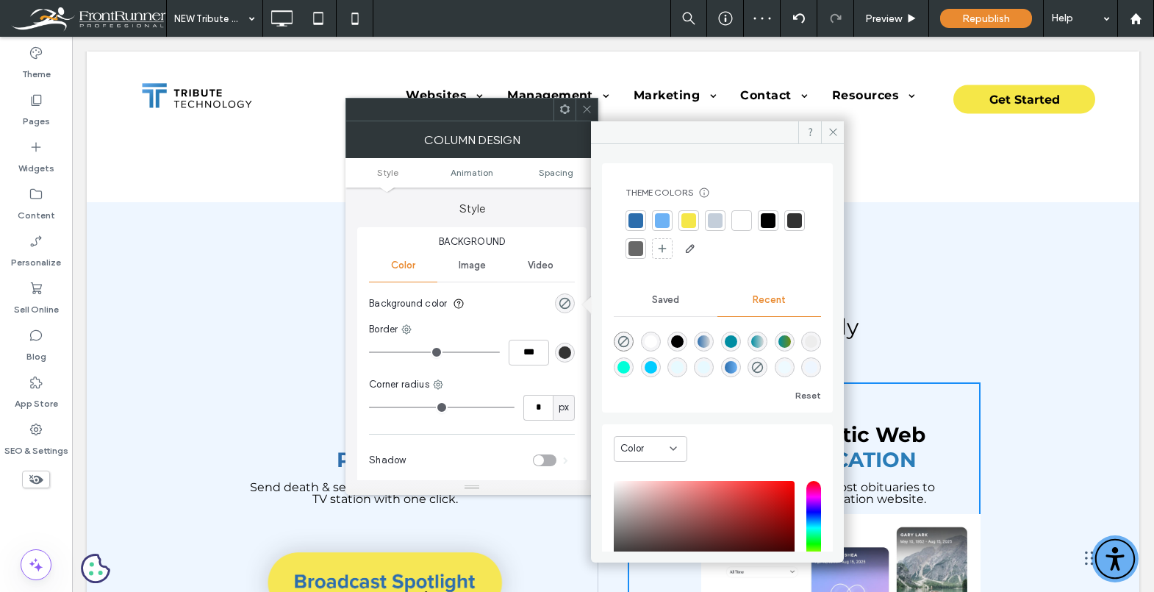
click at [591, 108] on icon at bounding box center [586, 109] width 11 height 11
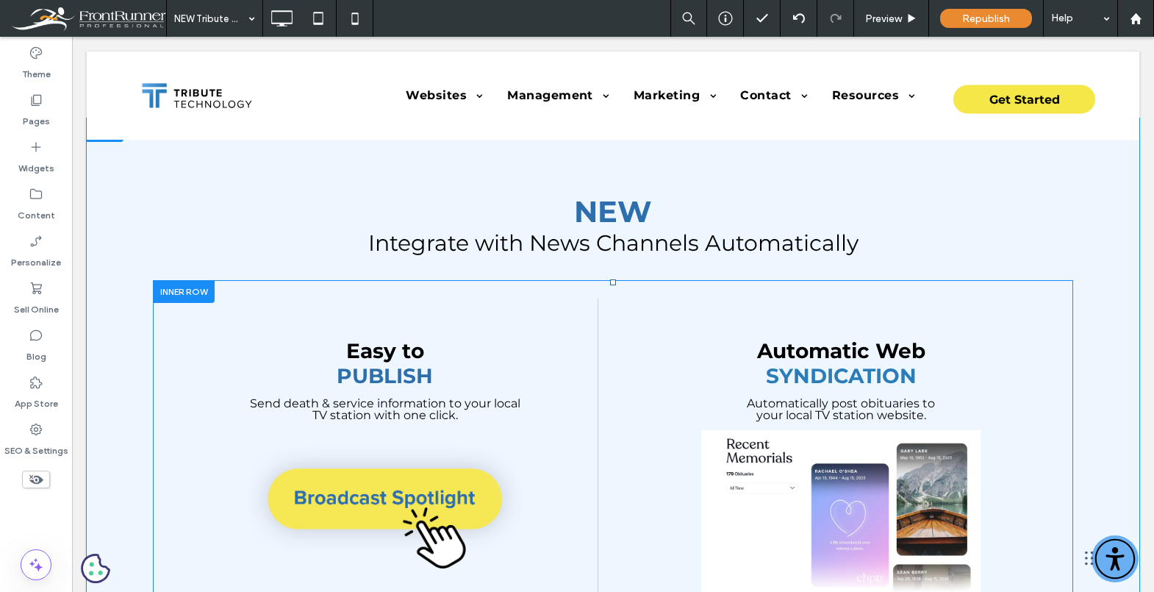
scroll to position [1285, 0]
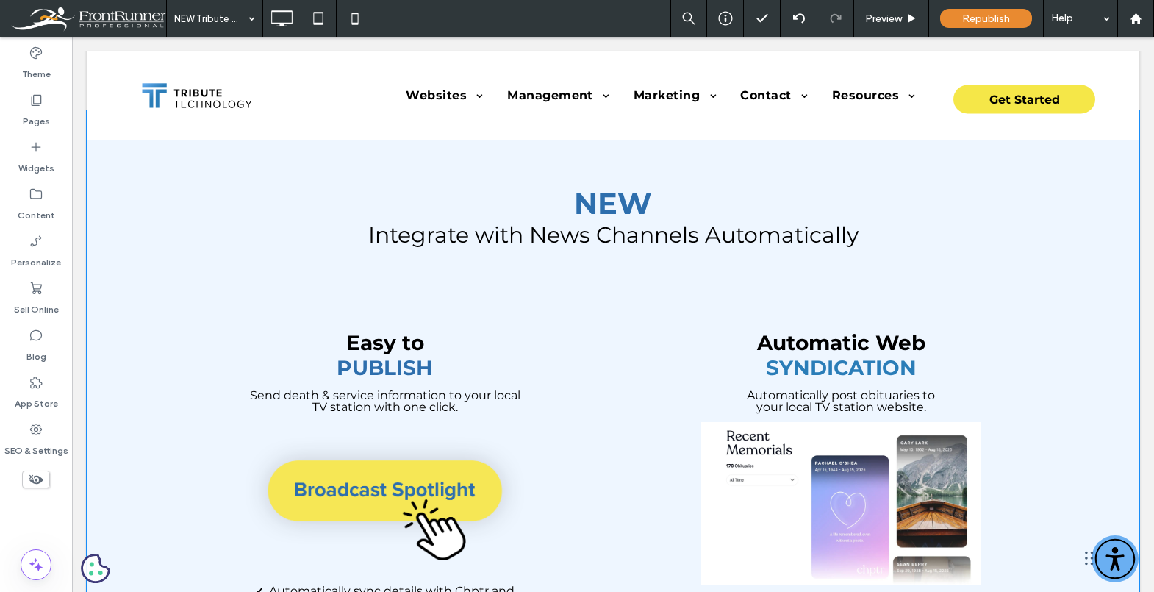
click at [312, 160] on div "NEW Integrate with News Channels Automatically Easy to Publish Send death & ser…" at bounding box center [613, 532] width 1053 height 845
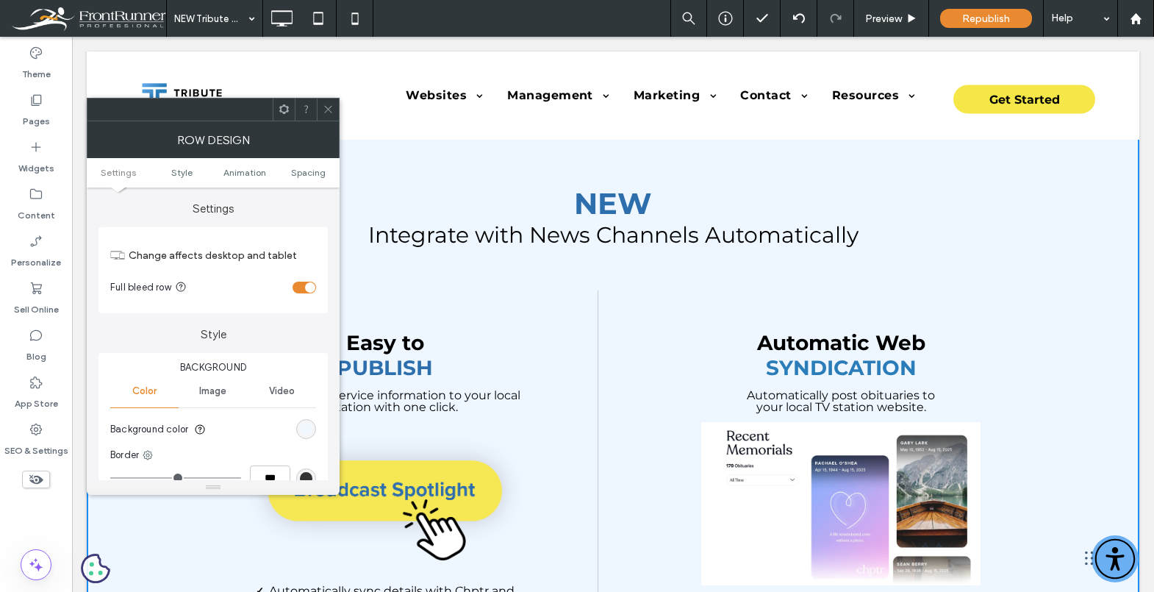
click at [309, 426] on div "rgb(238, 246, 255)" at bounding box center [306, 429] width 12 height 12
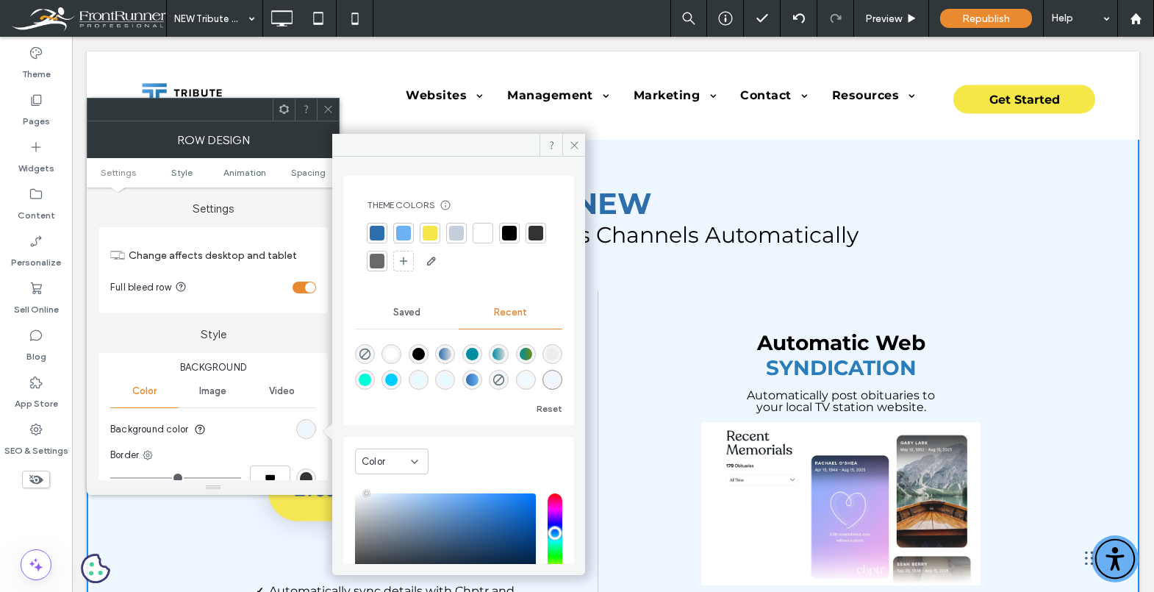
click at [479, 242] on div at bounding box center [483, 233] width 21 height 21
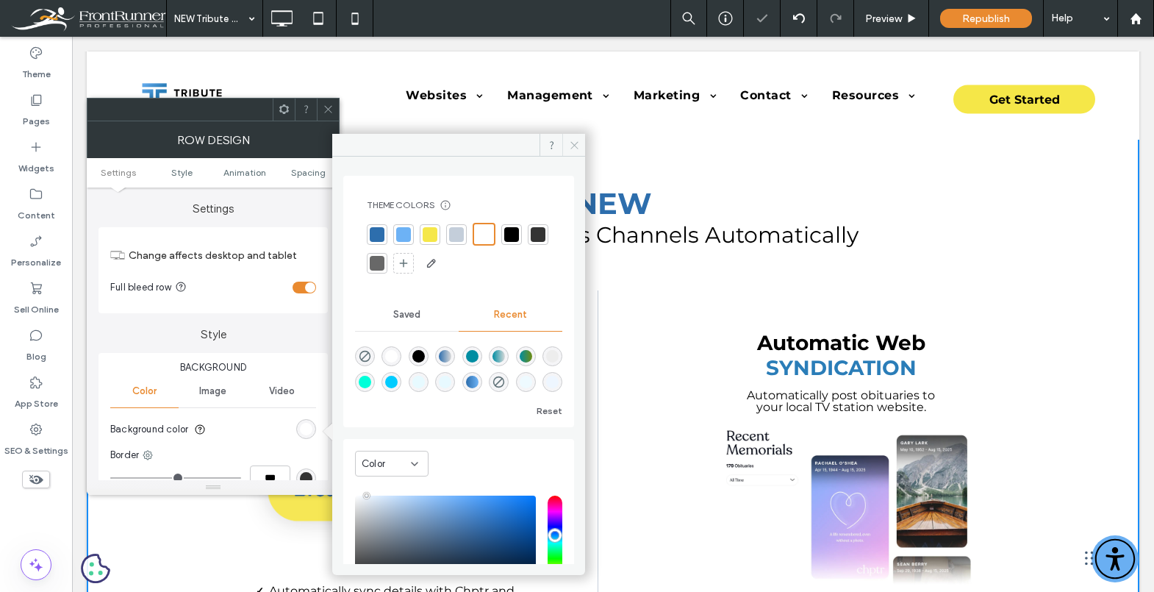
click at [573, 151] on span at bounding box center [573, 145] width 23 height 22
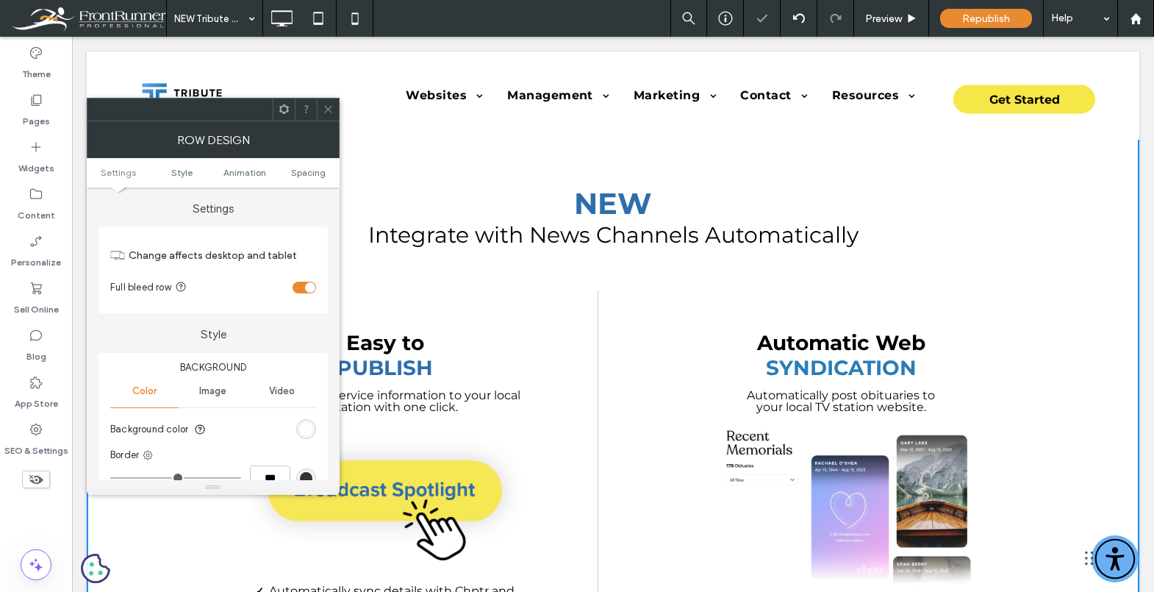
click at [326, 112] on icon at bounding box center [328, 109] width 11 height 11
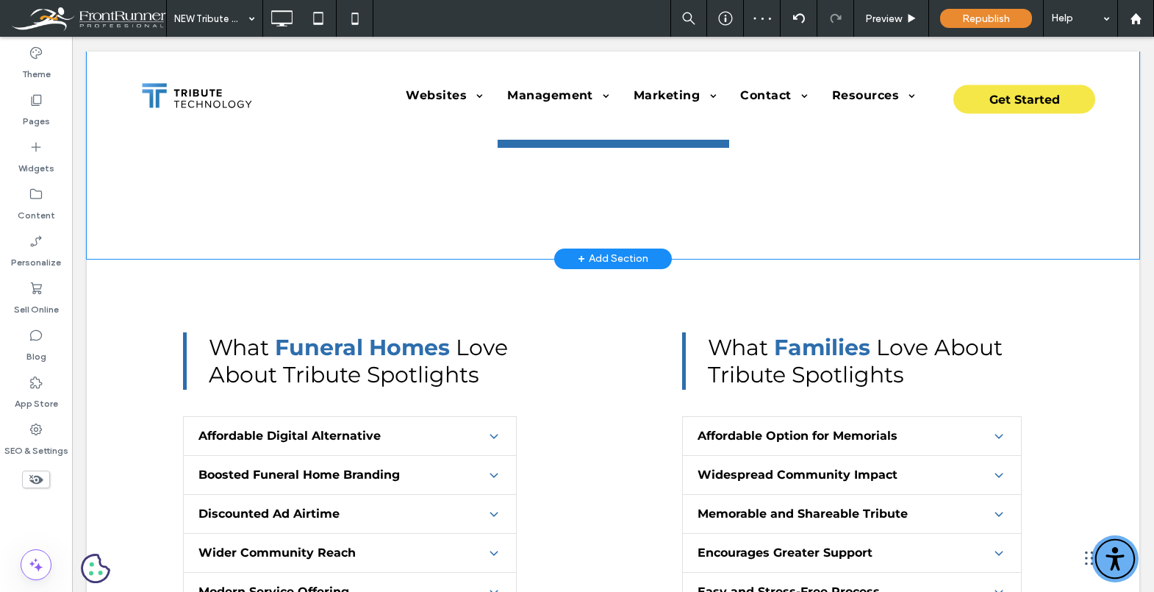
scroll to position [1986, 0]
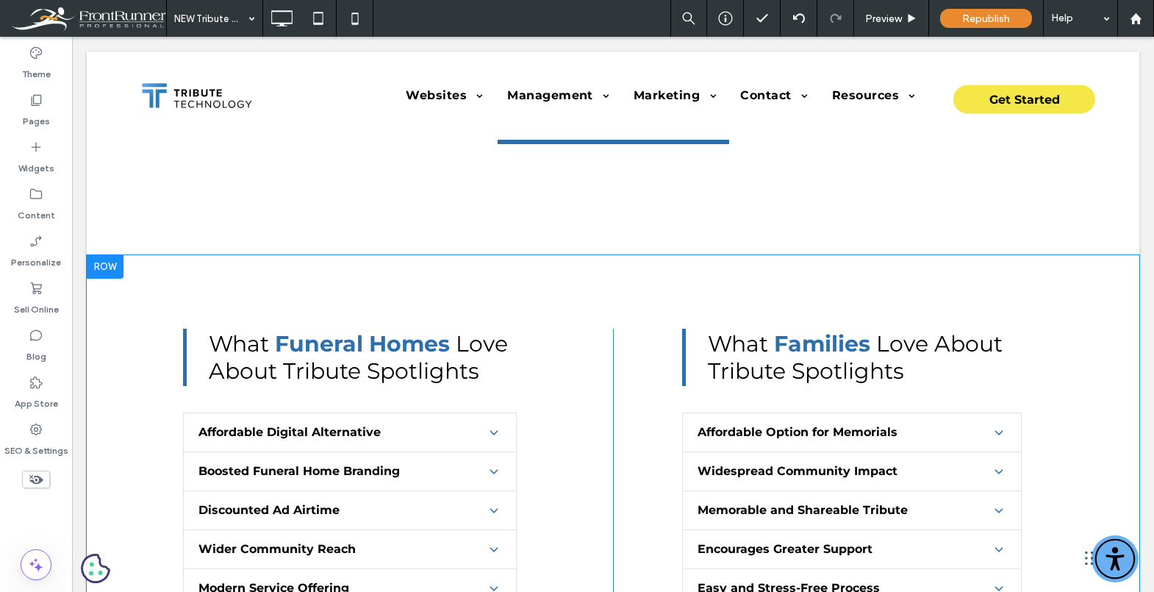
click at [130, 270] on div "What Funeral Homes Love About Tribute Spotlights Affordable Digital Alternative…" at bounding box center [613, 565] width 1053 height 620
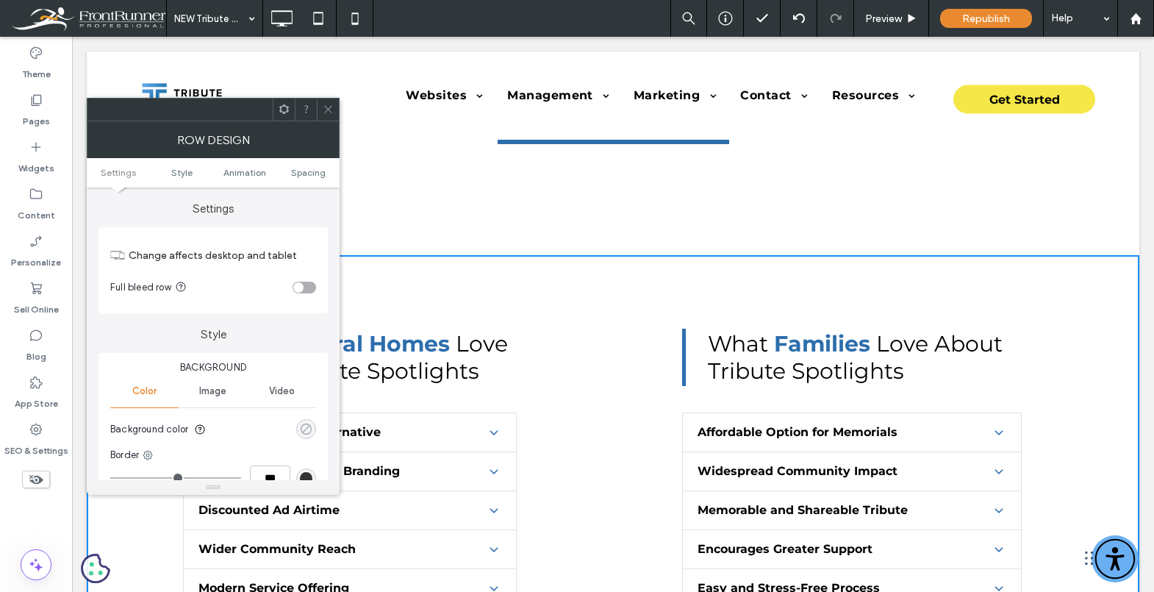
click at [312, 434] on icon "rgba(0, 0, 0, 0)" at bounding box center [306, 429] width 12 height 12
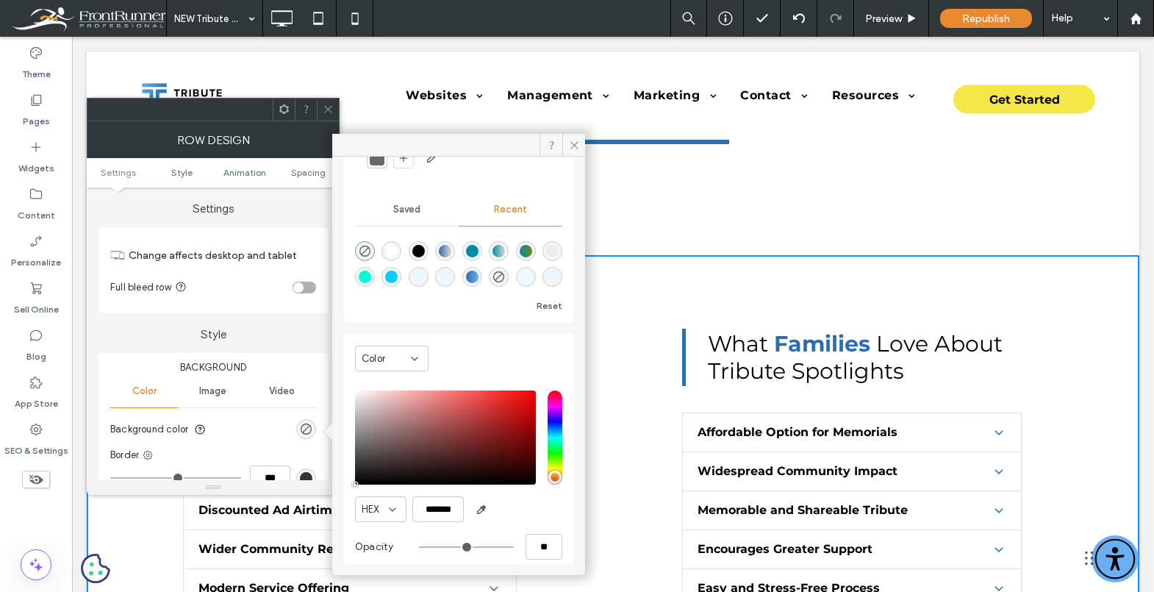
scroll to position [117, 0]
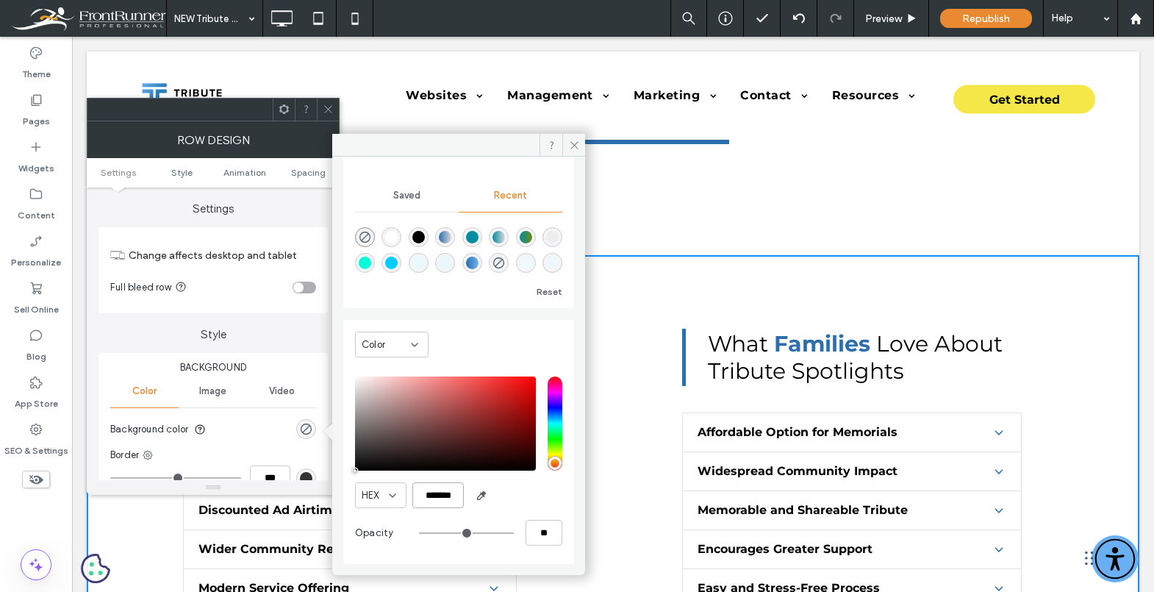
click at [439, 503] on input "*******" at bounding box center [437, 495] width 51 height 26
paste input "color picker textbox"
type input "*******"
type input "***"
type input "****"
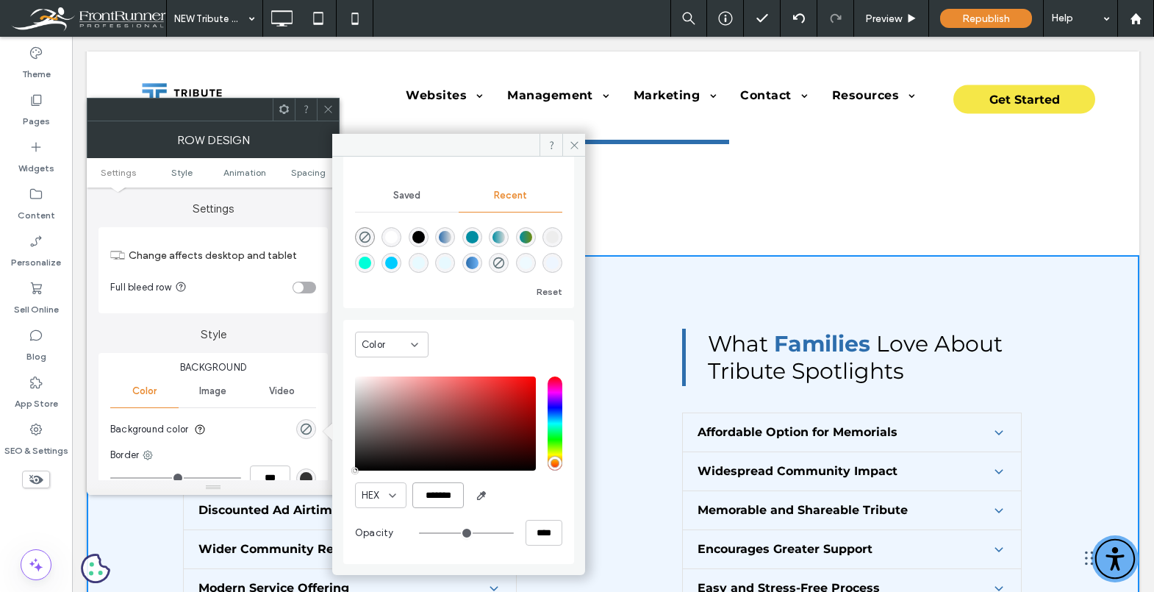
type input "*******"
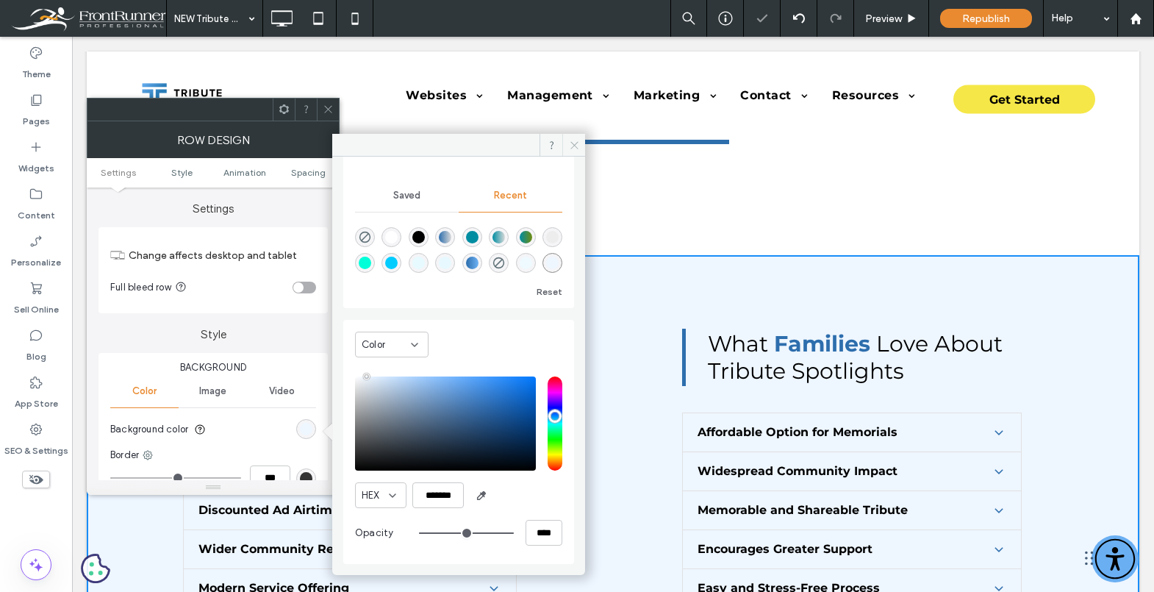
click at [570, 151] on span at bounding box center [573, 145] width 23 height 22
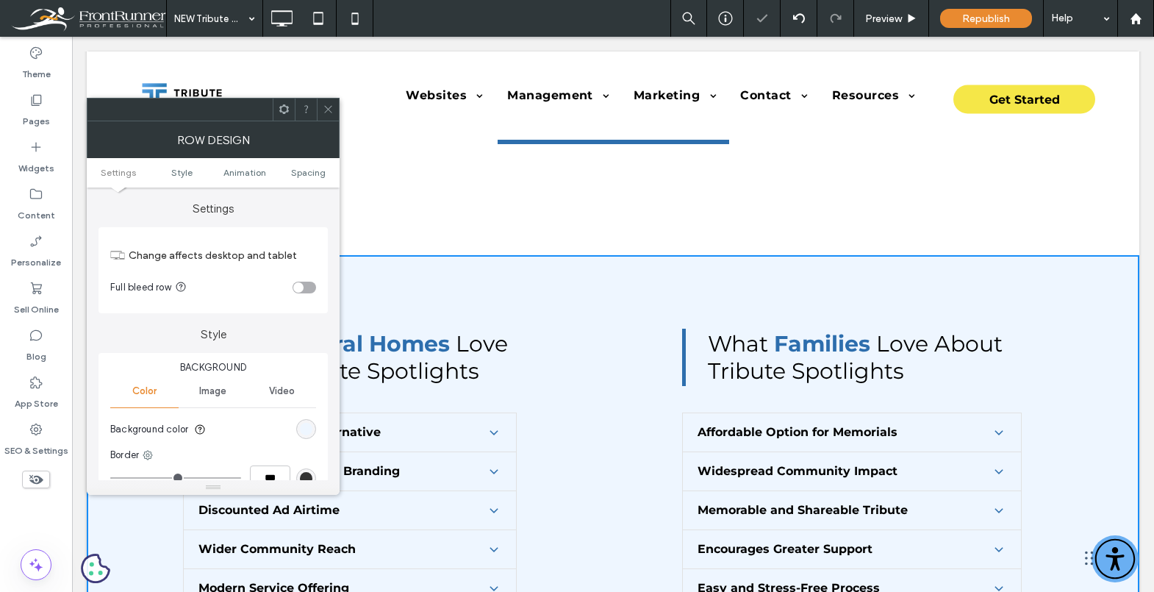
click at [333, 111] on icon at bounding box center [328, 109] width 11 height 11
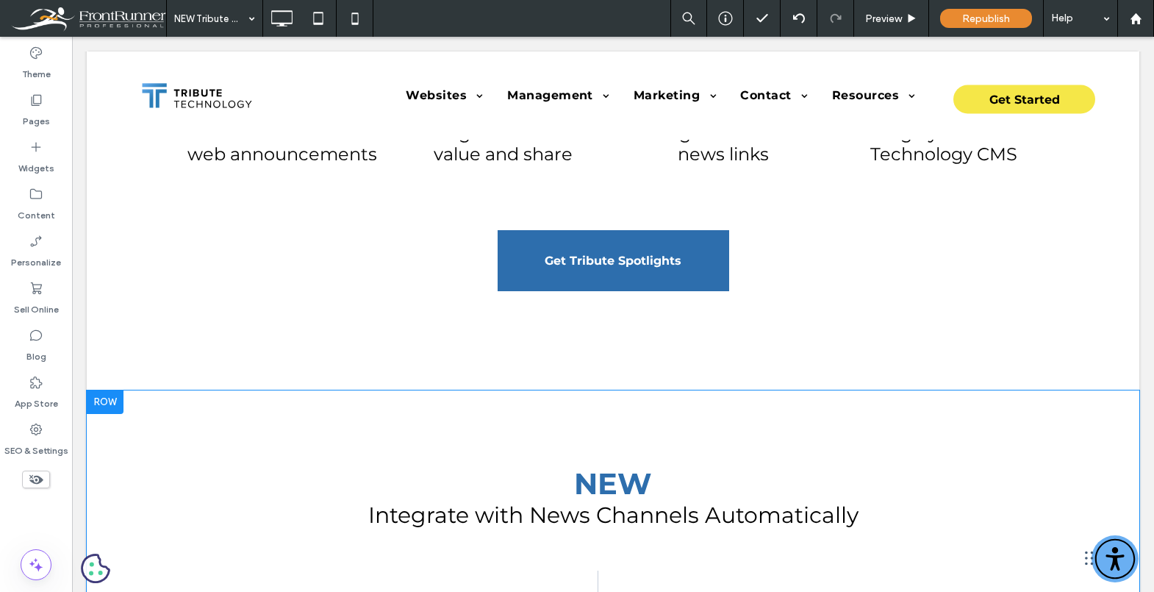
scroll to position [1007, 0]
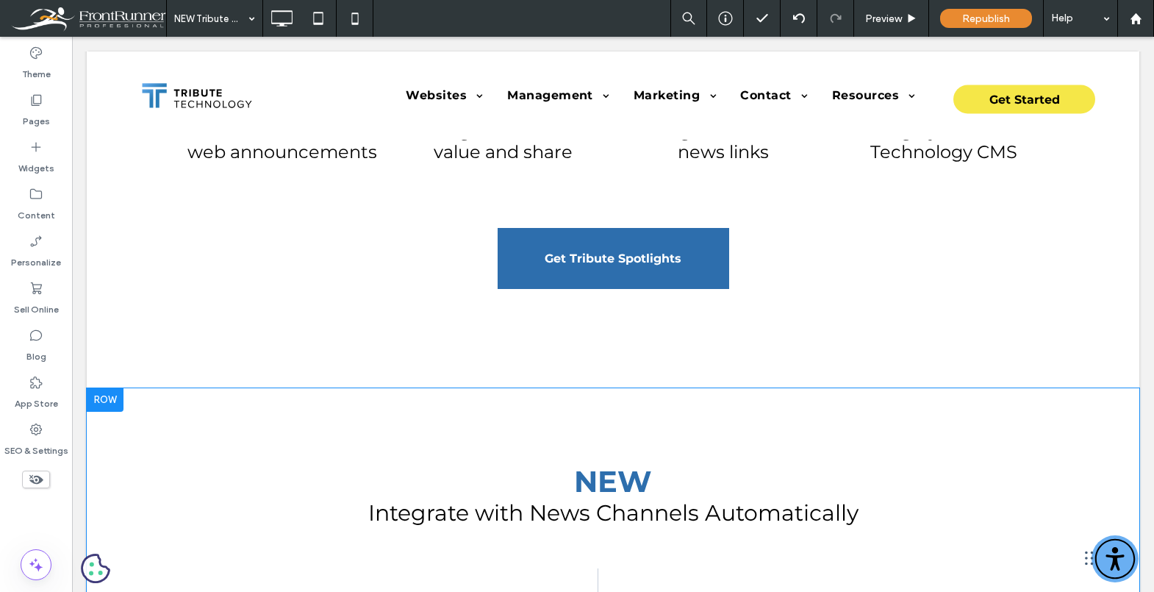
click at [101, 399] on div at bounding box center [105, 400] width 37 height 24
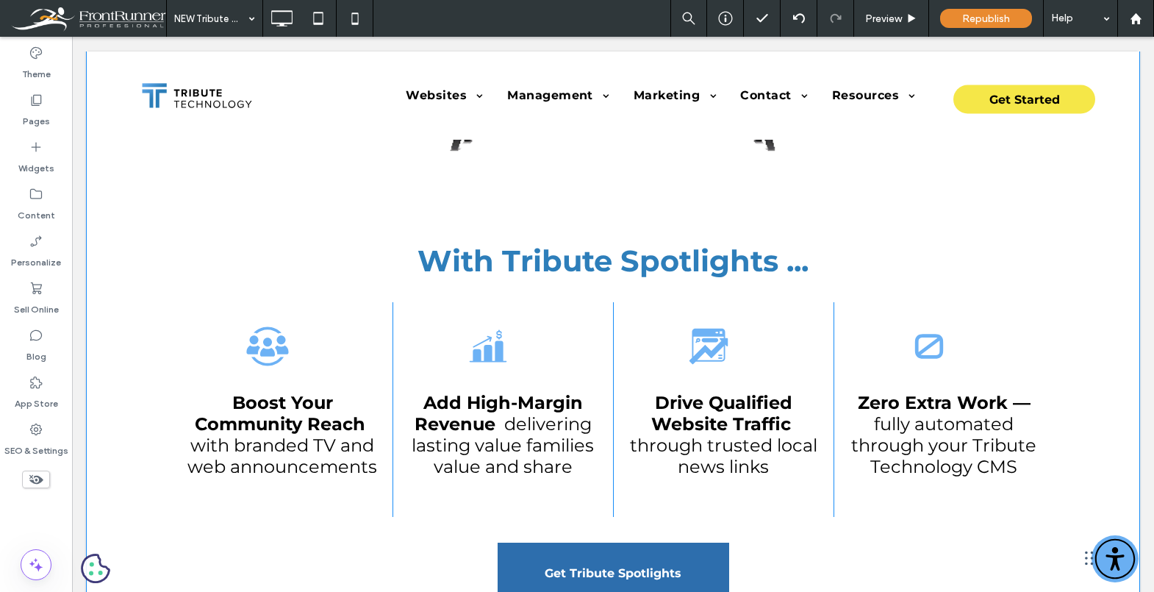
scroll to position [1040, 0]
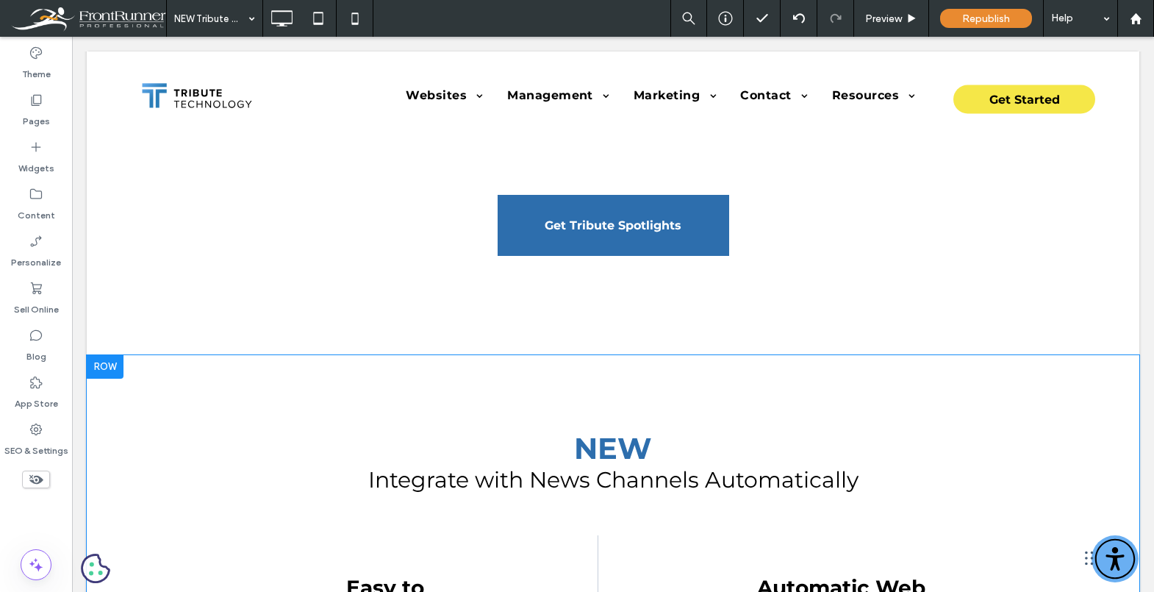
click at [108, 374] on div at bounding box center [105, 367] width 37 height 24
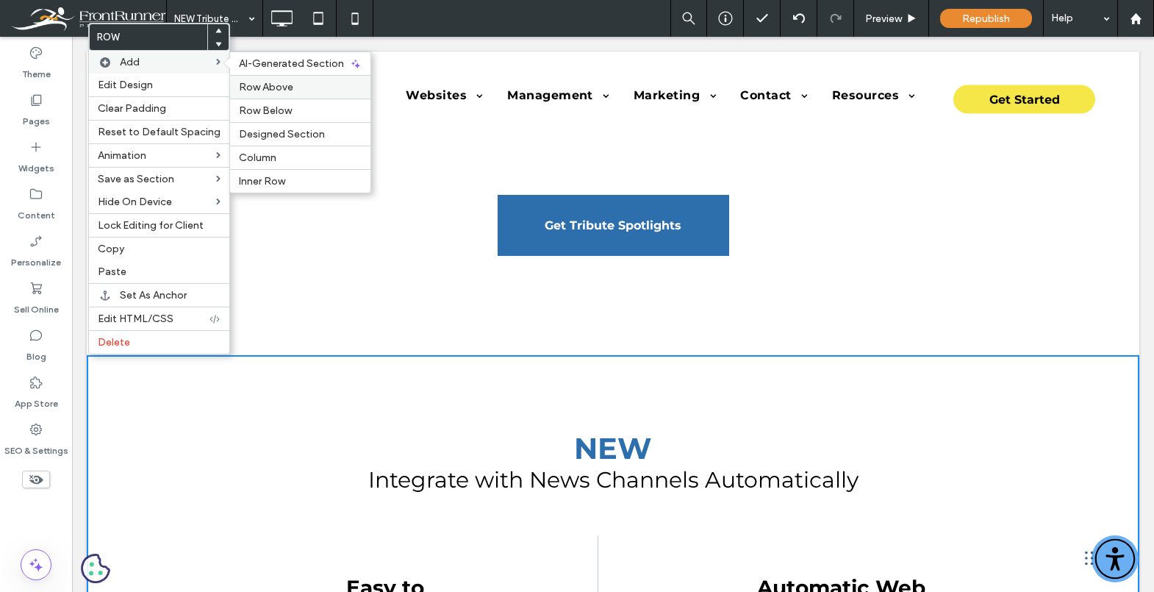
click at [241, 83] on span "Row Above" at bounding box center [266, 87] width 54 height 12
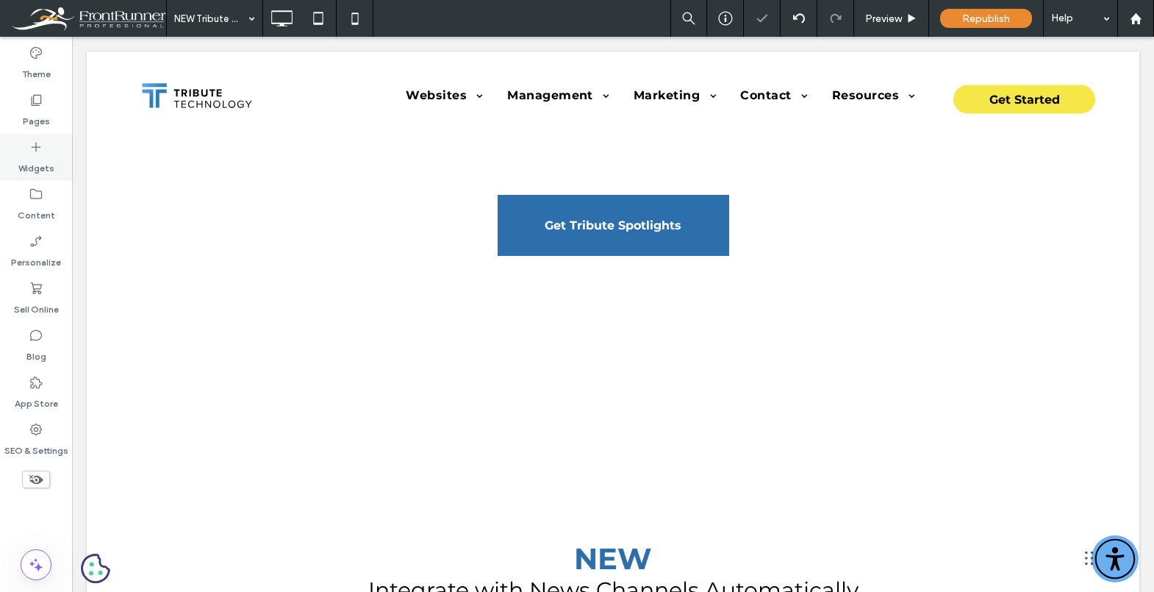
click at [35, 159] on label "Widgets" at bounding box center [36, 164] width 36 height 21
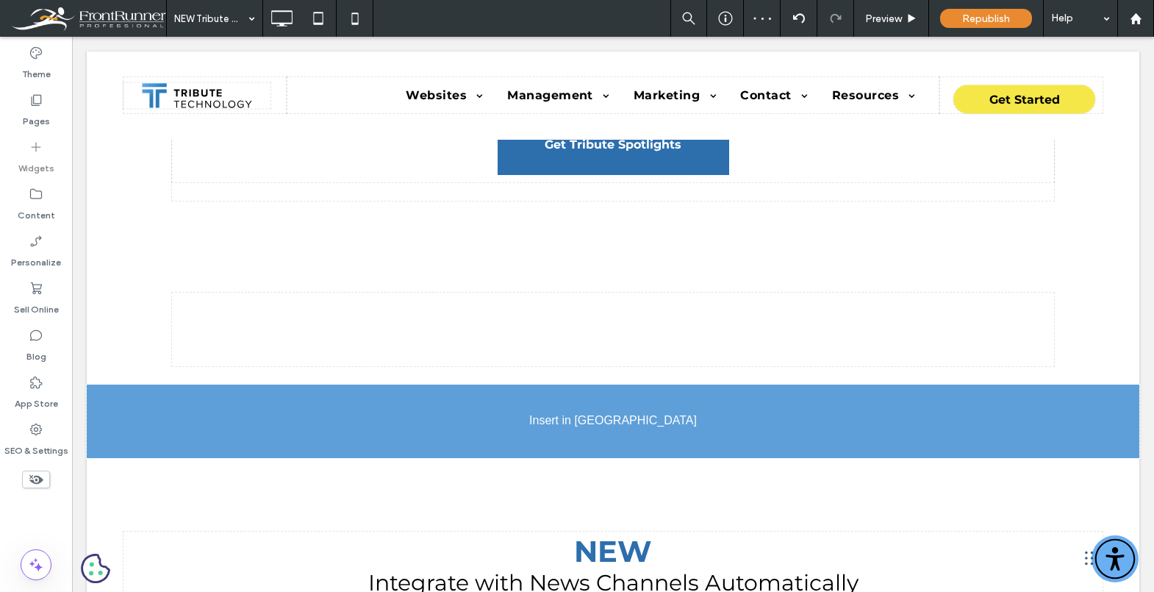
scroll to position [1187, 0]
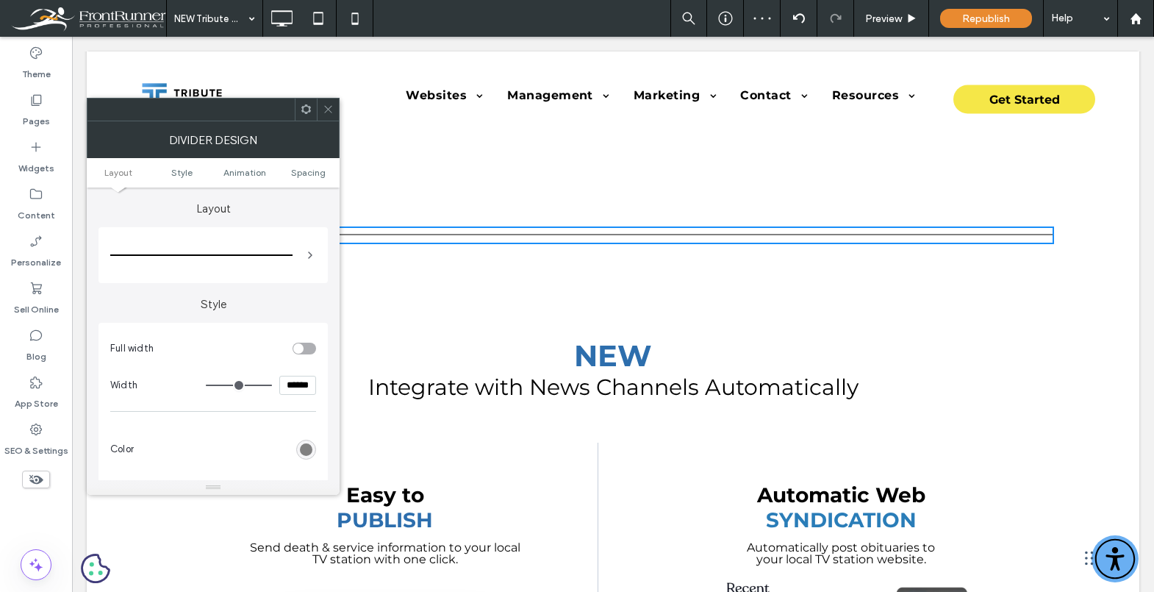
click at [334, 110] on div at bounding box center [328, 110] width 22 height 22
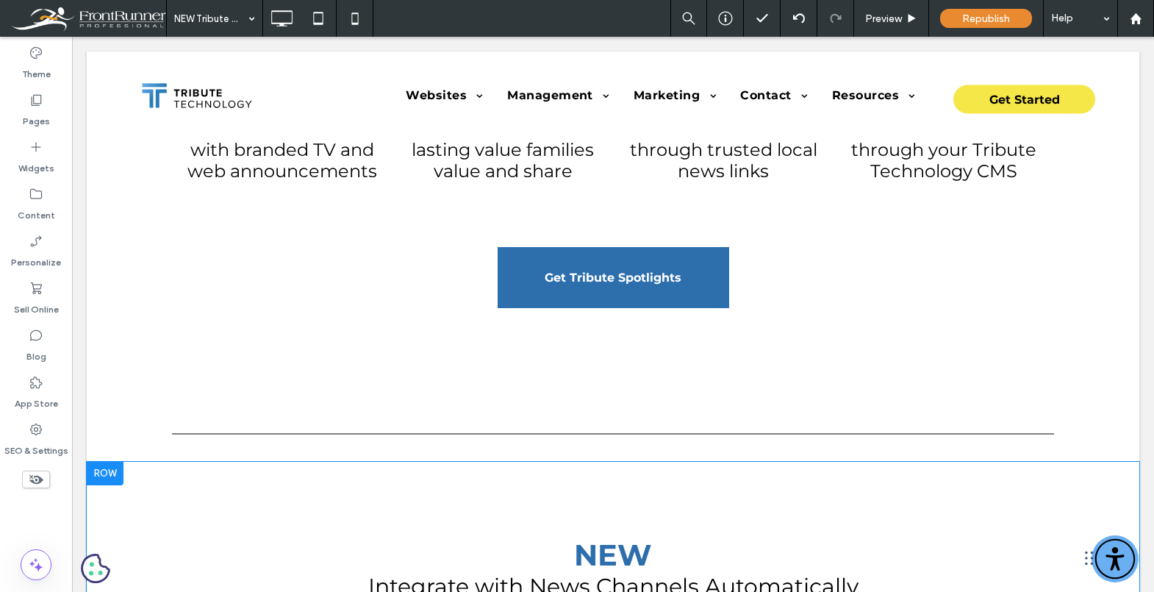
scroll to position [963, 0]
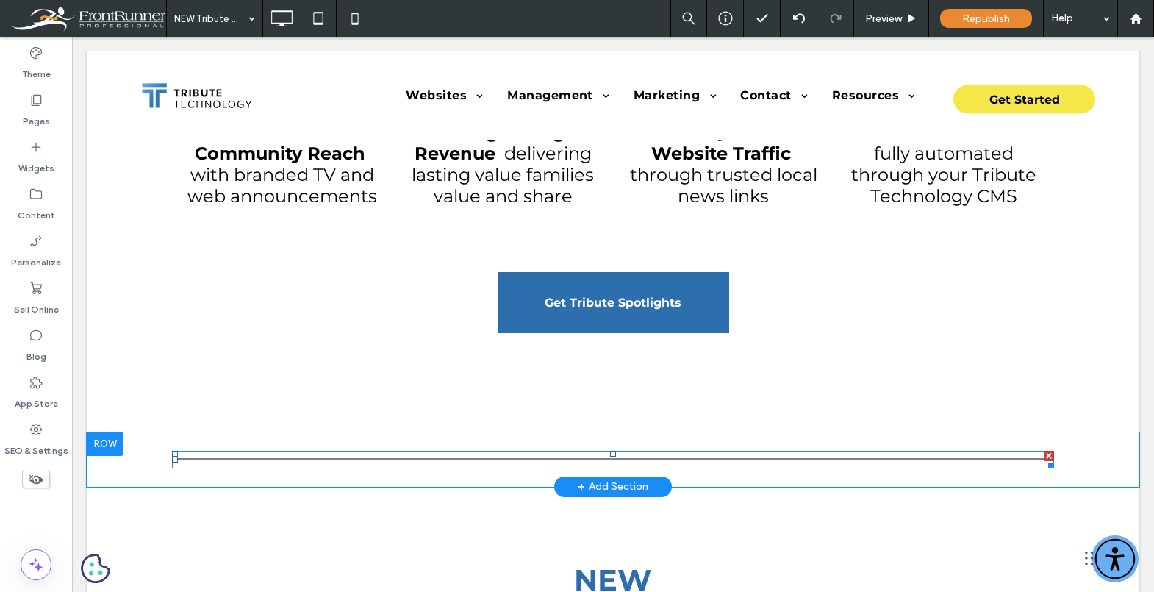
click at [519, 463] on div at bounding box center [613, 460] width 882 height 18
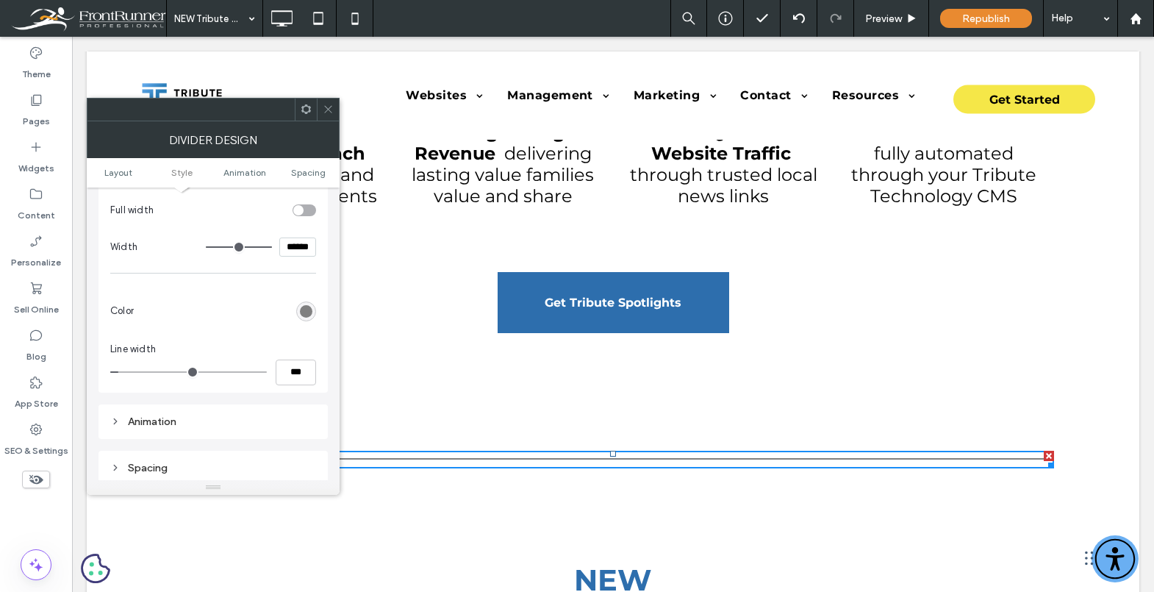
scroll to position [148, 0]
click at [301, 362] on input "***" at bounding box center [296, 363] width 40 height 26
type input "*"
type input "***"
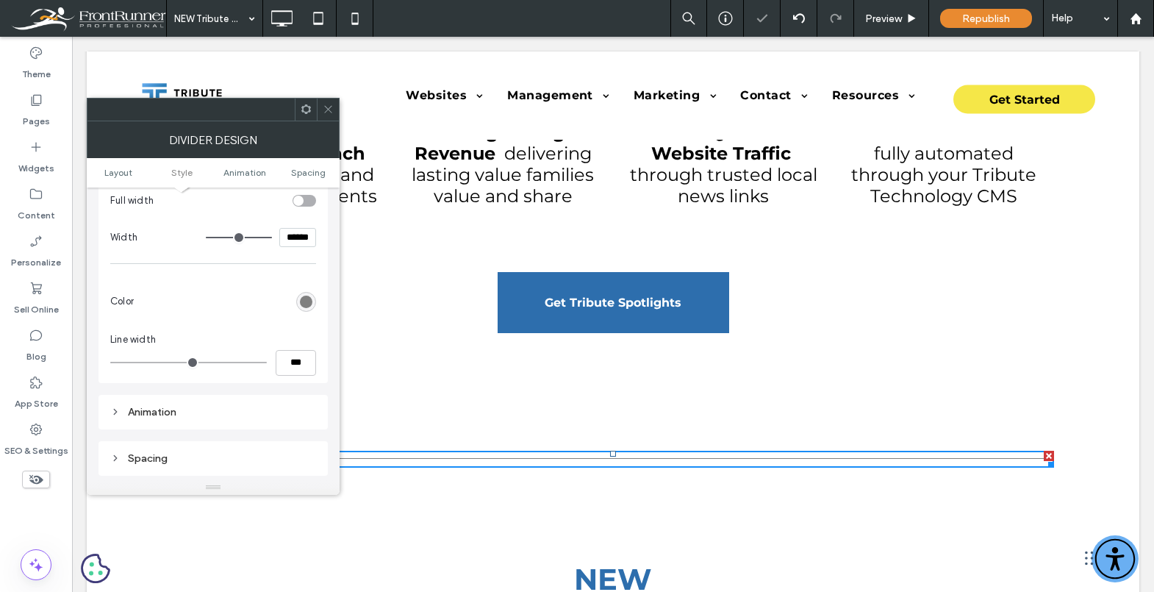
click at [311, 300] on div "rgb(128, 128, 128)" at bounding box center [306, 302] width 12 height 12
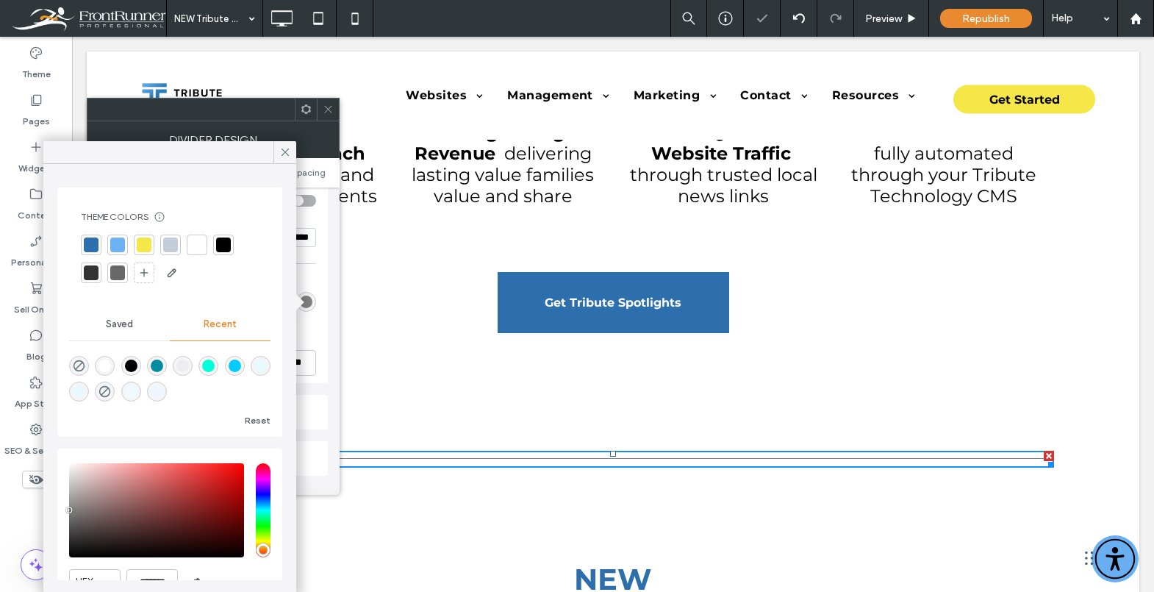
click at [171, 240] on div at bounding box center [170, 244] width 15 height 15
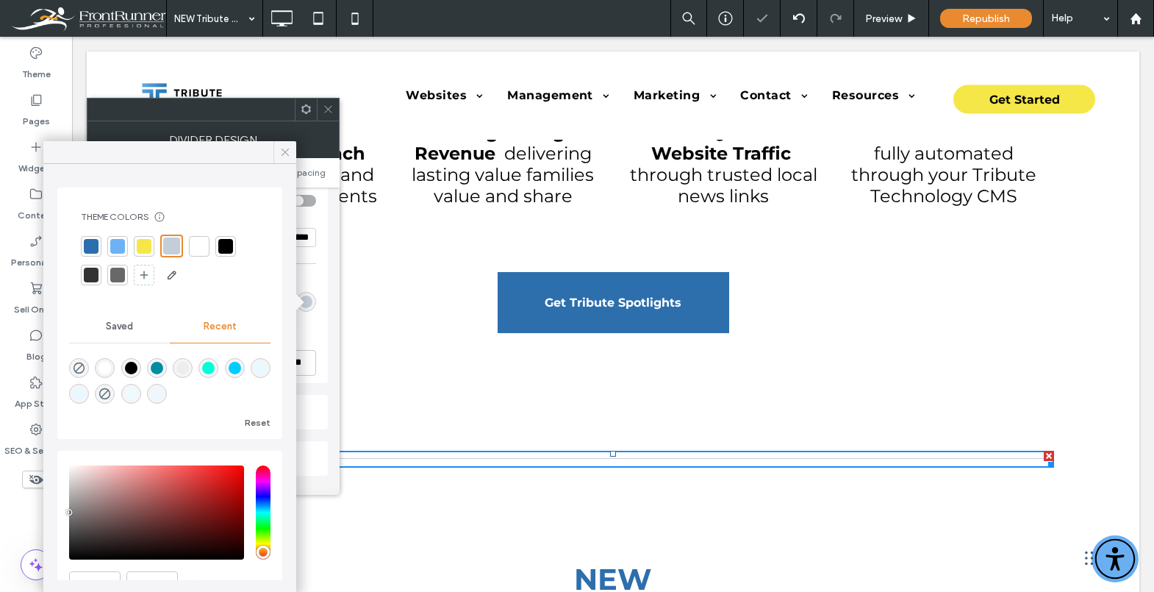
click at [280, 146] on icon at bounding box center [285, 152] width 13 height 13
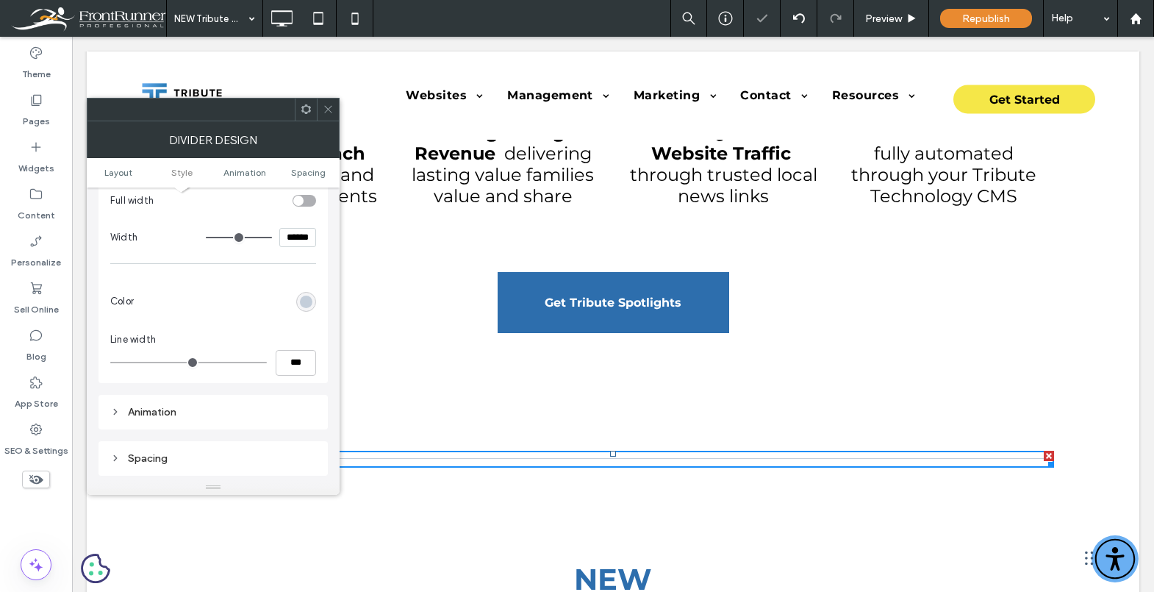
click at [329, 105] on icon at bounding box center [328, 109] width 11 height 11
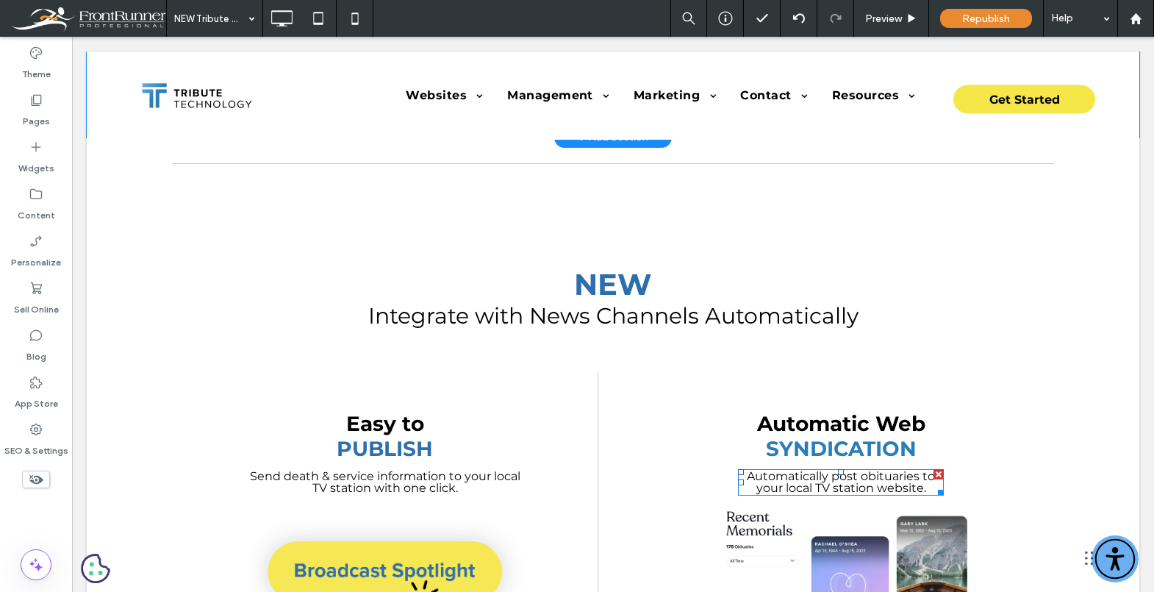
scroll to position [1256, 0]
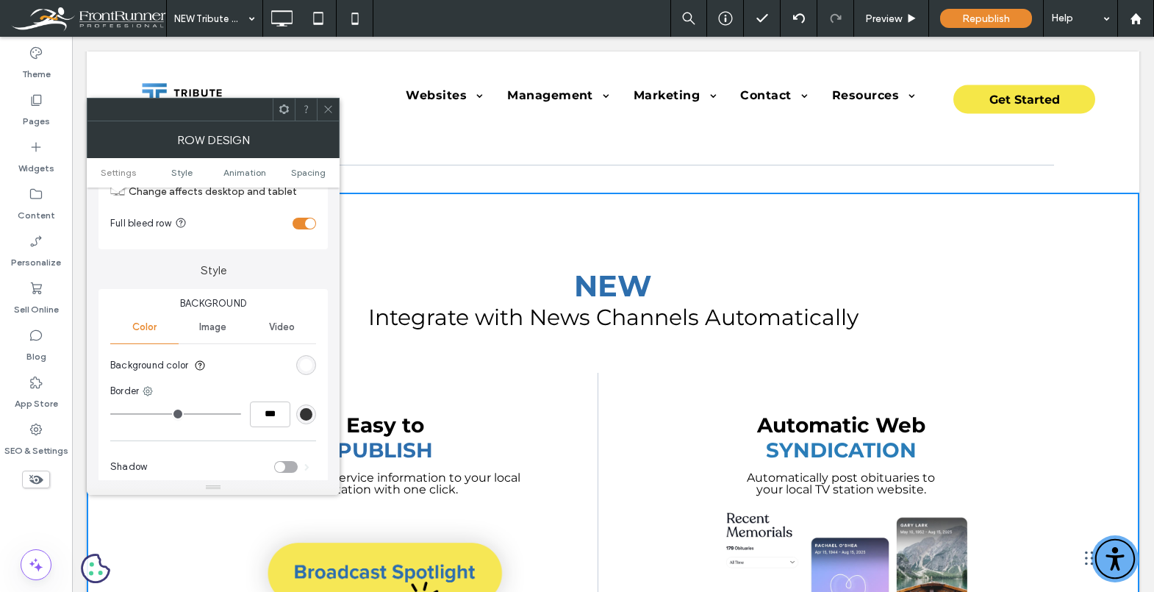
scroll to position [99, 0]
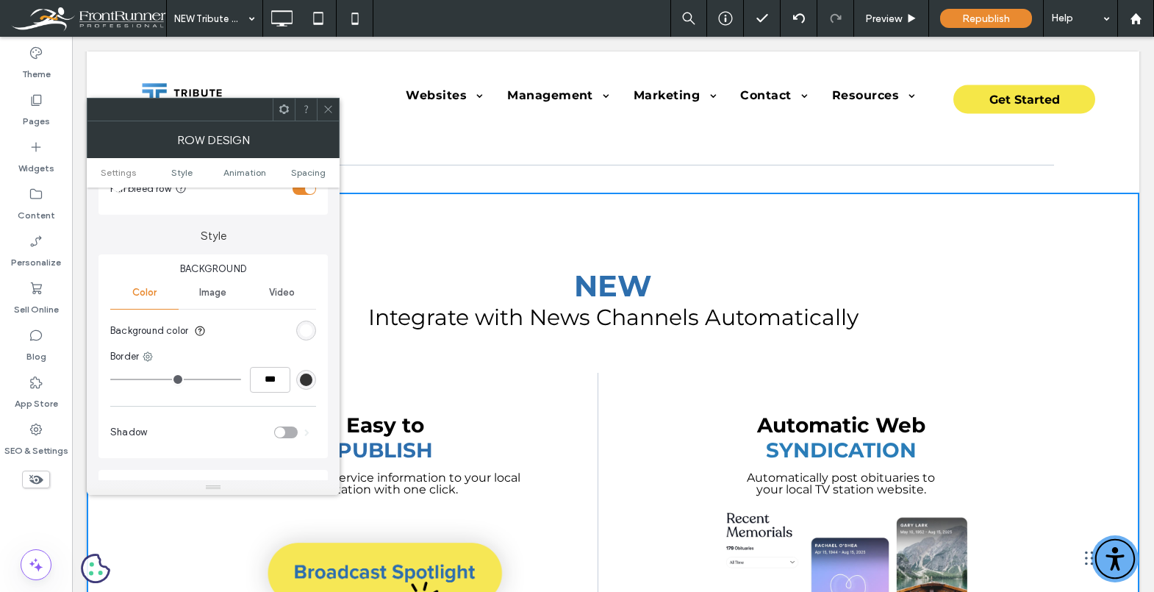
drag, startPoint x: 217, startPoint y: 297, endPoint x: 237, endPoint y: 305, distance: 22.1
click at [217, 297] on span "Image" at bounding box center [212, 293] width 27 height 12
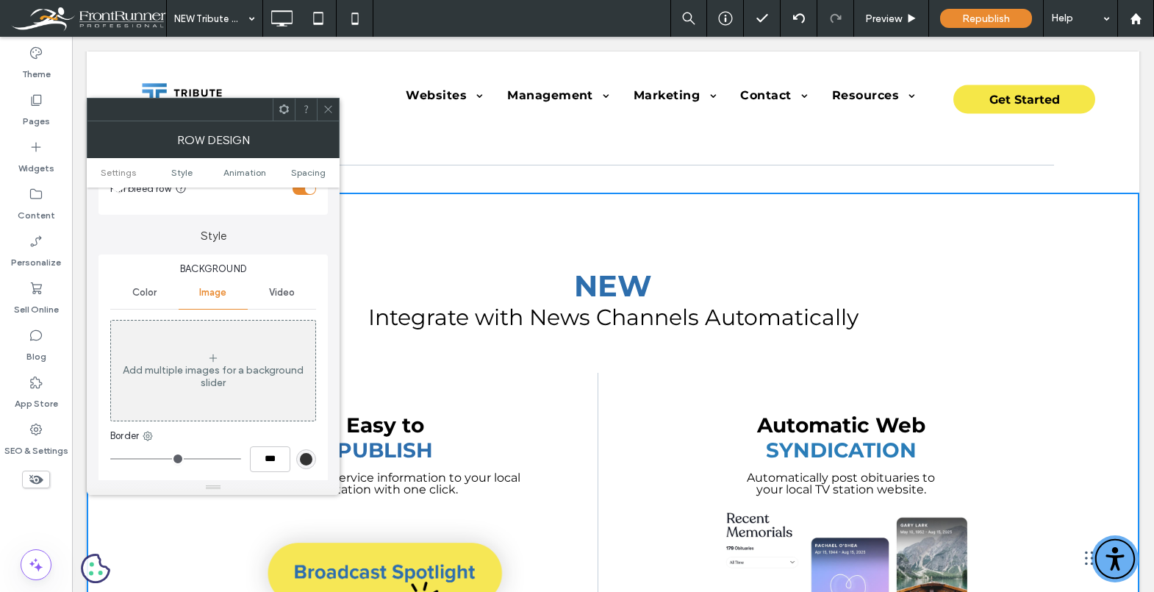
click at [259, 359] on div "Add multiple images for a background slider" at bounding box center [213, 370] width 204 height 97
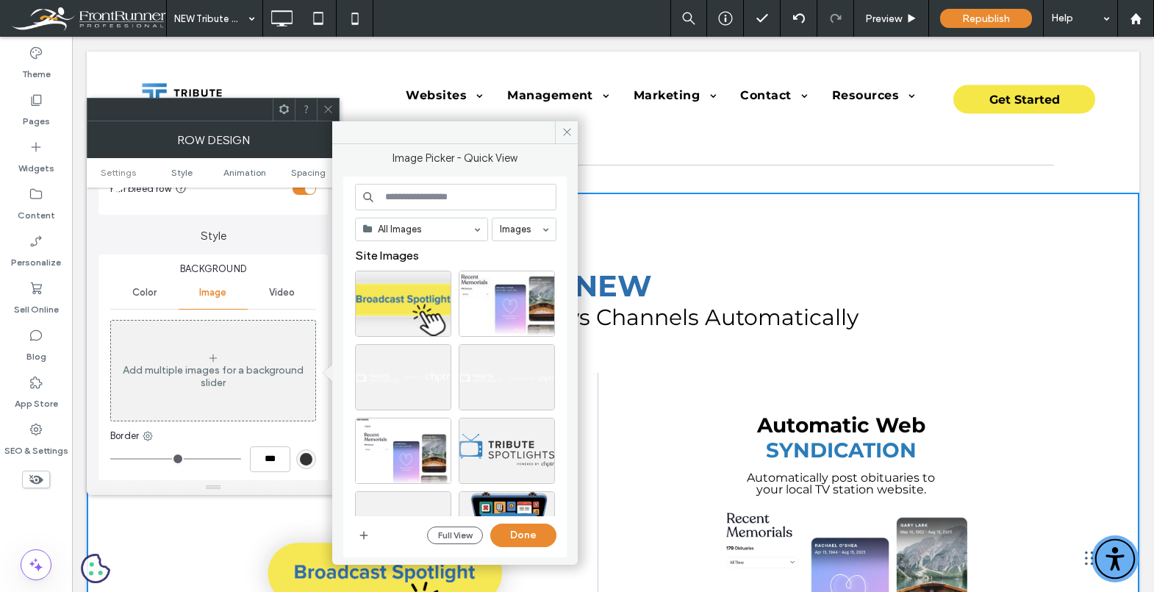
click at [404, 200] on input at bounding box center [455, 197] width 201 height 26
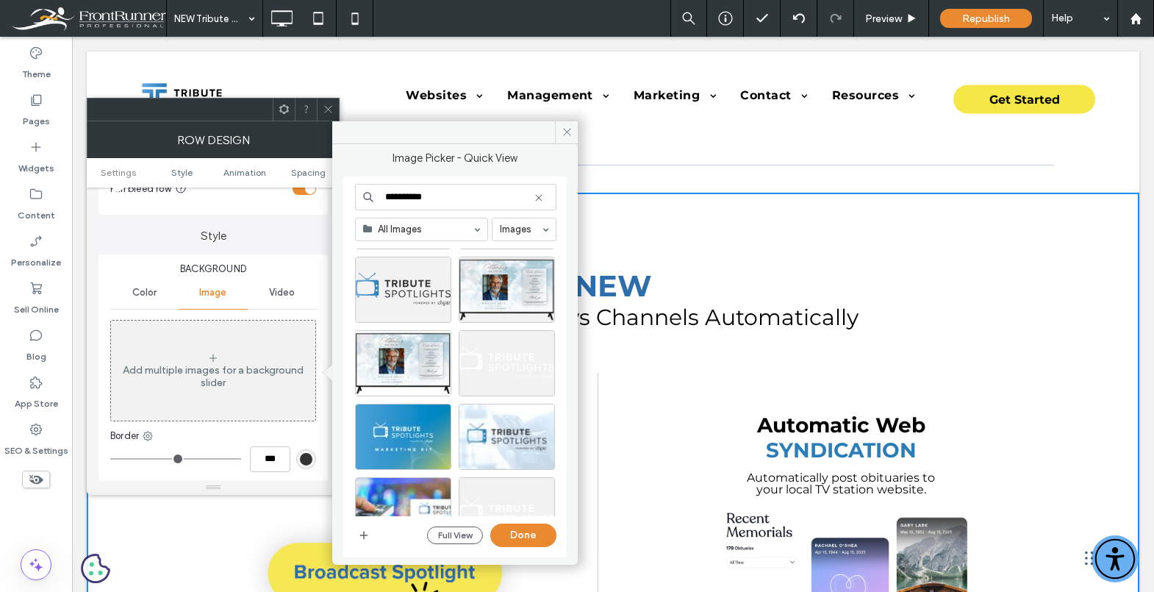
scroll to position [0, 0]
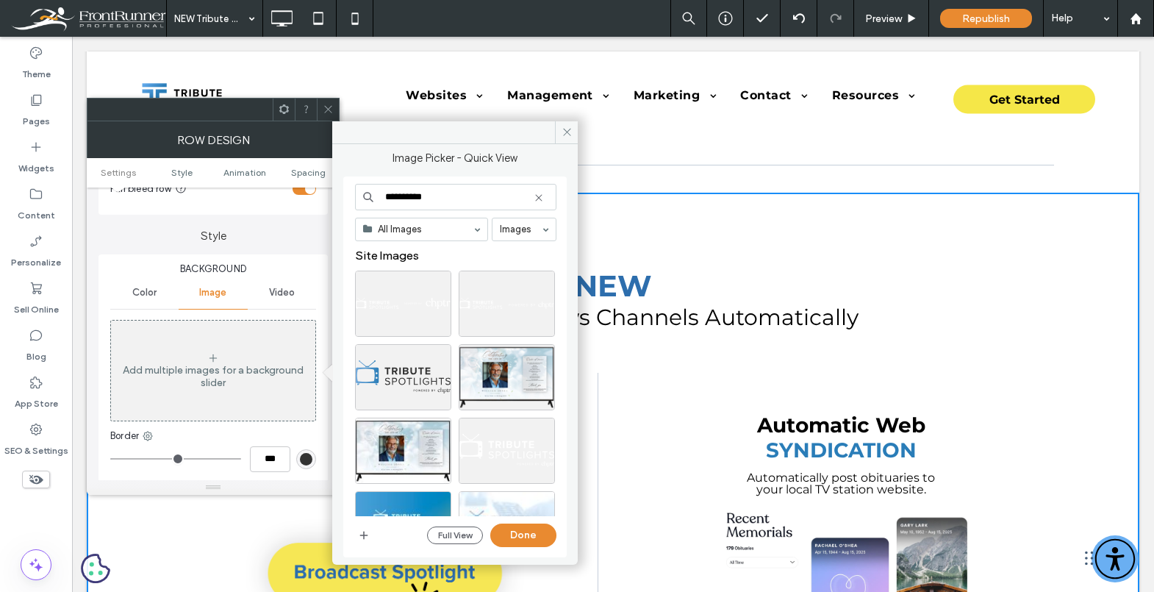
click at [442, 197] on input "**********" at bounding box center [455, 197] width 201 height 26
type input "******"
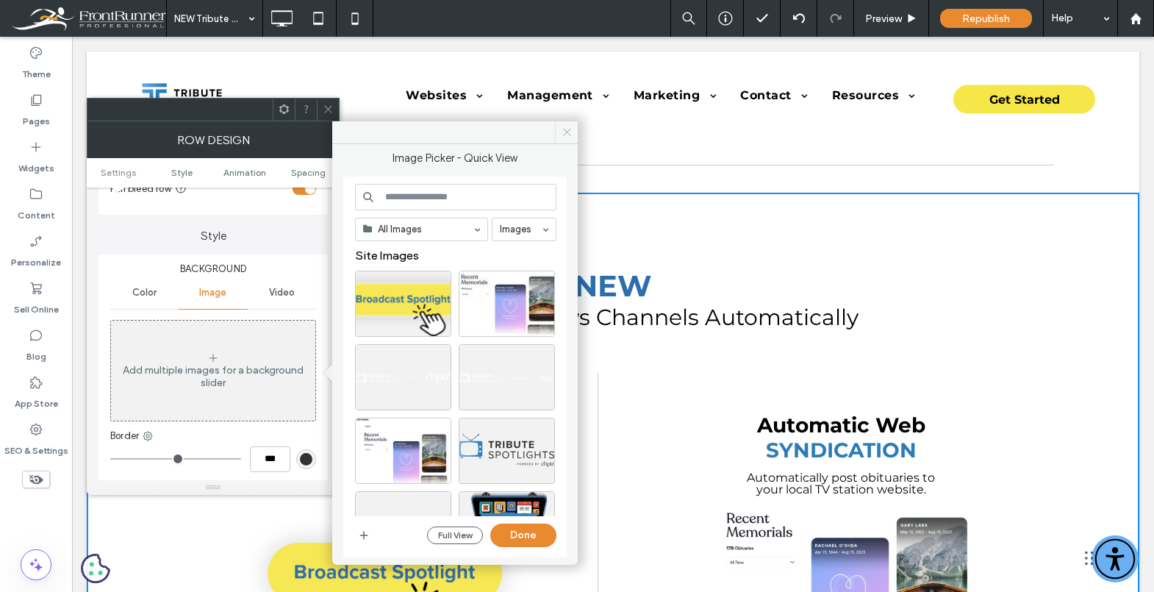
click at [567, 126] on span at bounding box center [566, 132] width 23 height 22
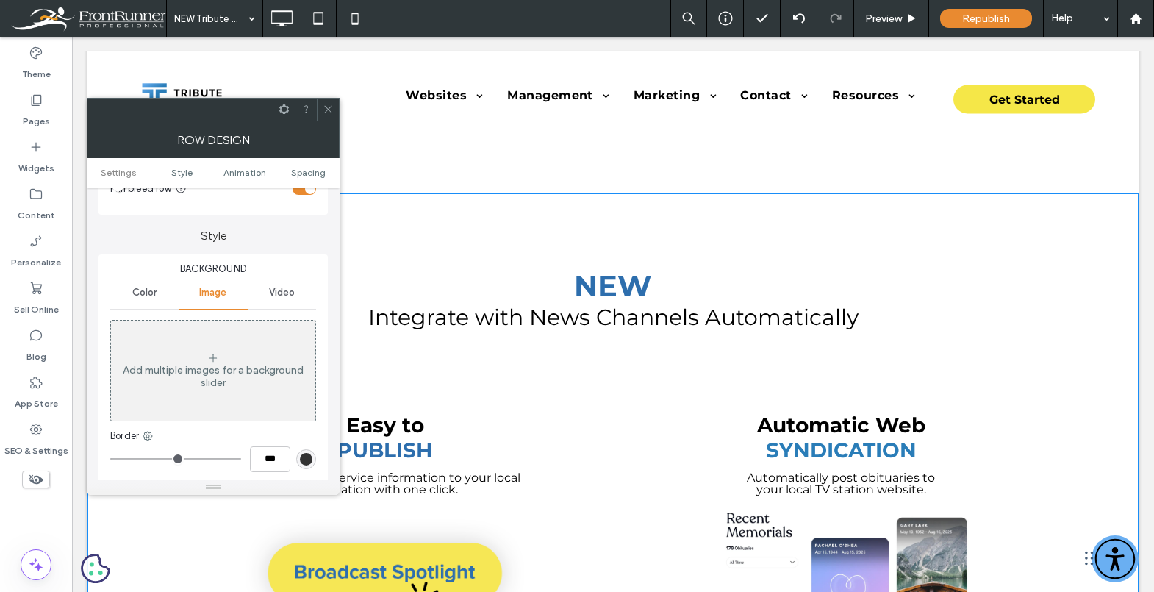
click at [329, 107] on icon at bounding box center [328, 109] width 11 height 11
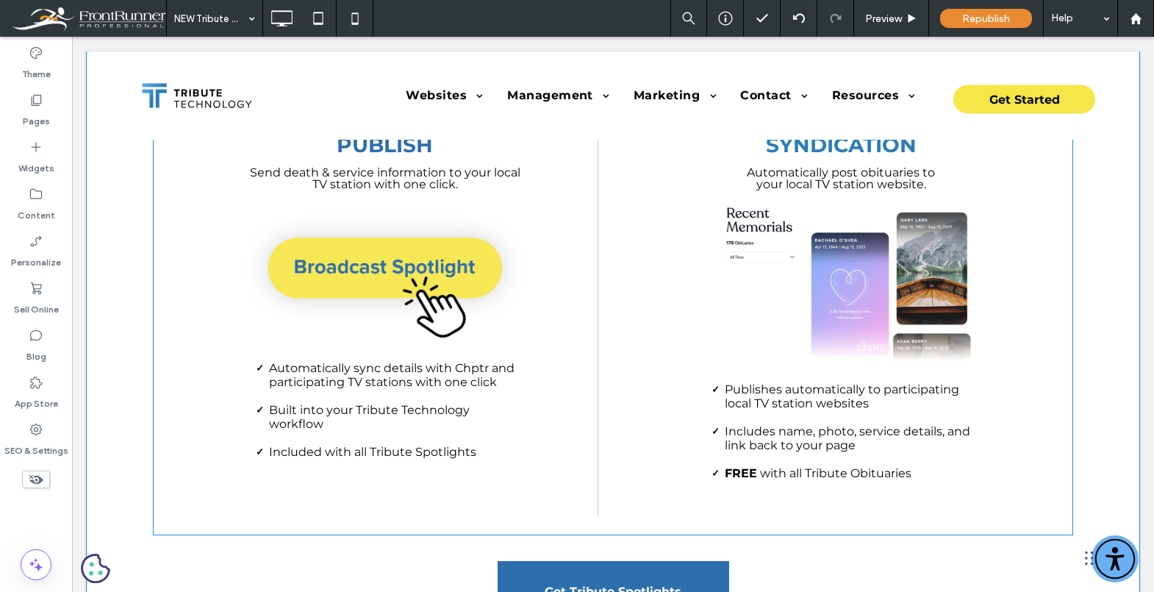
scroll to position [1562, 0]
click at [569, 337] on div "Easy to Publish Send death & service information to your local TV station with …" at bounding box center [422, 291] width 353 height 449
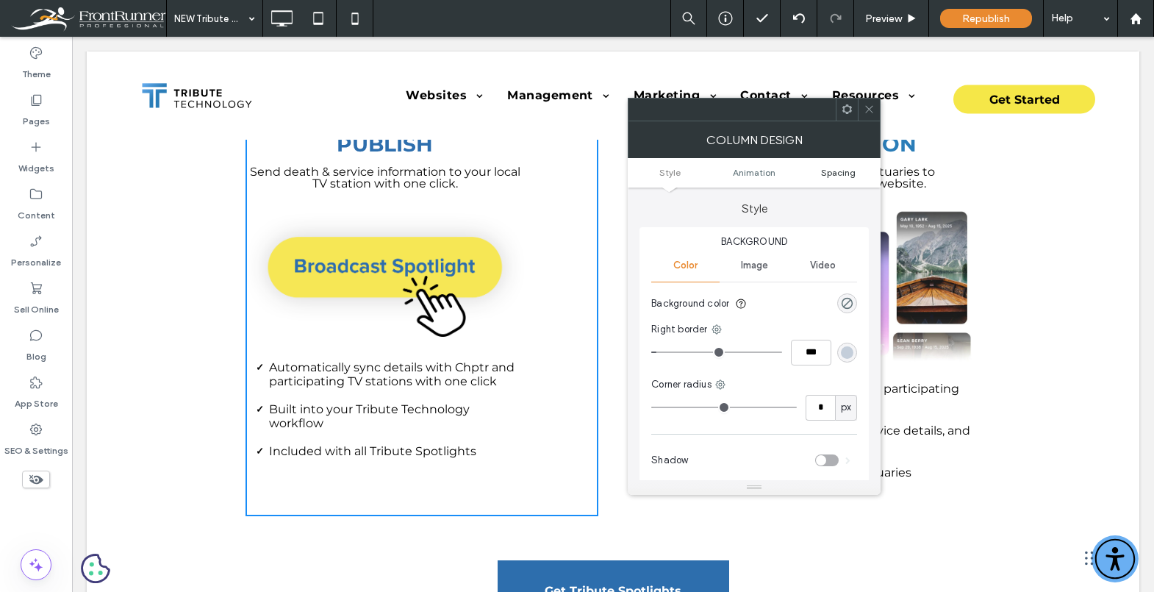
click at [848, 173] on span "Spacing" at bounding box center [838, 172] width 35 height 11
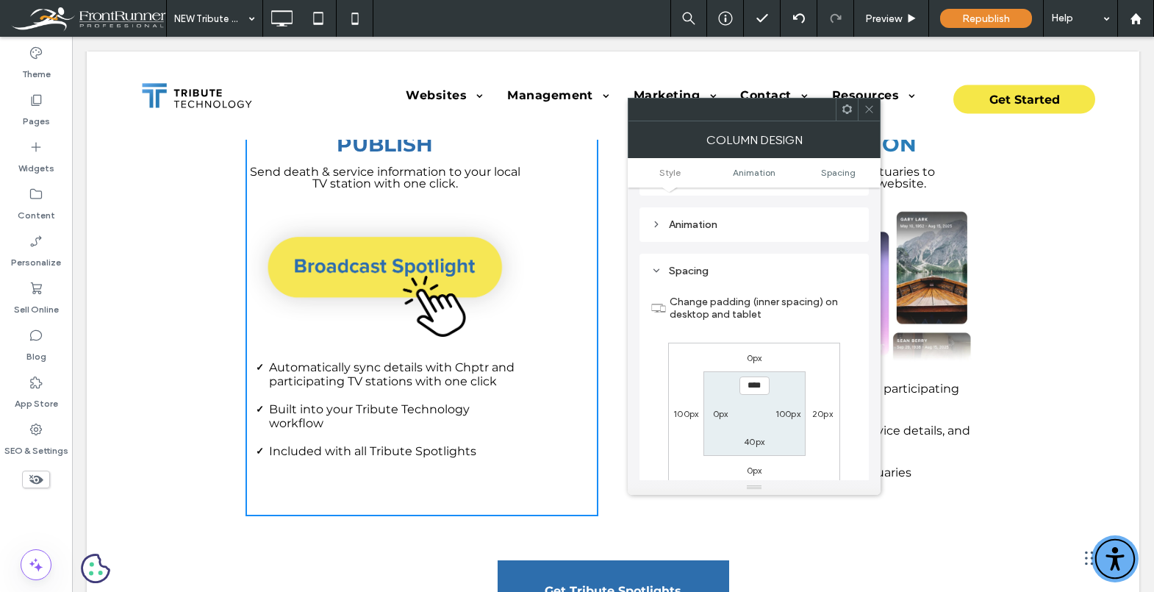
scroll to position [346, 0]
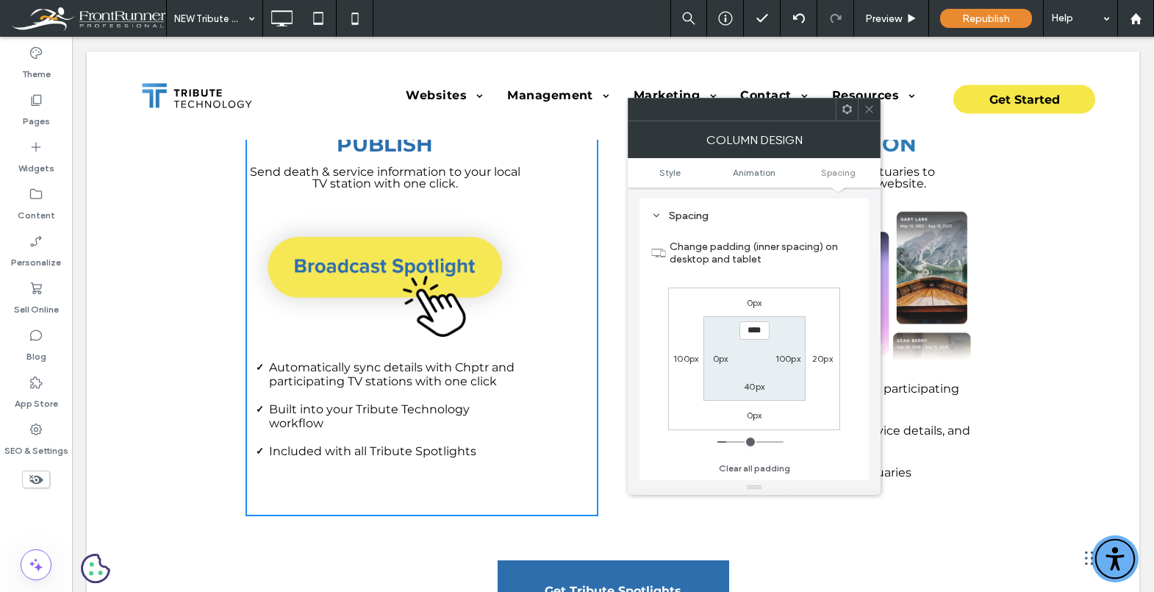
click at [868, 111] on icon at bounding box center [869, 109] width 11 height 11
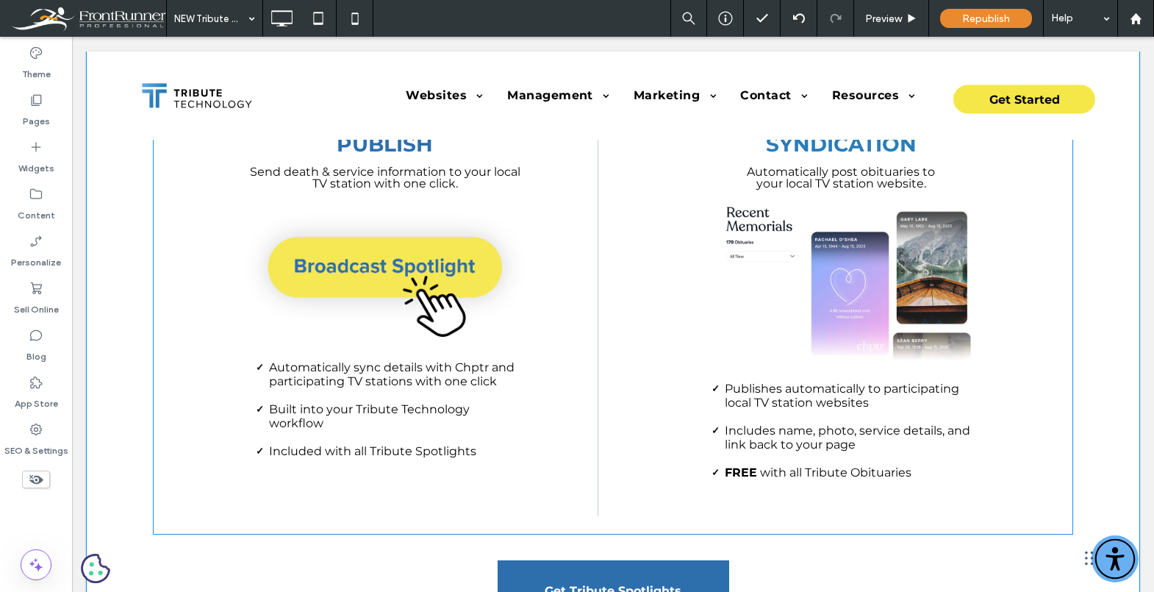
click at [657, 319] on div "Automatic Web SYNDICATION Automatically post obituaries to your local TV statio…" at bounding box center [804, 291] width 353 height 449
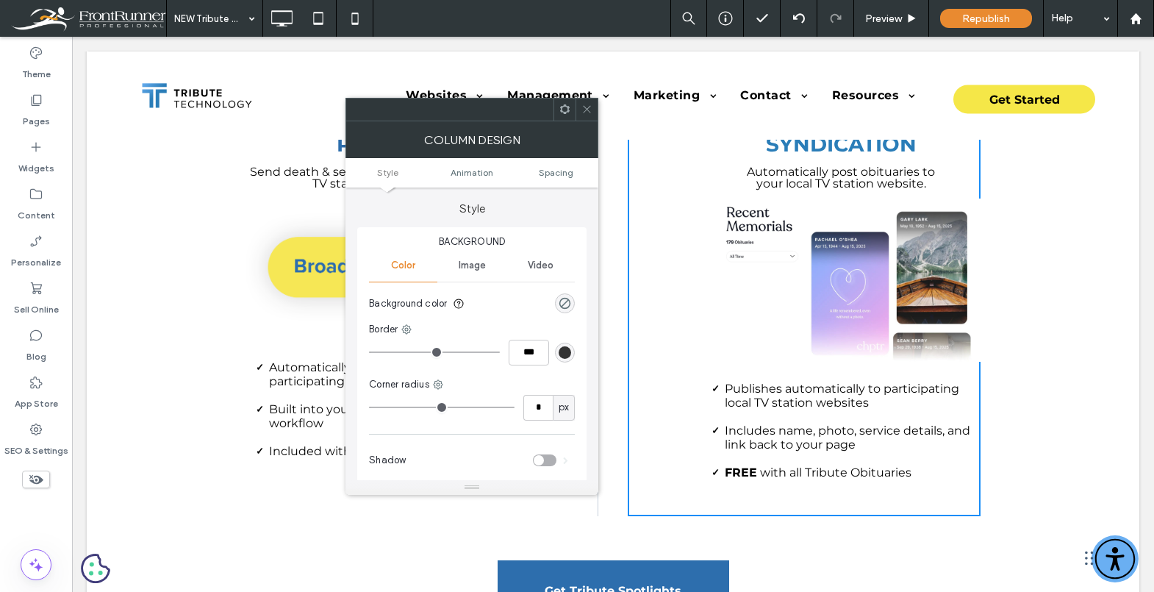
click at [538, 178] on ul "Style Animation Spacing" at bounding box center [472, 172] width 253 height 29
click at [542, 170] on span "Spacing" at bounding box center [556, 172] width 35 height 11
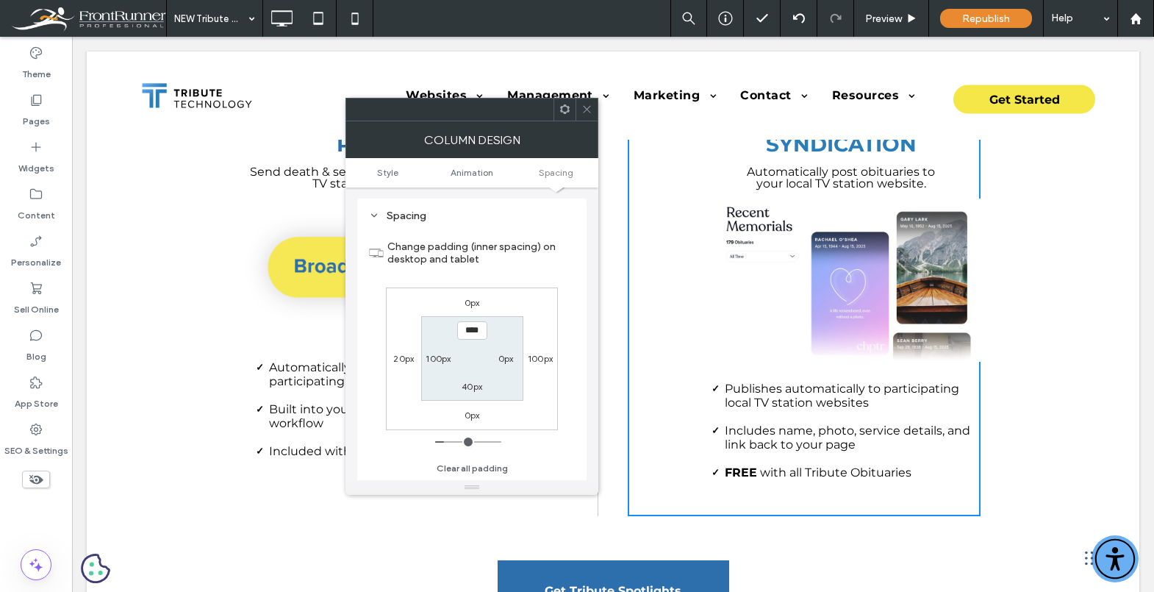
click at [566, 168] on span "Spacing" at bounding box center [556, 172] width 35 height 11
click at [398, 361] on label "20px" at bounding box center [403, 358] width 21 height 11
type input "**"
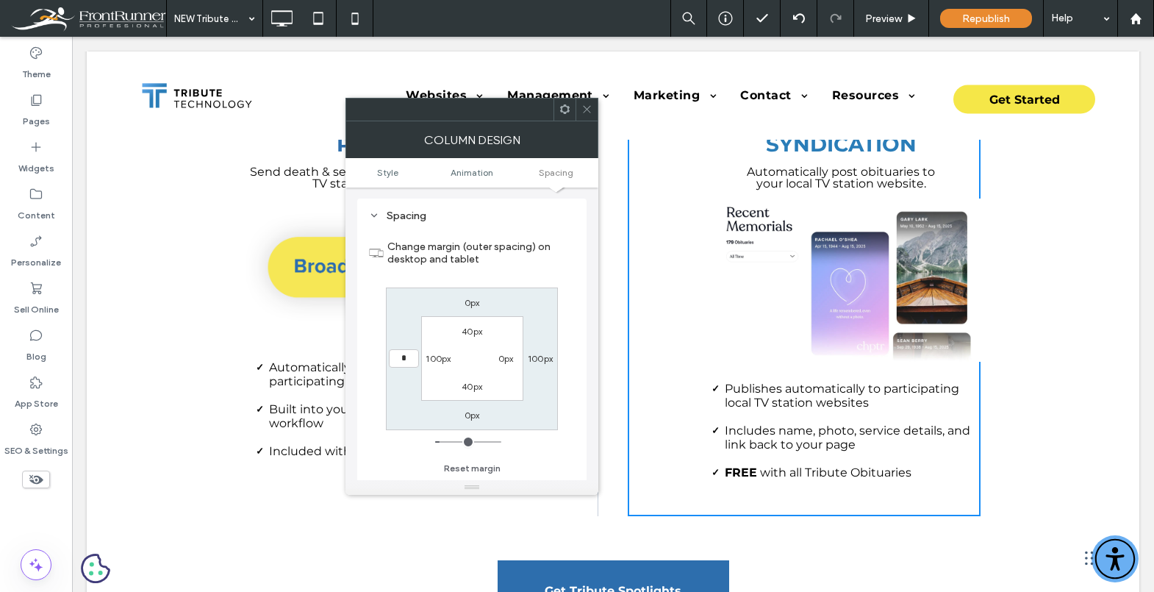
type input "*"
type input "***"
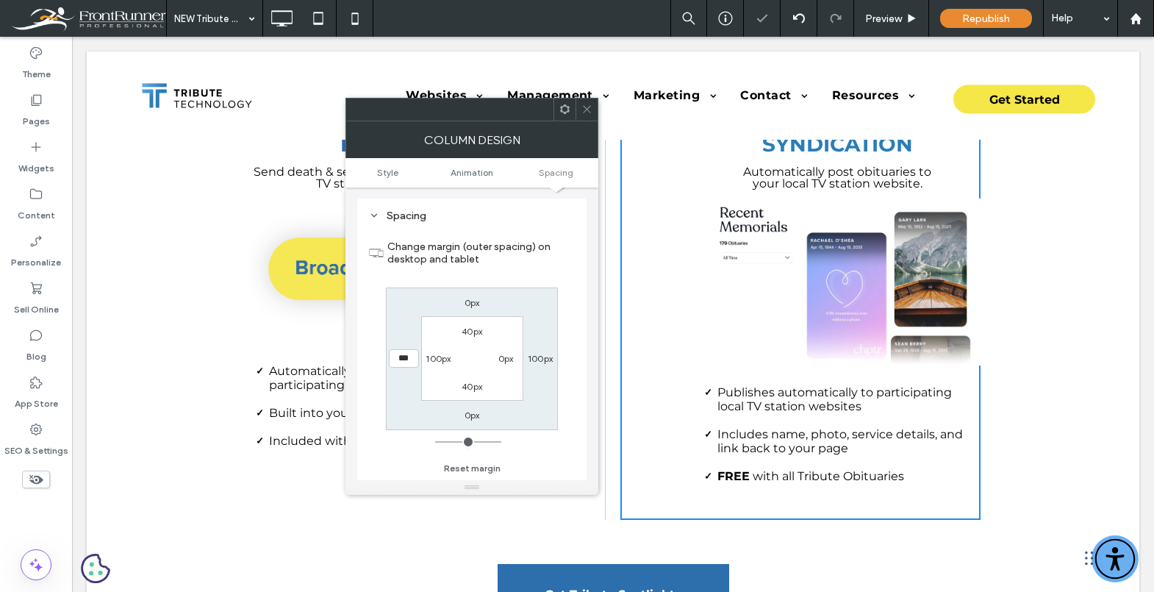
click at [587, 109] on use at bounding box center [586, 109] width 7 height 7
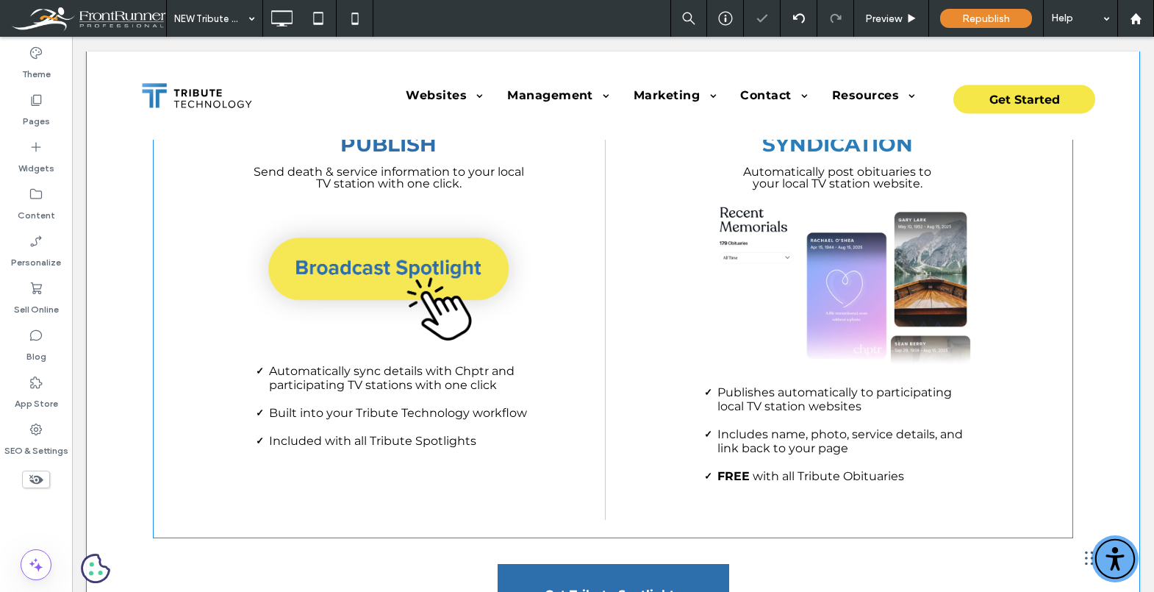
click at [587, 245] on div "Easy to Publish Send death & service information to your local TV station with …" at bounding box center [426, 293] width 360 height 453
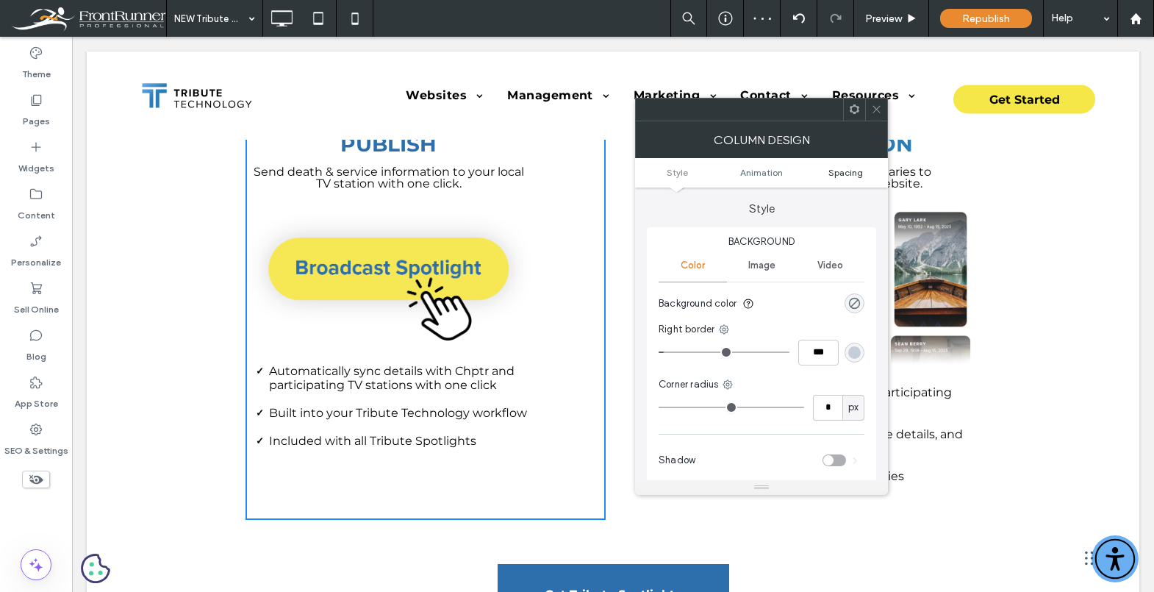
click at [855, 173] on span "Spacing" at bounding box center [845, 172] width 35 height 11
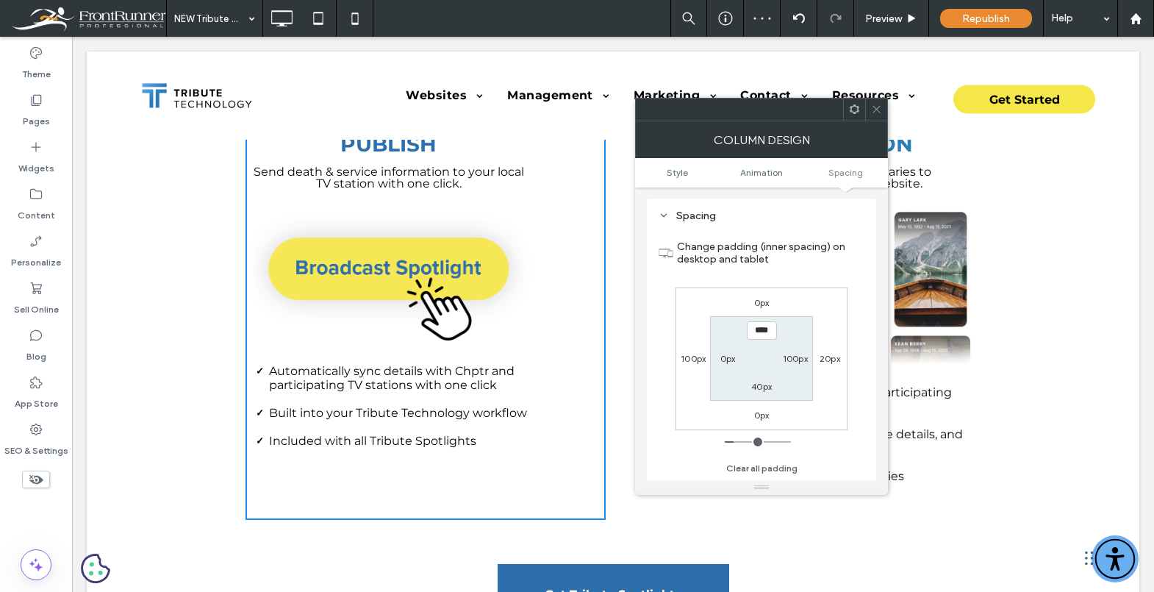
click at [834, 359] on label "20px" at bounding box center [830, 358] width 21 height 11
type input "**"
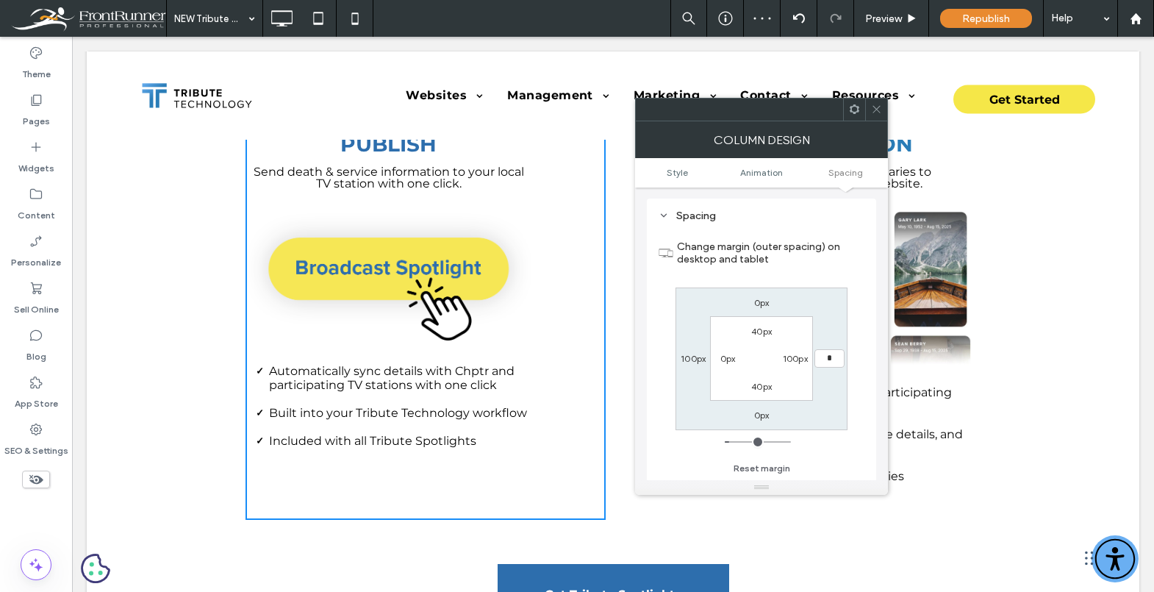
type input "*"
type input "***"
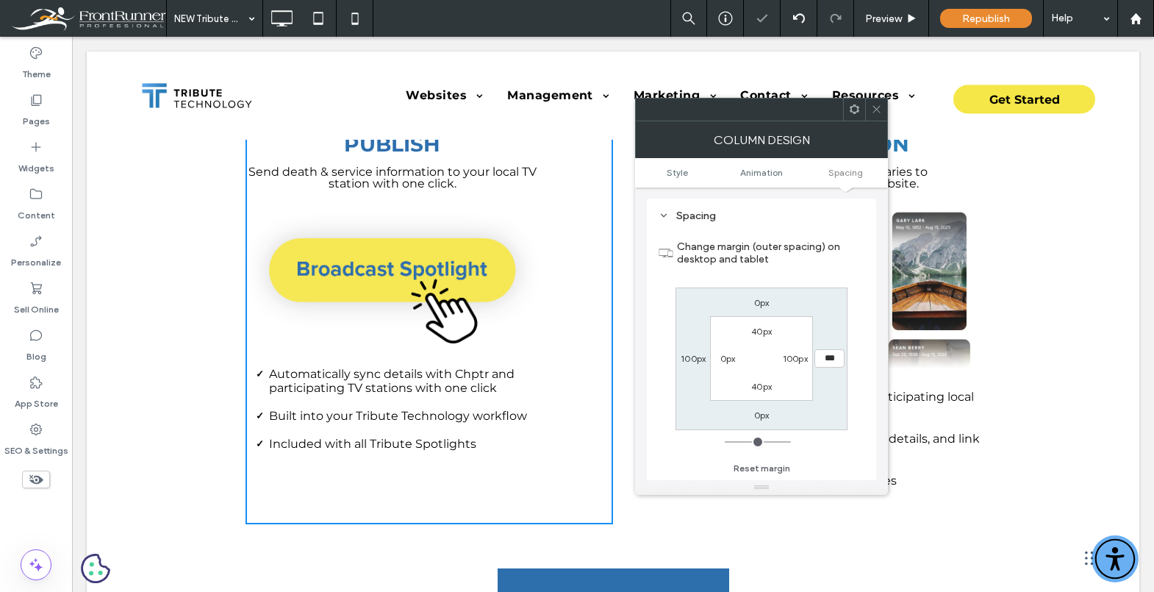
click at [875, 114] on icon at bounding box center [876, 109] width 11 height 11
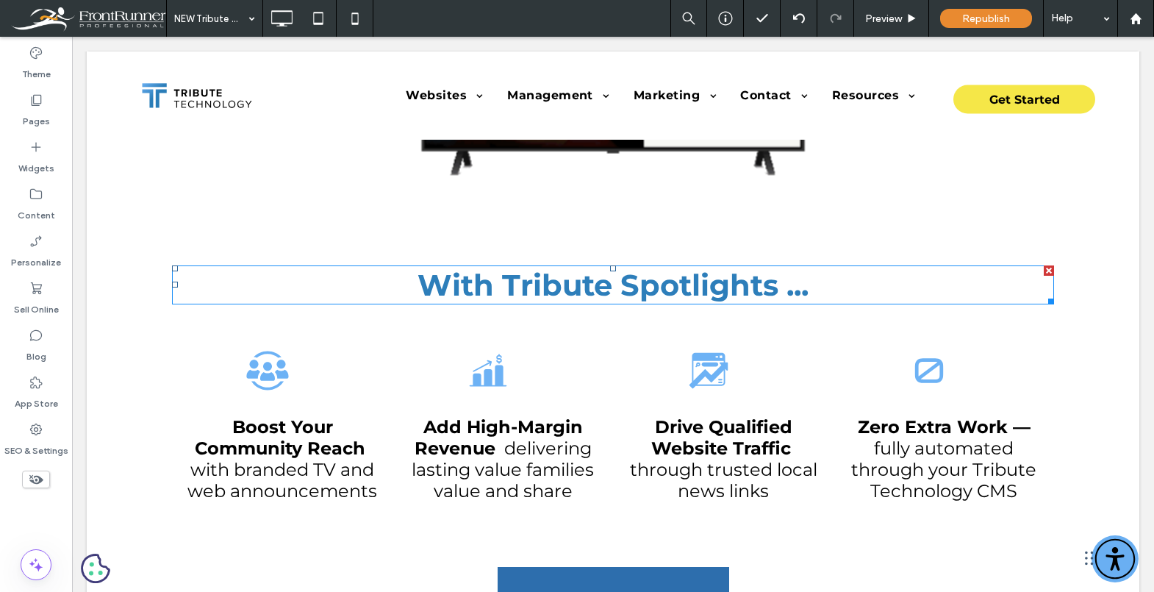
scroll to position [0, 0]
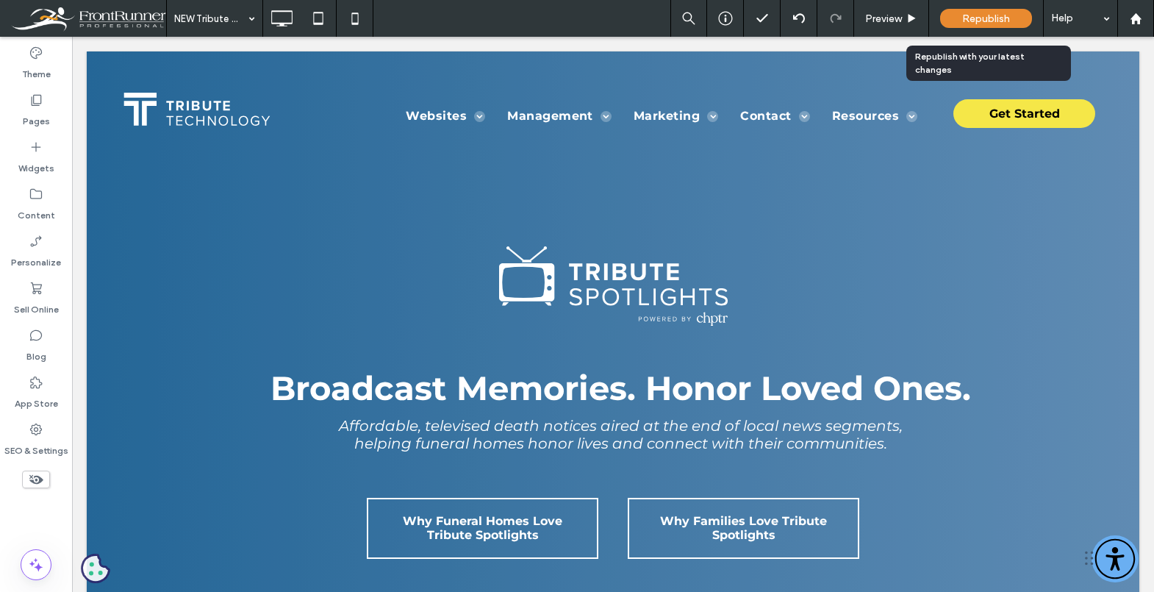
click at [980, 36] on div "Republish" at bounding box center [986, 18] width 92 height 37
click at [980, 21] on span "Republish" at bounding box center [986, 18] width 48 height 12
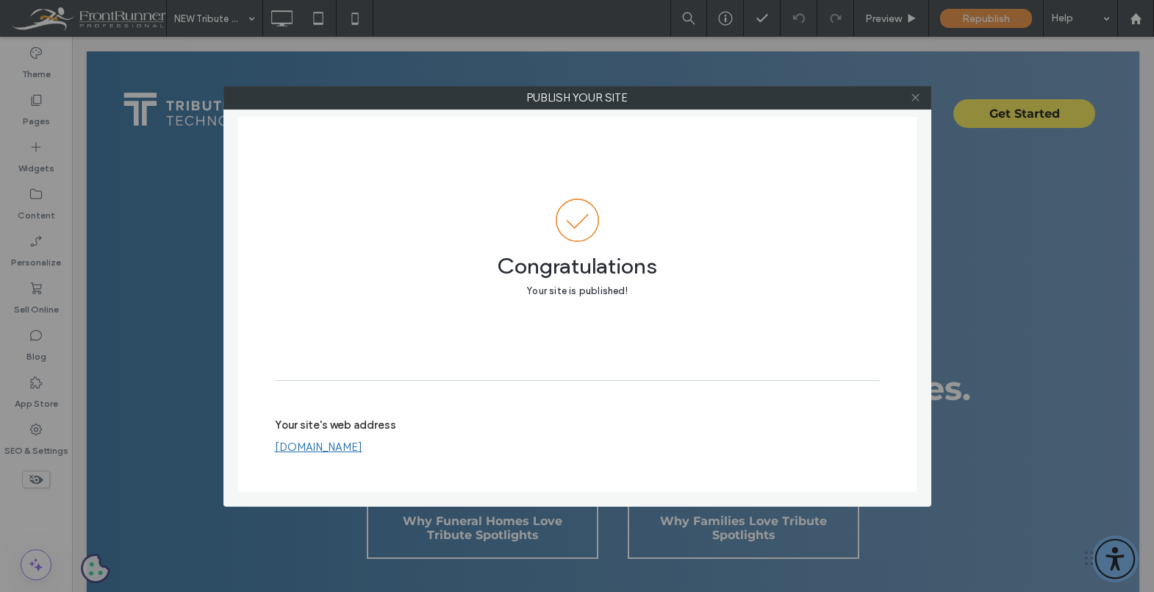
click at [912, 98] on icon at bounding box center [915, 97] width 11 height 11
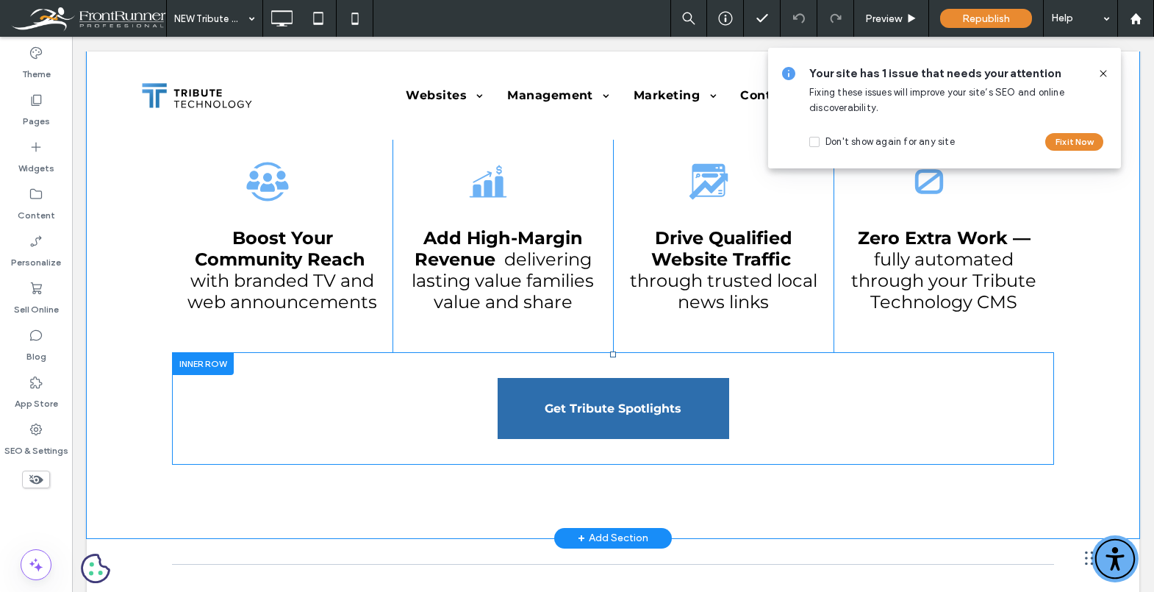
scroll to position [932, 0]
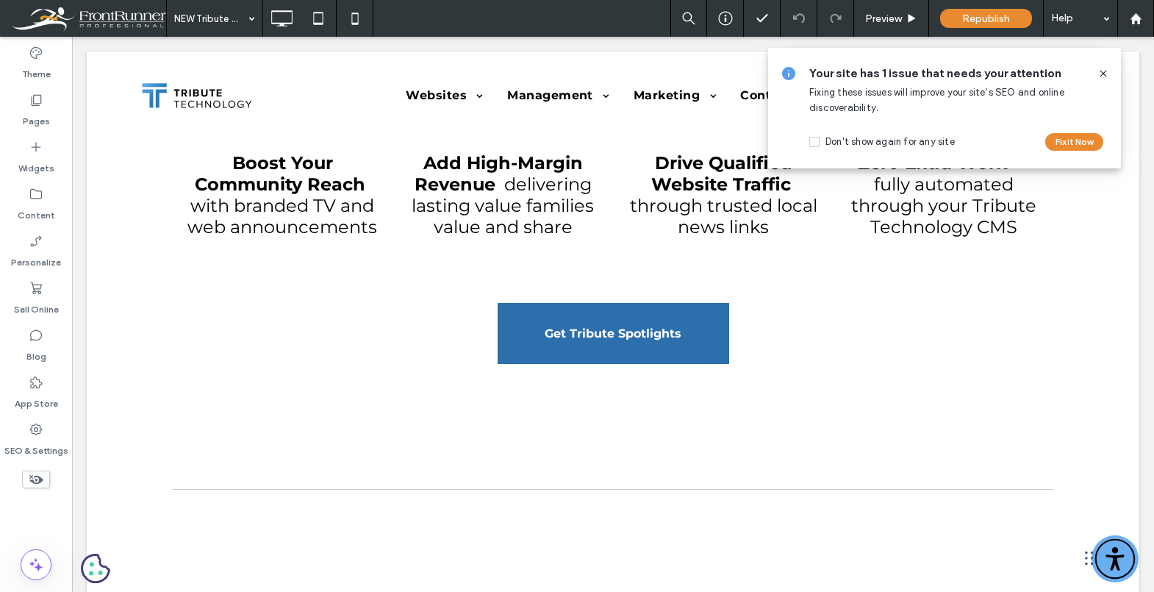
drag, startPoint x: 1106, startPoint y: 75, endPoint x: 592, endPoint y: 262, distance: 546.7
click at [1106, 75] on icon at bounding box center [1104, 74] width 12 height 12
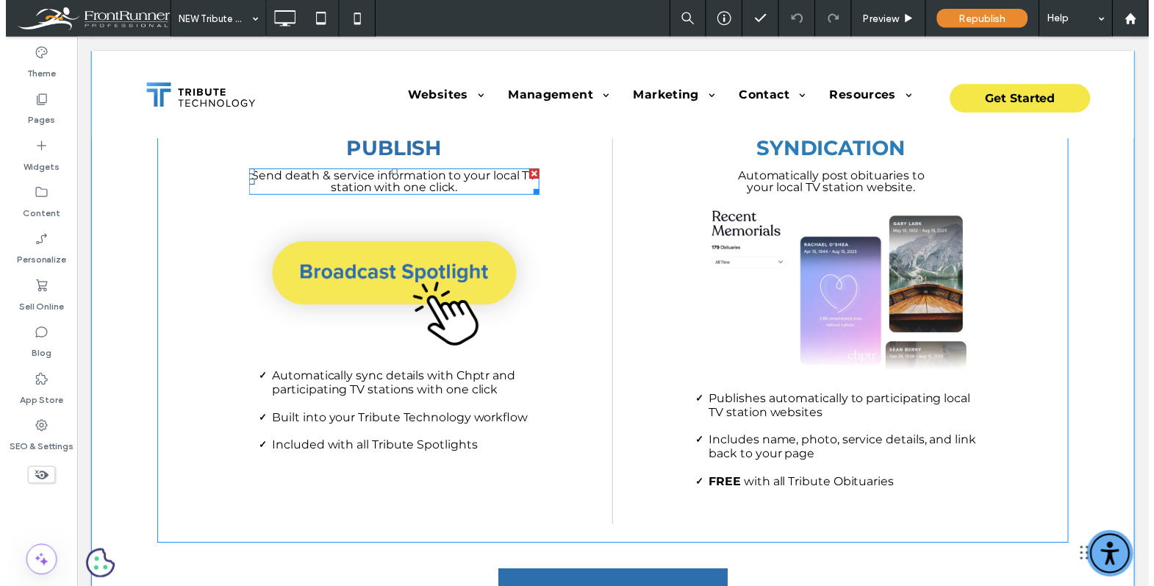
scroll to position [1523, 0]
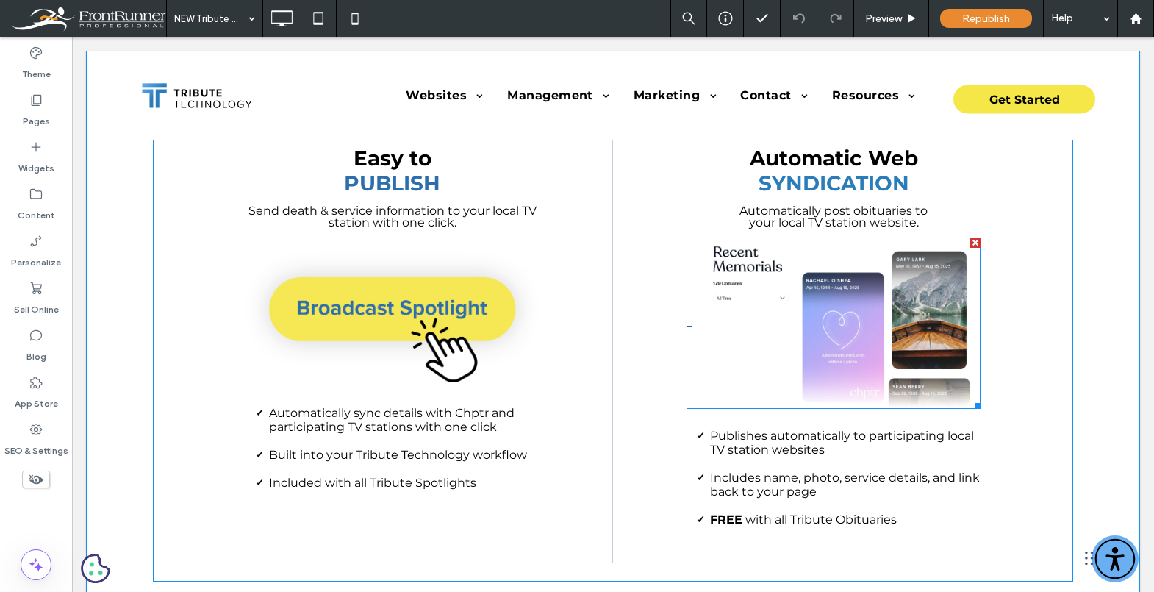
click at [866, 349] on img at bounding box center [834, 322] width 294 height 171
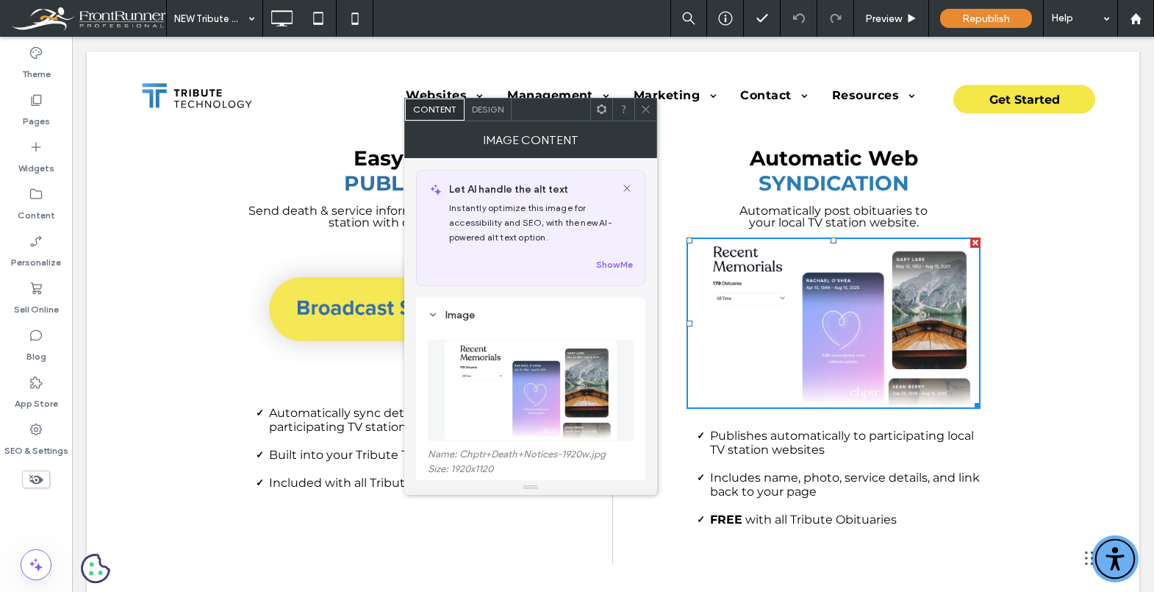
drag, startPoint x: 533, startPoint y: 375, endPoint x: 568, endPoint y: 38, distance: 338.5
click at [0, 0] on body ".wqwq-1{fill:#231f20;} .cls-1q, .cls-2q { fill-rule: evenodd; } .cls-2q { fill:…" at bounding box center [577, 296] width 1154 height 592
drag, startPoint x: 648, startPoint y: 108, endPoint x: 637, endPoint y: 99, distance: 14.1
click at [648, 108] on icon at bounding box center [645, 109] width 11 height 11
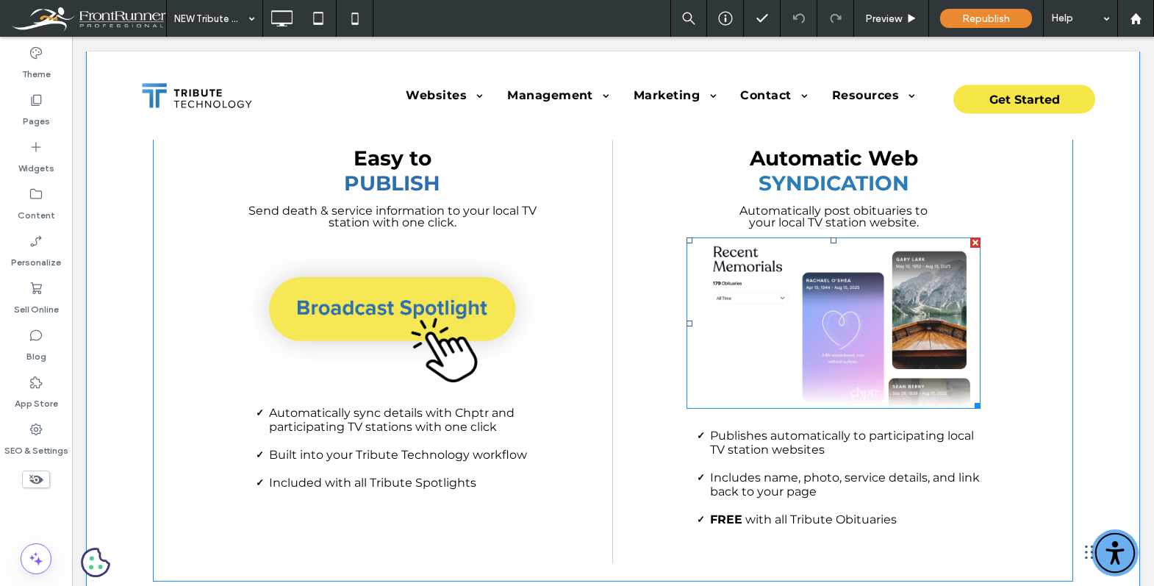
click at [844, 330] on img at bounding box center [834, 322] width 294 height 171
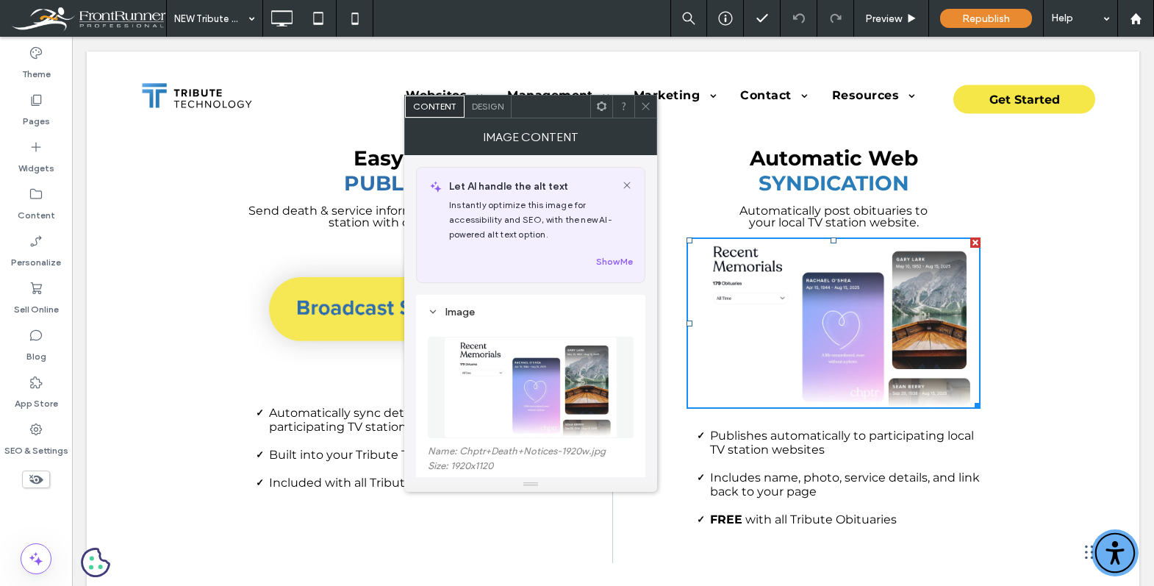
click at [518, 373] on img at bounding box center [530, 387] width 173 height 101
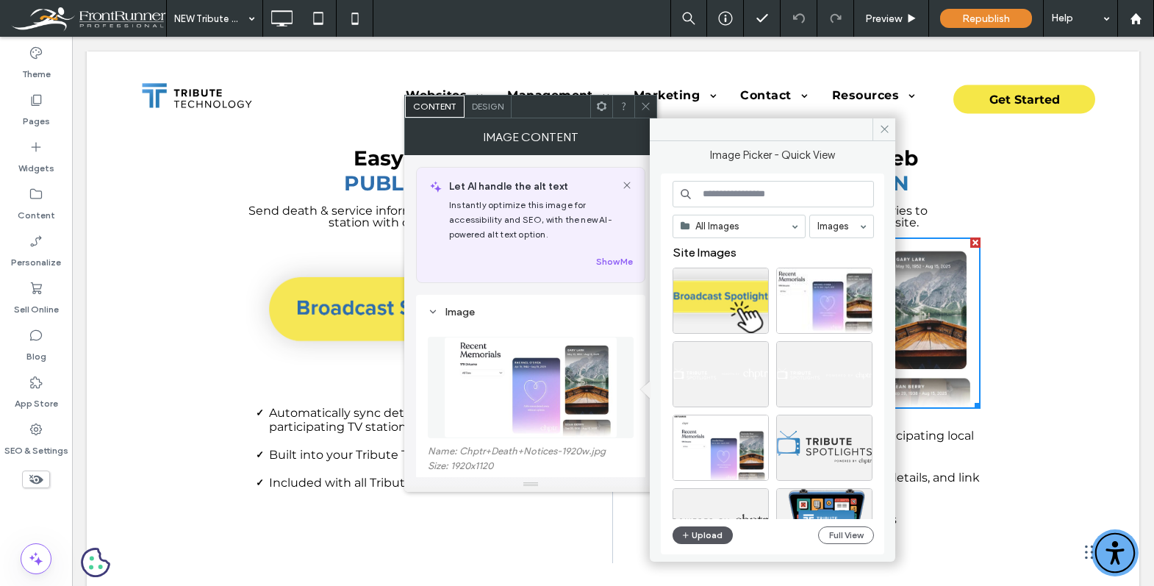
click at [706, 531] on button "Upload" at bounding box center [703, 535] width 60 height 18
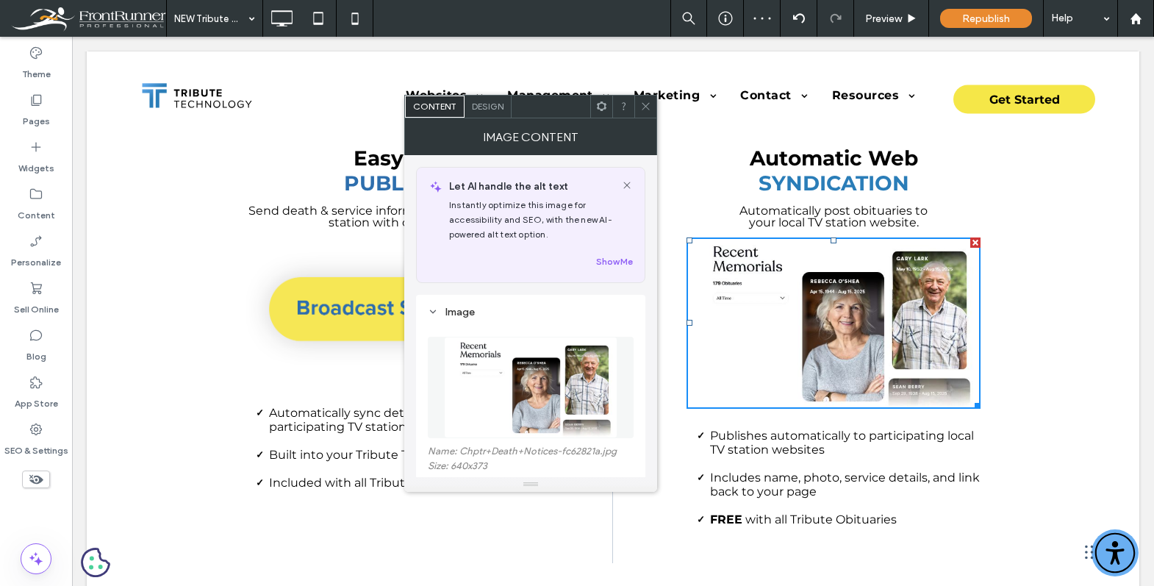
click at [645, 107] on icon at bounding box center [645, 106] width 11 height 11
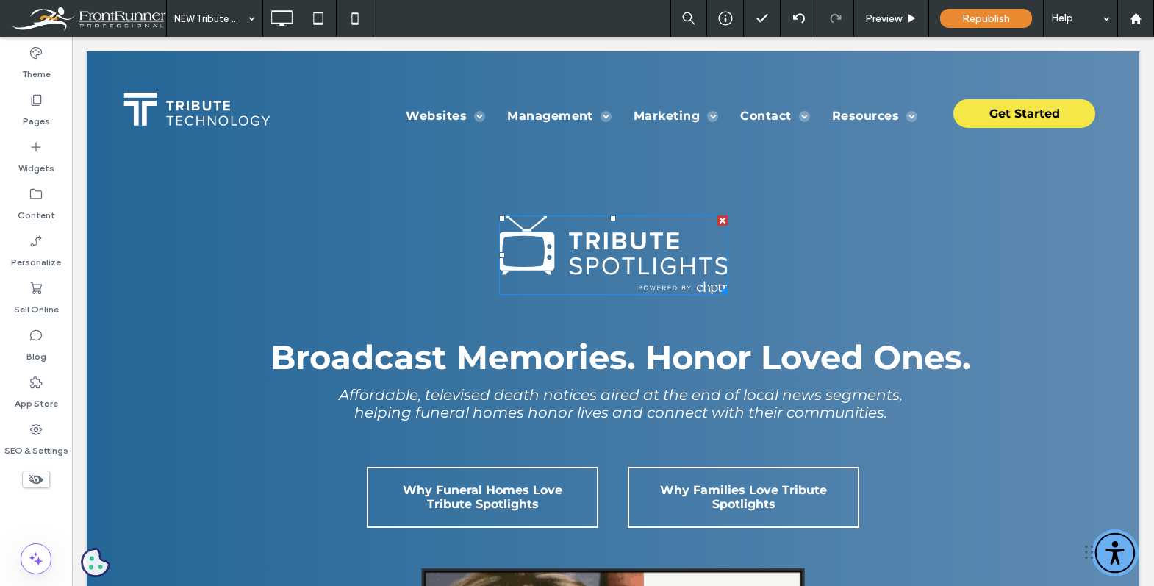
scroll to position [0, 0]
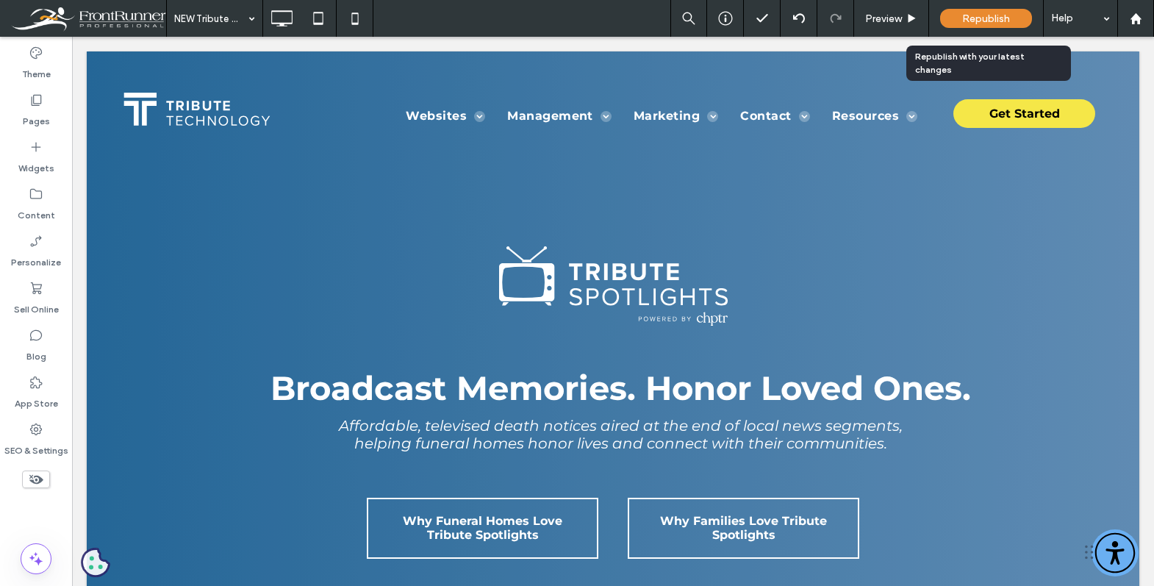
click at [1011, 15] on div "Republish" at bounding box center [986, 18] width 92 height 19
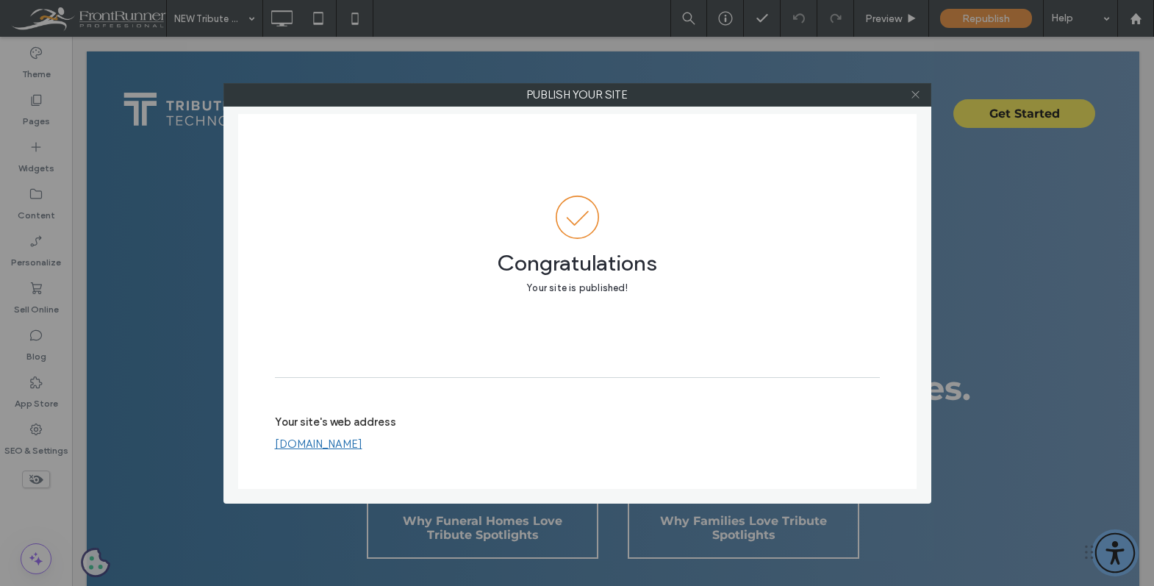
click at [913, 98] on icon at bounding box center [915, 94] width 11 height 11
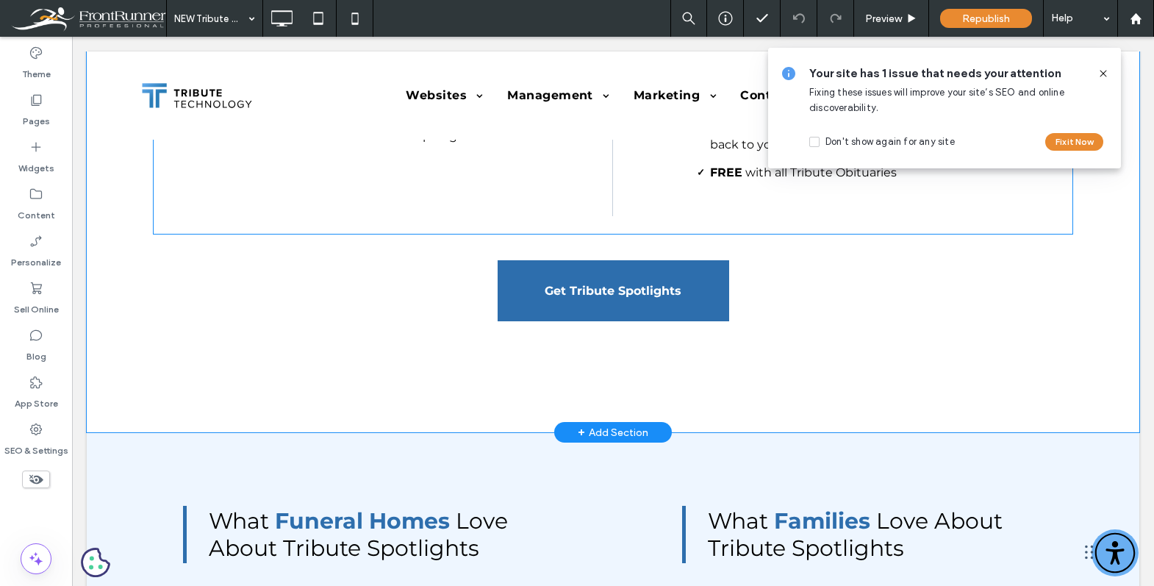
scroll to position [1878, 0]
